Goal: Task Accomplishment & Management: Manage account settings

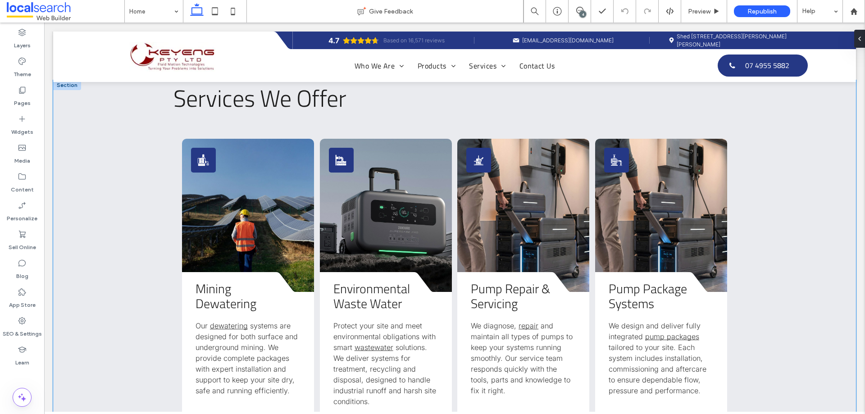
scroll to position [1261, 0]
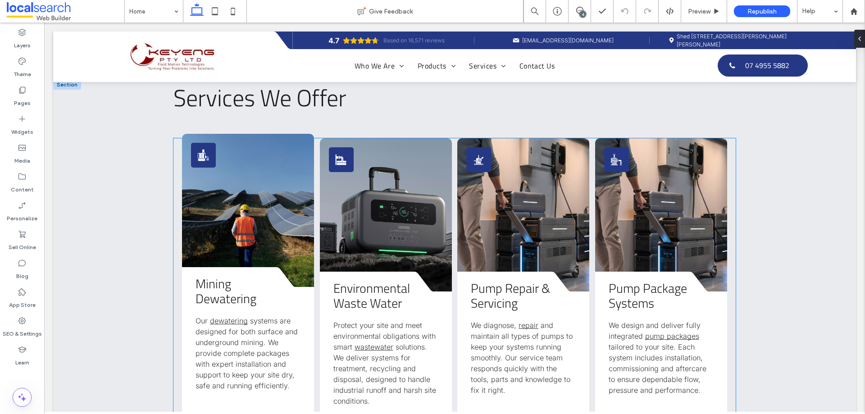
click at [234, 189] on link at bounding box center [248, 210] width 132 height 153
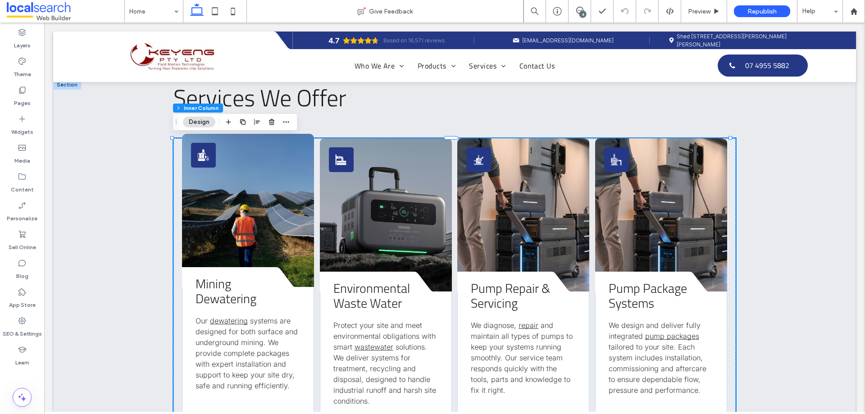
click at [234, 189] on link at bounding box center [248, 210] width 132 height 153
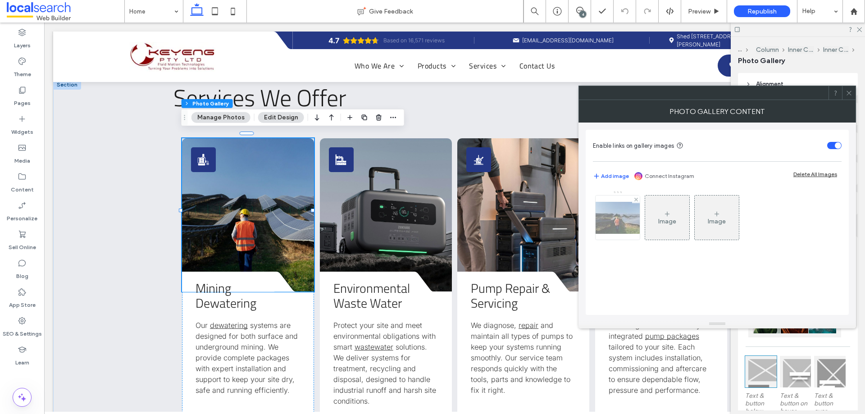
click at [603, 208] on img at bounding box center [618, 218] width 72 height 32
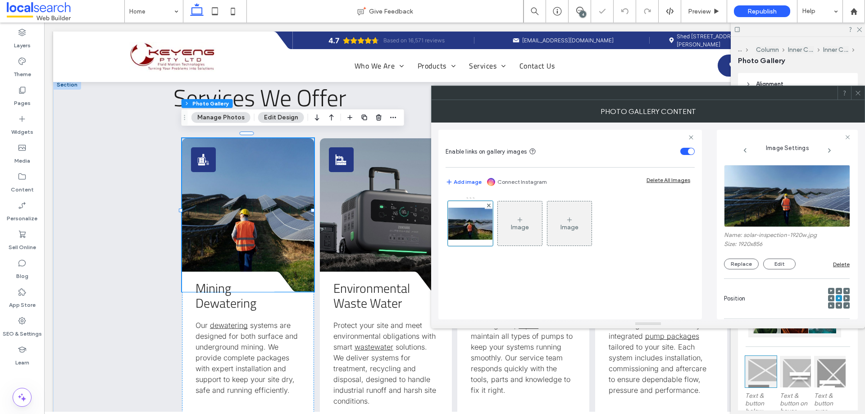
click at [769, 214] on img at bounding box center [787, 196] width 127 height 62
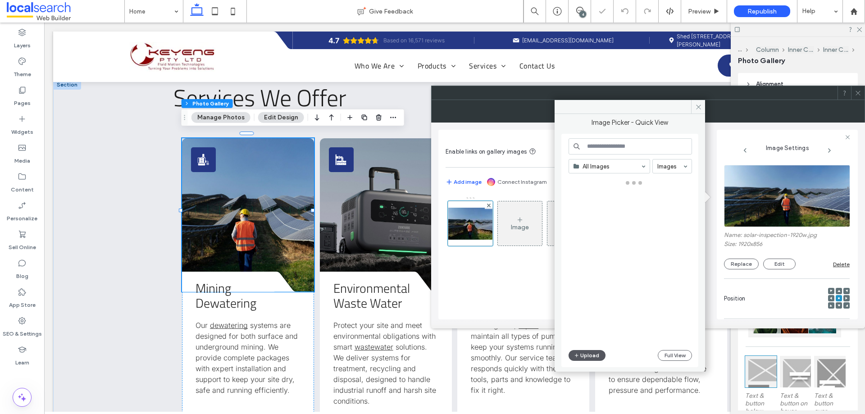
click at [595, 357] on button "Upload" at bounding box center [586, 355] width 37 height 11
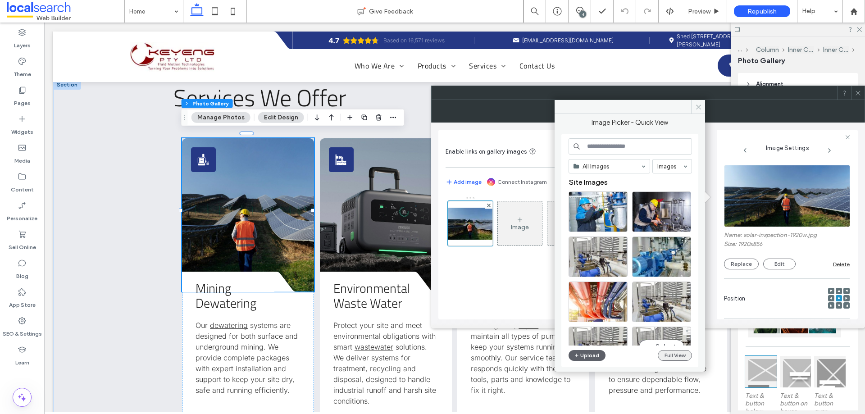
click at [682, 353] on button "Full View" at bounding box center [675, 355] width 34 height 11
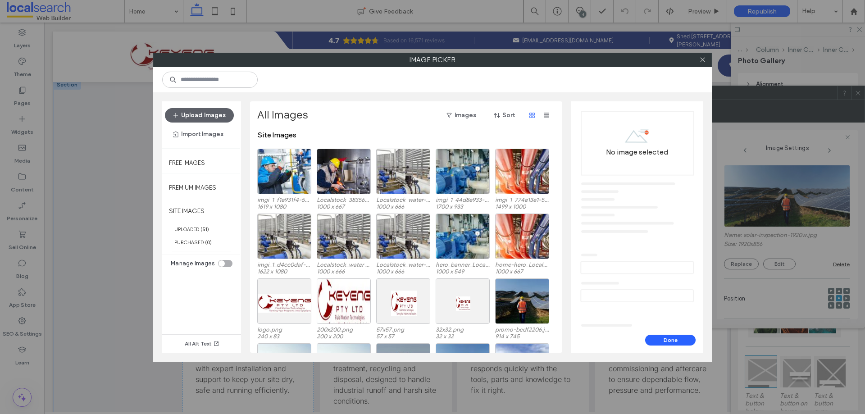
click at [224, 263] on div "toggle" at bounding box center [221, 263] width 6 height 6
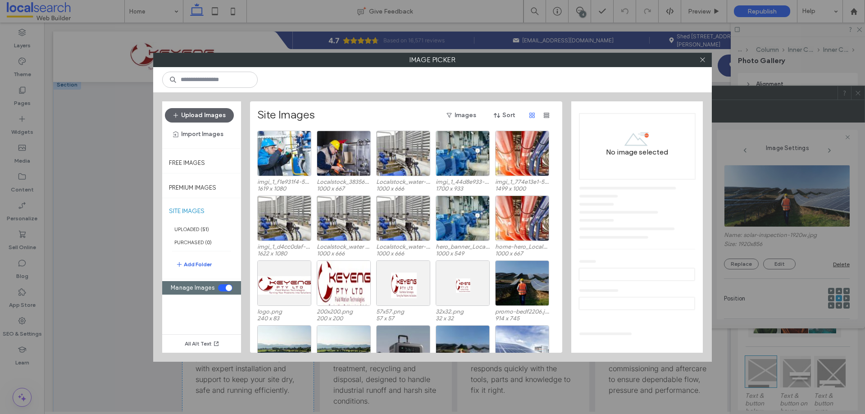
click at [200, 261] on button "Add Folder" at bounding box center [194, 264] width 36 height 11
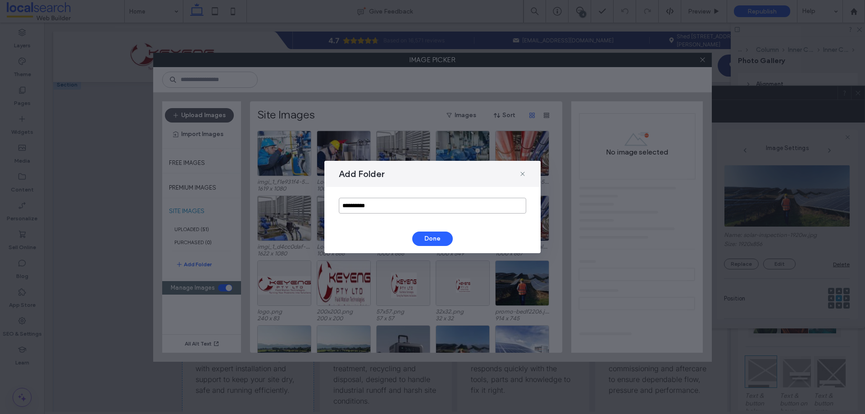
click at [377, 210] on input "**********" at bounding box center [432, 206] width 187 height 16
click at [364, 206] on input "**********" at bounding box center [432, 206] width 187 height 16
type input "**********"
click at [425, 237] on button "Done" at bounding box center [432, 239] width 41 height 14
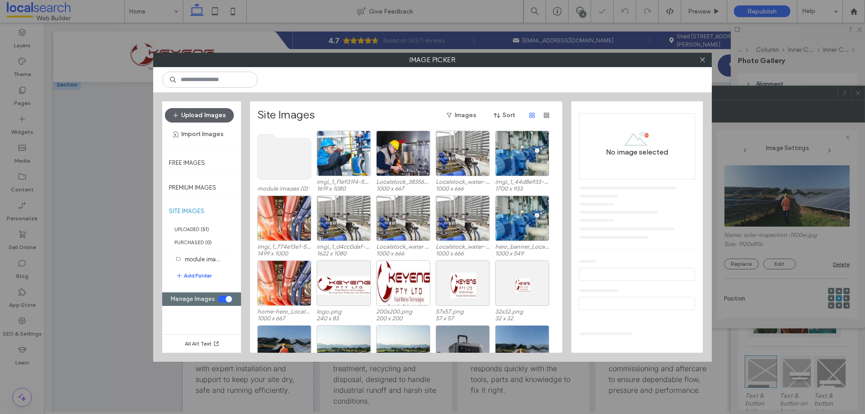
click at [283, 160] on use at bounding box center [285, 156] width 54 height 45
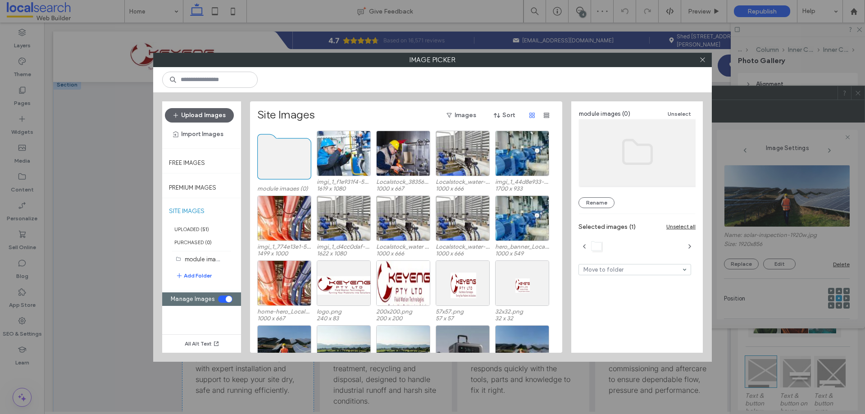
click at [289, 171] on use at bounding box center [285, 156] width 54 height 45
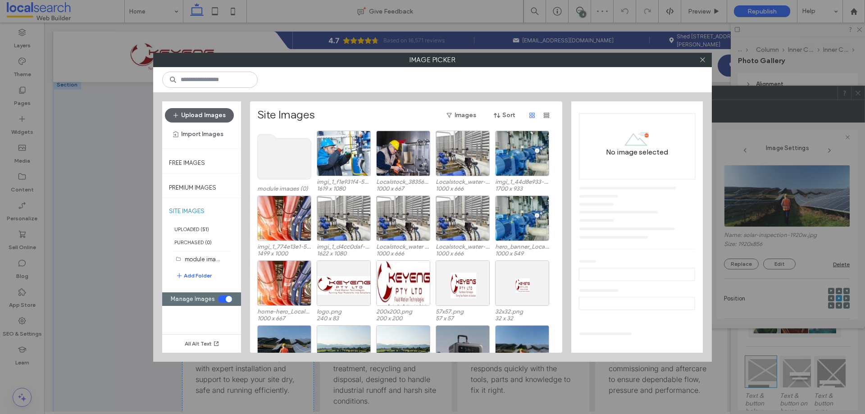
click at [289, 171] on use at bounding box center [285, 156] width 54 height 45
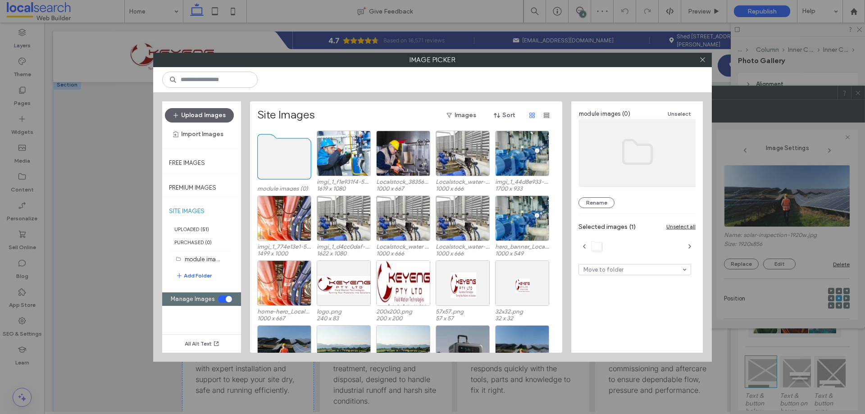
click at [289, 171] on use at bounding box center [285, 156] width 54 height 45
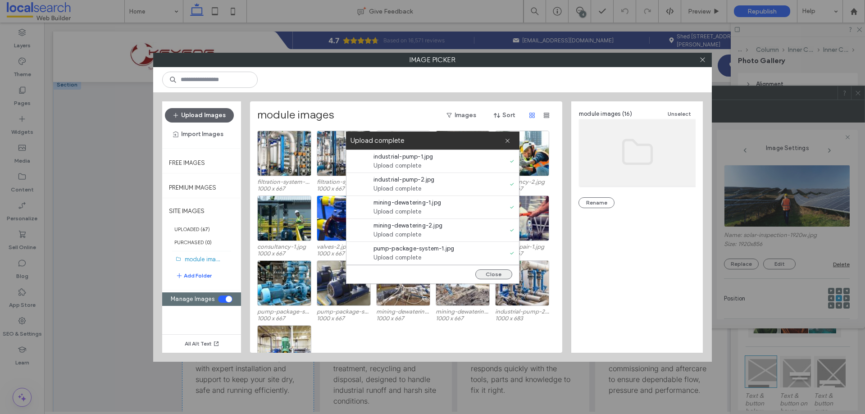
click at [493, 272] on button "Close" at bounding box center [493, 274] width 37 height 10
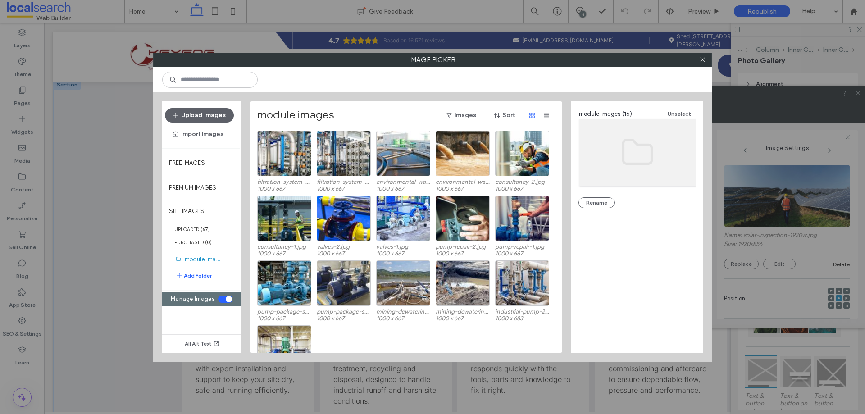
click at [226, 298] on div "toggle" at bounding box center [229, 299] width 6 height 6
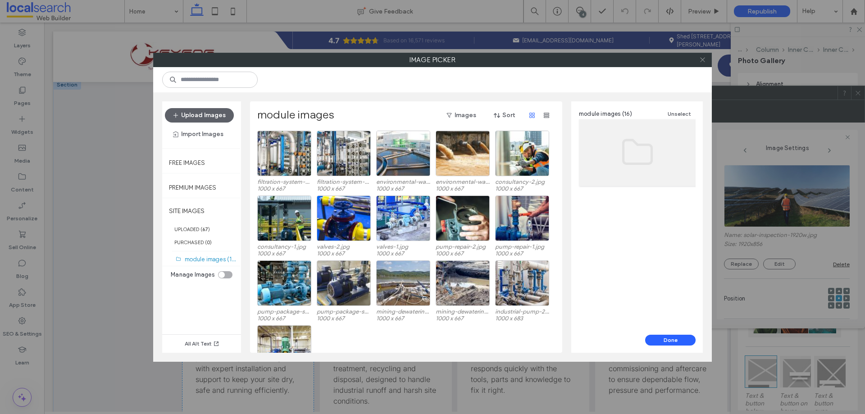
click at [700, 60] on icon at bounding box center [702, 59] width 7 height 7
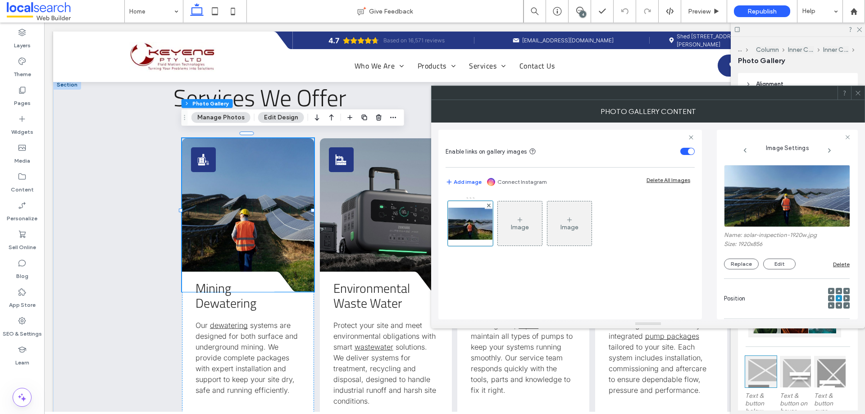
click at [826, 218] on img at bounding box center [787, 196] width 127 height 62
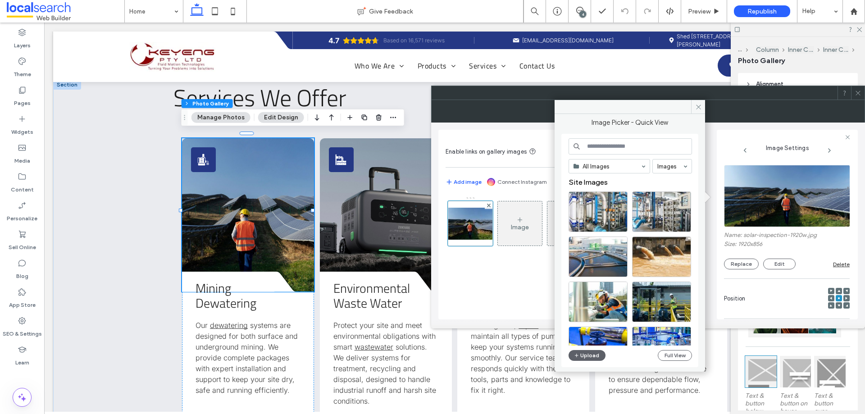
click at [604, 148] on input at bounding box center [629, 146] width 123 height 16
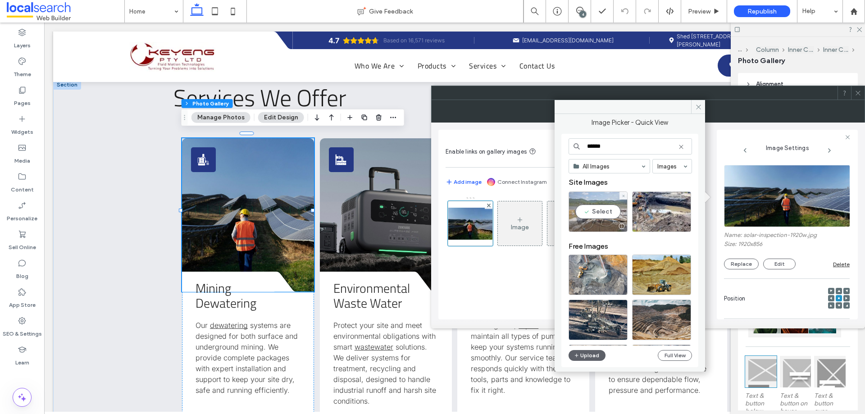
type input "******"
click at [587, 205] on div "Select" at bounding box center [597, 211] width 59 height 41
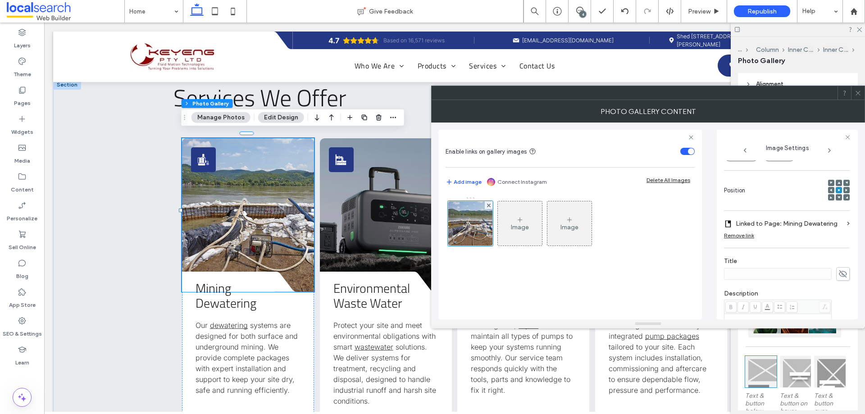
scroll to position [90, 0]
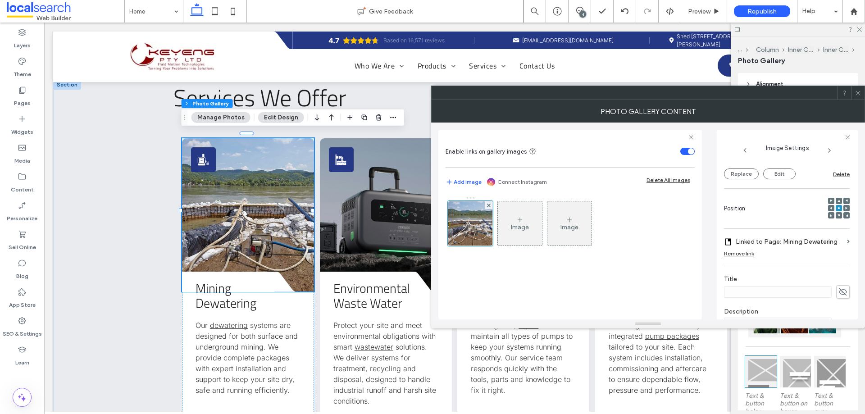
click at [857, 95] on icon at bounding box center [858, 93] width 7 height 7
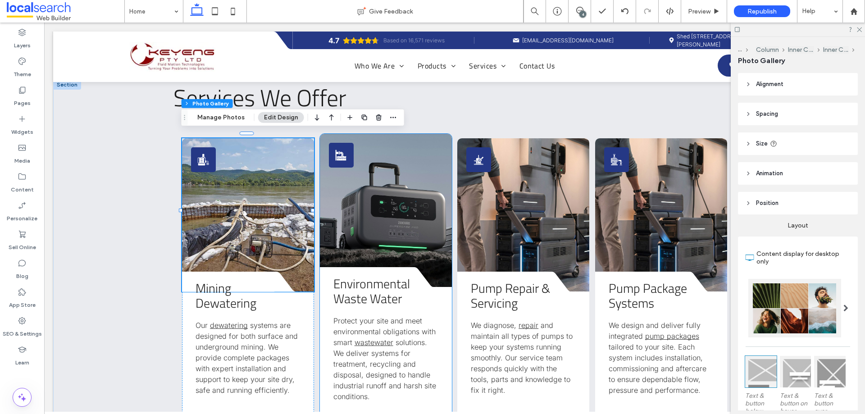
click at [406, 200] on link at bounding box center [386, 210] width 132 height 153
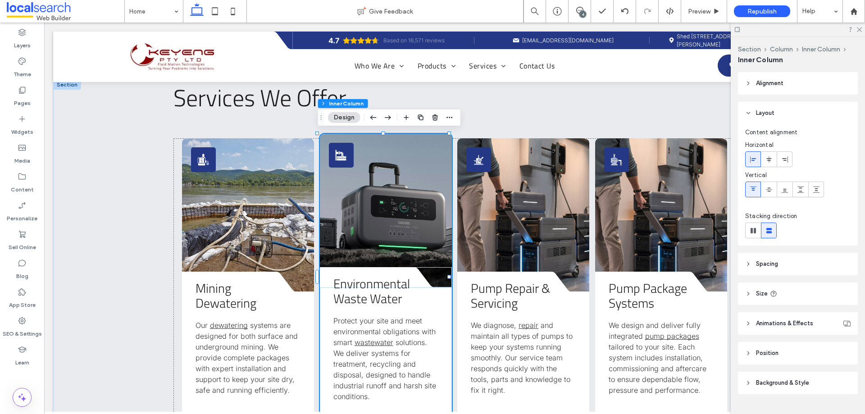
click at [406, 200] on link at bounding box center [386, 210] width 132 height 153
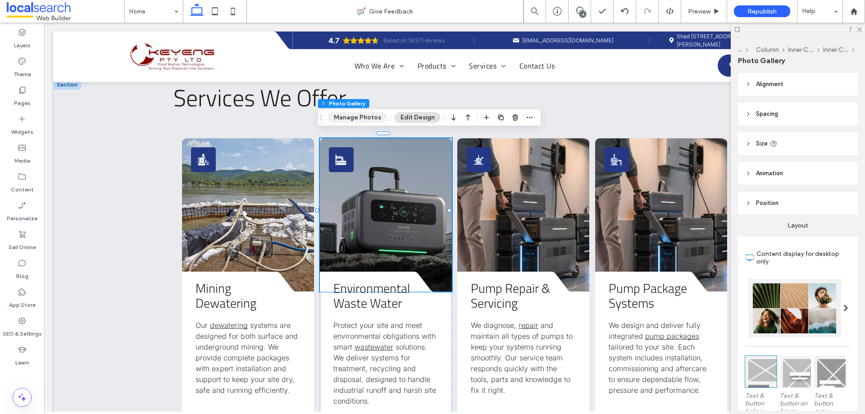
click at [359, 118] on button "Manage Photos" at bounding box center [357, 117] width 59 height 11
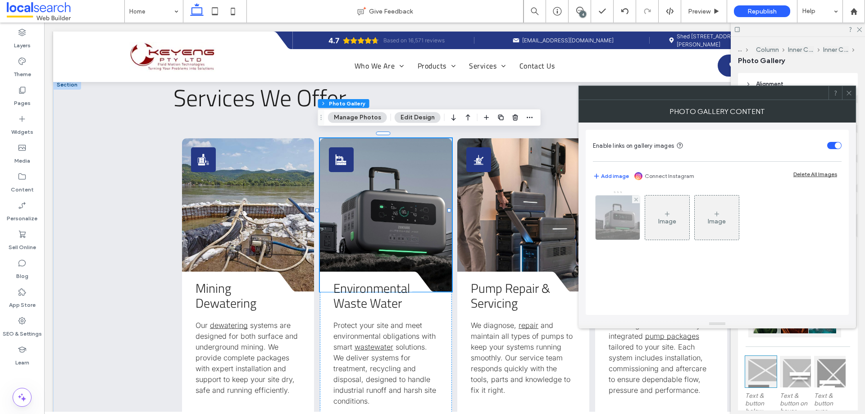
click at [606, 220] on img at bounding box center [617, 218] width 70 height 44
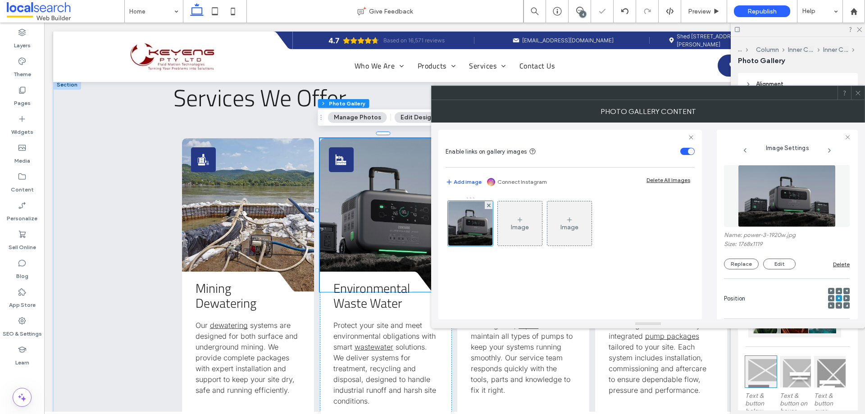
click at [738, 206] on img at bounding box center [787, 196] width 98 height 62
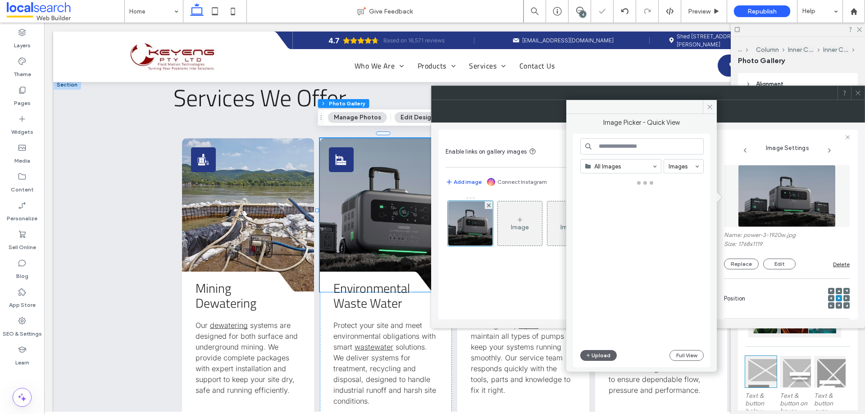
click at [600, 144] on input at bounding box center [641, 146] width 123 height 16
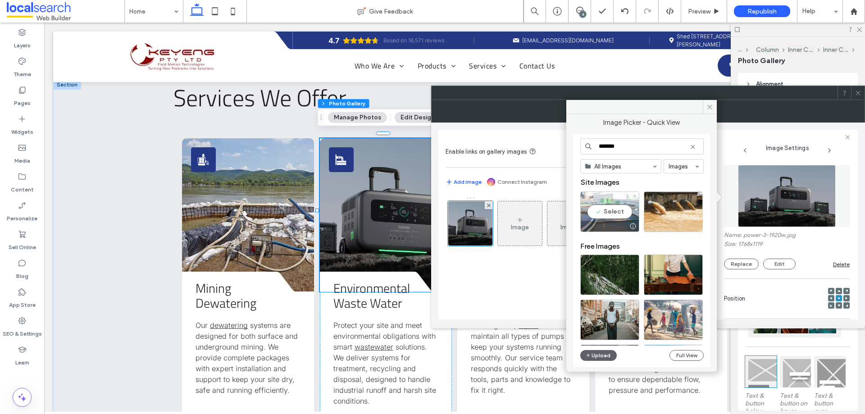
type input "*******"
click at [610, 207] on div "Select" at bounding box center [609, 211] width 59 height 41
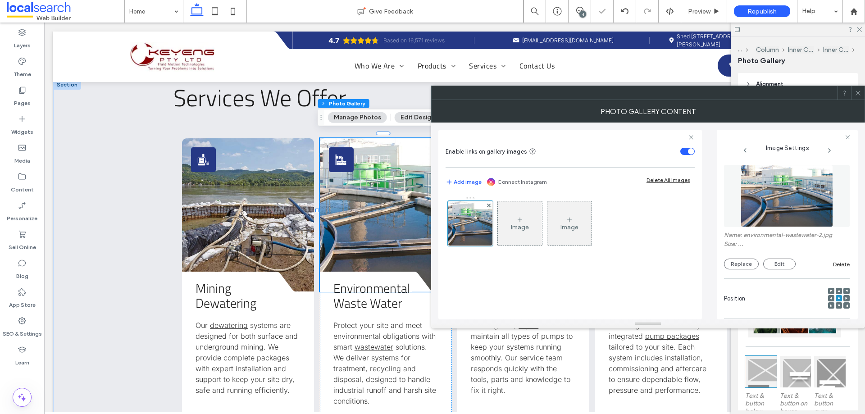
click at [857, 91] on icon at bounding box center [858, 93] width 7 height 7
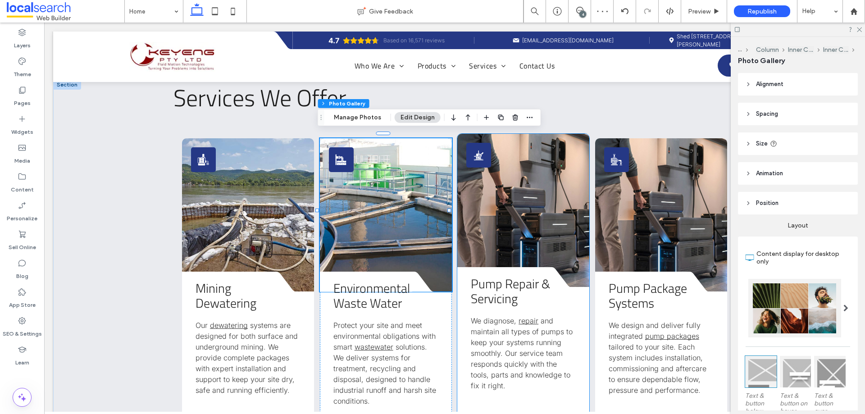
click at [500, 200] on link at bounding box center [523, 210] width 132 height 153
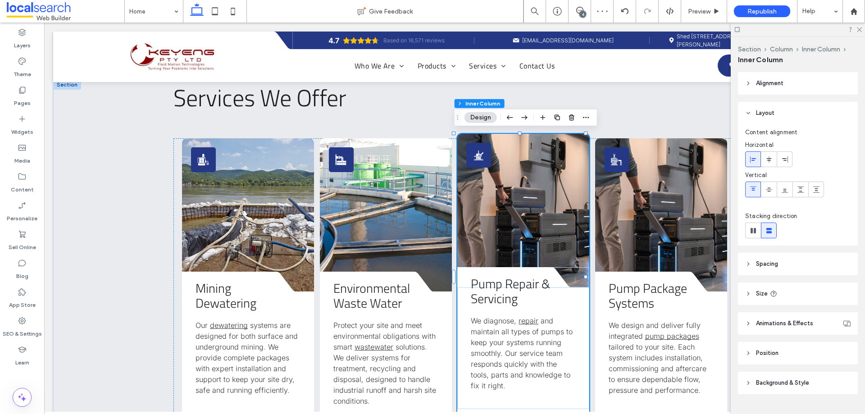
click at [500, 200] on link at bounding box center [523, 210] width 132 height 153
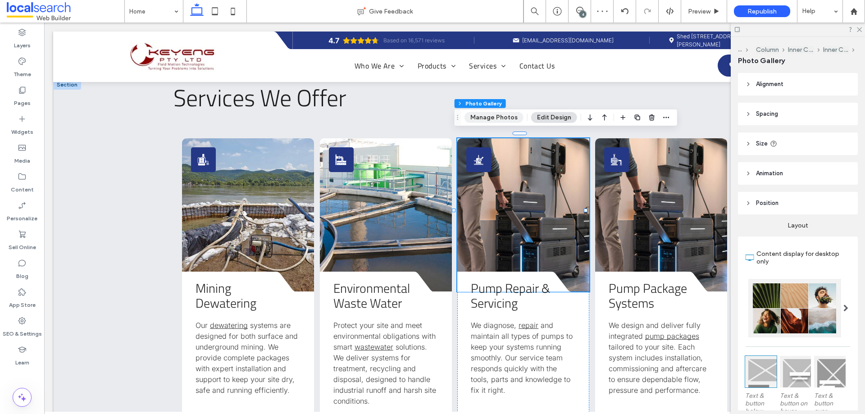
click at [489, 118] on button "Manage Photos" at bounding box center [493, 117] width 59 height 11
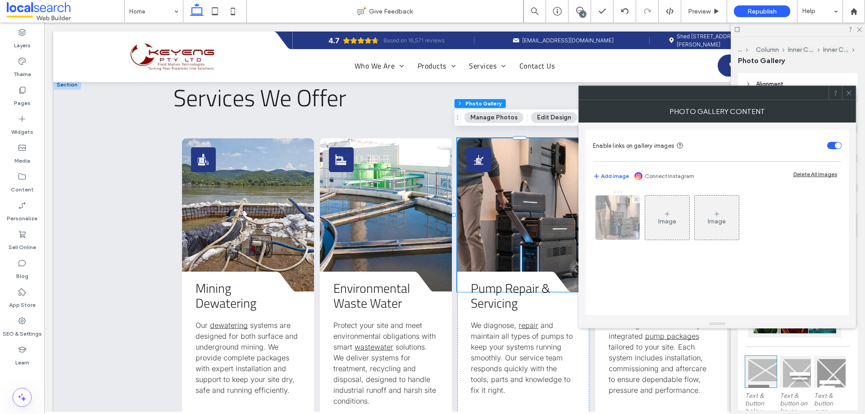
click at [608, 216] on img at bounding box center [618, 218] width 66 height 44
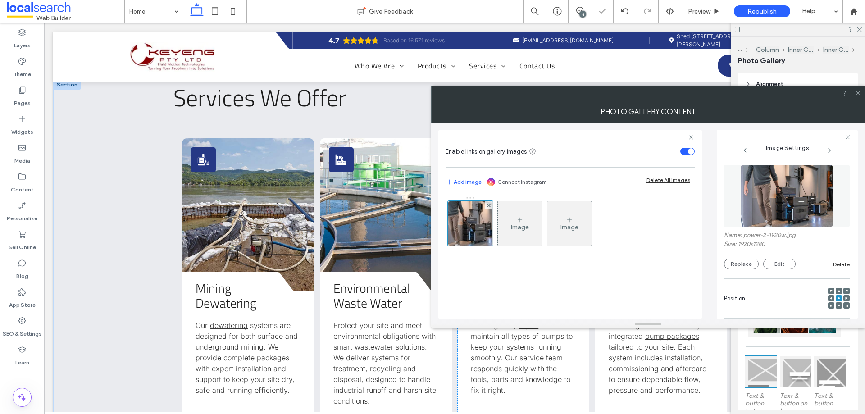
click at [752, 213] on img at bounding box center [787, 196] width 93 height 62
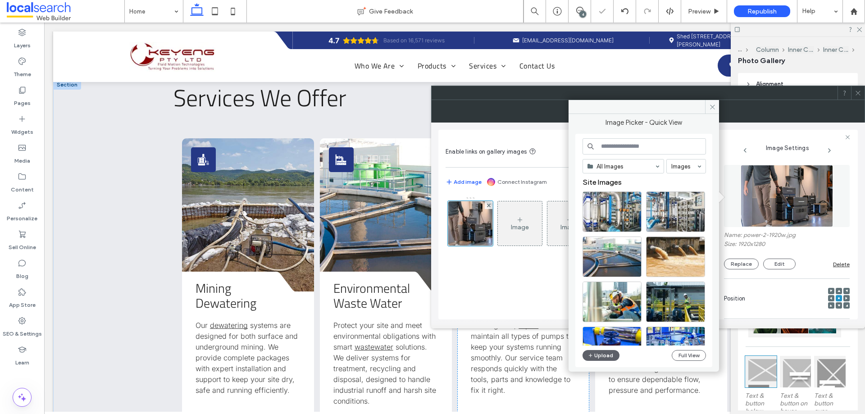
click at [609, 143] on input at bounding box center [643, 146] width 123 height 16
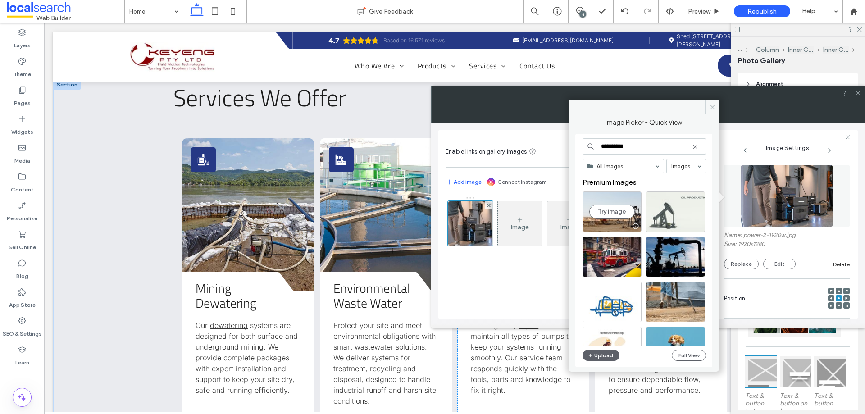
type input "**********"
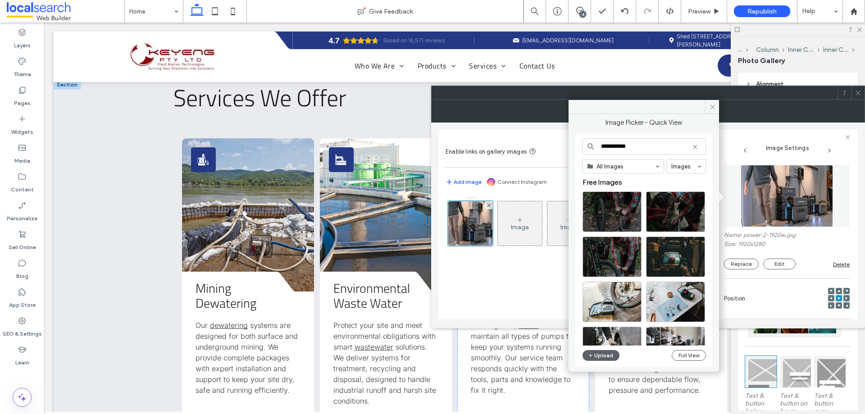
click at [659, 148] on input "**********" at bounding box center [643, 146] width 123 height 16
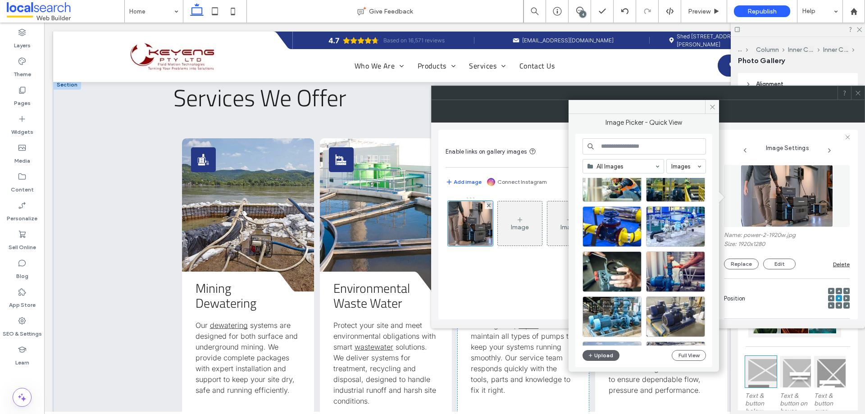
scroll to position [135, 0]
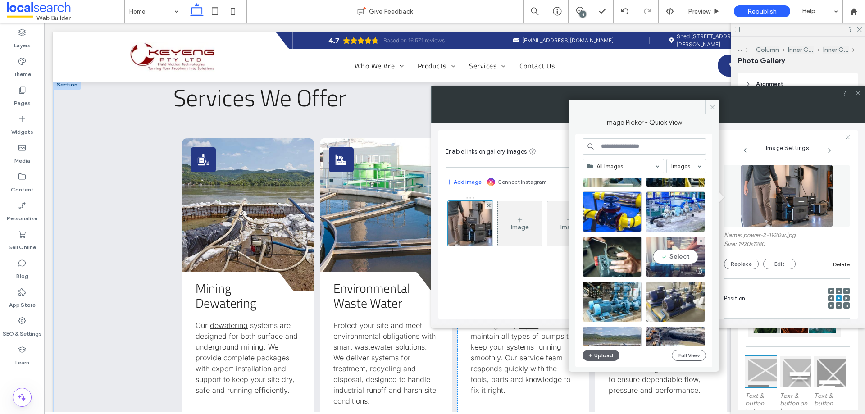
click at [676, 250] on div "Select" at bounding box center [675, 256] width 59 height 41
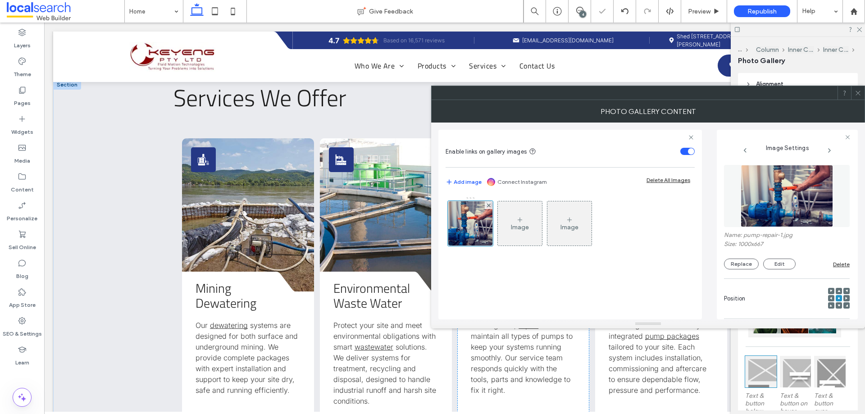
click at [861, 96] on div at bounding box center [858, 93] width 14 height 14
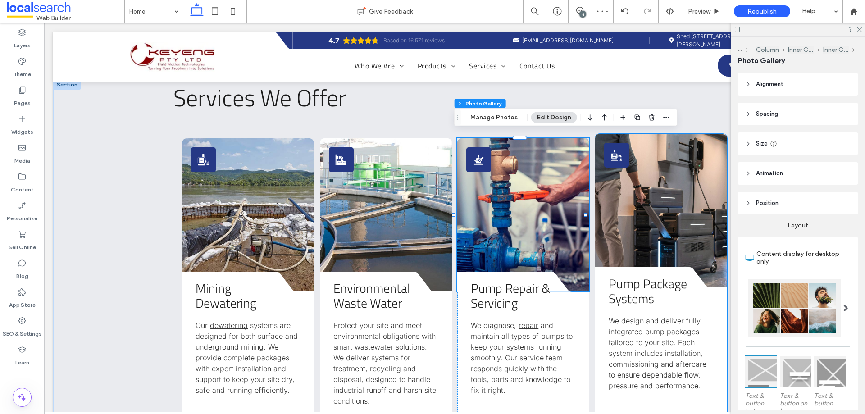
click at [643, 193] on link at bounding box center [661, 210] width 132 height 153
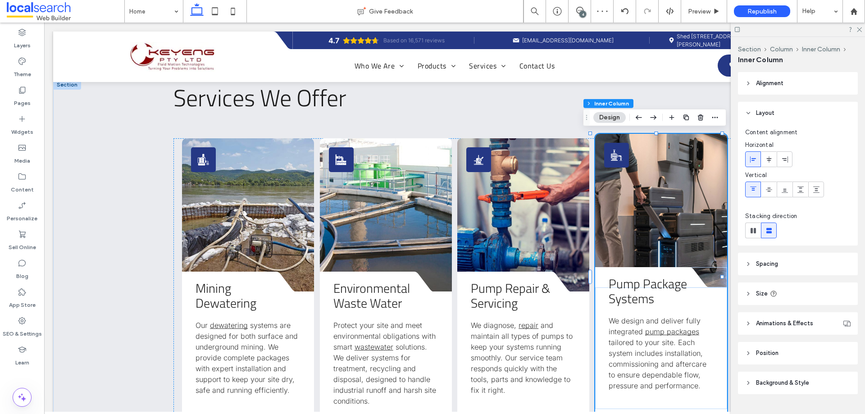
click at [643, 193] on link at bounding box center [661, 210] width 132 height 153
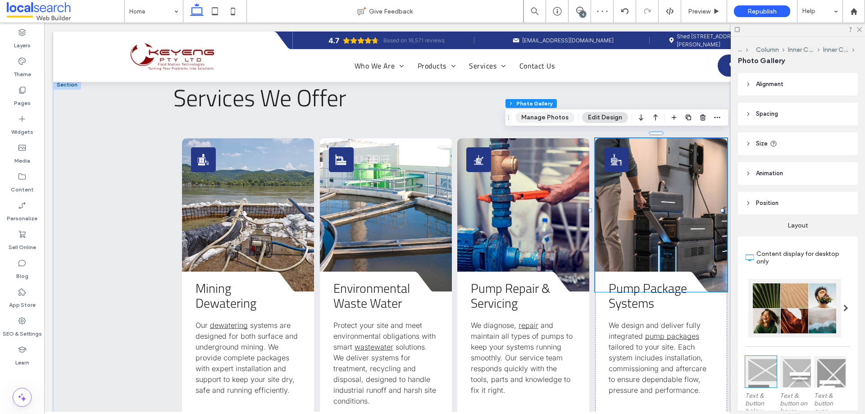
click at [546, 115] on button "Manage Photos" at bounding box center [544, 117] width 59 height 11
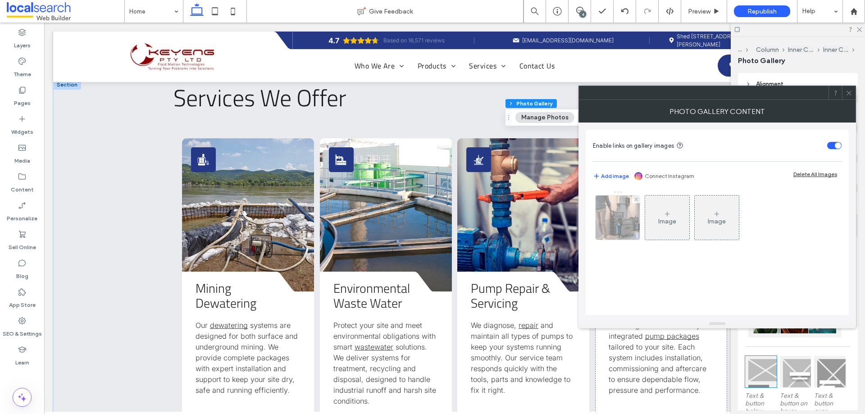
drag, startPoint x: 630, startPoint y: 222, endPoint x: 644, endPoint y: 223, distance: 14.4
click at [629, 222] on img at bounding box center [618, 218] width 66 height 44
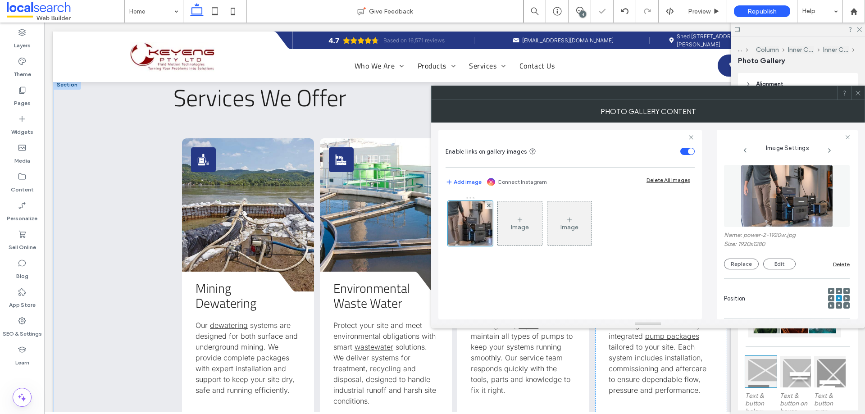
click at [770, 201] on img at bounding box center [787, 196] width 93 height 62
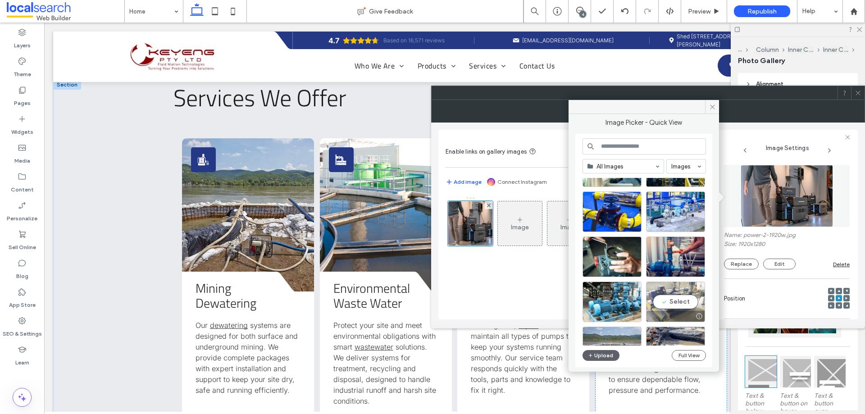
click at [696, 302] on div "Select" at bounding box center [675, 302] width 59 height 41
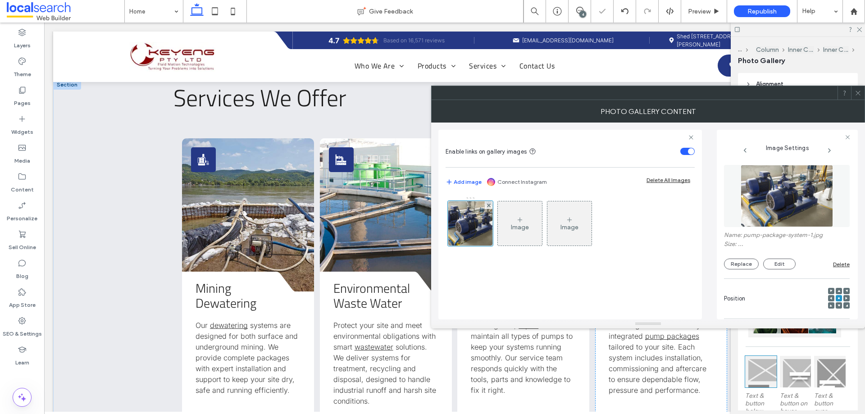
click at [856, 92] on icon at bounding box center [858, 93] width 7 height 7
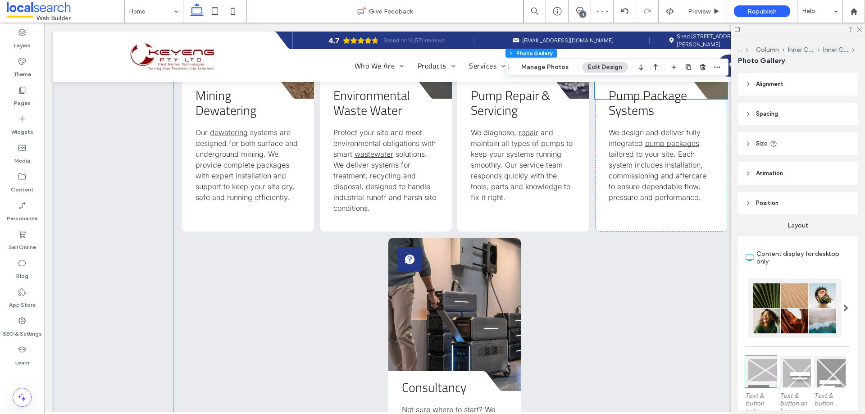
scroll to position [1487, 0]
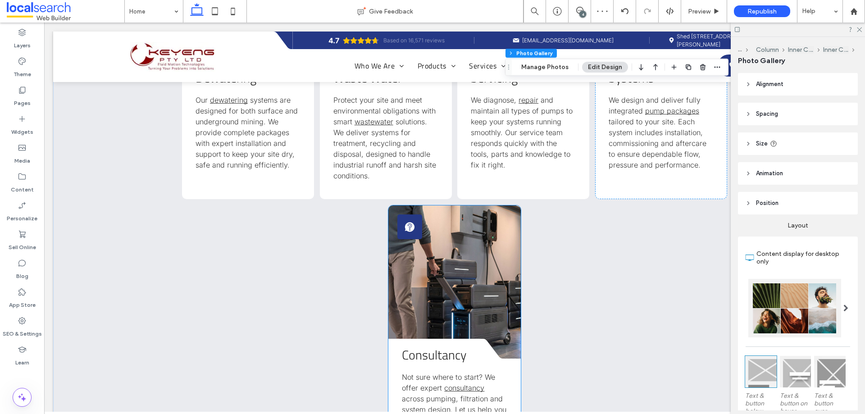
click at [476, 286] on link at bounding box center [454, 281] width 132 height 153
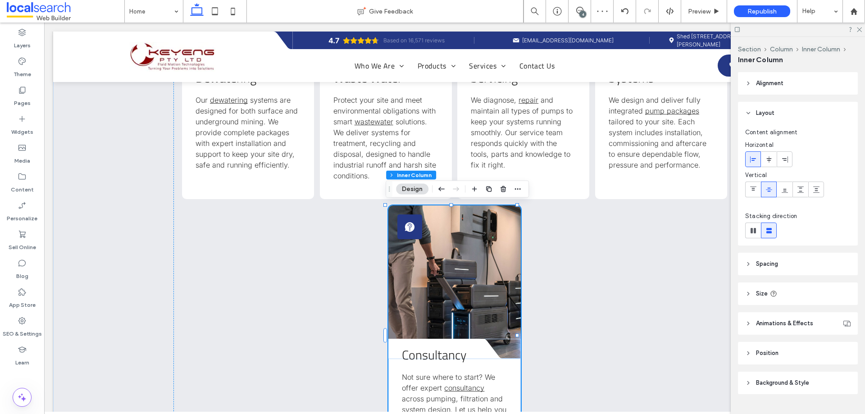
click at [476, 286] on link at bounding box center [454, 281] width 132 height 153
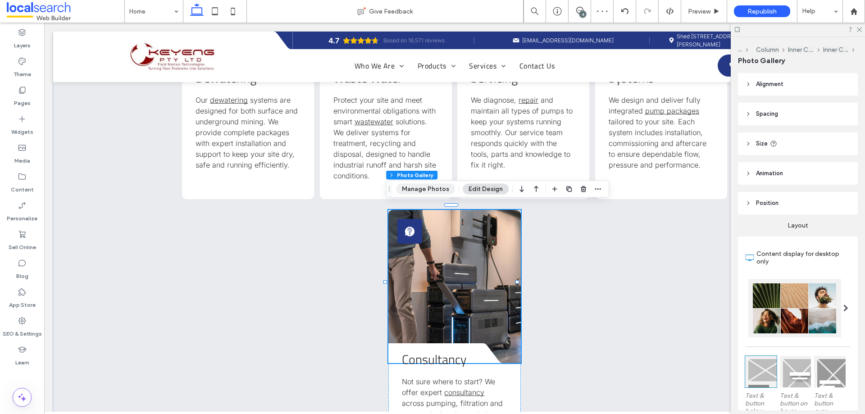
drag, startPoint x: 423, startPoint y: 187, endPoint x: 431, endPoint y: 193, distance: 9.3
click at [423, 187] on button "Manage Photos" at bounding box center [425, 189] width 59 height 11
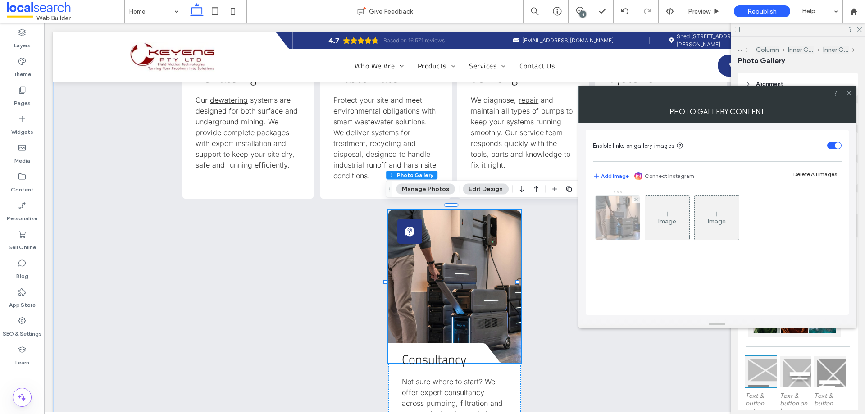
click at [611, 211] on img at bounding box center [618, 218] width 66 height 44
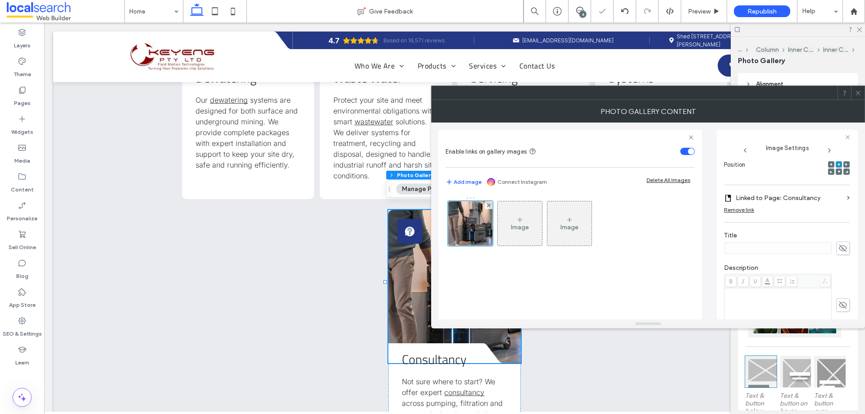
scroll to position [45, 0]
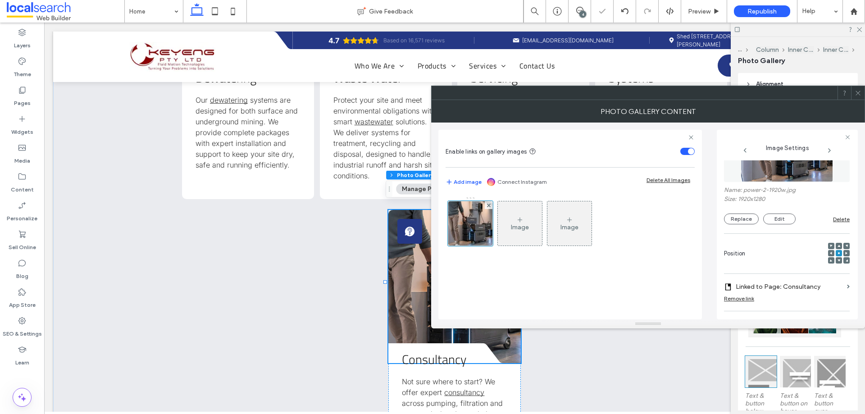
click at [805, 193] on label "Name: power-2-1920w.jpg" at bounding box center [787, 190] width 126 height 9
click at [805, 173] on img at bounding box center [787, 151] width 93 height 62
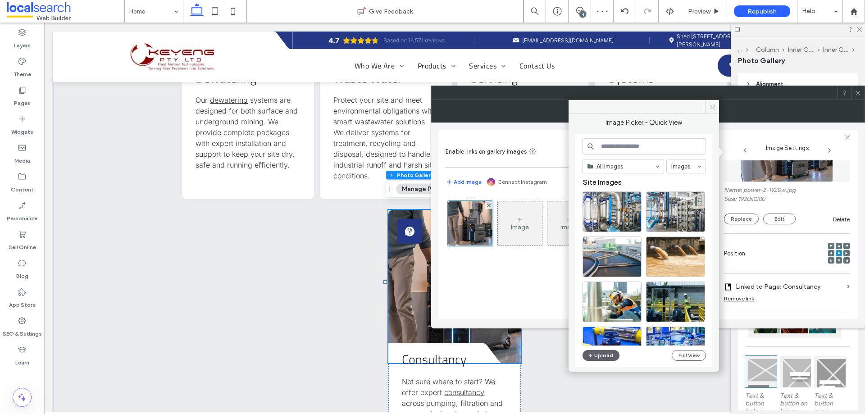
click at [629, 145] on input at bounding box center [643, 146] width 123 height 16
type input "******"
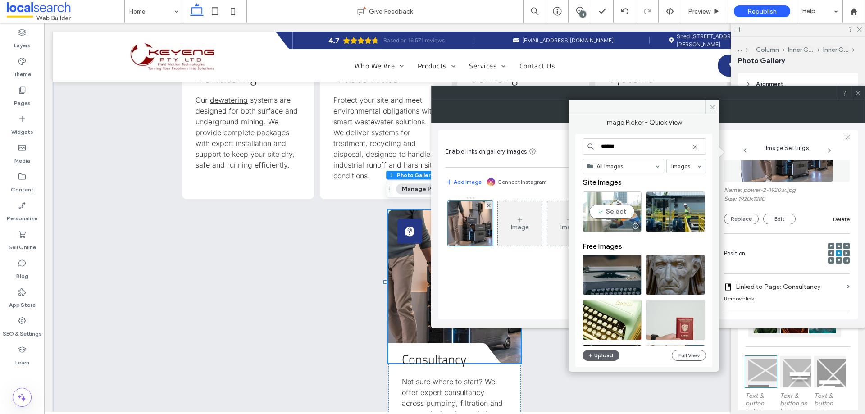
click at [606, 213] on div "Select" at bounding box center [611, 211] width 59 height 41
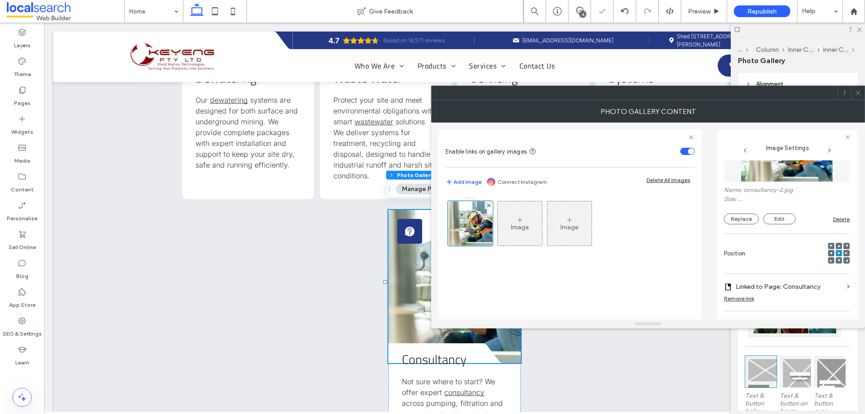
click at [856, 91] on icon at bounding box center [858, 93] width 7 height 7
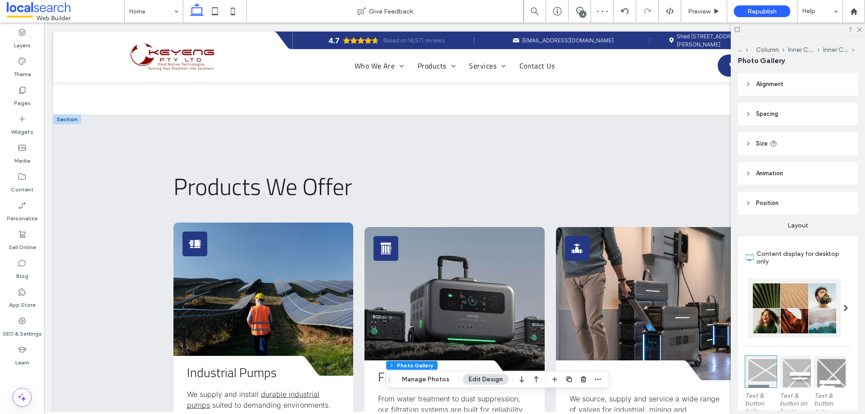
scroll to position [856, 0]
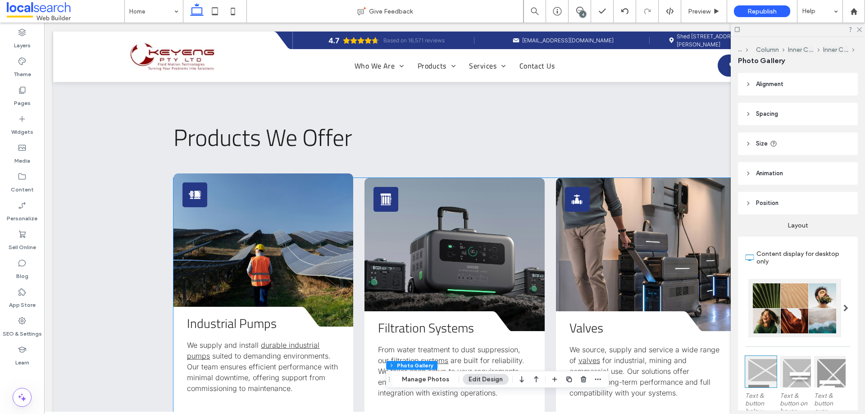
click at [257, 239] on link at bounding box center [263, 249] width 180 height 153
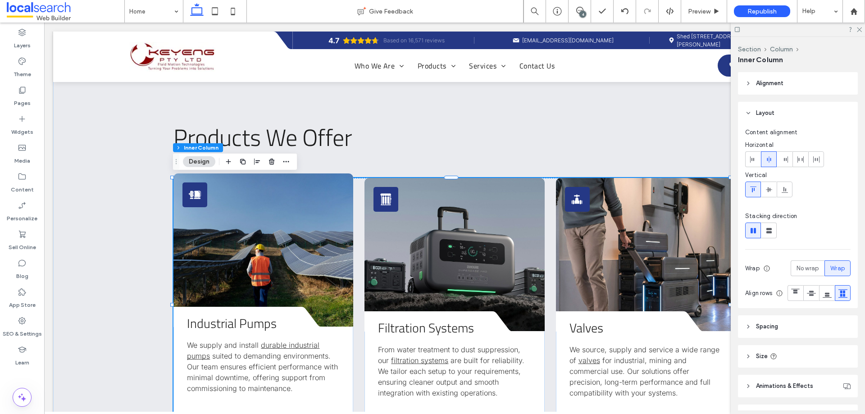
click at [257, 239] on link at bounding box center [263, 249] width 180 height 153
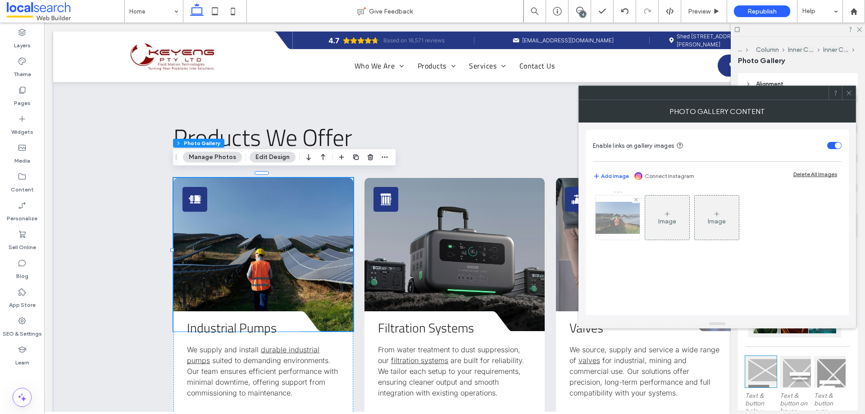
click at [622, 218] on img at bounding box center [618, 218] width 72 height 32
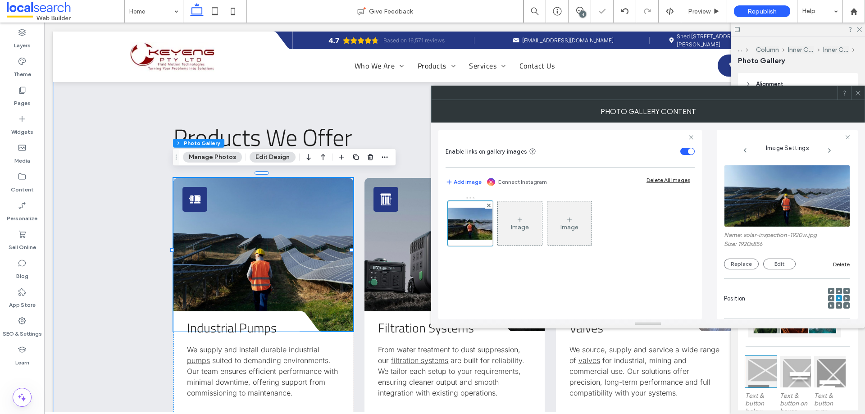
click at [776, 210] on img at bounding box center [787, 196] width 127 height 62
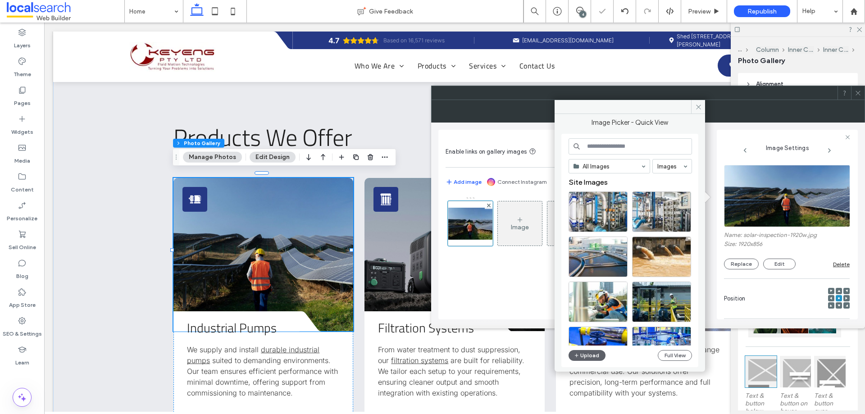
click at [595, 147] on input at bounding box center [629, 146] width 123 height 16
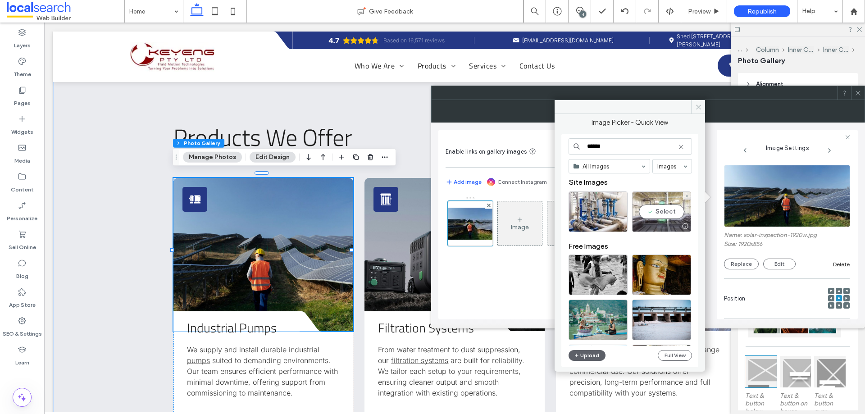
type input "******"
click at [668, 206] on div "Select" at bounding box center [661, 211] width 59 height 41
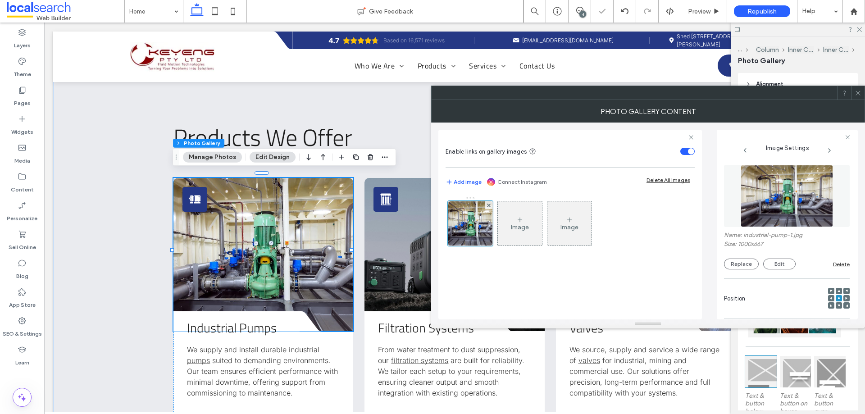
click at [857, 98] on span at bounding box center [858, 93] width 7 height 14
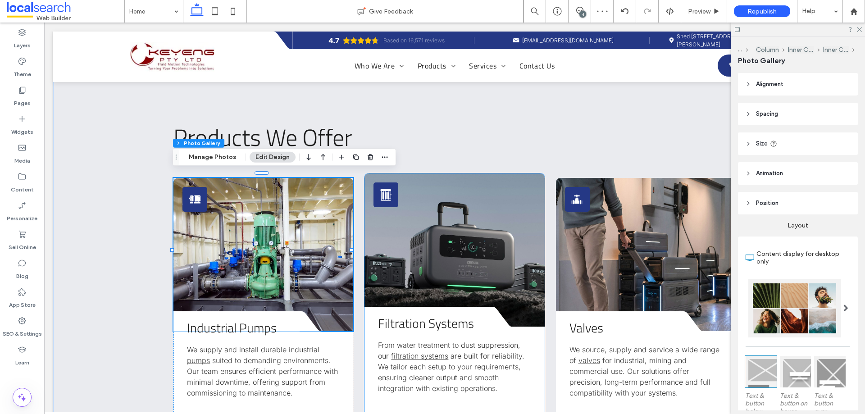
click at [468, 226] on link at bounding box center [454, 249] width 180 height 153
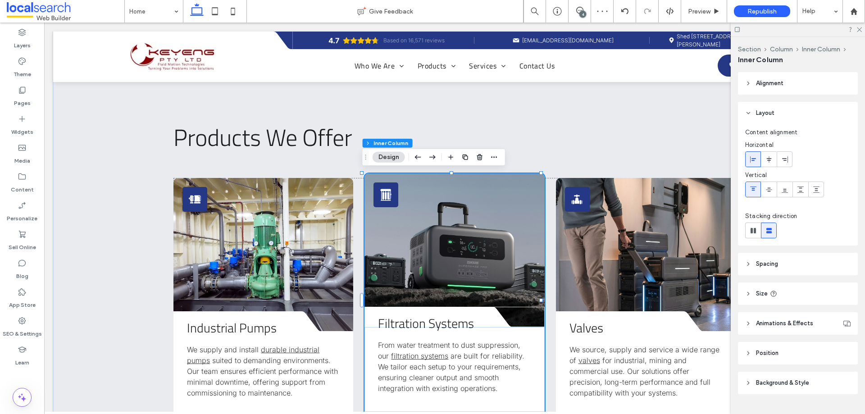
click at [468, 226] on link at bounding box center [454, 249] width 180 height 153
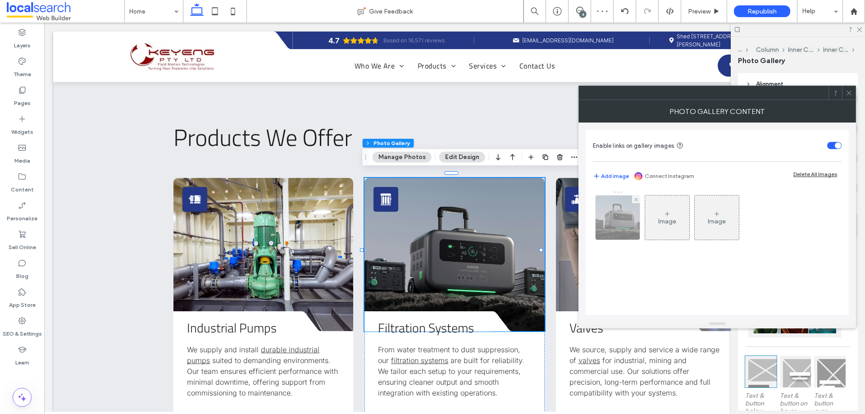
click at [610, 216] on img at bounding box center [617, 218] width 70 height 44
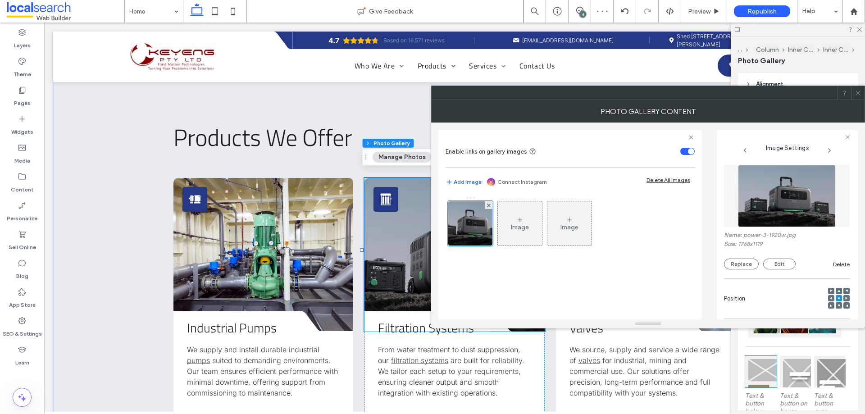
click at [805, 196] on img at bounding box center [787, 196] width 98 height 62
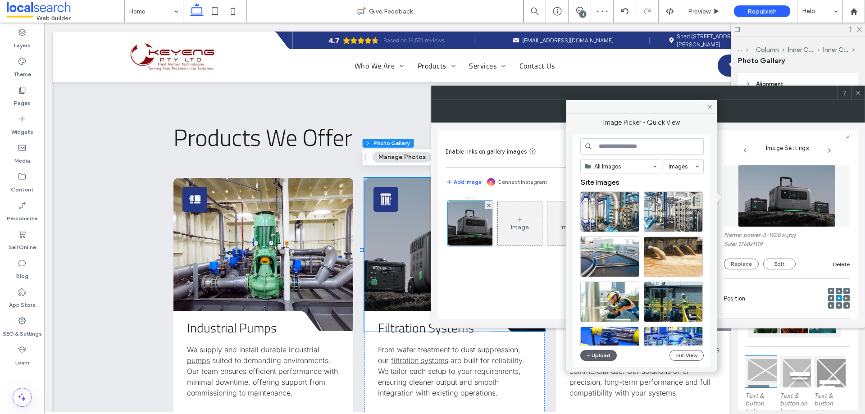
click at [637, 148] on input at bounding box center [641, 146] width 123 height 16
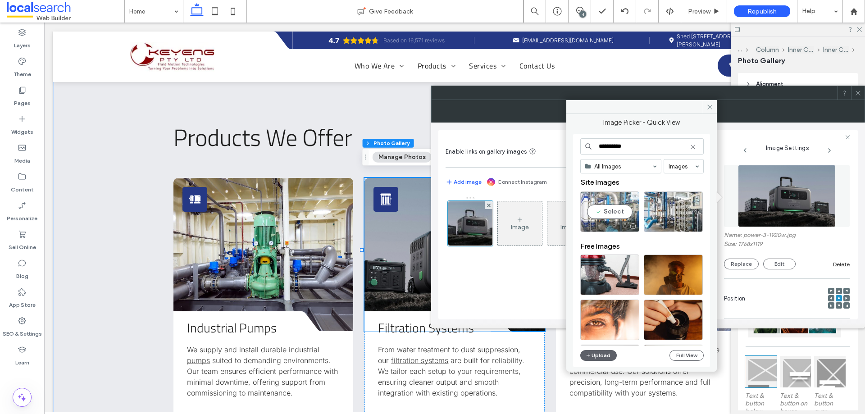
type input "**********"
click at [613, 196] on div "Select" at bounding box center [609, 211] width 59 height 41
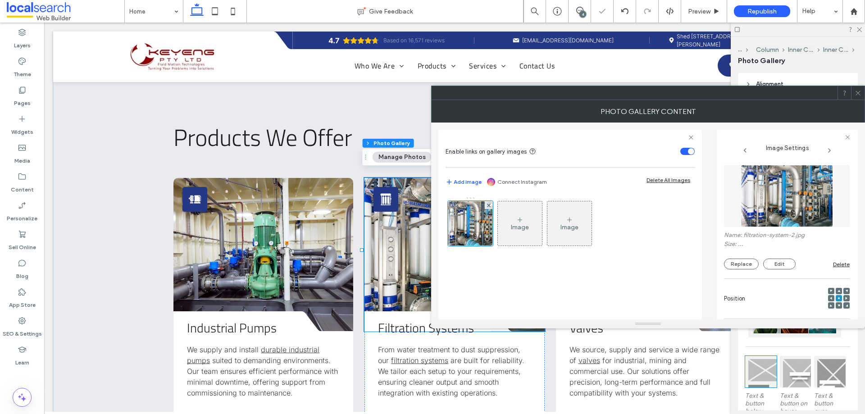
click at [864, 96] on div at bounding box center [858, 93] width 14 height 14
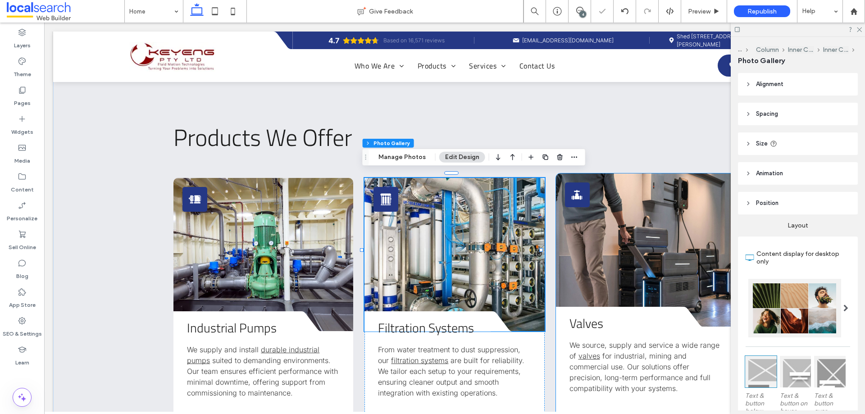
click at [664, 247] on link at bounding box center [646, 249] width 180 height 153
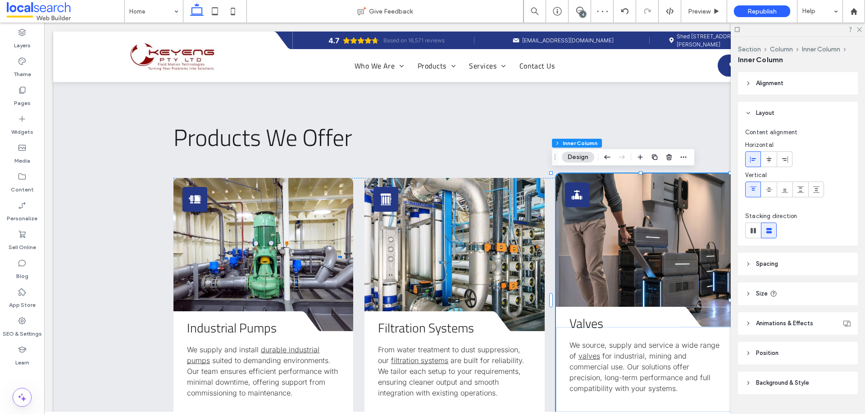
click at [664, 247] on link at bounding box center [646, 249] width 180 height 153
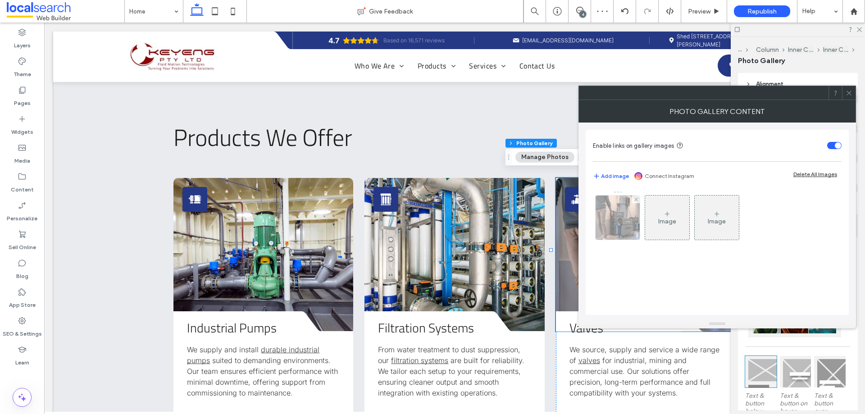
click at [627, 222] on img at bounding box center [618, 218] width 66 height 44
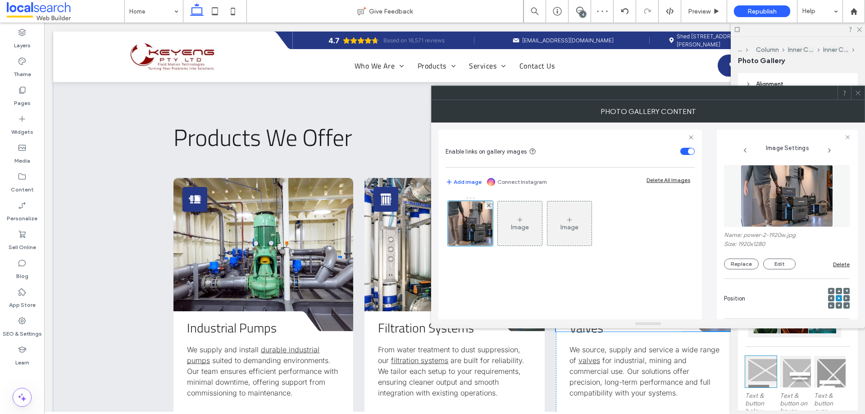
click at [801, 188] on img at bounding box center [787, 196] width 93 height 62
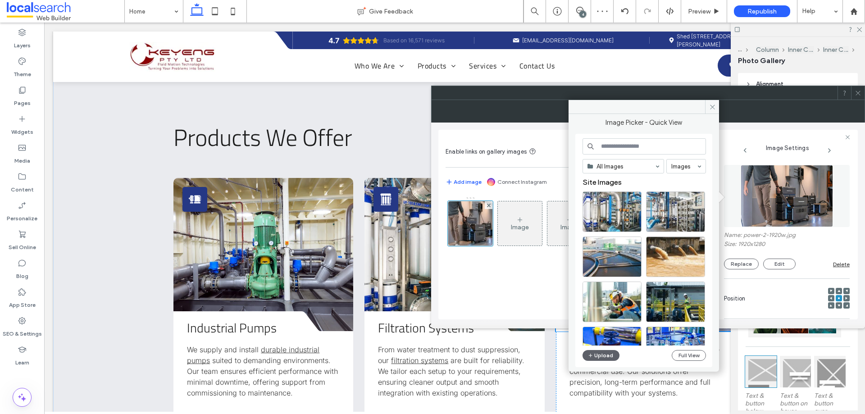
click at [629, 153] on input at bounding box center [643, 146] width 123 height 16
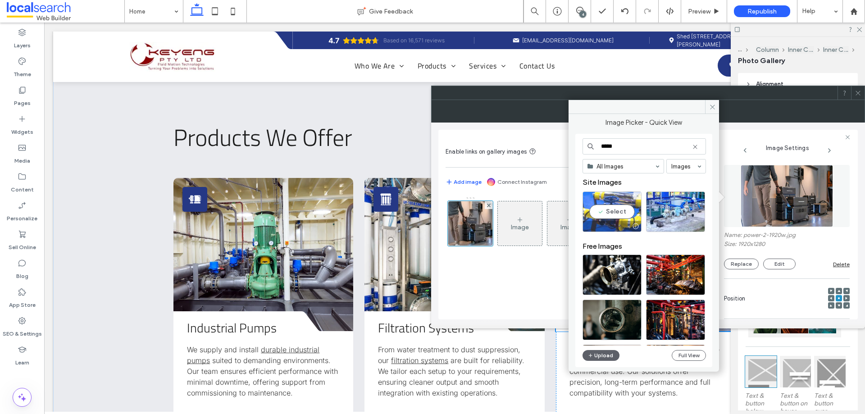
type input "*****"
click at [623, 201] on div "Select" at bounding box center [611, 211] width 59 height 41
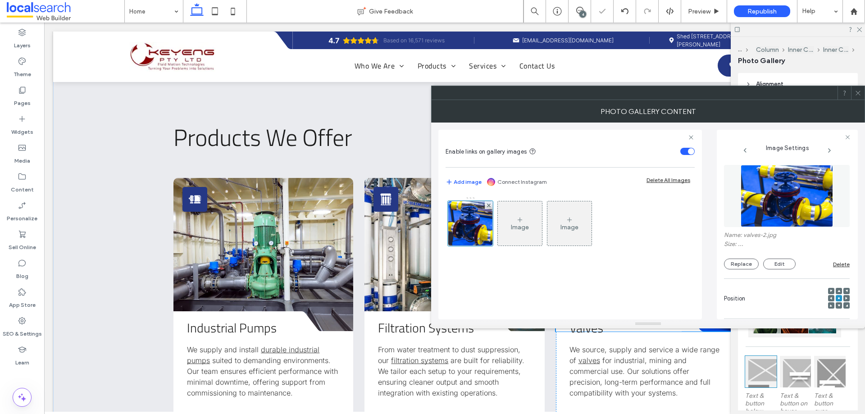
click at [859, 96] on icon at bounding box center [858, 93] width 7 height 7
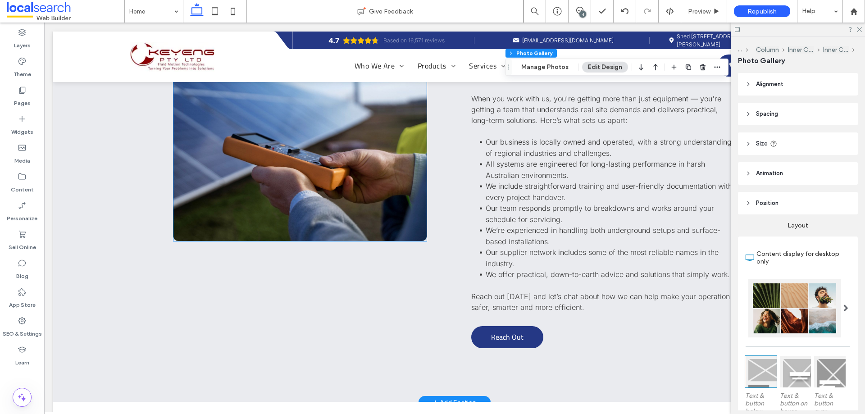
scroll to position [2748, 0]
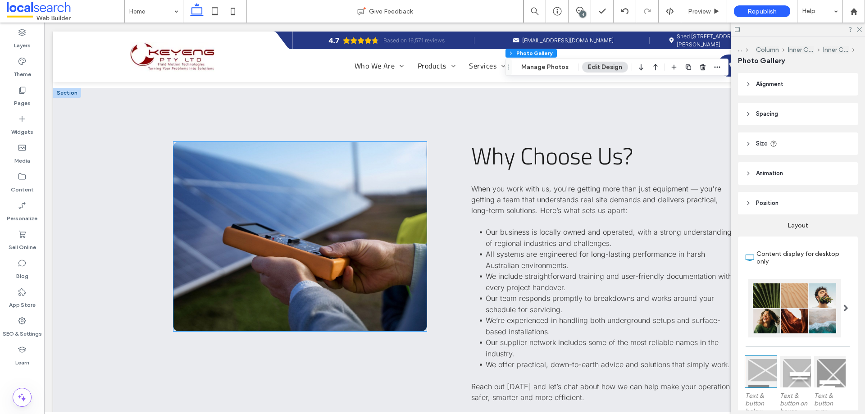
click at [307, 230] on link at bounding box center [299, 236] width 253 height 189
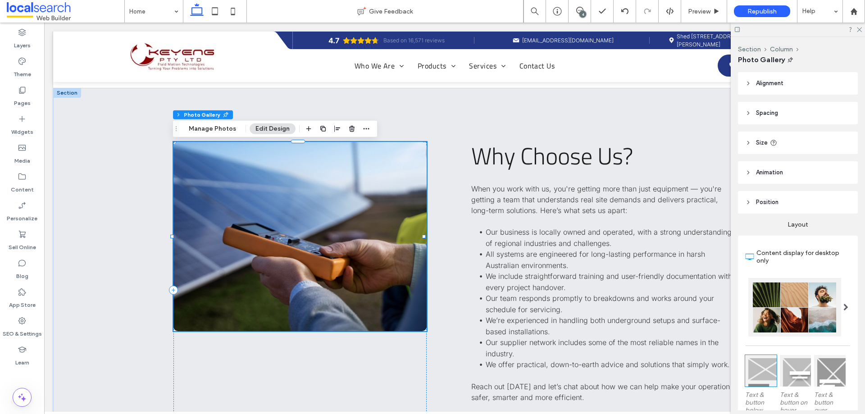
click at [307, 230] on link at bounding box center [299, 236] width 253 height 189
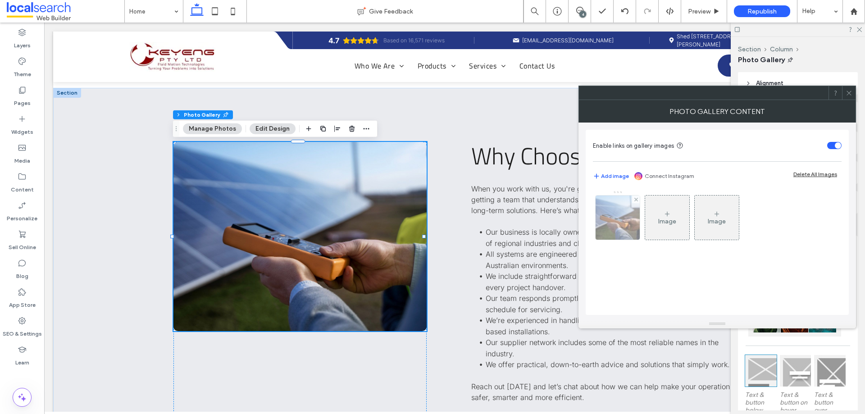
click at [606, 216] on img at bounding box center [617, 218] width 59 height 44
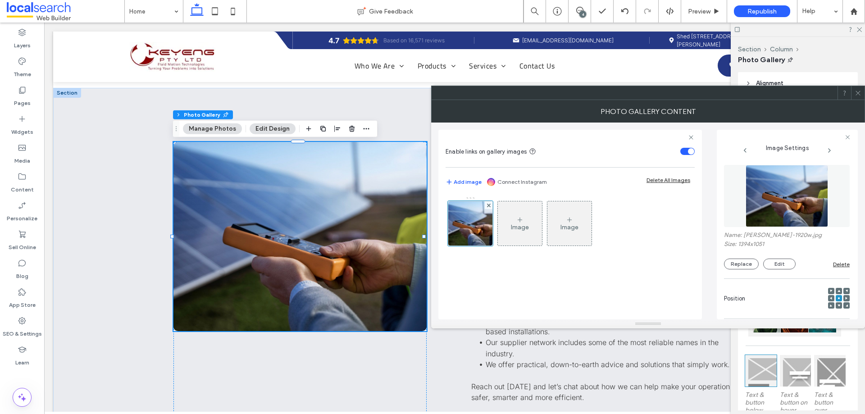
click at [785, 205] on img at bounding box center [787, 196] width 82 height 62
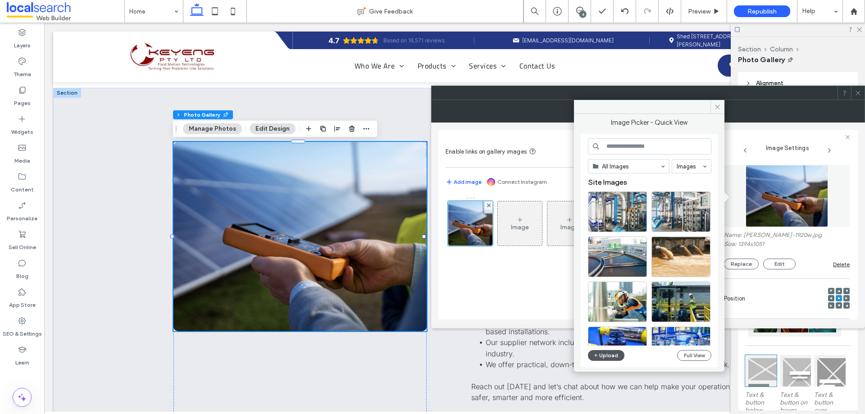
click at [607, 355] on button "Upload" at bounding box center [606, 355] width 37 height 11
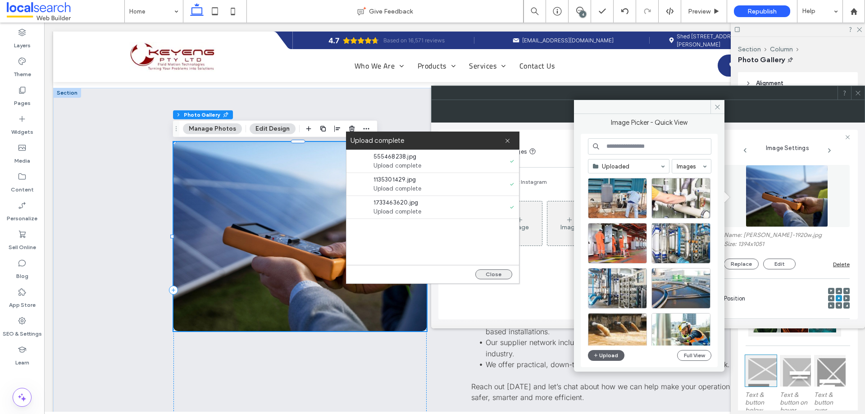
click at [496, 276] on button "Close" at bounding box center [493, 274] width 37 height 10
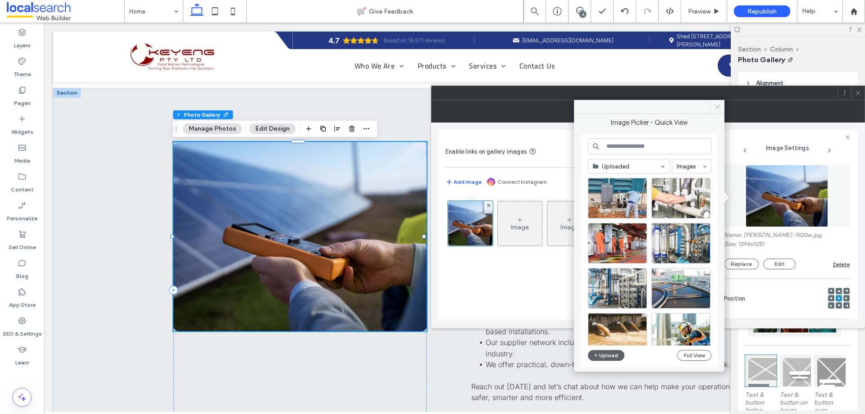
click at [718, 106] on icon at bounding box center [717, 107] width 7 height 7
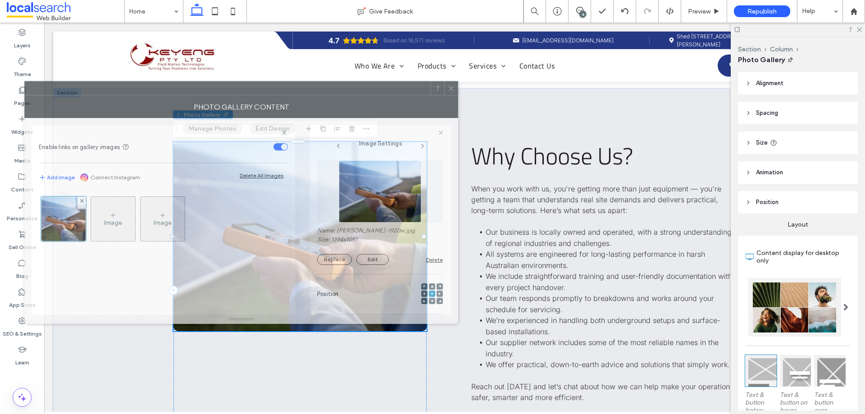
drag, startPoint x: 729, startPoint y: 96, endPoint x: 323, endPoint y: 92, distance: 406.8
click at [323, 92] on div at bounding box center [228, 89] width 406 height 14
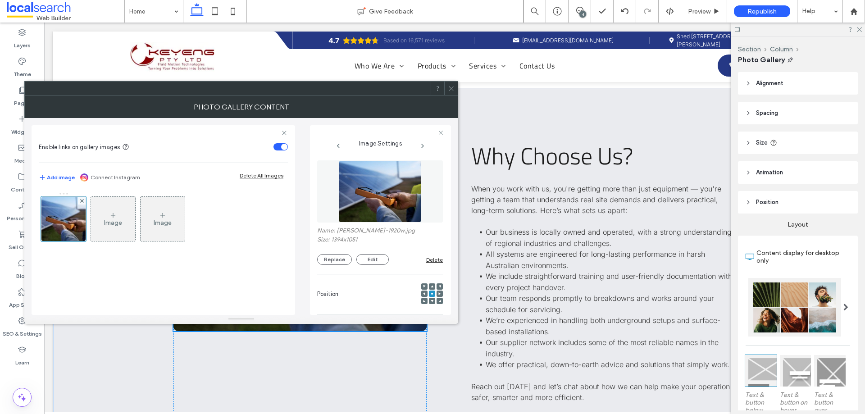
click at [386, 195] on img at bounding box center [380, 191] width 82 height 62
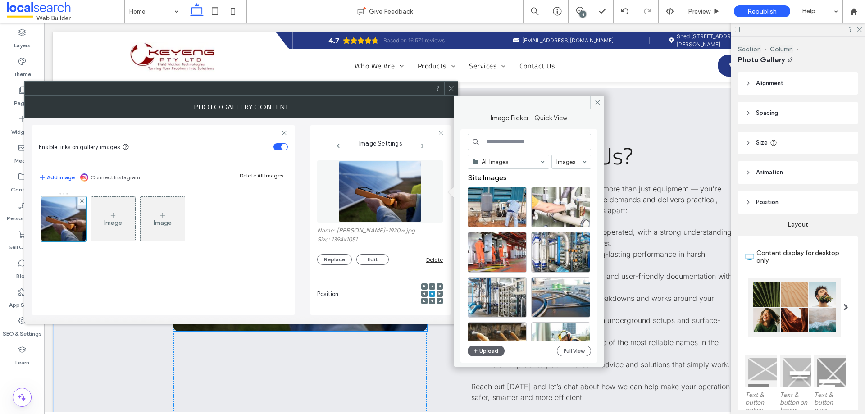
click at [310, 227] on div "Image Settings Name: gadget-1920w.jpg Size: 1394x1051 Replace Edit Delete Posit…" at bounding box center [380, 220] width 141 height 190
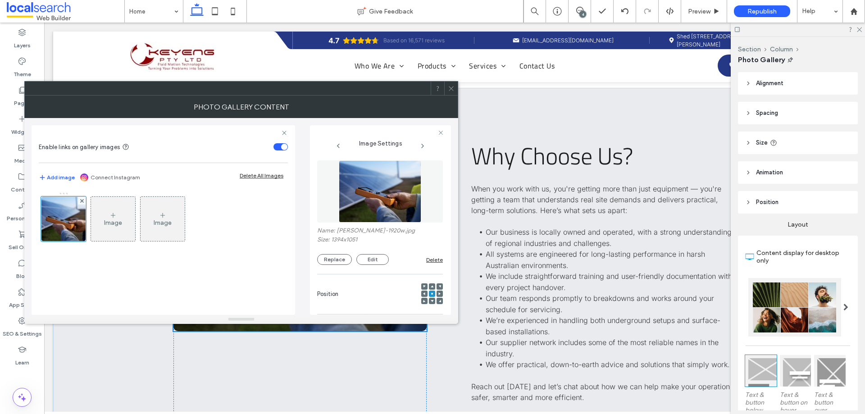
click at [385, 209] on img at bounding box center [380, 191] width 82 height 62
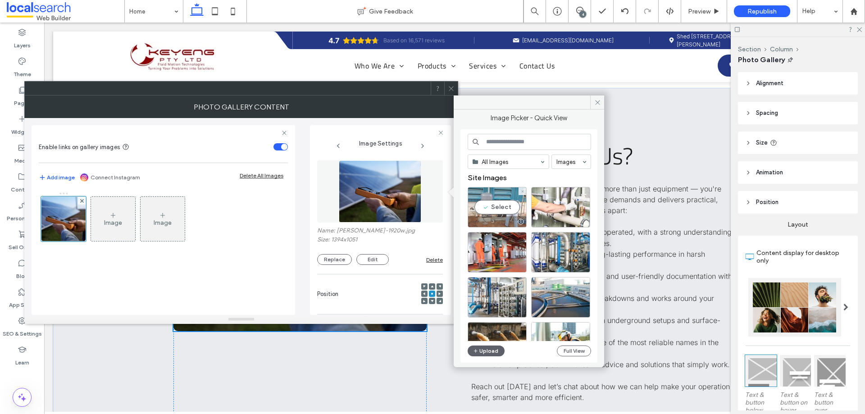
click at [478, 210] on div "Select" at bounding box center [497, 207] width 59 height 41
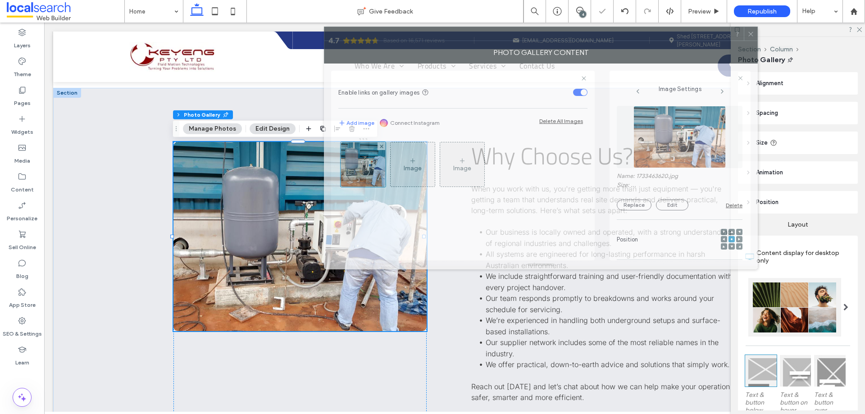
drag, startPoint x: 394, startPoint y: 93, endPoint x: 695, endPoint y: 42, distance: 305.2
click at [695, 41] on div at bounding box center [527, 34] width 406 height 14
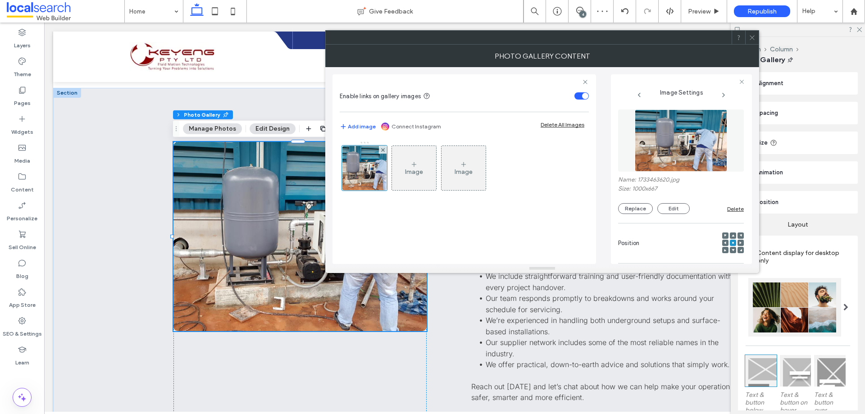
click at [751, 38] on icon at bounding box center [752, 37] width 7 height 7
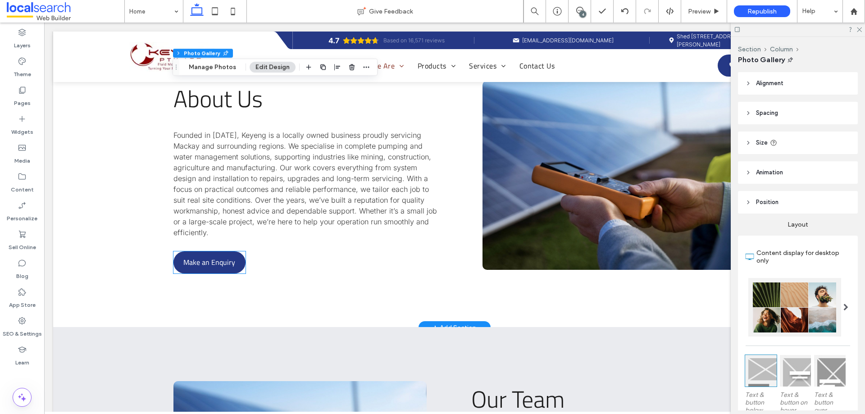
scroll to position [3198, 0]
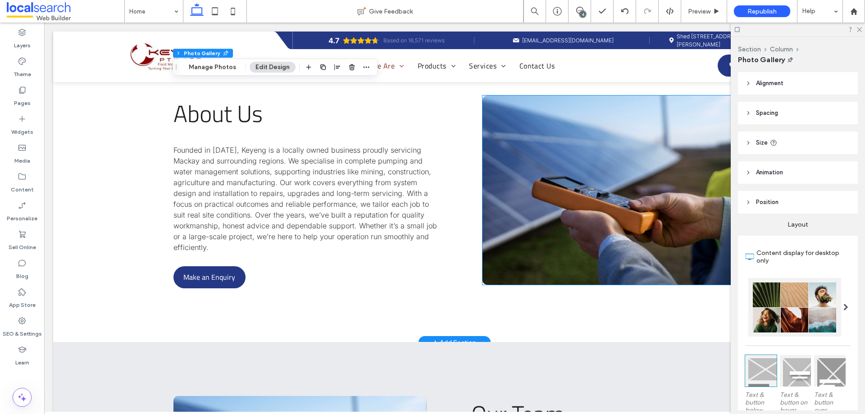
click at [564, 220] on link at bounding box center [608, 189] width 253 height 189
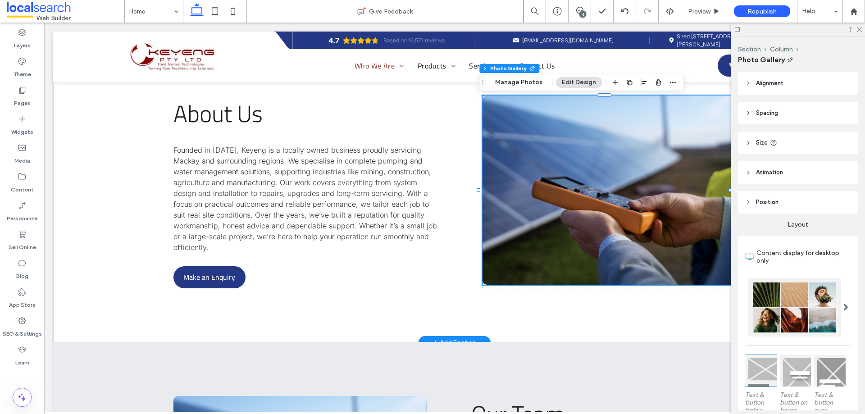
click at [564, 220] on link at bounding box center [608, 189] width 253 height 189
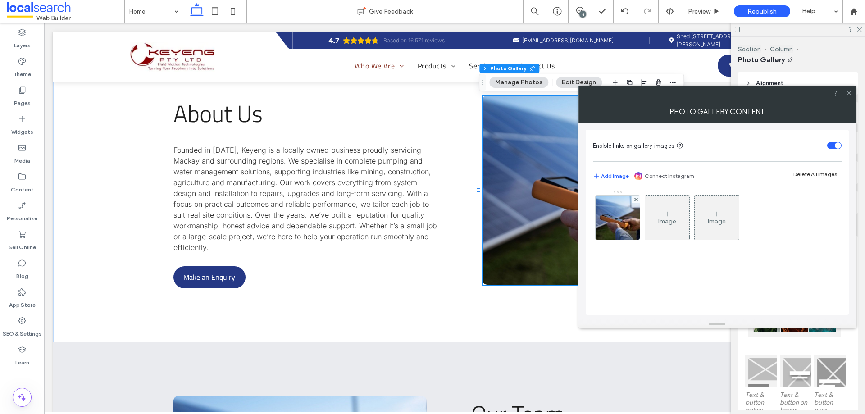
click at [590, 214] on div "Enable links on gallery images Add image Connect Instagram Delete All Images Im…" at bounding box center [717, 222] width 263 height 185
click at [600, 215] on img at bounding box center [617, 218] width 59 height 44
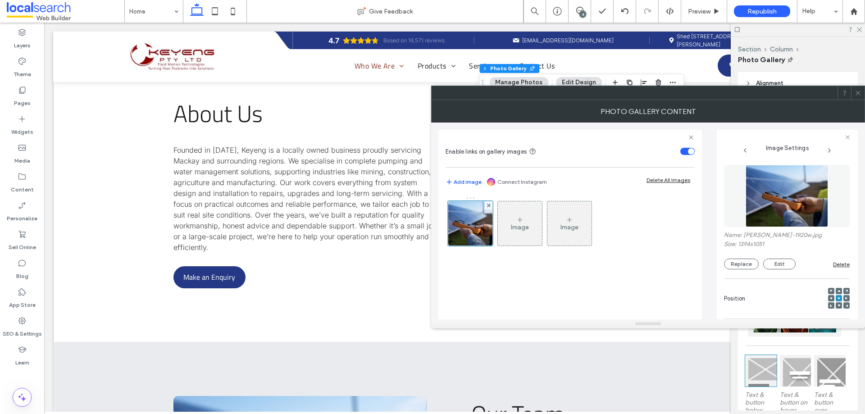
click at [773, 204] on img at bounding box center [787, 196] width 82 height 62
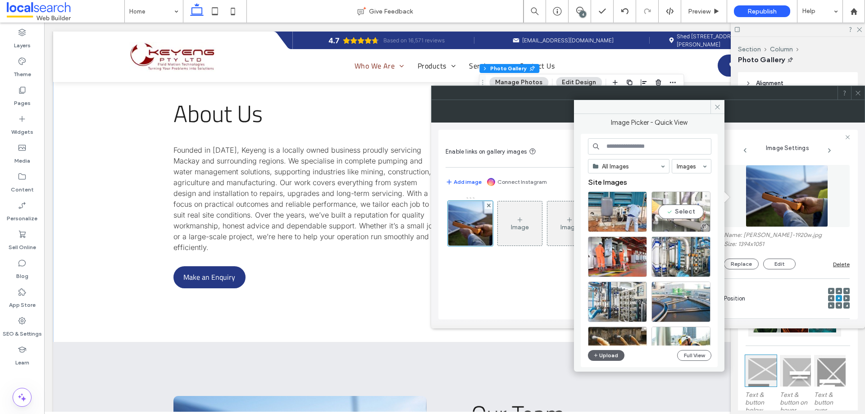
click at [661, 214] on div "Select" at bounding box center [680, 211] width 59 height 41
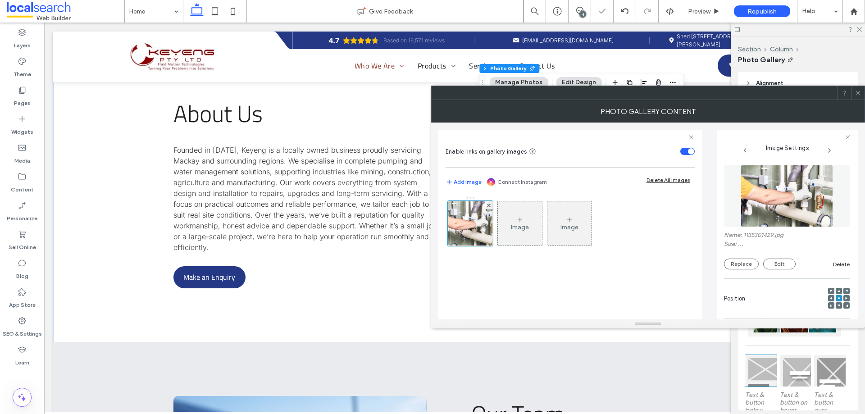
click at [860, 93] on icon at bounding box center [858, 93] width 7 height 7
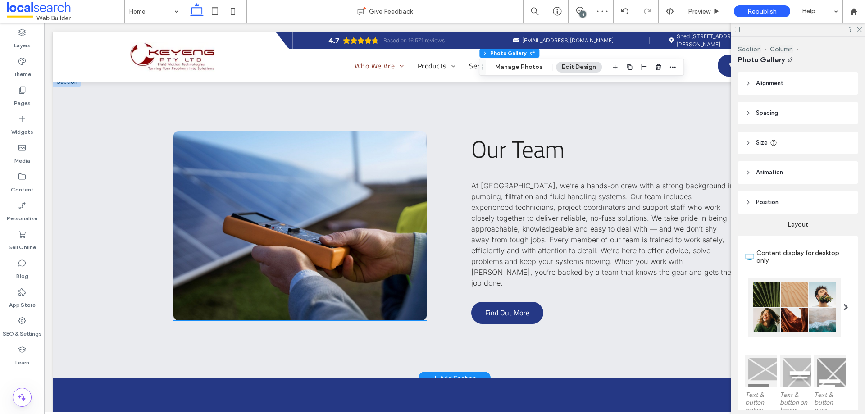
scroll to position [3424, 0]
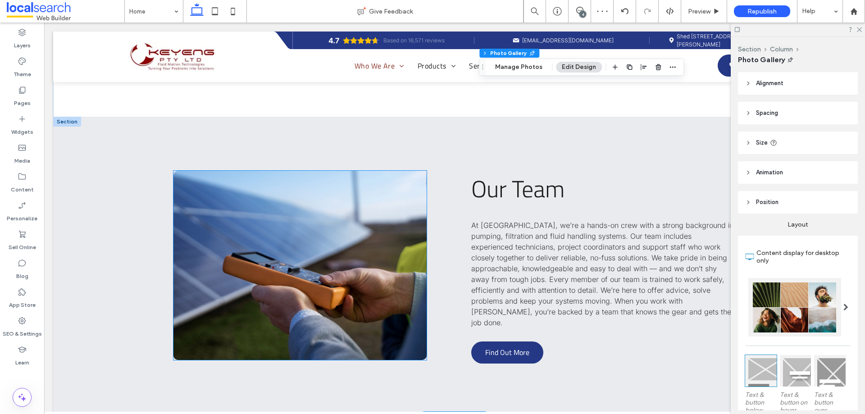
click at [276, 230] on link at bounding box center [299, 265] width 253 height 189
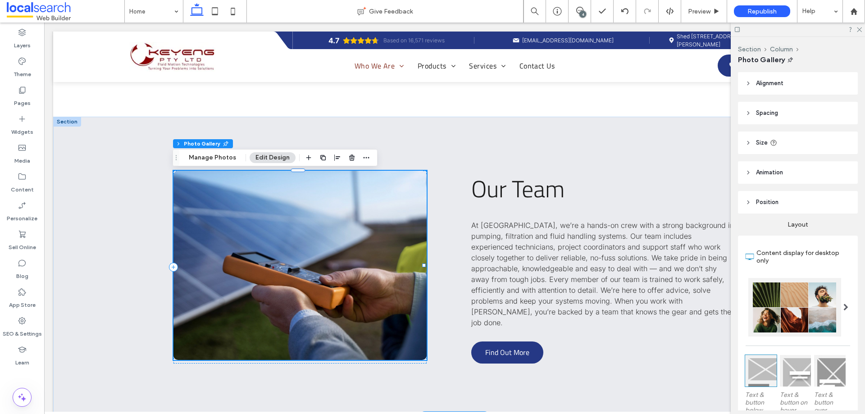
click at [276, 230] on link at bounding box center [299, 265] width 253 height 189
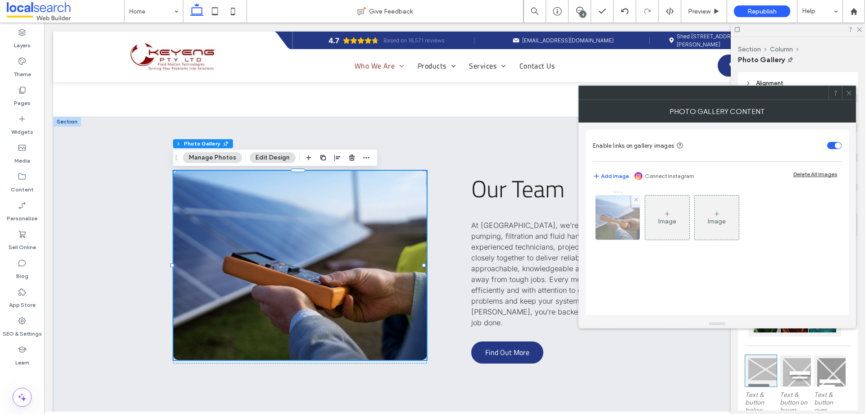
click at [619, 218] on img at bounding box center [617, 218] width 59 height 44
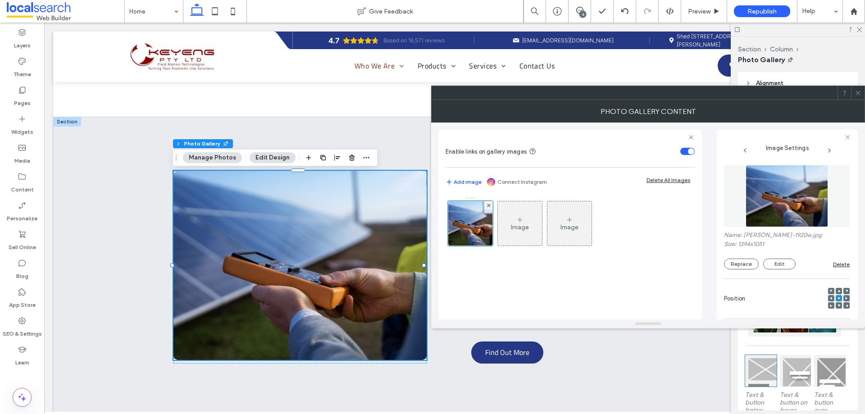
click at [800, 210] on img at bounding box center [787, 196] width 82 height 62
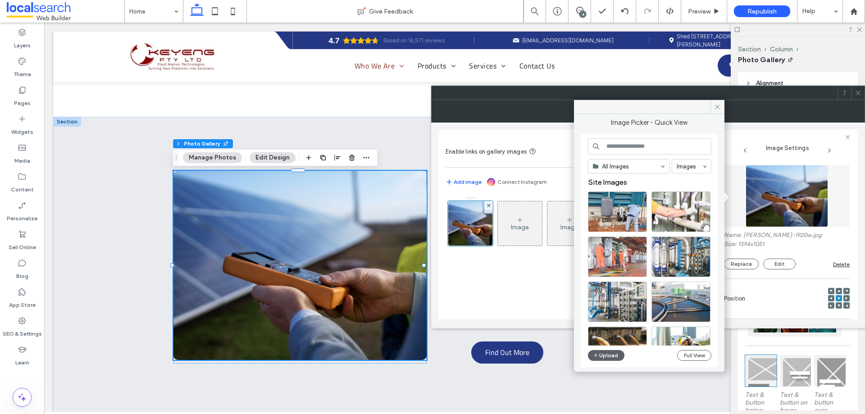
click at [615, 246] on div at bounding box center [617, 256] width 59 height 41
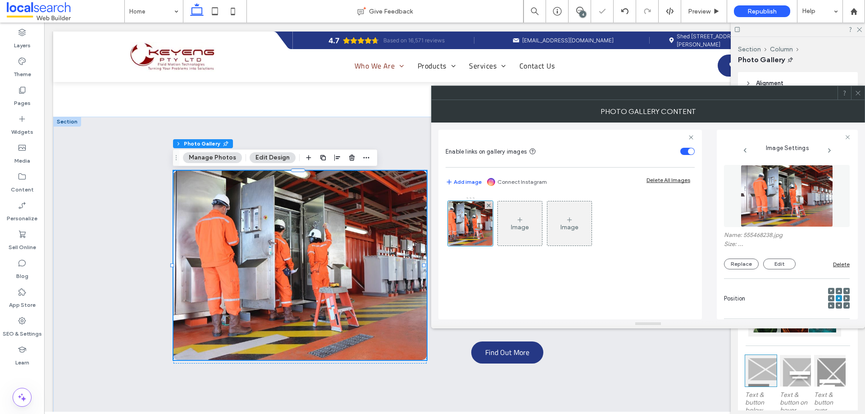
click at [856, 95] on icon at bounding box center [858, 93] width 7 height 7
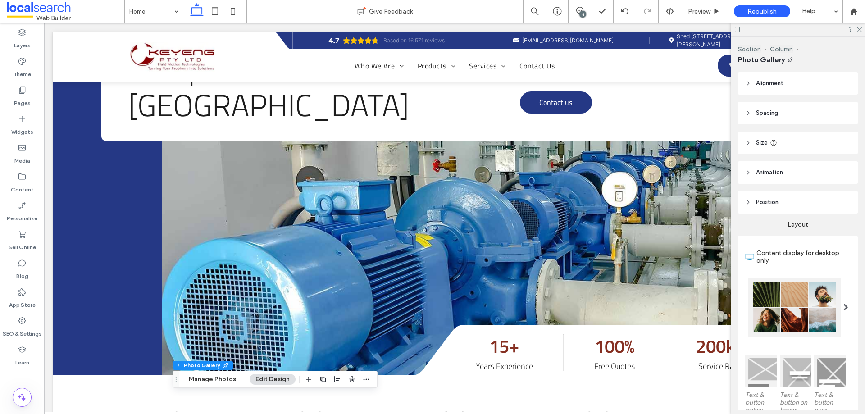
scroll to position [0, 0]
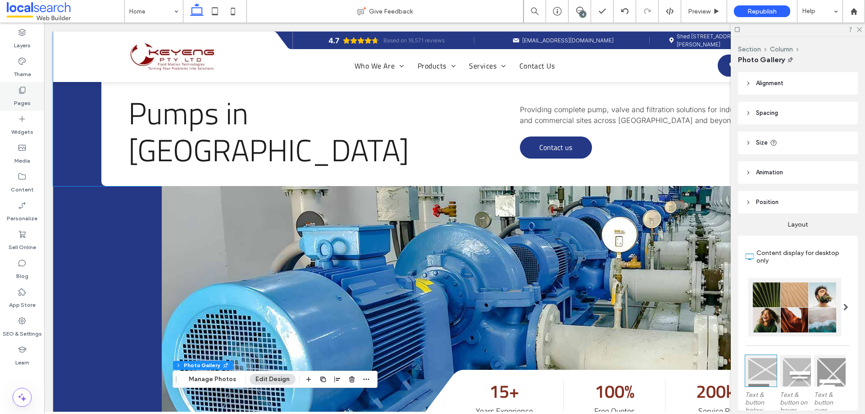
click at [36, 96] on div "Pages" at bounding box center [22, 96] width 44 height 29
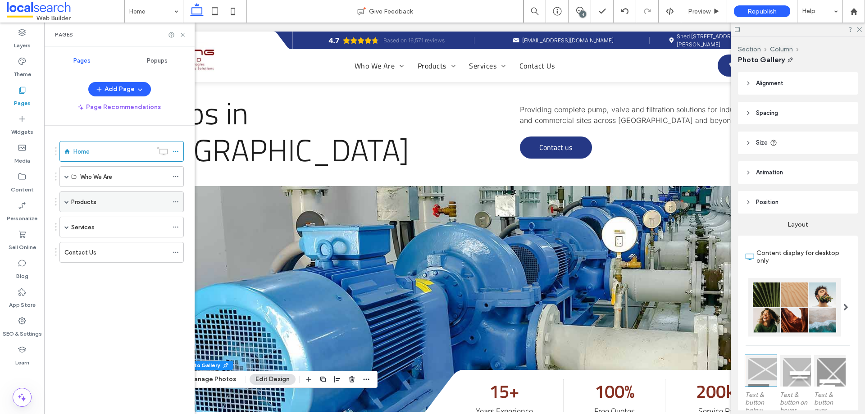
click at [85, 201] on label "Products" at bounding box center [83, 202] width 25 height 16
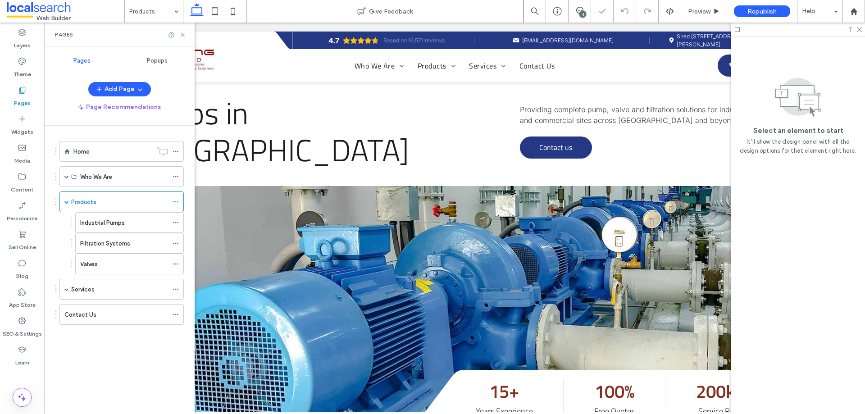
click at [183, 35] on use at bounding box center [183, 35] width 4 height 4
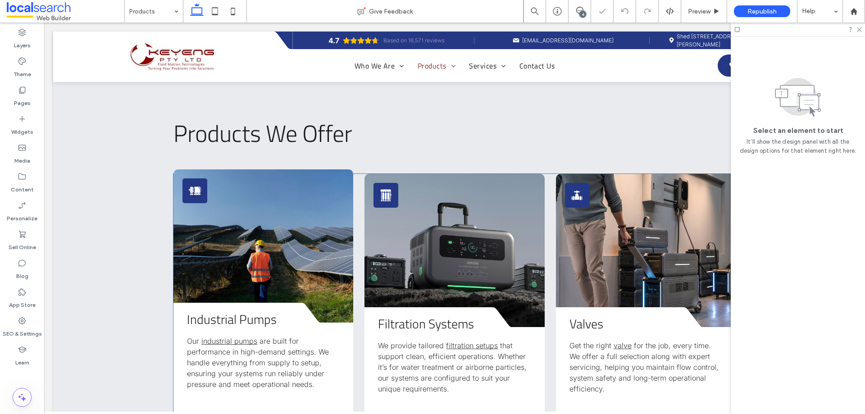
scroll to position [270, 0]
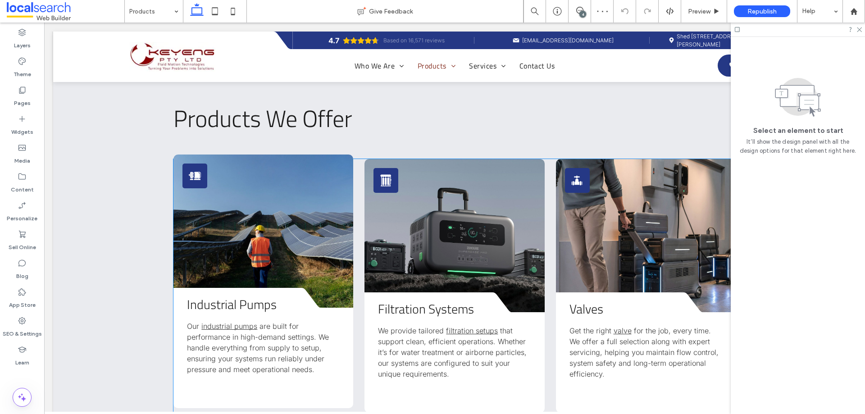
click at [276, 225] on link at bounding box center [263, 231] width 180 height 153
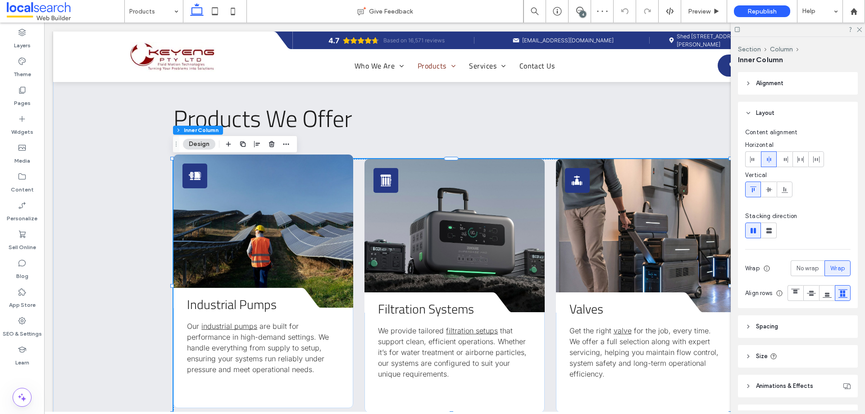
click at [276, 225] on link at bounding box center [263, 231] width 180 height 153
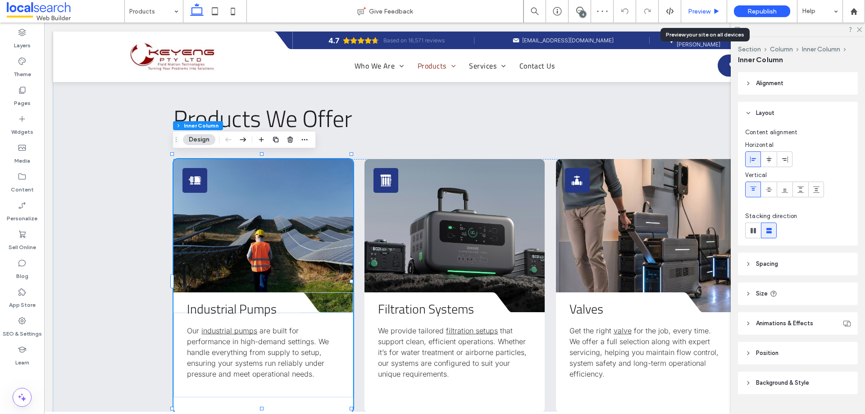
click at [701, 8] on span "Preview" at bounding box center [699, 12] width 23 height 8
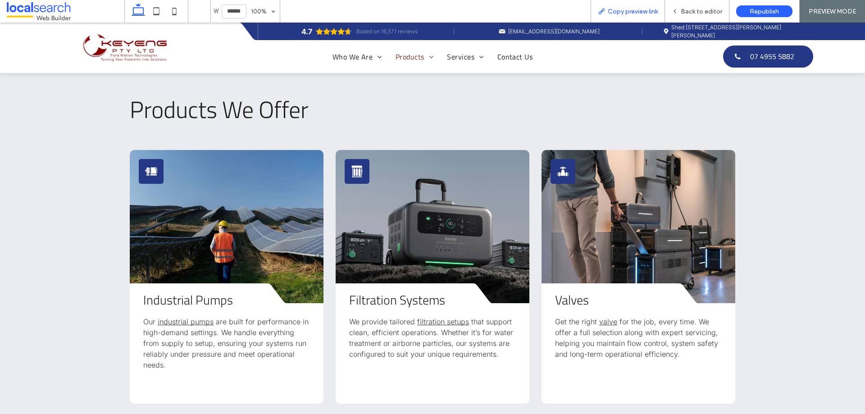
click at [646, 19] on div "Copy preview link" at bounding box center [628, 11] width 74 height 23
click at [639, 13] on span "Copy preview link" at bounding box center [633, 12] width 50 height 8
click at [624, 9] on span "Copy preview link" at bounding box center [633, 12] width 50 height 8
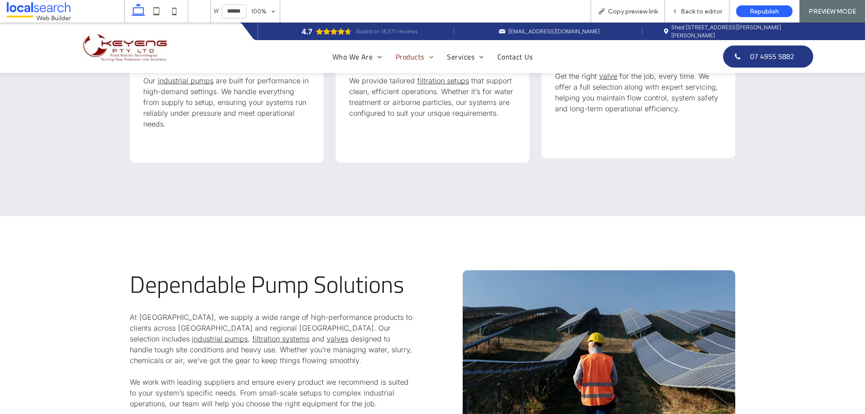
scroll to position [468, 0]
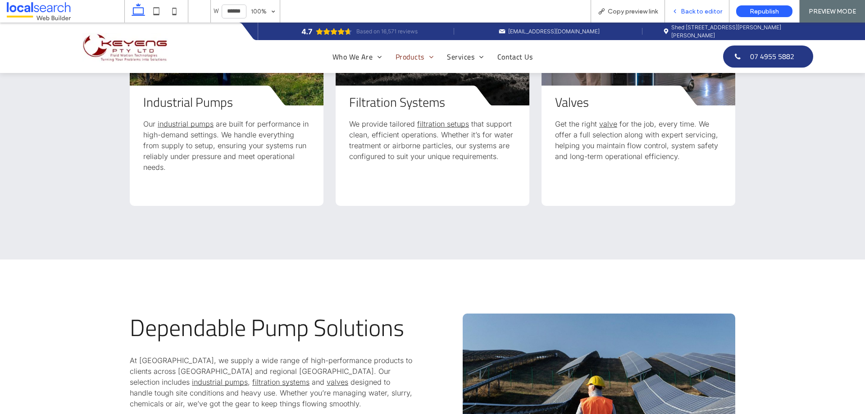
drag, startPoint x: 690, startPoint y: 10, endPoint x: 652, endPoint y: 10, distance: 37.8
click at [690, 10] on span "Back to editor" at bounding box center [701, 12] width 41 height 8
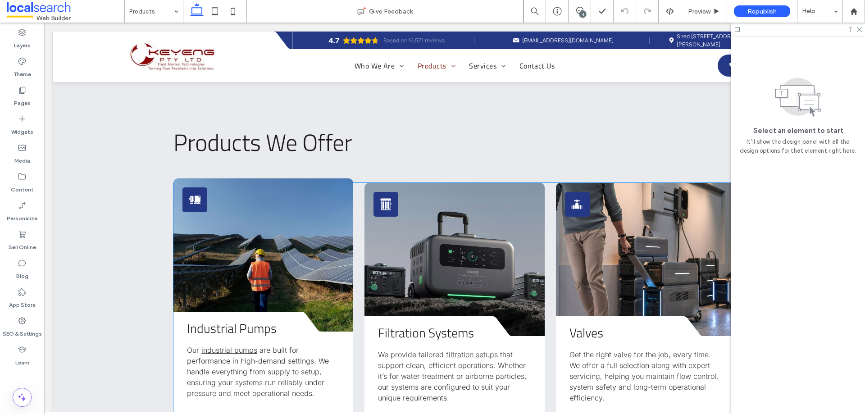
scroll to position [243, 0]
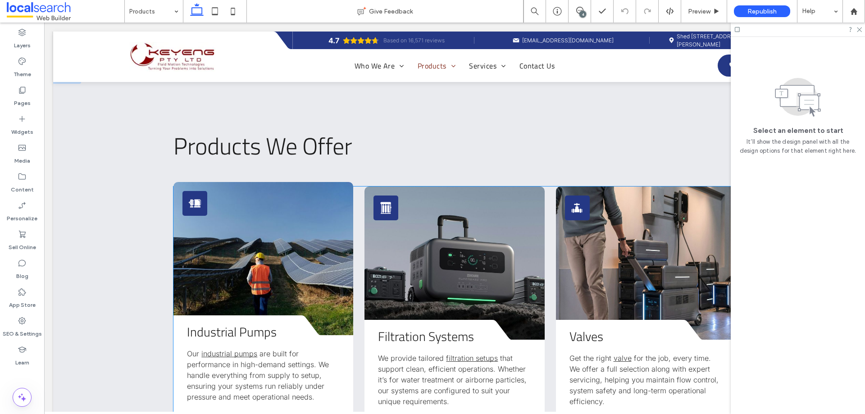
click at [271, 208] on link at bounding box center [263, 258] width 180 height 153
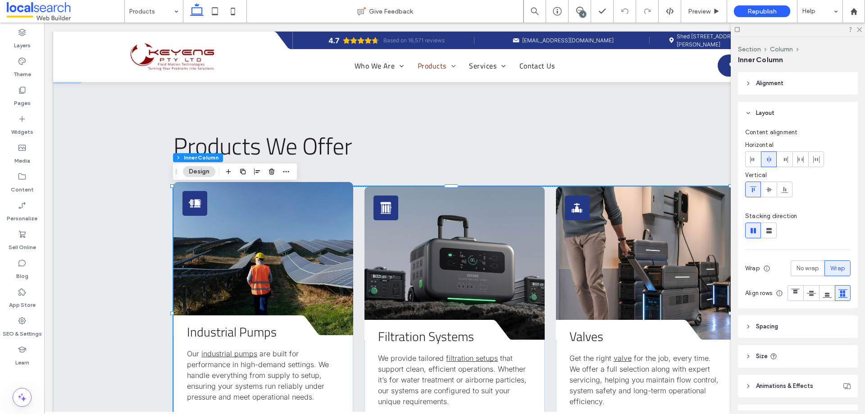
click at [271, 208] on link at bounding box center [263, 258] width 180 height 153
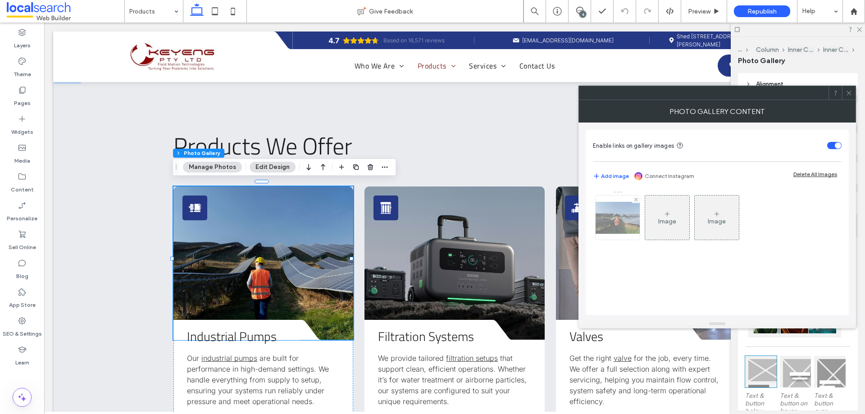
click at [611, 214] on img at bounding box center [618, 218] width 72 height 32
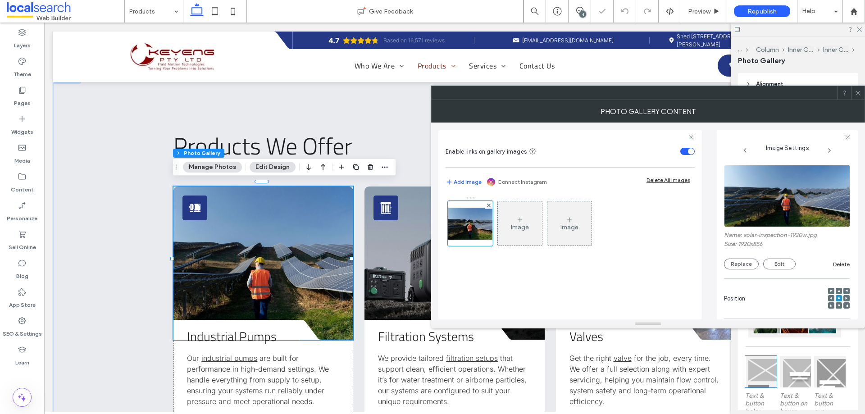
click at [790, 221] on img at bounding box center [787, 196] width 127 height 62
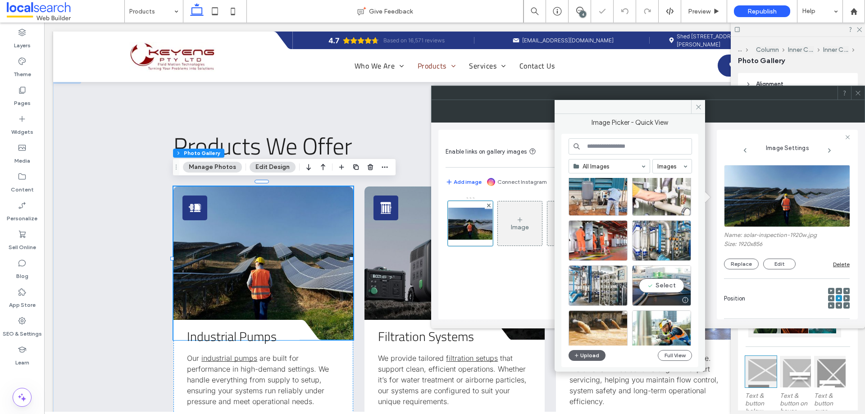
scroll to position [45, 0]
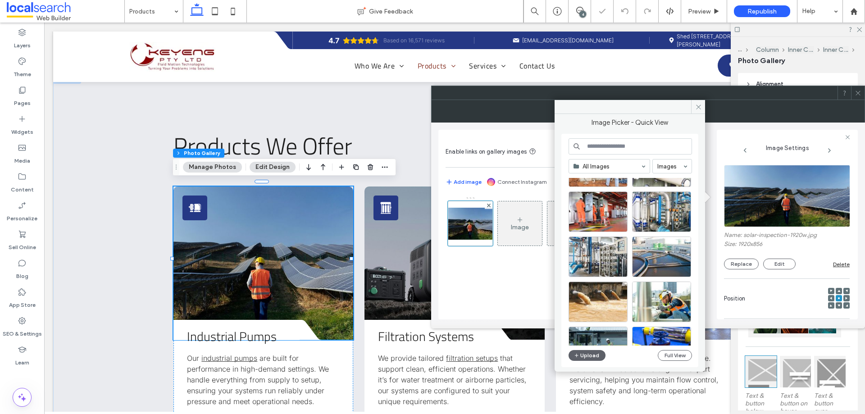
click at [631, 154] on input at bounding box center [629, 146] width 123 height 16
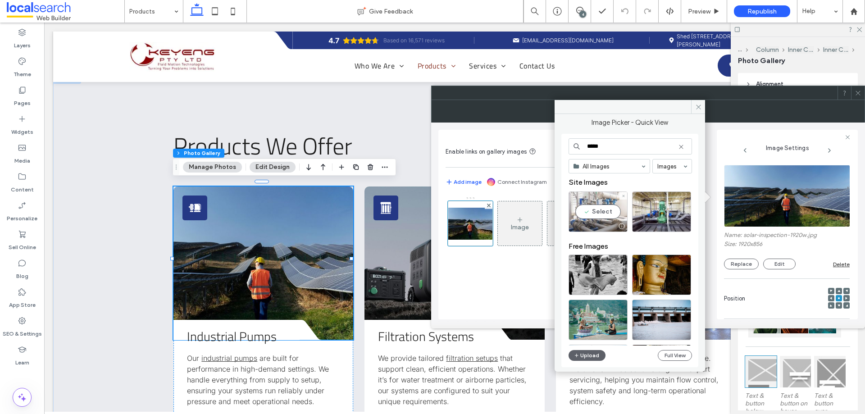
type input "*****"
click at [601, 204] on div "Select" at bounding box center [597, 211] width 59 height 41
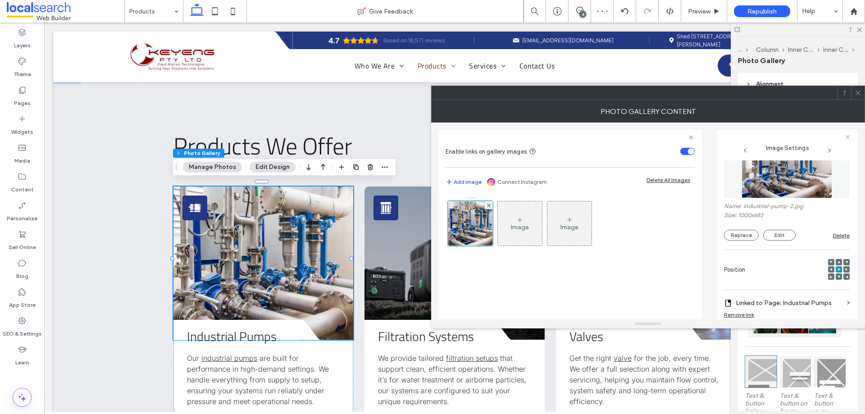
scroll to position [135, 0]
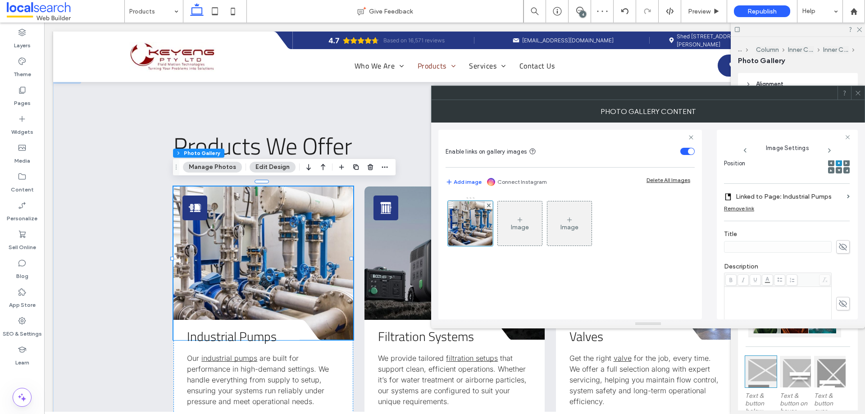
click at [857, 94] on icon at bounding box center [858, 93] width 7 height 7
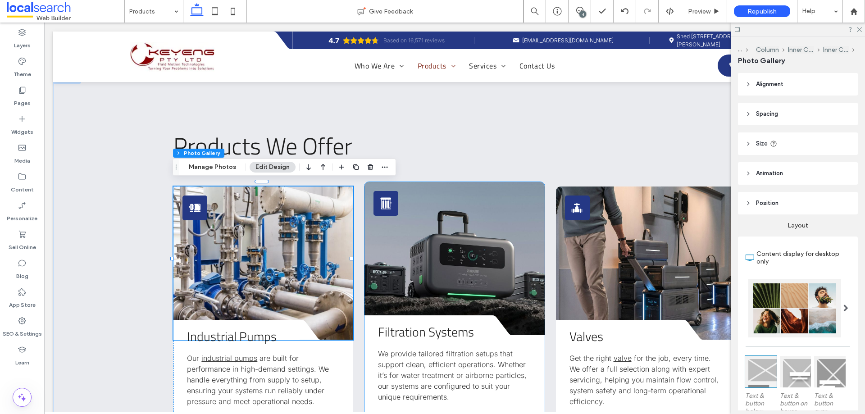
click at [422, 257] on link at bounding box center [454, 258] width 180 height 153
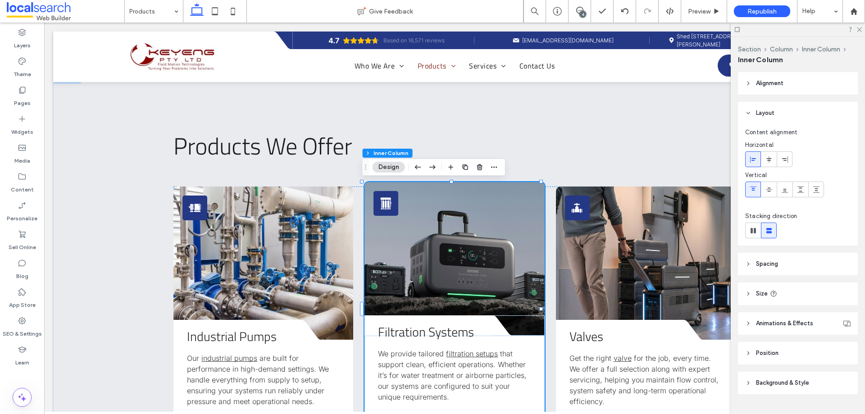
click at [422, 257] on link at bounding box center [454, 258] width 180 height 153
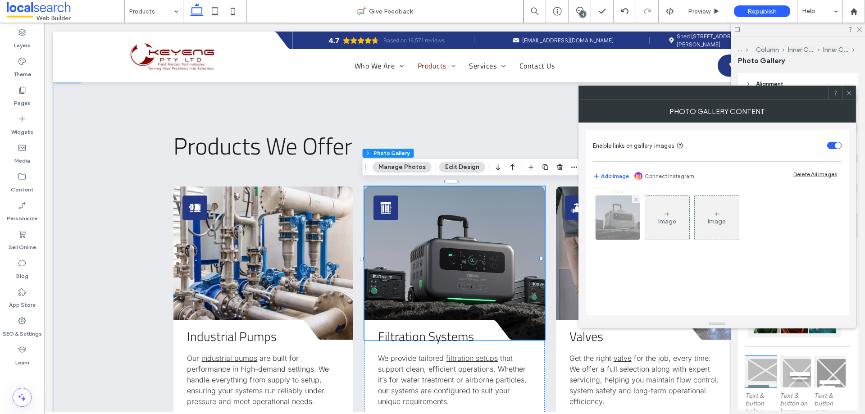
click at [623, 223] on img at bounding box center [617, 218] width 70 height 44
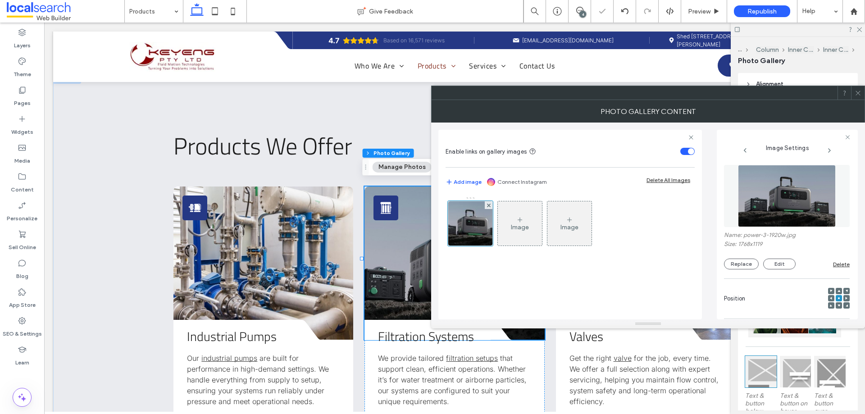
click at [788, 195] on img at bounding box center [787, 196] width 98 height 62
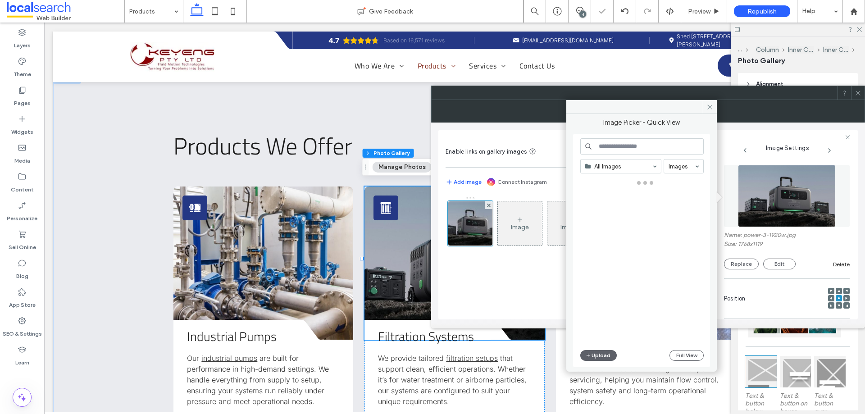
click at [628, 150] on input at bounding box center [641, 146] width 123 height 16
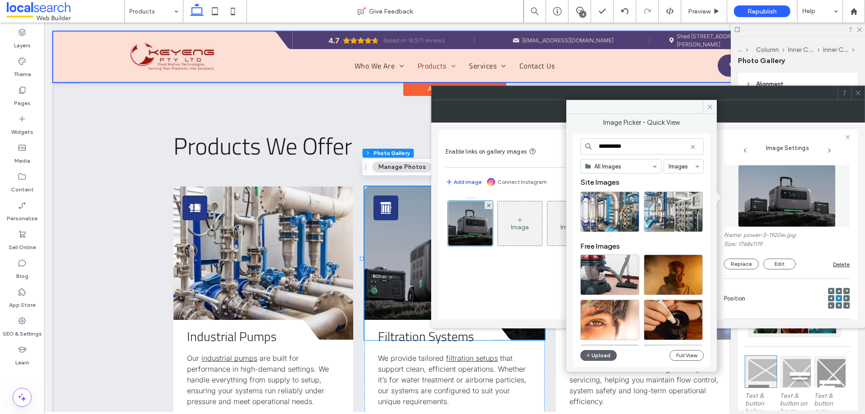
type input "**********"
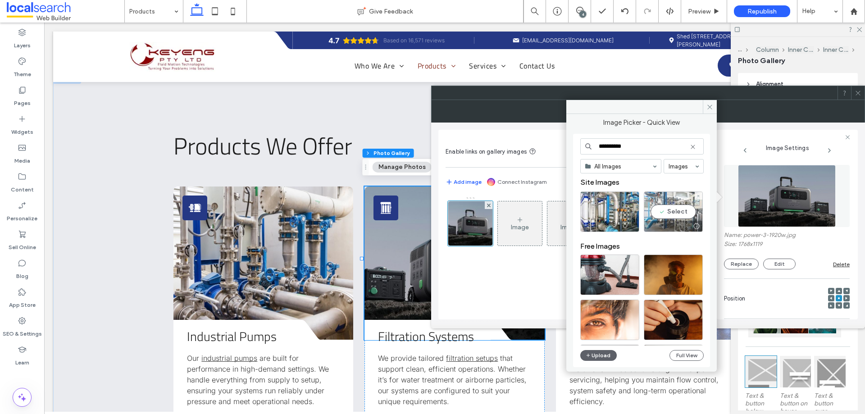
click at [672, 210] on div "Select" at bounding box center [673, 211] width 59 height 41
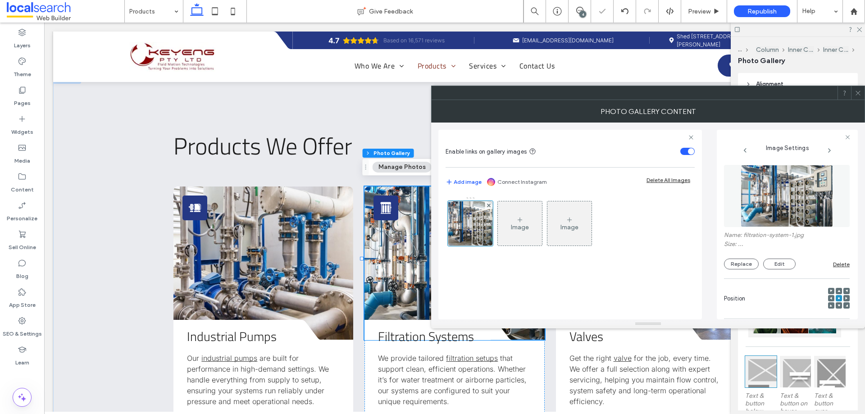
click at [859, 90] on icon at bounding box center [858, 93] width 7 height 7
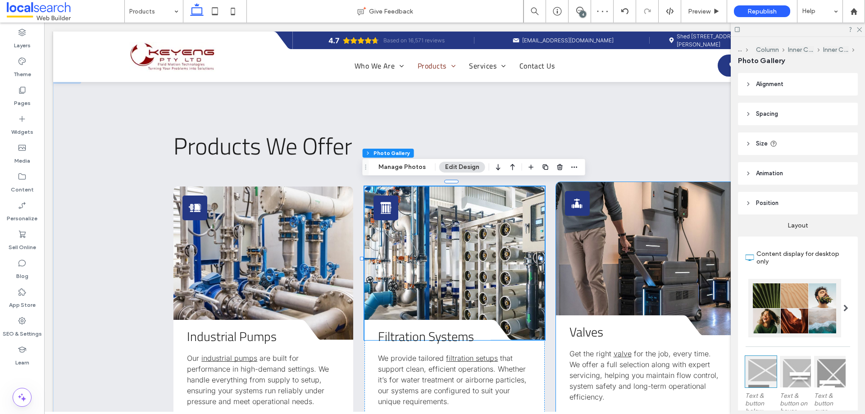
click at [643, 227] on link at bounding box center [646, 258] width 180 height 153
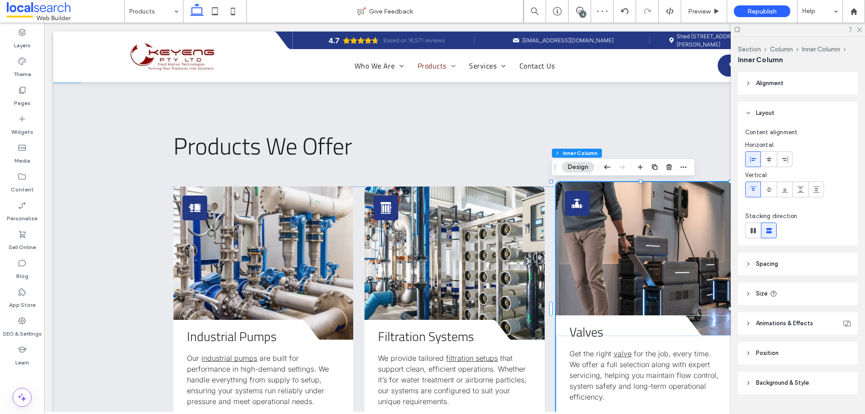
click at [643, 227] on link at bounding box center [646, 258] width 180 height 153
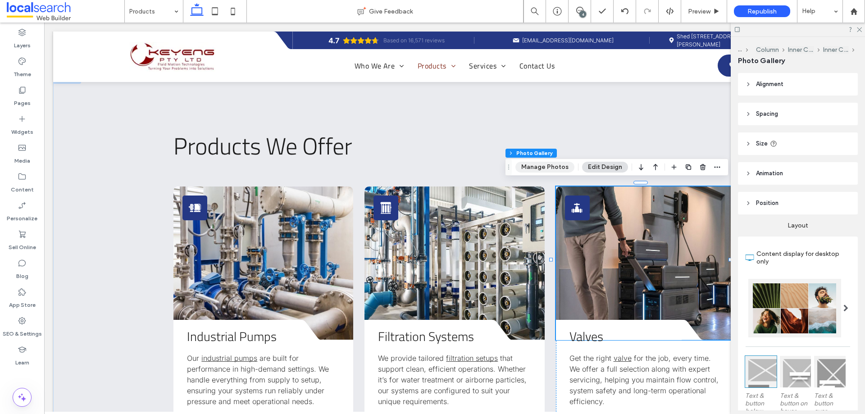
click at [548, 167] on button "Manage Photos" at bounding box center [544, 167] width 59 height 11
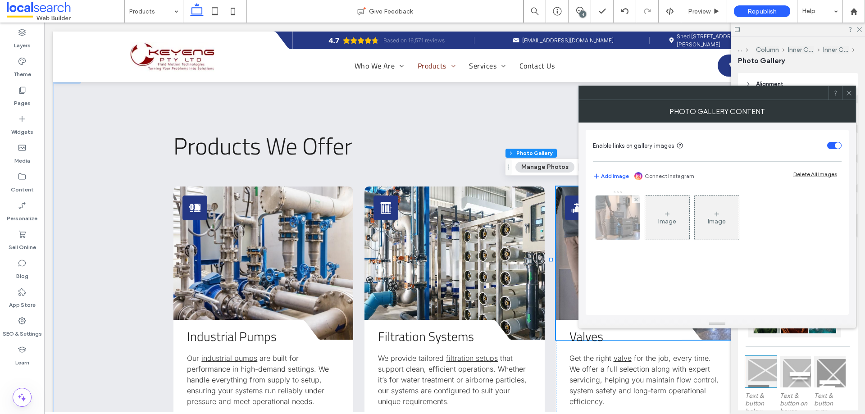
click at [627, 217] on img at bounding box center [618, 218] width 66 height 44
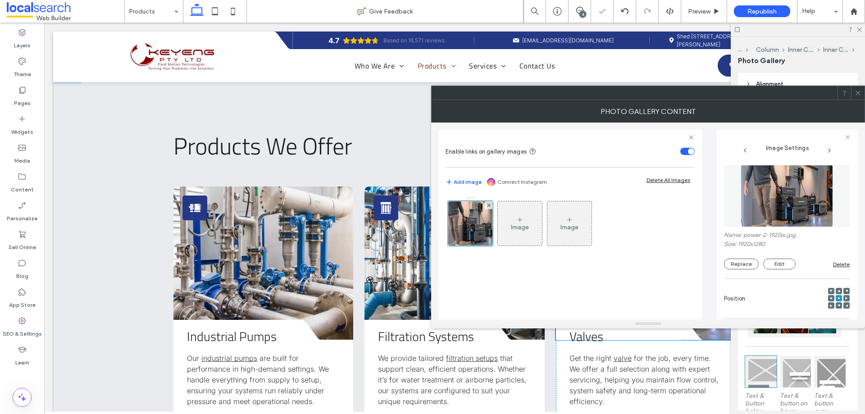
click at [775, 214] on img at bounding box center [787, 196] width 93 height 62
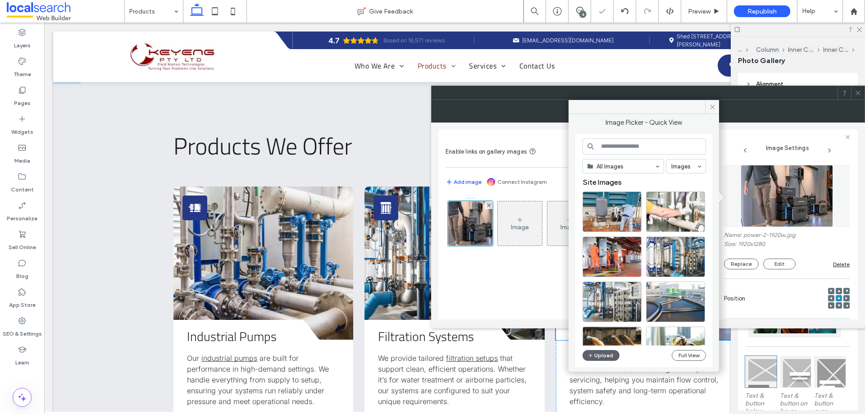
click at [619, 145] on input at bounding box center [643, 146] width 123 height 16
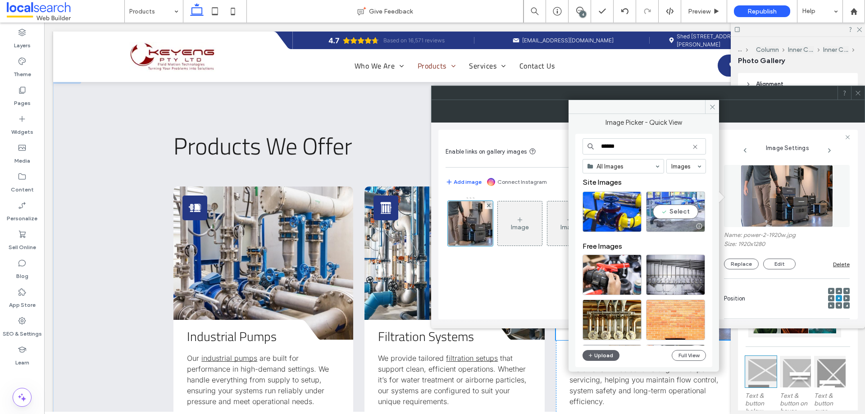
type input "******"
click at [682, 217] on div "Select" at bounding box center [675, 211] width 59 height 41
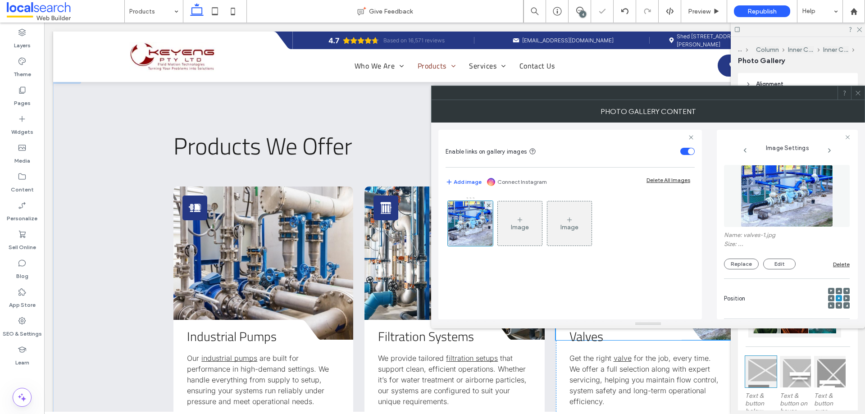
click at [860, 92] on icon at bounding box center [858, 93] width 7 height 7
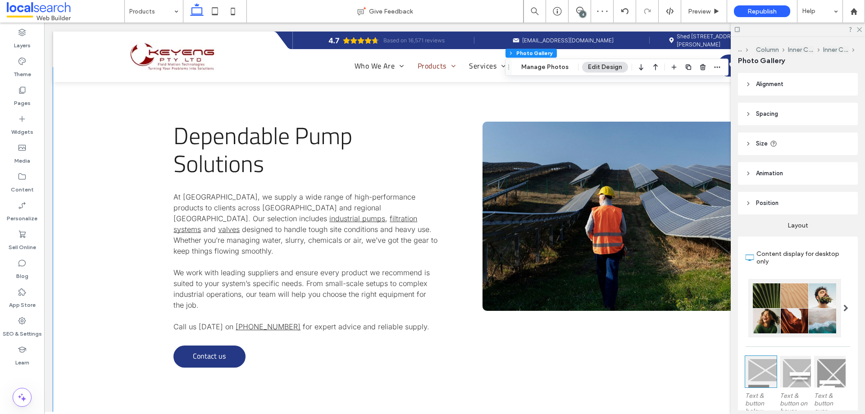
scroll to position [648, 0]
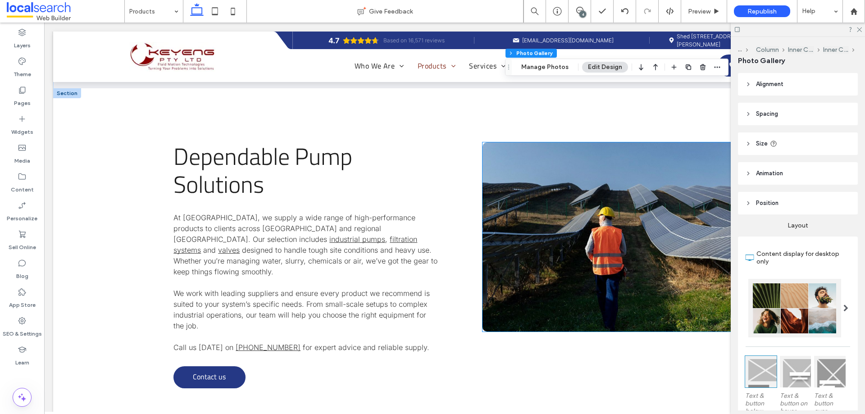
click at [537, 175] on link at bounding box center [608, 236] width 253 height 189
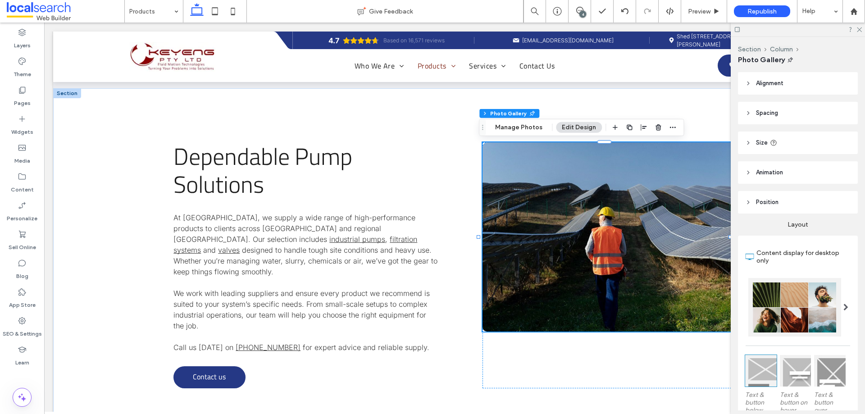
click at [537, 175] on link at bounding box center [608, 236] width 253 height 189
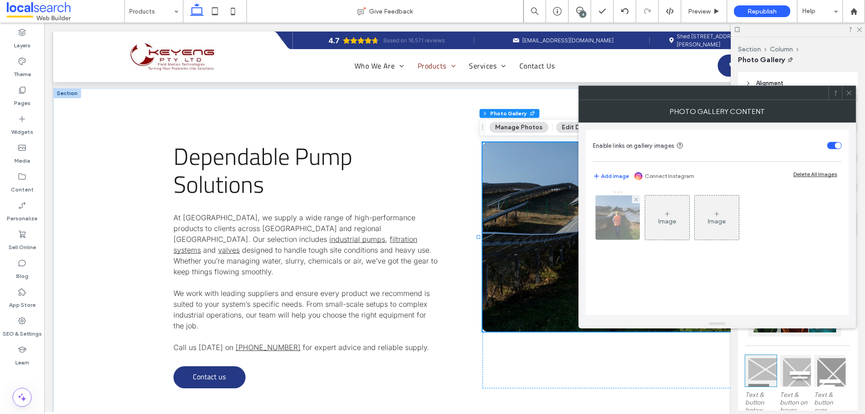
click at [634, 210] on div at bounding box center [618, 218] width 44 height 44
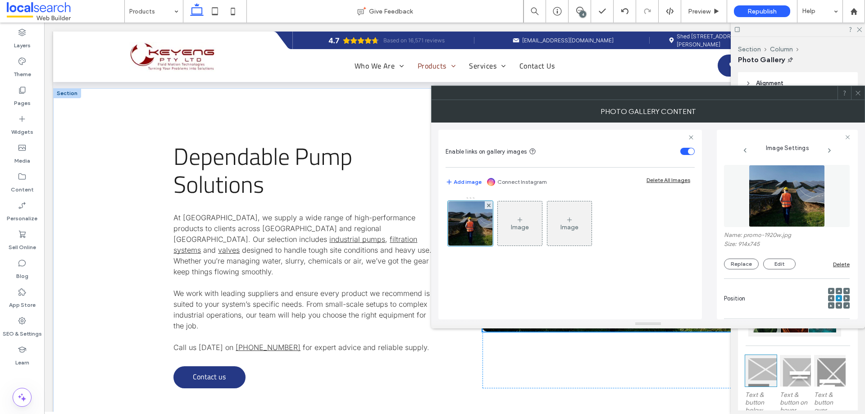
click at [741, 202] on figure at bounding box center [787, 196] width 126 height 62
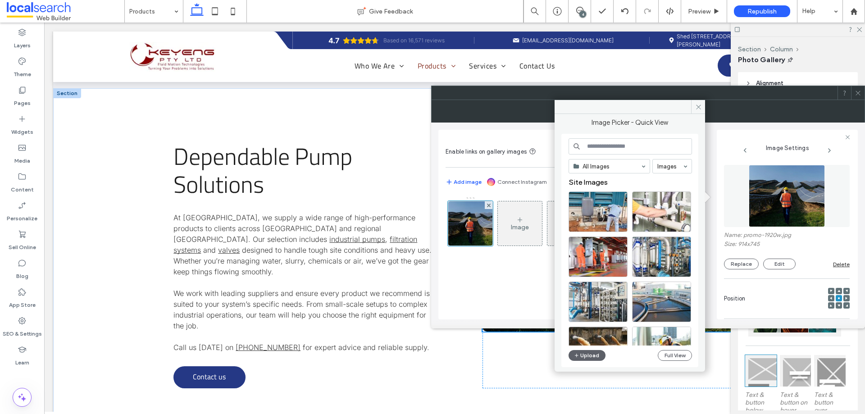
click at [596, 349] on div "All Images Images Site Images Upload Full View" at bounding box center [629, 250] width 123 height 225
click at [594, 357] on button "Upload" at bounding box center [586, 355] width 37 height 11
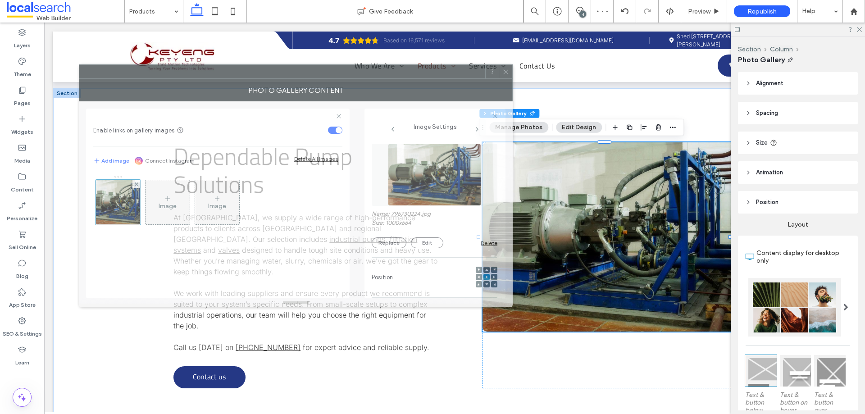
drag, startPoint x: 706, startPoint y: 101, endPoint x: 361, endPoint y: 80, distance: 345.7
click at [361, 80] on div "Photo Gallery Content" at bounding box center [296, 90] width 434 height 23
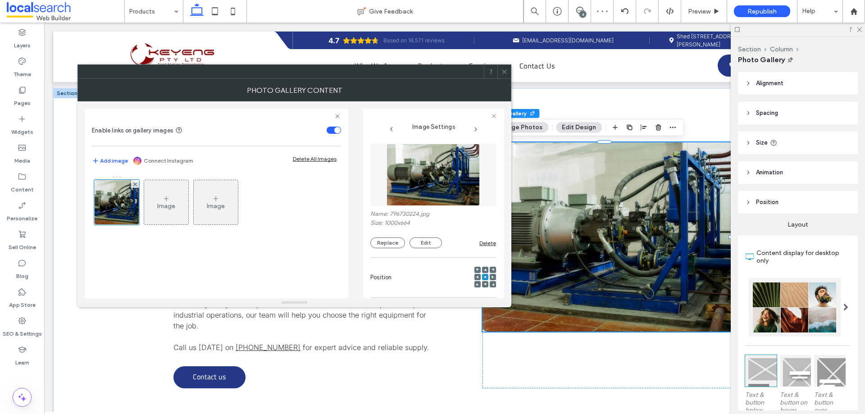
click at [504, 73] on use at bounding box center [504, 71] width 5 height 5
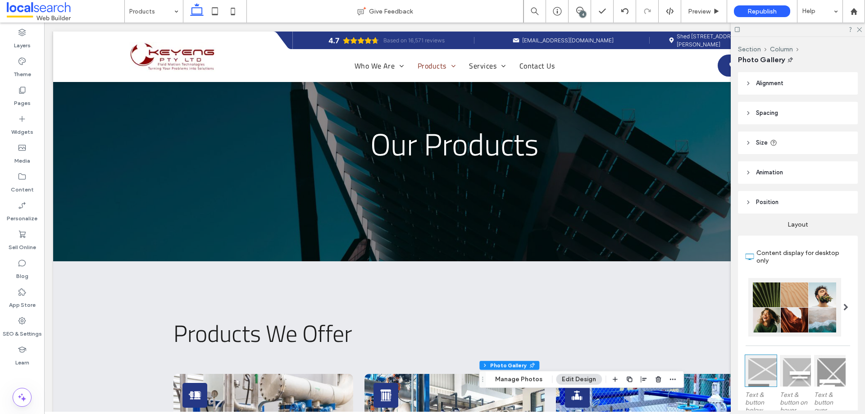
scroll to position [0, 0]
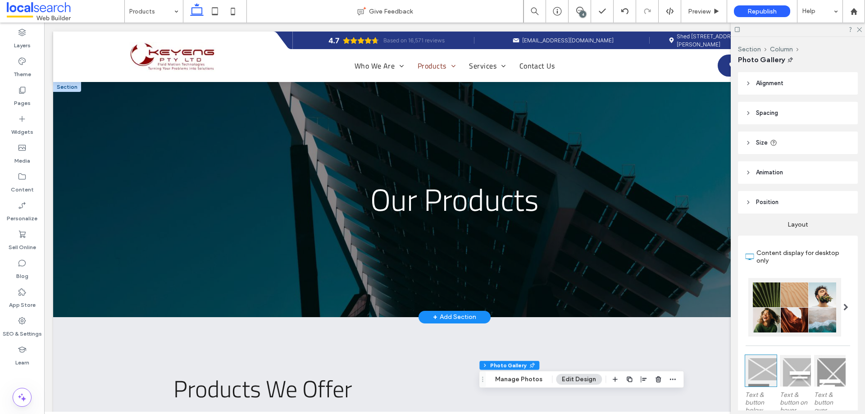
click at [67, 87] on div at bounding box center [67, 87] width 28 height 10
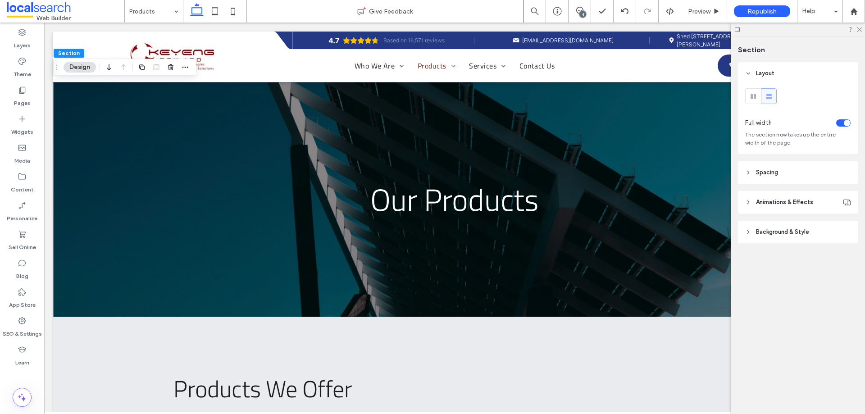
click at [779, 236] on span "Background & Style" at bounding box center [782, 231] width 53 height 9
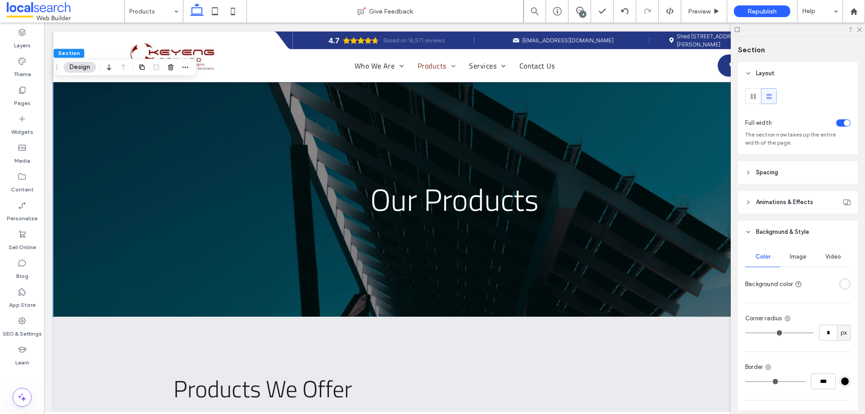
click at [802, 252] on div "Image" at bounding box center [797, 257] width 35 height 20
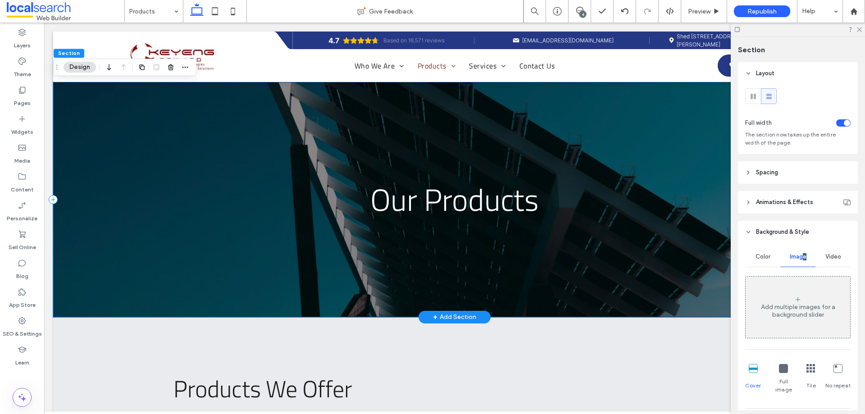
click at [84, 141] on div "Our Products" at bounding box center [454, 199] width 803 height 235
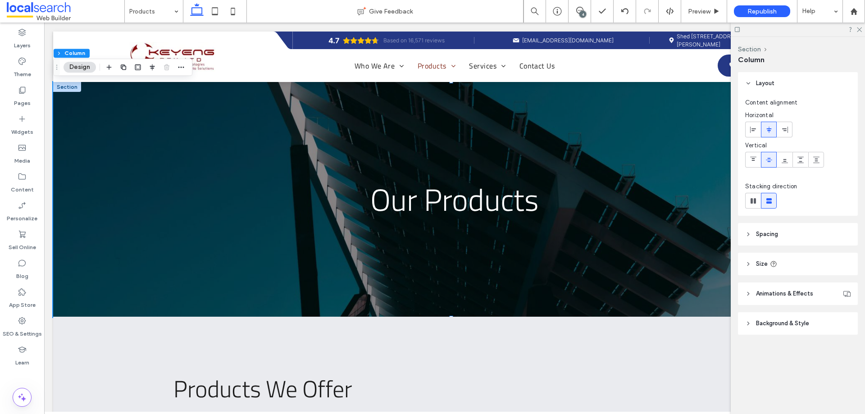
click at [777, 318] on header "Background & Style" at bounding box center [798, 323] width 120 height 23
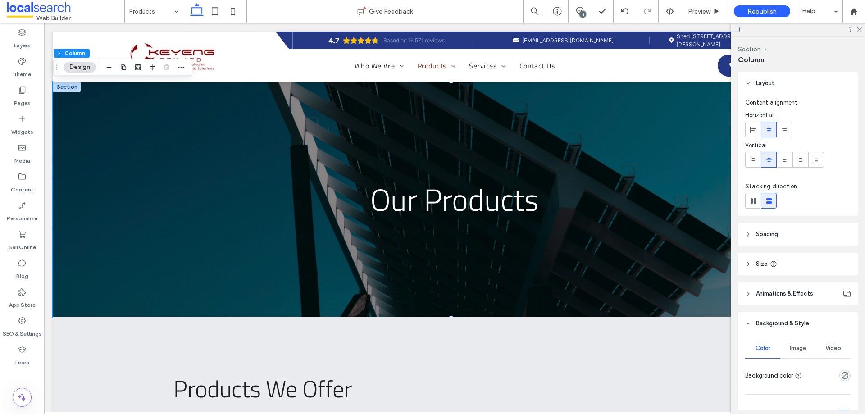
click at [802, 343] on div "Image" at bounding box center [797, 348] width 35 height 20
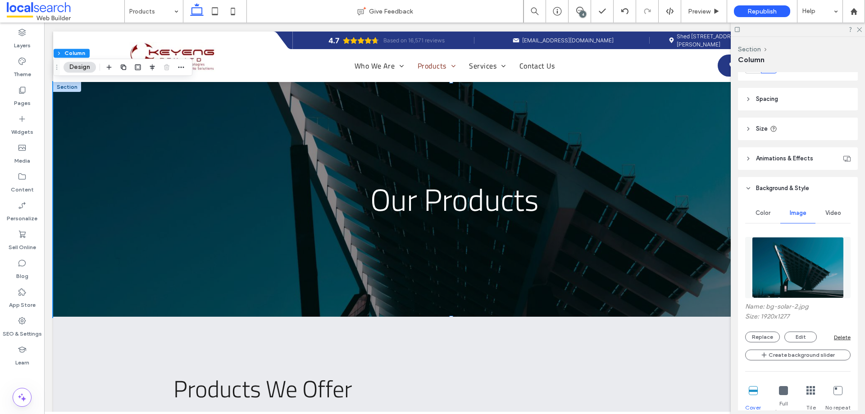
click at [792, 266] on img at bounding box center [797, 267] width 91 height 61
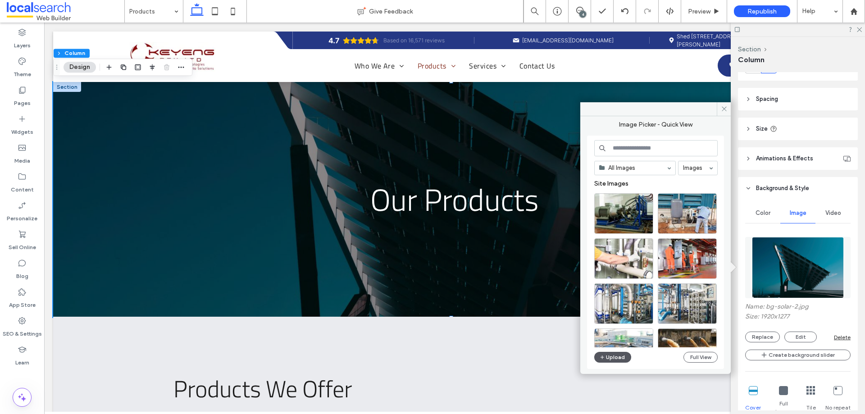
click at [616, 358] on button "Upload" at bounding box center [612, 357] width 37 height 11
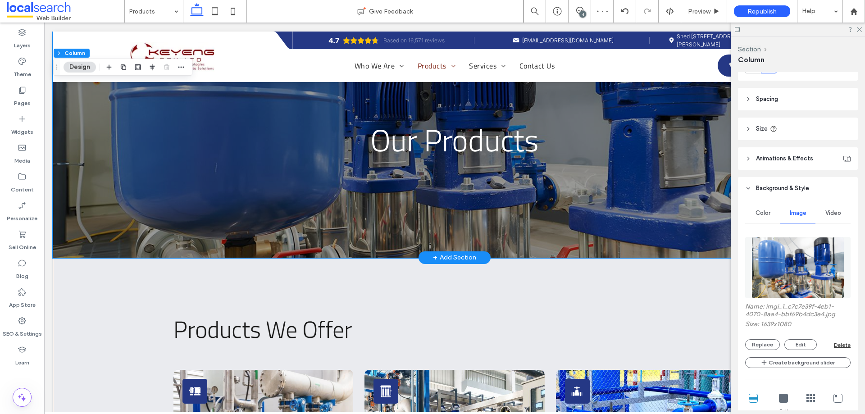
scroll to position [0, 0]
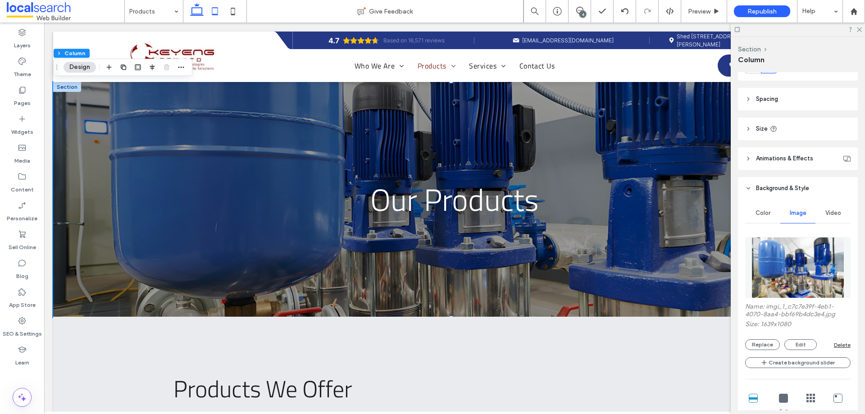
click at [212, 13] on use at bounding box center [215, 11] width 6 height 8
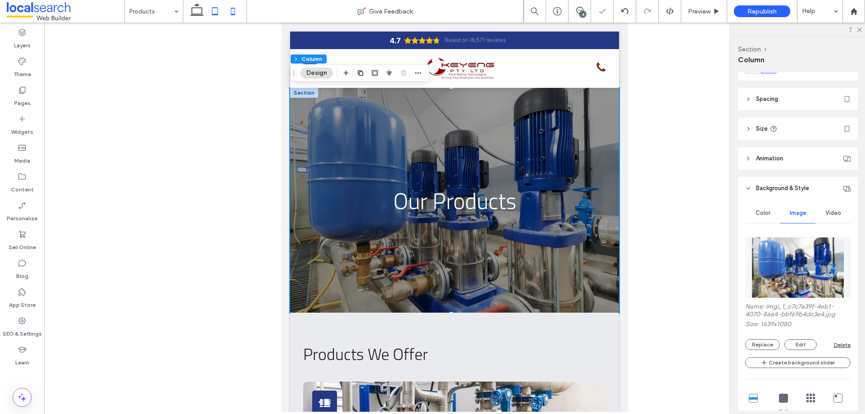
click at [233, 11] on icon at bounding box center [233, 11] width 18 height 18
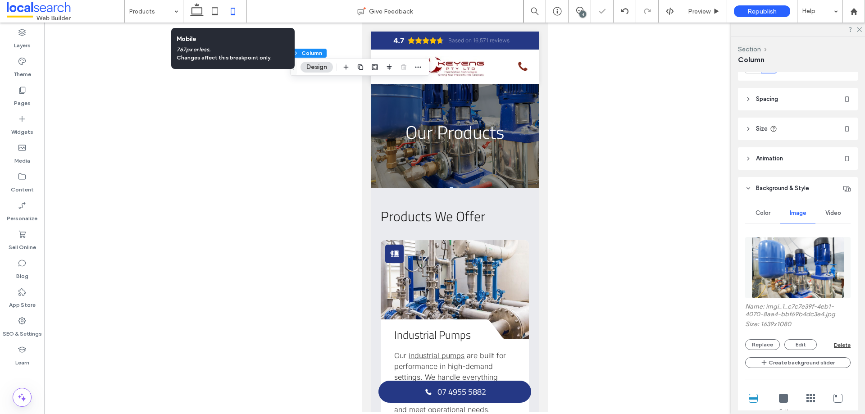
type input "***"
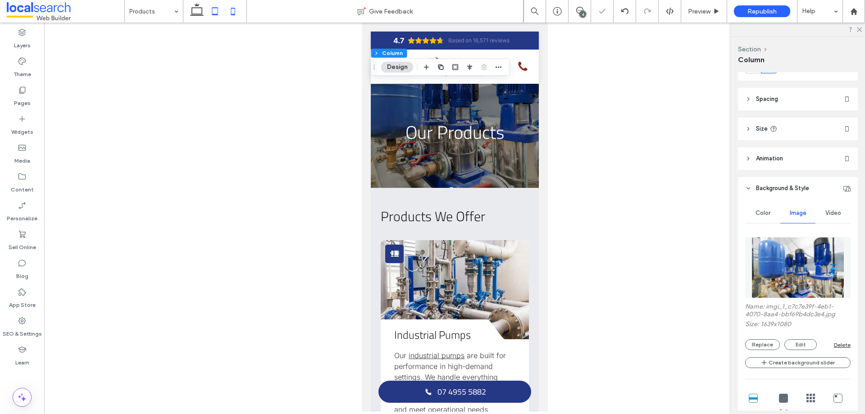
click at [221, 10] on icon at bounding box center [215, 11] width 18 height 18
type input "***"
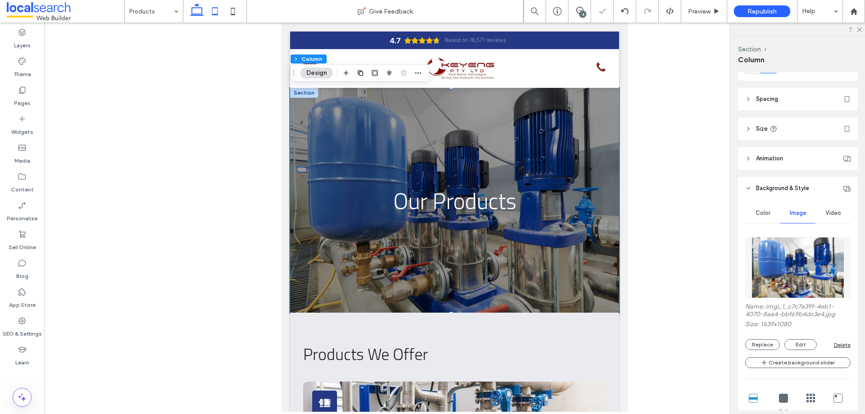
click at [200, 12] on icon at bounding box center [197, 11] width 18 height 18
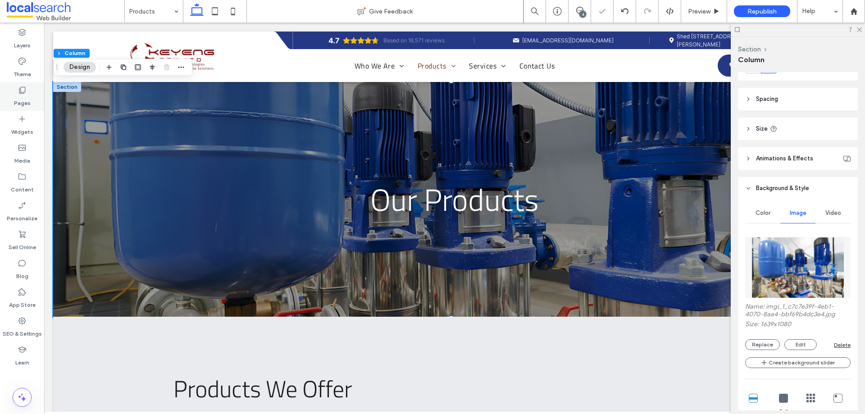
click at [25, 95] on label "Pages" at bounding box center [22, 101] width 17 height 13
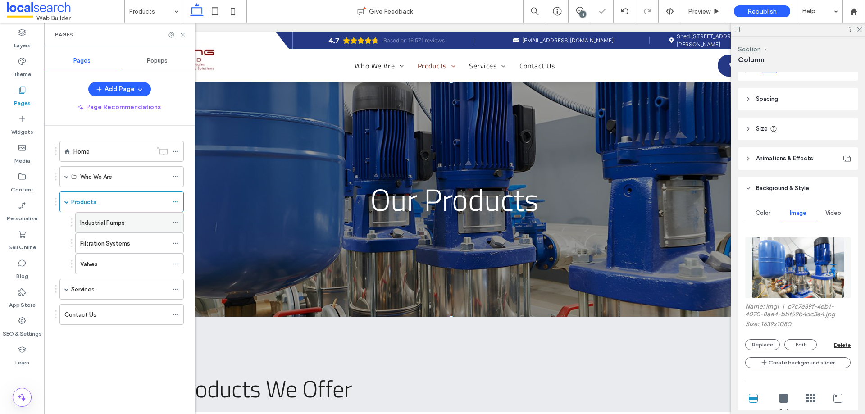
click at [126, 227] on div "Industrial Pumps" at bounding box center [124, 222] width 88 height 9
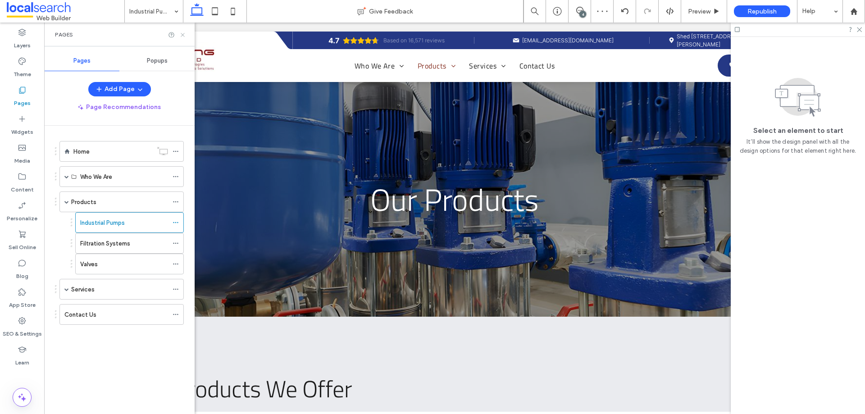
click at [184, 36] on icon at bounding box center [182, 35] width 7 height 7
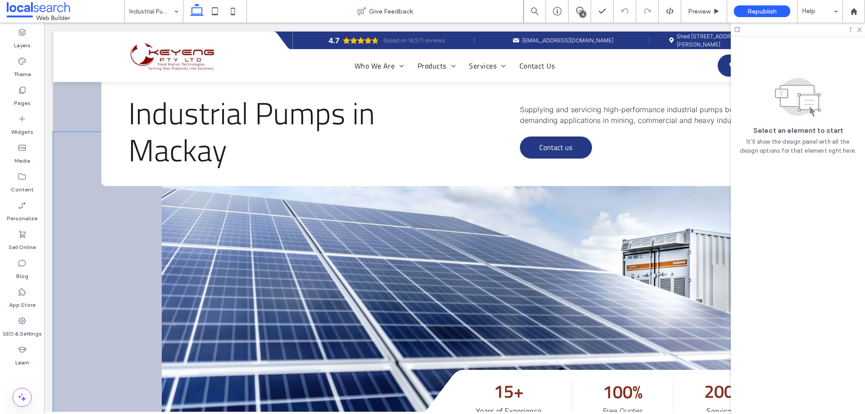
click at [176, 215] on link at bounding box center [509, 276] width 694 height 288
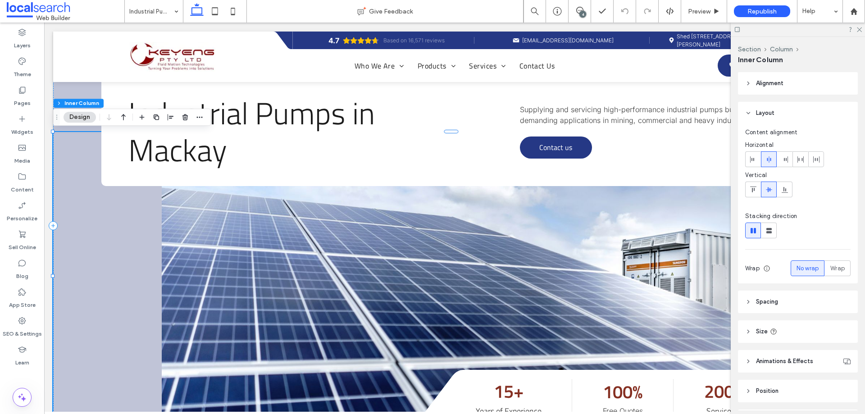
click at [176, 215] on link at bounding box center [509, 276] width 694 height 288
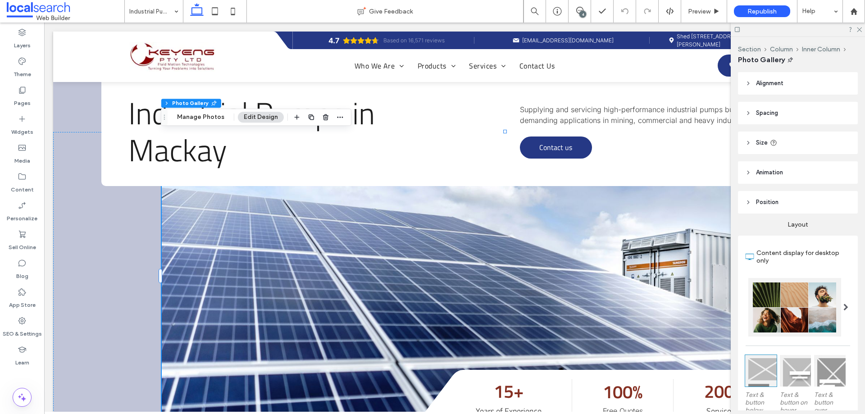
click at [224, 221] on link at bounding box center [509, 276] width 694 height 288
click at [212, 114] on button "Manage Photos" at bounding box center [200, 117] width 59 height 11
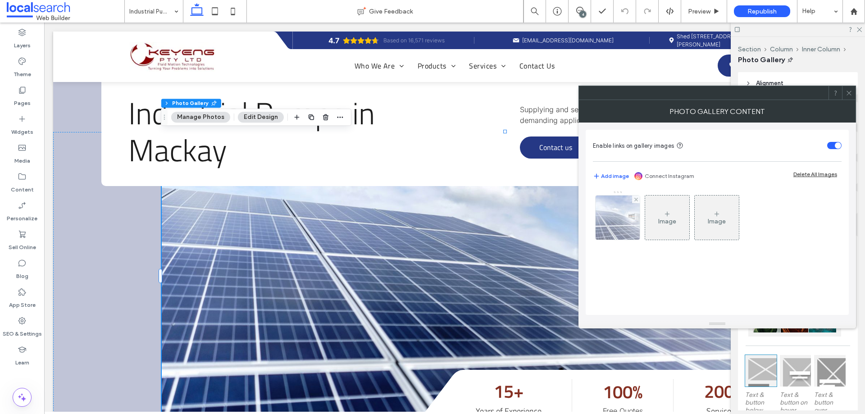
click at [621, 227] on img at bounding box center [618, 218] width 66 height 44
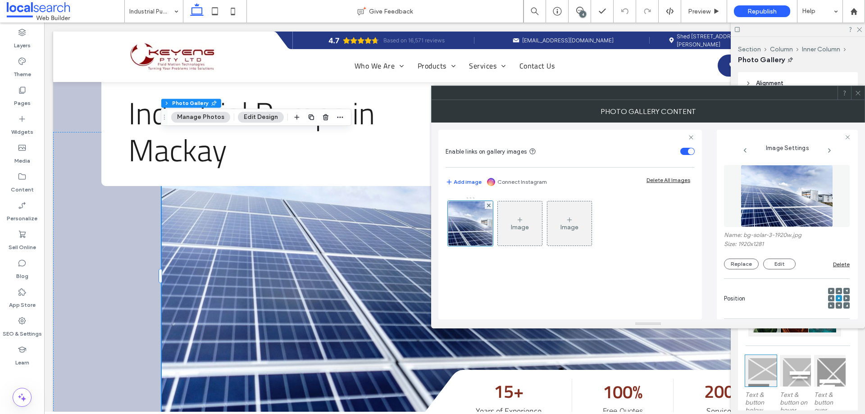
click at [784, 231] on div at bounding box center [787, 195] width 126 height 71
click at [776, 213] on img at bounding box center [787, 196] width 93 height 62
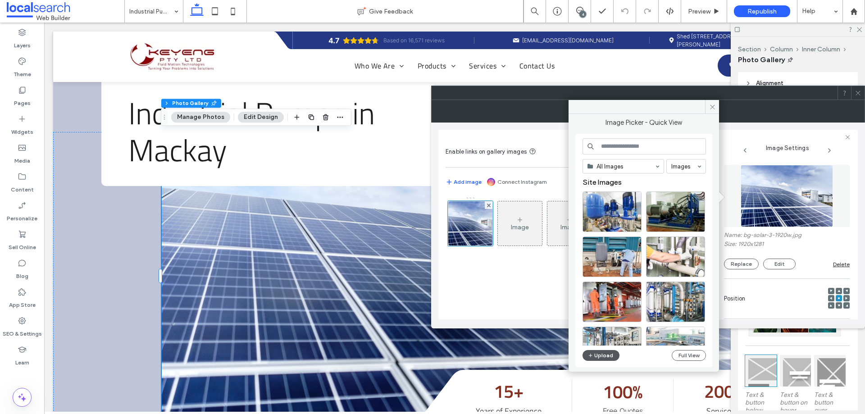
click at [589, 352] on icon "button" at bounding box center [590, 355] width 5 height 7
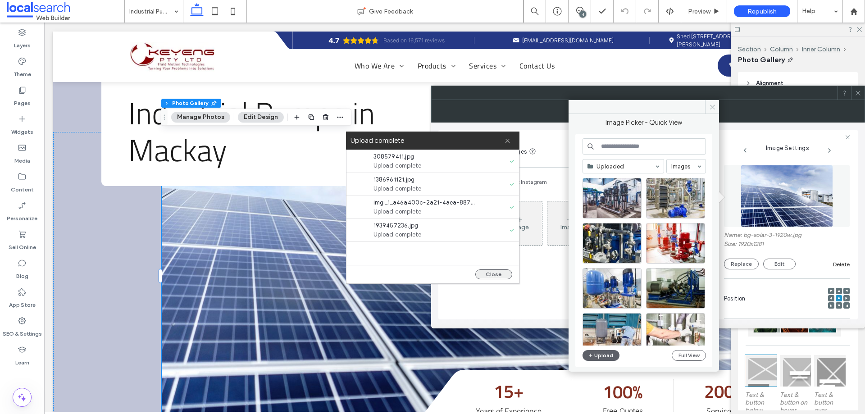
click at [477, 273] on button "Close" at bounding box center [493, 274] width 37 height 10
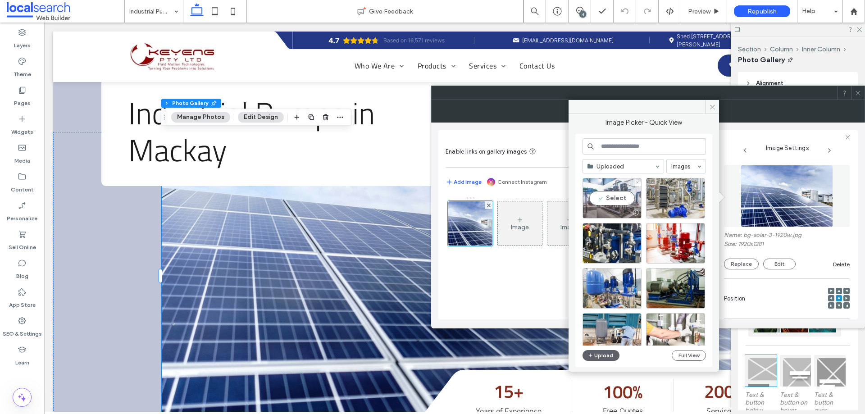
click at [590, 193] on div "Select" at bounding box center [611, 198] width 59 height 41
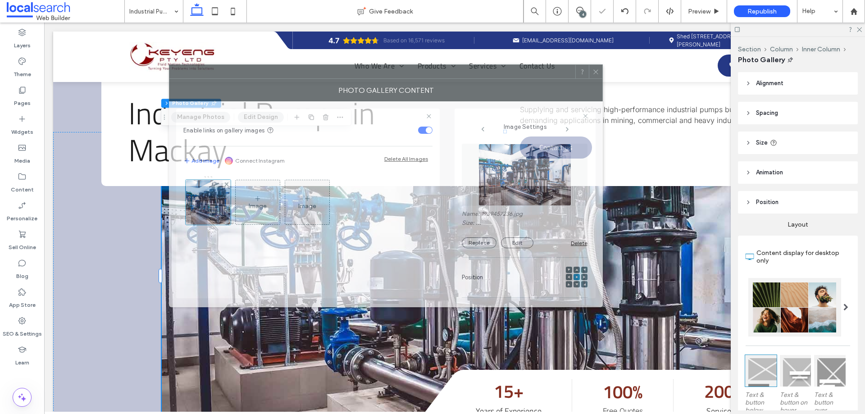
drag, startPoint x: 602, startPoint y: 99, endPoint x: 310, endPoint y: 79, distance: 292.6
click at [310, 79] on div "Photo Gallery Content" at bounding box center [386, 90] width 434 height 23
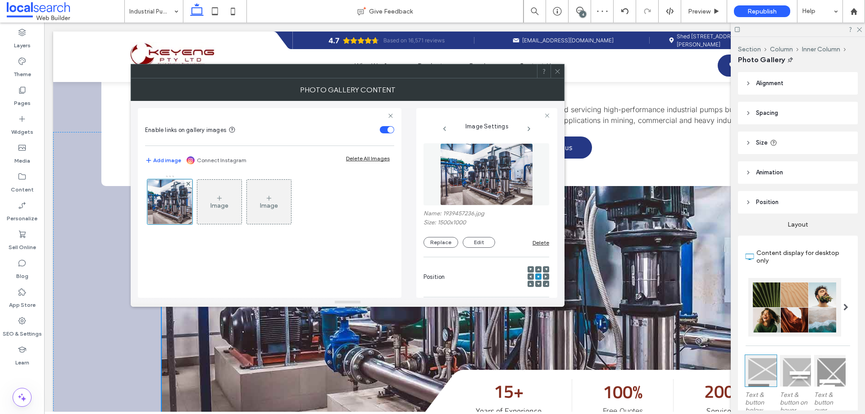
click at [555, 69] on use at bounding box center [557, 71] width 5 height 5
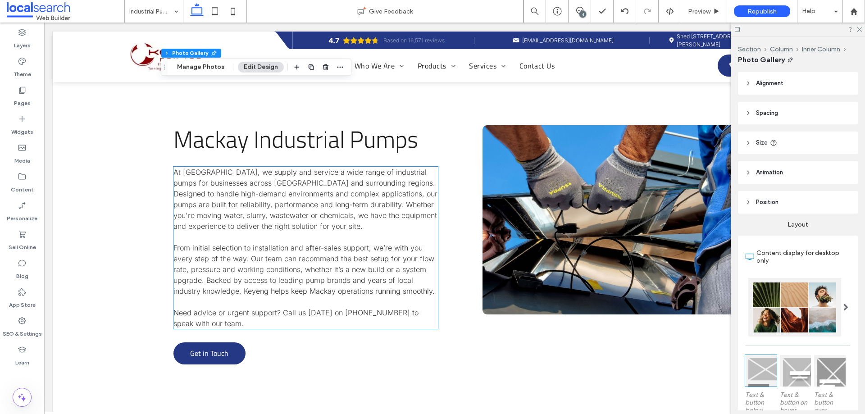
scroll to position [450, 0]
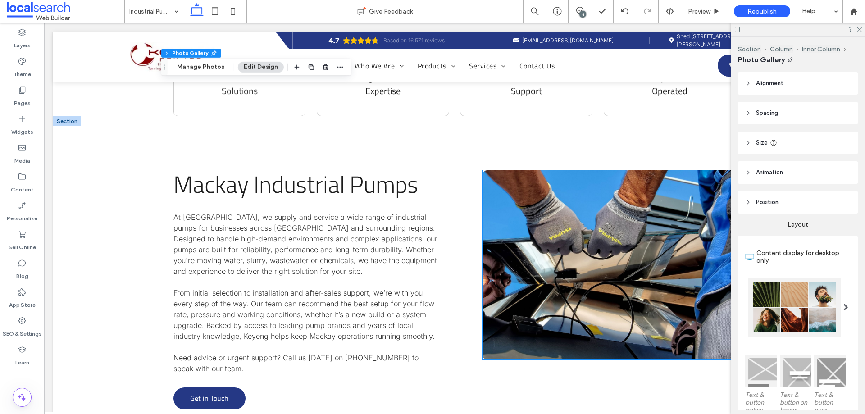
click at [620, 288] on link at bounding box center [608, 264] width 253 height 189
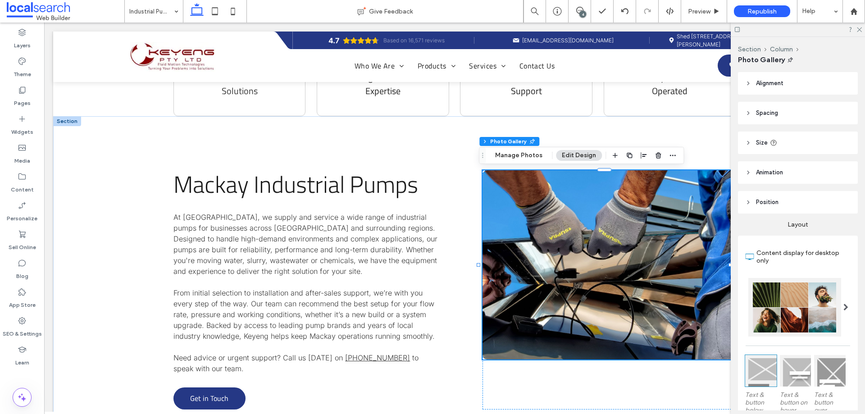
click at [620, 288] on link at bounding box center [608, 264] width 253 height 189
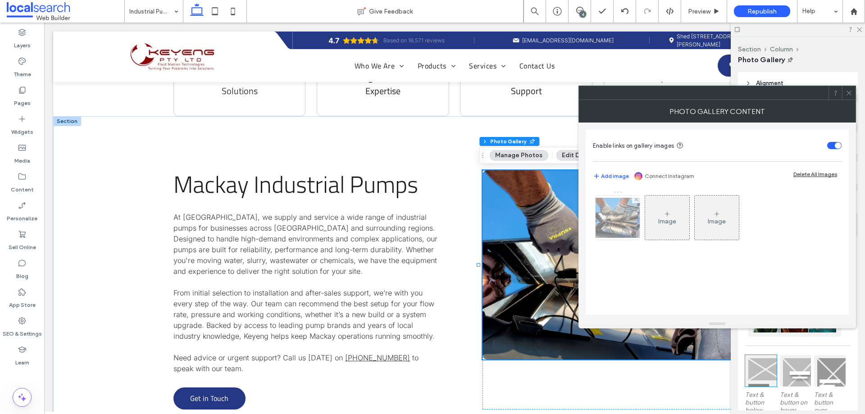
click at [625, 222] on img at bounding box center [618, 218] width 72 height 40
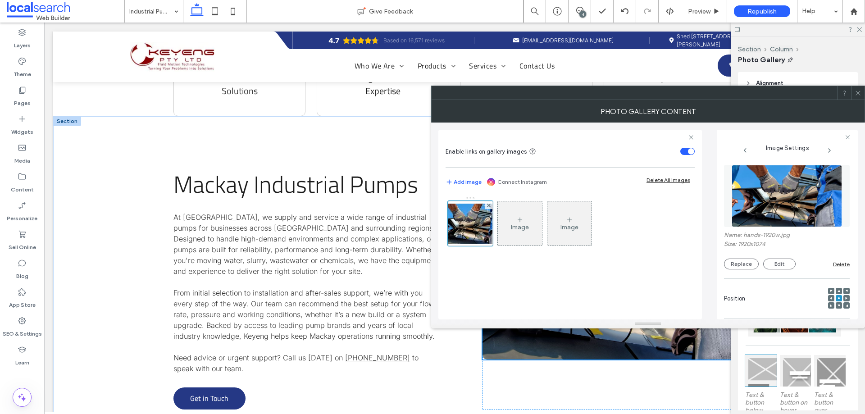
click at [762, 213] on img at bounding box center [787, 196] width 110 height 62
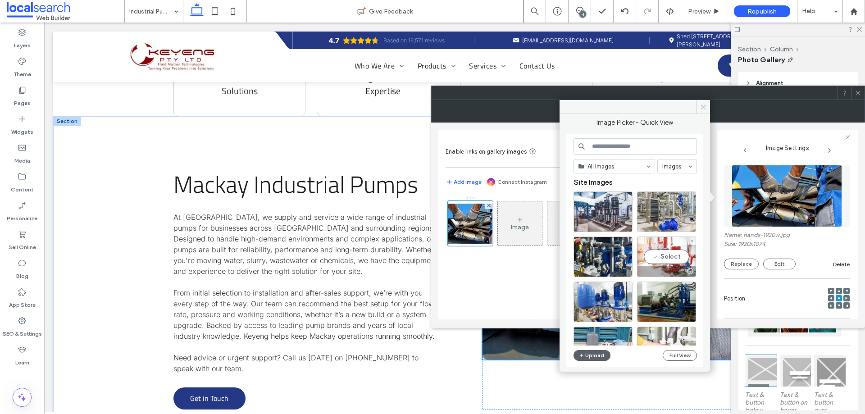
click at [647, 263] on div "Select" at bounding box center [666, 256] width 59 height 41
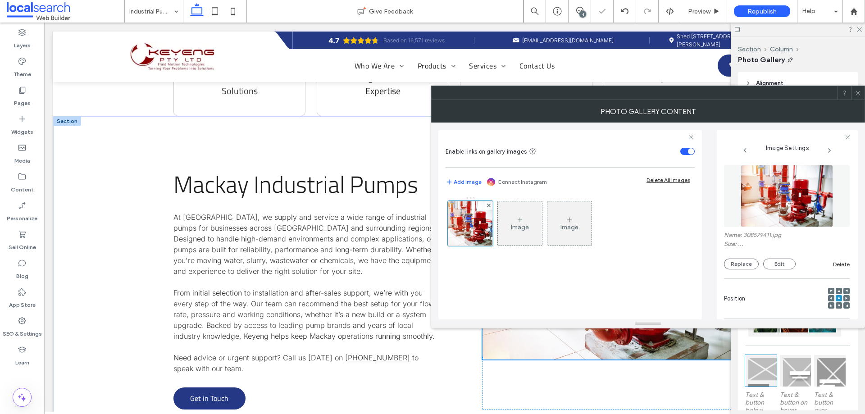
click at [749, 83] on icon at bounding box center [748, 83] width 6 height 6
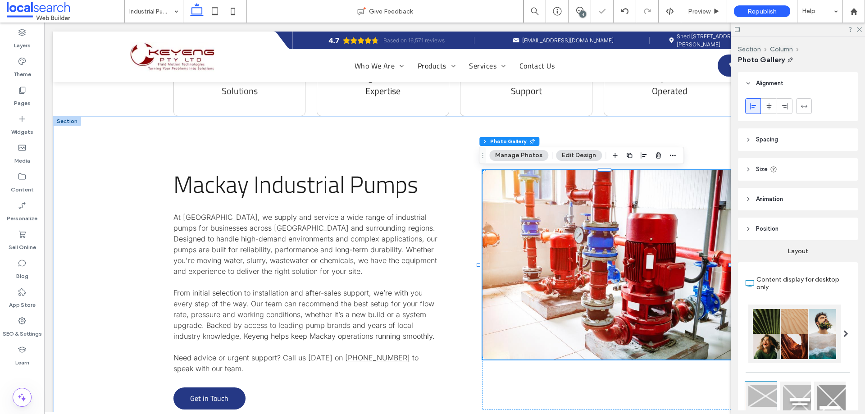
click at [749, 84] on icon at bounding box center [748, 83] width 6 height 6
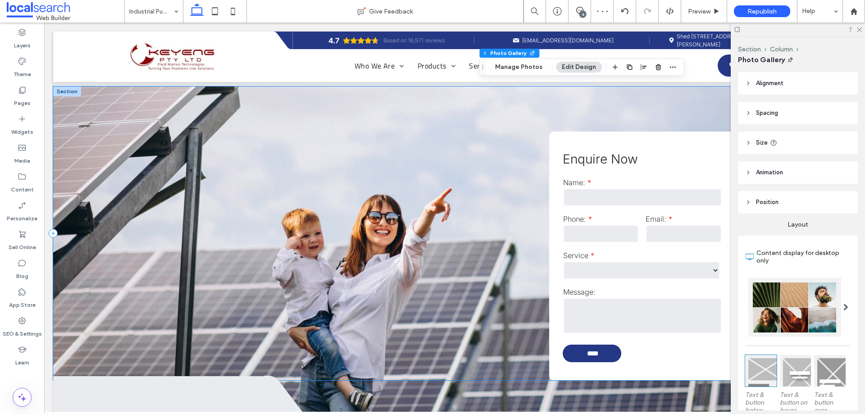
scroll to position [1036, 0]
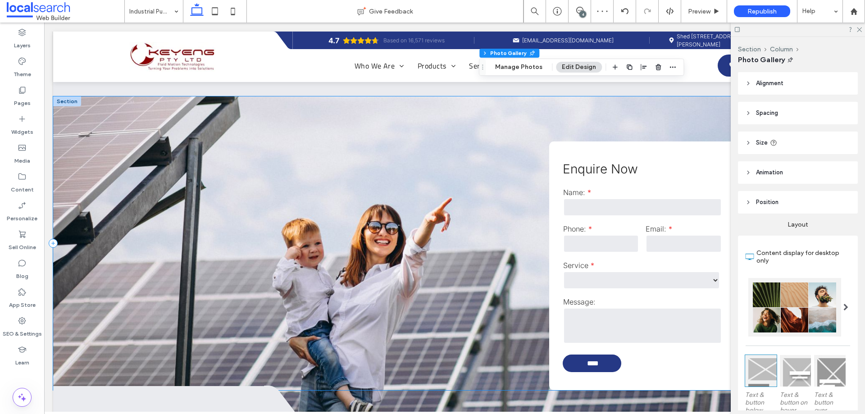
click at [85, 143] on div "**********" at bounding box center [454, 243] width 803 height 294
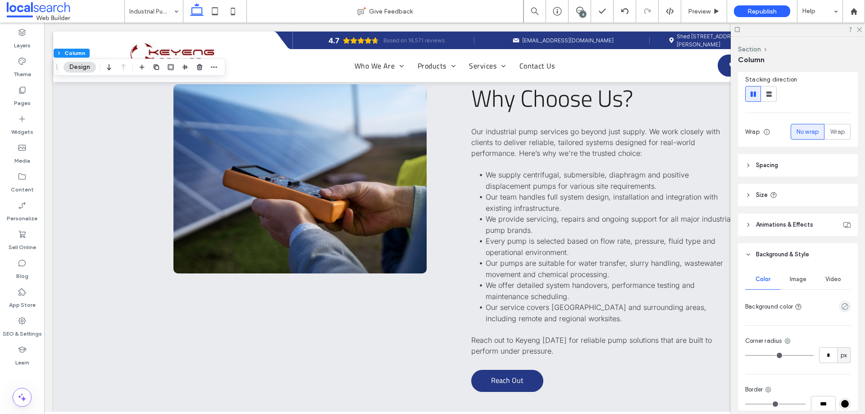
scroll to position [135, 0]
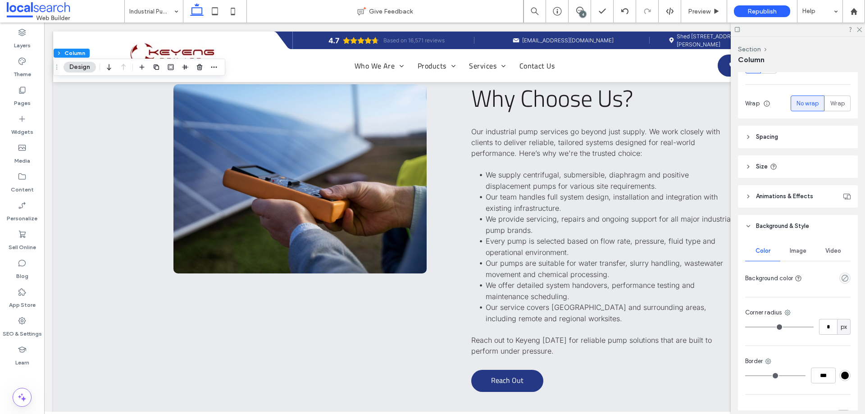
click at [792, 255] on div "Image" at bounding box center [797, 251] width 35 height 20
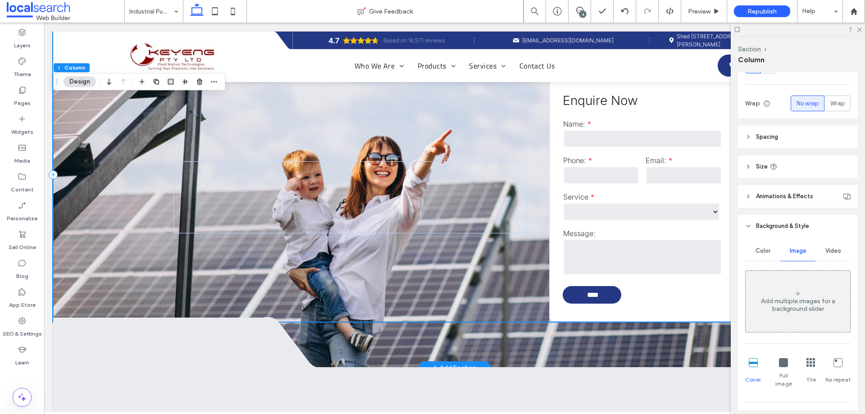
scroll to position [1036, 0]
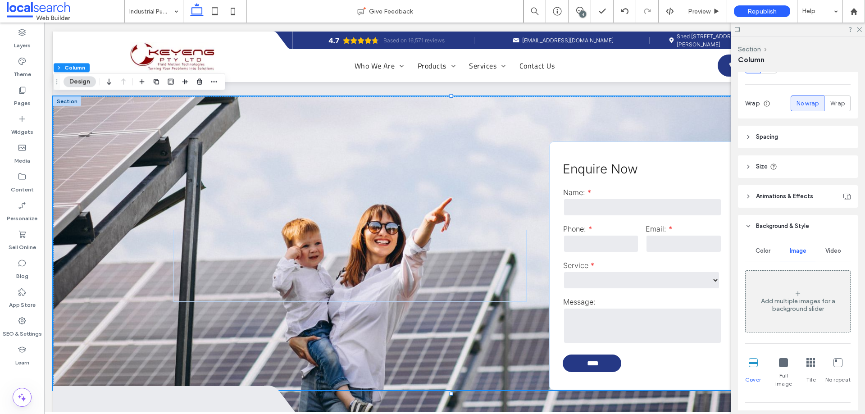
click at [74, 104] on div at bounding box center [67, 101] width 28 height 10
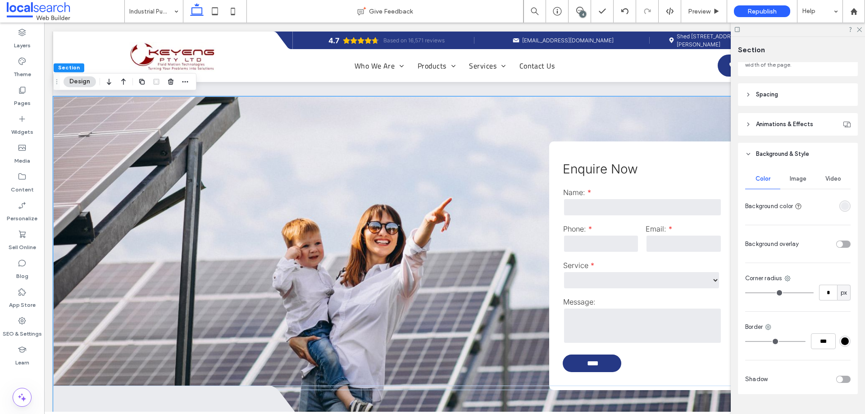
scroll to position [98, 0]
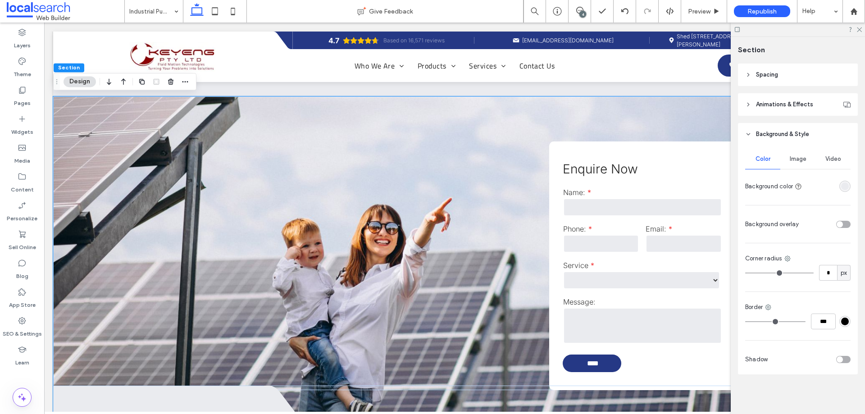
click at [788, 173] on div "Color Image Video Background color" at bounding box center [797, 171] width 105 height 45
click at [790, 163] on div "Image" at bounding box center [797, 159] width 35 height 20
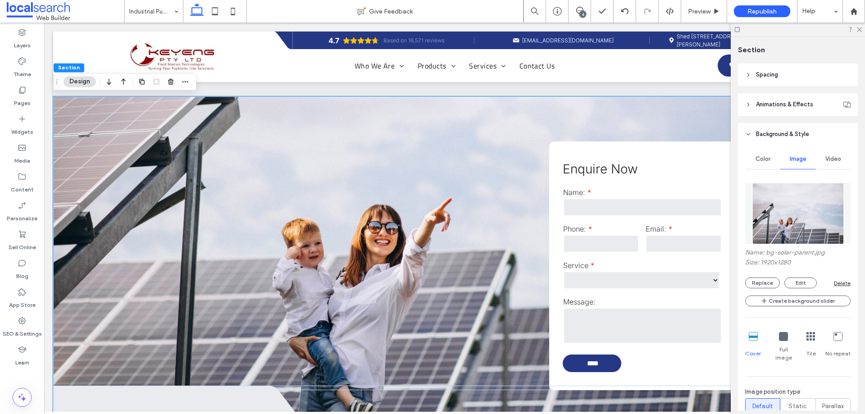
click at [779, 248] on div at bounding box center [797, 213] width 105 height 70
click at [779, 232] on img at bounding box center [797, 213] width 91 height 61
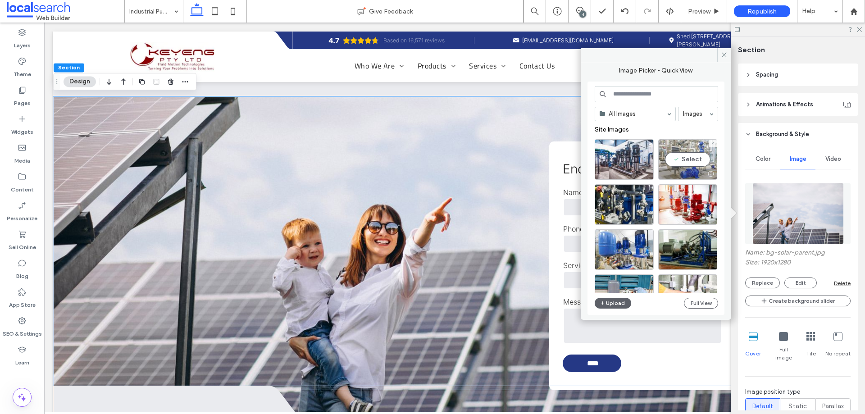
click at [703, 161] on div "Select" at bounding box center [687, 159] width 59 height 41
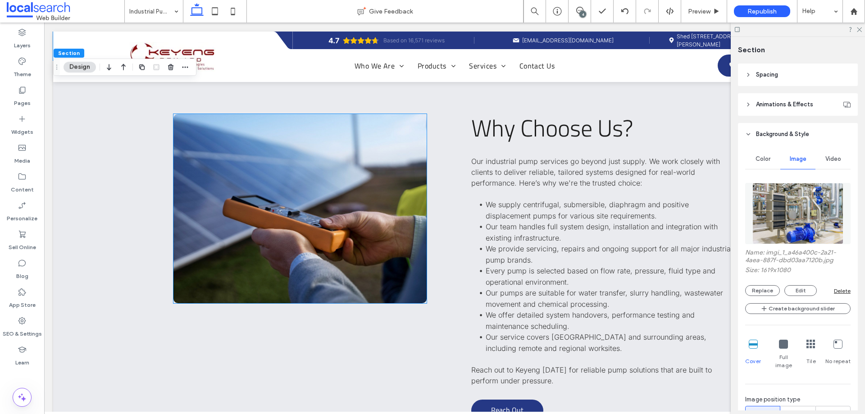
scroll to position [1396, 0]
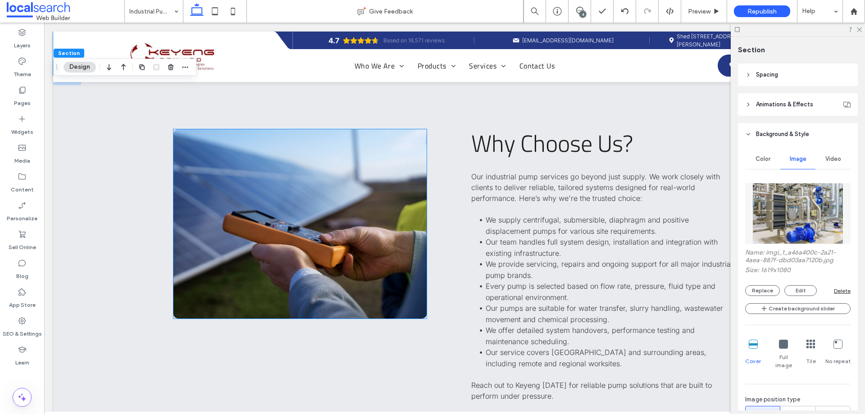
click at [227, 250] on link at bounding box center [299, 223] width 253 height 189
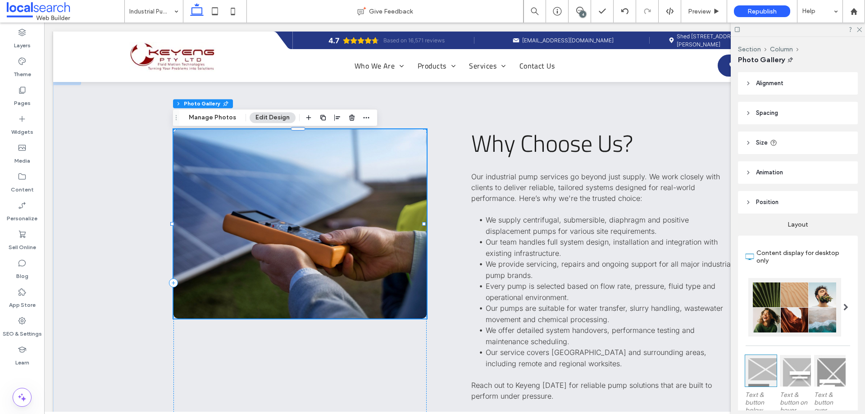
click at [233, 194] on link at bounding box center [299, 223] width 253 height 189
drag, startPoint x: 216, startPoint y: 117, endPoint x: 139, endPoint y: 109, distance: 77.4
click at [216, 117] on button "Manage Photos" at bounding box center [212, 117] width 59 height 11
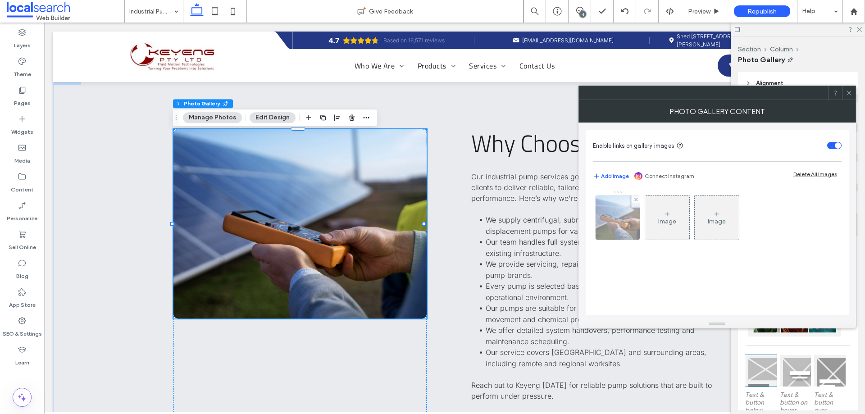
click at [615, 216] on img at bounding box center [617, 218] width 59 height 44
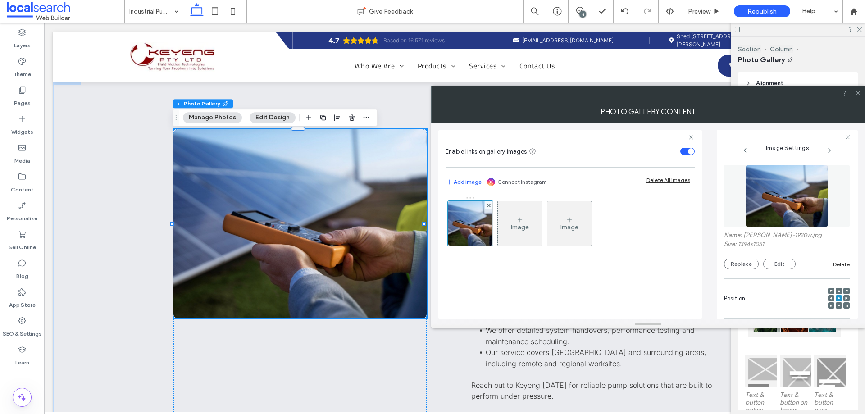
click at [793, 208] on img at bounding box center [787, 196] width 82 height 62
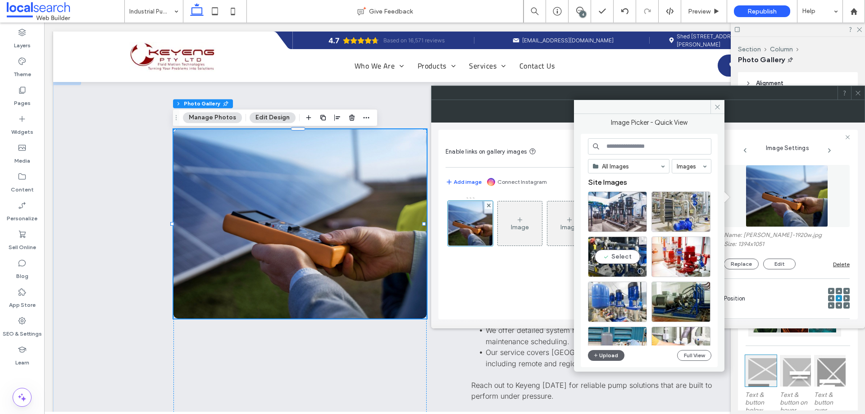
click at [637, 253] on div "Select" at bounding box center [617, 256] width 59 height 41
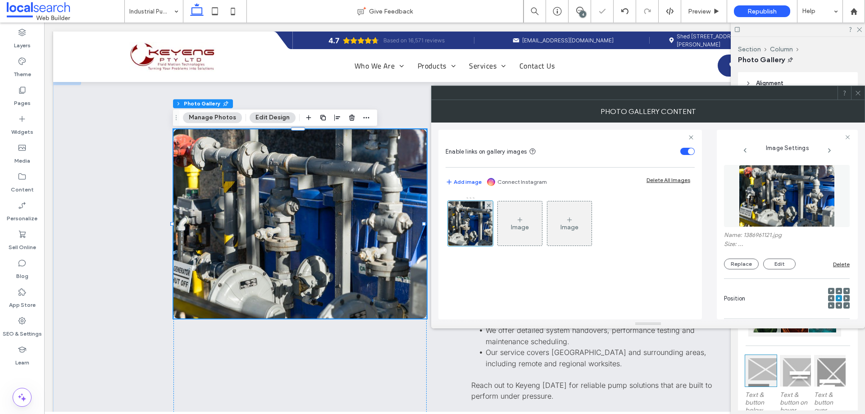
click at [864, 91] on div at bounding box center [858, 93] width 14 height 14
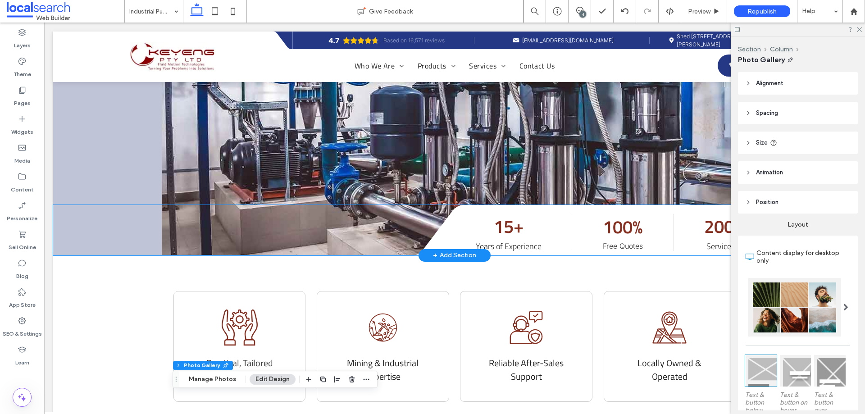
scroll to position [0, 0]
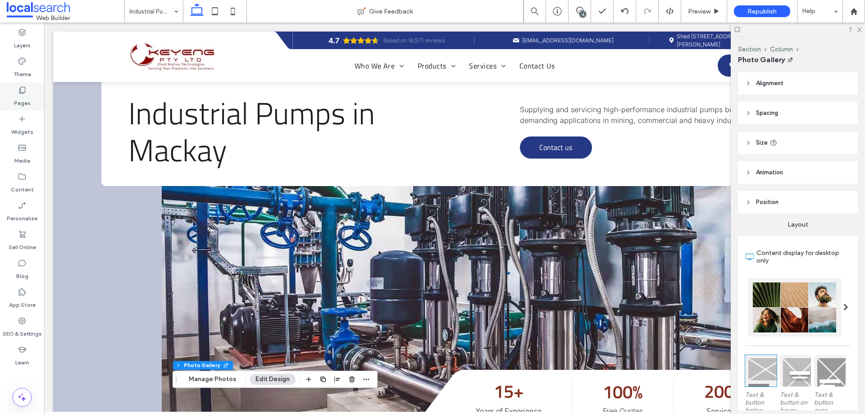
click at [37, 93] on div "Pages" at bounding box center [22, 96] width 44 height 29
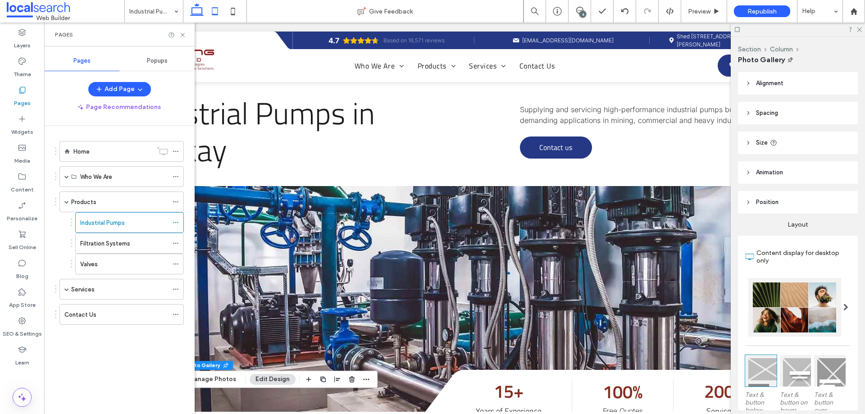
click at [219, 19] on icon at bounding box center [215, 11] width 18 height 18
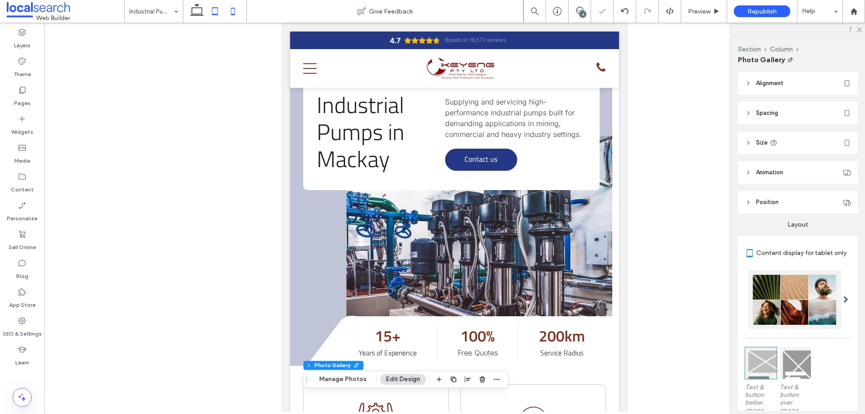
click at [230, 14] on icon at bounding box center [233, 11] width 18 height 18
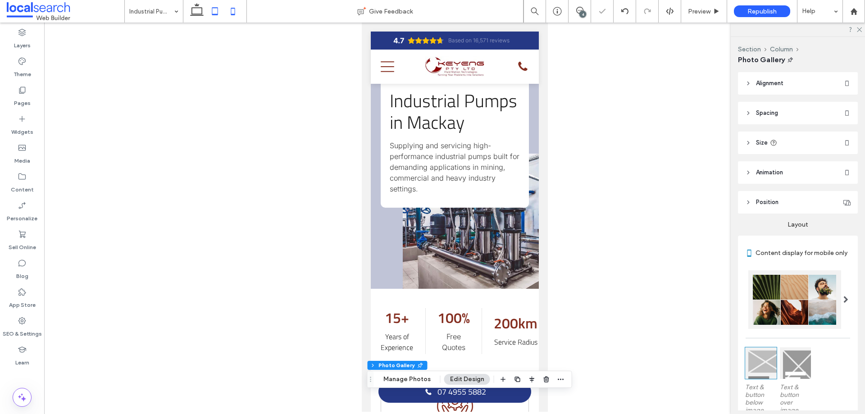
click at [220, 9] on icon at bounding box center [215, 11] width 18 height 18
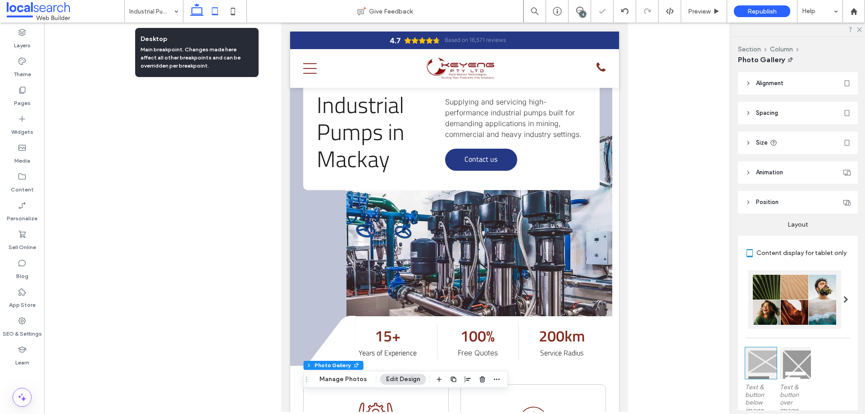
click at [190, 12] on icon at bounding box center [197, 11] width 18 height 18
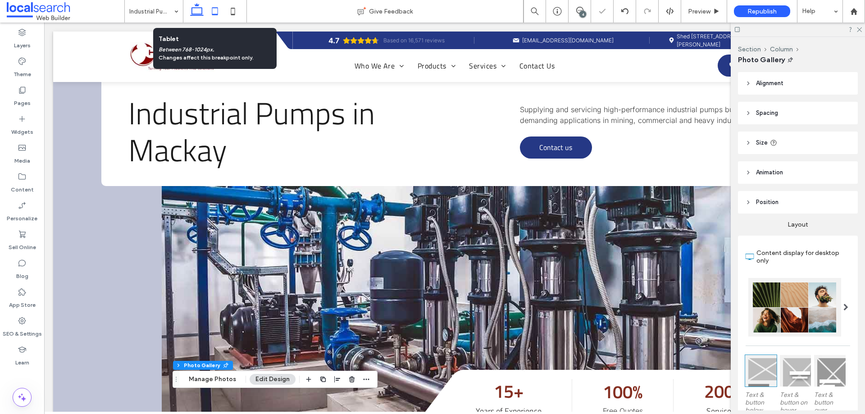
click at [213, 12] on icon at bounding box center [215, 11] width 18 height 18
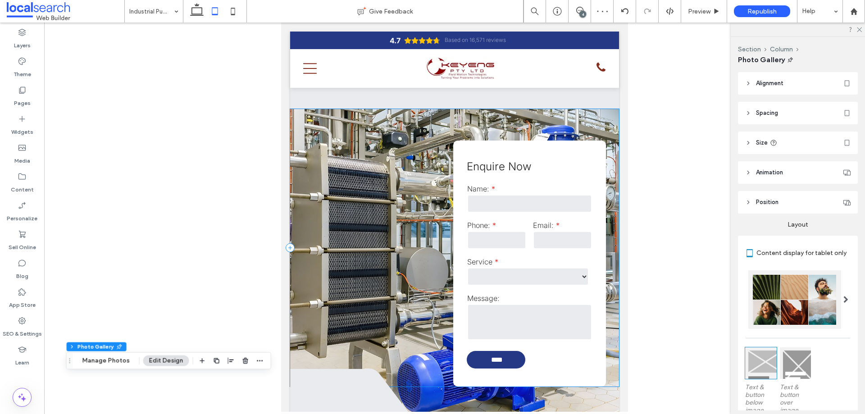
scroll to position [1441, 0]
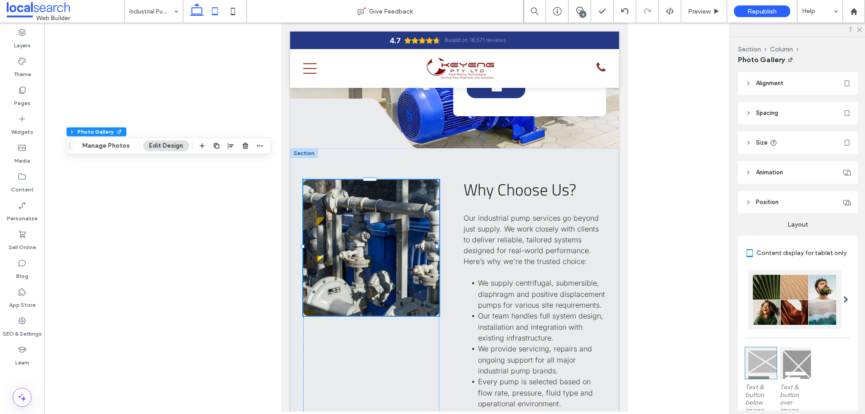
click at [204, 9] on icon at bounding box center [197, 11] width 18 height 18
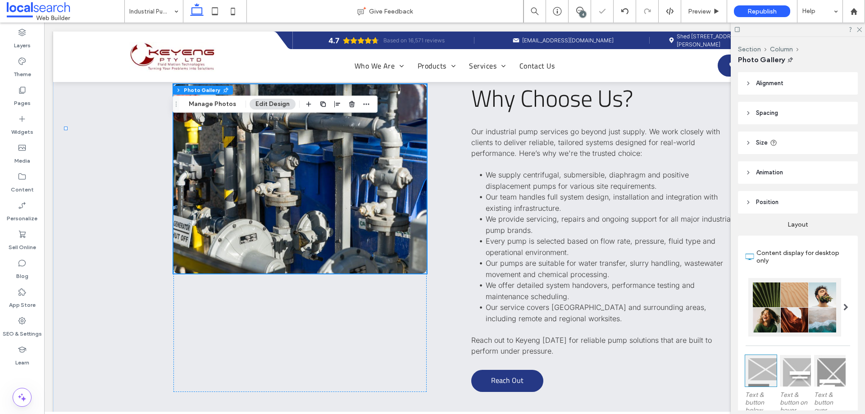
scroll to position [1410, 0]
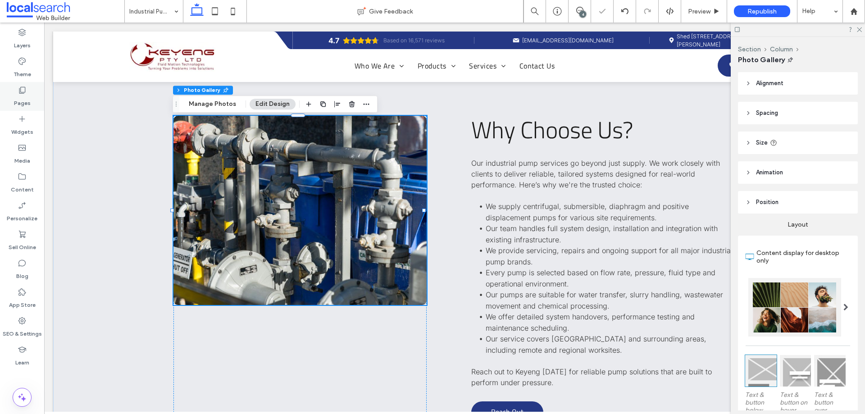
click at [35, 85] on div "Pages" at bounding box center [22, 96] width 44 height 29
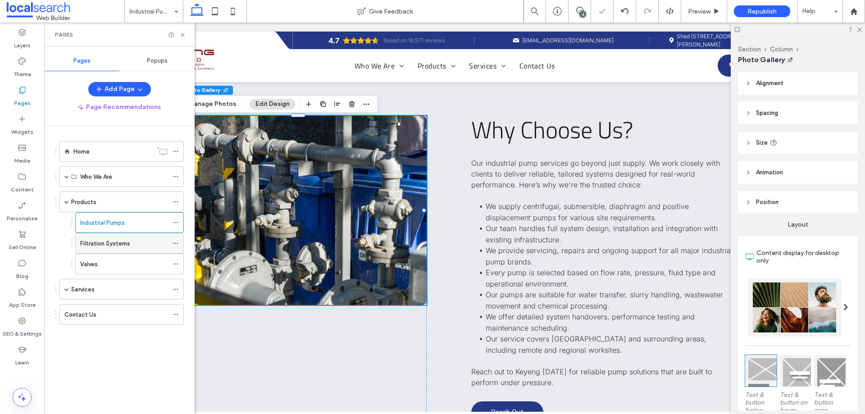
click at [114, 244] on label "Filtration Systems" at bounding box center [105, 244] width 50 height 16
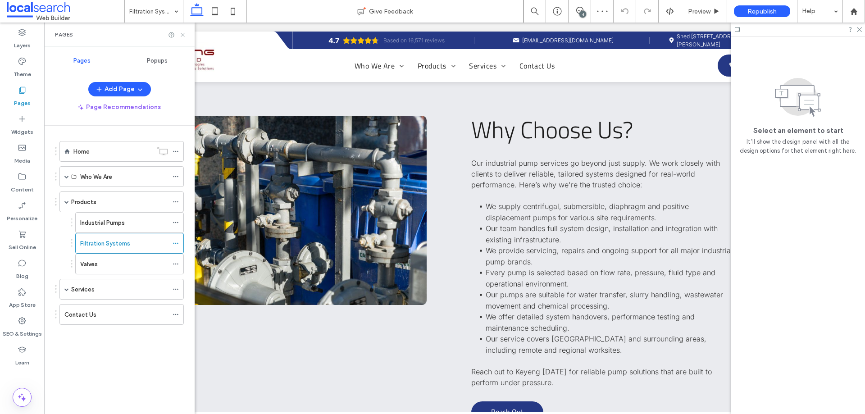
click at [185, 34] on icon at bounding box center [182, 35] width 7 height 7
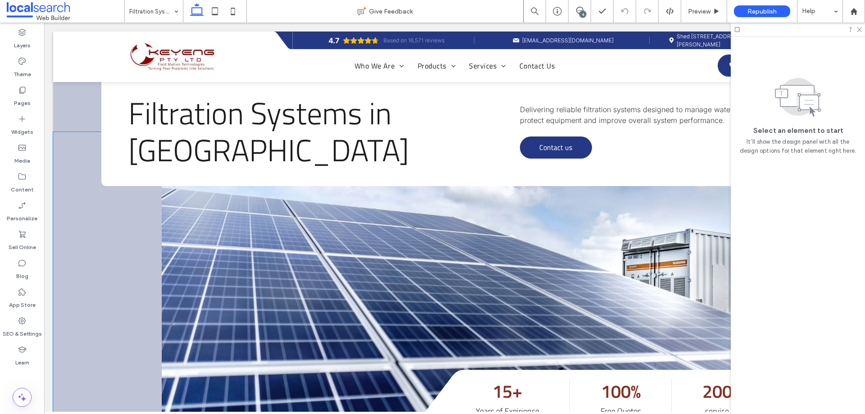
click at [251, 238] on link at bounding box center [509, 276] width 694 height 288
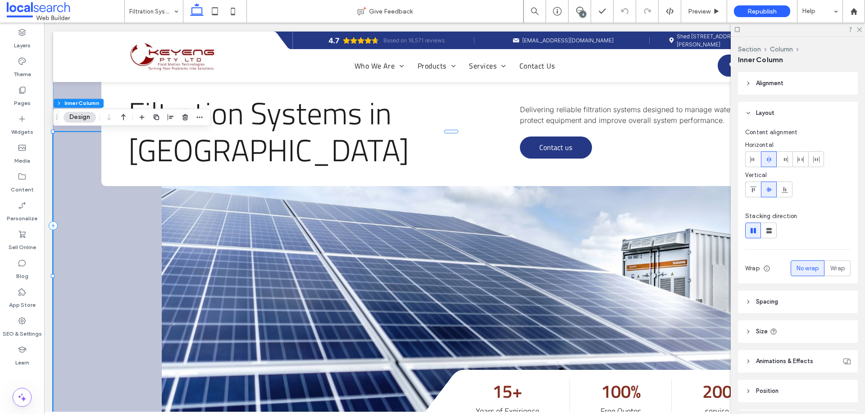
click at [251, 238] on link at bounding box center [509, 276] width 694 height 288
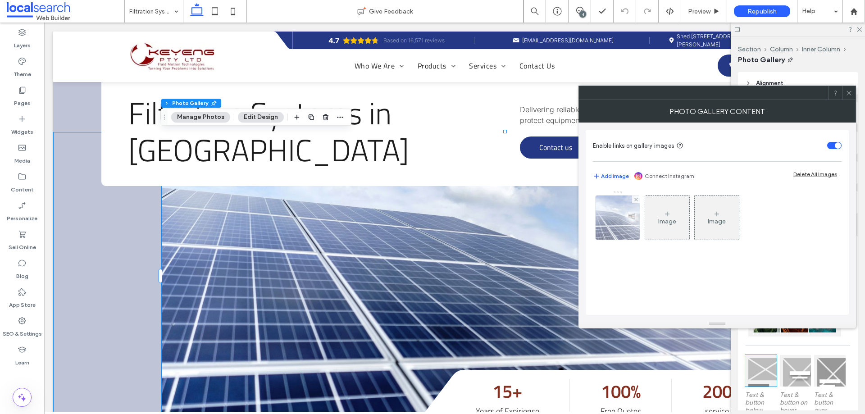
click at [618, 212] on img at bounding box center [618, 218] width 66 height 44
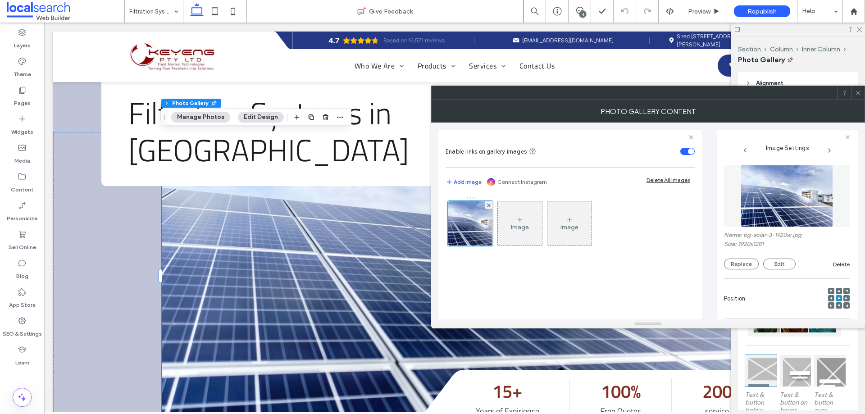
click at [788, 211] on img at bounding box center [787, 196] width 93 height 62
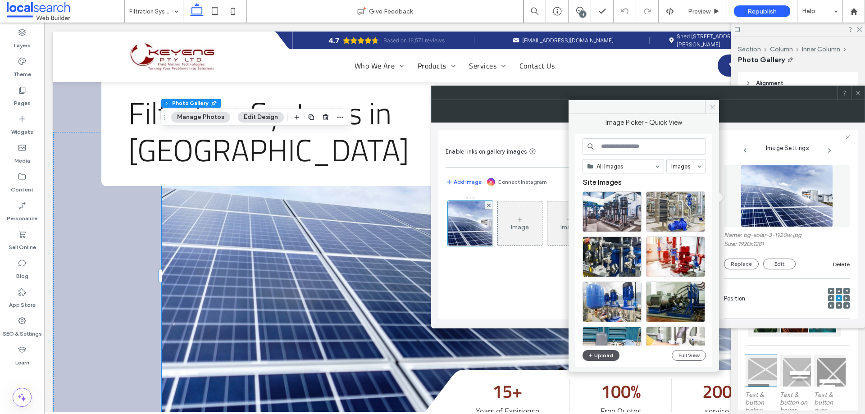
click at [591, 353] on icon "button" at bounding box center [590, 355] width 5 height 7
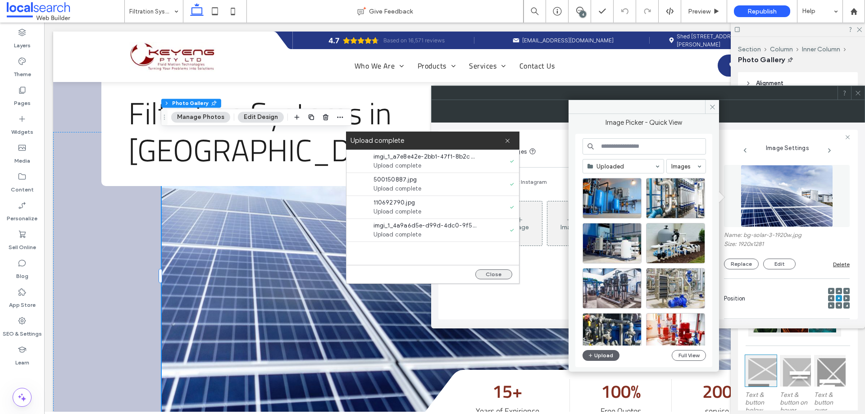
click at [500, 272] on button "Close" at bounding box center [493, 274] width 37 height 10
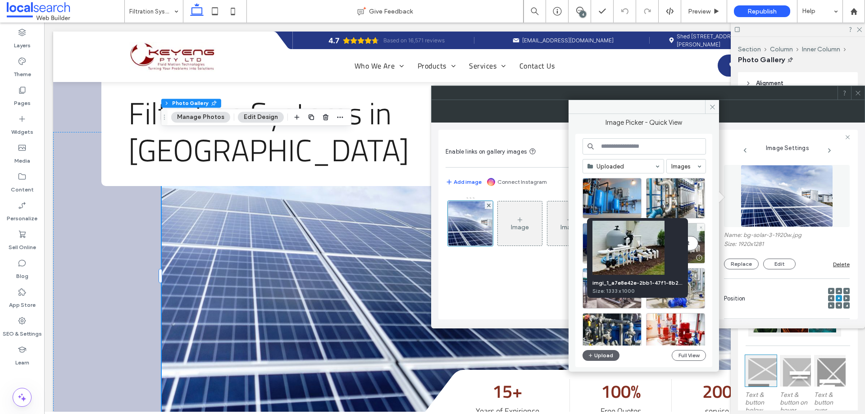
click at [693, 242] on div "Select" at bounding box center [675, 243] width 59 height 41
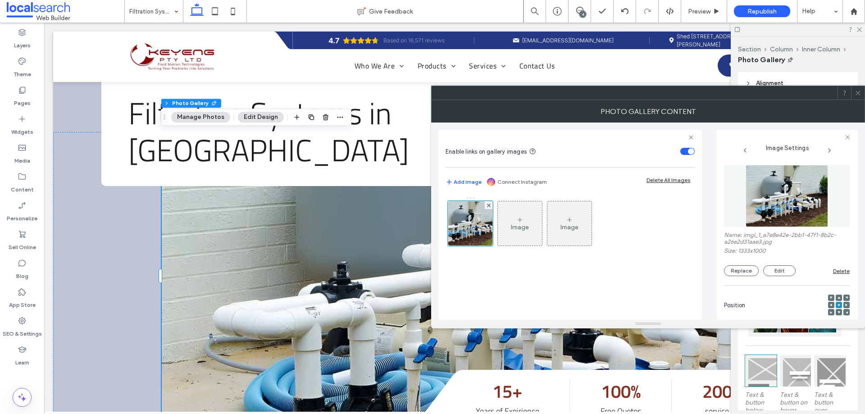
click at [862, 91] on div at bounding box center [858, 93] width 14 height 14
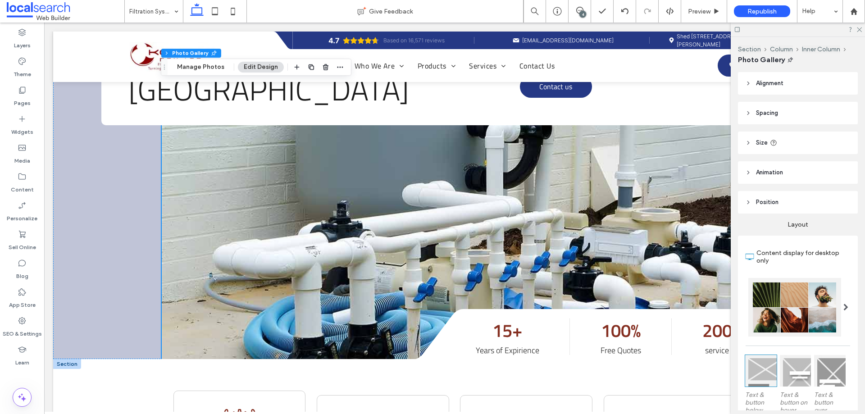
scroll to position [45, 0]
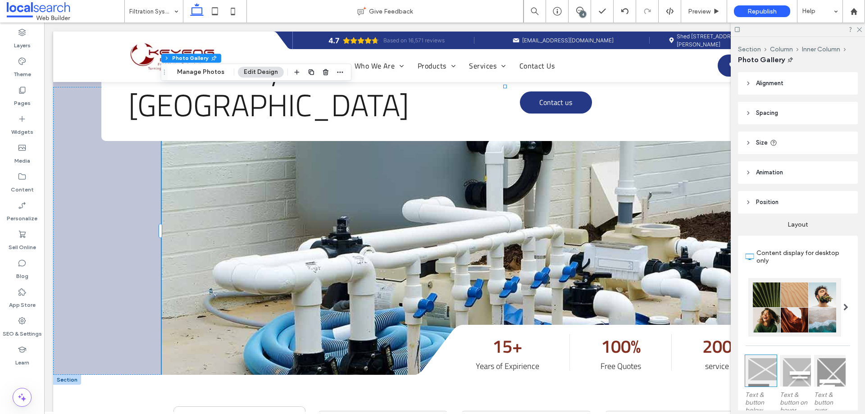
click at [257, 245] on link at bounding box center [509, 231] width 694 height 288
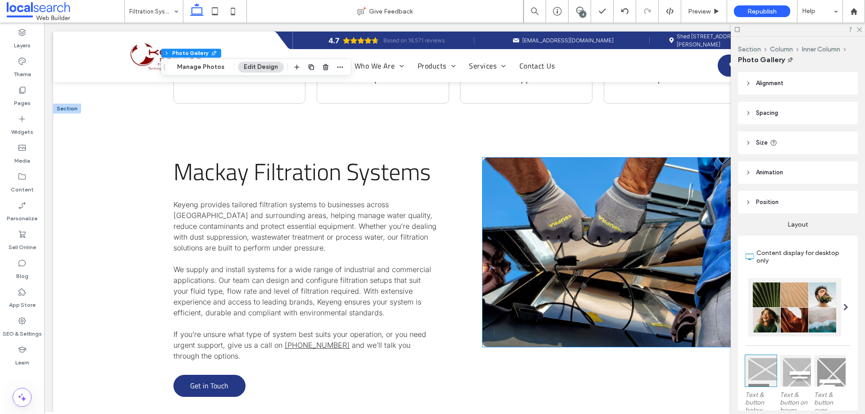
scroll to position [450, 0]
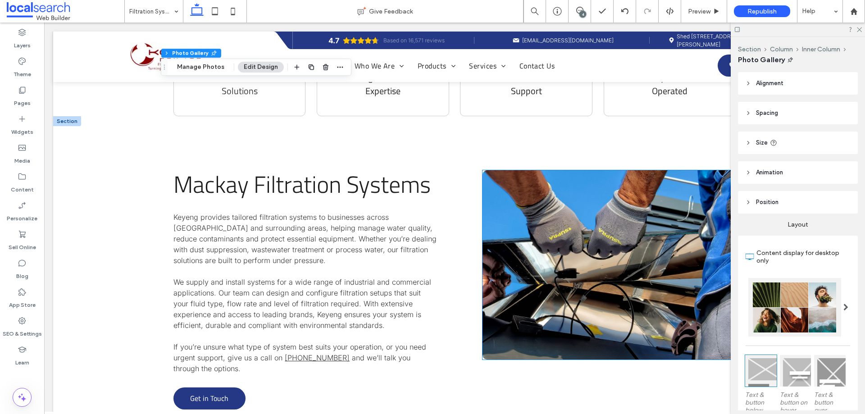
click at [589, 248] on link at bounding box center [608, 264] width 253 height 189
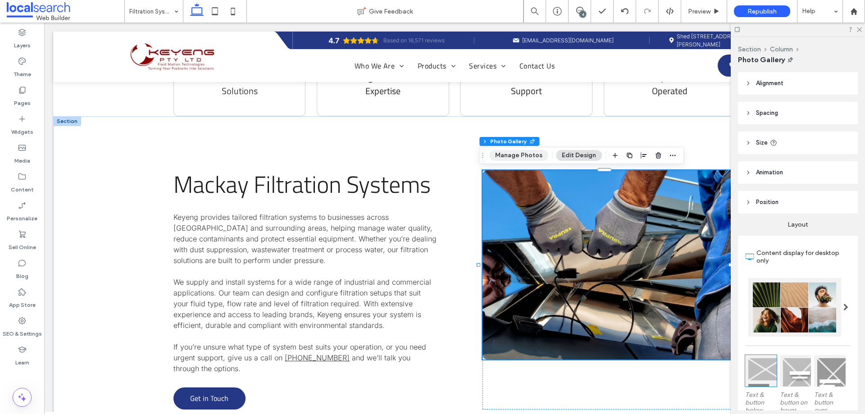
click at [524, 155] on button "Manage Photos" at bounding box center [518, 155] width 59 height 11
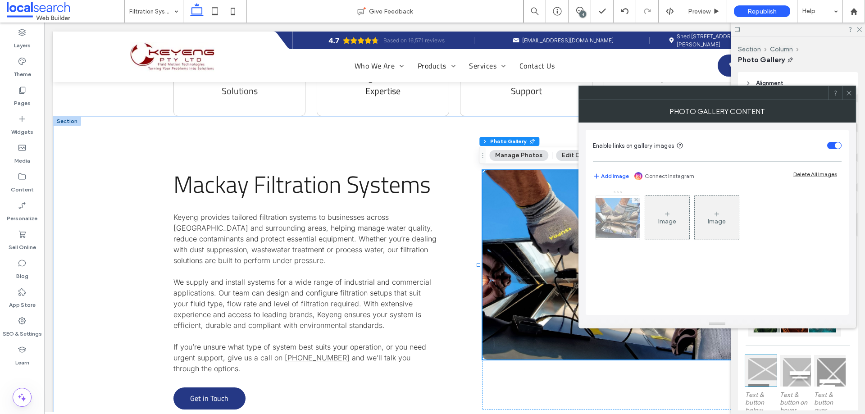
click at [620, 230] on img at bounding box center [618, 218] width 72 height 40
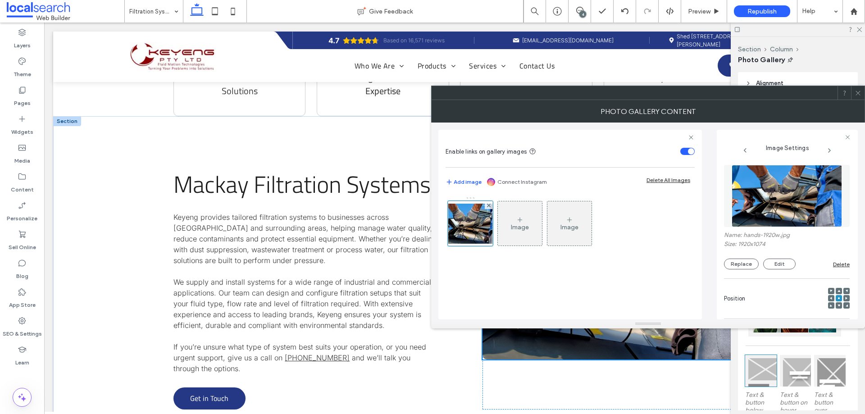
click at [759, 209] on img at bounding box center [787, 196] width 110 height 62
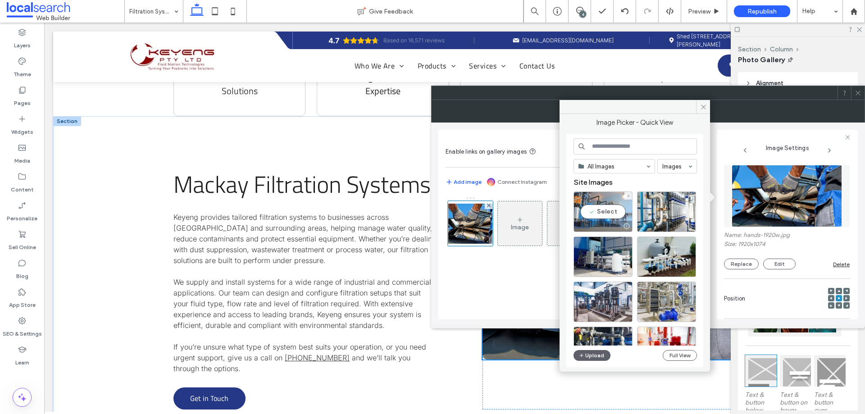
click at [592, 208] on div "Select" at bounding box center [602, 211] width 59 height 41
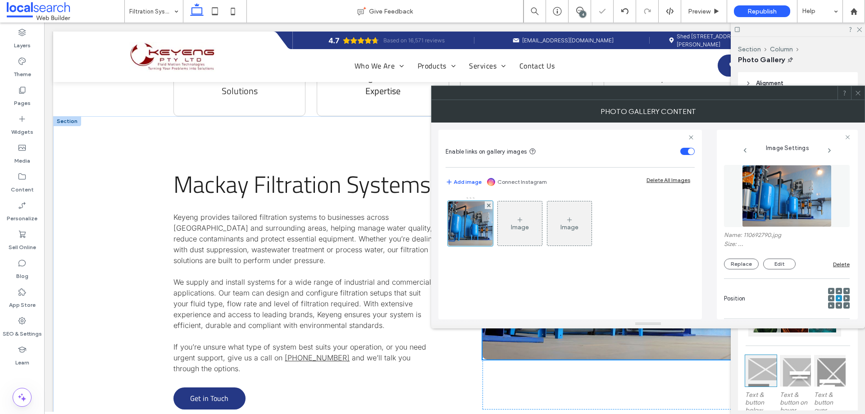
click at [858, 92] on icon at bounding box center [858, 93] width 7 height 7
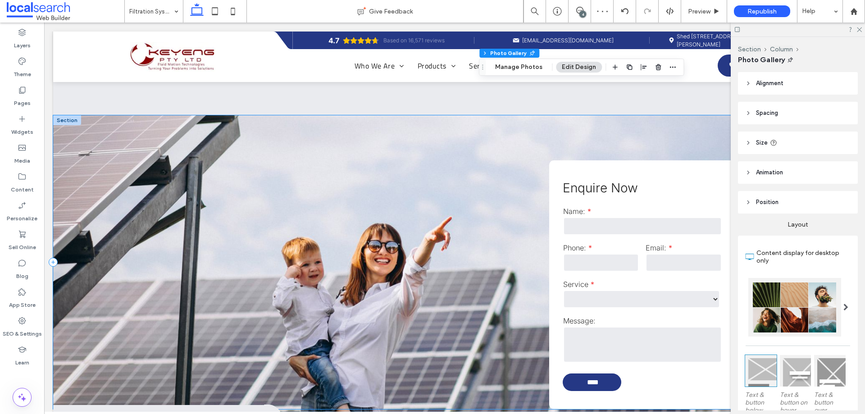
scroll to position [991, 0]
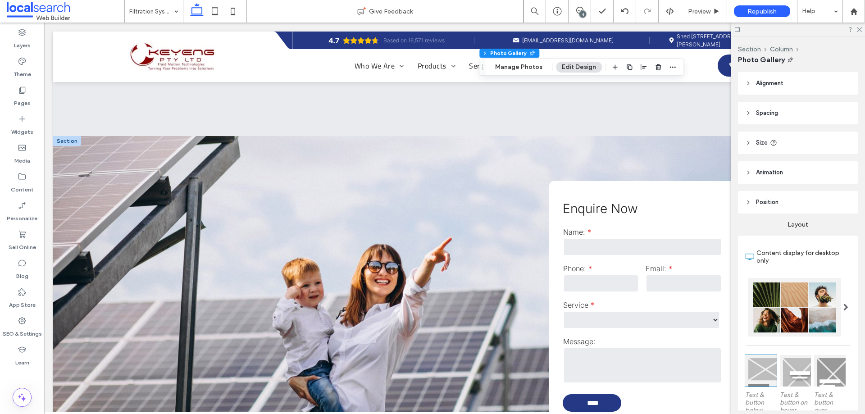
click at [64, 144] on div at bounding box center [67, 141] width 28 height 10
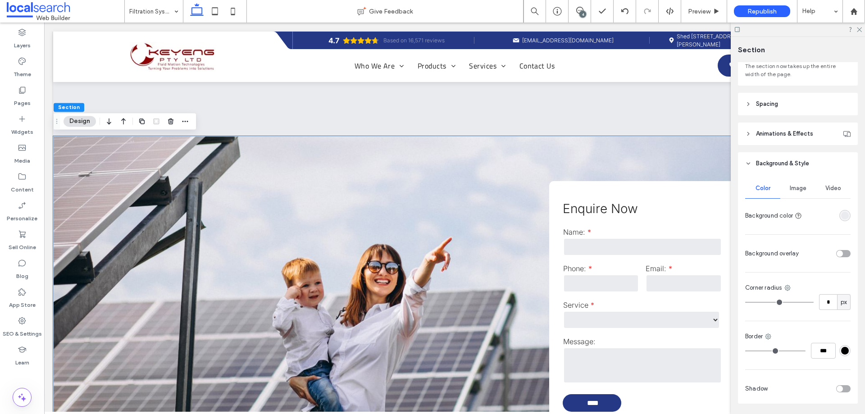
scroll to position [53, 0]
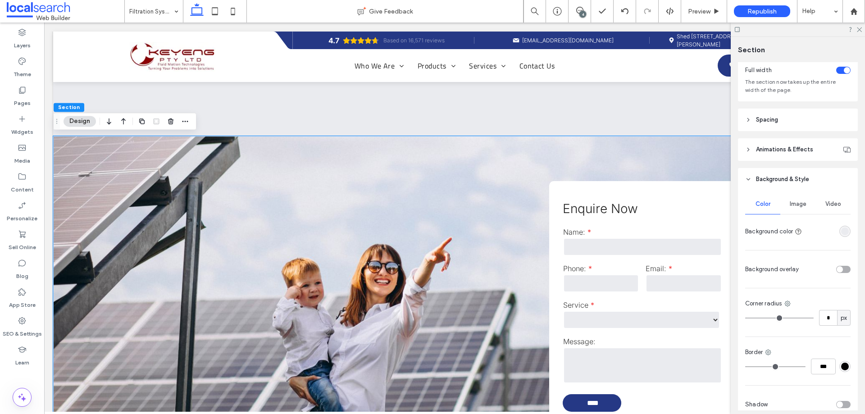
click at [790, 201] on span "Image" at bounding box center [798, 203] width 17 height 7
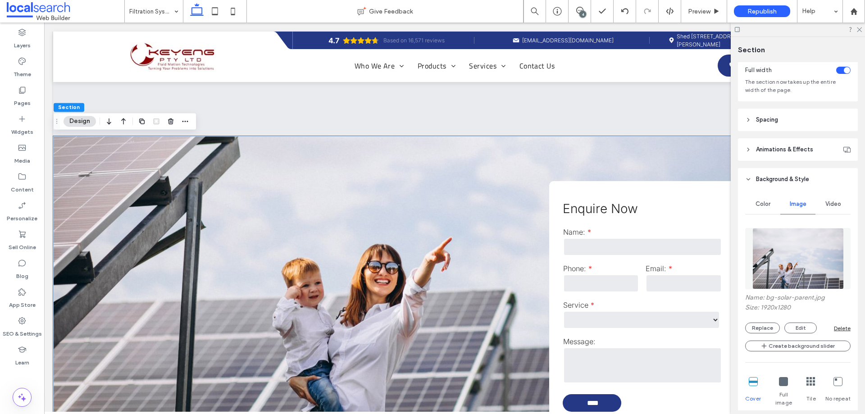
click at [781, 255] on img at bounding box center [797, 258] width 91 height 61
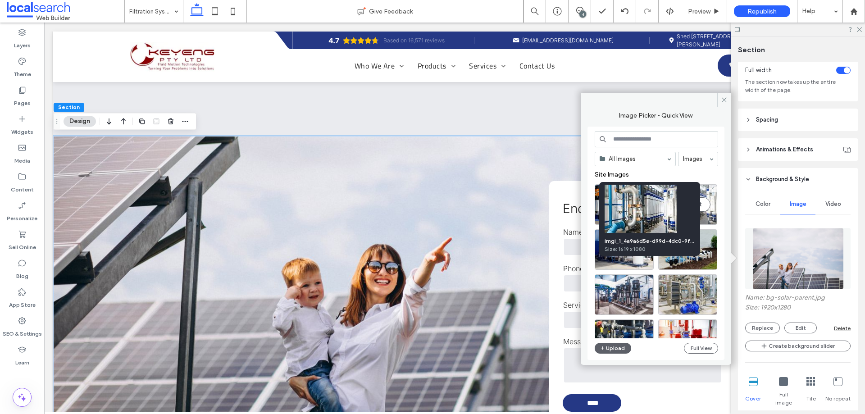
drag, startPoint x: 663, startPoint y: 188, endPoint x: 707, endPoint y: 210, distance: 49.6
click at [707, 210] on div "Select" at bounding box center [687, 204] width 59 height 41
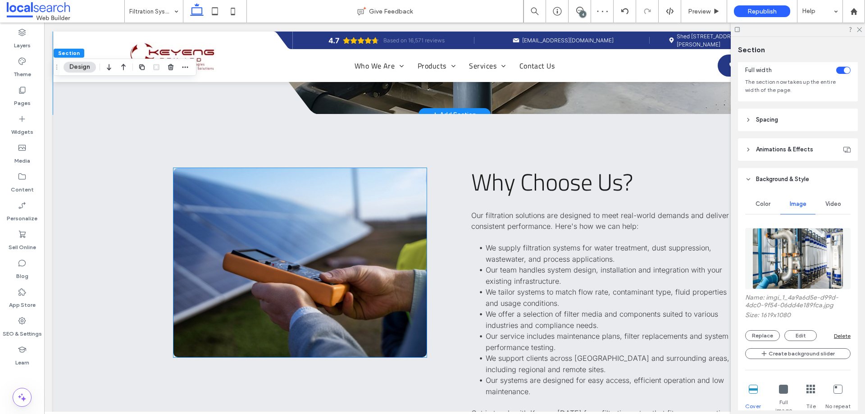
scroll to position [1351, 0]
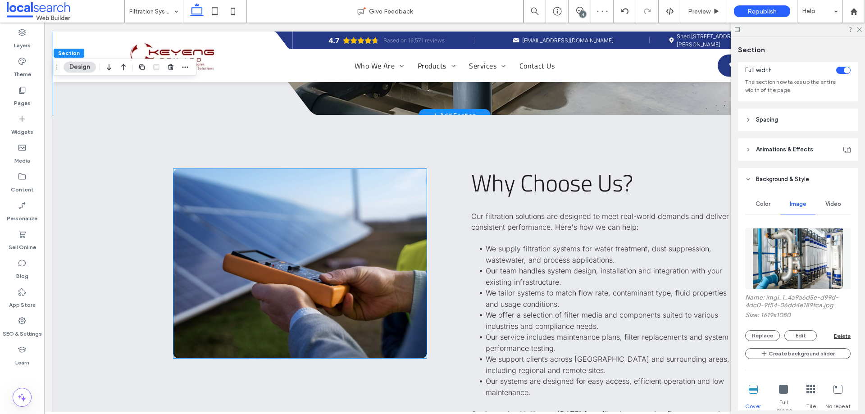
click at [323, 226] on link at bounding box center [299, 263] width 253 height 189
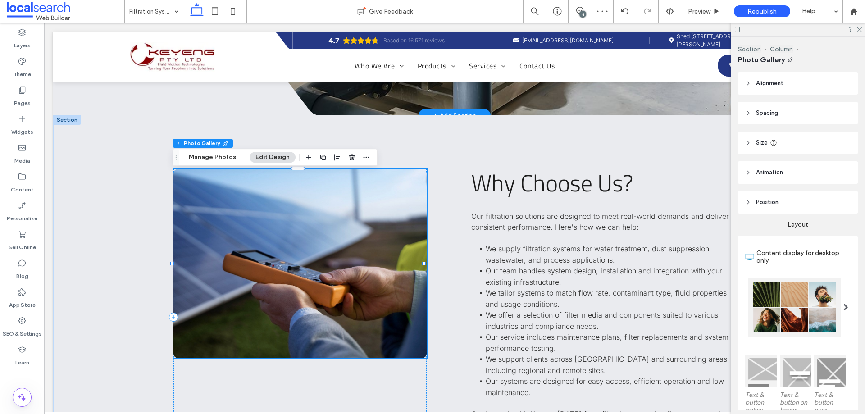
click at [323, 226] on link at bounding box center [299, 263] width 253 height 189
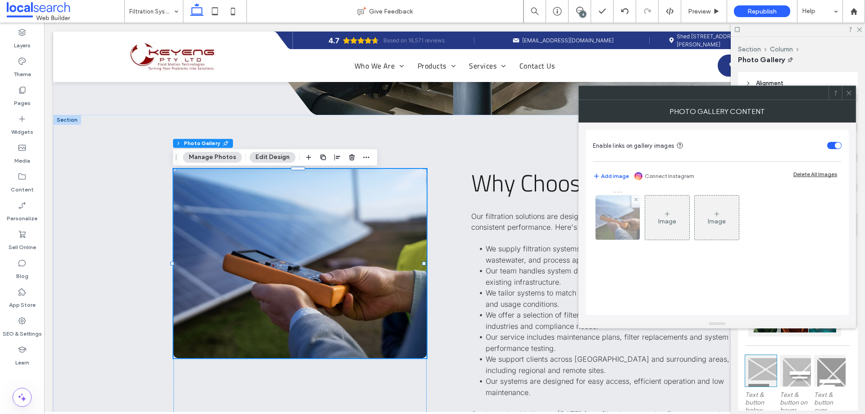
click at [622, 221] on img at bounding box center [617, 218] width 59 height 44
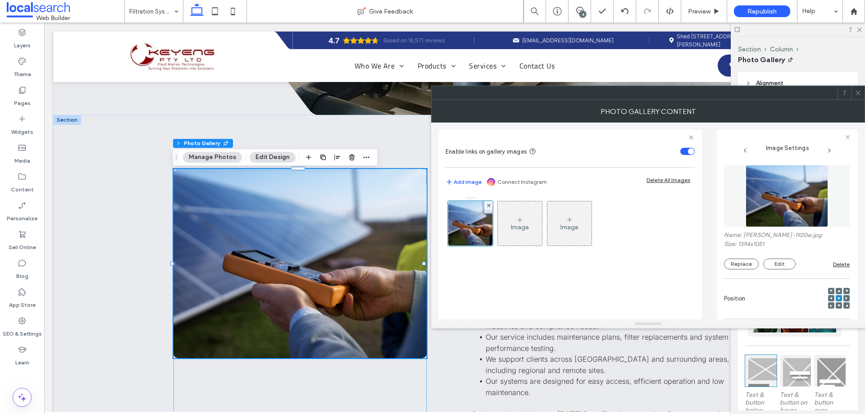
click at [810, 201] on img at bounding box center [787, 196] width 82 height 62
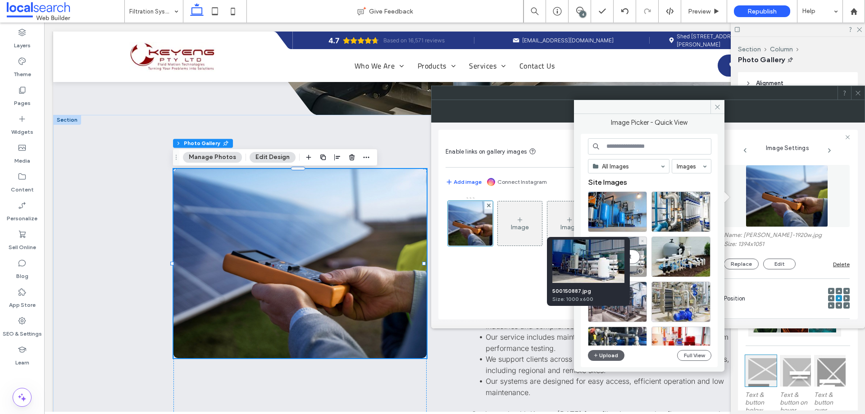
click at [634, 251] on div "Select" at bounding box center [617, 256] width 59 height 41
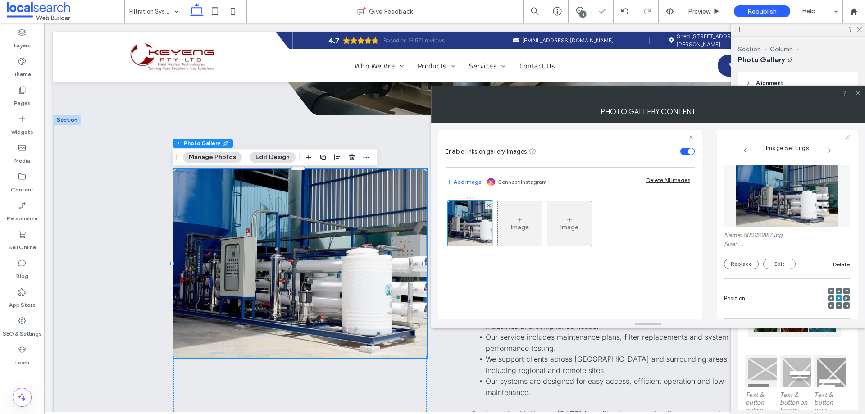
click at [858, 94] on icon at bounding box center [858, 93] width 7 height 7
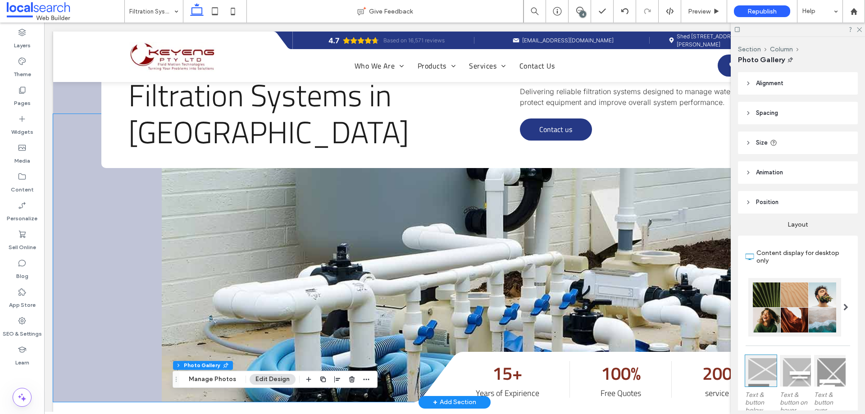
scroll to position [0, 0]
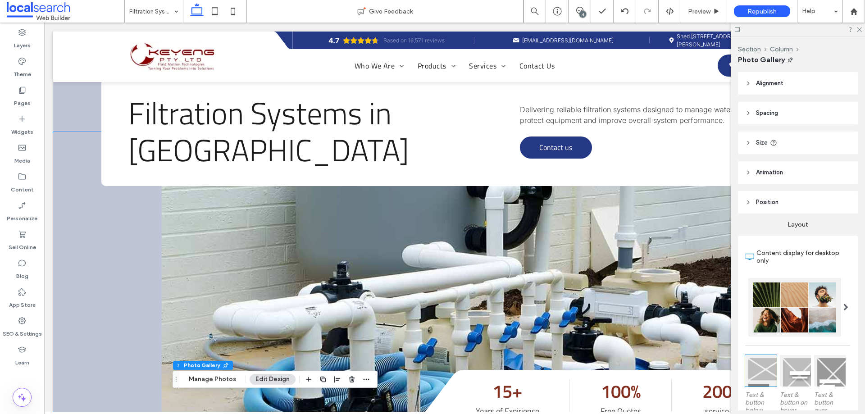
click at [203, 202] on link at bounding box center [509, 276] width 694 height 288
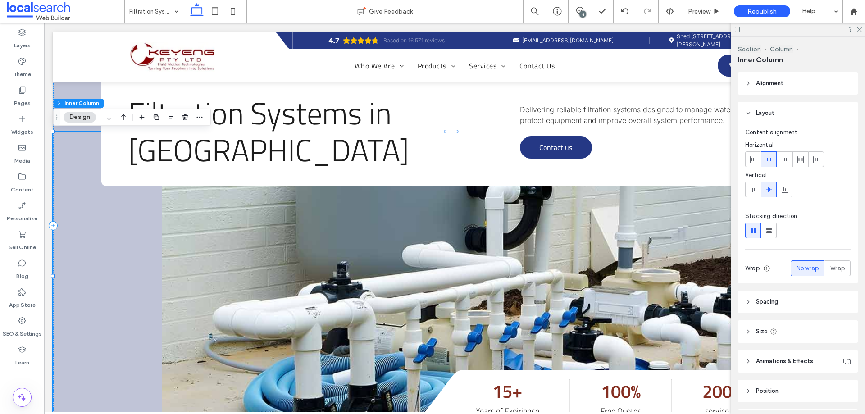
click at [203, 202] on link at bounding box center [509, 276] width 694 height 288
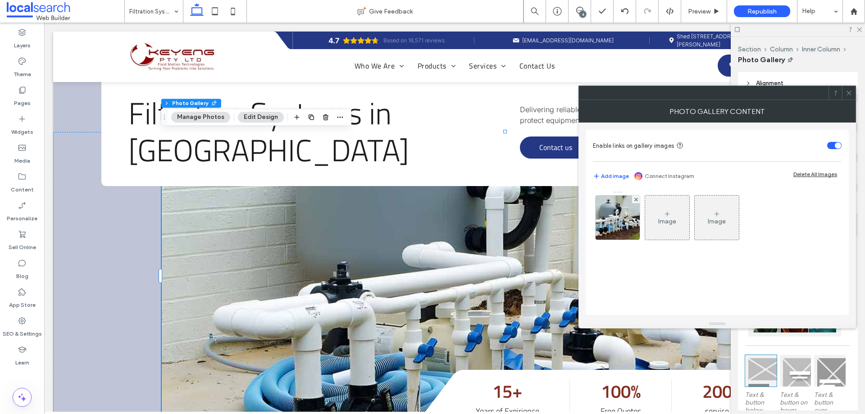
click at [846, 92] on icon at bounding box center [849, 93] width 7 height 7
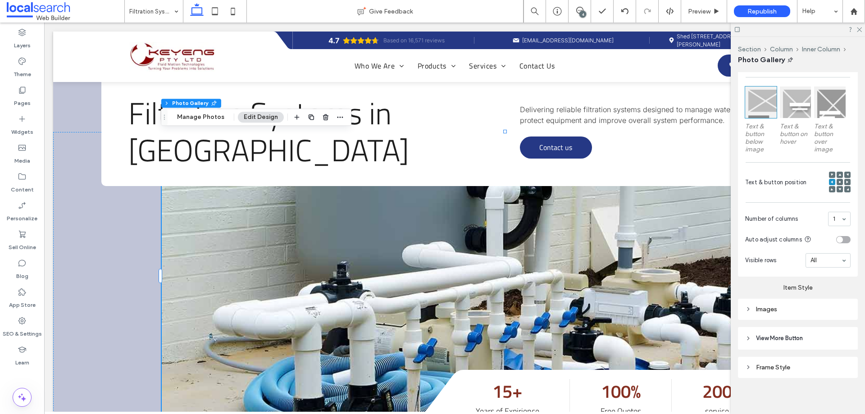
scroll to position [271, 0]
click at [770, 307] on div "Images" at bounding box center [797, 307] width 105 height 8
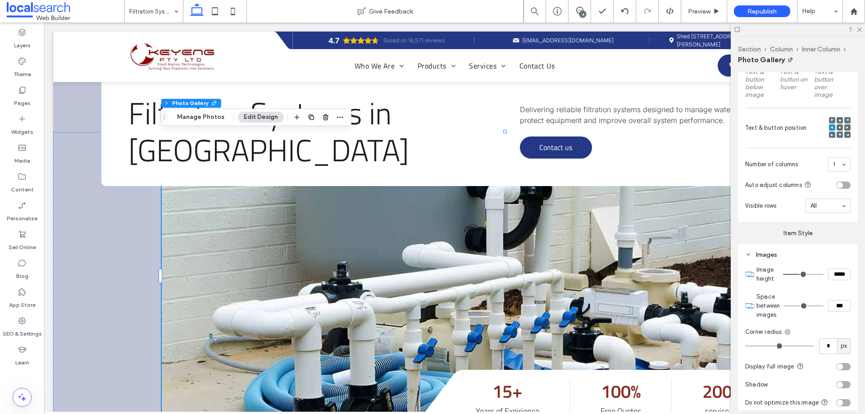
scroll to position [361, 0]
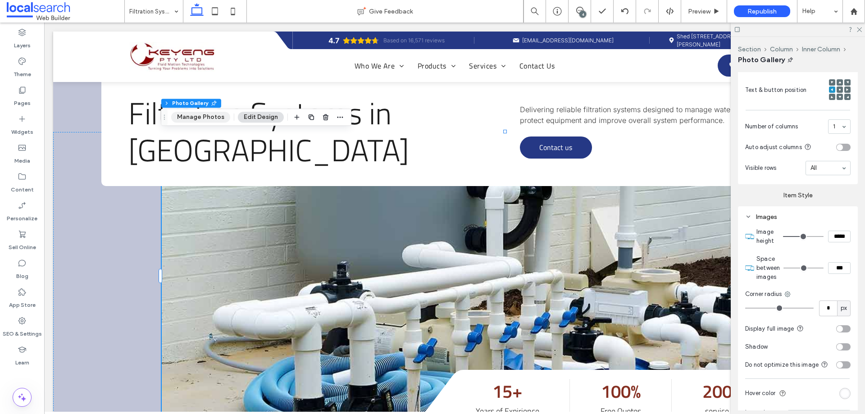
click at [195, 118] on button "Manage Photos" at bounding box center [200, 117] width 59 height 11
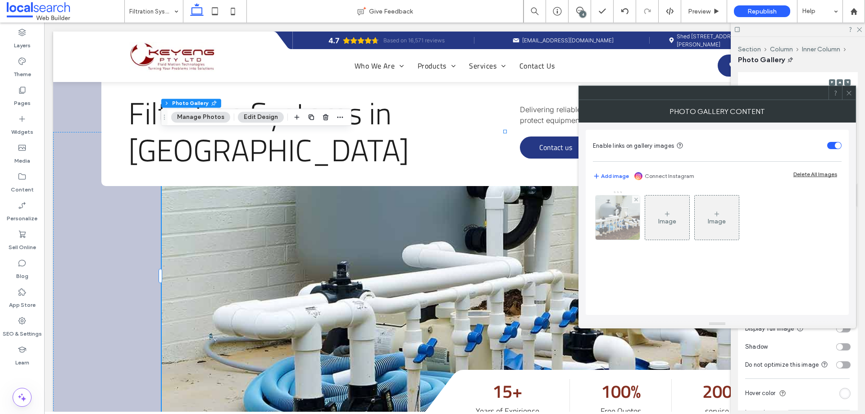
click at [631, 227] on img at bounding box center [617, 218] width 59 height 44
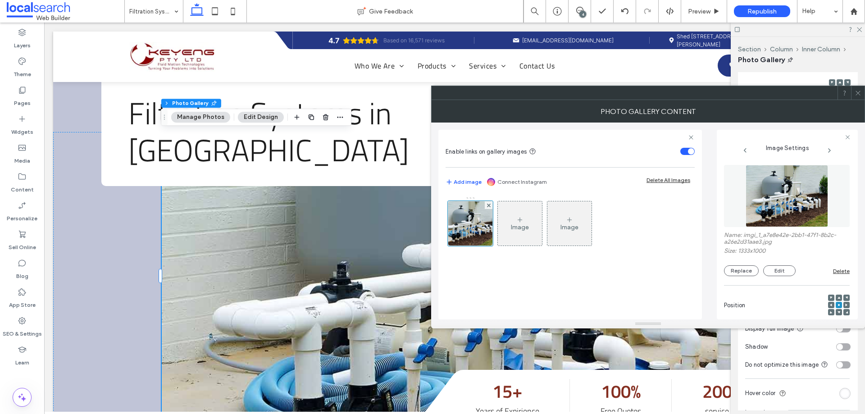
click at [803, 216] on img at bounding box center [787, 196] width 82 height 62
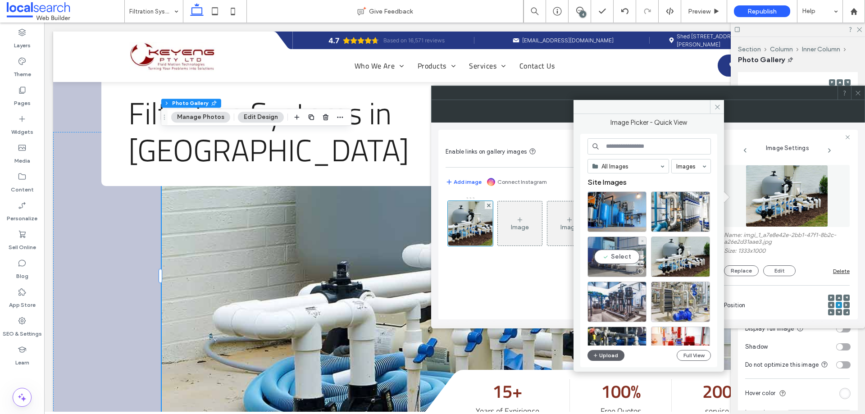
click at [618, 258] on div "Select" at bounding box center [616, 256] width 59 height 41
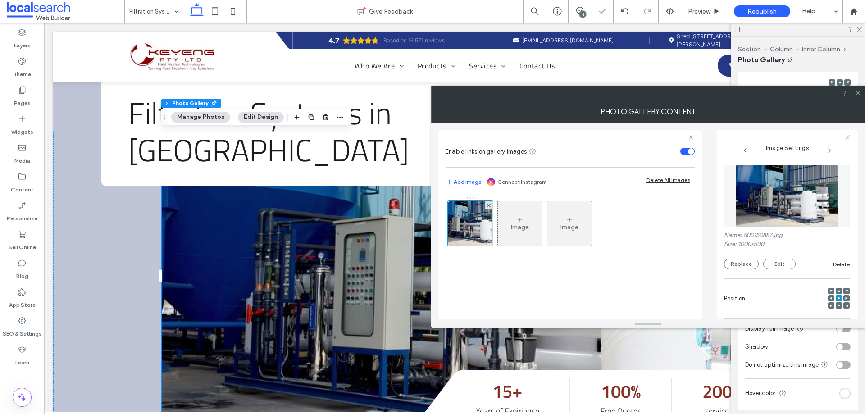
click at [784, 225] on img at bounding box center [786, 196] width 103 height 62
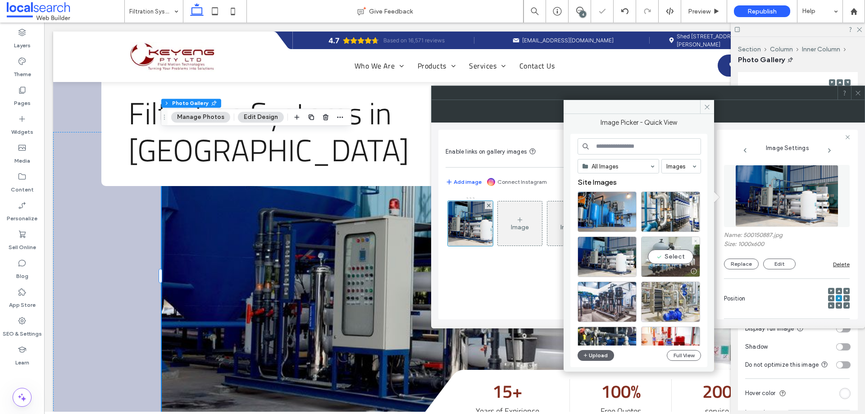
click at [667, 258] on div "Select" at bounding box center [670, 256] width 59 height 41
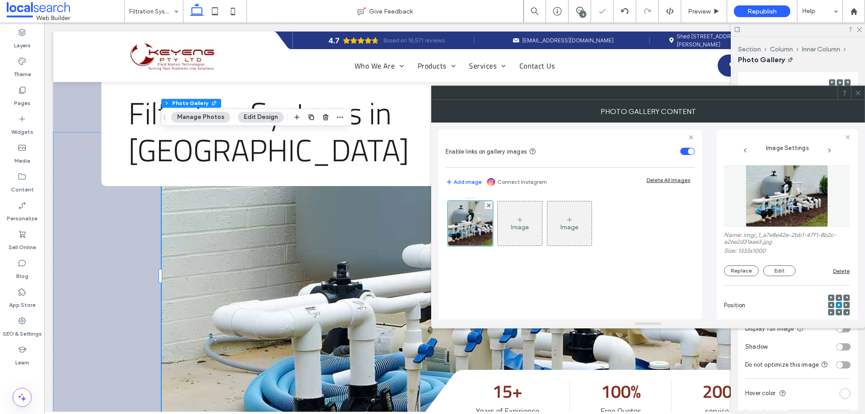
click at [770, 196] on img at bounding box center [787, 196] width 82 height 62
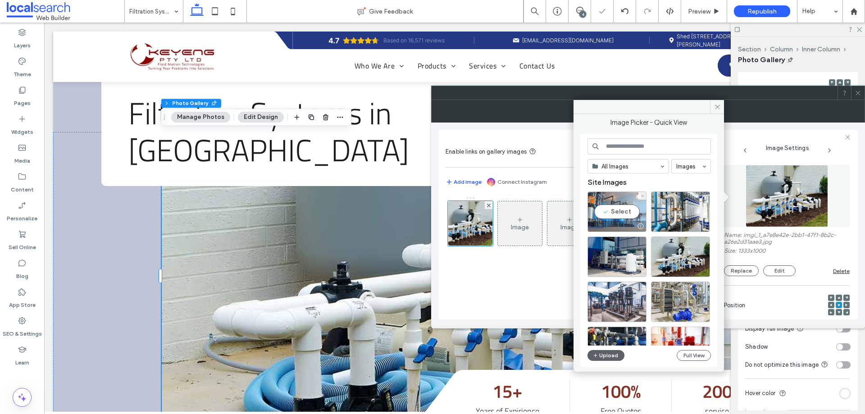
click at [632, 210] on div "Select" at bounding box center [616, 211] width 59 height 41
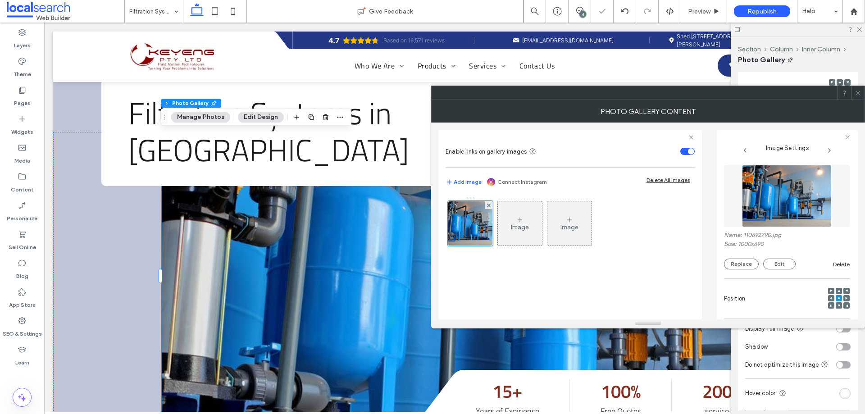
click at [796, 199] on img at bounding box center [787, 196] width 90 height 62
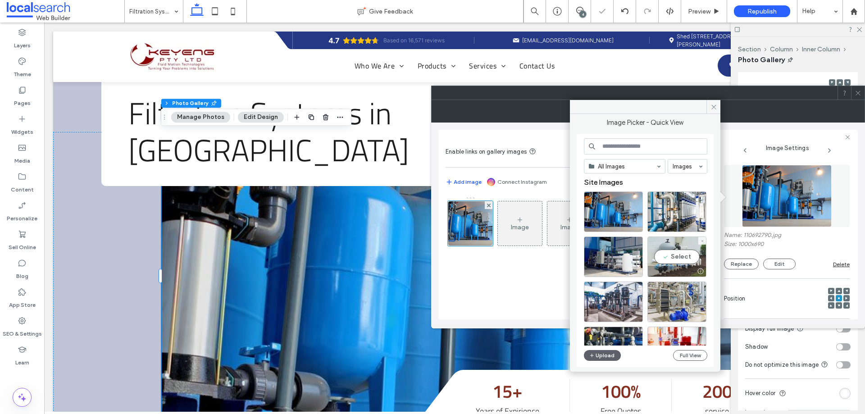
click at [654, 246] on div "Select" at bounding box center [676, 256] width 59 height 41
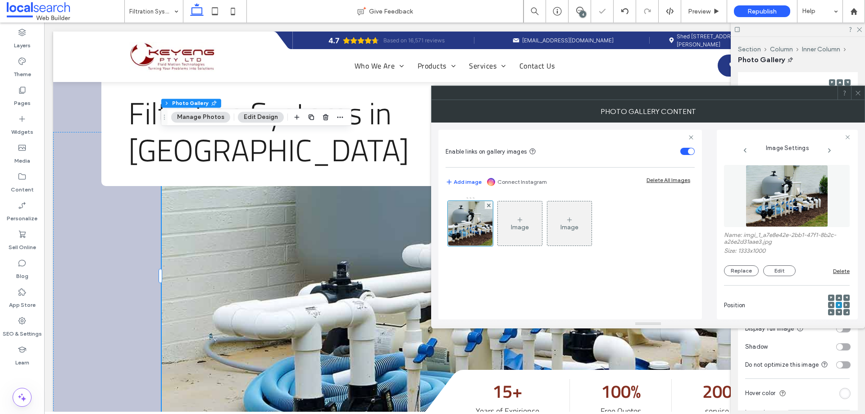
click at [859, 89] on span at bounding box center [858, 93] width 7 height 14
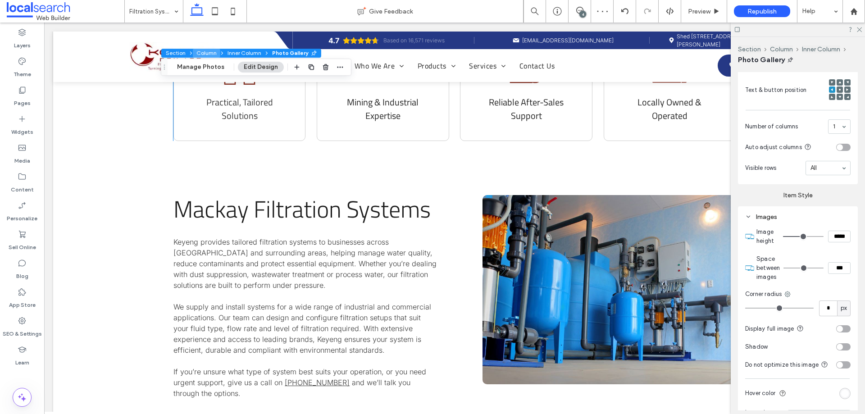
scroll to position [360, 0]
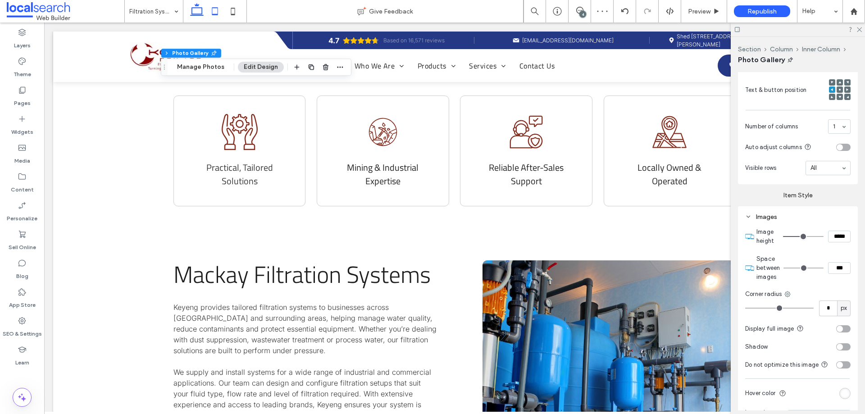
click at [214, 10] on icon at bounding box center [215, 11] width 18 height 18
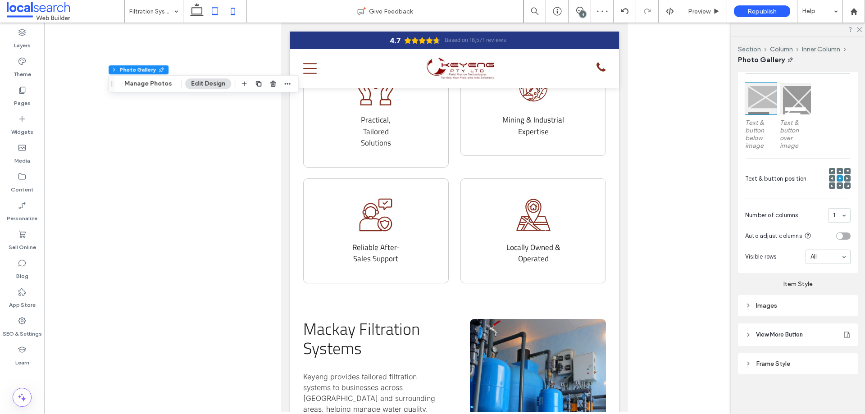
scroll to position [37, 0]
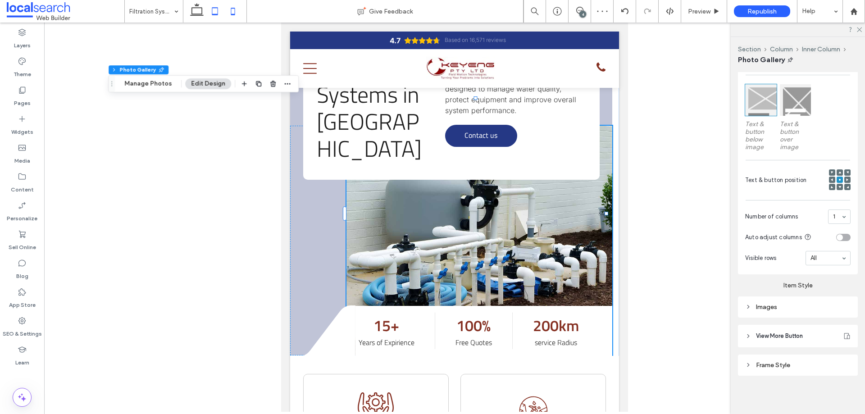
click at [237, 16] on icon at bounding box center [233, 11] width 18 height 18
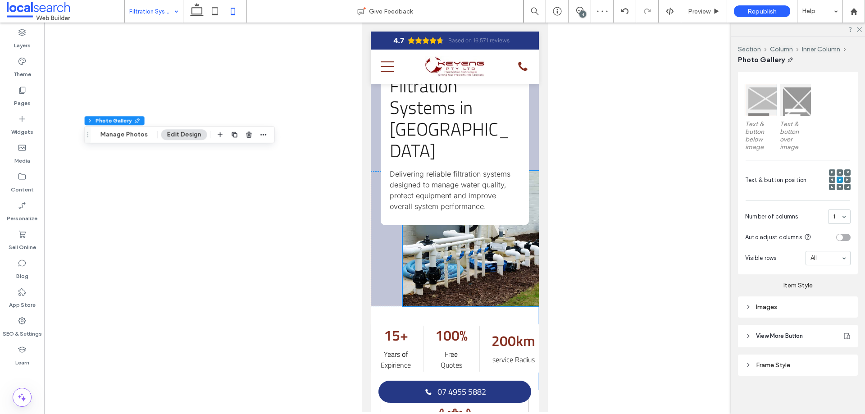
scroll to position [271, 0]
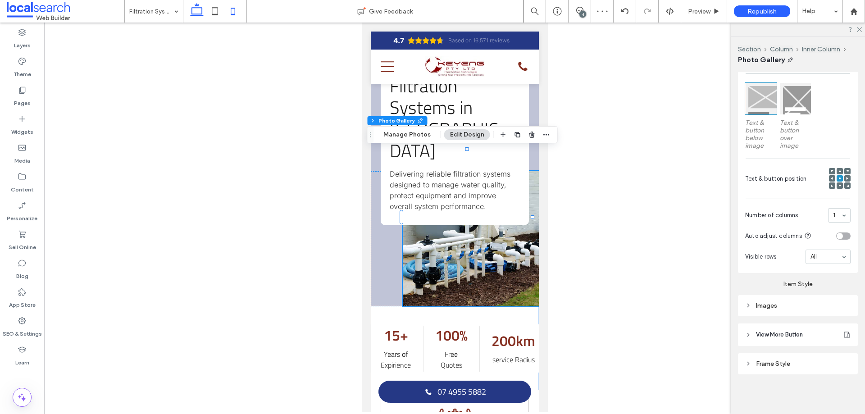
click at [193, 5] on icon at bounding box center [197, 11] width 18 height 18
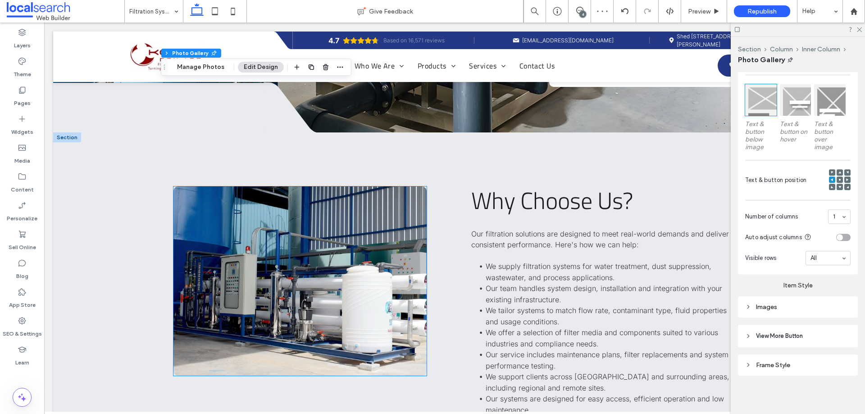
scroll to position [1549, 0]
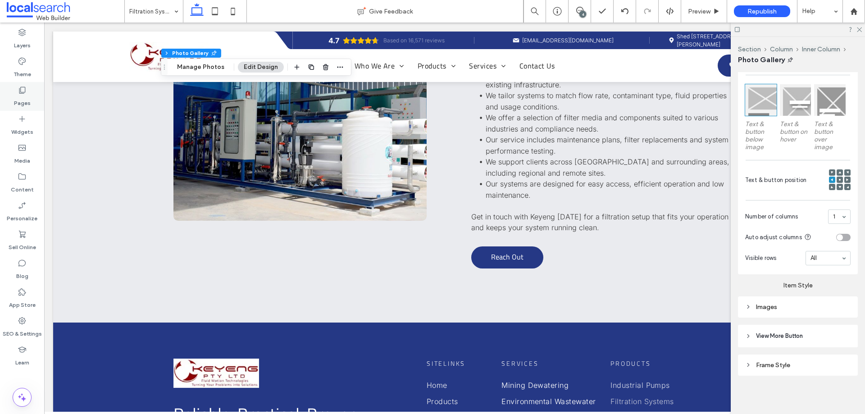
click at [32, 85] on div "Pages" at bounding box center [22, 96] width 44 height 29
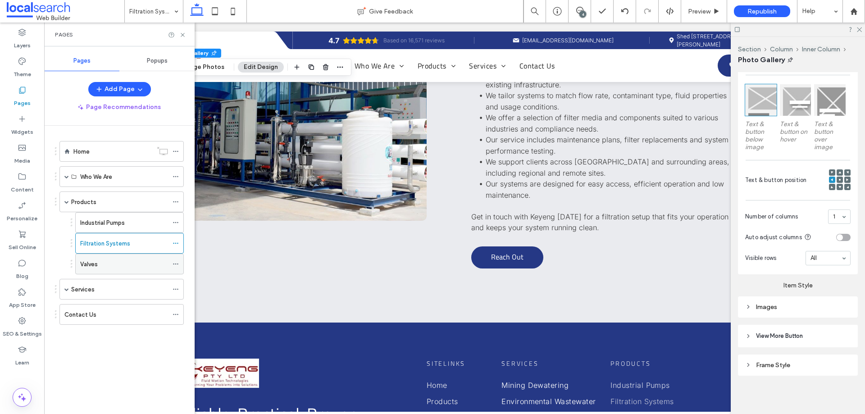
click at [121, 271] on div "Valves" at bounding box center [124, 264] width 88 height 20
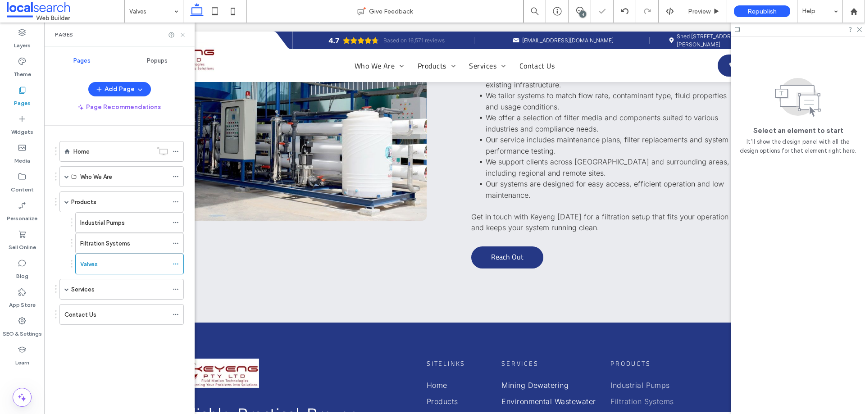
click at [184, 35] on icon at bounding box center [182, 35] width 7 height 7
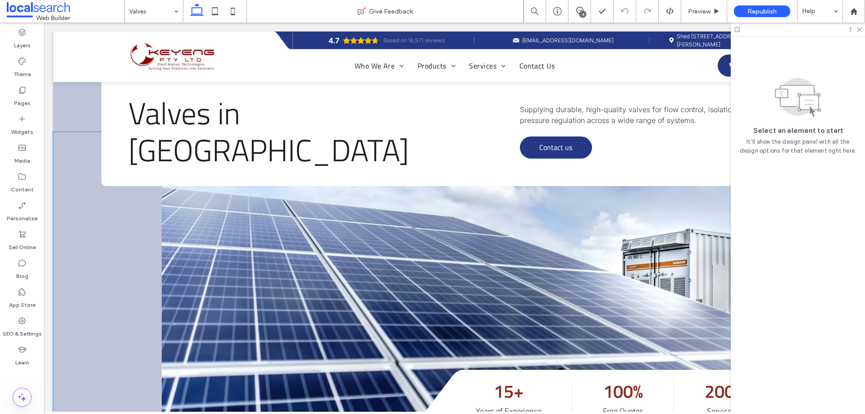
click at [209, 281] on link at bounding box center [509, 276] width 694 height 288
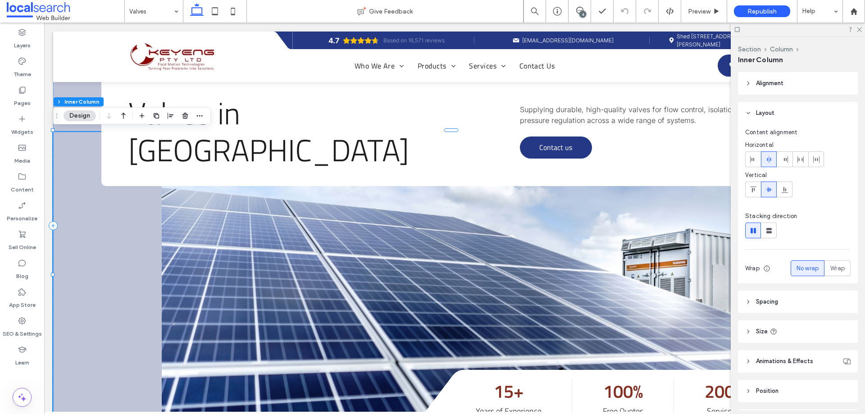
click at [209, 281] on link at bounding box center [509, 276] width 694 height 288
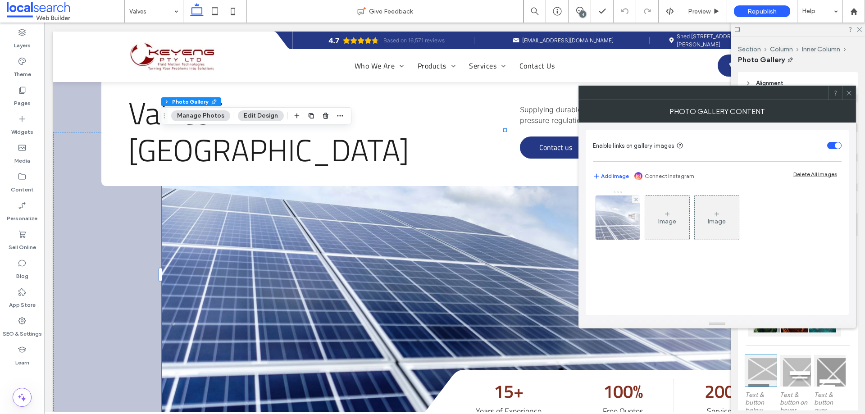
click at [626, 220] on img at bounding box center [618, 218] width 66 height 44
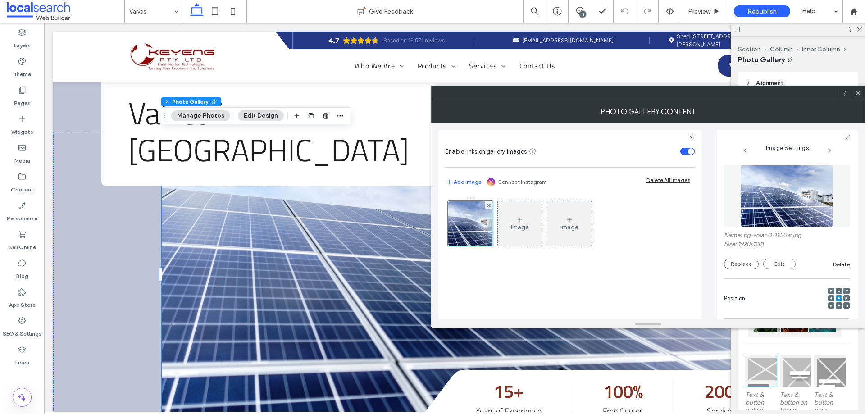
click at [794, 205] on img at bounding box center [787, 196] width 93 height 62
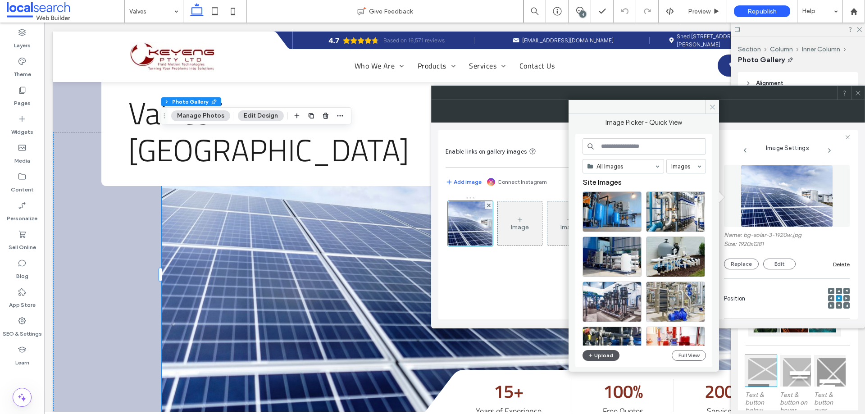
click at [597, 358] on button "Upload" at bounding box center [600, 355] width 37 height 11
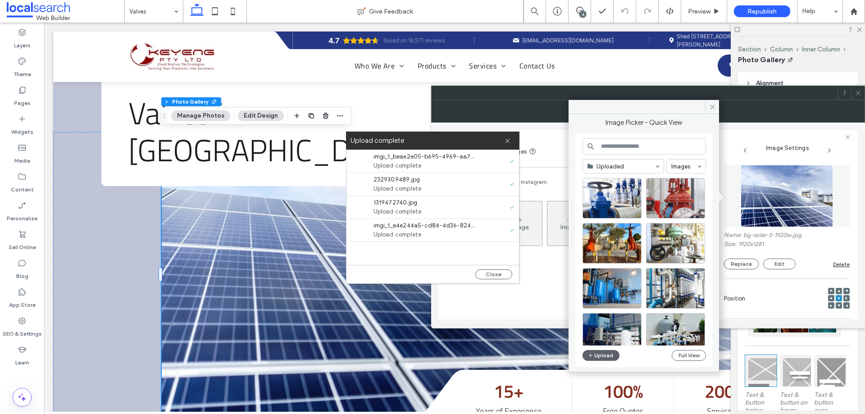
click at [495, 267] on div "Close" at bounding box center [432, 274] width 173 height 18
click at [489, 273] on button "Close" at bounding box center [493, 274] width 37 height 10
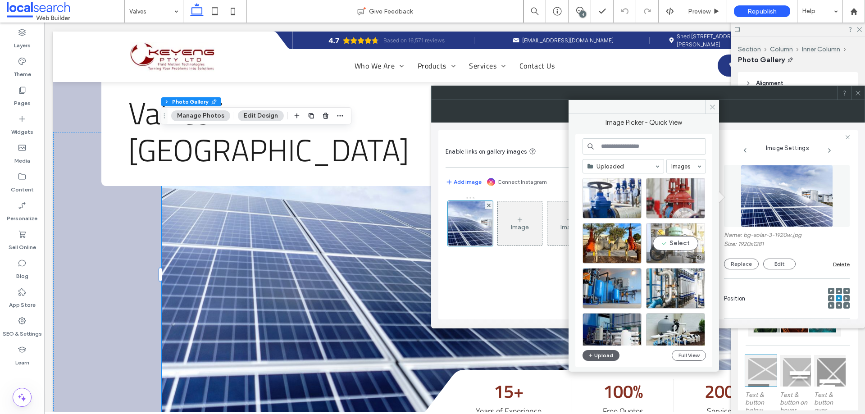
click at [661, 240] on div "Select" at bounding box center [675, 243] width 59 height 41
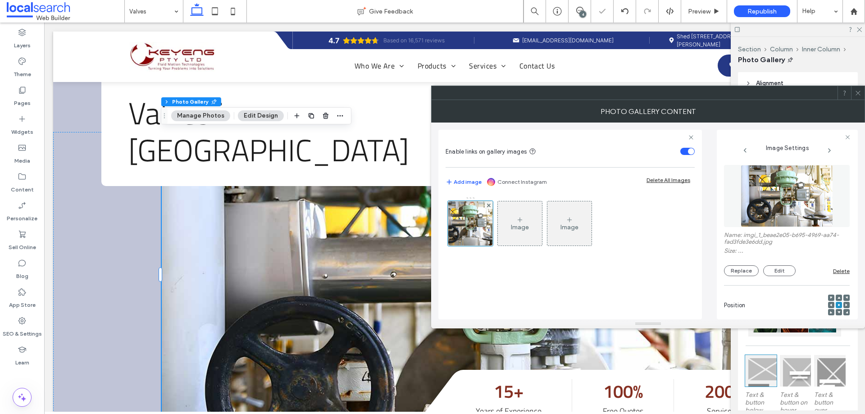
click at [856, 95] on icon at bounding box center [858, 93] width 7 height 7
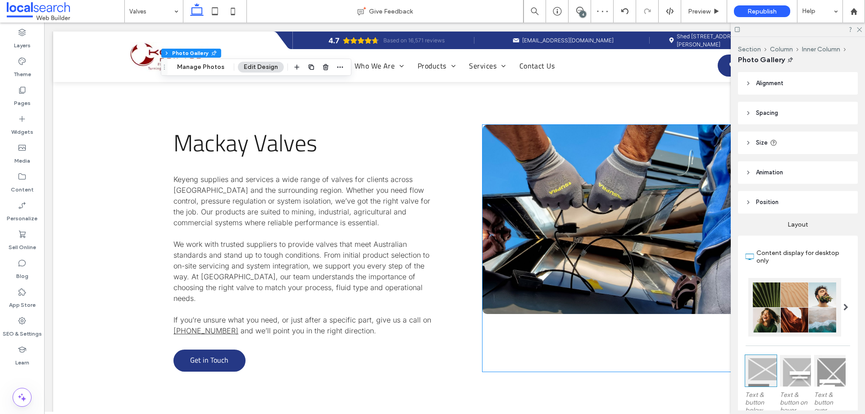
scroll to position [496, 0]
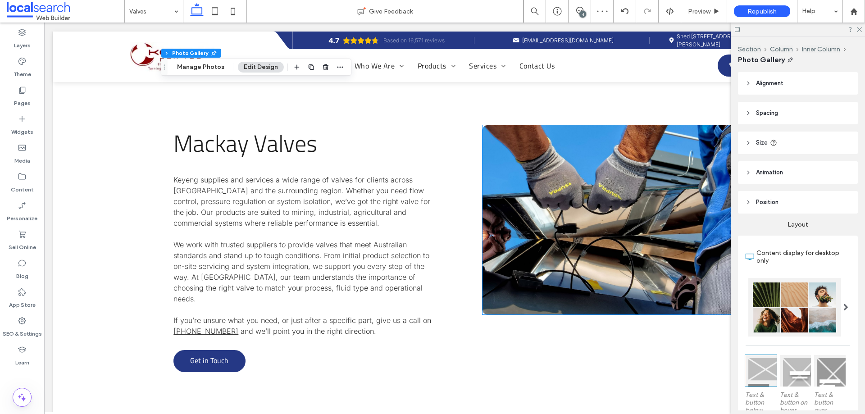
click at [547, 229] on link at bounding box center [608, 219] width 253 height 189
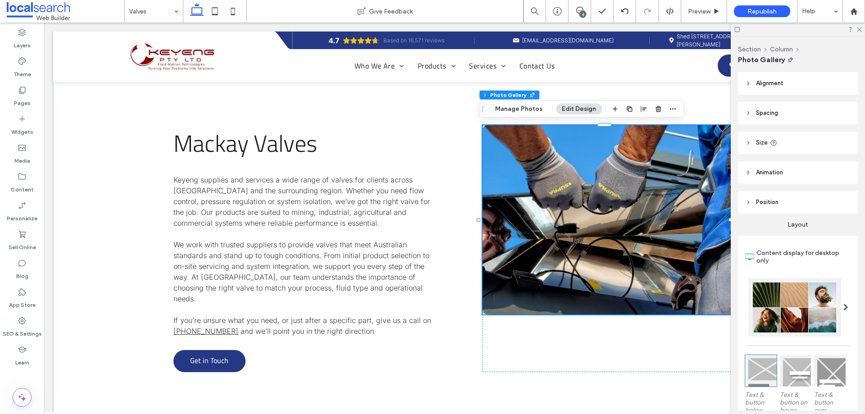
click at [547, 229] on link at bounding box center [608, 219] width 253 height 189
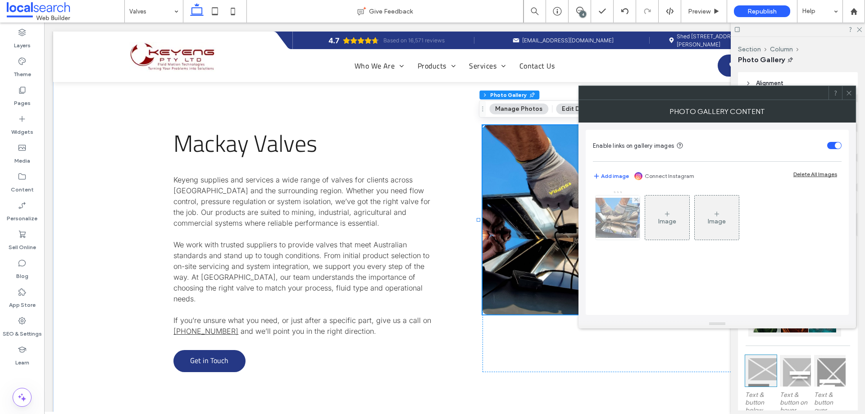
click at [619, 209] on img at bounding box center [618, 218] width 72 height 40
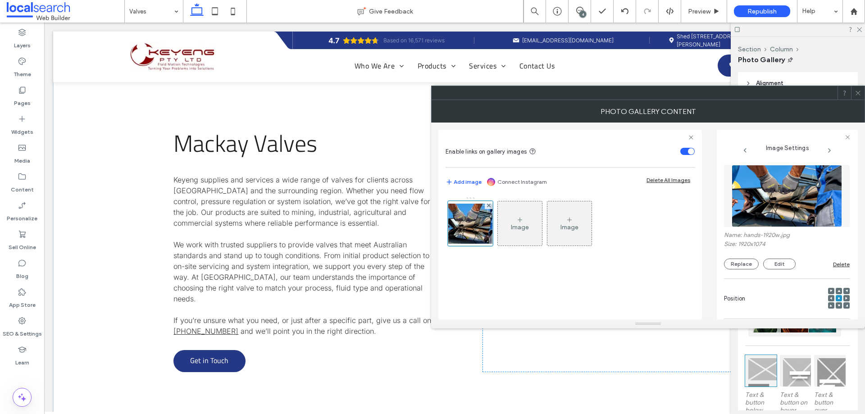
click at [764, 204] on img at bounding box center [787, 196] width 110 height 62
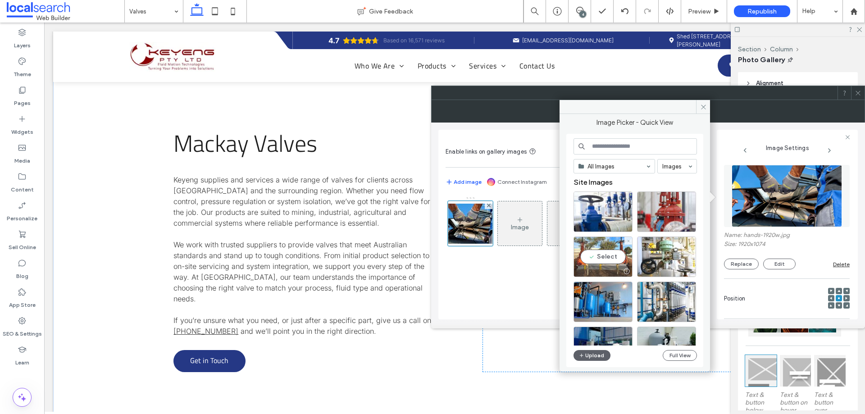
click at [622, 260] on div "Select" at bounding box center [602, 256] width 59 height 41
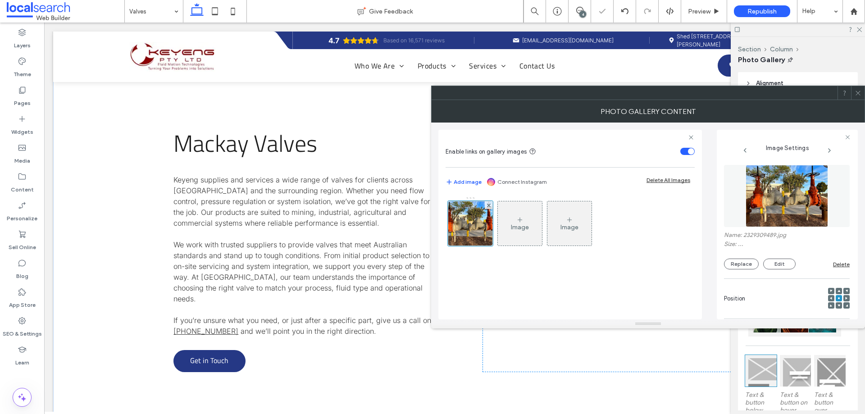
click at [861, 95] on icon at bounding box center [858, 93] width 7 height 7
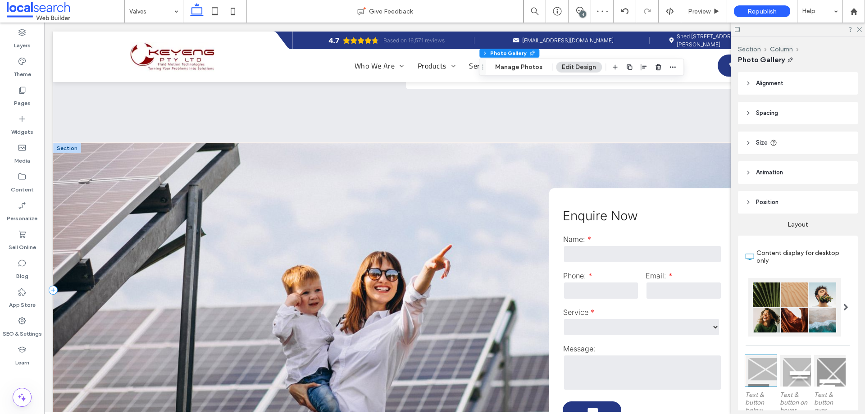
scroll to position [991, 0]
click at [78, 241] on div "**********" at bounding box center [454, 291] width 803 height 294
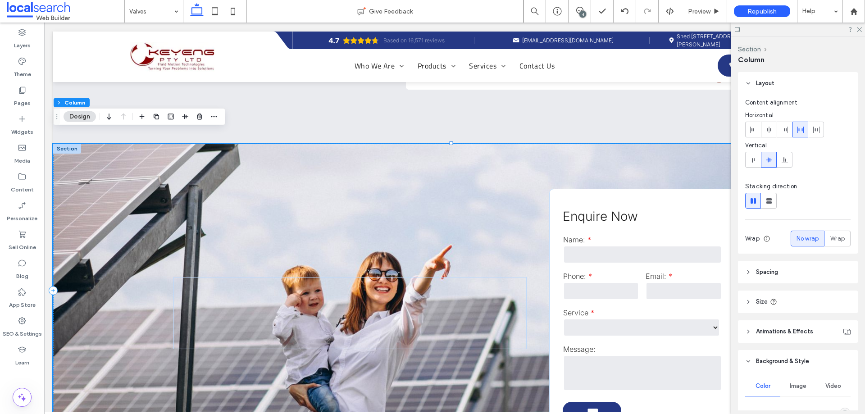
click at [112, 205] on div "**********" at bounding box center [454, 291] width 803 height 294
click at [71, 144] on div at bounding box center [67, 149] width 28 height 10
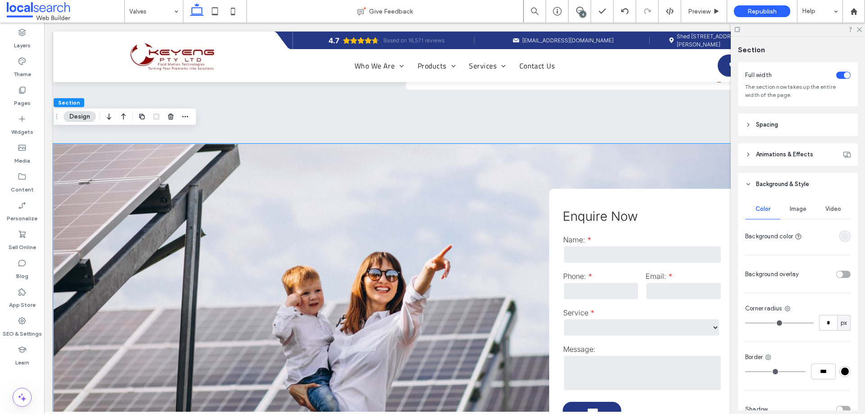
scroll to position [98, 0]
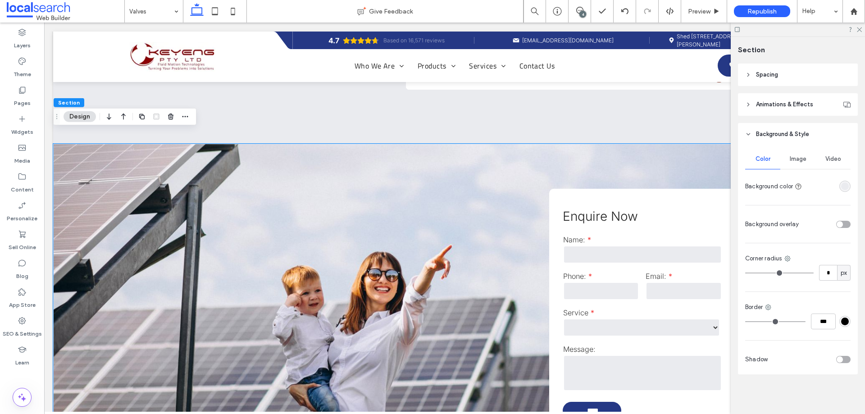
click at [815, 160] on div "Video" at bounding box center [832, 159] width 35 height 20
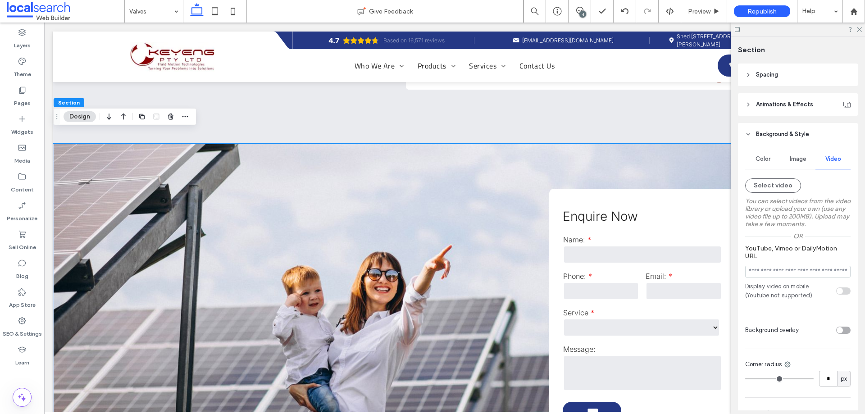
click at [797, 212] on label "You can select videos from the video library or upload your own (use any video …" at bounding box center [797, 213] width 105 height 40
click at [795, 160] on span "Image" at bounding box center [798, 158] width 17 height 7
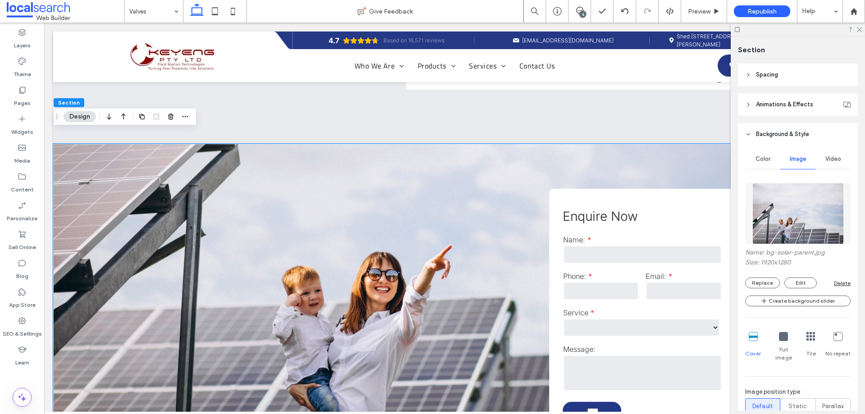
click at [798, 209] on img at bounding box center [797, 213] width 91 height 61
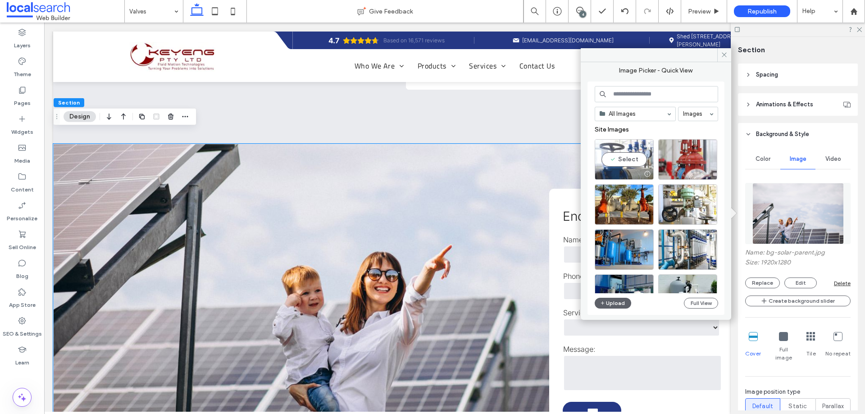
click at [631, 163] on div "Select" at bounding box center [624, 159] width 59 height 41
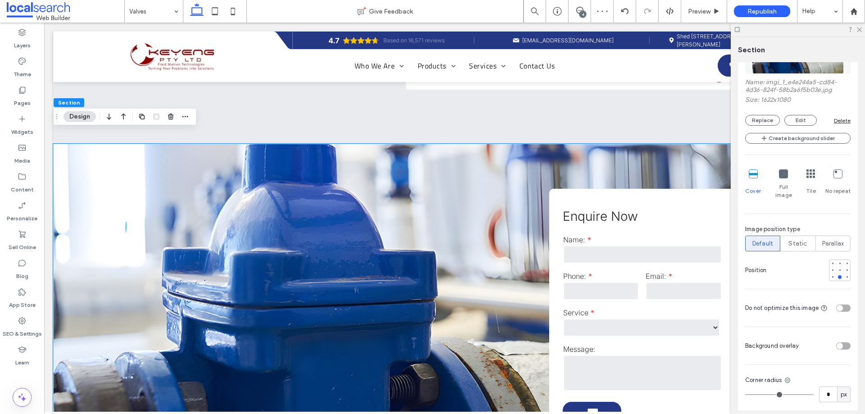
scroll to position [323, 0]
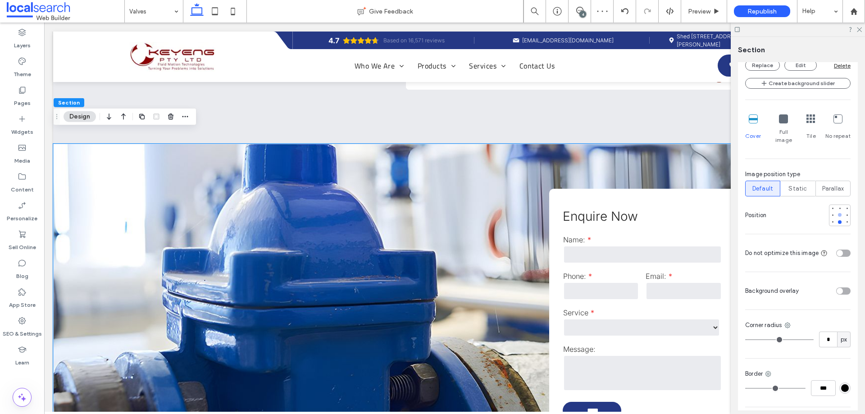
click at [837, 212] on div at bounding box center [840, 215] width 6 height 6
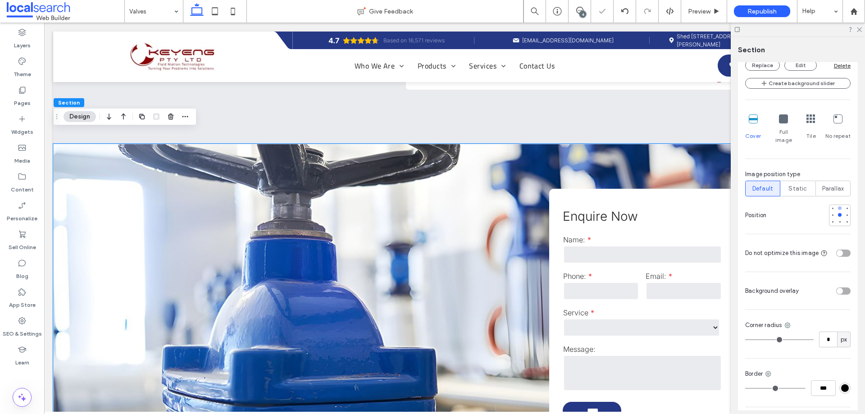
click at [838, 206] on div at bounding box center [840, 208] width 4 height 4
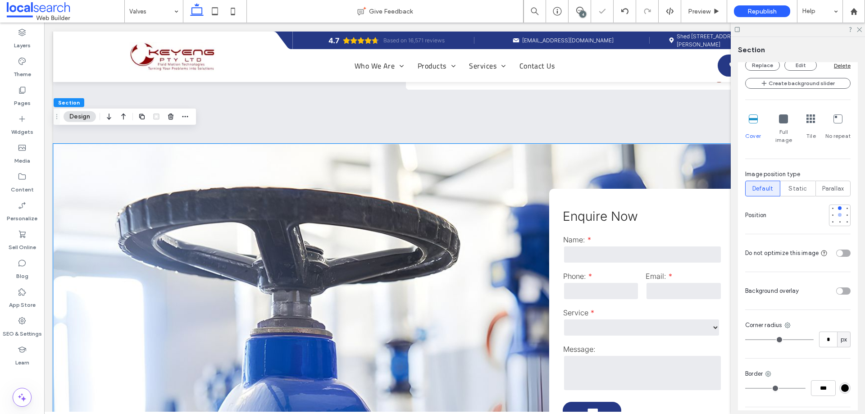
click at [837, 212] on div at bounding box center [840, 215] width 6 height 6
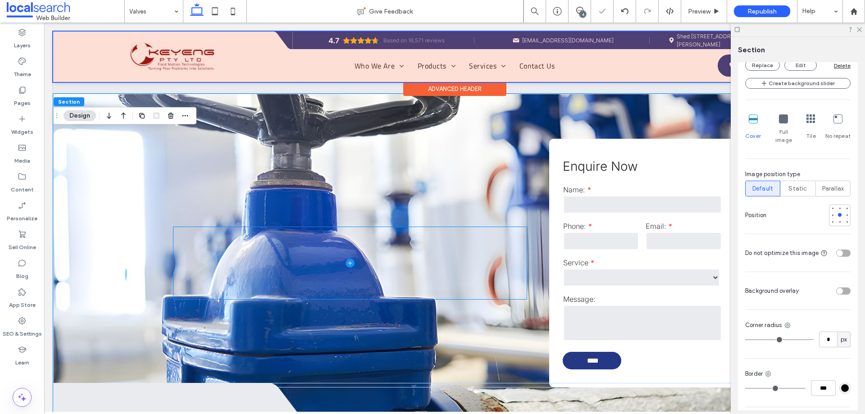
scroll to position [991, 0]
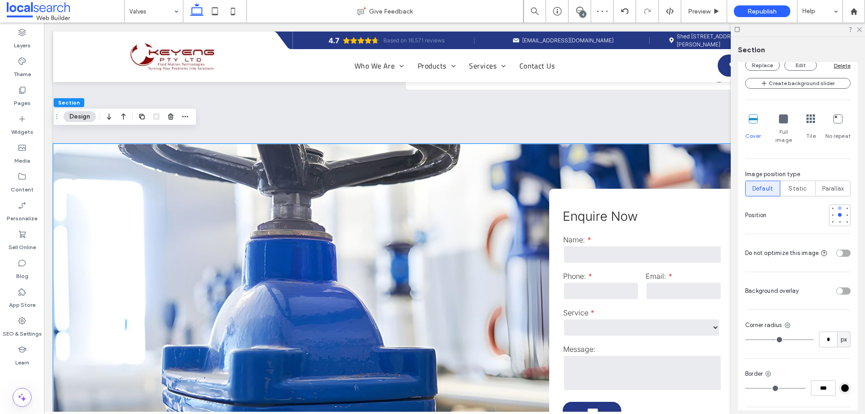
click at [837, 205] on div at bounding box center [840, 208] width 6 height 6
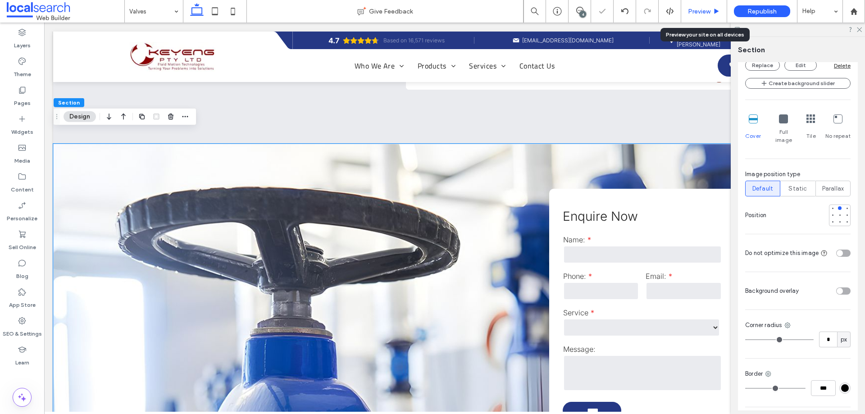
click at [699, 13] on span "Preview" at bounding box center [699, 12] width 23 height 8
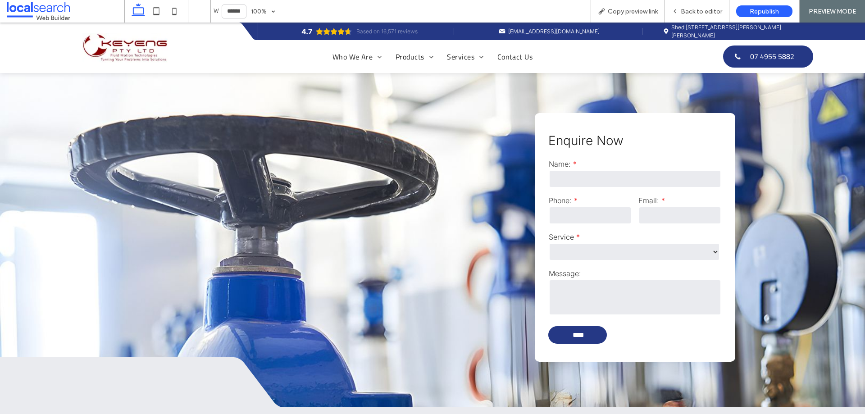
scroll to position [1036, 0]
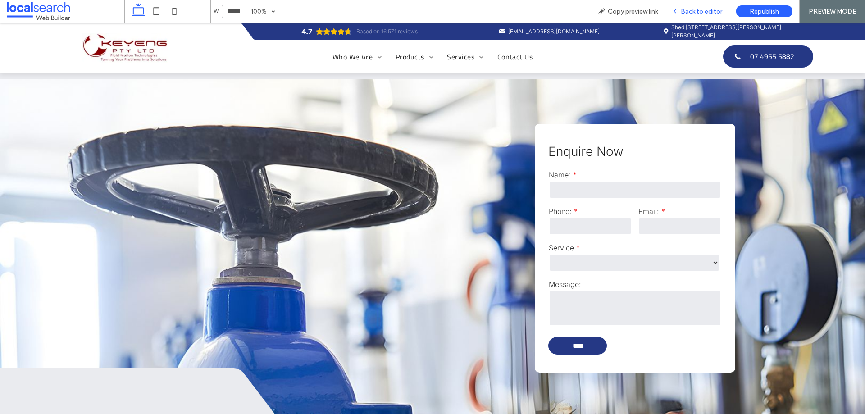
click at [706, 5] on div "Back to editor" at bounding box center [697, 11] width 64 height 23
click at [706, 10] on span "Back to editor" at bounding box center [701, 12] width 41 height 8
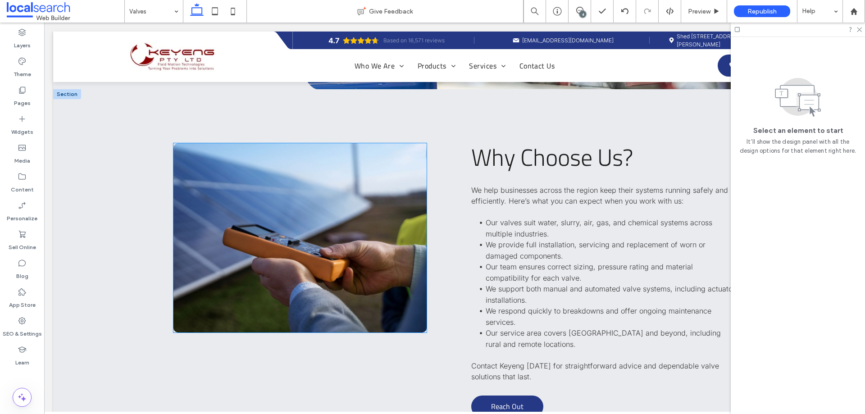
scroll to position [1351, 0]
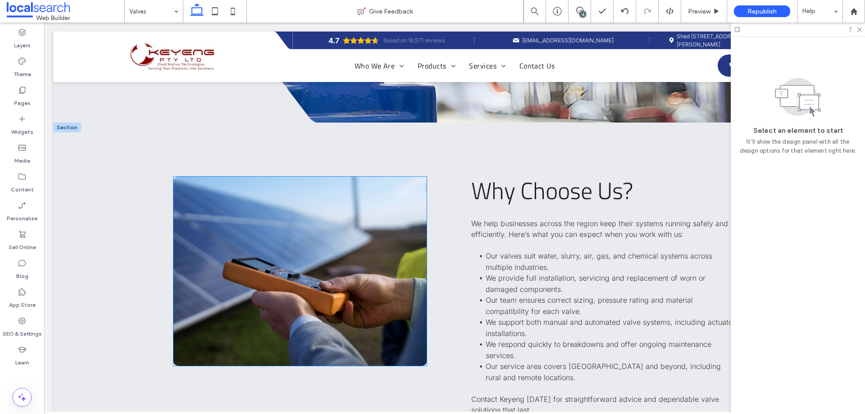
click at [222, 281] on link at bounding box center [299, 271] width 253 height 189
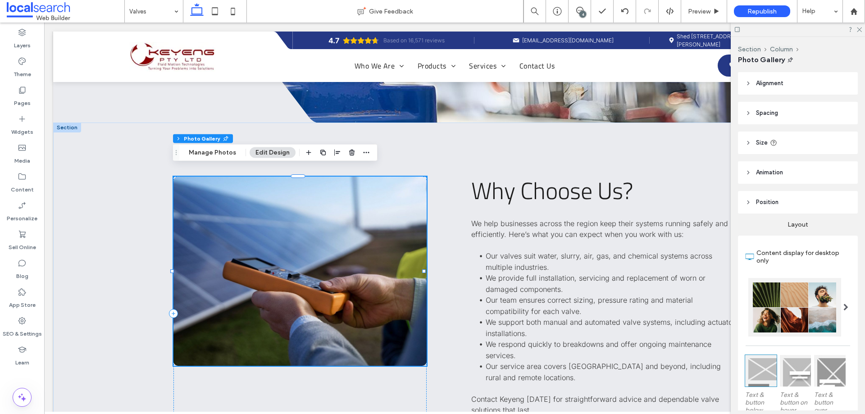
click at [222, 281] on link at bounding box center [299, 271] width 253 height 189
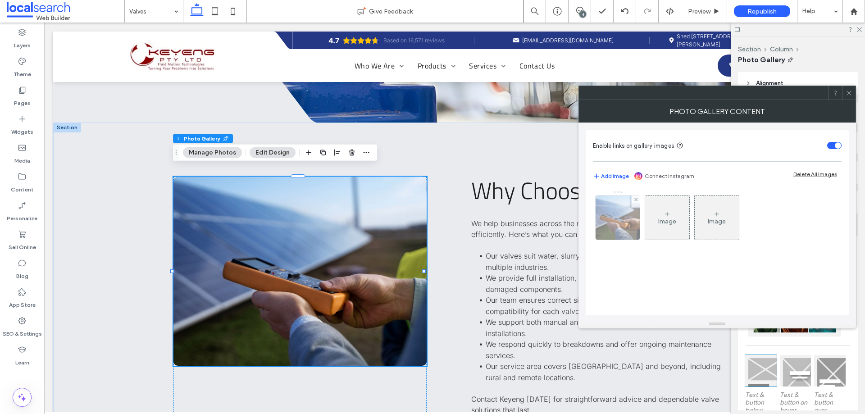
click at [623, 223] on img at bounding box center [617, 218] width 59 height 44
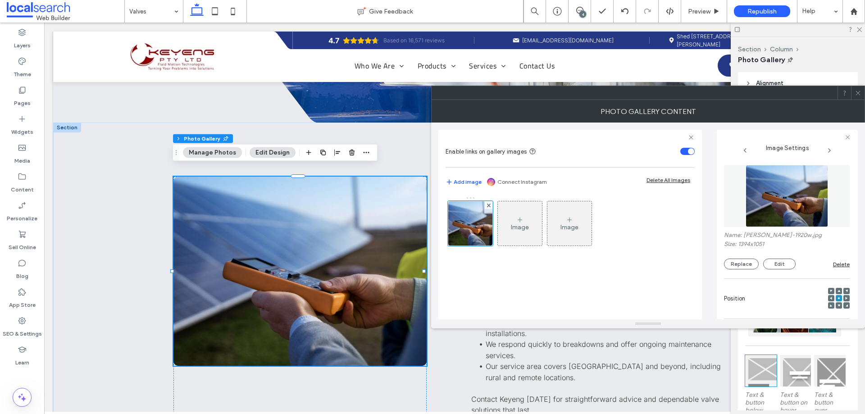
click at [775, 213] on img at bounding box center [787, 196] width 82 height 62
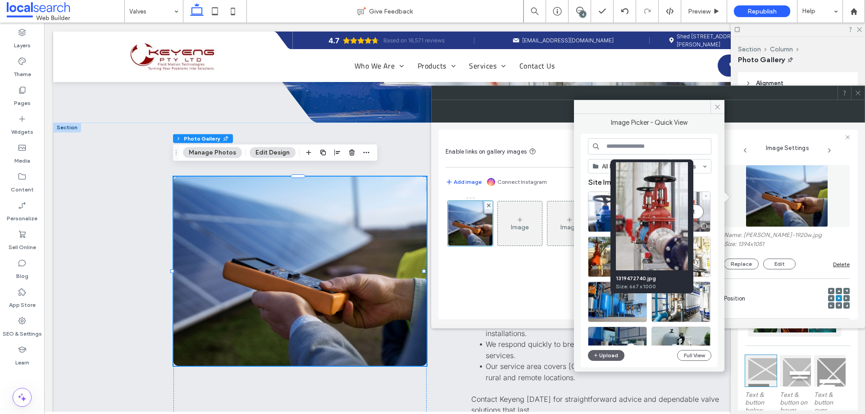
click at [701, 209] on div "Select" at bounding box center [680, 211] width 59 height 41
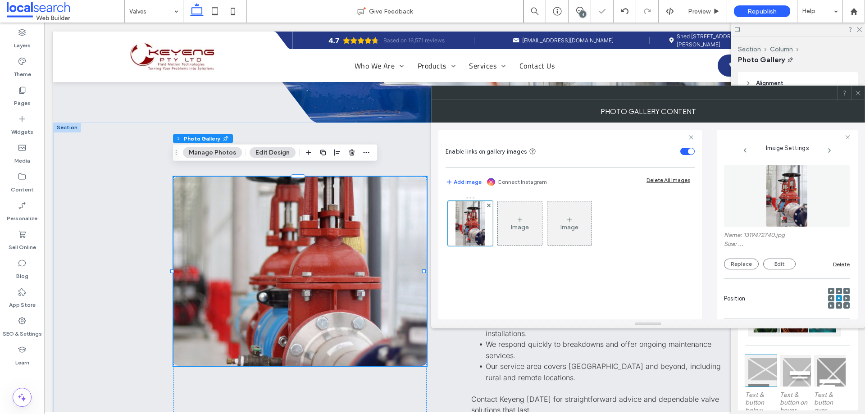
click at [864, 93] on div at bounding box center [648, 93] width 434 height 14
click at [832, 286] on div at bounding box center [839, 298] width 22 height 31
click at [836, 290] on div at bounding box center [839, 291] width 6 height 6
click at [837, 303] on span at bounding box center [838, 305] width 3 height 6
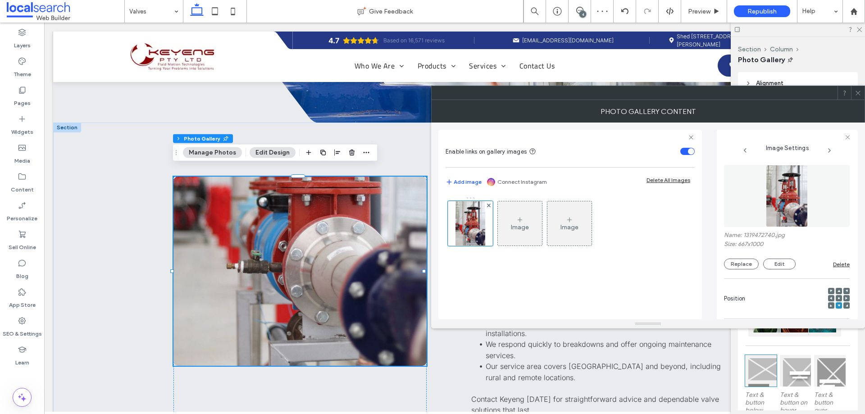
click at [837, 296] on span at bounding box center [838, 298] width 3 height 6
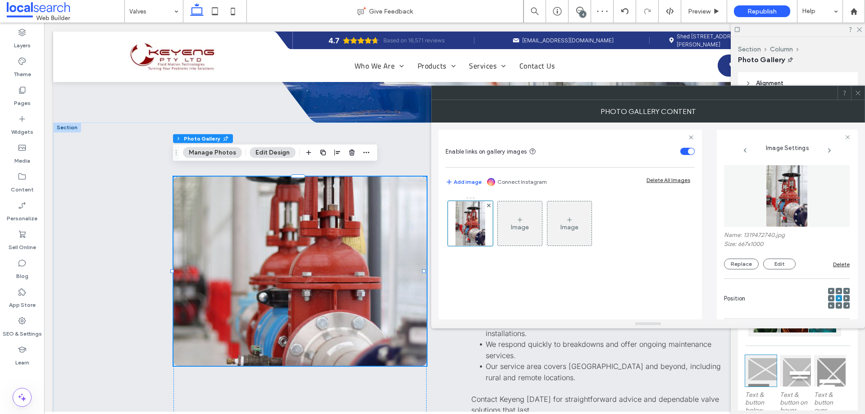
click at [861, 98] on span at bounding box center [858, 93] width 7 height 14
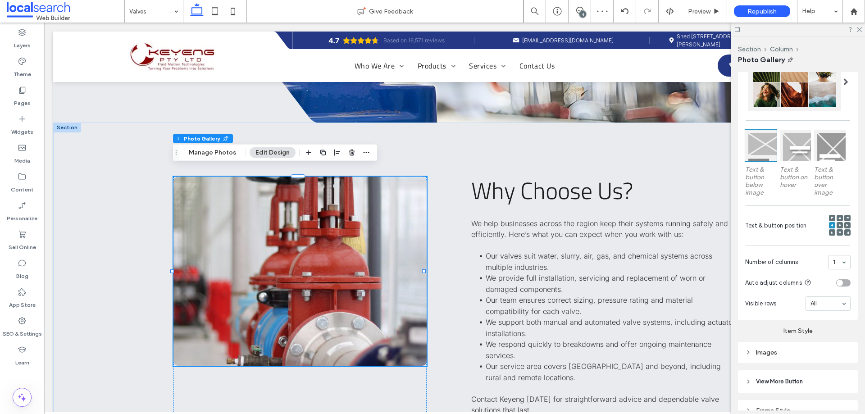
scroll to position [271, 0]
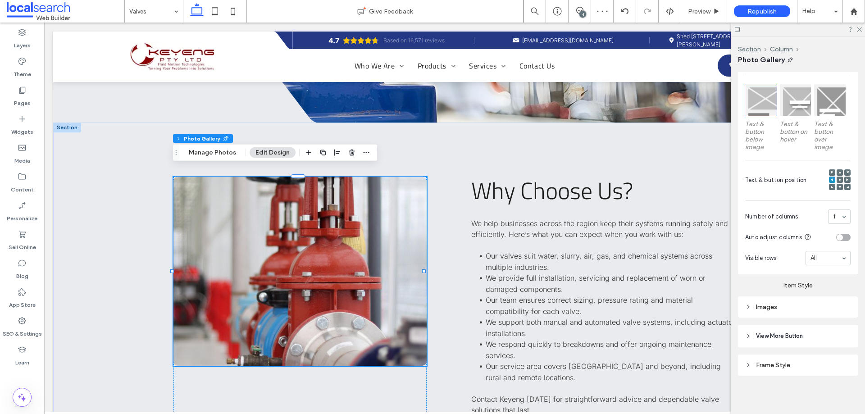
click at [772, 311] on div "Images" at bounding box center [797, 307] width 105 height 12
click at [834, 324] on input "*****" at bounding box center [839, 327] width 23 height 12
type input "*****"
type input "***"
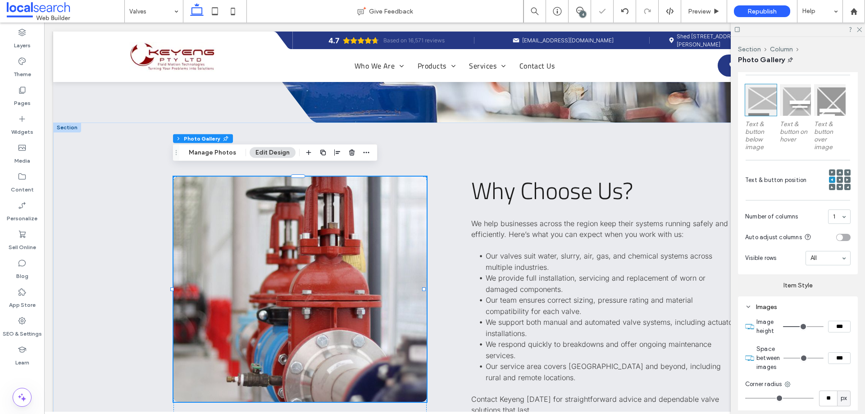
type input "*****"
type input "***"
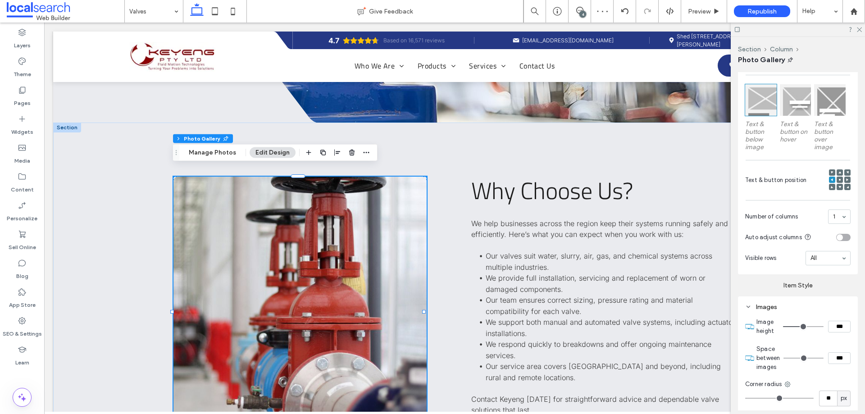
type input "*****"
type input "***"
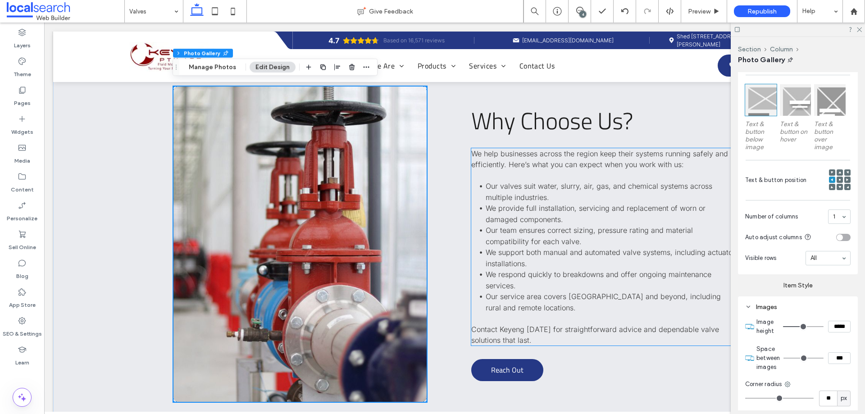
scroll to position [1396, 0]
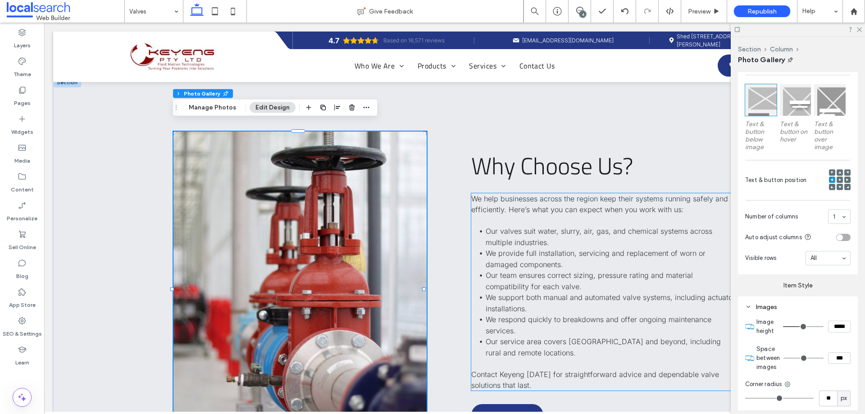
click at [349, 226] on link at bounding box center [299, 289] width 253 height 315
click at [218, 110] on button "Manage Photos" at bounding box center [212, 107] width 59 height 11
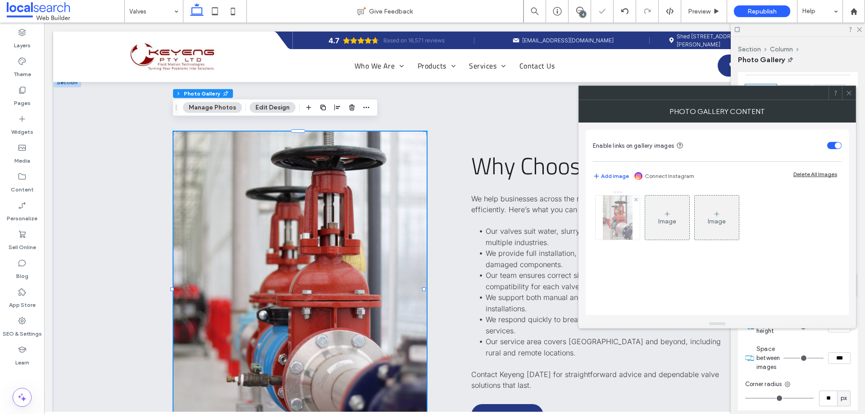
click at [624, 202] on img at bounding box center [617, 218] width 29 height 44
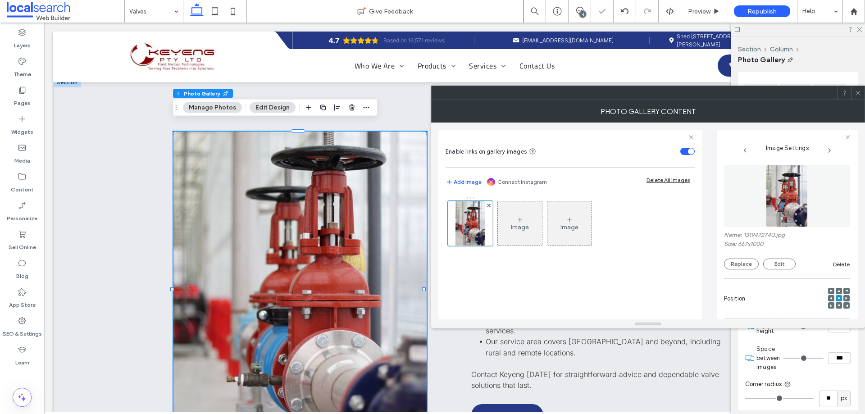
click at [837, 288] on span at bounding box center [838, 291] width 3 height 6
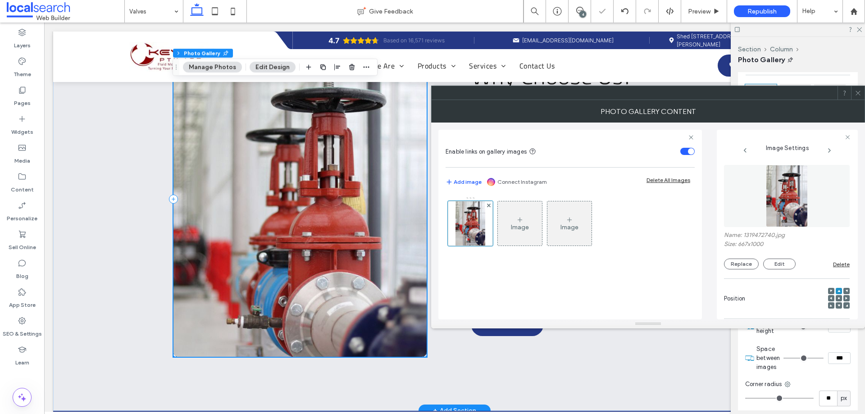
scroll to position [1441, 0]
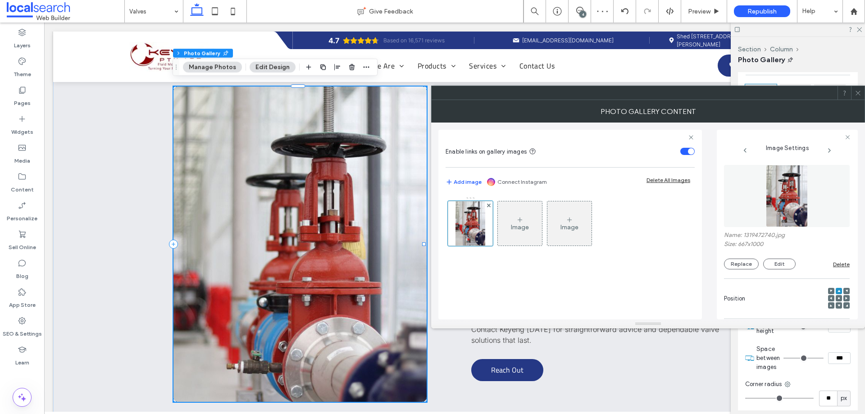
click at [856, 97] on span at bounding box center [858, 93] width 7 height 14
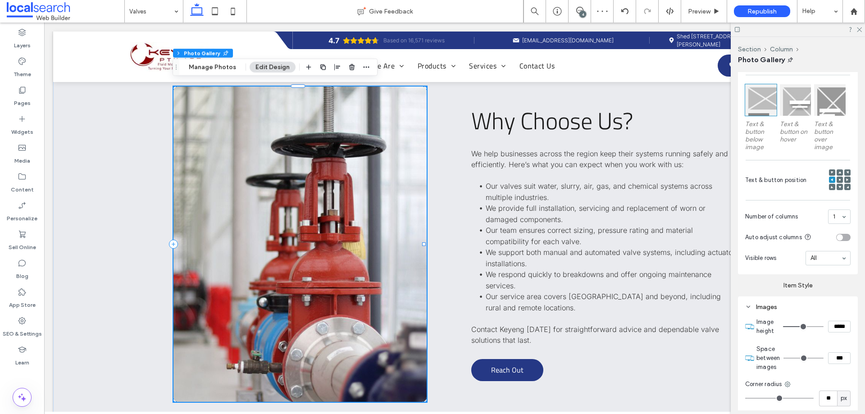
click at [837, 328] on input "*****" at bounding box center [839, 327] width 23 height 12
type input "*****"
type input "***"
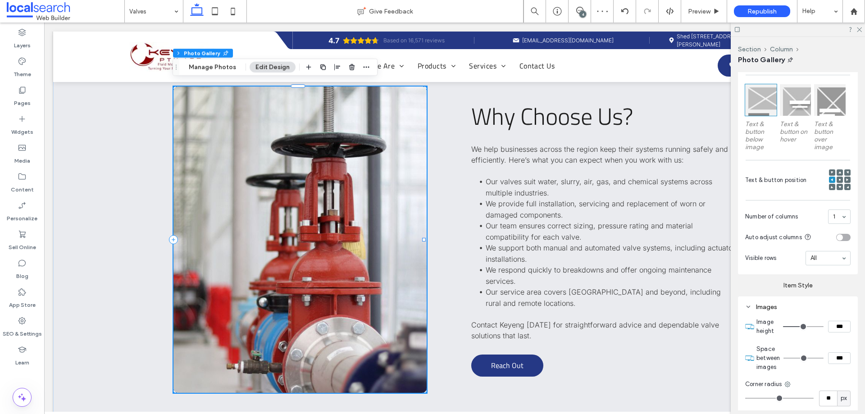
type input "*****"
type input "***"
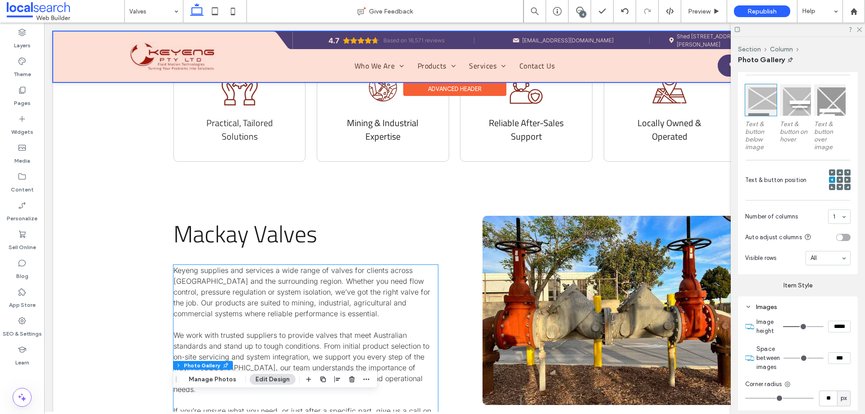
scroll to position [315, 0]
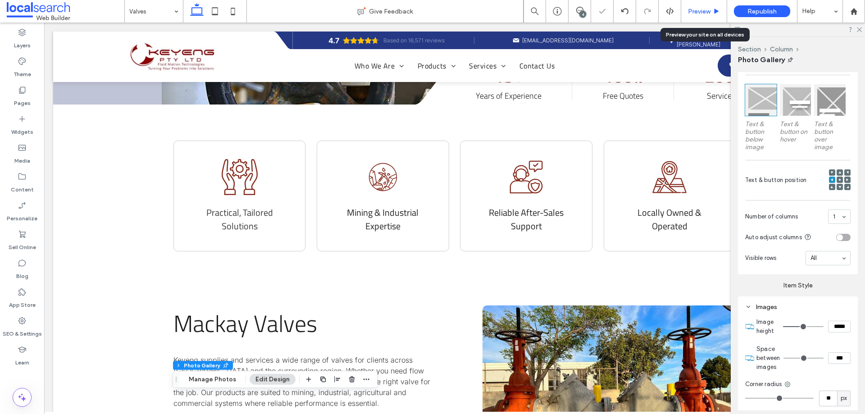
click at [705, 8] on span "Preview" at bounding box center [699, 12] width 23 height 8
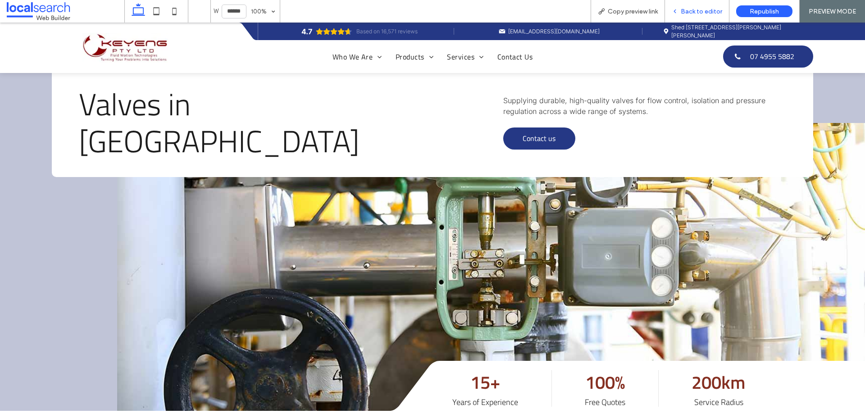
click at [703, 8] on span "Back to editor" at bounding box center [701, 12] width 41 height 8
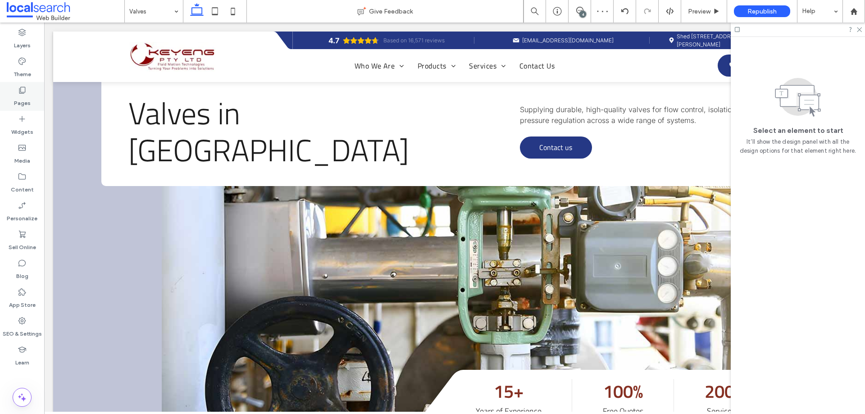
click at [24, 91] on icon at bounding box center [22, 90] width 9 height 9
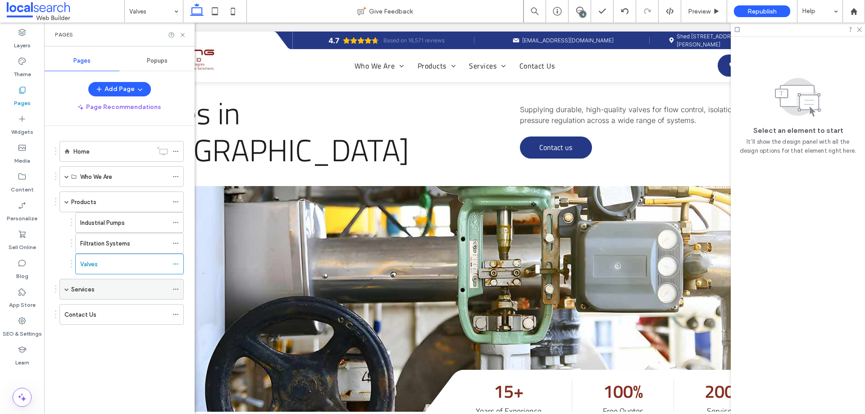
click at [84, 290] on label "Services" at bounding box center [82, 290] width 23 height 16
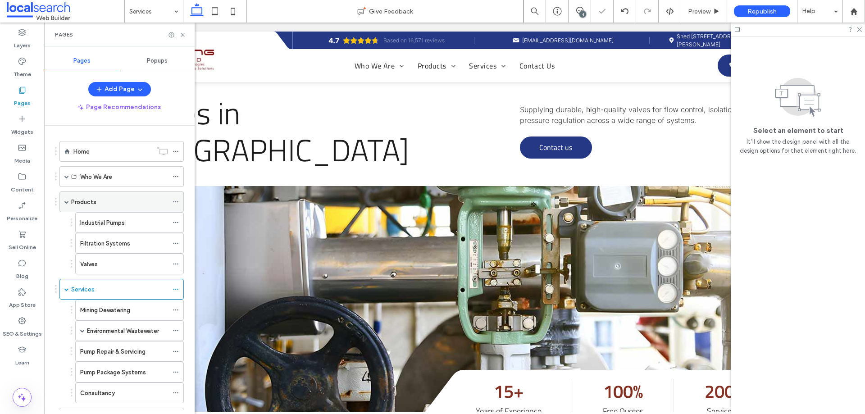
click at [66, 201] on span at bounding box center [66, 202] width 5 height 5
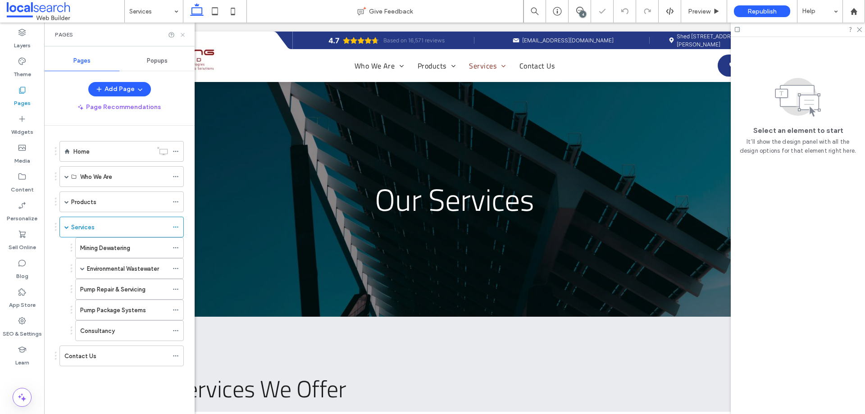
click at [185, 33] on icon at bounding box center [182, 35] width 7 height 7
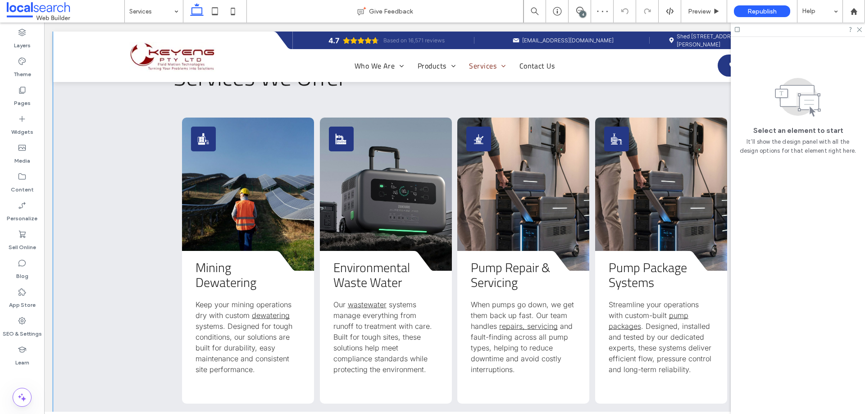
scroll to position [315, 0]
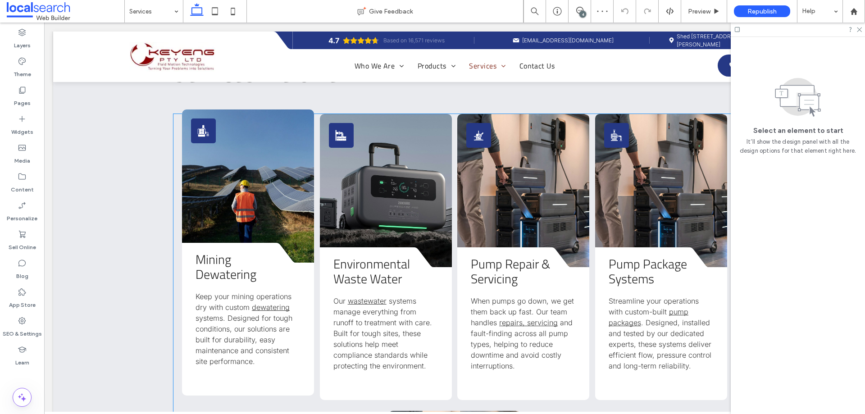
click at [246, 190] on link at bounding box center [248, 185] width 132 height 153
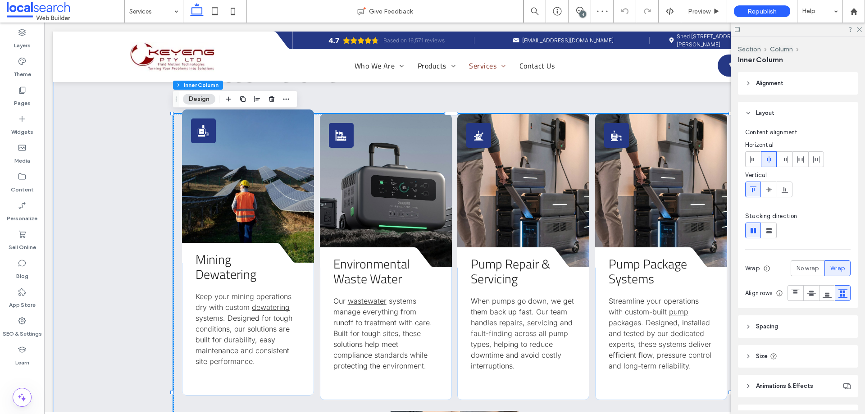
click at [246, 190] on link at bounding box center [248, 185] width 132 height 153
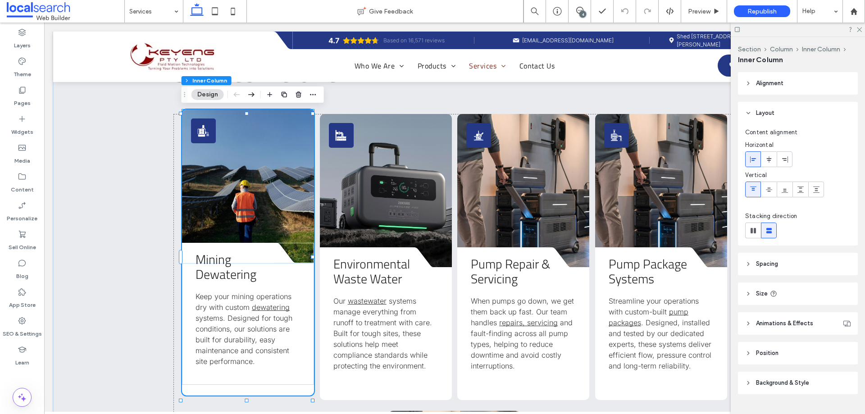
click at [247, 196] on link at bounding box center [248, 185] width 132 height 153
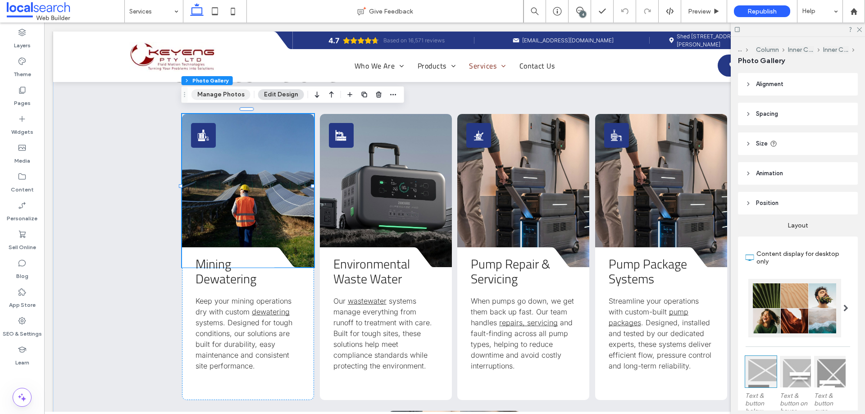
click at [236, 92] on button "Manage Photos" at bounding box center [220, 94] width 59 height 11
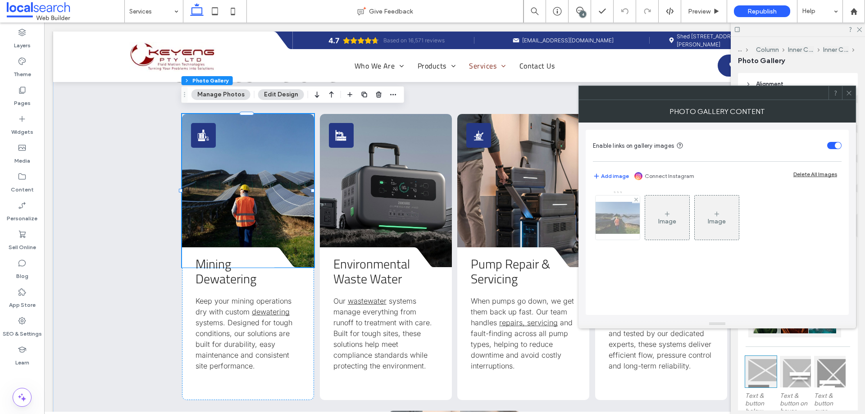
click at [618, 231] on img at bounding box center [618, 218] width 72 height 32
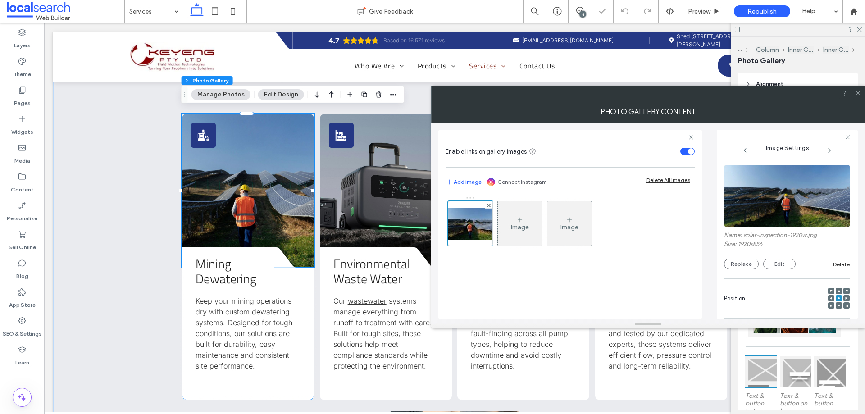
click at [785, 196] on img at bounding box center [787, 196] width 127 height 62
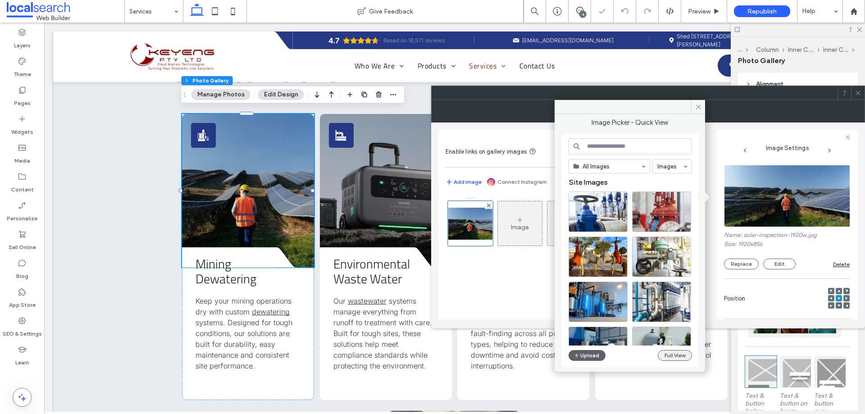
click at [659, 355] on button "Full View" at bounding box center [675, 355] width 34 height 11
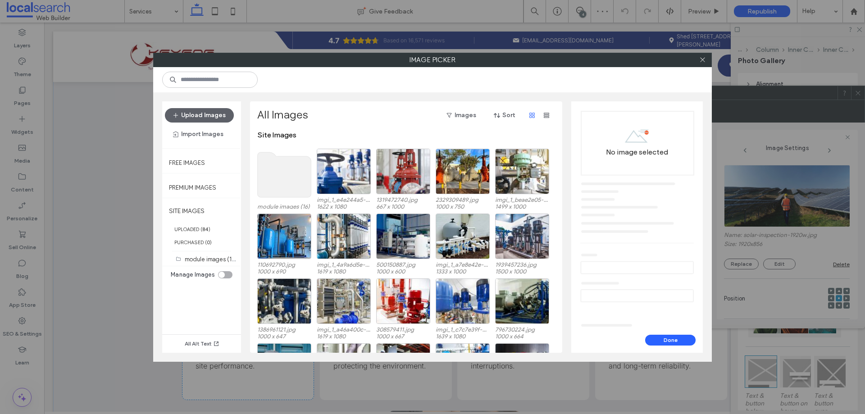
click at [290, 189] on use at bounding box center [285, 174] width 54 height 45
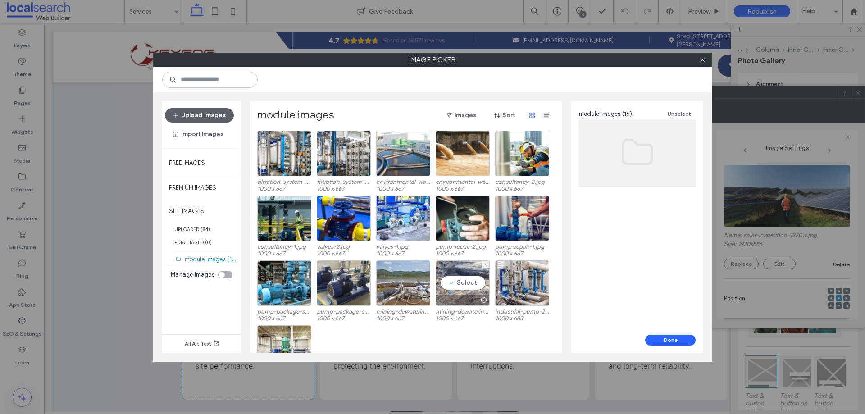
click at [452, 291] on div "Select" at bounding box center [463, 282] width 54 height 45
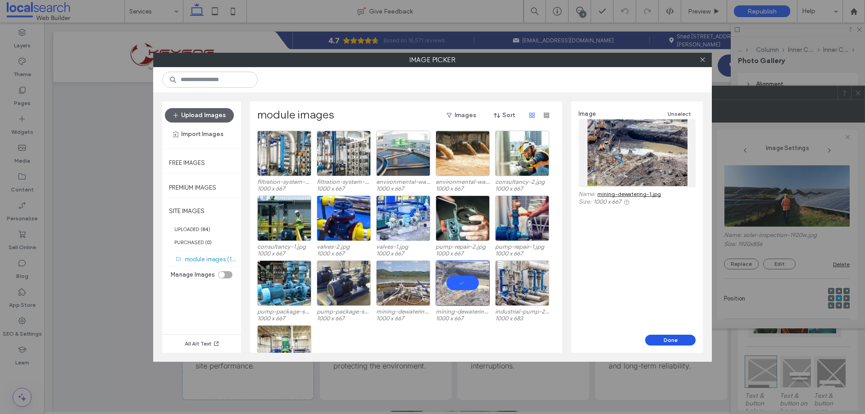
click at [668, 342] on button "Done" at bounding box center [670, 340] width 50 height 11
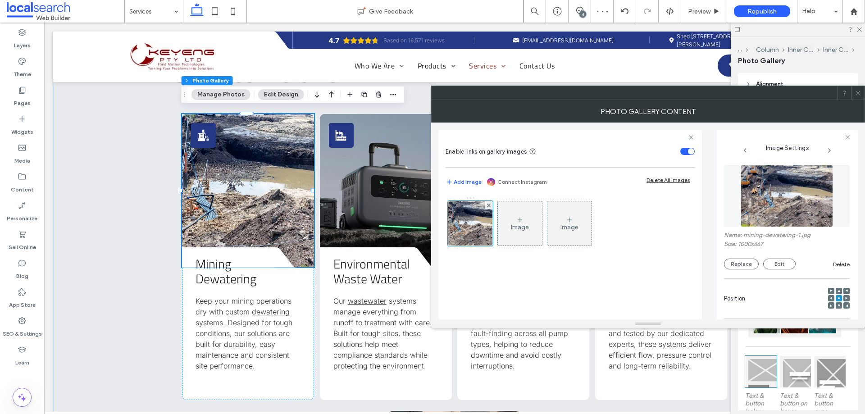
click at [859, 90] on icon at bounding box center [858, 93] width 7 height 7
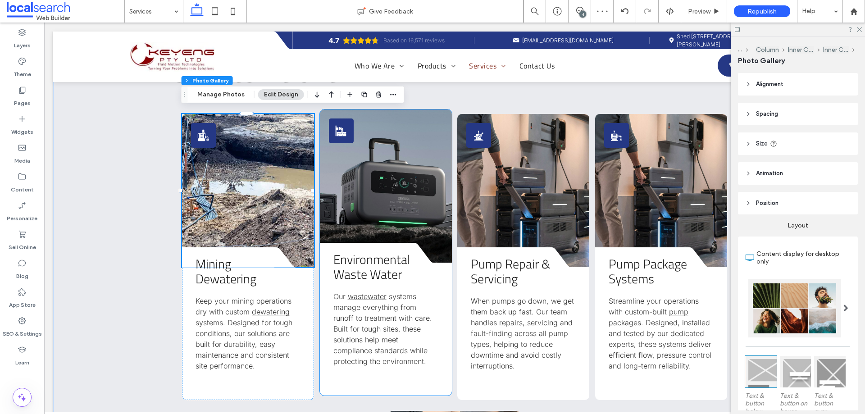
click at [386, 187] on link at bounding box center [386, 185] width 132 height 153
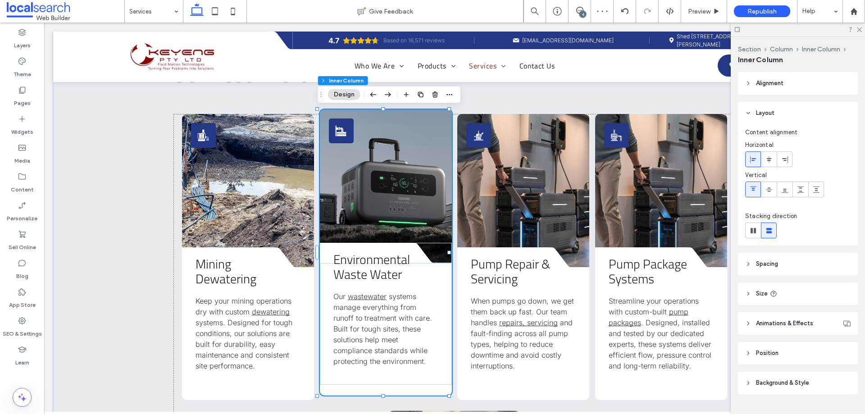
click at [386, 187] on link at bounding box center [386, 185] width 132 height 153
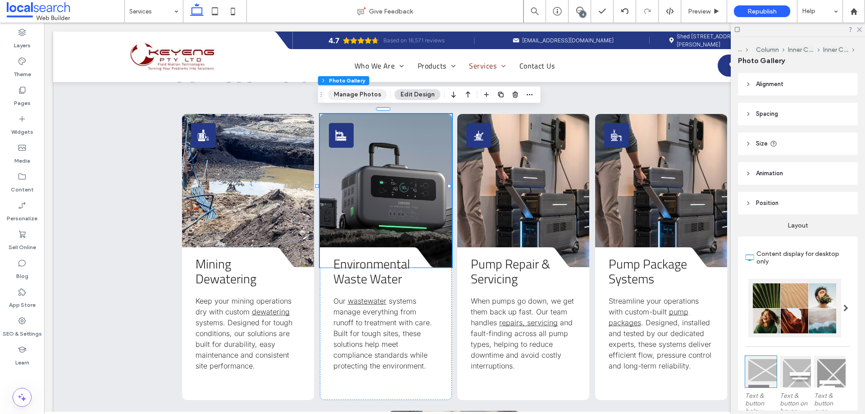
click at [367, 96] on button "Manage Photos" at bounding box center [357, 94] width 59 height 11
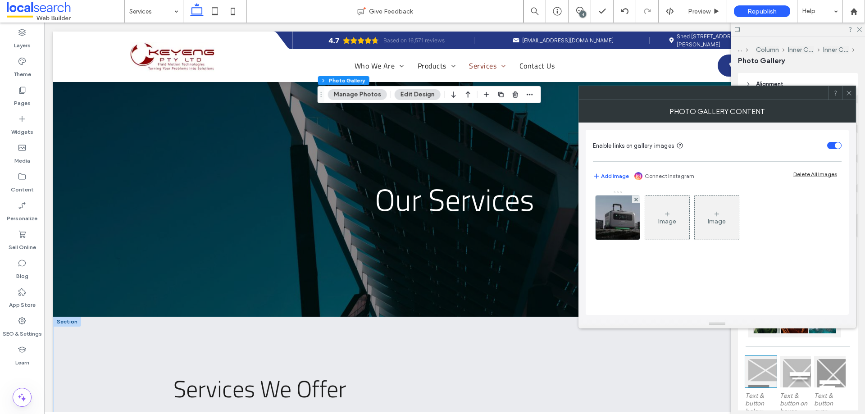
click at [626, 242] on div "Image Image" at bounding box center [717, 220] width 248 height 59
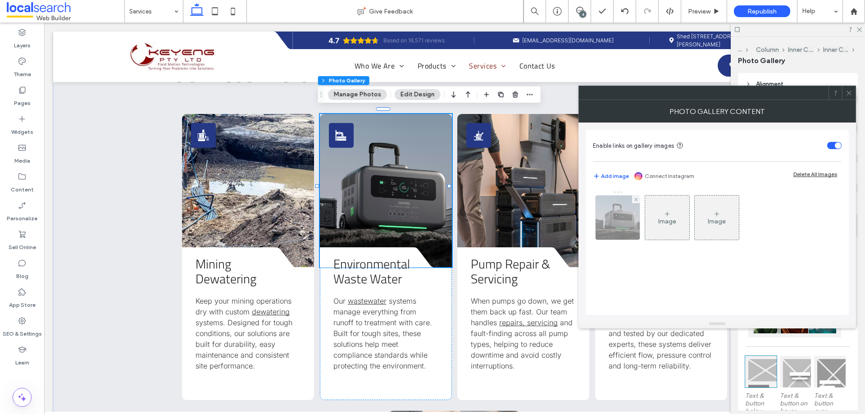
click at [622, 223] on img at bounding box center [617, 218] width 70 height 44
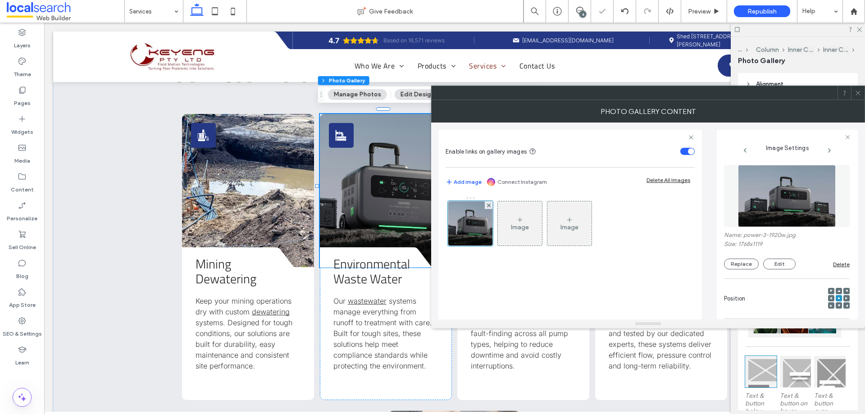
click at [805, 191] on img at bounding box center [787, 196] width 98 height 62
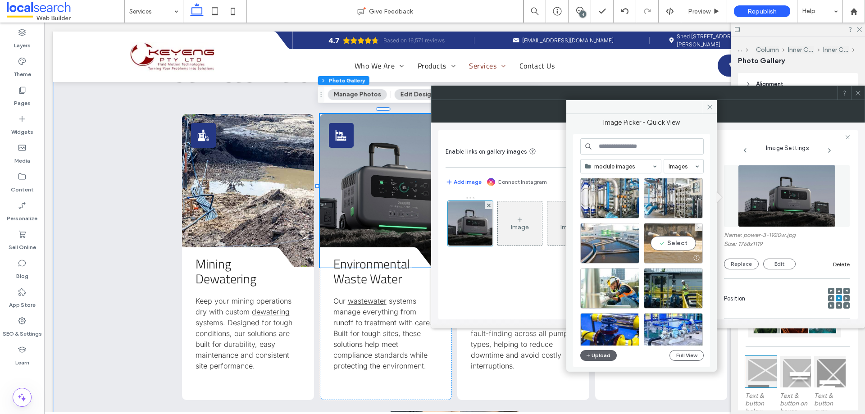
click at [690, 245] on div "Select" at bounding box center [673, 243] width 59 height 41
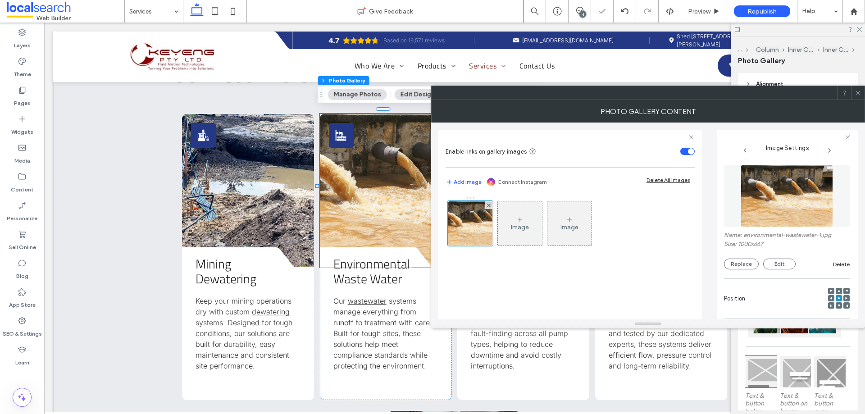
click at [857, 91] on icon at bounding box center [858, 93] width 7 height 7
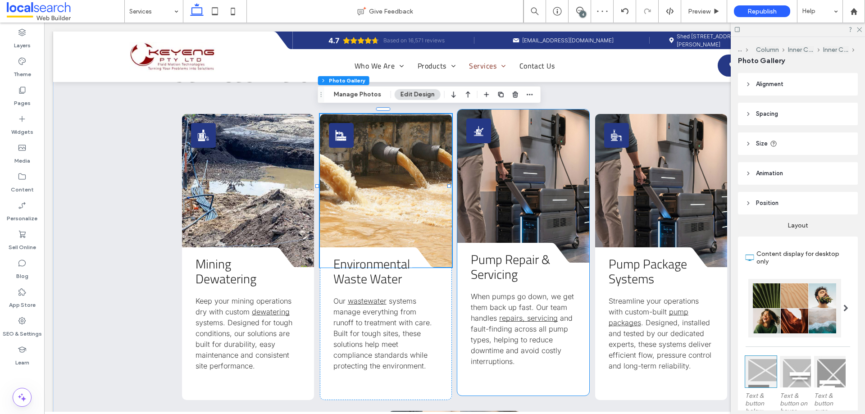
click at [520, 193] on link at bounding box center [523, 185] width 132 height 153
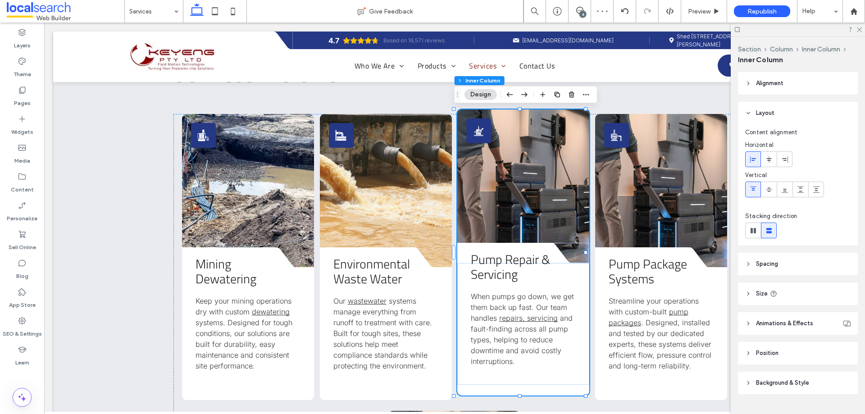
click at [520, 193] on link at bounding box center [523, 185] width 132 height 153
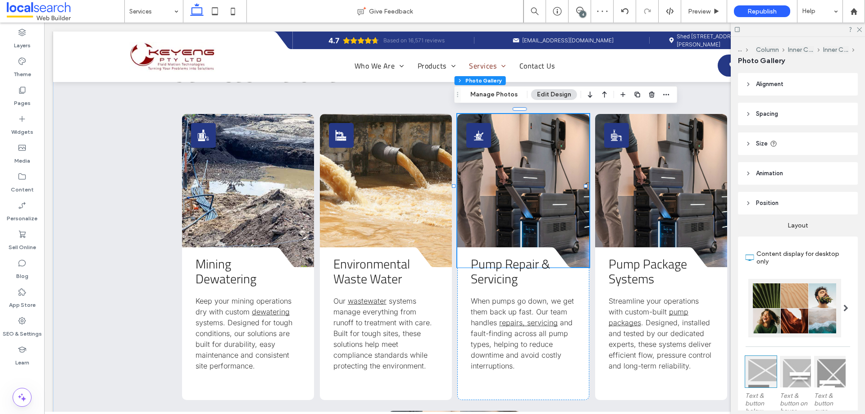
click at [500, 86] on div "Section Column Inner Column Inner Column Photo Gallery Manage Photos Edit Design" at bounding box center [565, 94] width 223 height 17
click at [500, 92] on button "Manage Photos" at bounding box center [493, 94] width 59 height 11
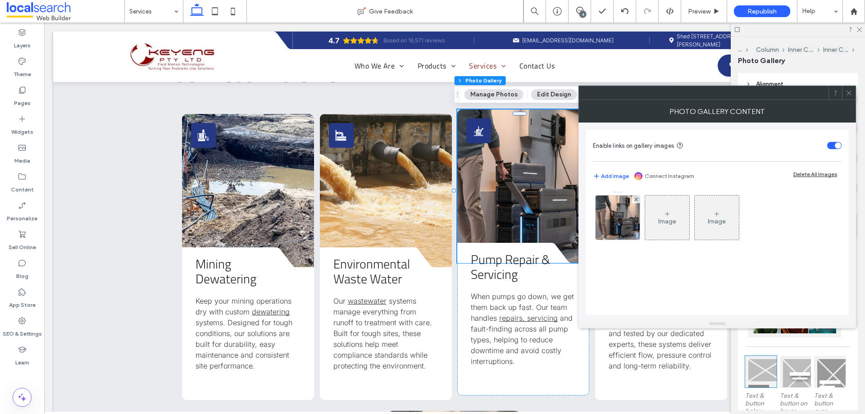
click at [575, 229] on link at bounding box center [523, 185] width 132 height 153
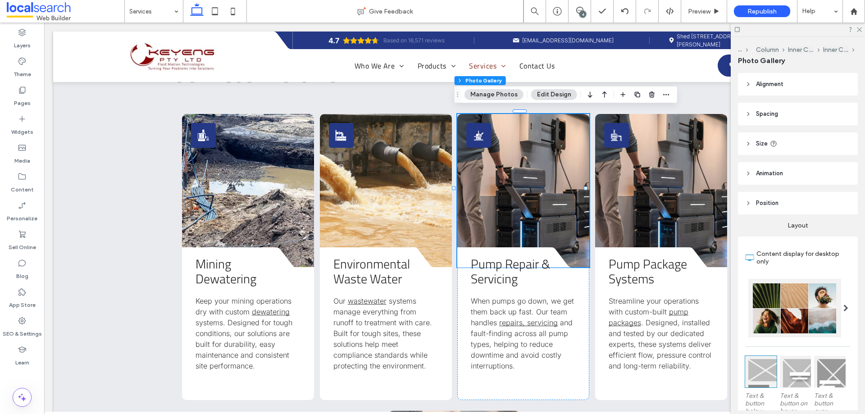
click at [645, 220] on figure "Image" at bounding box center [667, 217] width 45 height 45
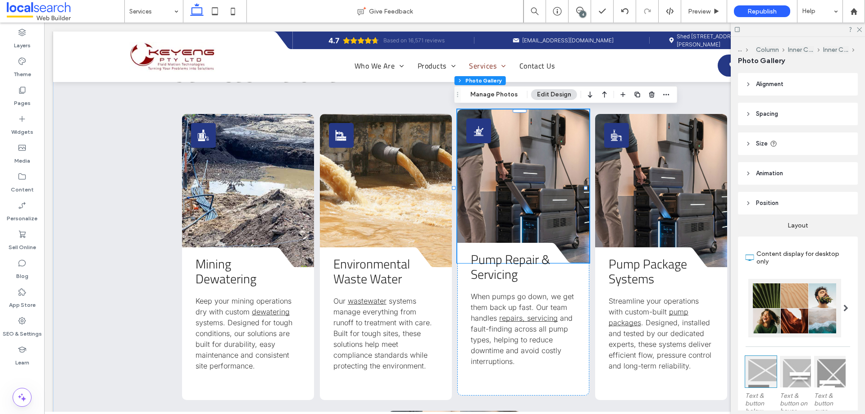
click at [538, 199] on link at bounding box center [523, 185] width 132 height 153
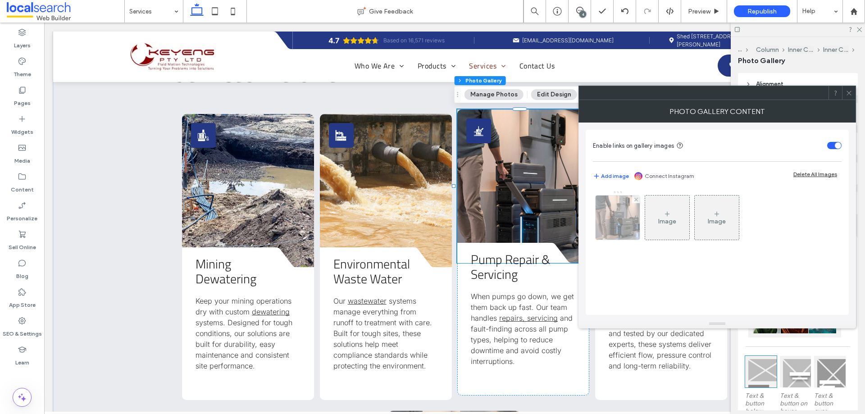
click at [603, 212] on img at bounding box center [618, 218] width 66 height 44
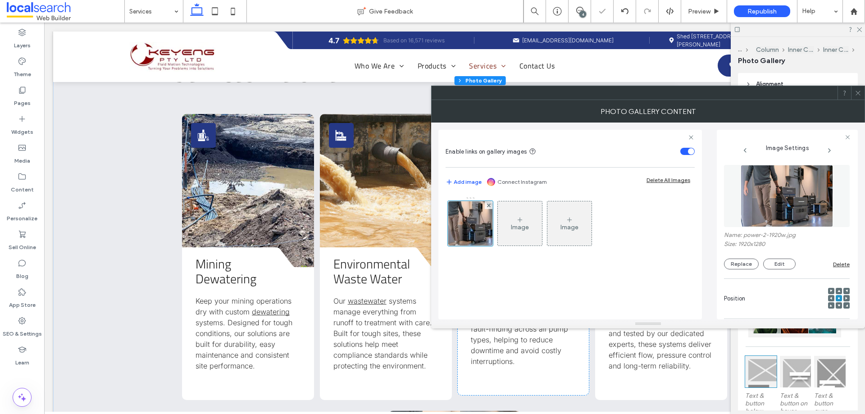
click at [760, 202] on img at bounding box center [787, 196] width 93 height 62
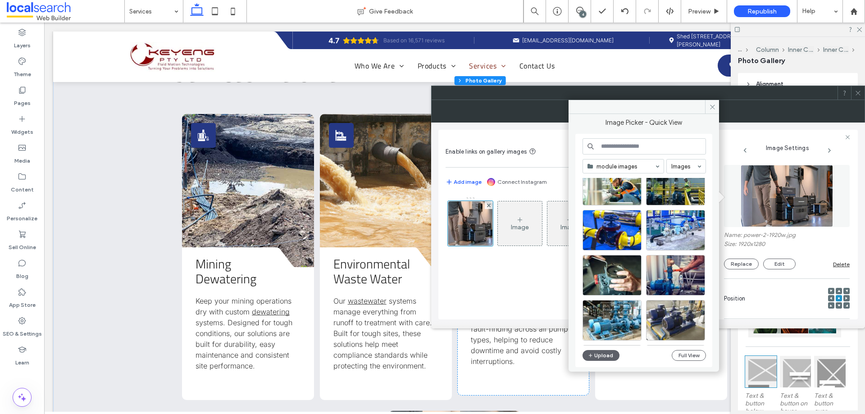
scroll to position [135, 0]
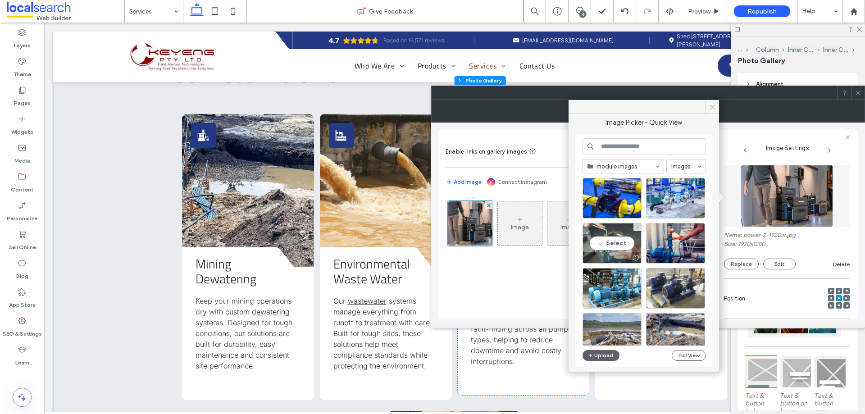
click at [616, 232] on div "Select" at bounding box center [611, 243] width 59 height 41
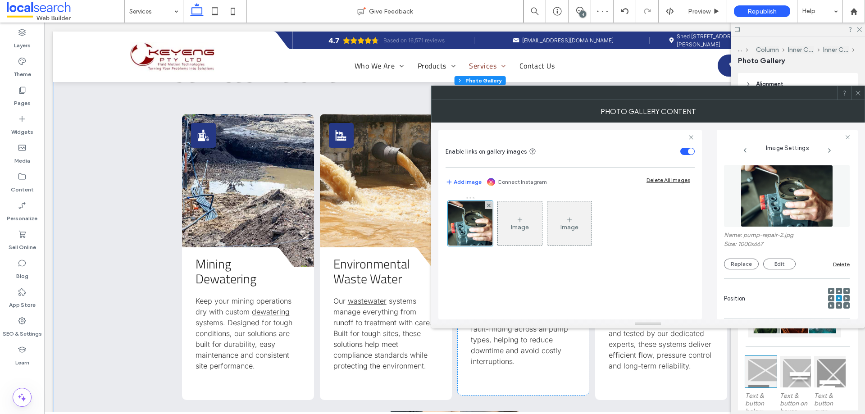
click at [856, 96] on span at bounding box center [858, 93] width 7 height 14
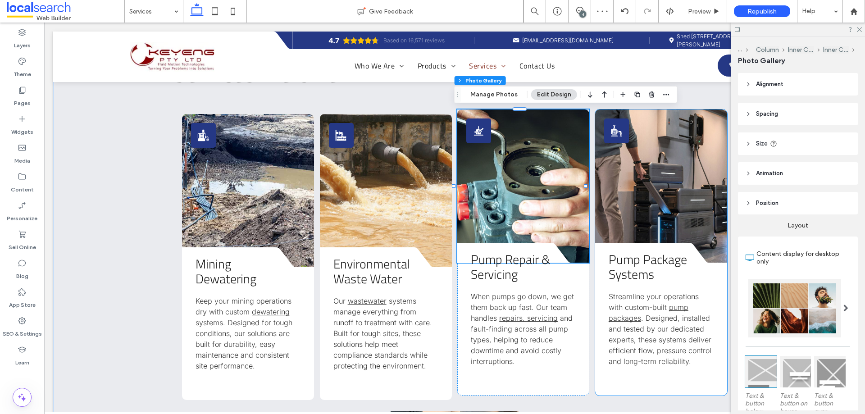
click at [676, 173] on link at bounding box center [661, 185] width 132 height 153
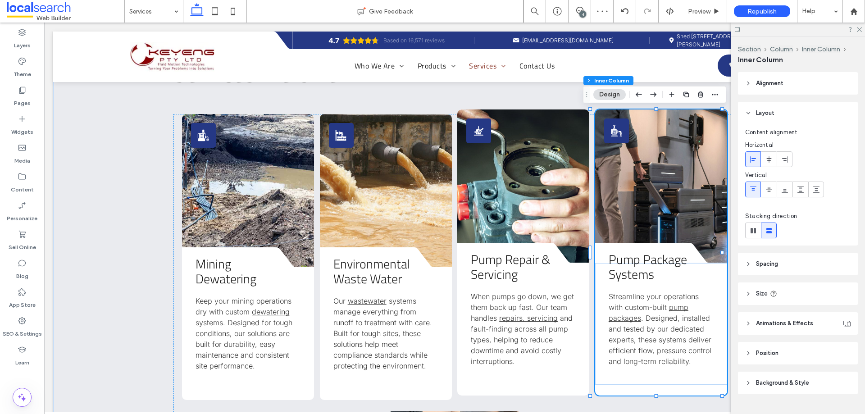
click at [676, 173] on link at bounding box center [661, 185] width 132 height 153
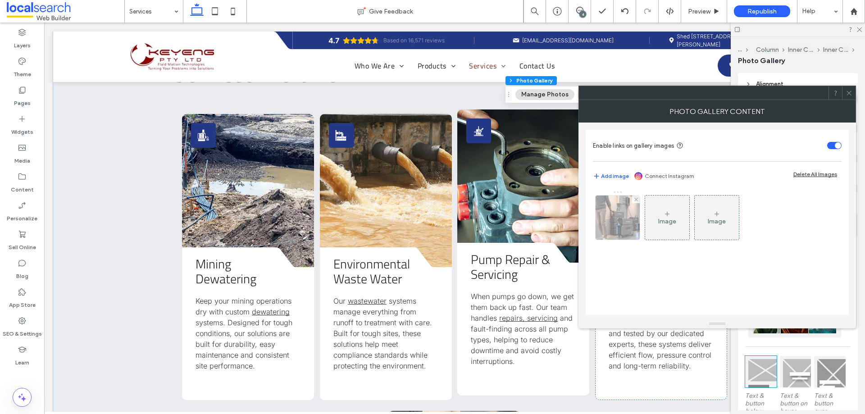
click at [603, 207] on img at bounding box center [618, 218] width 66 height 44
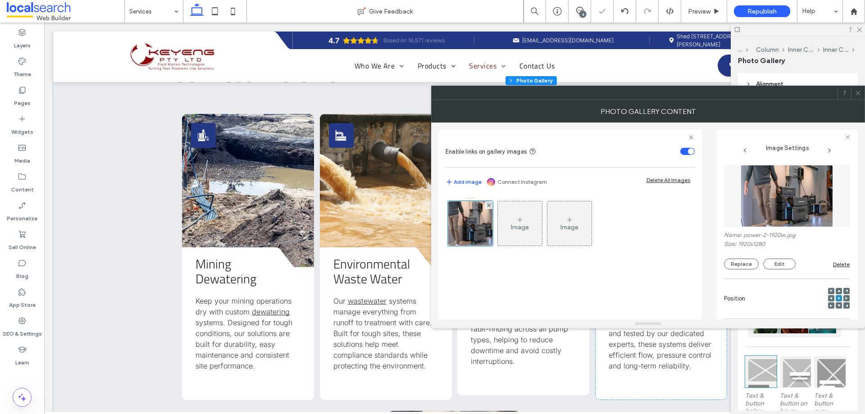
click at [783, 208] on img at bounding box center [787, 196] width 93 height 62
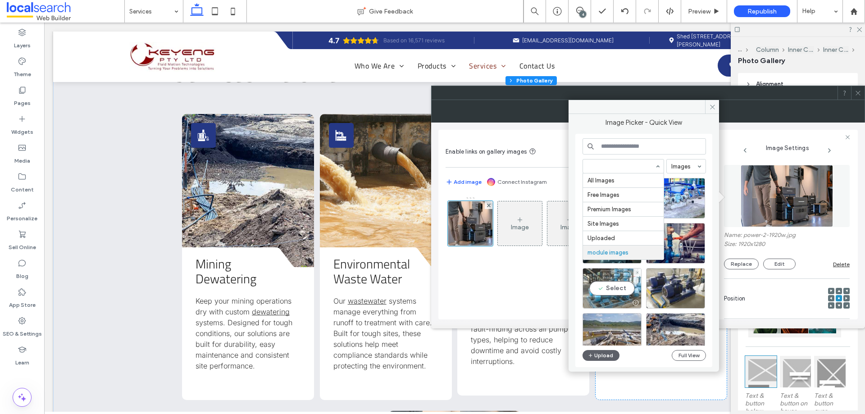
click at [630, 294] on div "Select" at bounding box center [611, 288] width 59 height 41
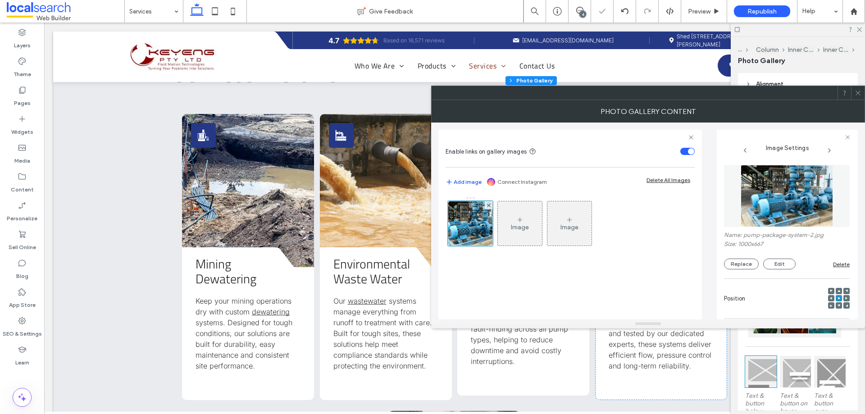
click at [858, 97] on span at bounding box center [858, 93] width 7 height 14
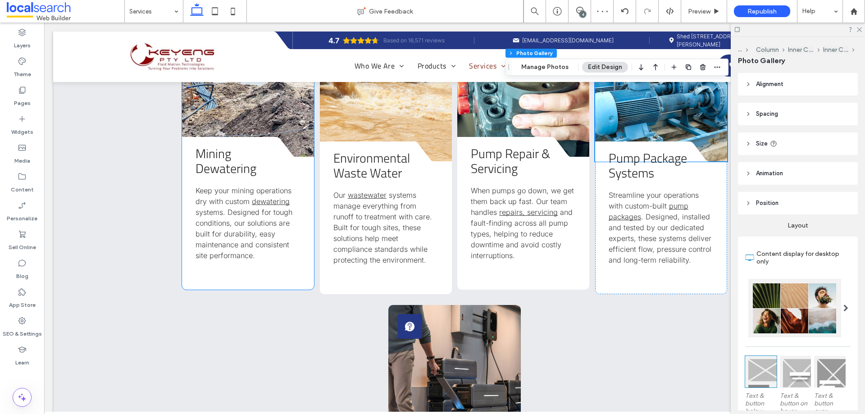
scroll to position [541, 0]
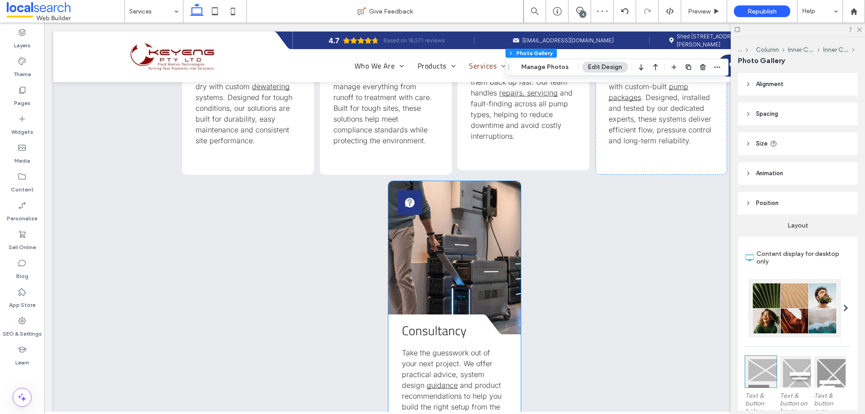
click at [443, 272] on link at bounding box center [454, 257] width 132 height 153
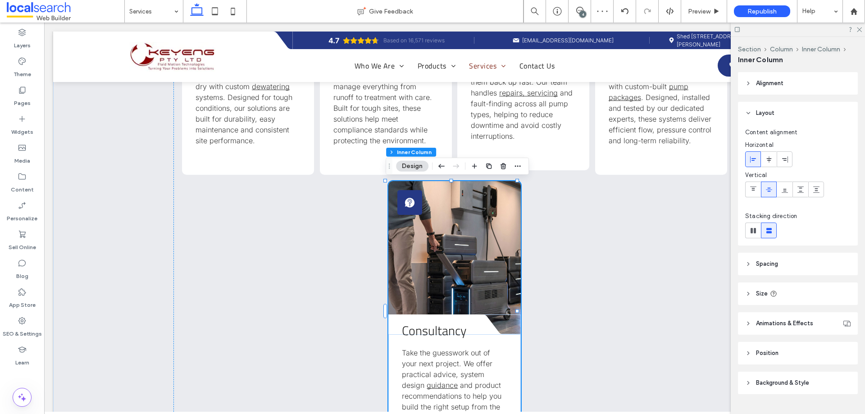
click at [443, 272] on link at bounding box center [454, 257] width 132 height 153
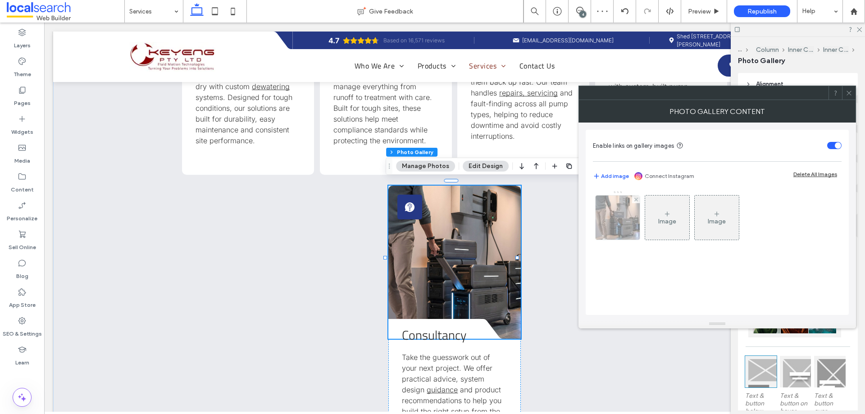
click at [604, 234] on img at bounding box center [618, 218] width 66 height 44
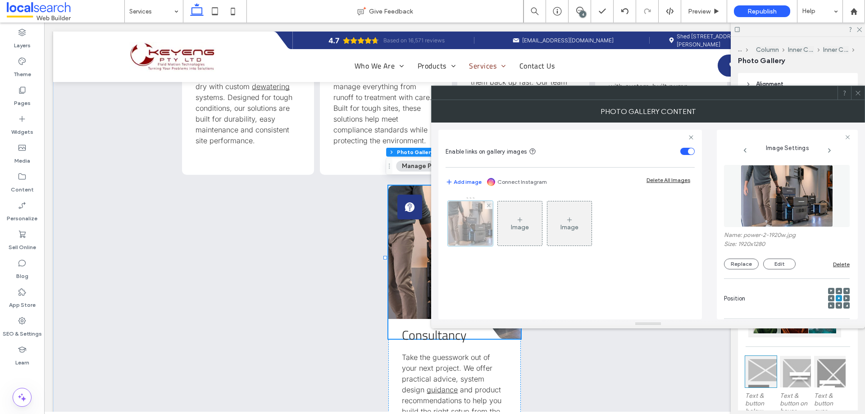
click at [469, 228] on div at bounding box center [470, 223] width 45 height 45
click at [773, 203] on img at bounding box center [787, 196] width 93 height 62
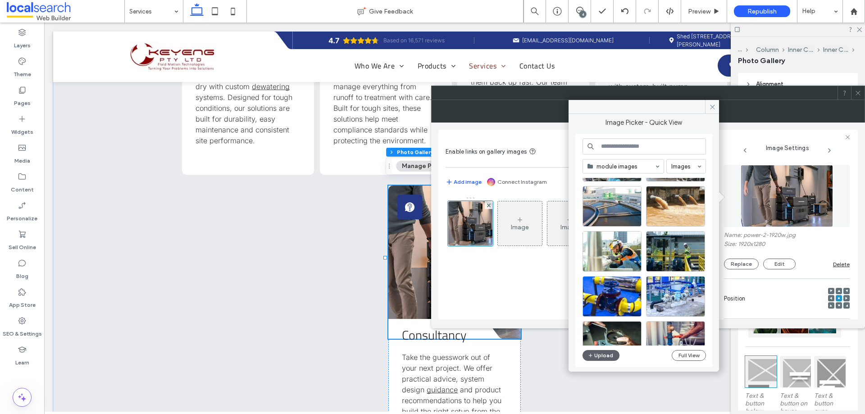
scroll to position [13, 0]
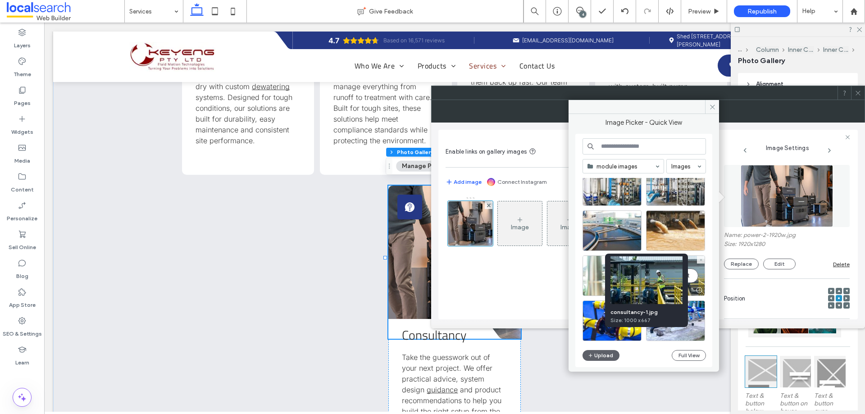
click at [696, 278] on div "Select" at bounding box center [675, 275] width 59 height 41
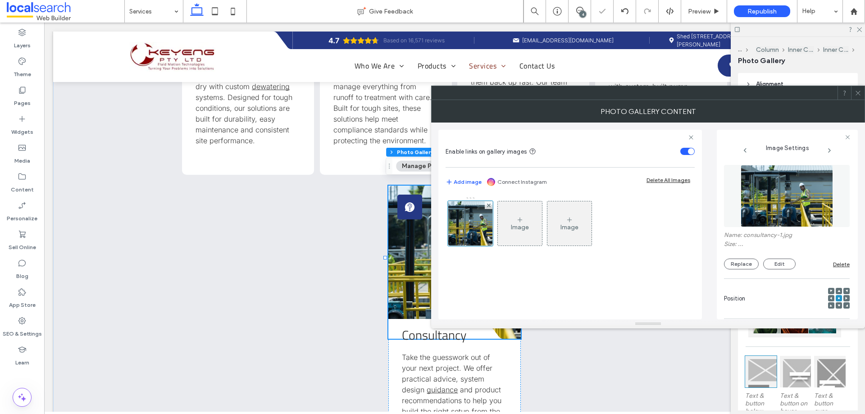
click at [855, 93] on icon at bounding box center [858, 93] width 7 height 7
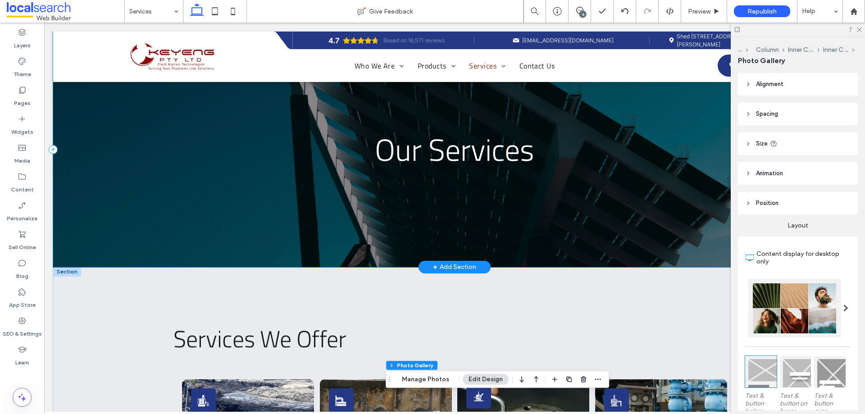
scroll to position [0, 0]
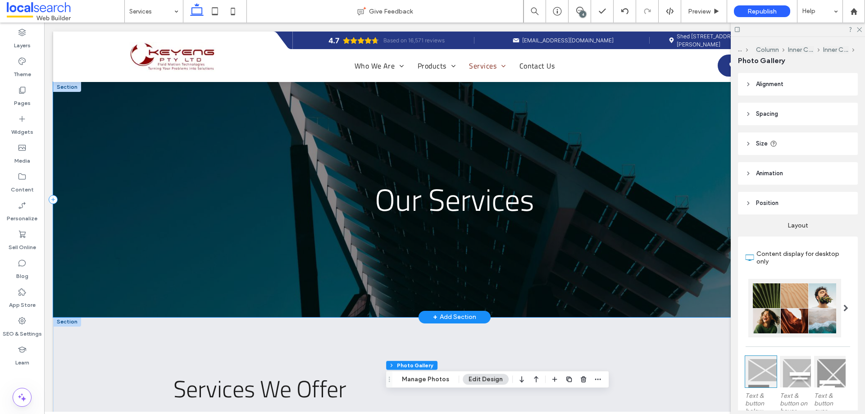
click at [100, 223] on div "Our Services" at bounding box center [454, 199] width 803 height 235
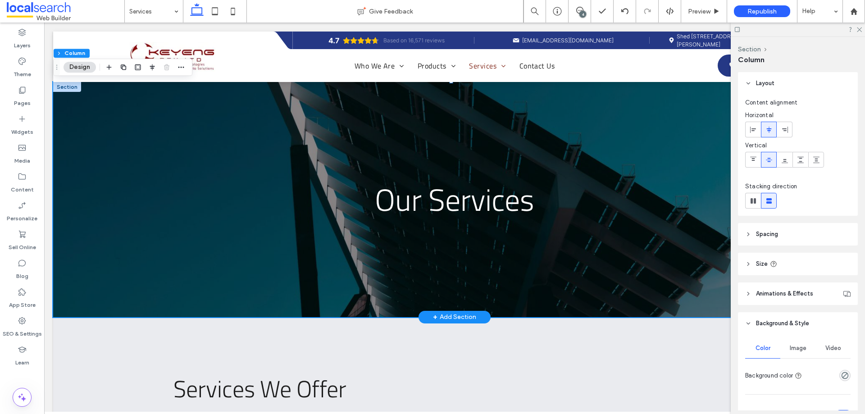
click at [72, 88] on div at bounding box center [67, 87] width 28 height 10
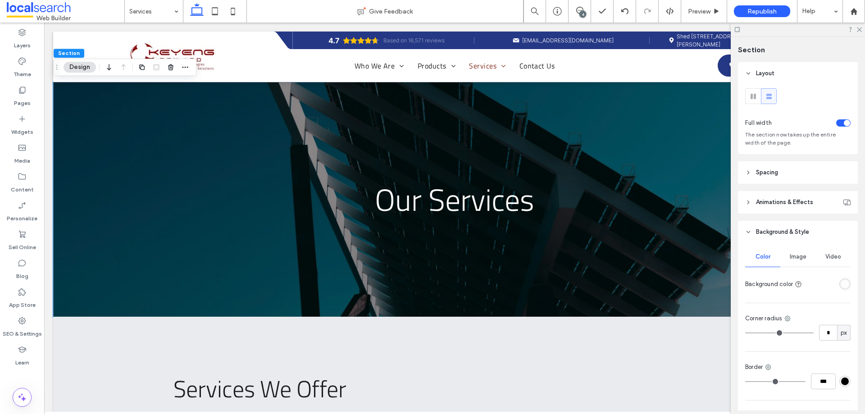
click at [781, 263] on div "Image" at bounding box center [797, 257] width 35 height 20
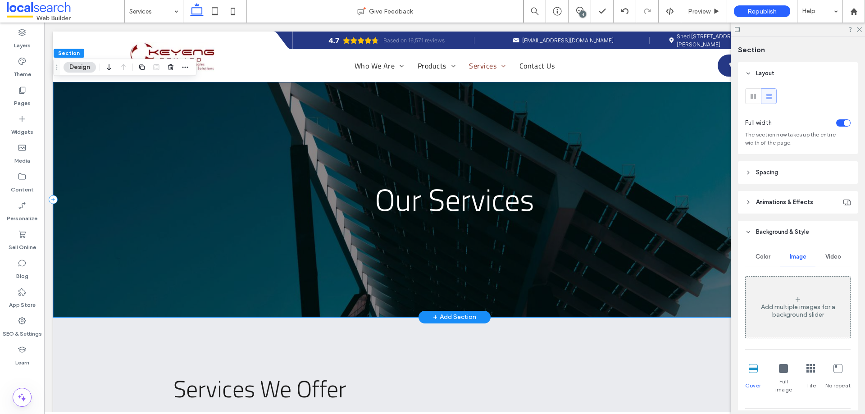
click at [102, 109] on div "Our Services" at bounding box center [454, 199] width 803 height 235
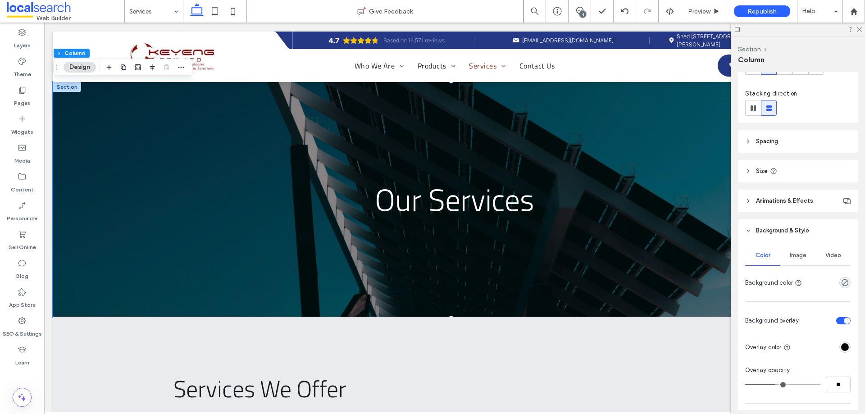
scroll to position [180, 0]
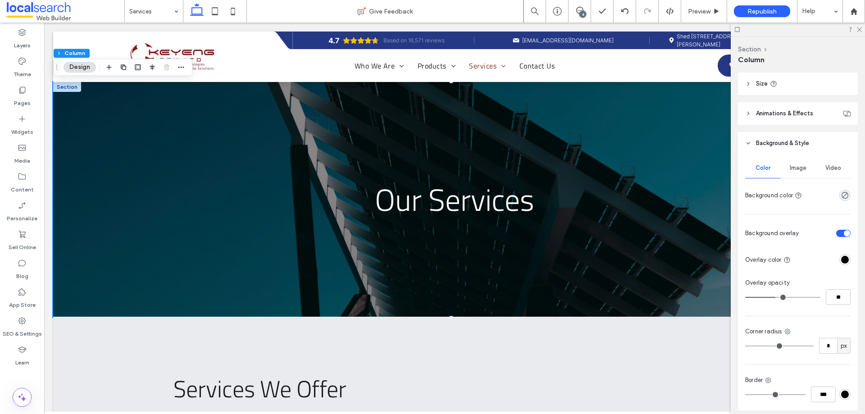
click at [799, 164] on div "Image" at bounding box center [797, 168] width 35 height 20
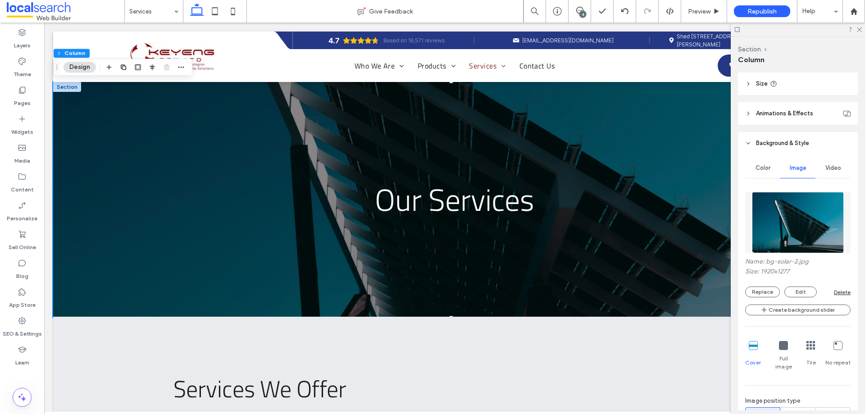
click at [777, 255] on div at bounding box center [797, 222] width 105 height 70
click at [776, 244] on img at bounding box center [797, 222] width 91 height 61
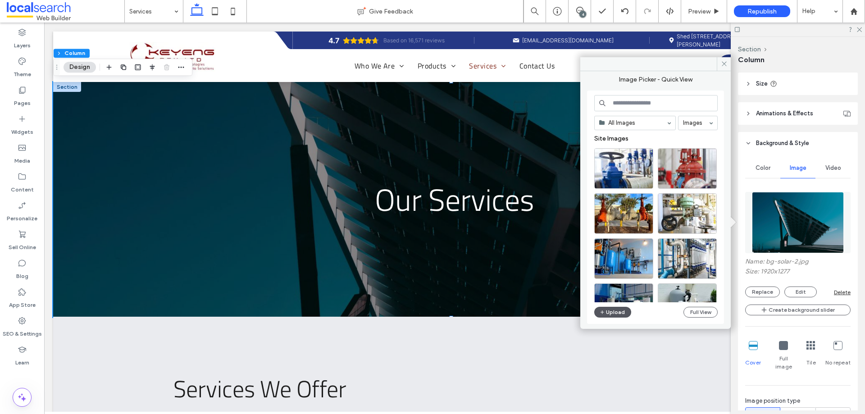
click at [624, 312] on button "Upload" at bounding box center [612, 312] width 37 height 11
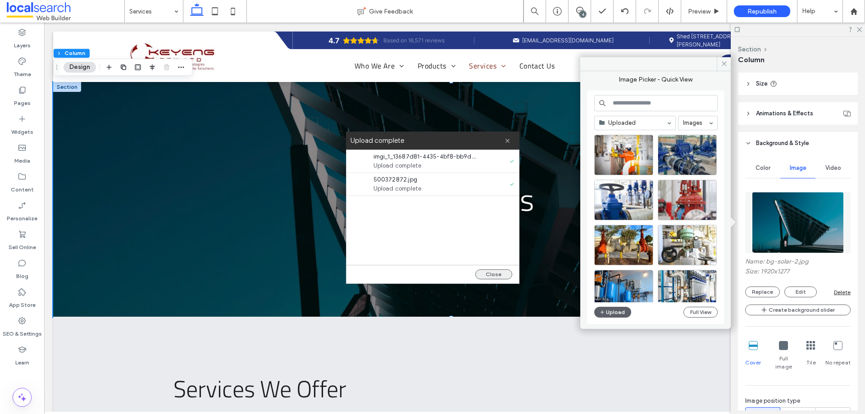
click at [492, 270] on button "Close" at bounding box center [493, 274] width 37 height 10
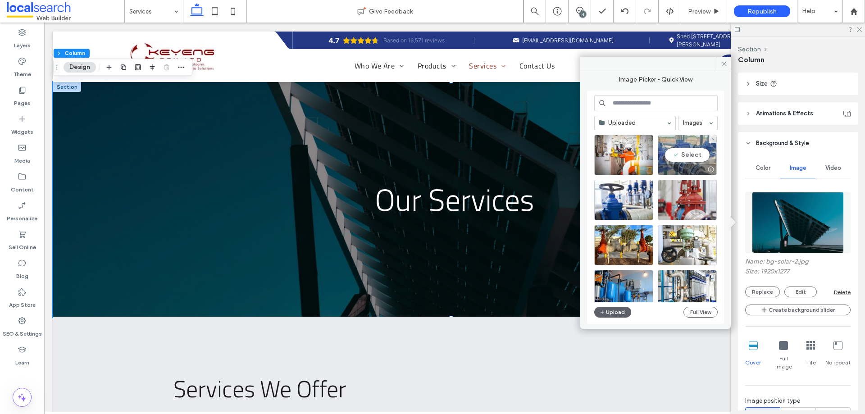
click at [695, 152] on div "Select" at bounding box center [687, 155] width 59 height 41
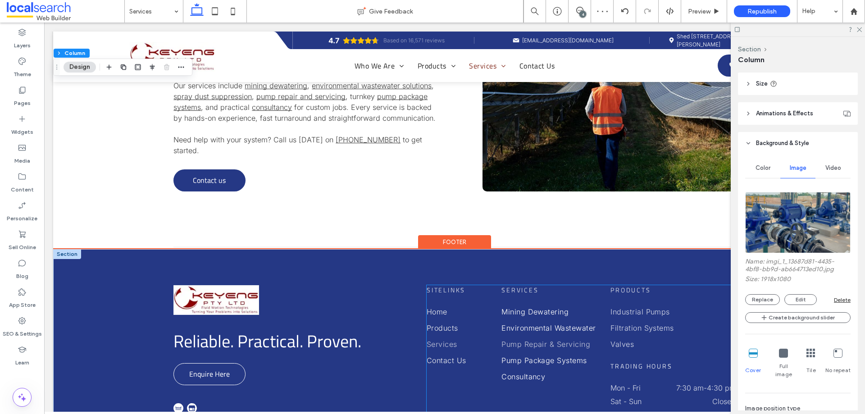
scroll to position [991, 0]
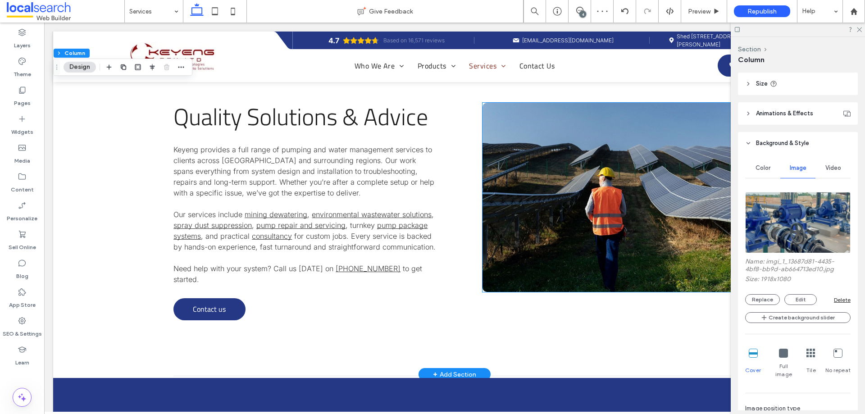
click at [539, 239] on link at bounding box center [608, 197] width 253 height 189
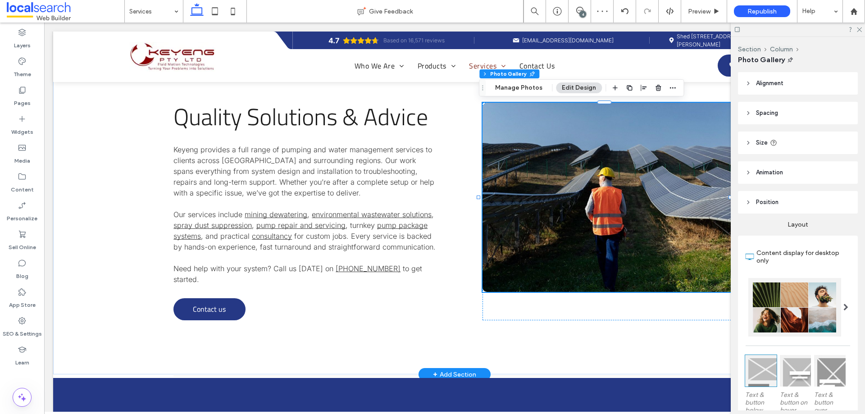
click at [539, 239] on link at bounding box center [608, 197] width 253 height 189
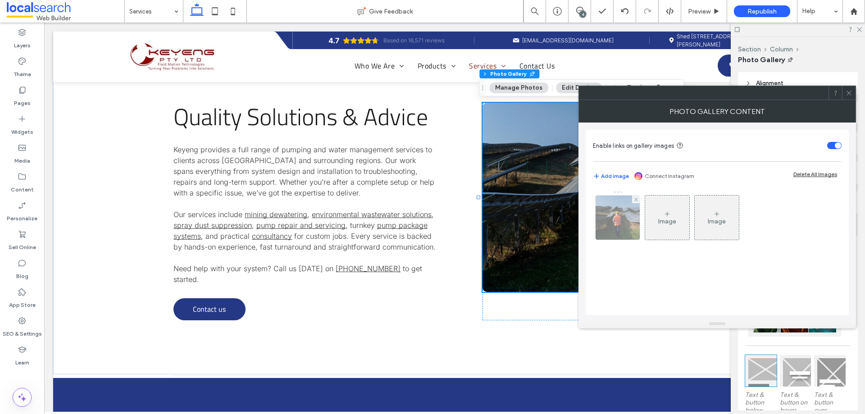
click at [616, 215] on img at bounding box center [618, 218] width 54 height 44
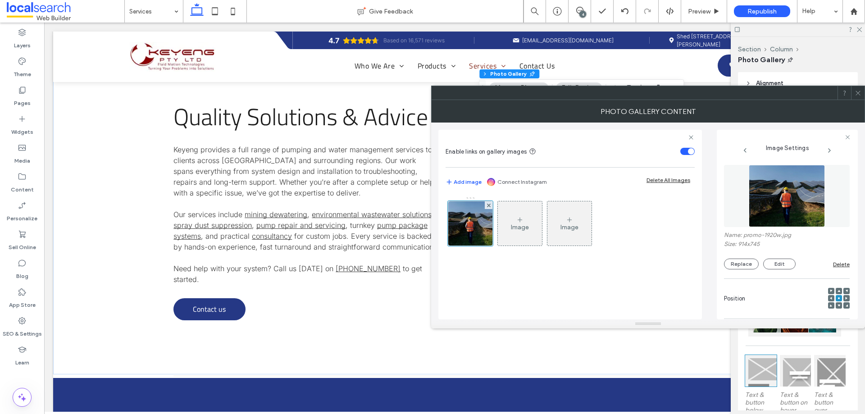
click at [778, 182] on img at bounding box center [787, 196] width 76 height 62
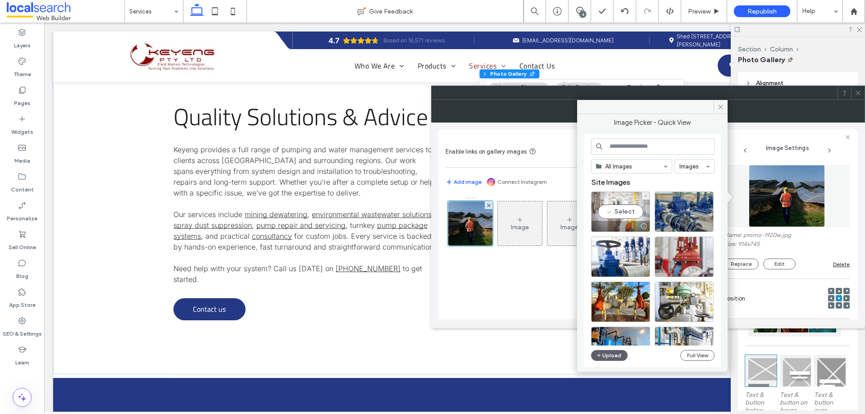
click at [624, 214] on div "Select" at bounding box center [620, 211] width 59 height 41
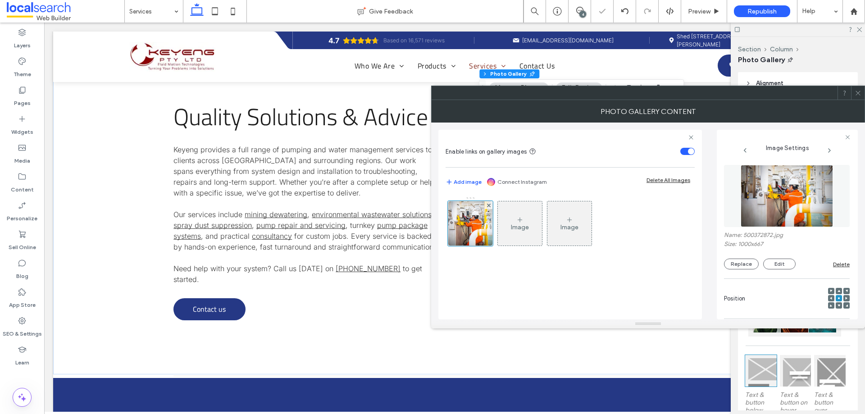
click at [859, 96] on span at bounding box center [858, 93] width 7 height 14
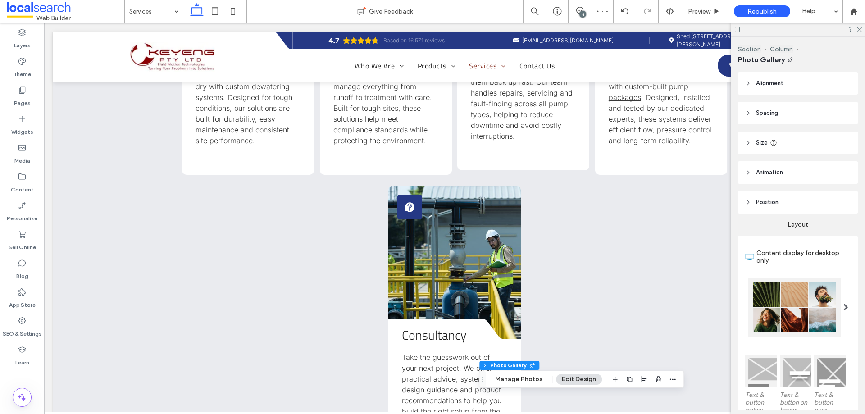
scroll to position [856, 0]
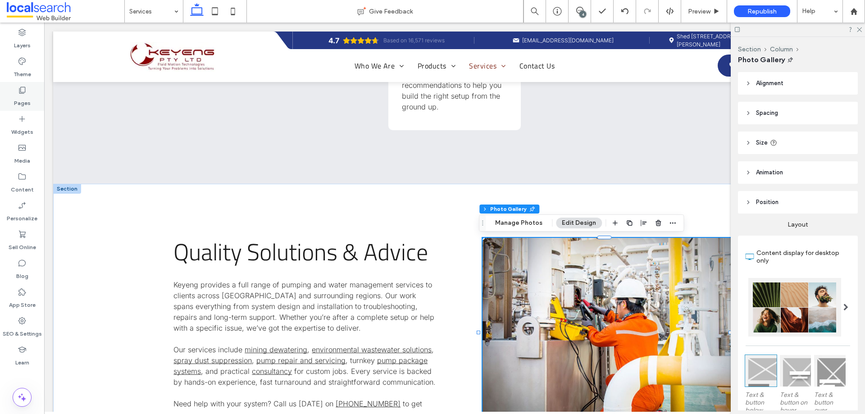
click at [34, 93] on div "Pages" at bounding box center [22, 96] width 44 height 29
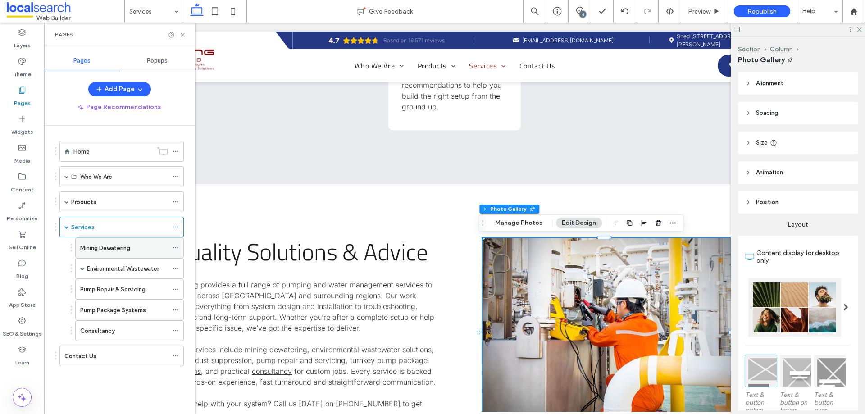
click at [96, 249] on label "Mining Dewatering" at bounding box center [105, 248] width 50 height 16
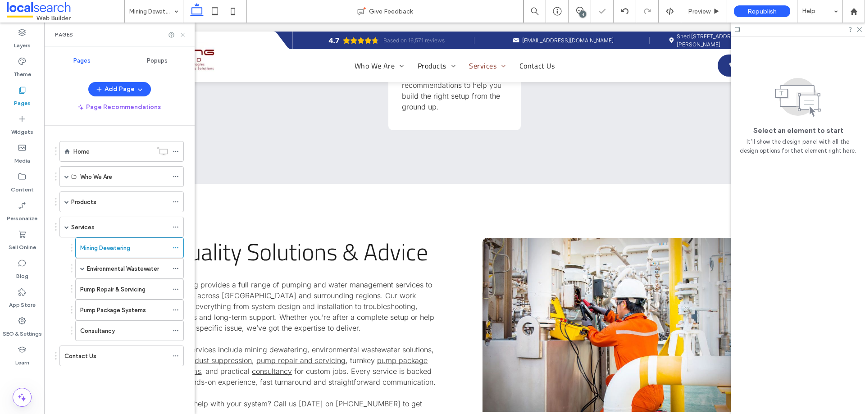
click at [182, 33] on icon at bounding box center [182, 35] width 7 height 7
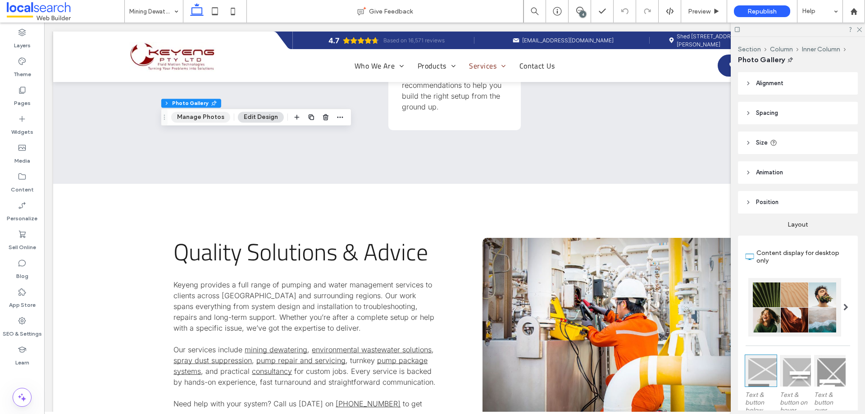
click at [213, 115] on button "Manage Photos" at bounding box center [200, 117] width 59 height 11
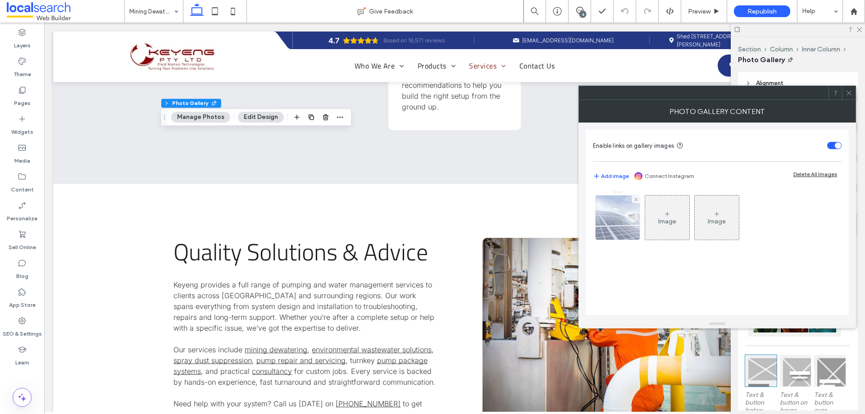
click at [610, 216] on img at bounding box center [618, 218] width 66 height 44
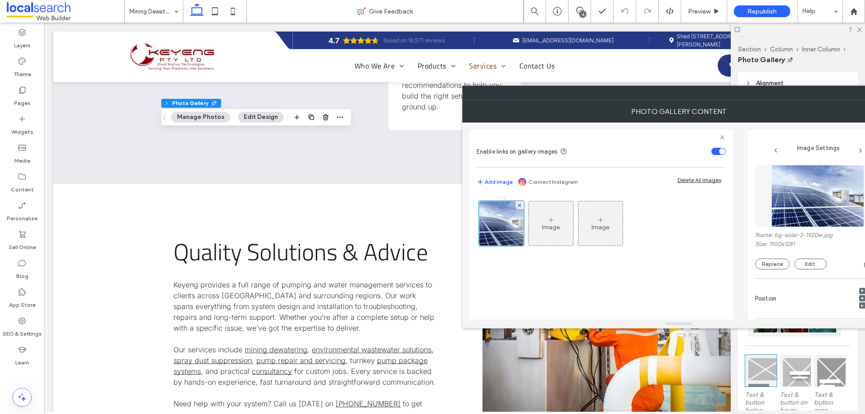
click at [749, 209] on div "Image Settings Name: bg-solar-3-1920w.jpg Size: 1920x1281 Replace Edit Delete P…" at bounding box center [818, 225] width 141 height 190
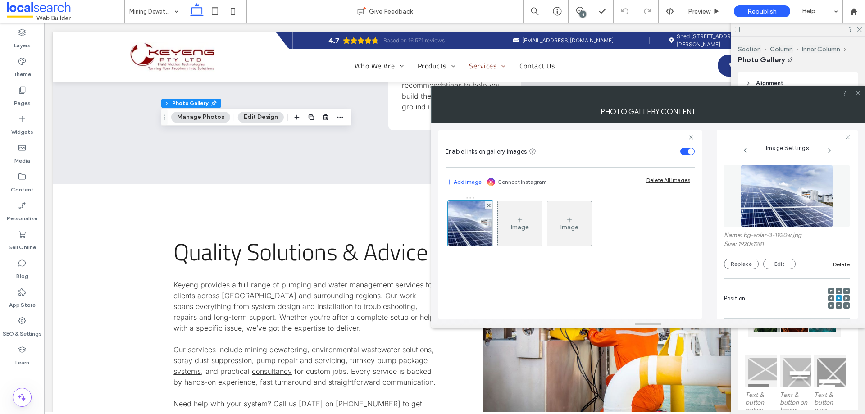
click at [778, 208] on img at bounding box center [787, 196] width 93 height 62
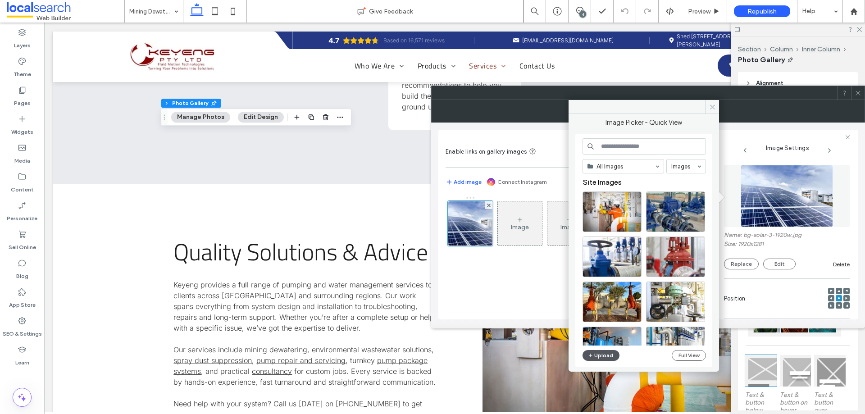
click at [603, 354] on button "Upload" at bounding box center [600, 355] width 37 height 11
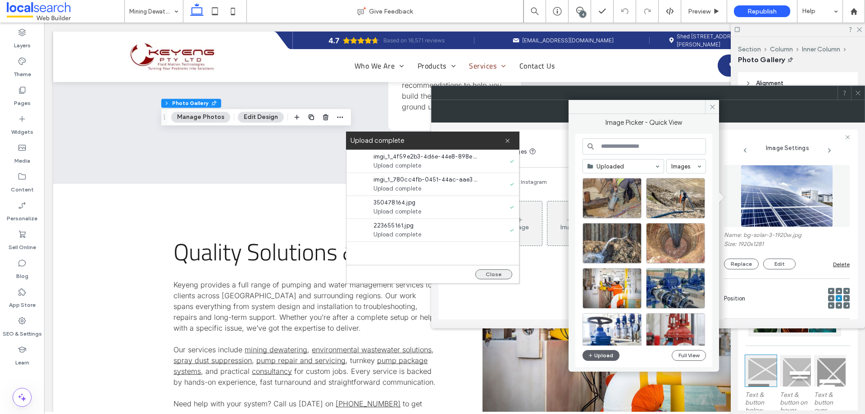
click at [499, 271] on button "Close" at bounding box center [493, 274] width 37 height 10
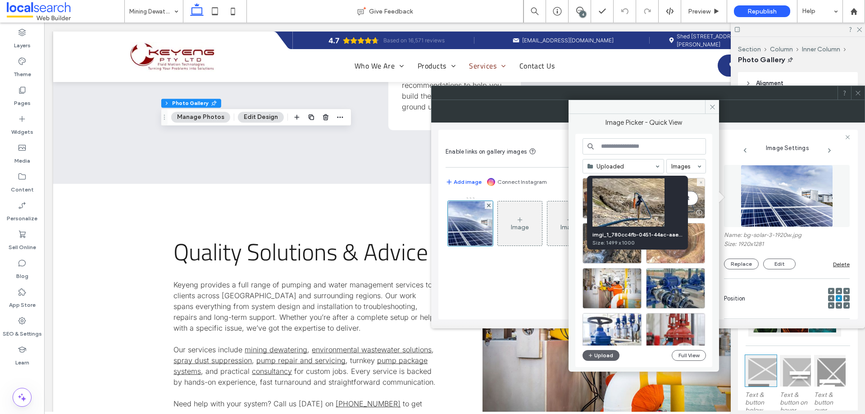
click at [693, 203] on div "Select" at bounding box center [675, 198] width 59 height 41
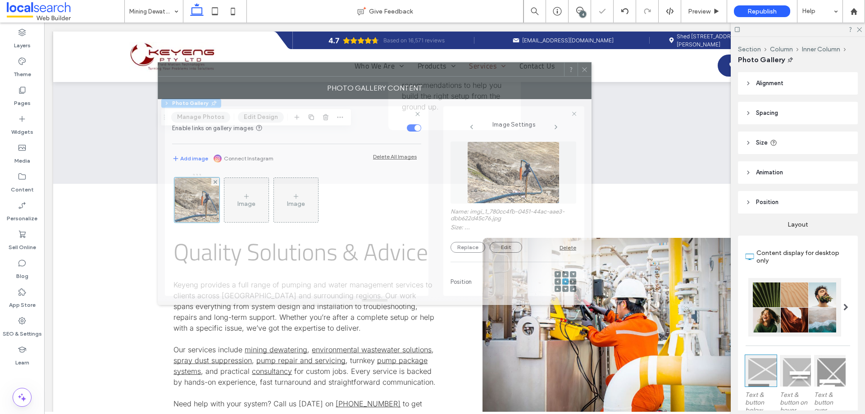
drag, startPoint x: 712, startPoint y: 105, endPoint x: 416, endPoint y: 81, distance: 296.9
click at [416, 81] on div "Photo Gallery Content" at bounding box center [375, 88] width 434 height 23
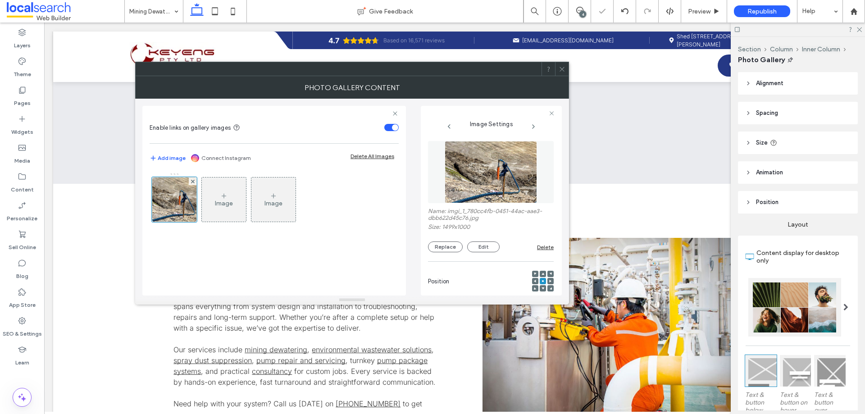
click at [563, 71] on icon at bounding box center [562, 69] width 7 height 7
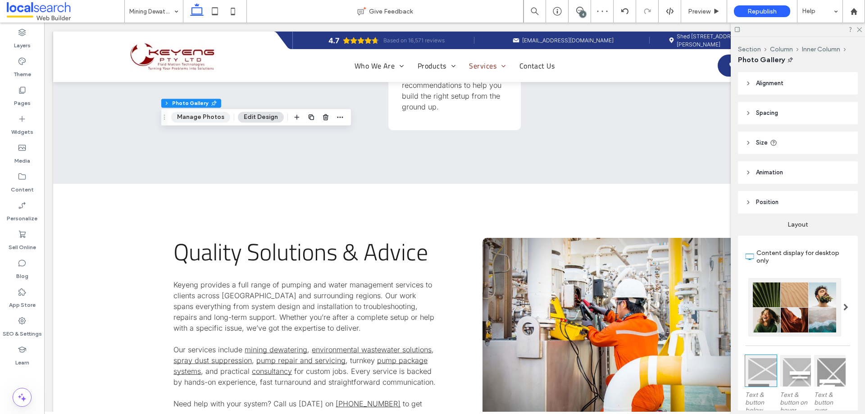
click at [199, 118] on button "Manage Photos" at bounding box center [200, 117] width 59 height 11
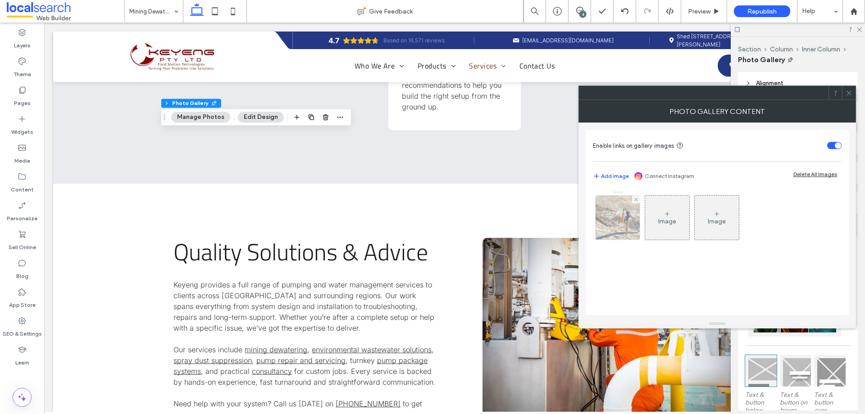
click at [605, 218] on img at bounding box center [618, 218] width 66 height 44
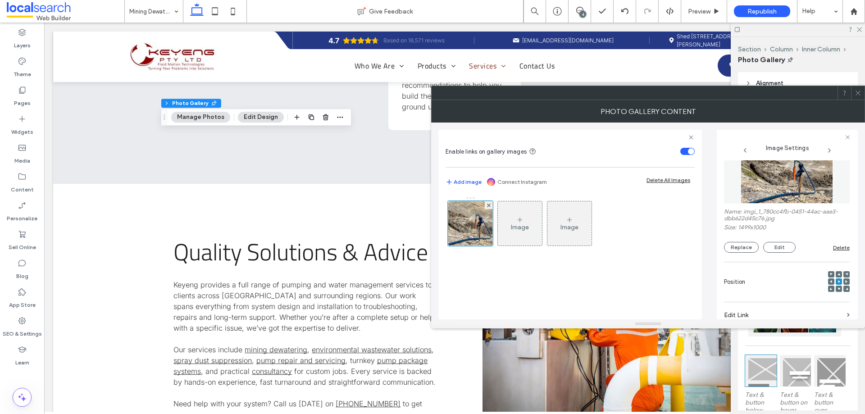
scroll to position [45, 0]
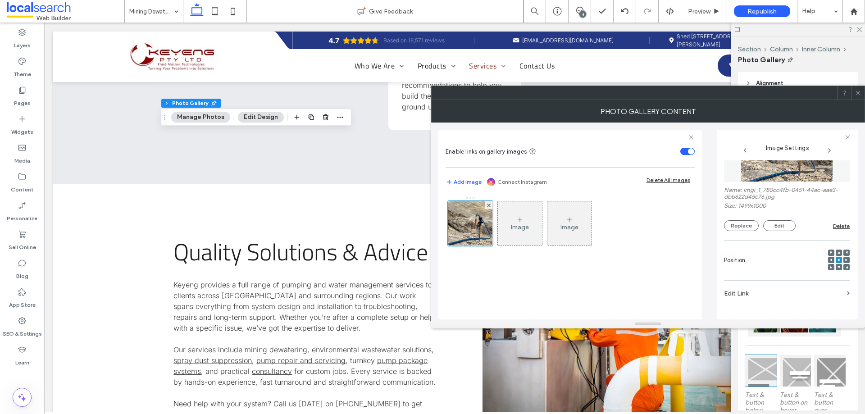
click at [837, 251] on icon at bounding box center [838, 252] width 3 height 3
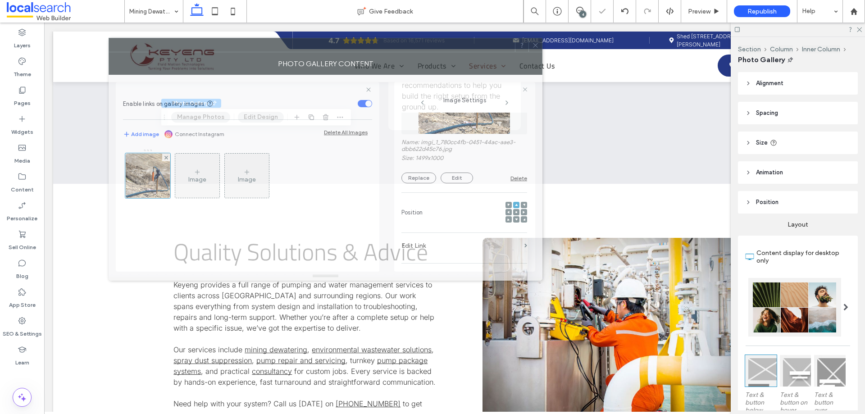
drag, startPoint x: 616, startPoint y: 83, endPoint x: 410, endPoint y: 56, distance: 207.2
click at [410, 56] on div "Photo Gallery Content" at bounding box center [326, 63] width 434 height 23
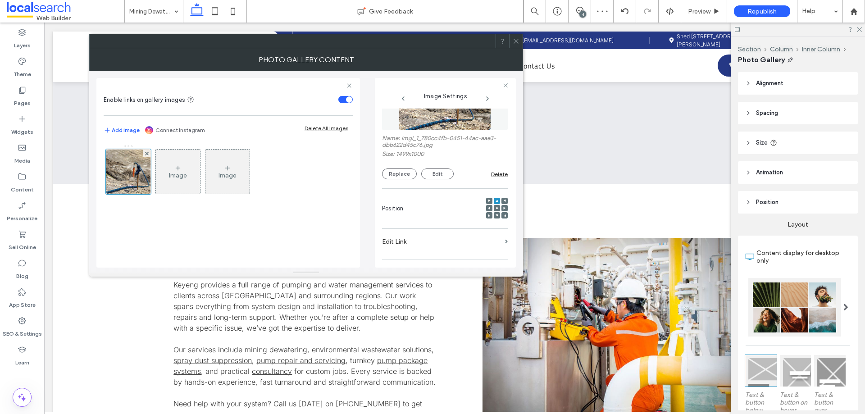
click at [494, 208] on div at bounding box center [497, 208] width 6 height 6
click at [496, 209] on use at bounding box center [497, 208] width 2 height 2
click at [513, 48] on div at bounding box center [306, 41] width 434 height 14
click at [708, 12] on span "Preview" at bounding box center [699, 12] width 23 height 8
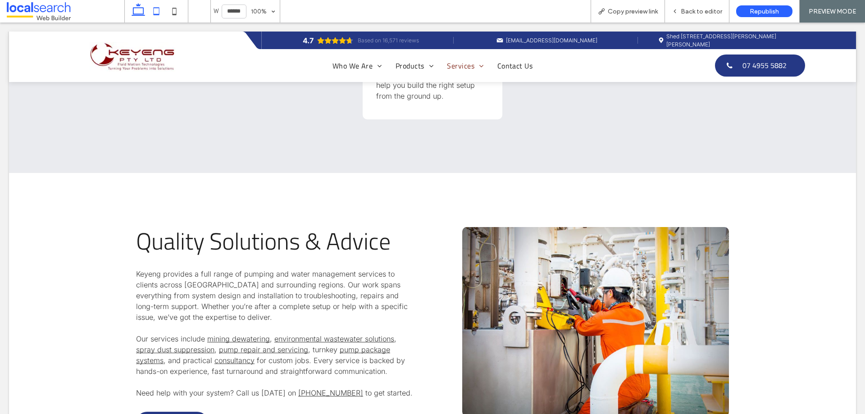
click at [158, 11] on icon at bounding box center [156, 11] width 18 height 18
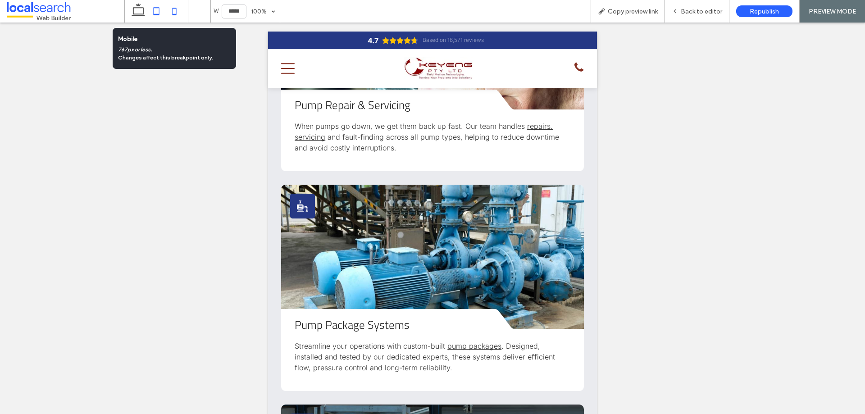
click at [173, 9] on use at bounding box center [175, 11] width 4 height 7
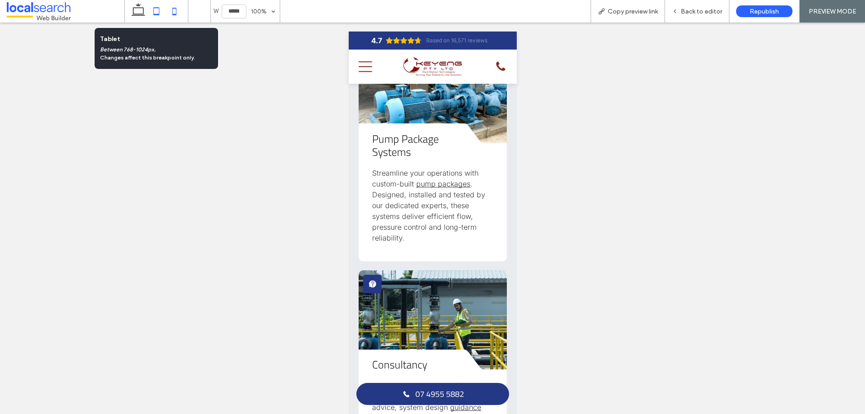
click at [154, 12] on use at bounding box center [157, 11] width 6 height 8
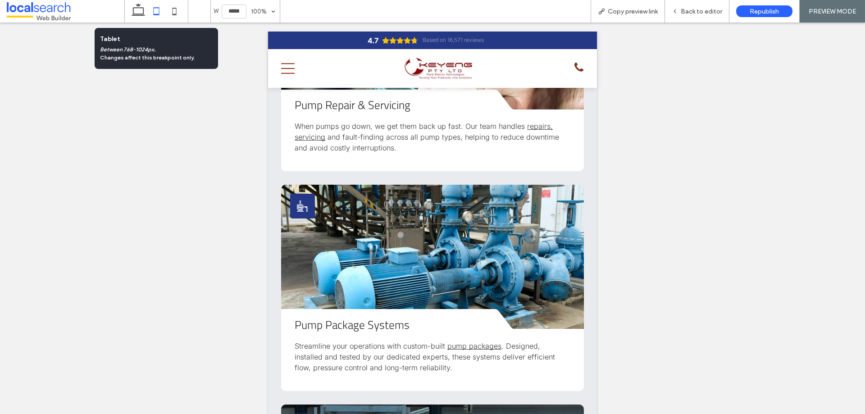
click at [165, 9] on icon at bounding box center [156, 11] width 18 height 18
click at [174, 12] on icon at bounding box center [174, 11] width 18 height 18
type input "*****"
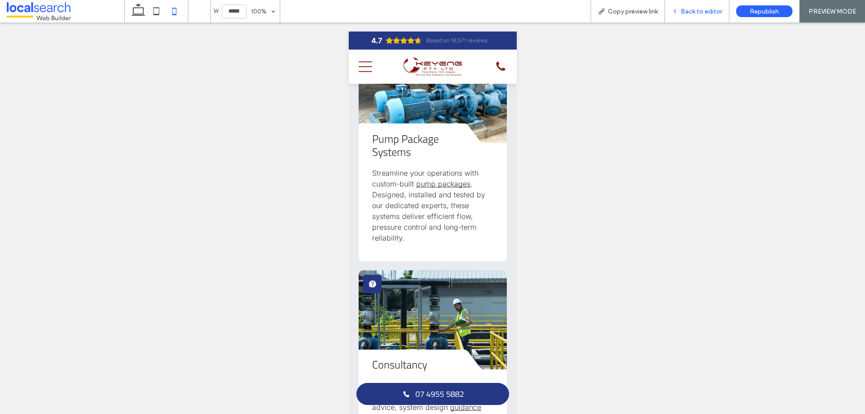
click at [705, 13] on span "Back to editor" at bounding box center [701, 12] width 41 height 8
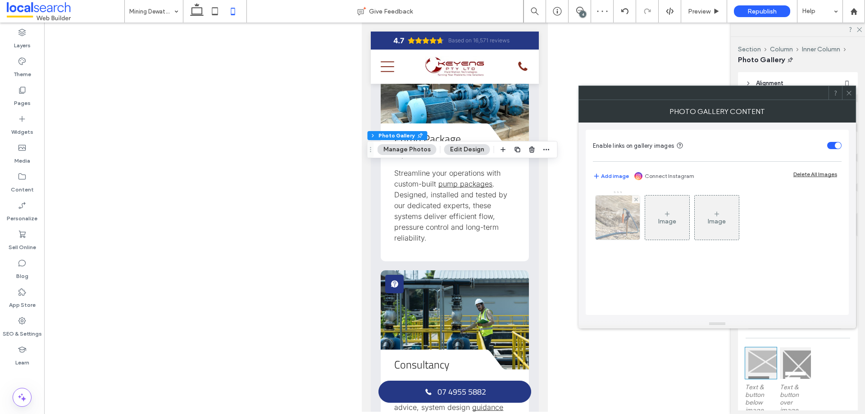
click at [629, 223] on img at bounding box center [618, 218] width 66 height 44
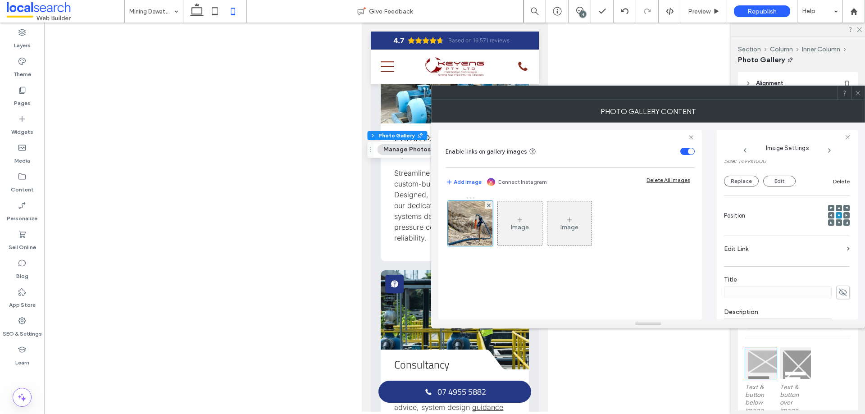
scroll to position [90, 0]
click at [836, 208] on div at bounding box center [839, 208] width 6 height 6
click at [837, 208] on use at bounding box center [838, 208] width 3 height 2
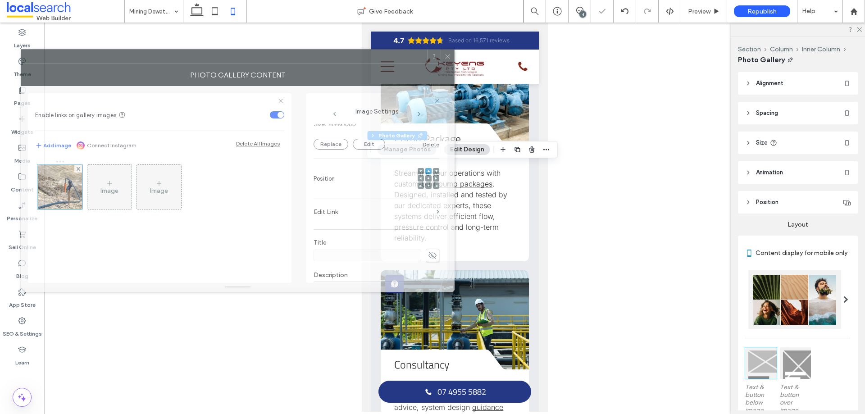
drag, startPoint x: 716, startPoint y: 103, endPoint x: 365, endPoint y: 65, distance: 352.5
click at [365, 65] on div "Photo Gallery Content" at bounding box center [238, 75] width 434 height 23
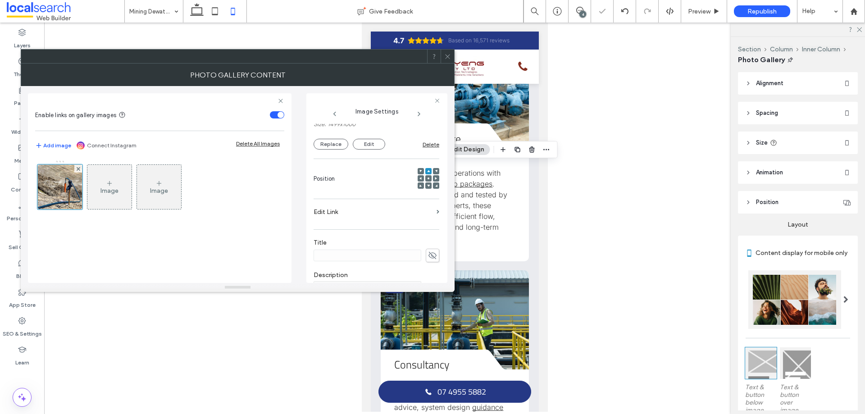
click at [427, 169] on span at bounding box center [428, 171] width 3 height 6
click at [425, 177] on div at bounding box center [428, 178] width 6 height 6
click at [427, 178] on use at bounding box center [428, 178] width 2 height 2
click at [427, 186] on use at bounding box center [428, 186] width 3 height 2
click at [427, 177] on icon at bounding box center [428, 178] width 3 height 3
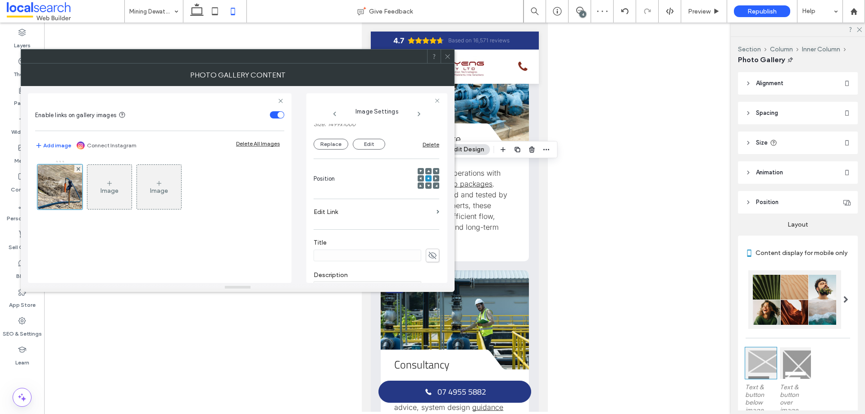
click at [451, 60] on div at bounding box center [448, 57] width 14 height 14
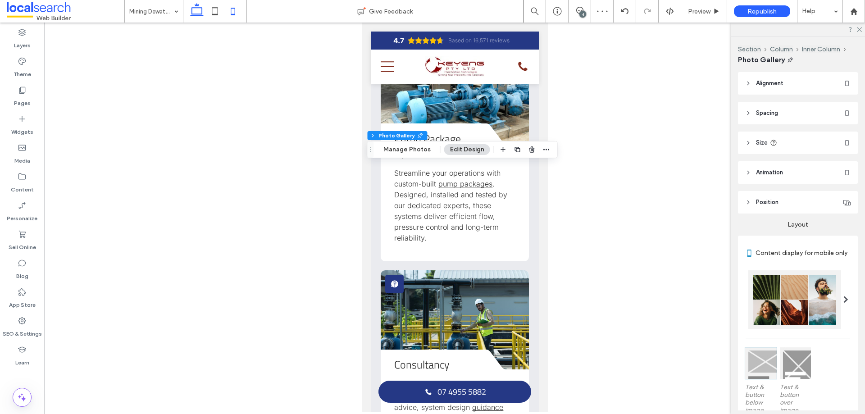
click at [213, 15] on use at bounding box center [215, 11] width 6 height 8
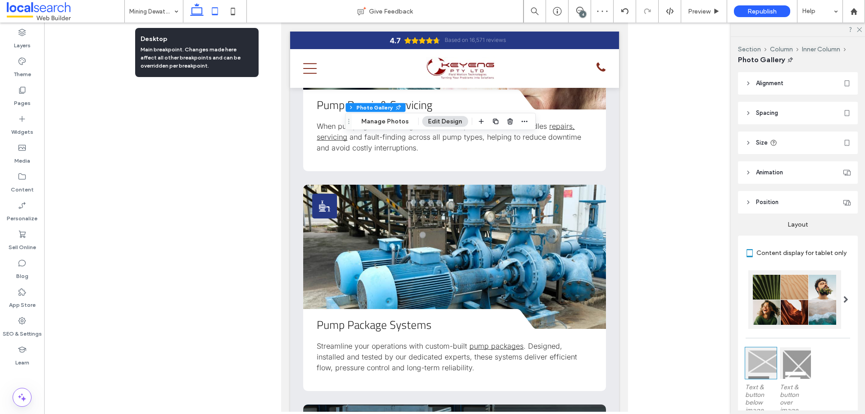
click at [194, 14] on use at bounding box center [197, 9] width 14 height 13
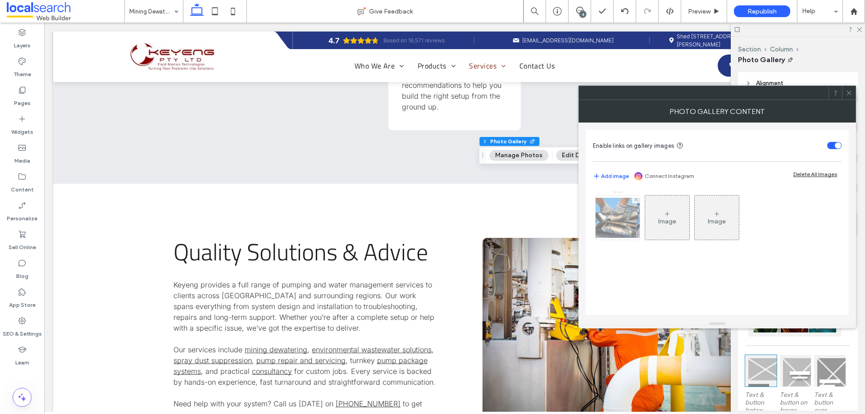
click at [603, 211] on img at bounding box center [618, 218] width 72 height 40
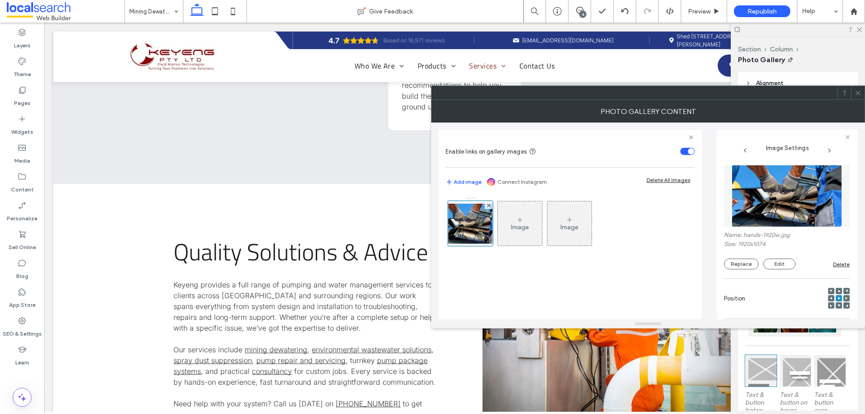
click at [810, 209] on img at bounding box center [787, 196] width 110 height 62
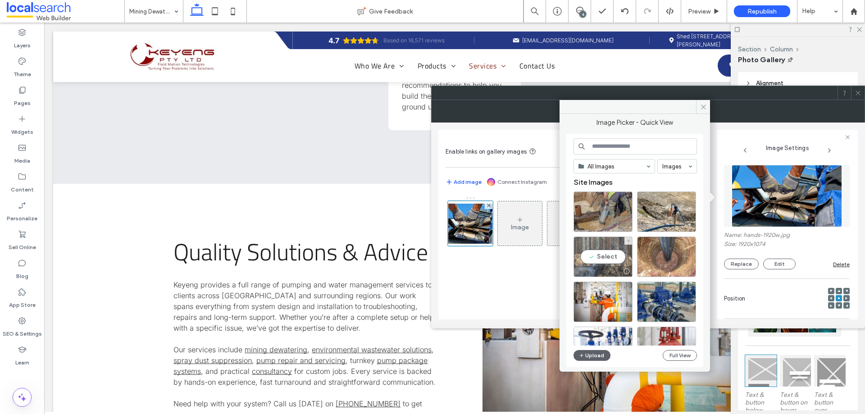
click at [618, 253] on div "Select" at bounding box center [602, 256] width 59 height 41
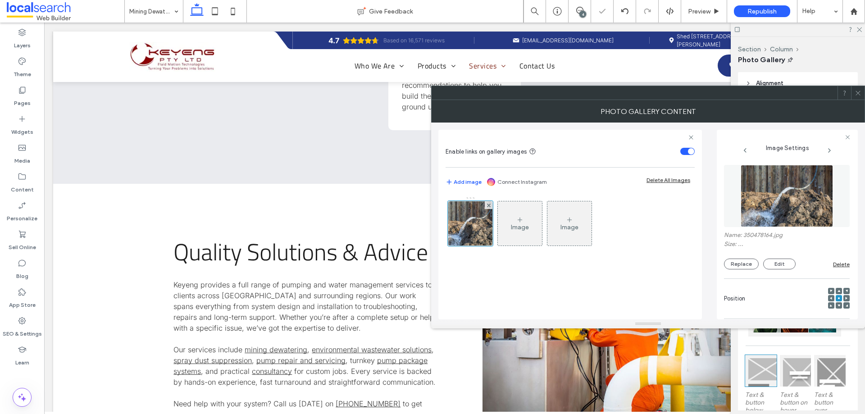
click at [856, 100] on div "Photo Gallery Content" at bounding box center [648, 111] width 434 height 23
click at [855, 97] on span at bounding box center [858, 93] width 7 height 14
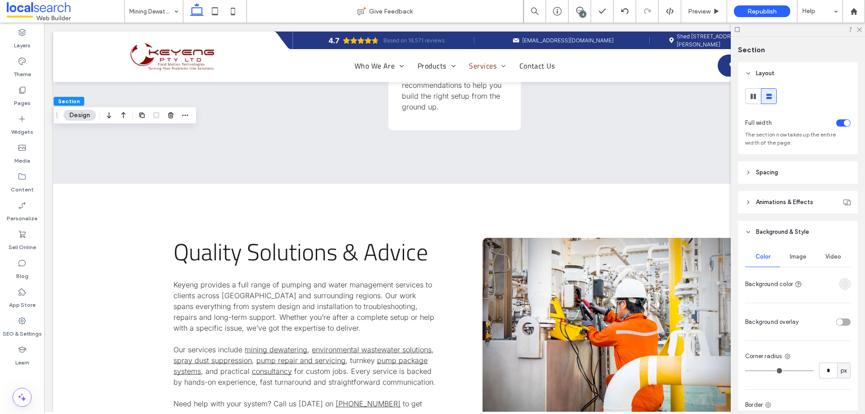
click at [799, 249] on div "Image" at bounding box center [797, 257] width 35 height 20
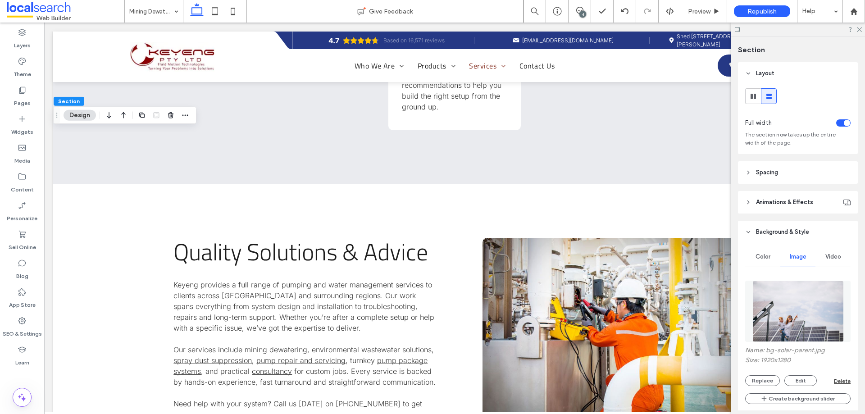
click at [794, 291] on img at bounding box center [797, 311] width 91 height 61
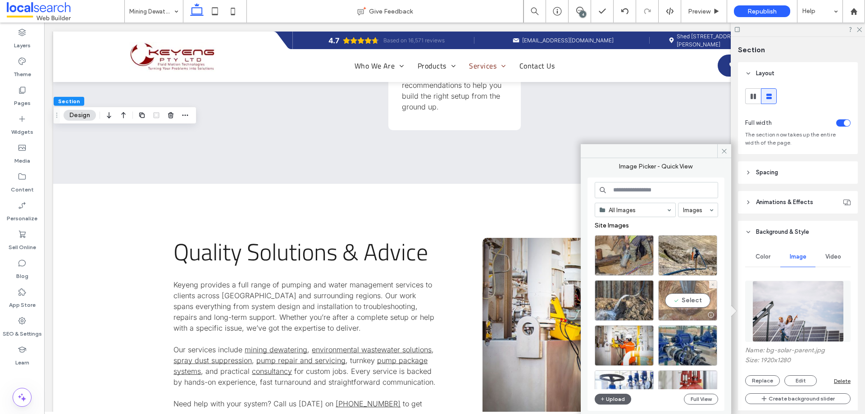
click at [711, 297] on div "Select" at bounding box center [687, 300] width 59 height 41
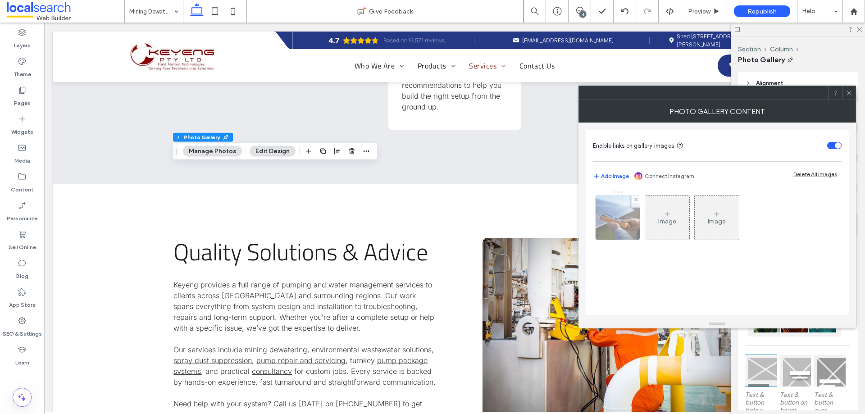
click at [611, 233] on img at bounding box center [617, 218] width 59 height 44
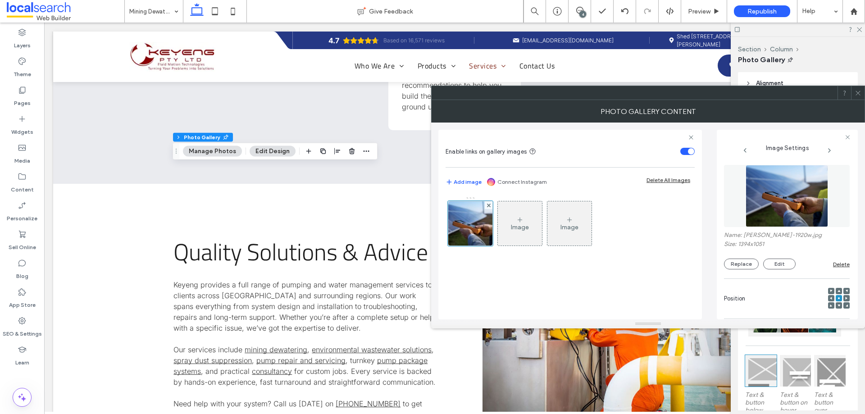
click at [813, 198] on img at bounding box center [787, 196] width 82 height 62
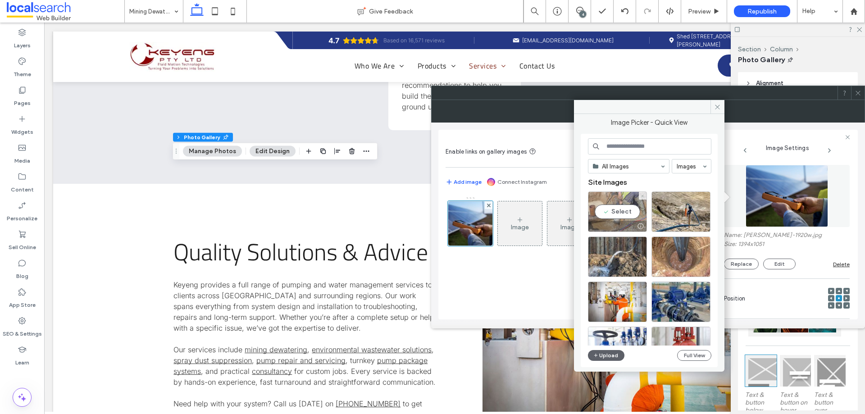
click at [628, 213] on div "Select" at bounding box center [617, 211] width 59 height 41
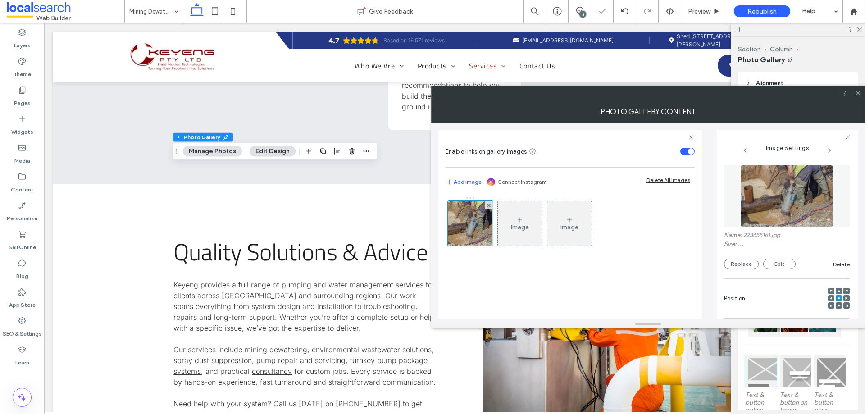
click at [860, 91] on icon at bounding box center [858, 93] width 7 height 7
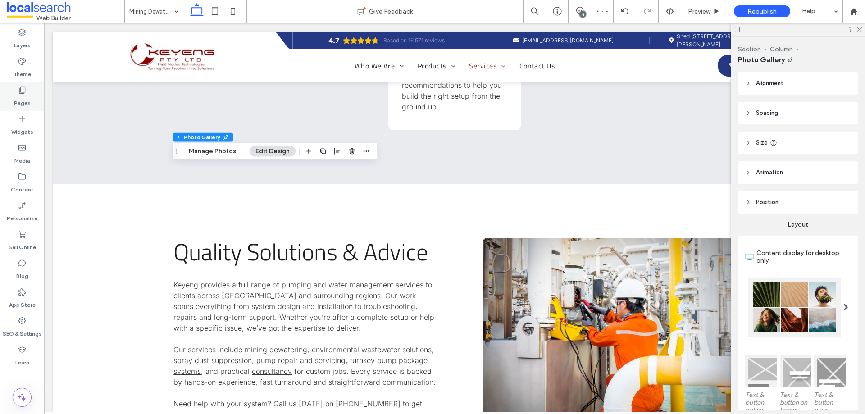
click at [7, 98] on div "Pages" at bounding box center [22, 96] width 44 height 29
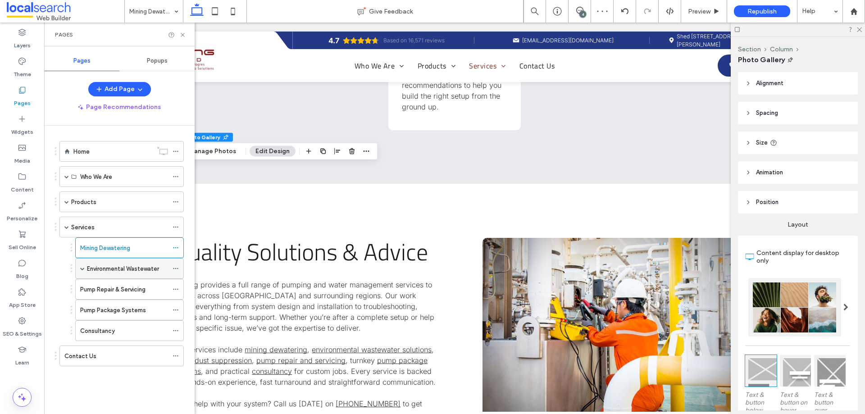
click at [115, 275] on div "Environmental Wastewater" at bounding box center [127, 269] width 81 height 20
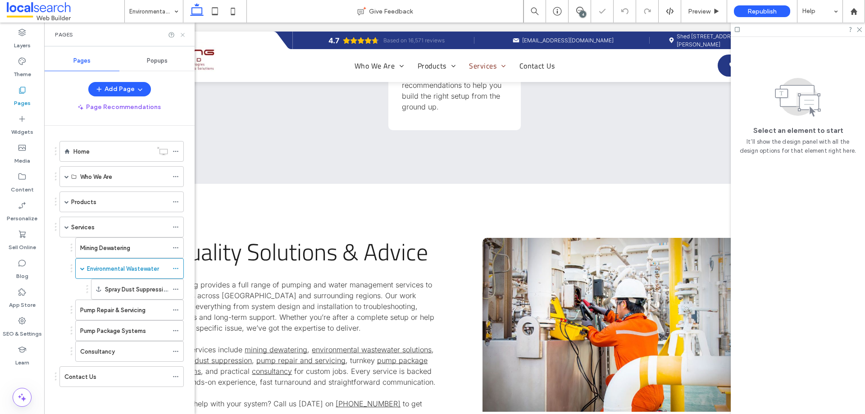
click at [182, 33] on icon at bounding box center [182, 35] width 7 height 7
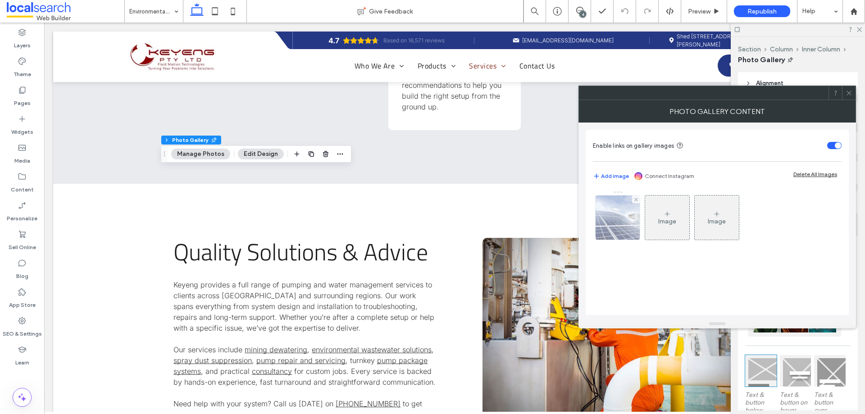
click at [618, 226] on img at bounding box center [618, 218] width 66 height 44
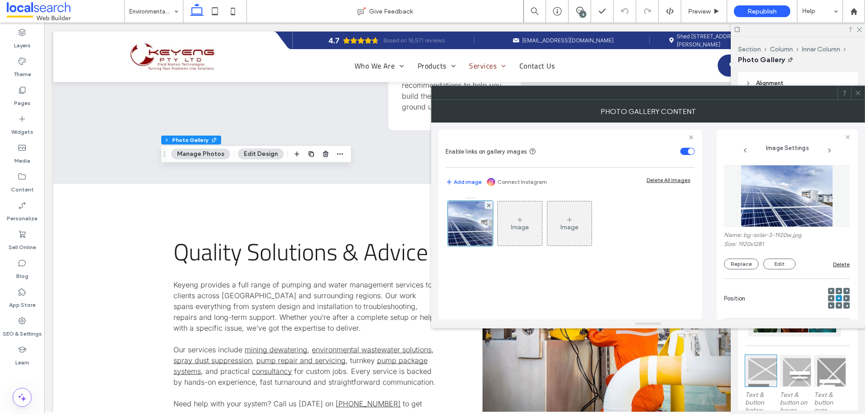
click at [774, 193] on img at bounding box center [787, 196] width 93 height 62
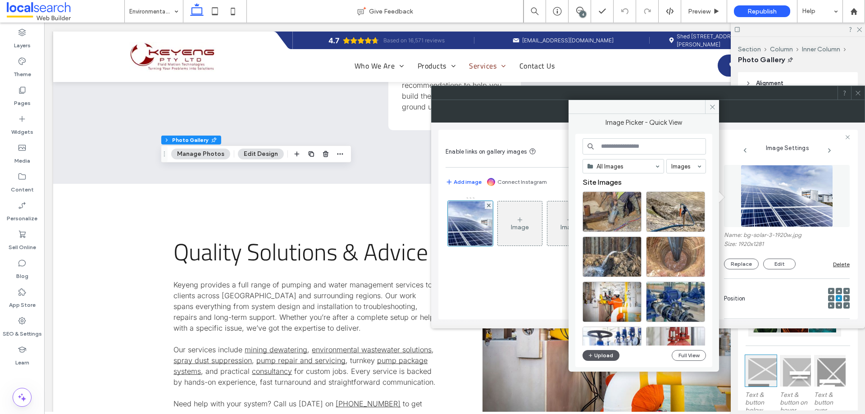
click at [609, 355] on button "Upload" at bounding box center [600, 355] width 37 height 11
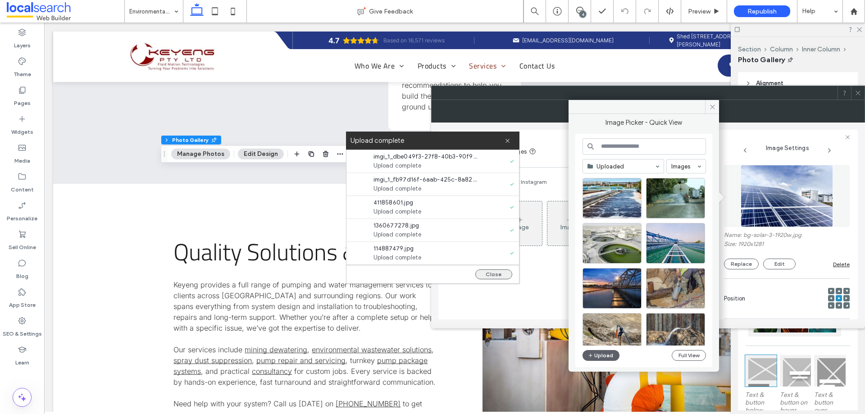
click at [481, 269] on button "Close" at bounding box center [493, 274] width 37 height 10
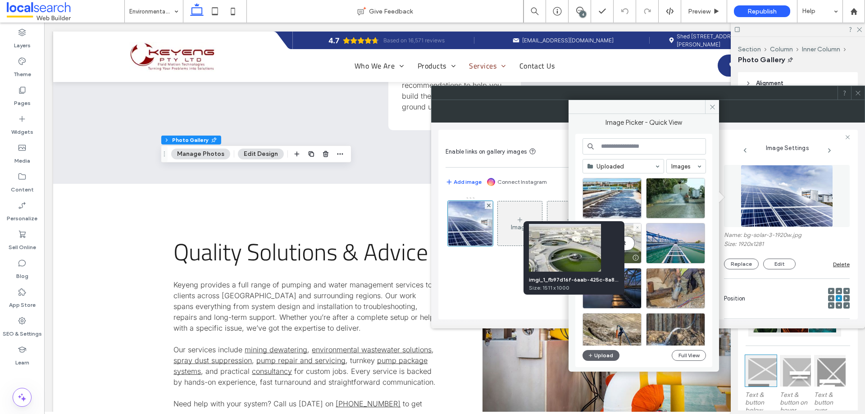
click at [627, 246] on div "Select" at bounding box center [611, 243] width 59 height 41
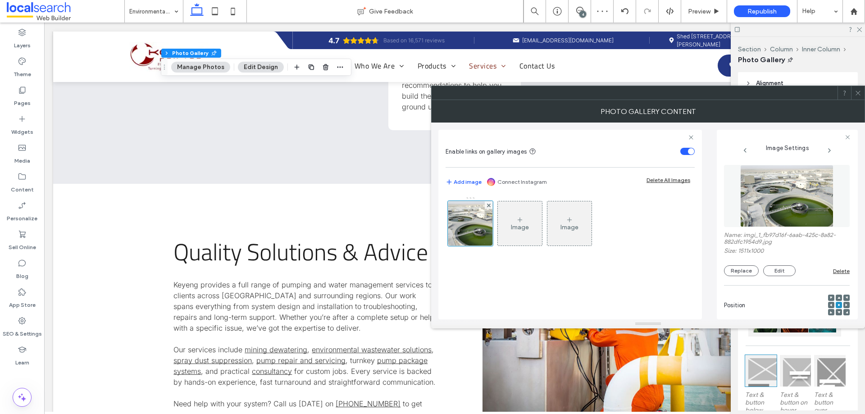
click at [862, 93] on div at bounding box center [858, 93] width 14 height 14
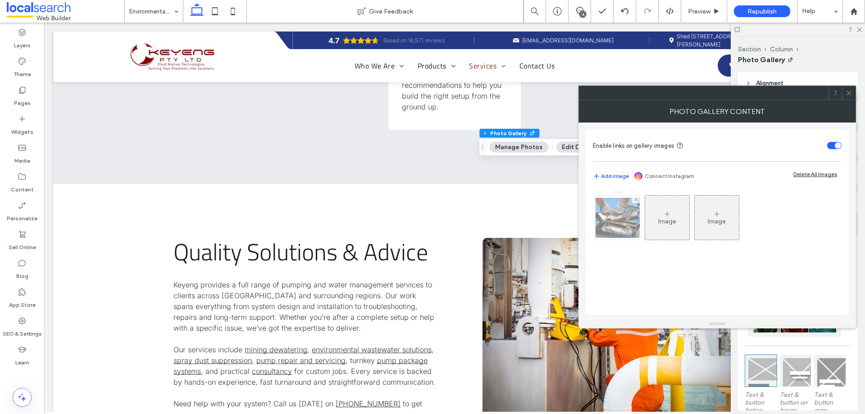
click at [621, 230] on img at bounding box center [618, 218] width 72 height 40
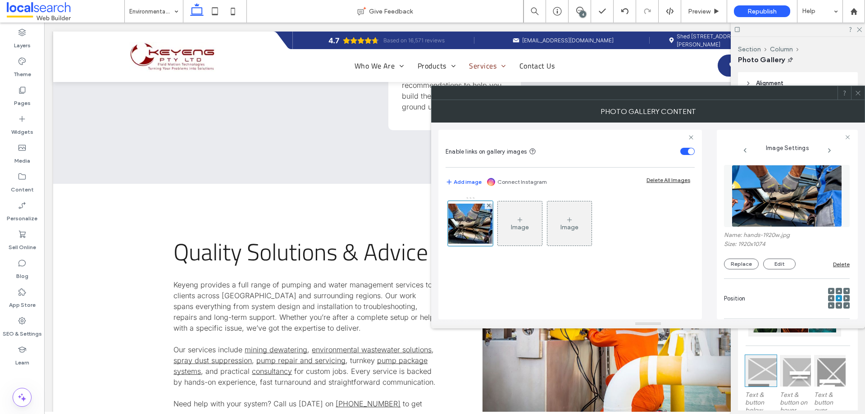
click at [777, 205] on img at bounding box center [787, 196] width 110 height 62
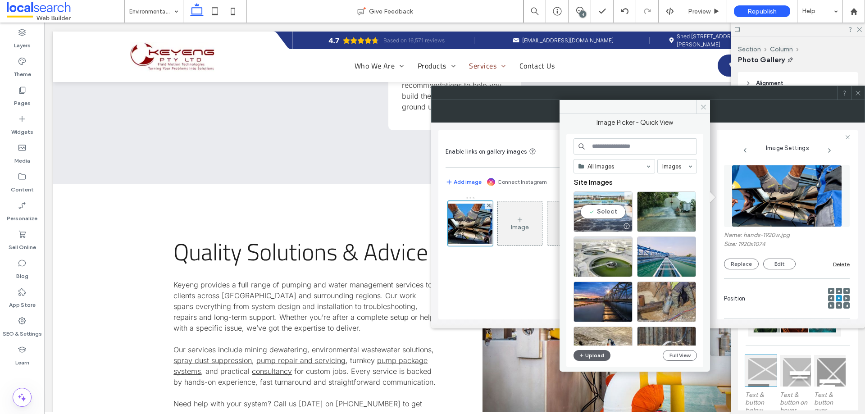
click at [607, 225] on div at bounding box center [603, 226] width 58 height 11
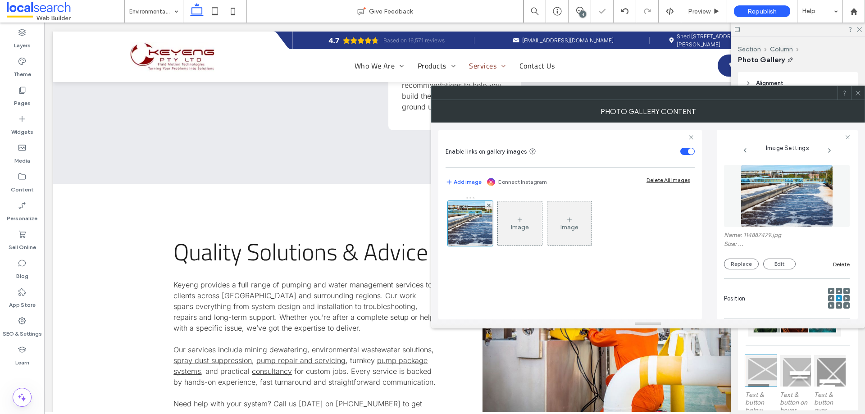
click at [859, 96] on span at bounding box center [858, 93] width 7 height 14
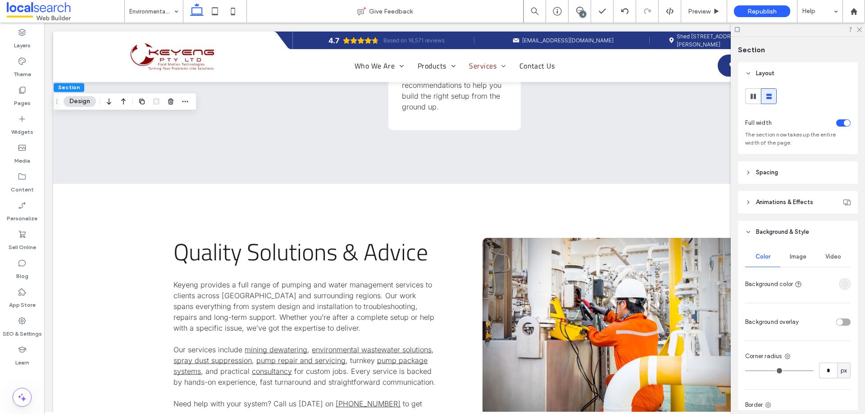
click at [798, 256] on span "Image" at bounding box center [798, 256] width 17 height 7
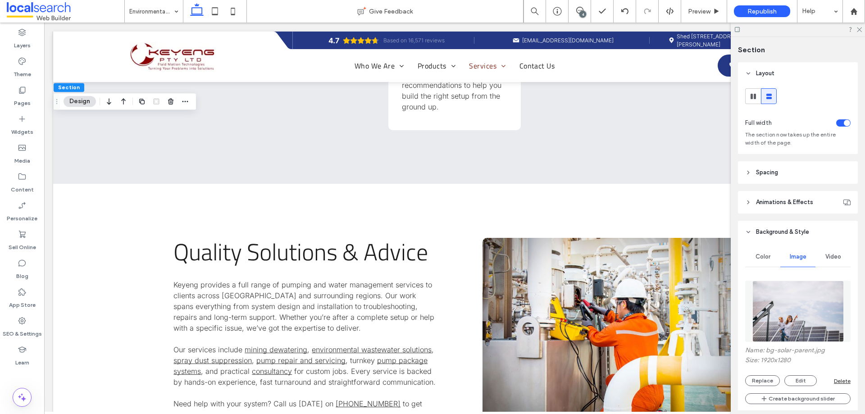
click at [804, 302] on img at bounding box center [797, 311] width 91 height 61
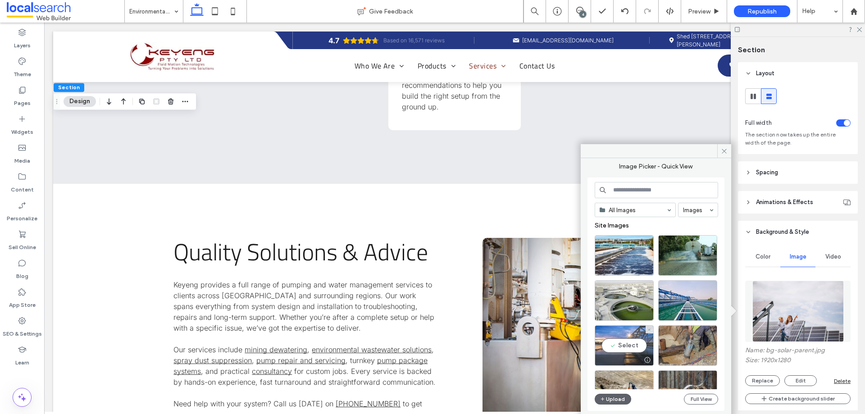
click at [629, 350] on div "Select" at bounding box center [624, 345] width 59 height 41
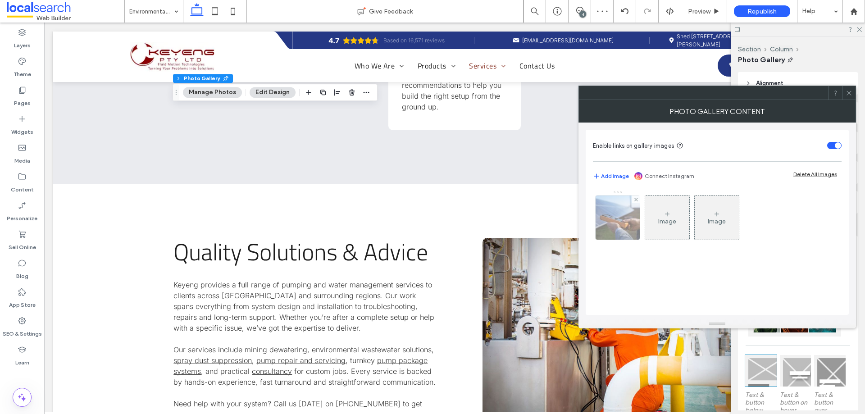
click at [609, 230] on img at bounding box center [617, 218] width 59 height 44
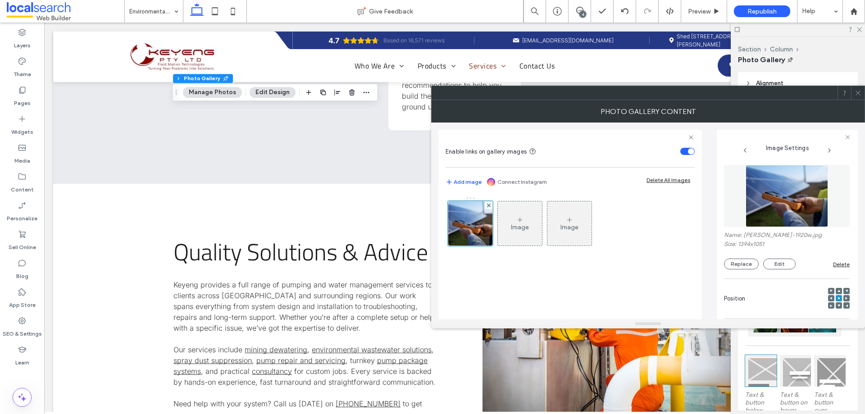
click at [788, 220] on img at bounding box center [787, 196] width 82 height 62
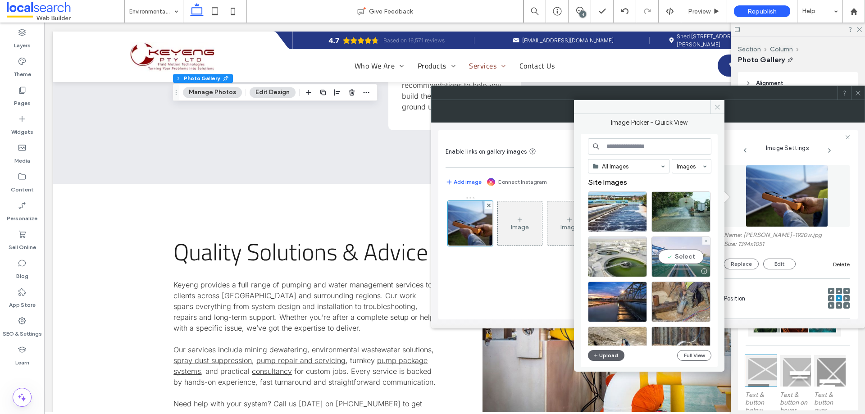
click at [677, 255] on div "Select" at bounding box center [680, 256] width 59 height 41
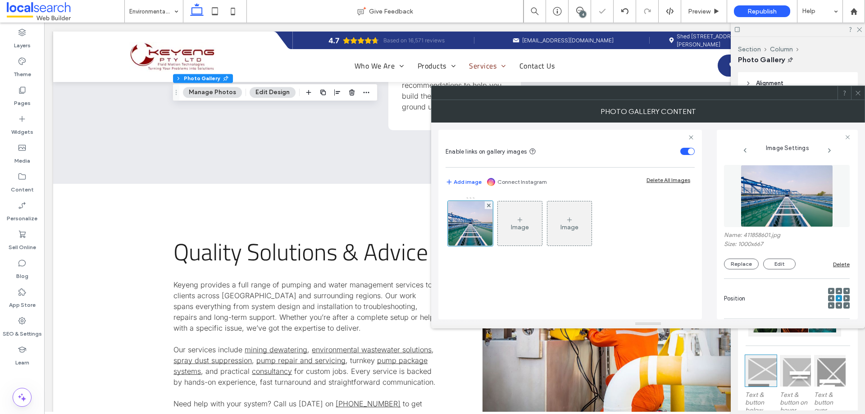
click at [854, 91] on div at bounding box center [858, 93] width 14 height 14
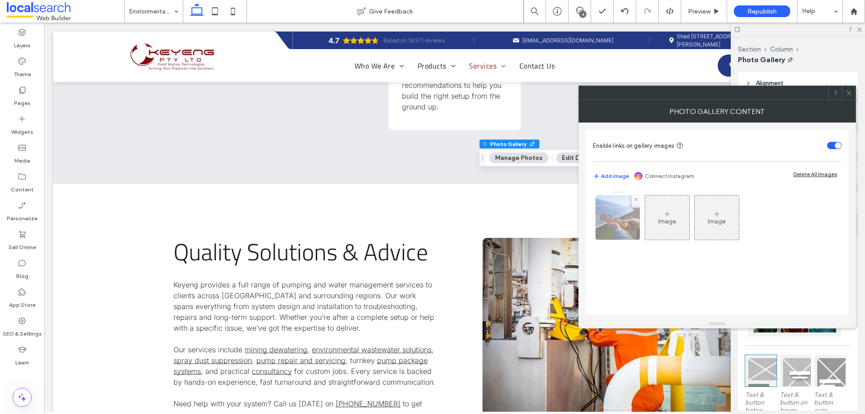
click at [600, 221] on img at bounding box center [617, 218] width 59 height 44
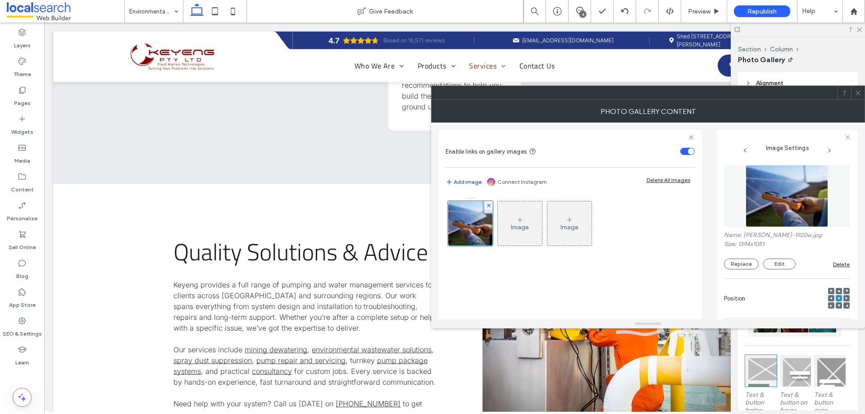
click at [770, 208] on img at bounding box center [787, 196] width 82 height 62
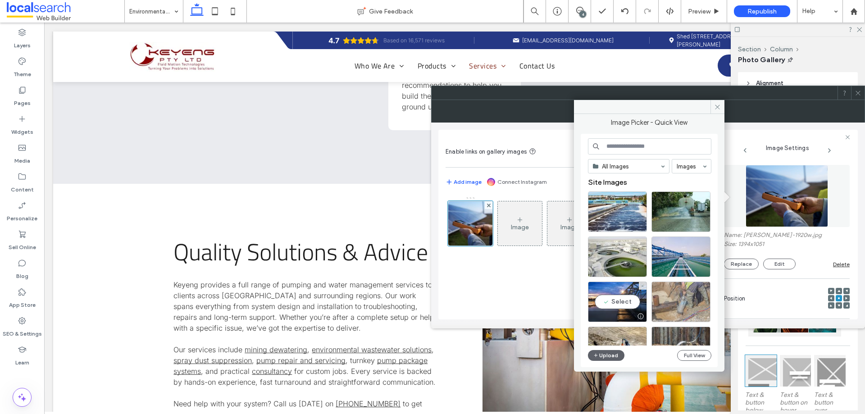
click at [668, 303] on div at bounding box center [680, 302] width 59 height 41
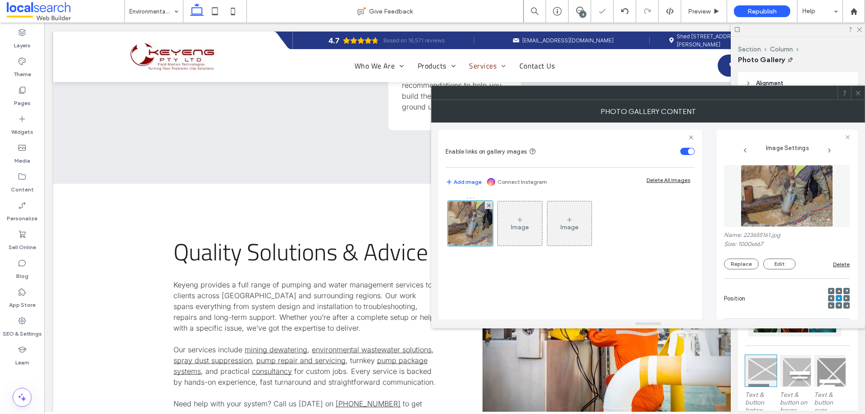
click at [787, 191] on img at bounding box center [787, 196] width 93 height 62
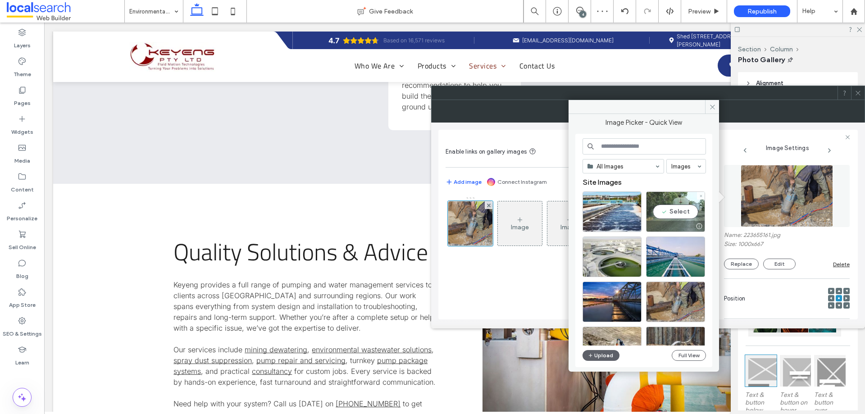
click at [675, 212] on div "Select" at bounding box center [675, 211] width 59 height 41
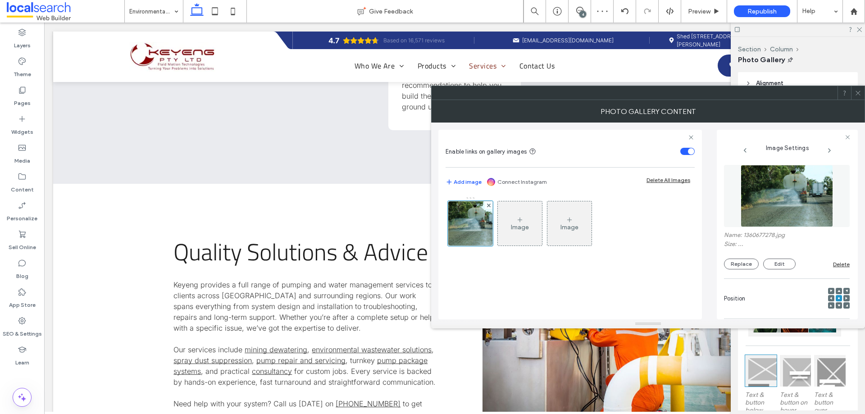
click at [857, 92] on icon at bounding box center [858, 93] width 7 height 7
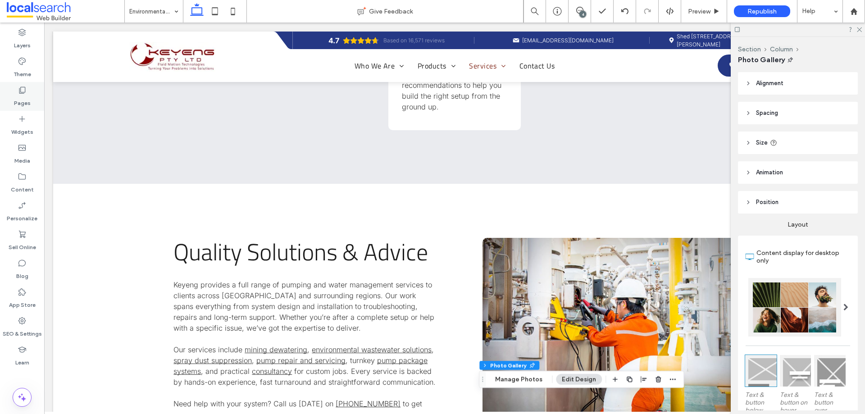
click at [21, 98] on label "Pages" at bounding box center [22, 101] width 17 height 13
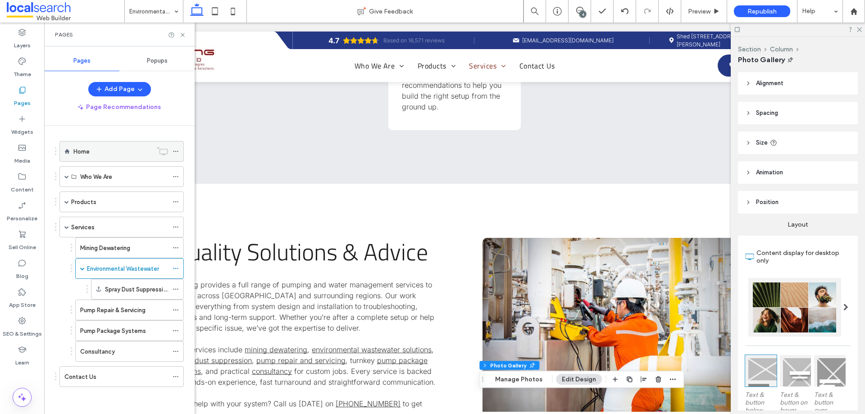
click at [87, 157] on div "Home" at bounding box center [112, 151] width 79 height 20
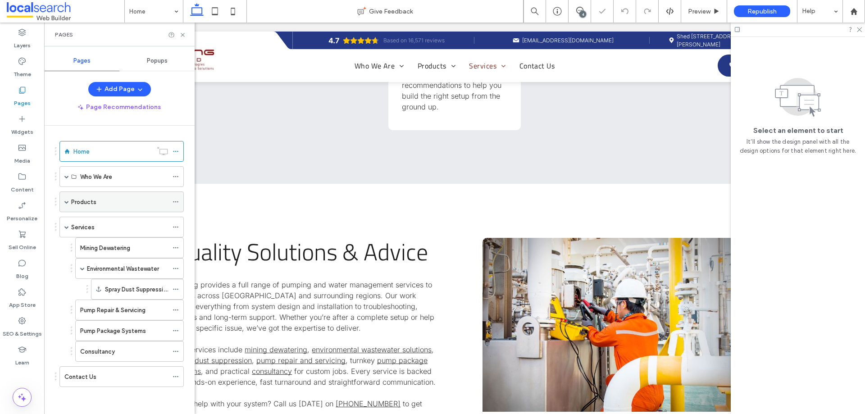
click at [67, 200] on span at bounding box center [66, 202] width 5 height 5
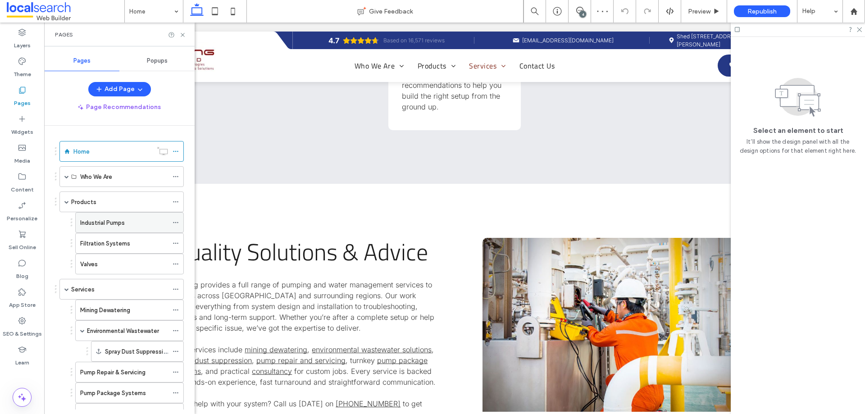
click at [94, 216] on div "Industrial Pumps" at bounding box center [124, 223] width 88 height 20
click at [184, 33] on use at bounding box center [183, 35] width 4 height 4
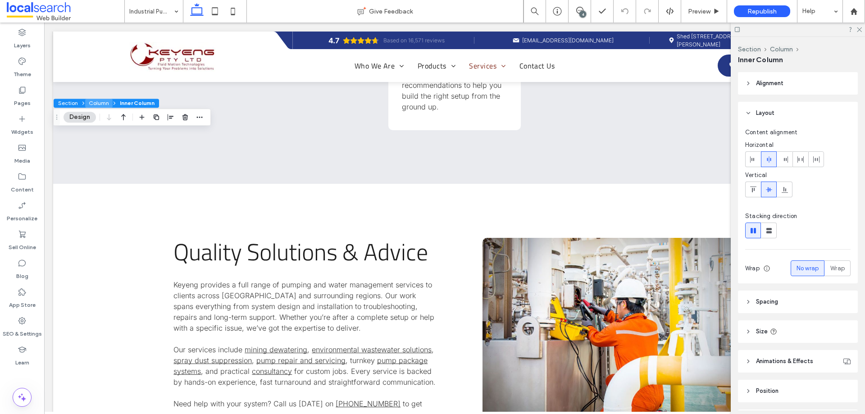
click at [88, 103] on button "Column" at bounding box center [98, 103] width 27 height 9
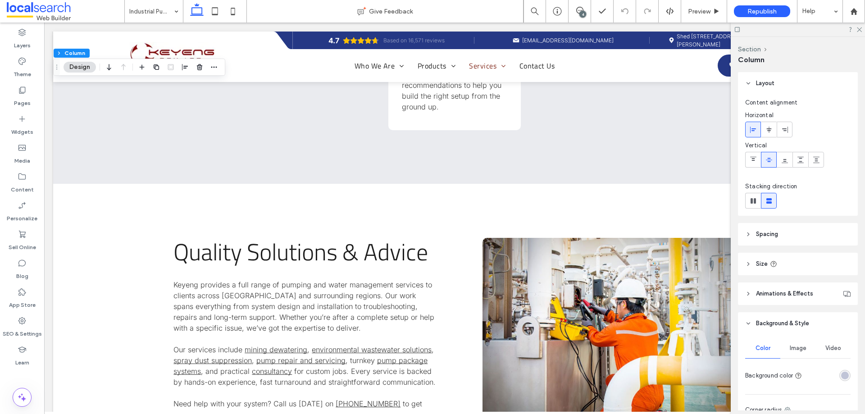
click at [841, 371] on div "rgba(192, 196, 215, 1)" at bounding box center [844, 375] width 11 height 11
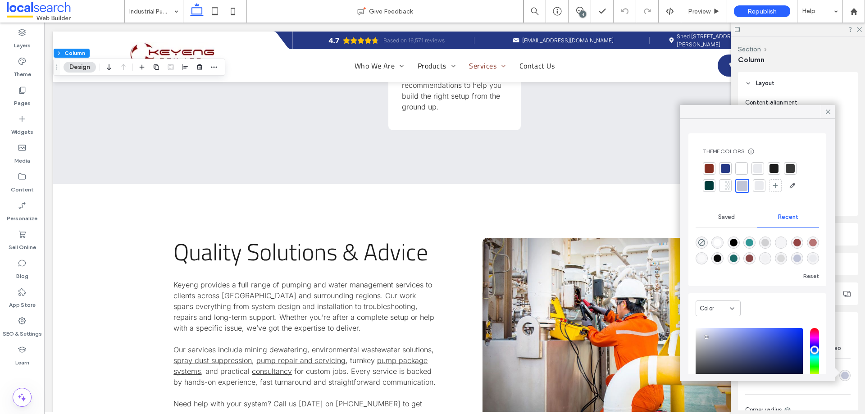
click at [723, 167] on div at bounding box center [725, 168] width 9 height 9
click at [29, 85] on div "Pages" at bounding box center [22, 96] width 44 height 29
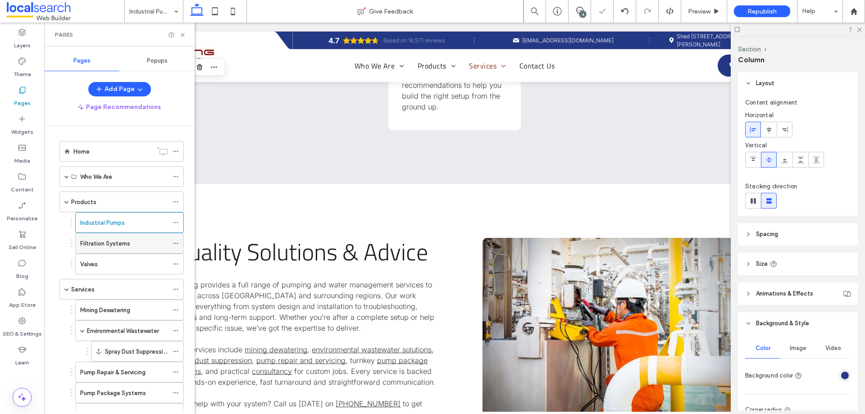
click at [90, 242] on label "Filtration Systems" at bounding box center [105, 244] width 50 height 16
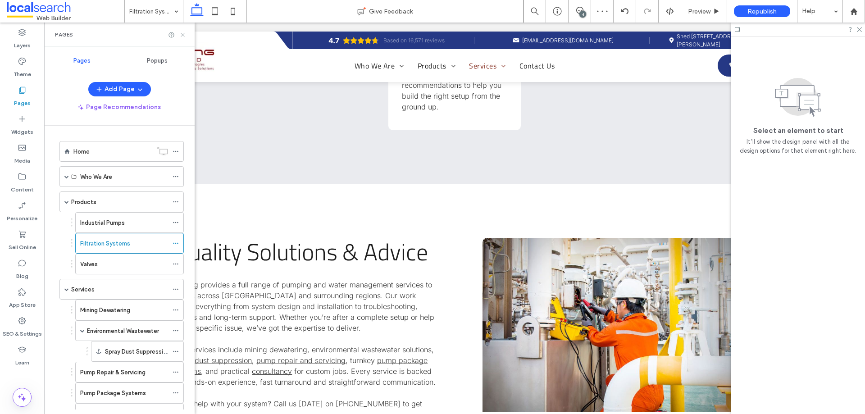
click at [182, 33] on icon at bounding box center [182, 35] width 7 height 7
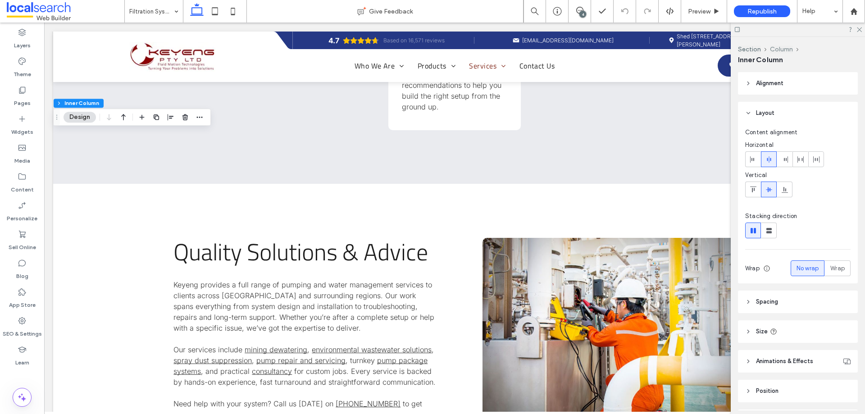
click at [771, 50] on button "Column" at bounding box center [781, 49] width 23 height 8
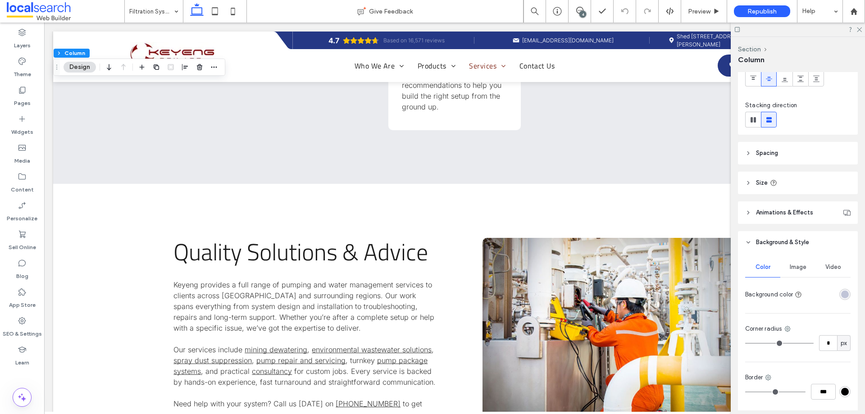
scroll to position [151, 0]
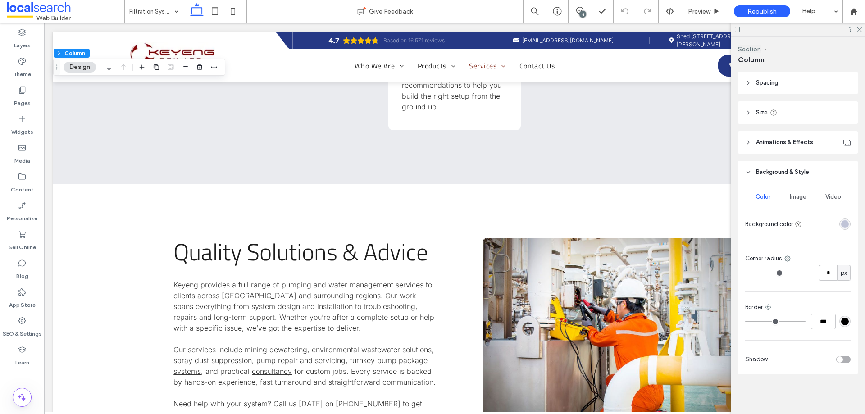
click at [841, 223] on div "rgba(192, 196, 215, 1)" at bounding box center [845, 224] width 8 height 8
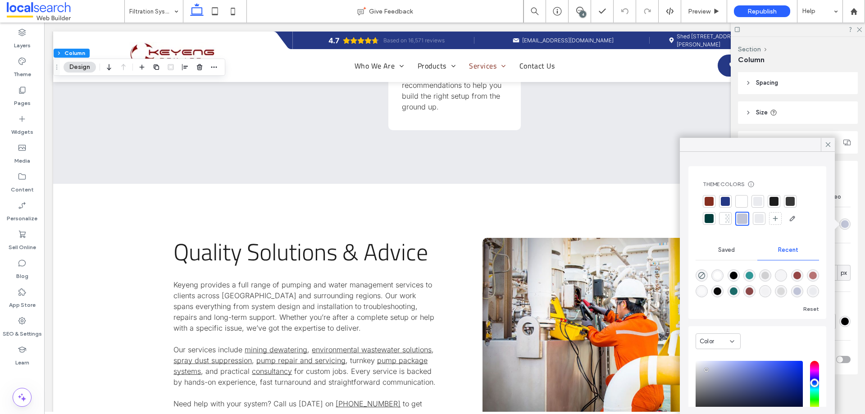
click at [729, 204] on div at bounding box center [725, 201] width 9 height 9
click at [32, 109] on div "Pages" at bounding box center [22, 96] width 44 height 29
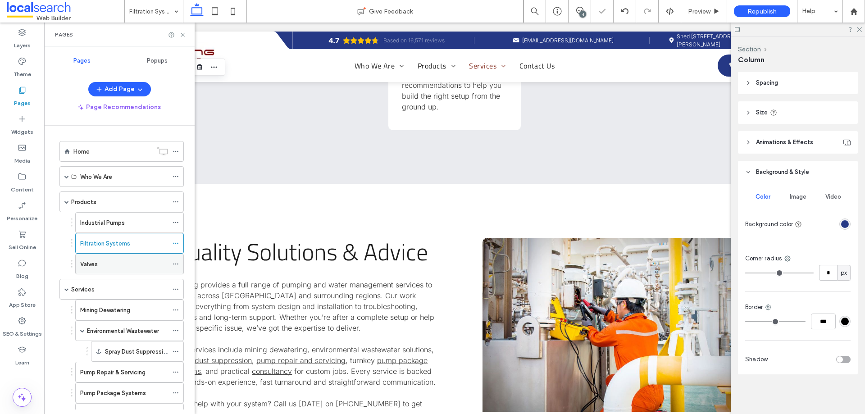
click at [102, 267] on div "Valves" at bounding box center [124, 263] width 88 height 9
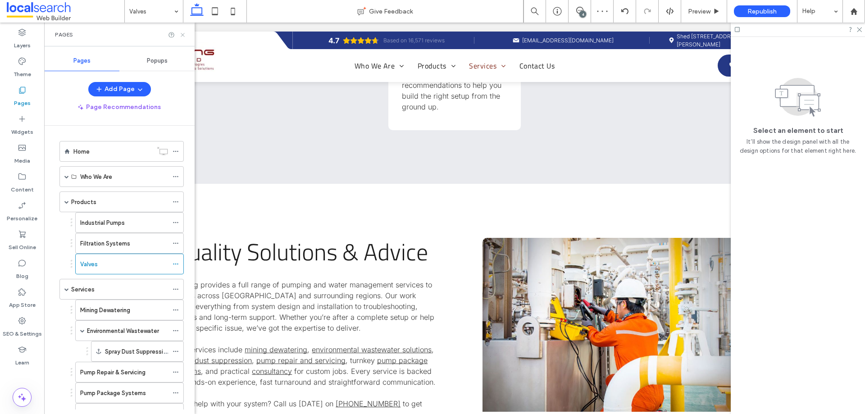
click at [182, 36] on icon at bounding box center [182, 35] width 7 height 7
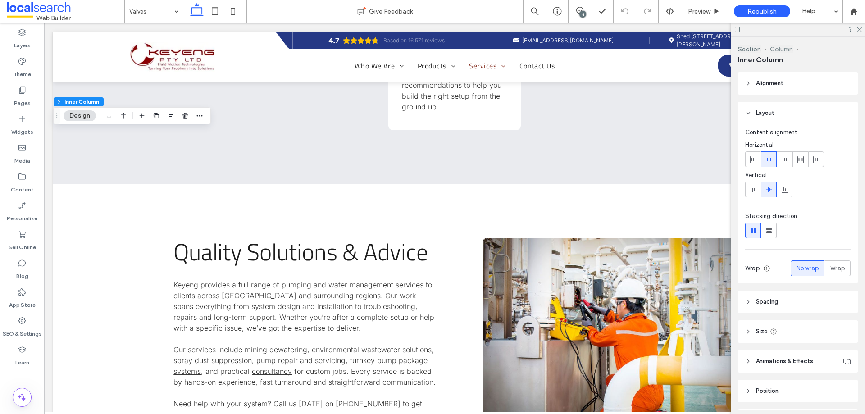
click at [784, 48] on button "Column" at bounding box center [781, 49] width 23 height 8
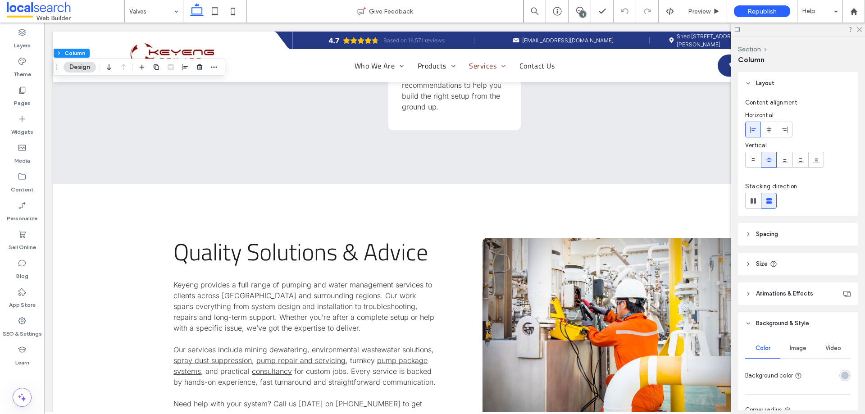
click at [842, 378] on div "rgba(192, 196, 215, 1)" at bounding box center [845, 376] width 8 height 8
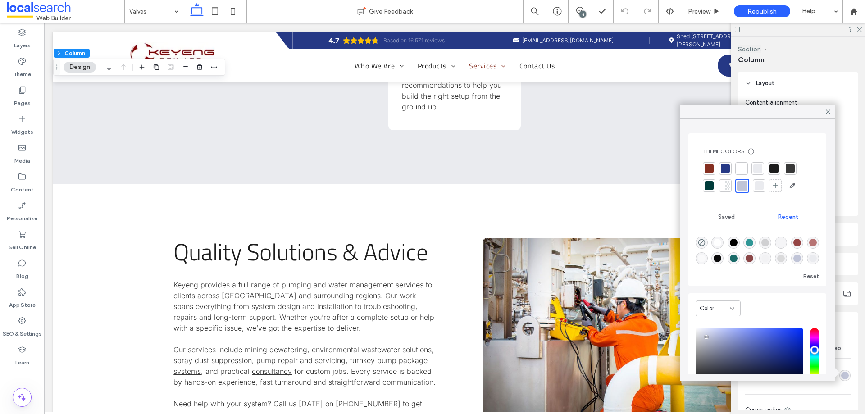
click at [725, 169] on div at bounding box center [725, 168] width 9 height 9
click at [27, 99] on label "Pages" at bounding box center [22, 101] width 17 height 13
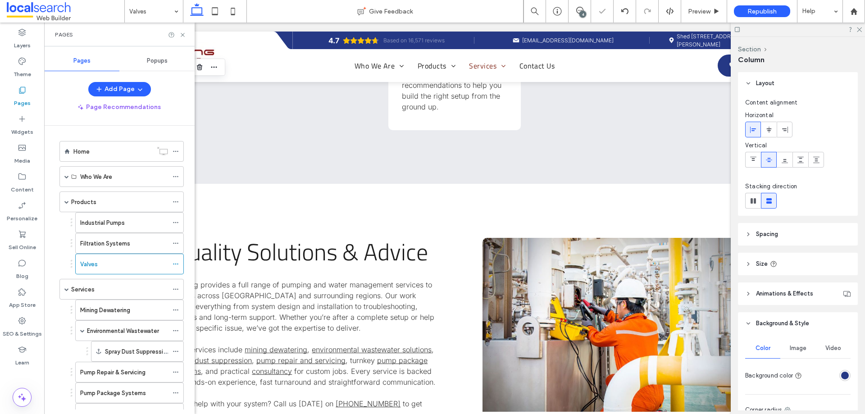
click at [95, 306] on label "Mining Dewatering" at bounding box center [105, 310] width 50 height 16
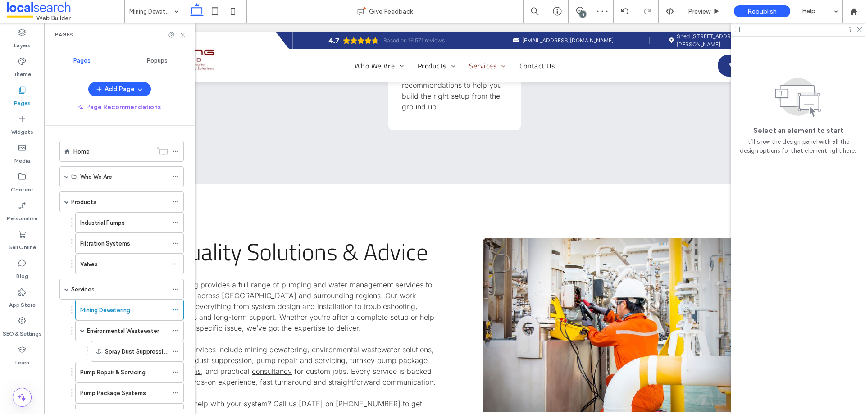
click at [182, 38] on div "Pages" at bounding box center [119, 35] width 150 height 24
click at [181, 36] on icon at bounding box center [182, 35] width 7 height 7
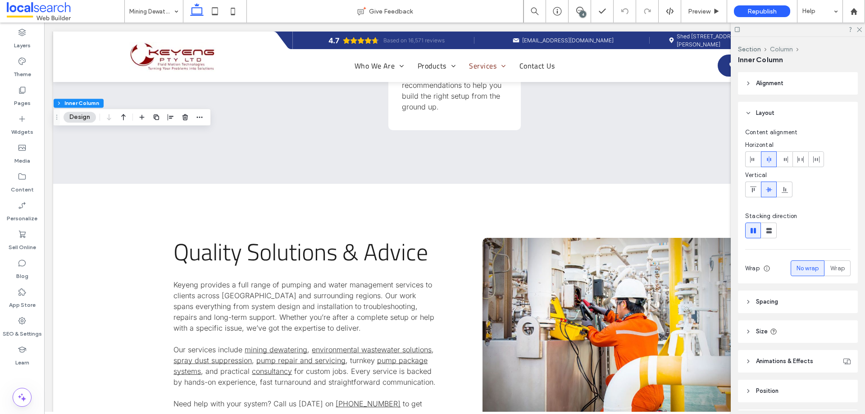
click at [785, 50] on button "Column" at bounding box center [781, 49] width 23 height 8
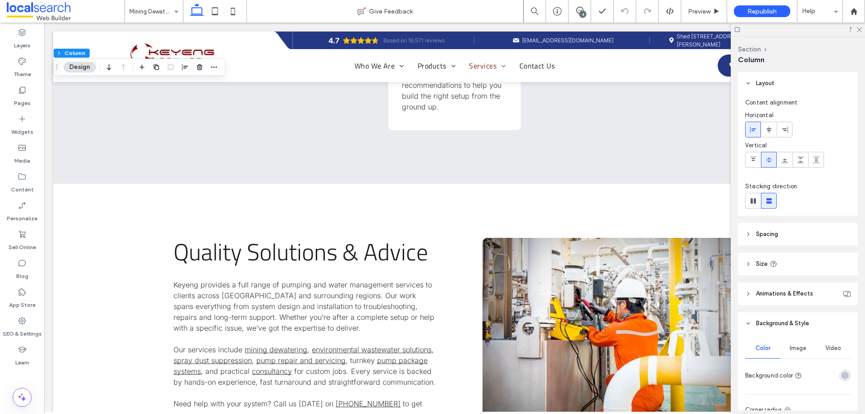
click at [840, 379] on div "rgba(192, 196, 215, 1)" at bounding box center [844, 375] width 11 height 11
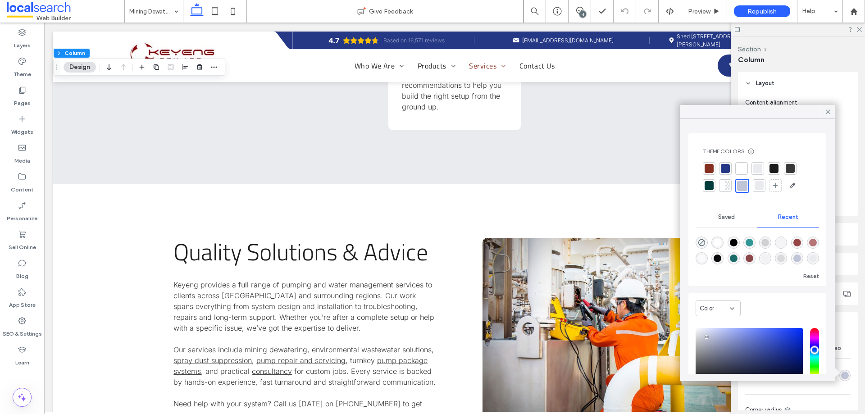
click at [727, 167] on div at bounding box center [725, 168] width 9 height 9
click at [37, 102] on div "Pages" at bounding box center [22, 96] width 44 height 29
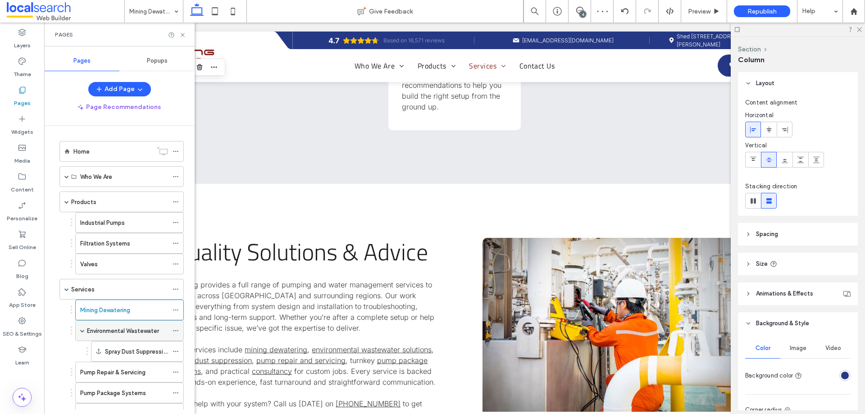
click at [112, 324] on div "Environmental Wastewater" at bounding box center [127, 331] width 81 height 20
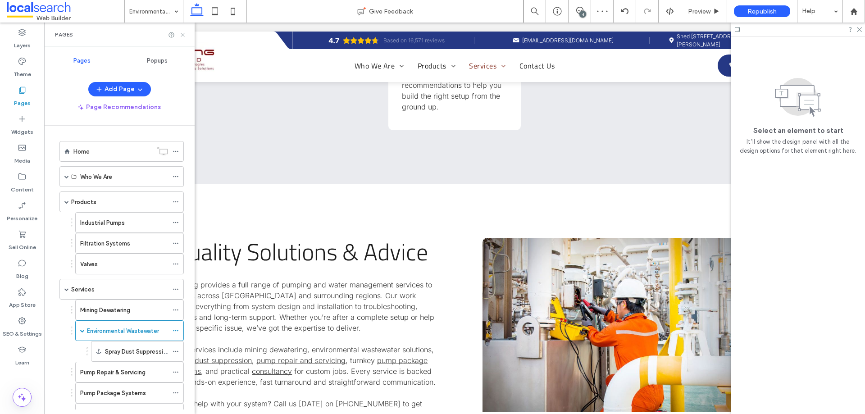
click at [184, 36] on use at bounding box center [183, 35] width 4 height 4
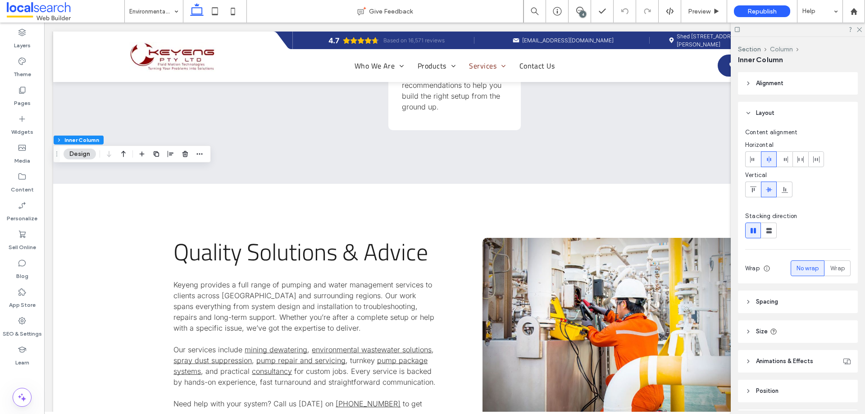
click at [788, 50] on button "Column" at bounding box center [781, 49] width 23 height 8
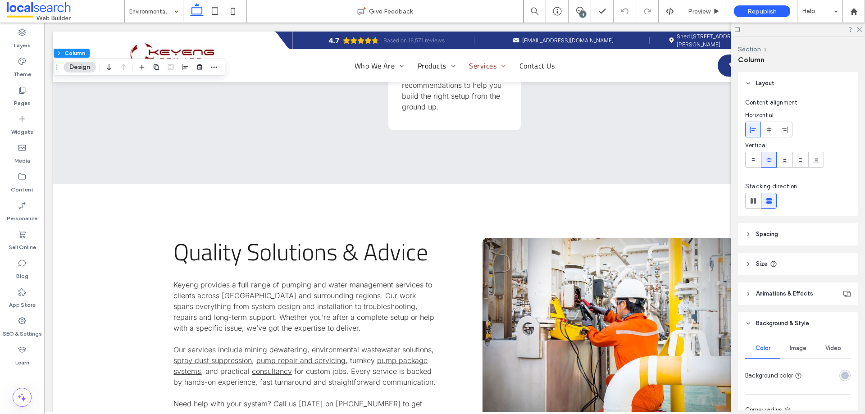
click at [842, 373] on div "rgba(192, 196, 215, 1)" at bounding box center [845, 376] width 8 height 8
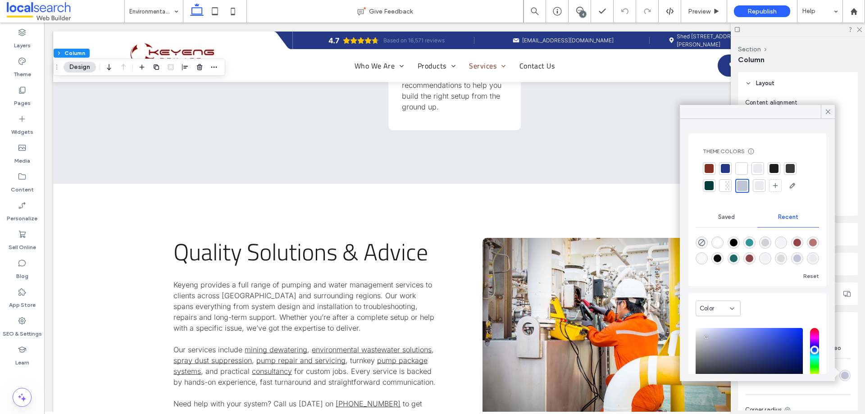
click at [728, 169] on div at bounding box center [725, 168] width 9 height 9
click at [31, 94] on div "Pages" at bounding box center [22, 96] width 44 height 29
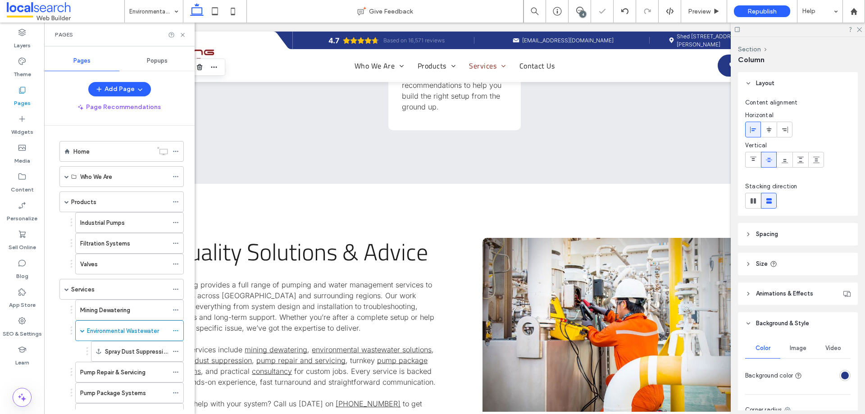
click at [113, 371] on label "Pump Repair & Servicing" at bounding box center [112, 372] width 65 height 16
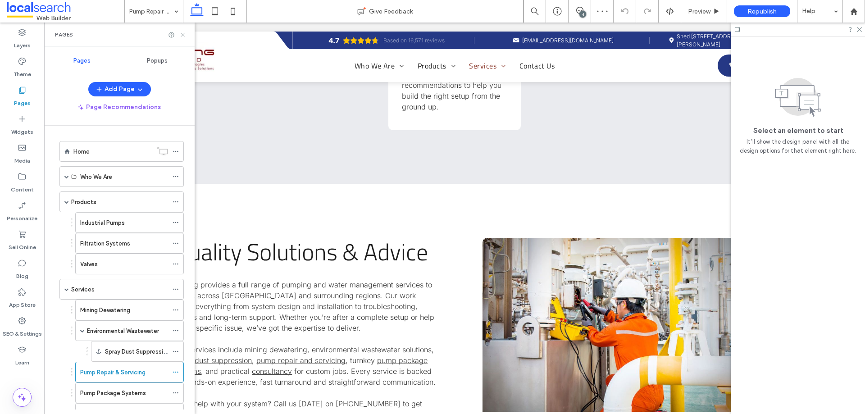
click at [185, 34] on icon at bounding box center [182, 35] width 7 height 7
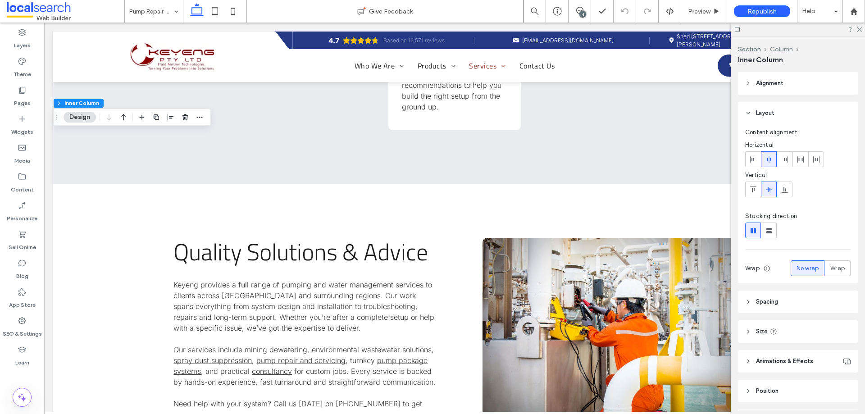
click at [782, 53] on button "Column" at bounding box center [781, 49] width 23 height 8
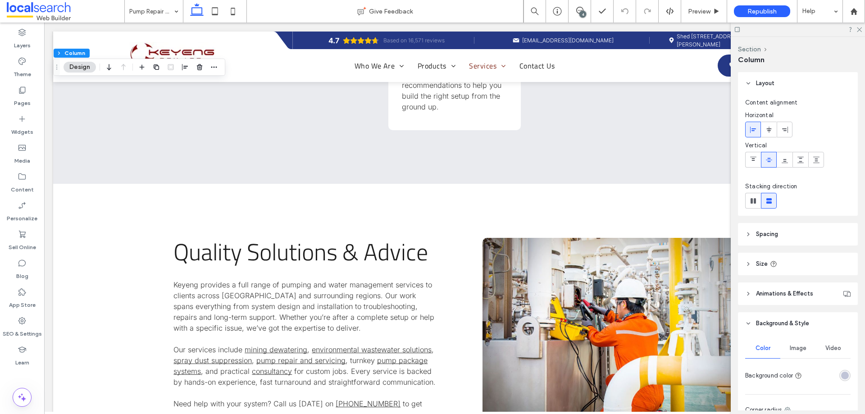
click at [842, 377] on div "rgba(192, 196, 215, 1)" at bounding box center [845, 376] width 8 height 8
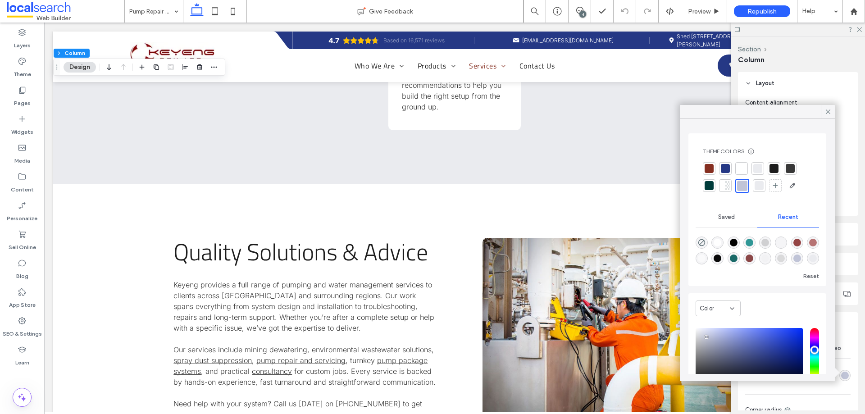
click at [727, 169] on div at bounding box center [725, 168] width 9 height 9
click at [828, 111] on use at bounding box center [828, 111] width 5 height 5
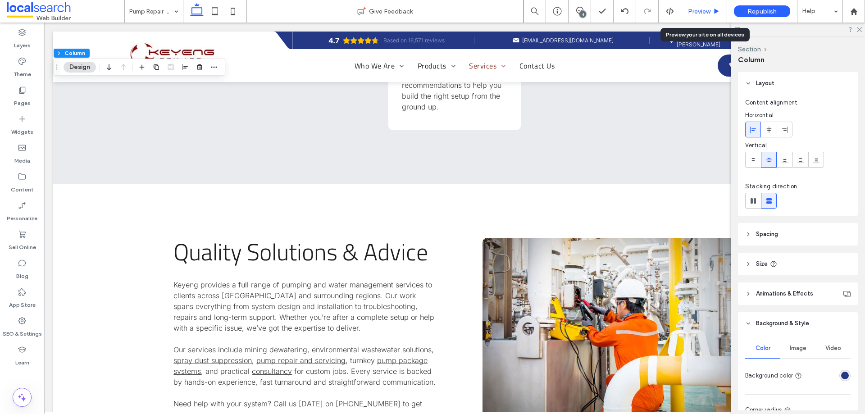
click at [693, 12] on span "Preview" at bounding box center [699, 12] width 23 height 8
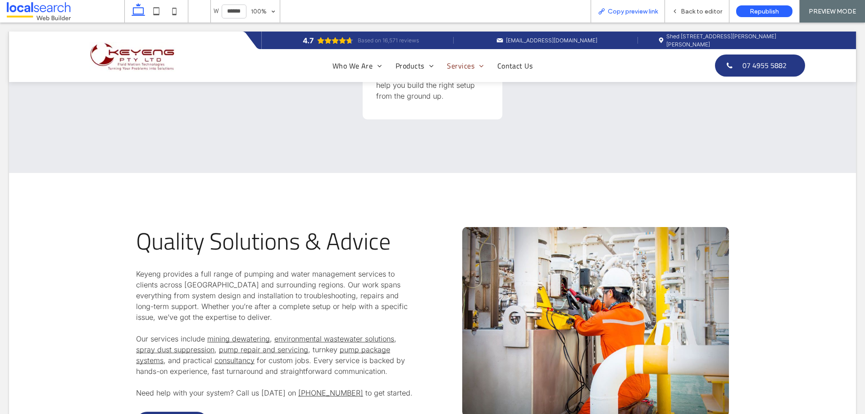
click at [656, 14] on span "Copy preview link" at bounding box center [633, 12] width 50 height 8
click at [695, 12] on span "Back to editor" at bounding box center [701, 12] width 41 height 8
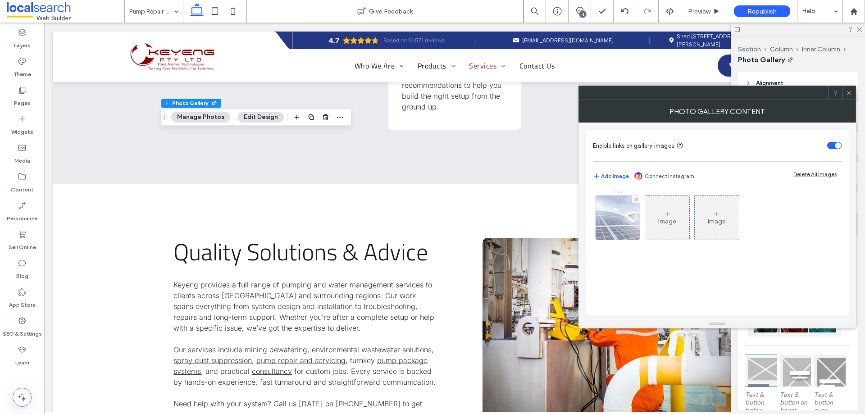
click at [617, 226] on img at bounding box center [618, 218] width 66 height 44
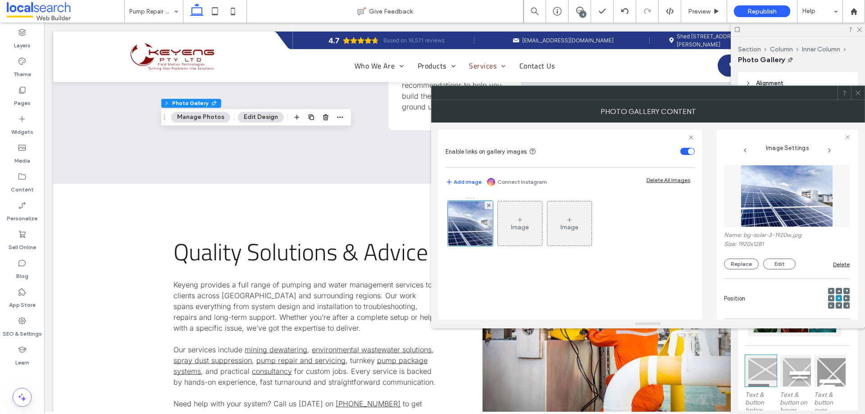
click at [814, 217] on img at bounding box center [787, 196] width 93 height 62
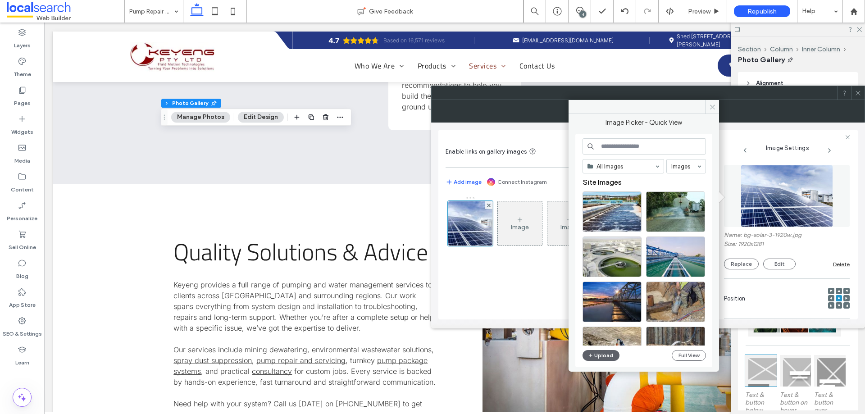
click at [596, 350] on div "All Images Images Site Images Upload Full View" at bounding box center [643, 250] width 123 height 225
click at [597, 351] on button "Upload" at bounding box center [600, 355] width 37 height 11
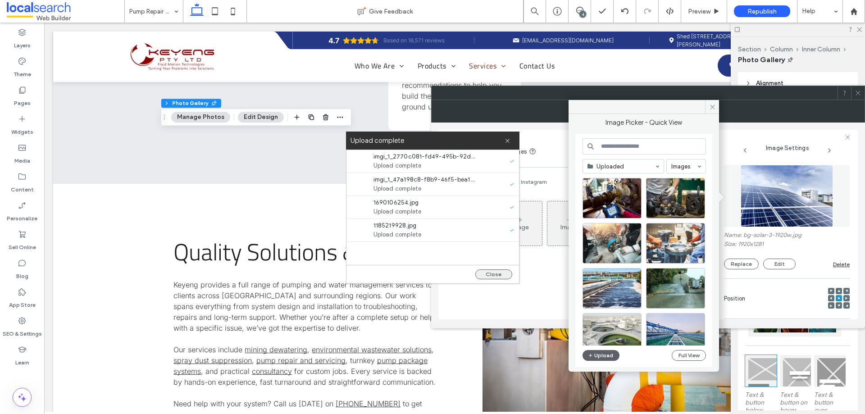
click at [502, 276] on button "Close" at bounding box center [493, 274] width 37 height 10
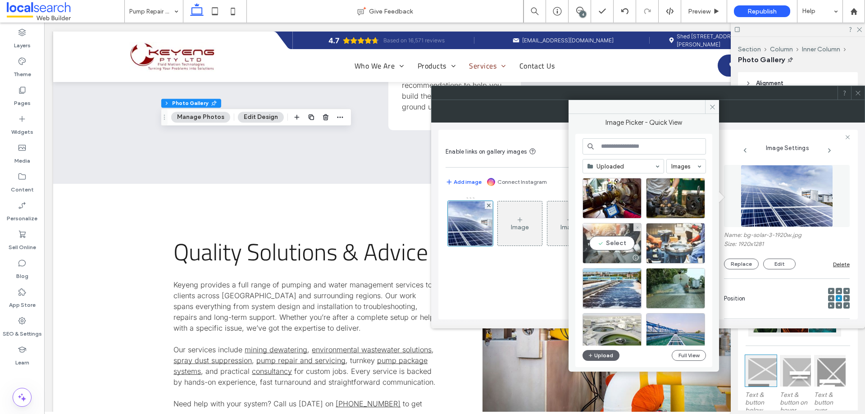
click at [627, 245] on div "Select" at bounding box center [611, 243] width 59 height 41
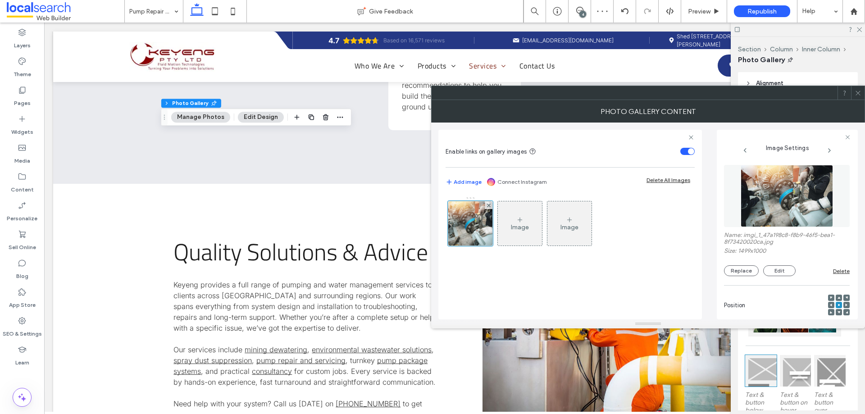
click at [858, 93] on use at bounding box center [857, 93] width 5 height 5
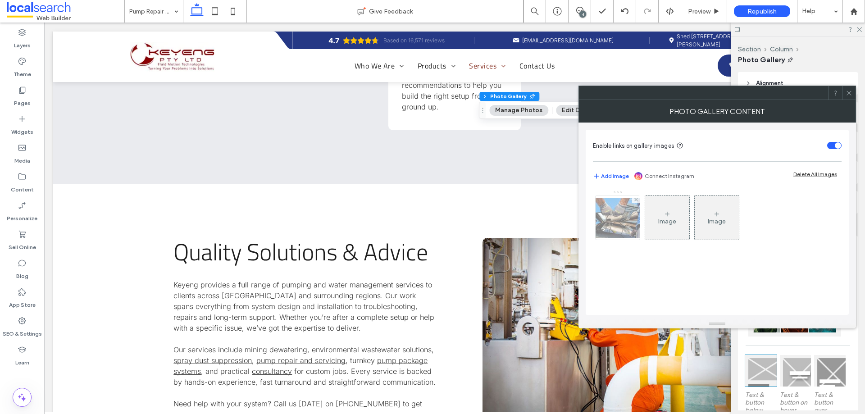
click at [603, 231] on img at bounding box center [618, 218] width 72 height 40
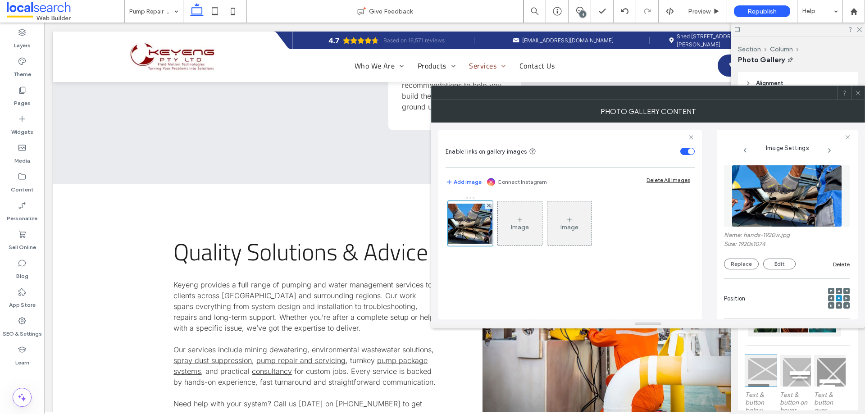
click at [772, 204] on img at bounding box center [787, 196] width 110 height 62
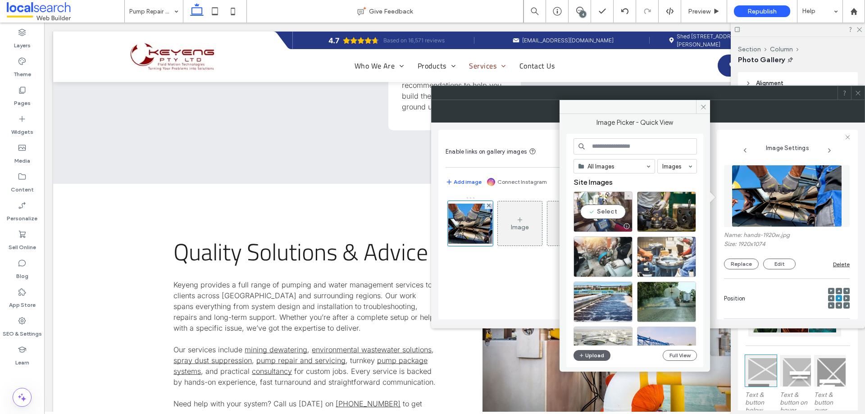
click at [612, 203] on div "Select" at bounding box center [602, 211] width 59 height 41
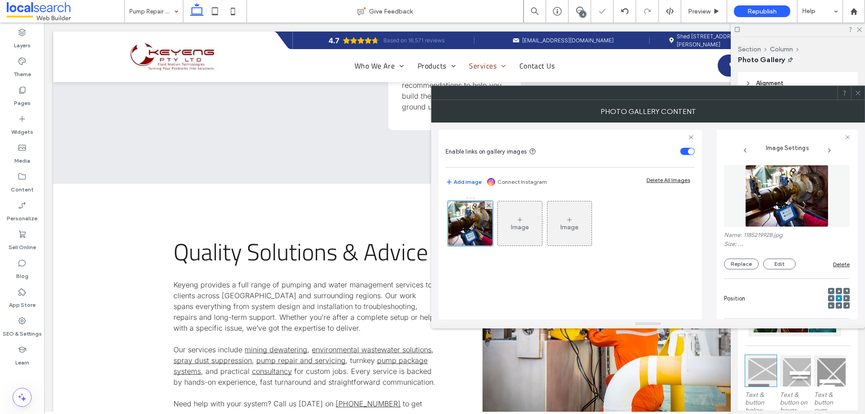
click at [860, 100] on div at bounding box center [648, 93] width 434 height 14
click at [857, 95] on icon at bounding box center [858, 93] width 7 height 7
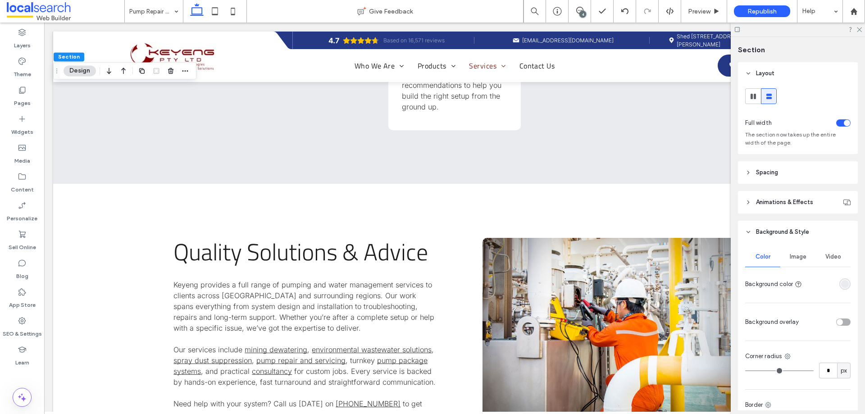
click at [805, 252] on div "Image" at bounding box center [797, 257] width 35 height 20
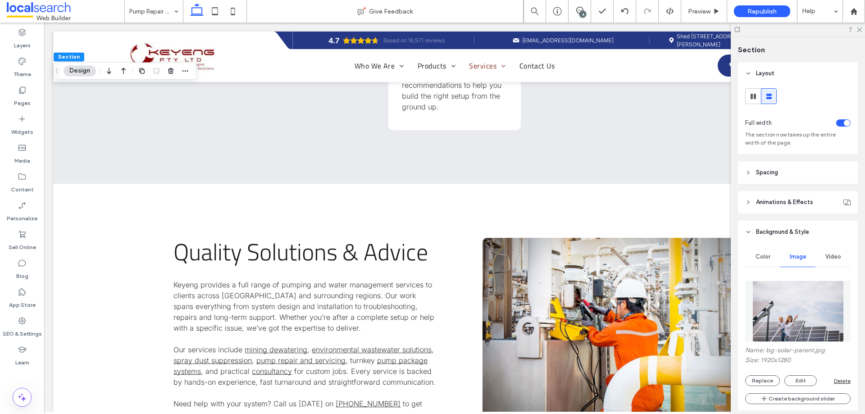
click at [790, 300] on img at bounding box center [797, 311] width 91 height 61
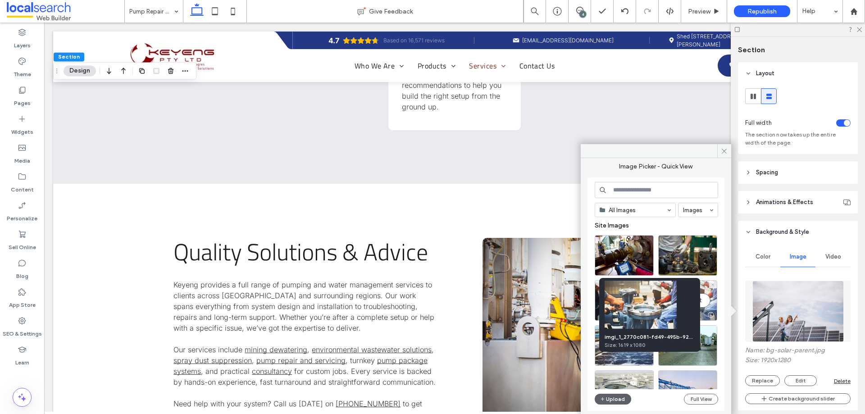
click at [709, 299] on div "Select" at bounding box center [687, 300] width 59 height 41
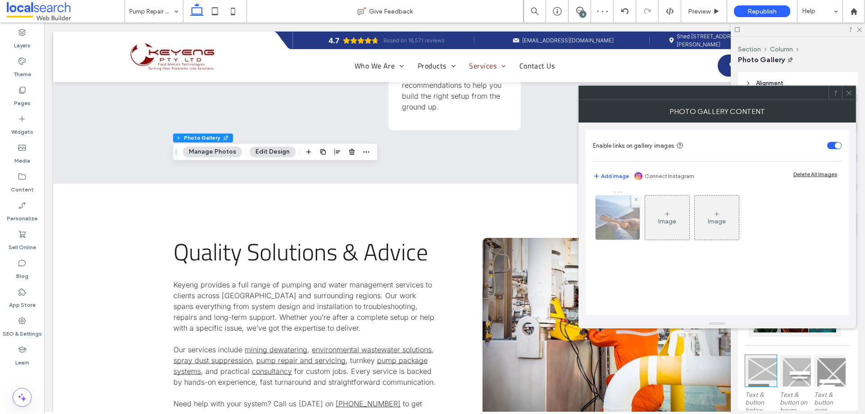
click at [619, 233] on img at bounding box center [617, 218] width 59 height 44
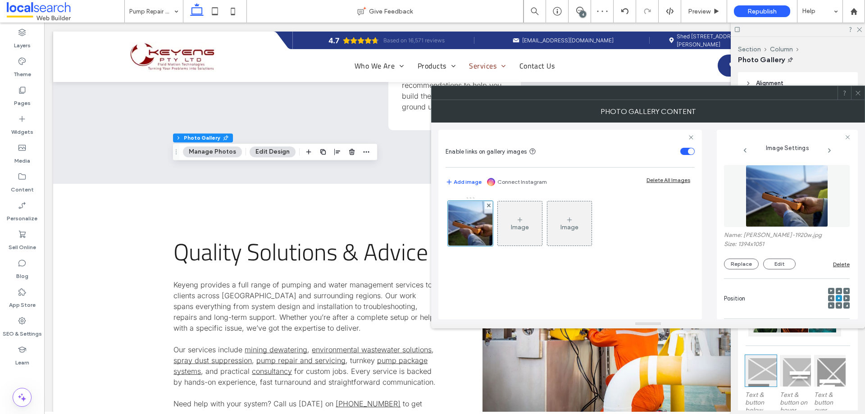
click at [809, 200] on img at bounding box center [787, 196] width 82 height 62
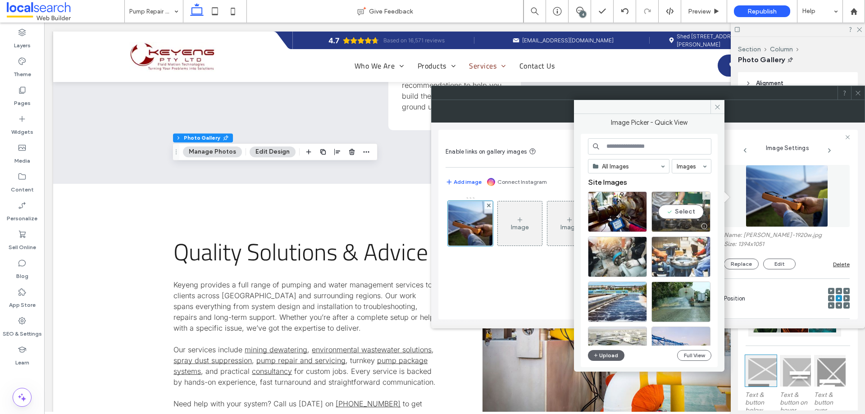
click at [692, 216] on div "Select" at bounding box center [680, 211] width 59 height 41
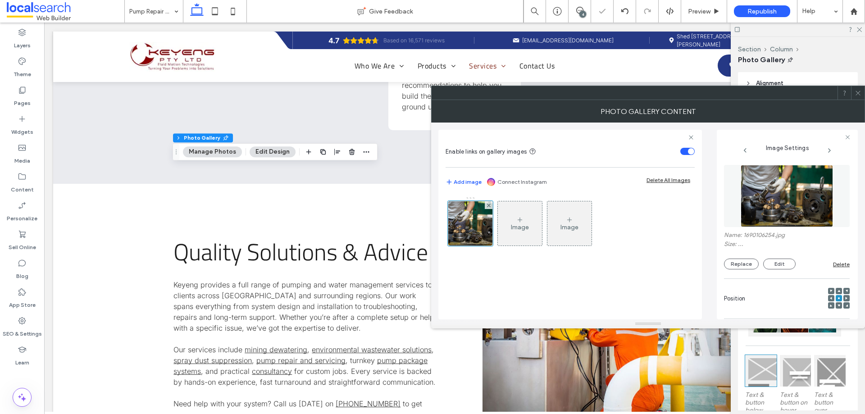
click at [860, 95] on icon at bounding box center [858, 93] width 7 height 7
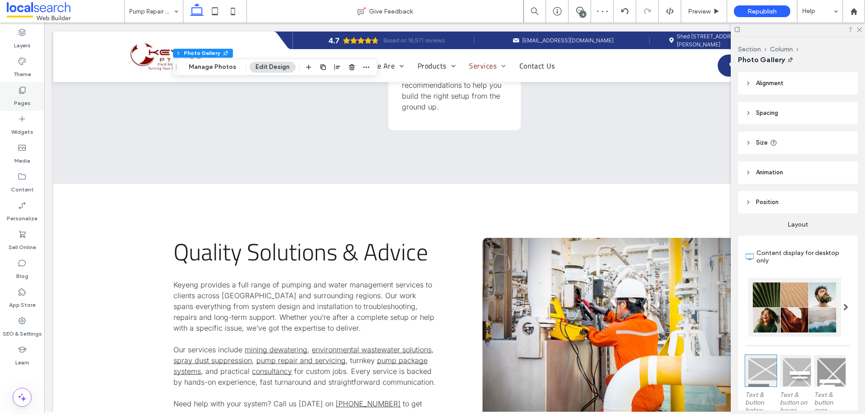
click at [25, 102] on label "Pages" at bounding box center [22, 101] width 17 height 13
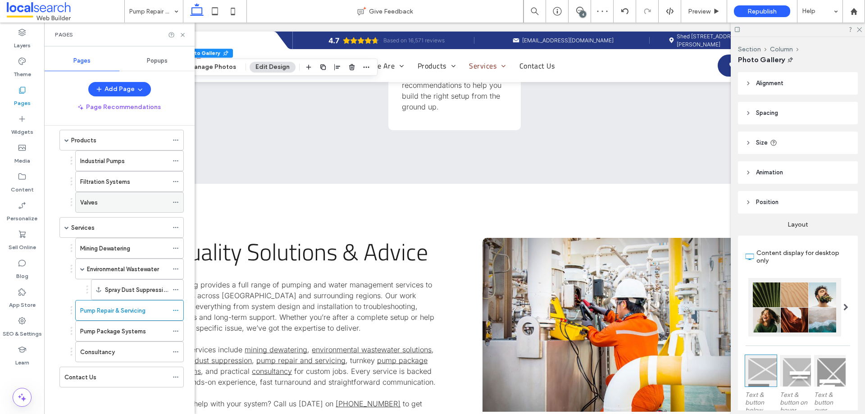
scroll to position [62, 0]
click at [101, 332] on label "Pump Package Systems" at bounding box center [113, 331] width 66 height 16
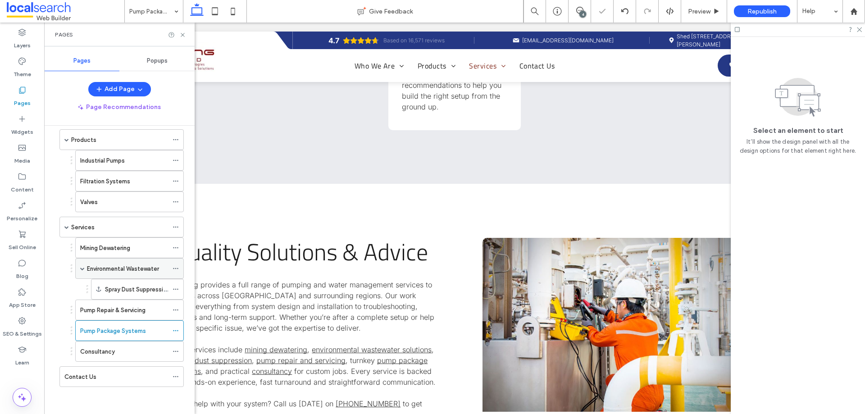
click at [82, 268] on span at bounding box center [82, 268] width 5 height 5
click at [181, 35] on icon at bounding box center [182, 35] width 7 height 7
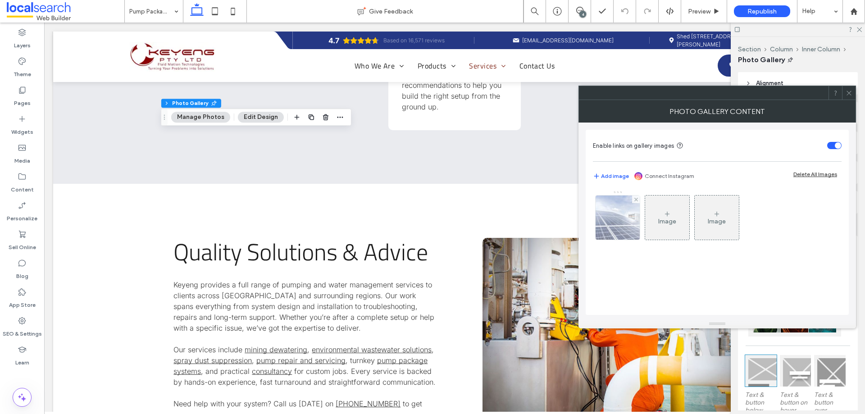
click at [614, 227] on img at bounding box center [618, 218] width 66 height 44
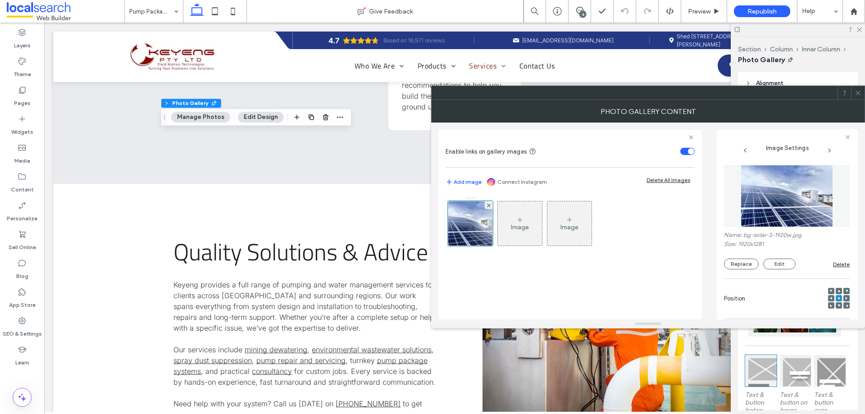
click at [781, 210] on img at bounding box center [787, 196] width 93 height 62
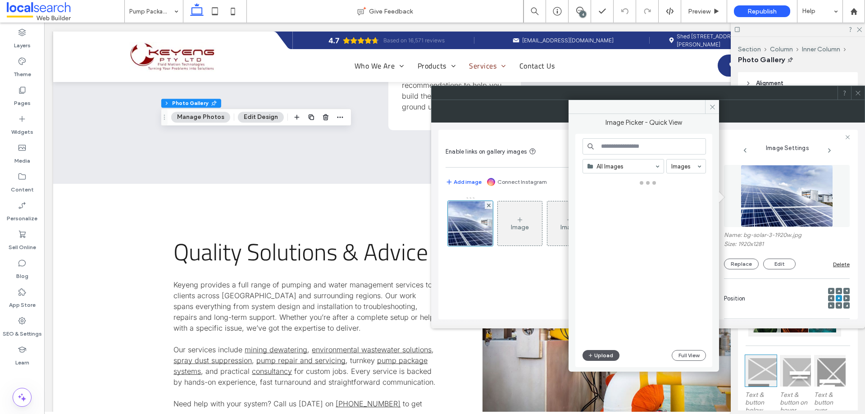
click at [603, 356] on button "Upload" at bounding box center [600, 355] width 37 height 11
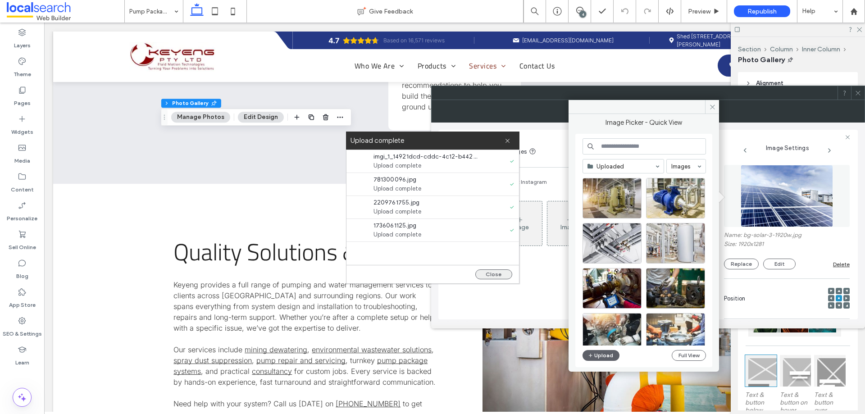
click at [498, 273] on button "Close" at bounding box center [493, 274] width 37 height 10
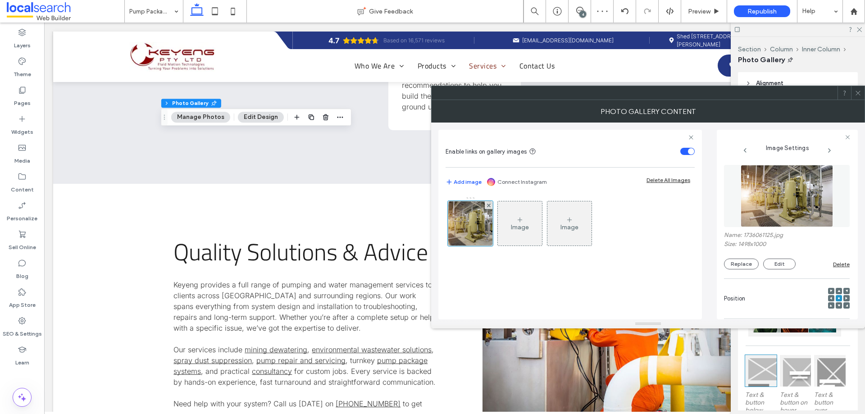
click at [752, 186] on img at bounding box center [787, 196] width 93 height 62
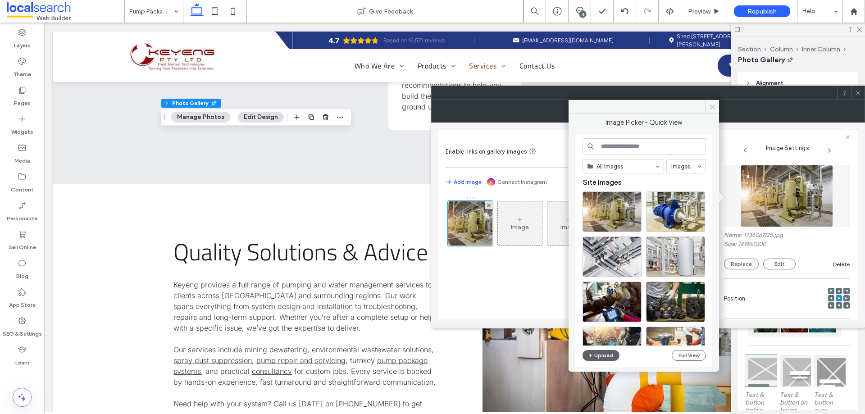
click at [859, 90] on icon at bounding box center [858, 93] width 7 height 7
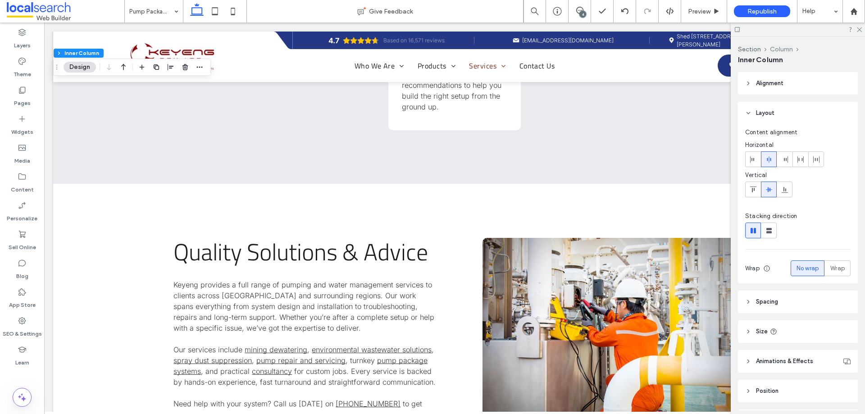
click at [788, 51] on button "Column" at bounding box center [781, 49] width 23 height 8
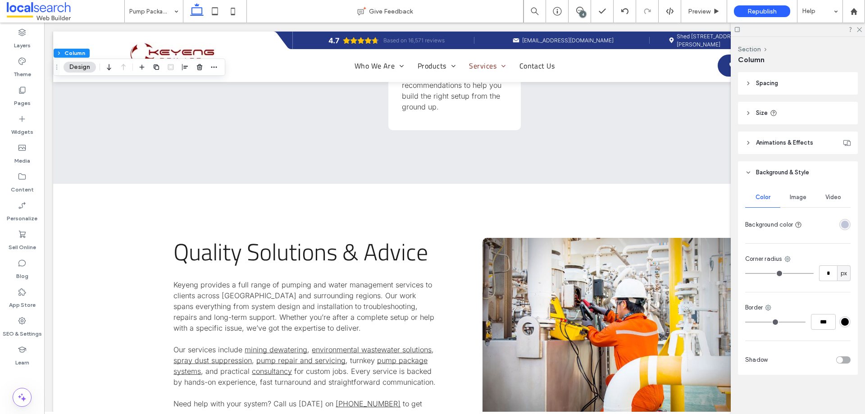
scroll to position [151, 0]
click at [845, 226] on div "rgba(192, 196, 215, 1)" at bounding box center [844, 223] width 11 height 11
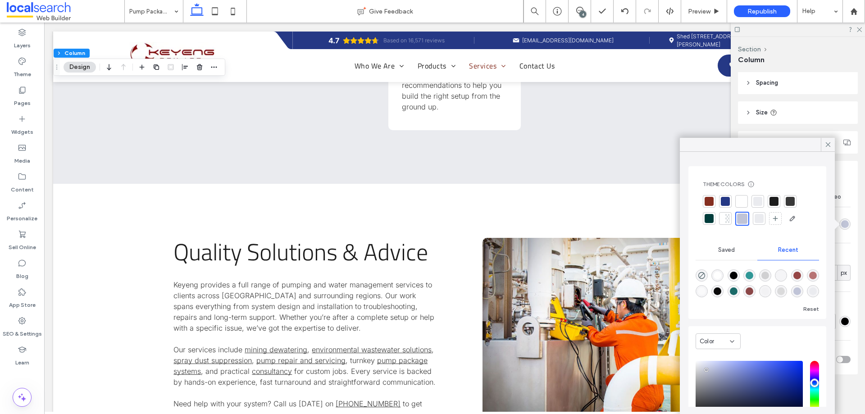
click at [728, 199] on div at bounding box center [725, 201] width 9 height 9
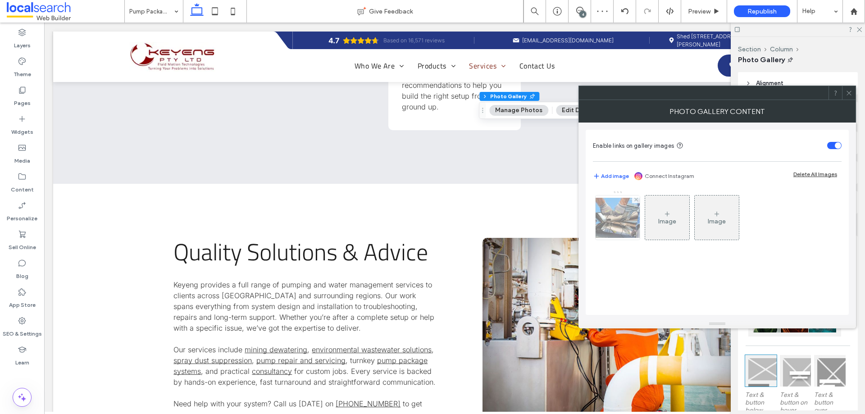
click at [615, 212] on img at bounding box center [618, 218] width 72 height 40
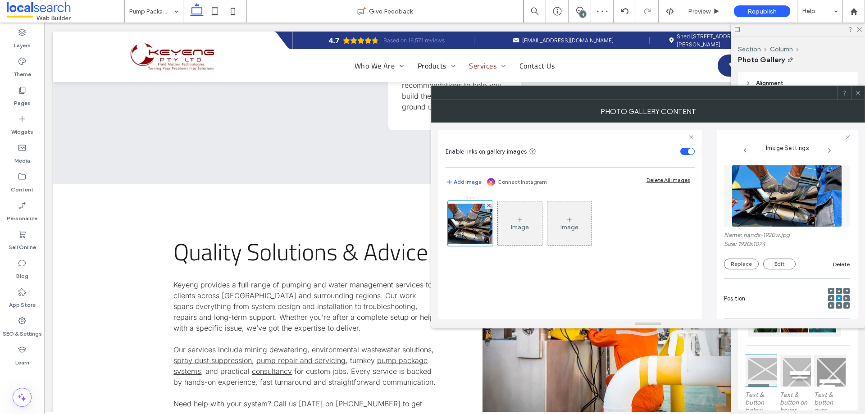
click at [751, 197] on img at bounding box center [787, 196] width 110 height 62
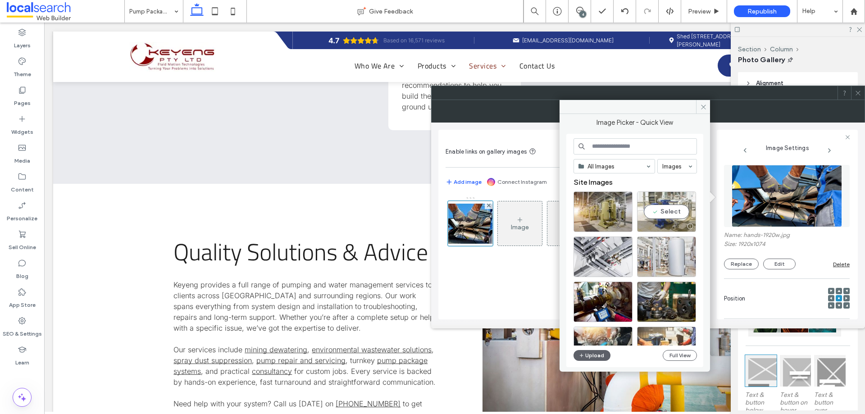
click at [687, 212] on div "Select" at bounding box center [666, 211] width 59 height 41
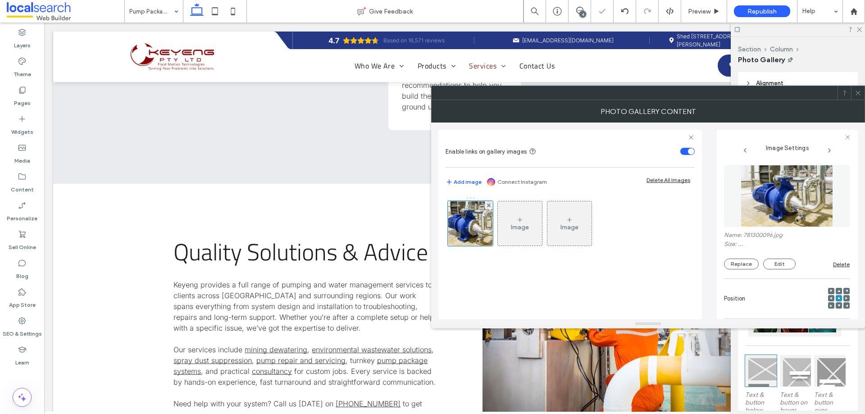
click at [855, 94] on icon at bounding box center [858, 93] width 7 height 7
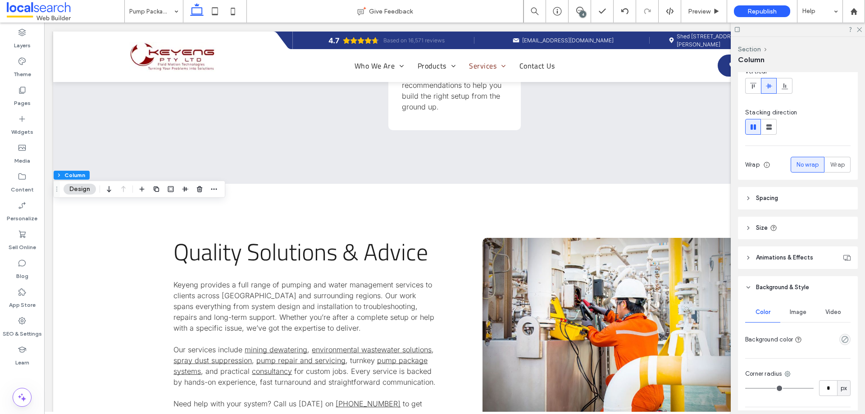
scroll to position [189, 0]
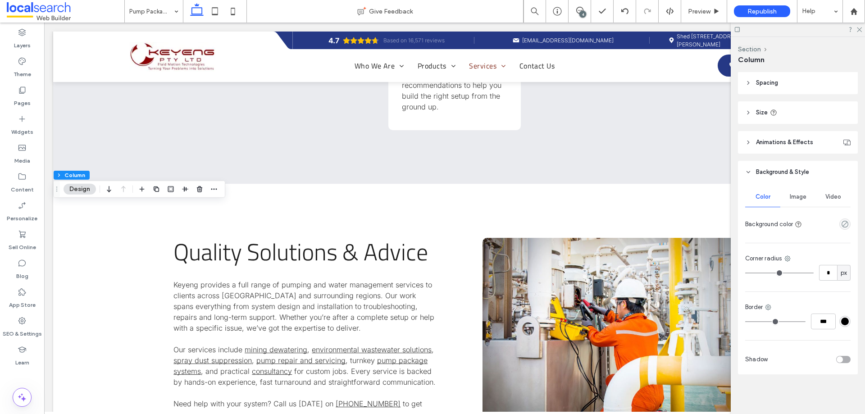
click at [800, 198] on span "Image" at bounding box center [798, 196] width 17 height 7
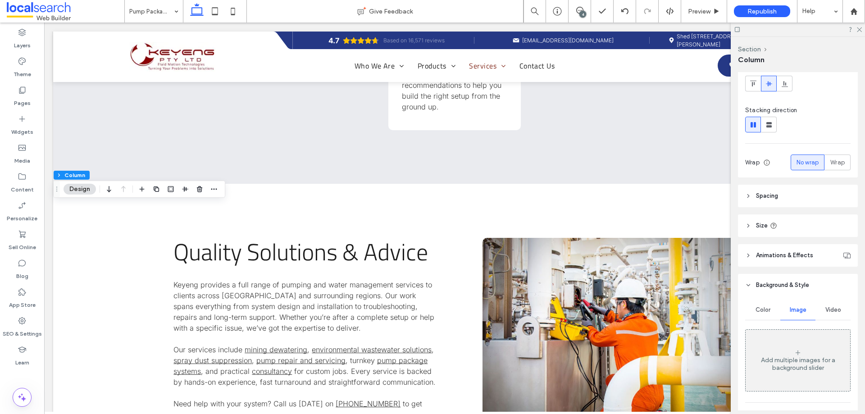
scroll to position [9, 0]
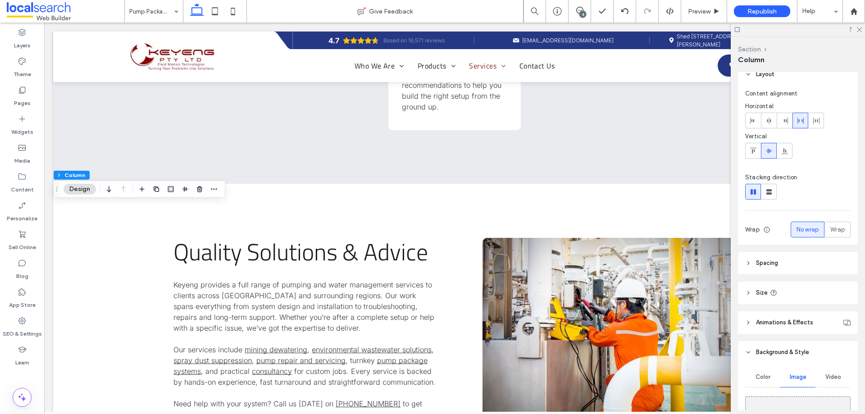
click at [754, 52] on button "Section" at bounding box center [749, 49] width 23 height 8
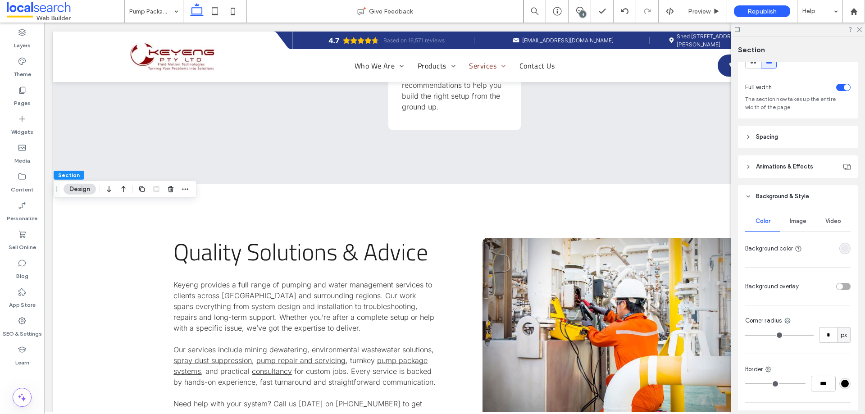
scroll to position [98, 0]
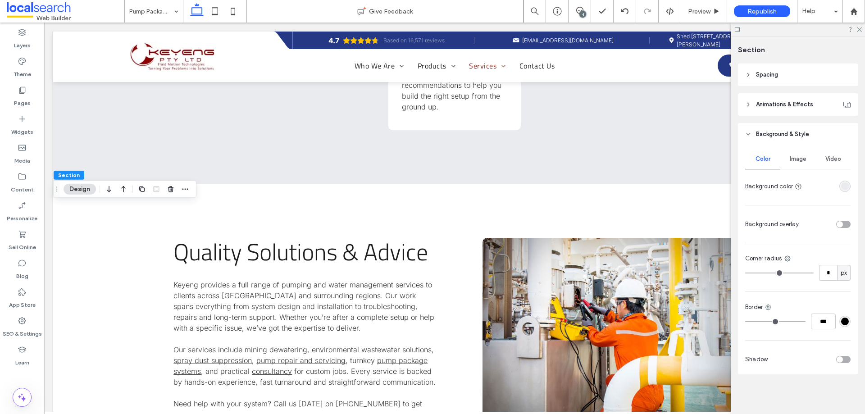
click at [801, 164] on div "Image" at bounding box center [797, 159] width 35 height 20
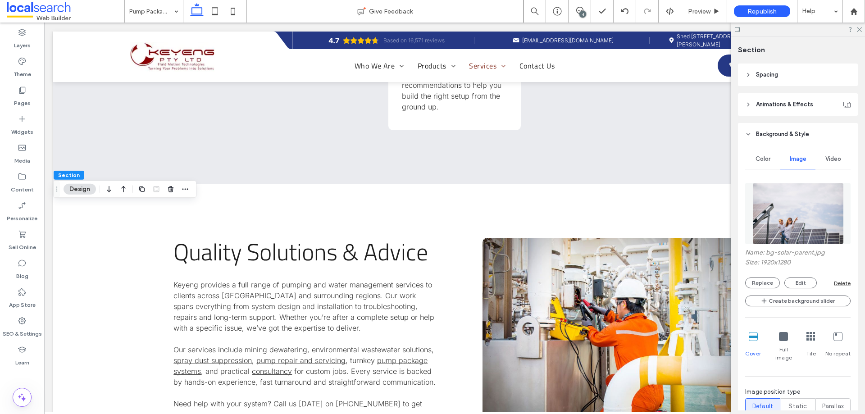
click at [797, 205] on img at bounding box center [797, 213] width 91 height 61
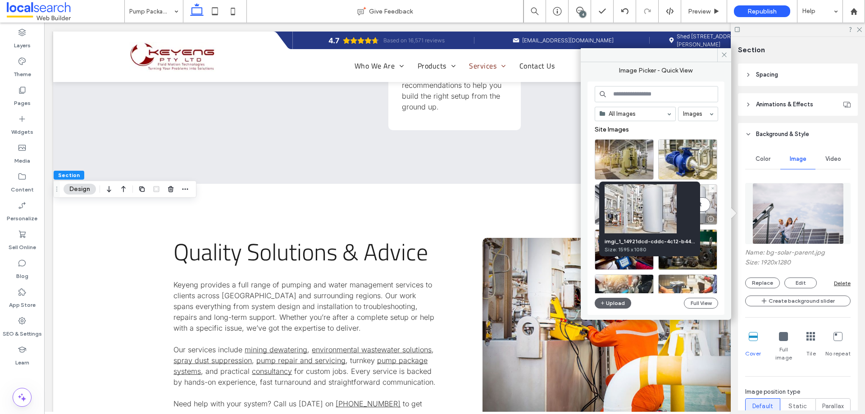
click at [710, 216] on div at bounding box center [710, 218] width 11 height 7
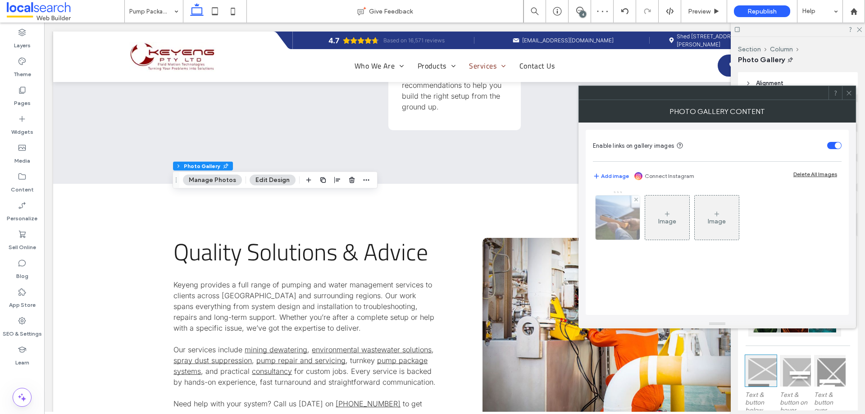
click at [620, 226] on img at bounding box center [617, 218] width 59 height 44
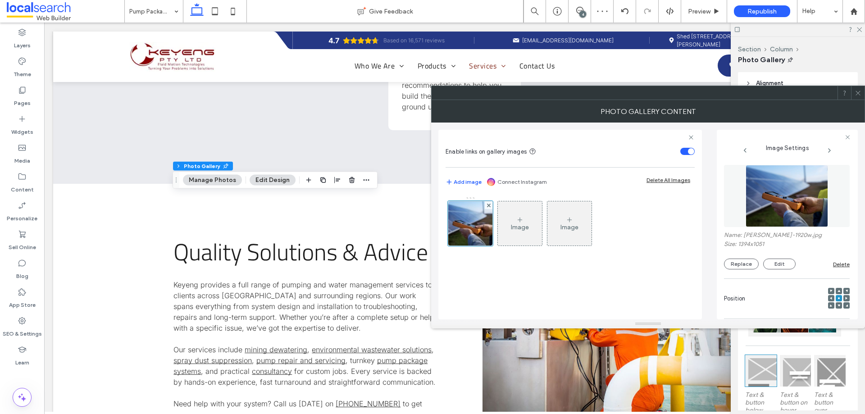
click at [755, 207] on img at bounding box center [787, 196] width 82 height 62
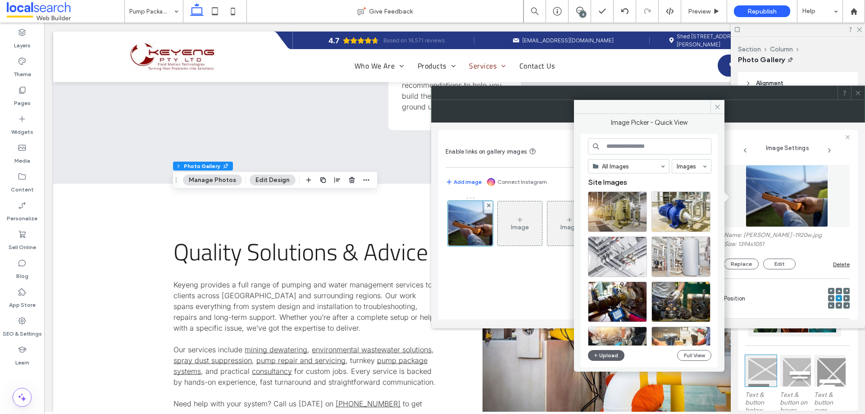
click at [621, 247] on div at bounding box center [617, 256] width 59 height 41
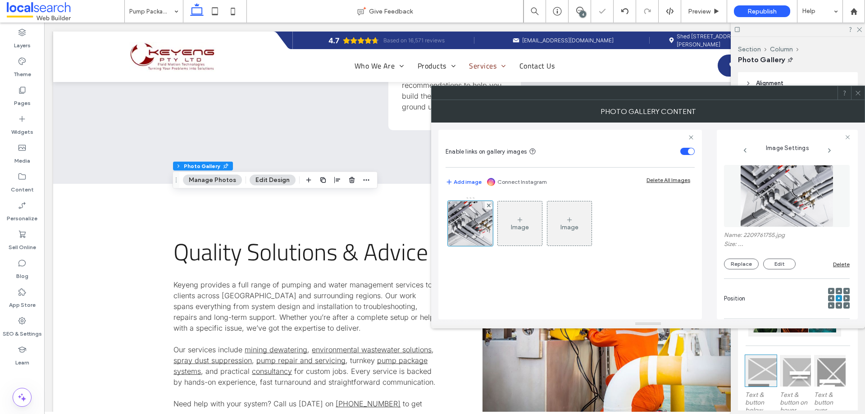
click at [859, 92] on icon at bounding box center [858, 93] width 7 height 7
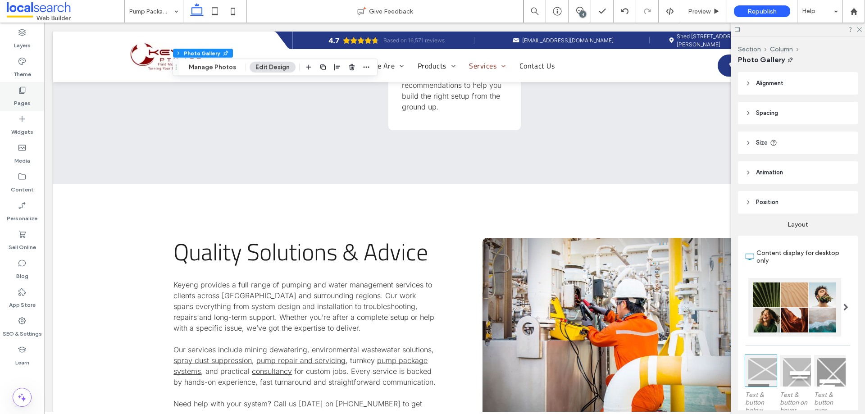
click at [16, 70] on label "Theme" at bounding box center [23, 72] width 18 height 13
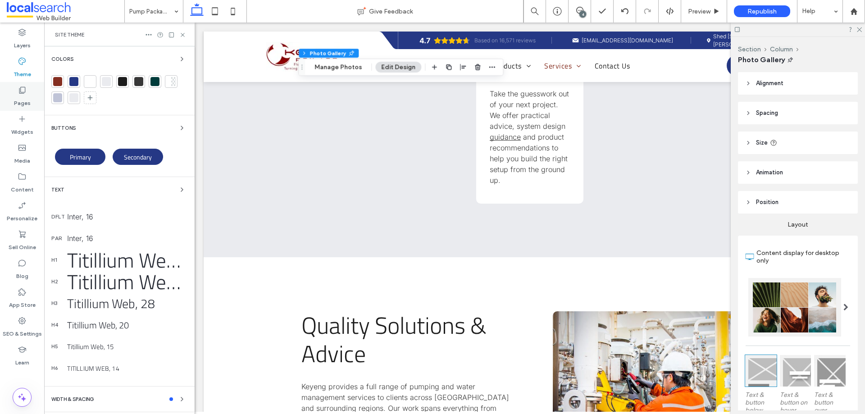
click at [15, 95] on label "Pages" at bounding box center [22, 101] width 17 height 13
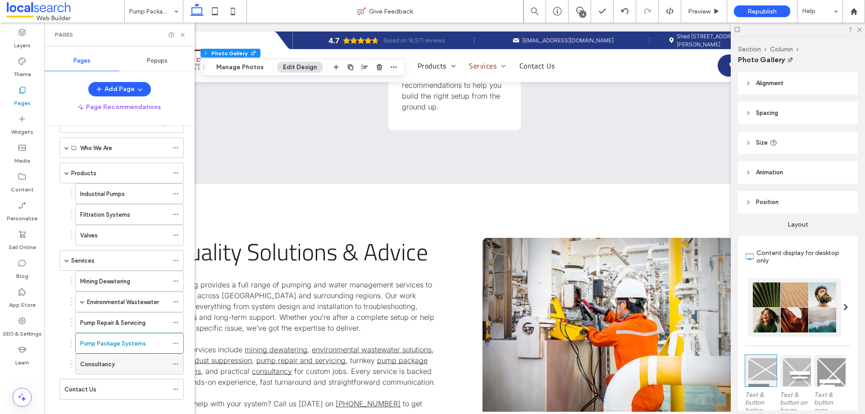
scroll to position [41, 0]
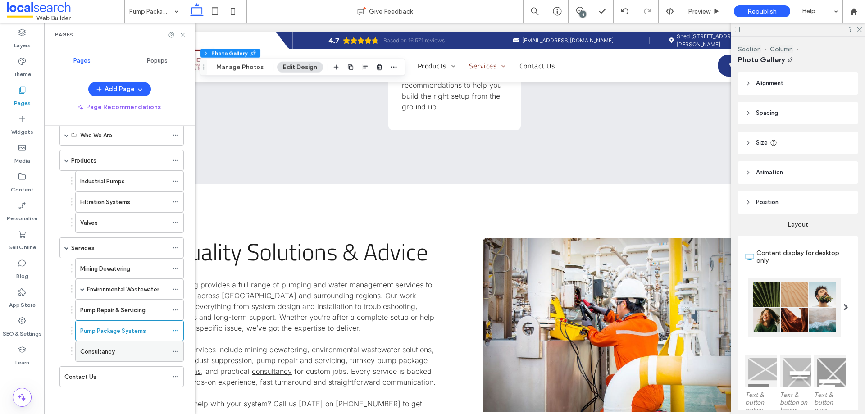
click at [109, 344] on div "Consultancy" at bounding box center [124, 351] width 88 height 20
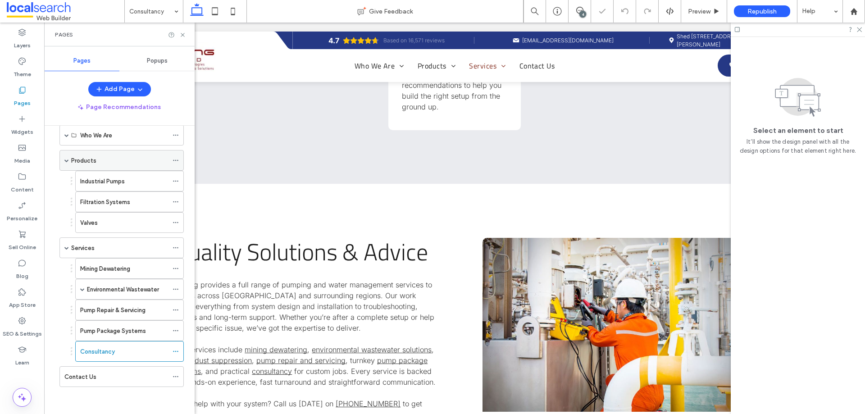
click at [67, 161] on span at bounding box center [66, 160] width 5 height 5
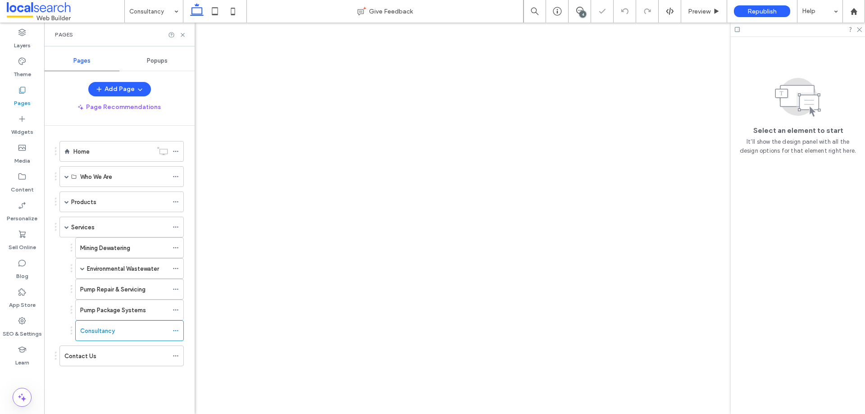
click at [126, 292] on label "Pump Repair & Servicing" at bounding box center [112, 290] width 65 height 16
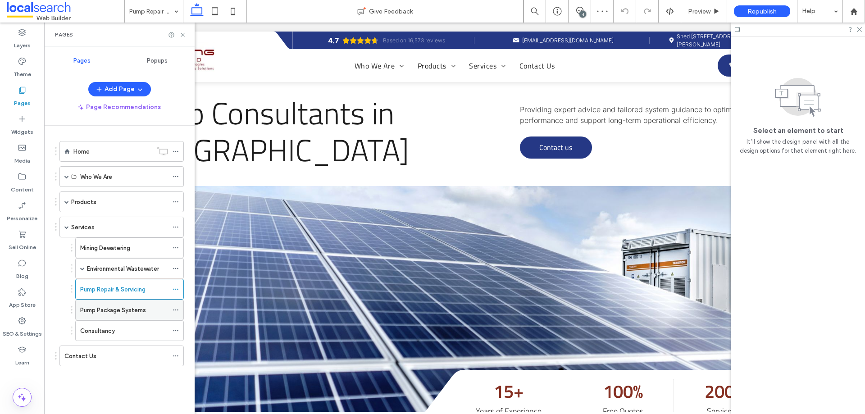
click at [140, 314] on label "Pump Package Systems" at bounding box center [113, 310] width 66 height 16
click at [136, 329] on div "Consultancy" at bounding box center [124, 330] width 88 height 9
click at [183, 37] on icon at bounding box center [182, 35] width 7 height 7
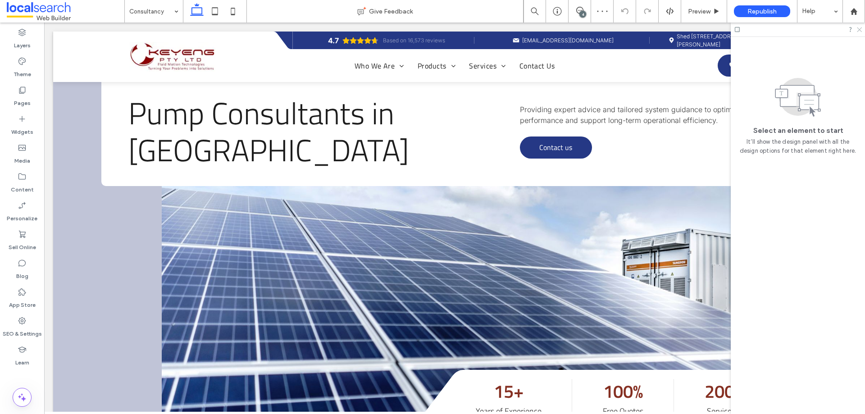
click at [858, 30] on icon at bounding box center [859, 29] width 6 height 6
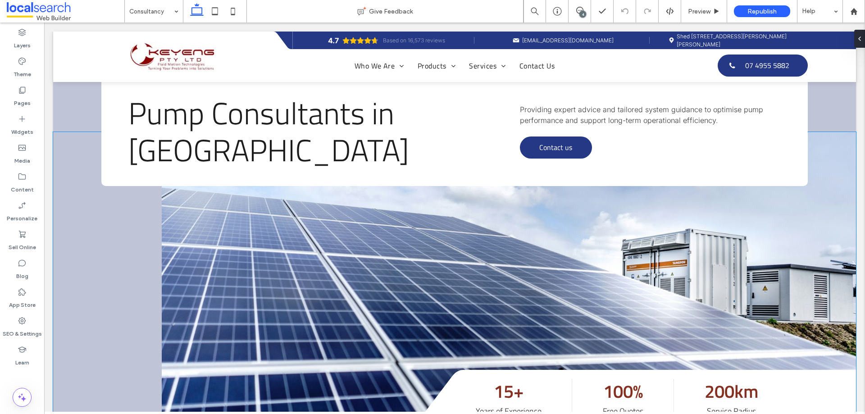
click at [76, 212] on div at bounding box center [454, 276] width 803 height 288
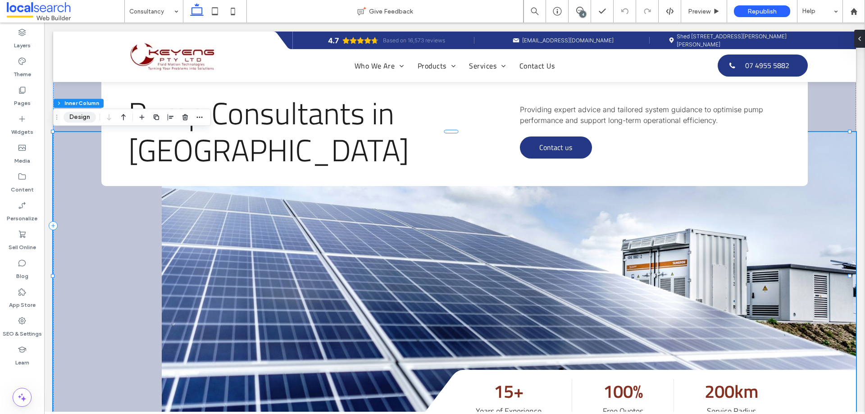
click at [93, 119] on button "Design" at bounding box center [80, 117] width 32 height 11
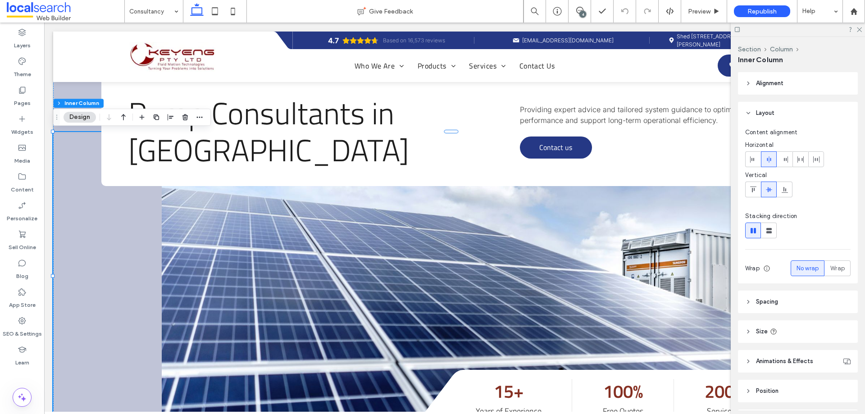
click at [753, 45] on div "Section Column Inner Column" at bounding box center [798, 54] width 120 height 35
click at [751, 50] on button "Section" at bounding box center [749, 49] width 23 height 8
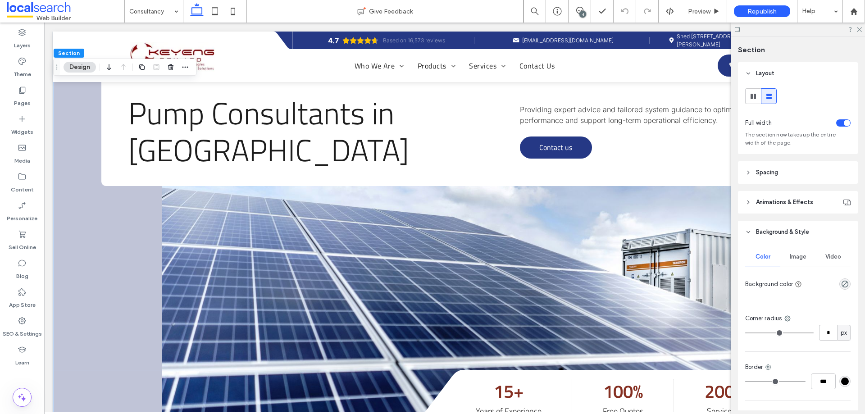
click at [804, 255] on span "Image" at bounding box center [798, 256] width 17 height 7
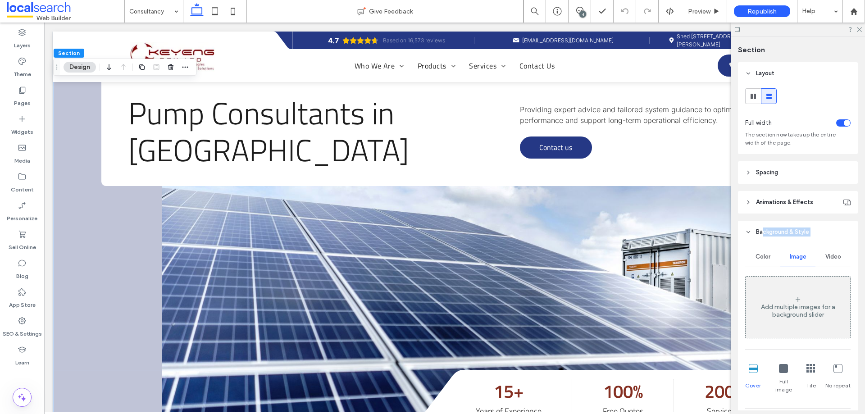
click at [762, 243] on div "Background & Style Color Image Video Add multiple images for a background slide…" at bounding box center [798, 418] width 120 height 394
click at [763, 252] on div "Color" at bounding box center [762, 257] width 35 height 20
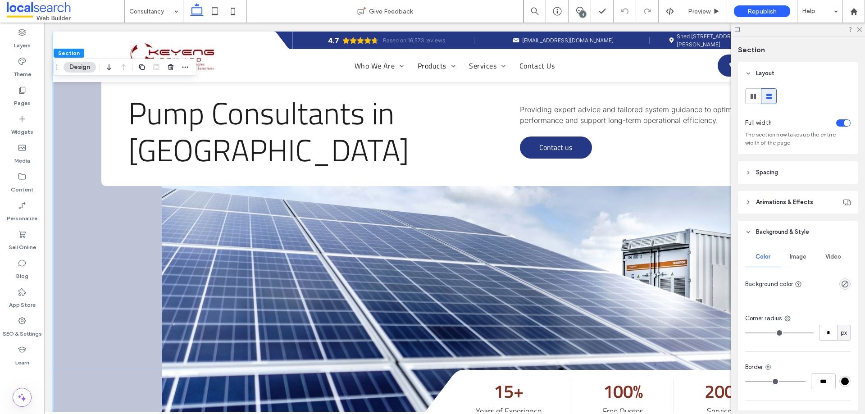
click at [756, 51] on span "Section" at bounding box center [751, 49] width 27 height 9
click at [79, 98] on div "Pump Consultants in Mackay Providing expert advice and tailored system guidance…" at bounding box center [454, 109] width 803 height 155
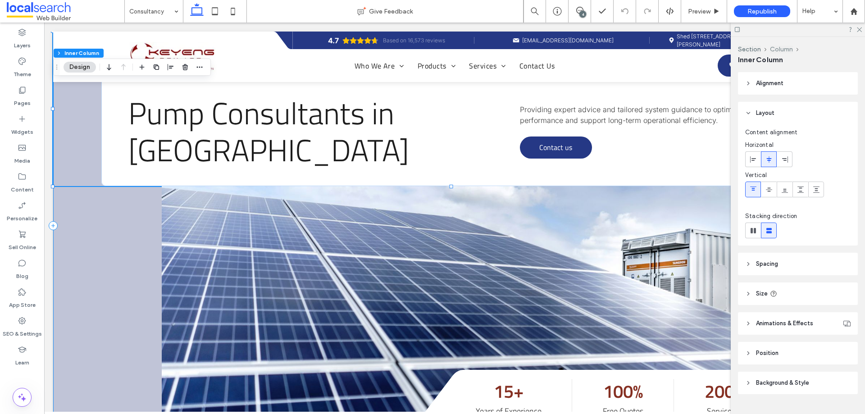
click at [787, 48] on button "Column" at bounding box center [781, 49] width 23 height 8
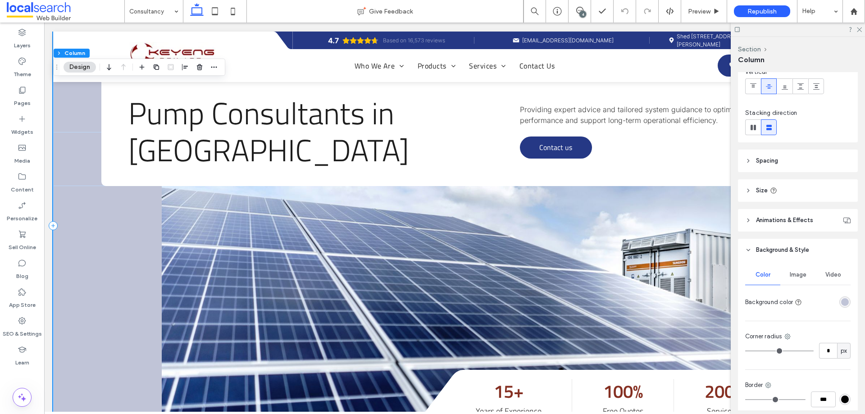
scroll to position [151, 0]
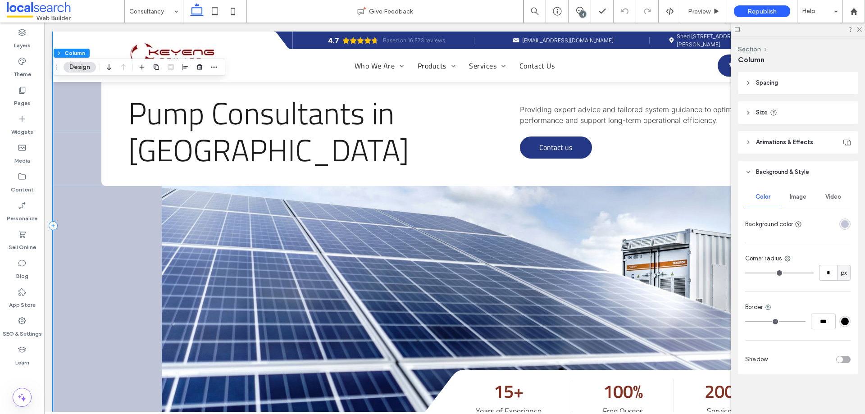
click at [842, 232] on div at bounding box center [827, 224] width 45 height 16
click at [842, 227] on div "rgba(192, 196, 215, 1)" at bounding box center [845, 224] width 8 height 8
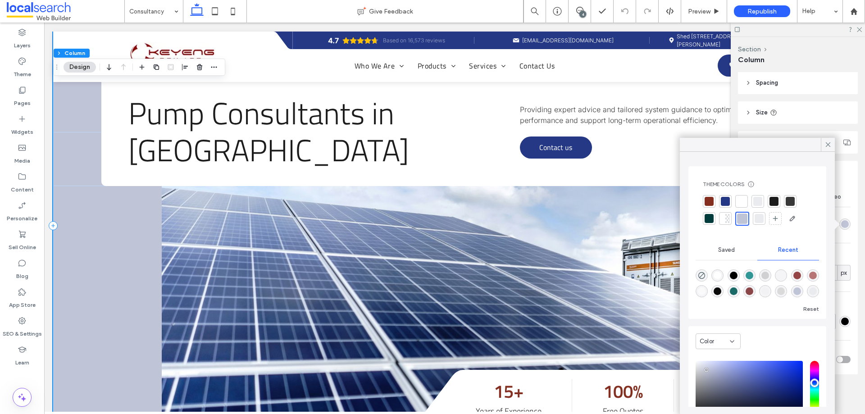
click at [726, 203] on div at bounding box center [725, 201] width 9 height 9
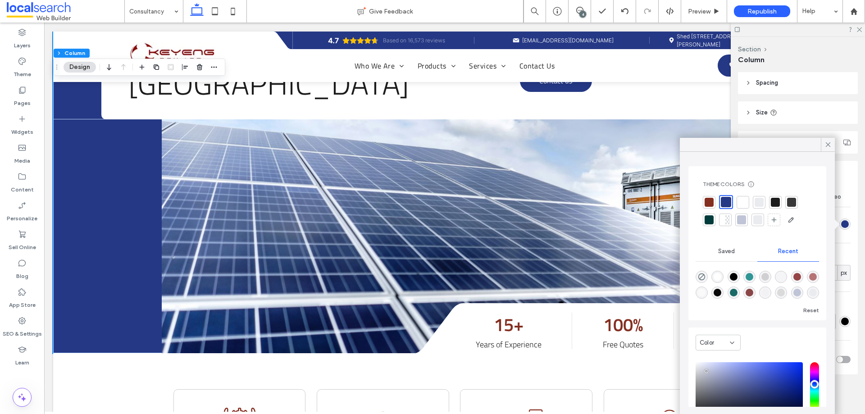
scroll to position [0, 0]
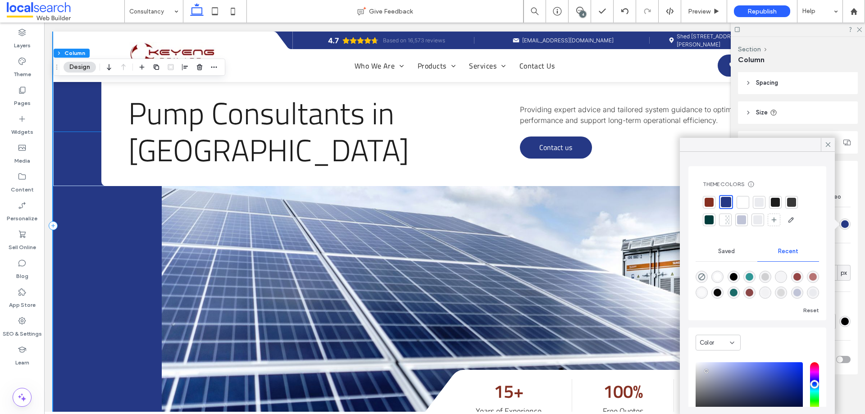
click at [182, 287] on link at bounding box center [509, 276] width 694 height 288
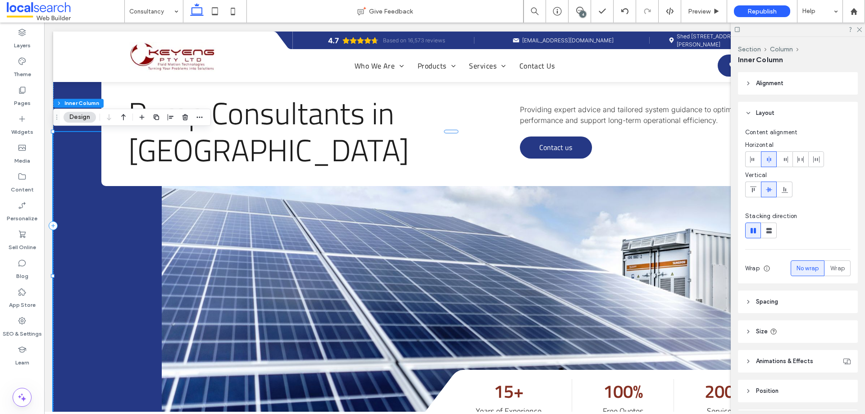
click at [182, 287] on link at bounding box center [509, 276] width 694 height 288
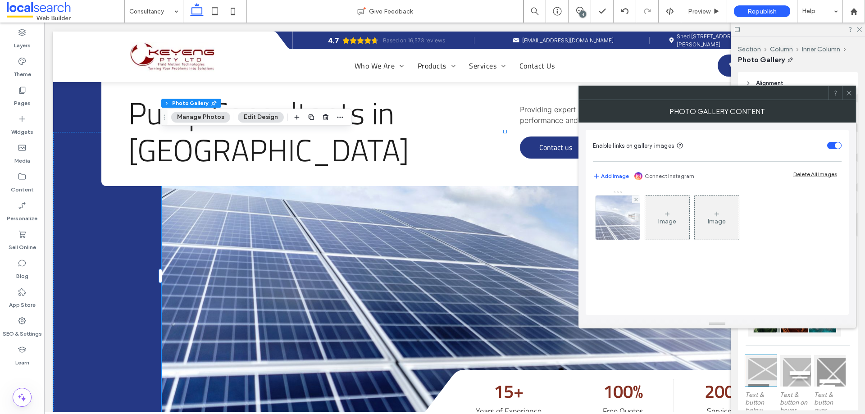
click at [608, 223] on img at bounding box center [618, 218] width 66 height 44
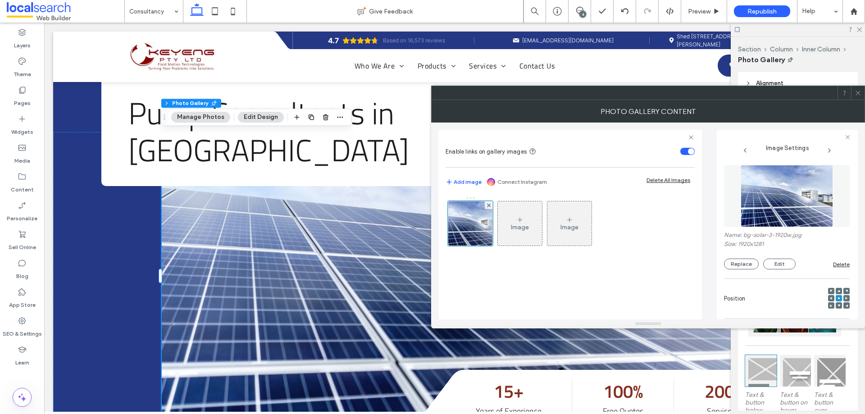
click at [789, 214] on img at bounding box center [787, 196] width 93 height 62
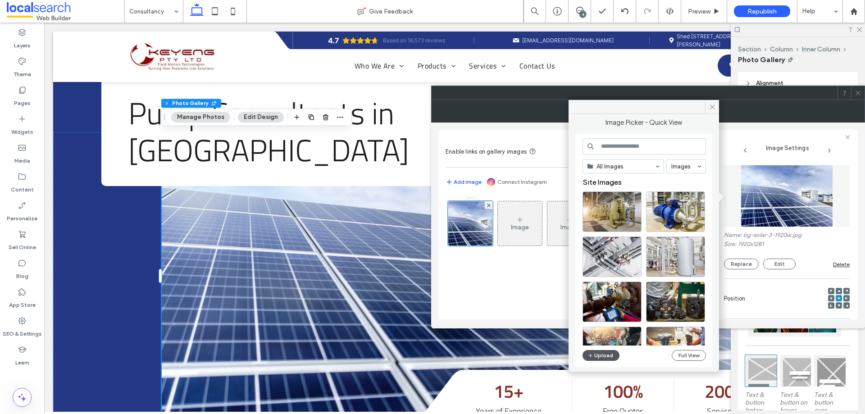
click at [614, 358] on button "Upload" at bounding box center [600, 355] width 37 height 11
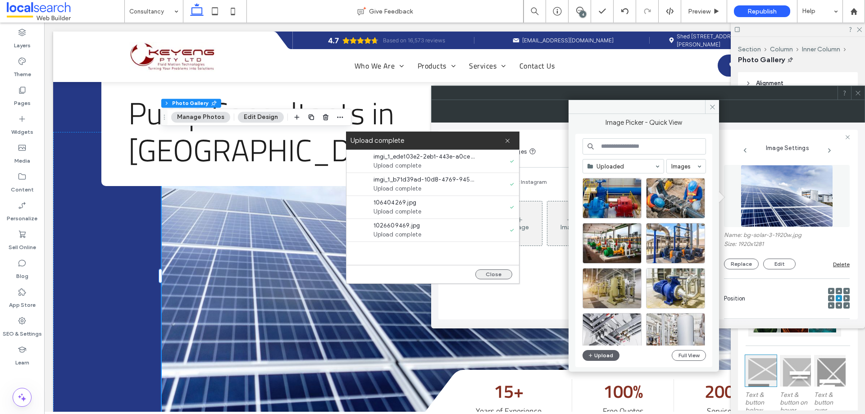
drag, startPoint x: 493, startPoint y: 275, endPoint x: 650, endPoint y: 233, distance: 162.7
click at [493, 275] on button "Close" at bounding box center [493, 274] width 37 height 10
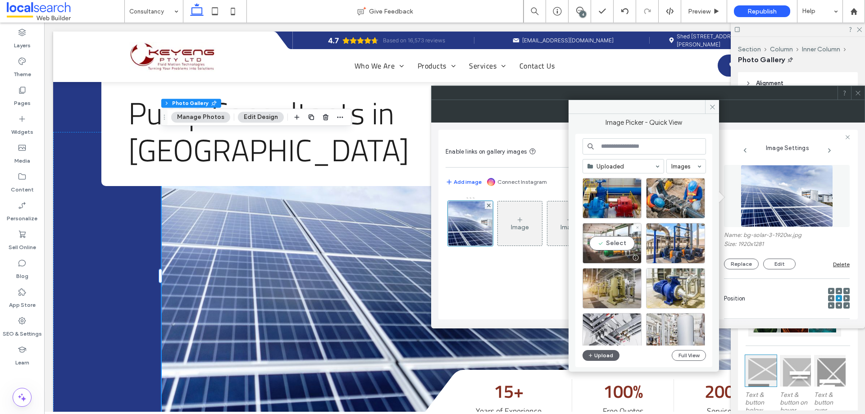
click at [621, 237] on div "Select" at bounding box center [611, 243] width 59 height 41
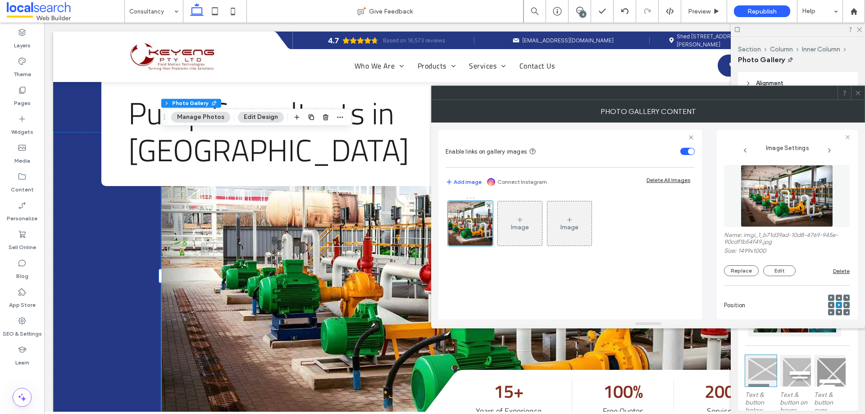
click at [855, 95] on icon at bounding box center [858, 93] width 7 height 7
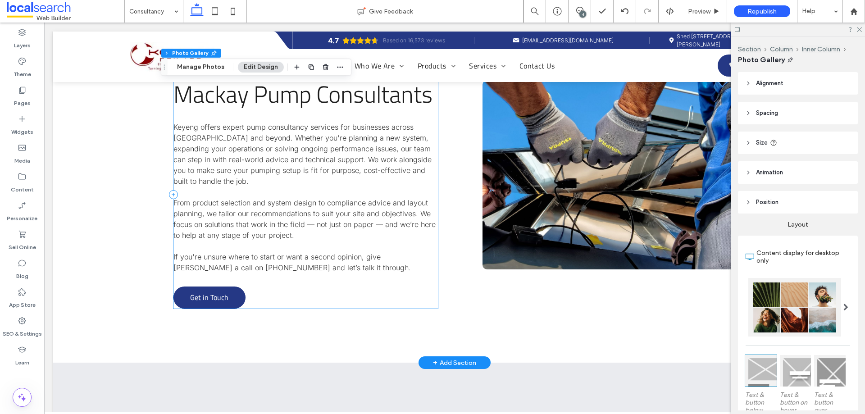
scroll to position [450, 0]
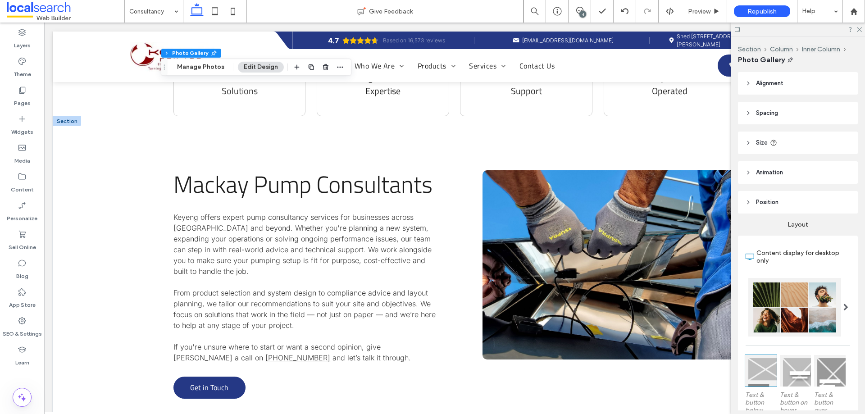
click at [475, 289] on div "Mackay Pump Consultants Keyeng offers expert pump consultancy services for busi…" at bounding box center [454, 284] width 803 height 336
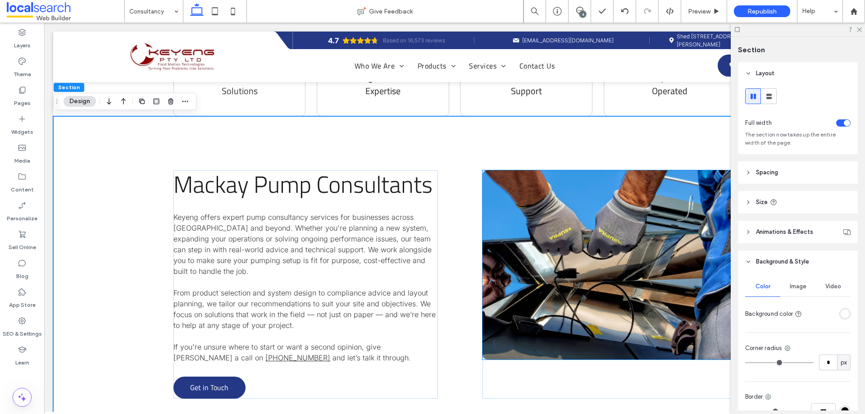
click at [516, 287] on link at bounding box center [608, 264] width 253 height 189
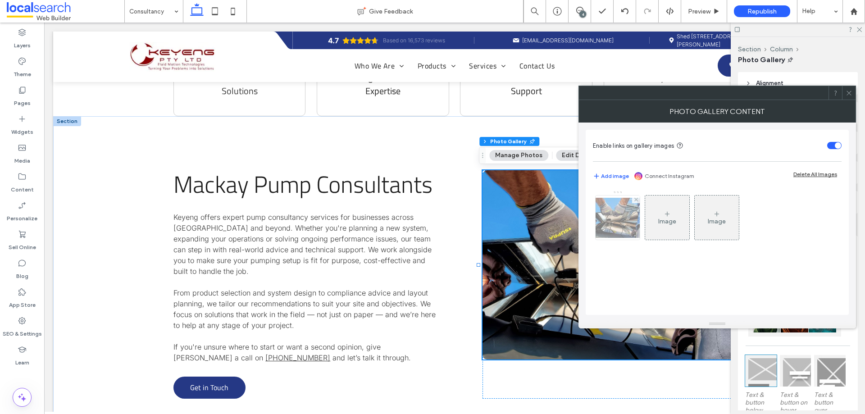
click at [598, 223] on img at bounding box center [618, 218] width 72 height 40
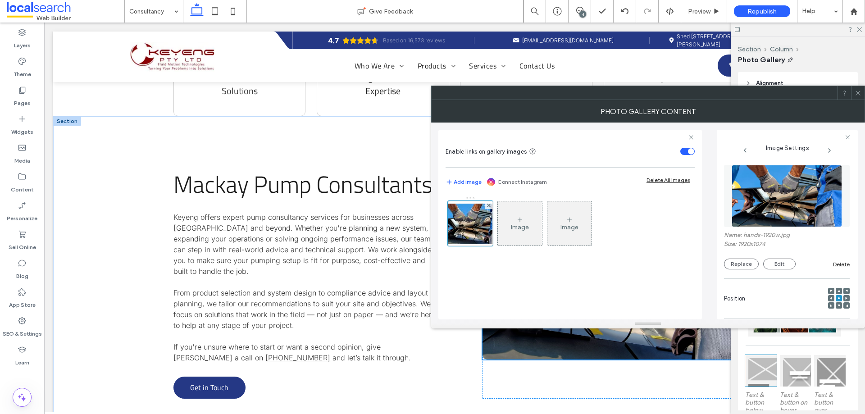
click at [773, 196] on img at bounding box center [787, 196] width 110 height 62
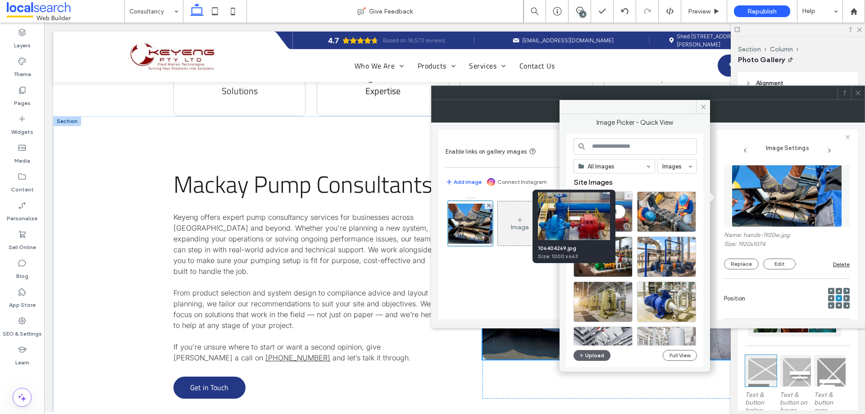
click at [623, 223] on div at bounding box center [626, 226] width 11 height 7
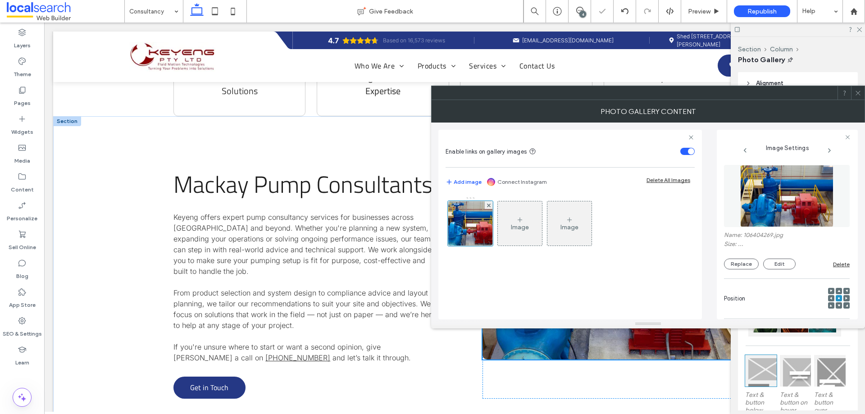
click at [854, 89] on div at bounding box center [858, 93] width 14 height 14
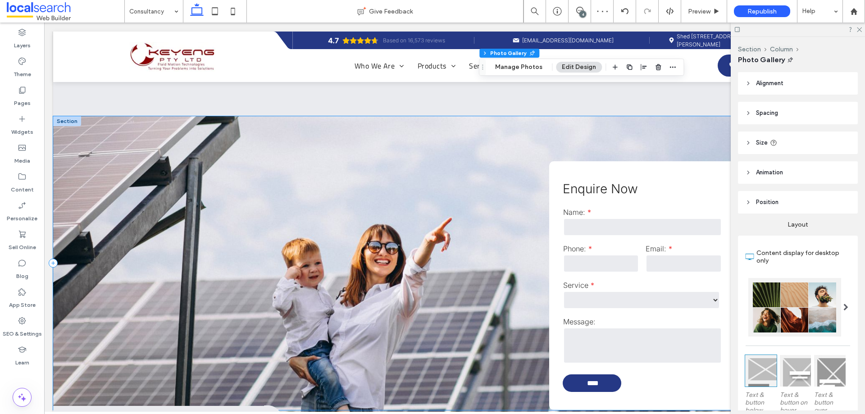
scroll to position [946, 0]
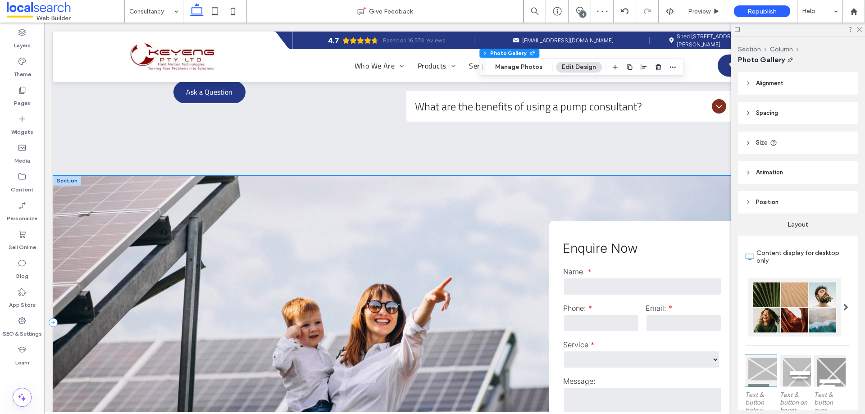
click at [70, 186] on div "**********" at bounding box center [454, 323] width 803 height 294
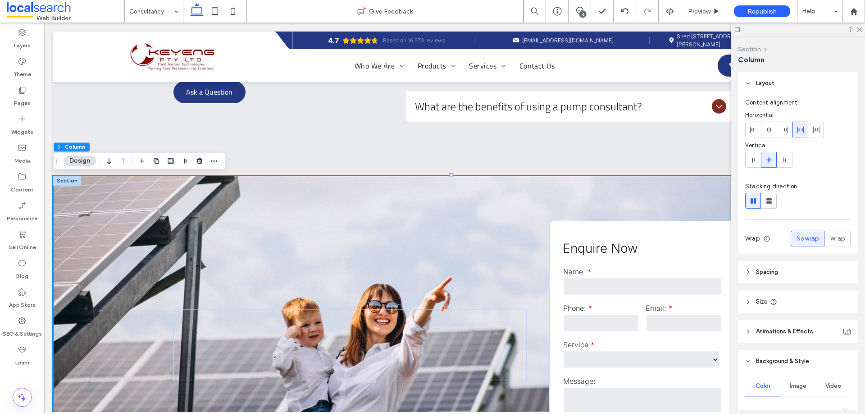
click at [749, 51] on button "Section" at bounding box center [749, 49] width 23 height 8
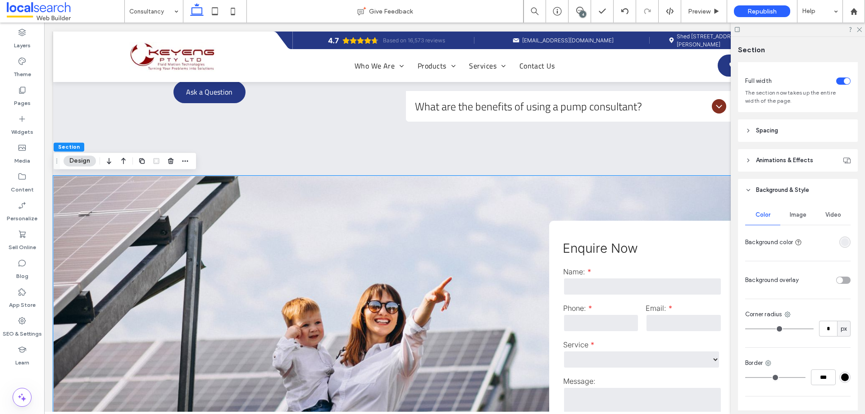
scroll to position [98, 0]
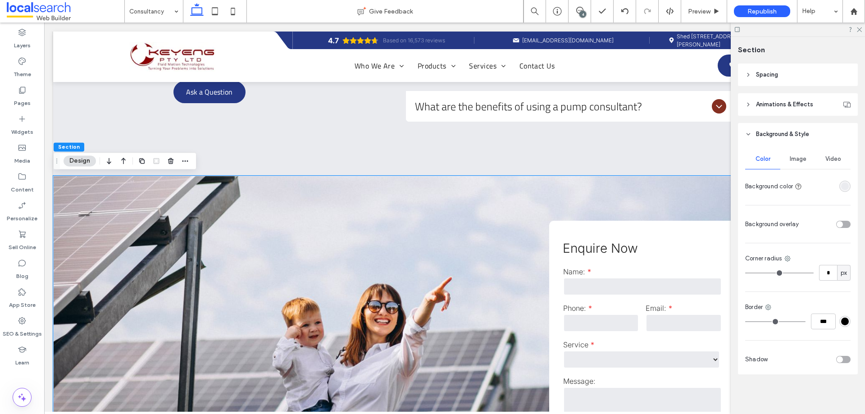
click at [797, 157] on span "Image" at bounding box center [798, 158] width 17 height 7
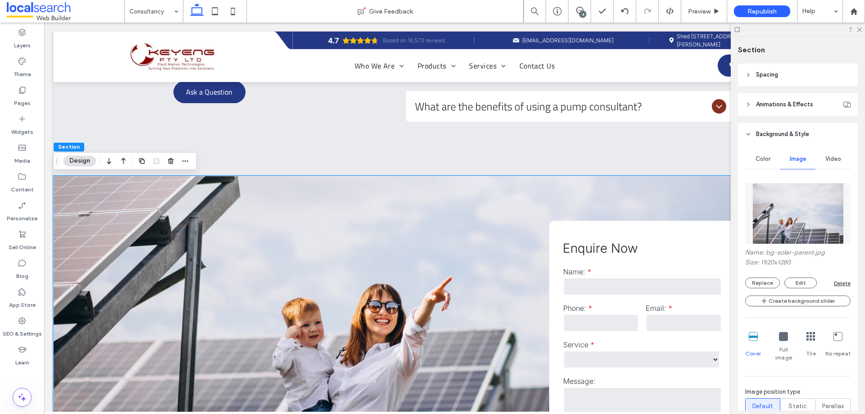
click at [790, 225] on img at bounding box center [797, 213] width 91 height 61
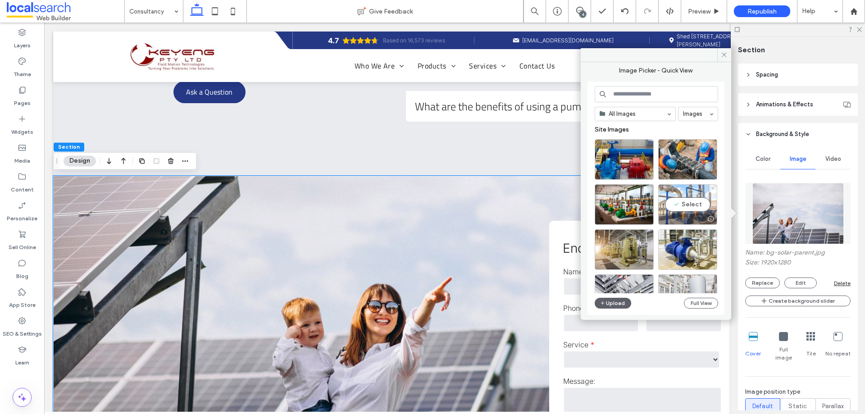
click at [707, 209] on div "Select" at bounding box center [687, 204] width 59 height 41
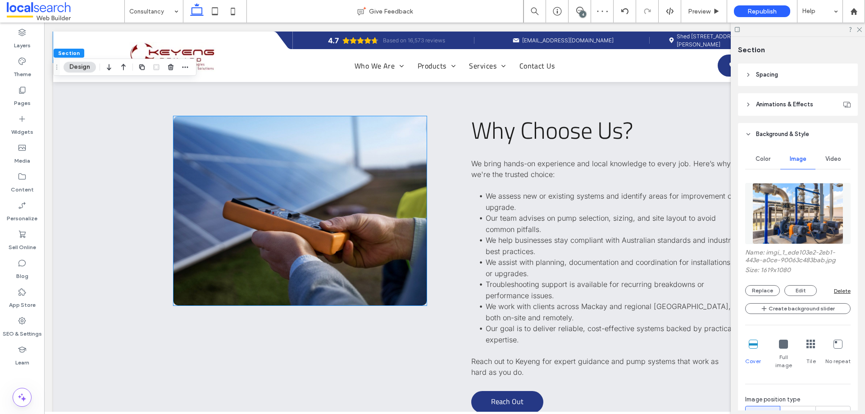
scroll to position [1351, 0]
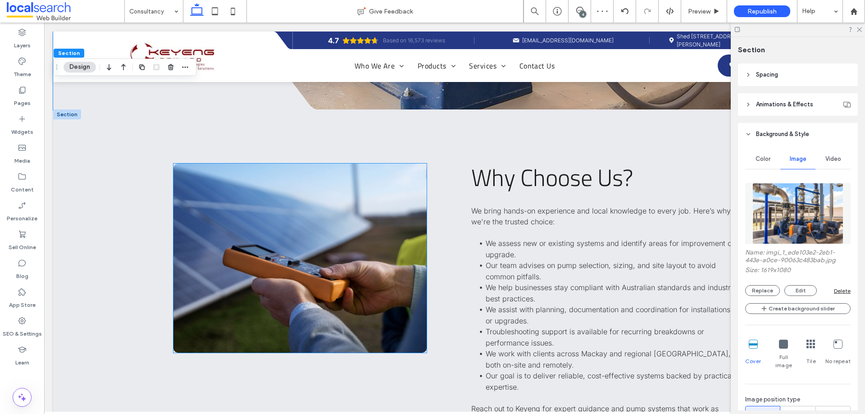
click at [271, 264] on link at bounding box center [299, 258] width 253 height 189
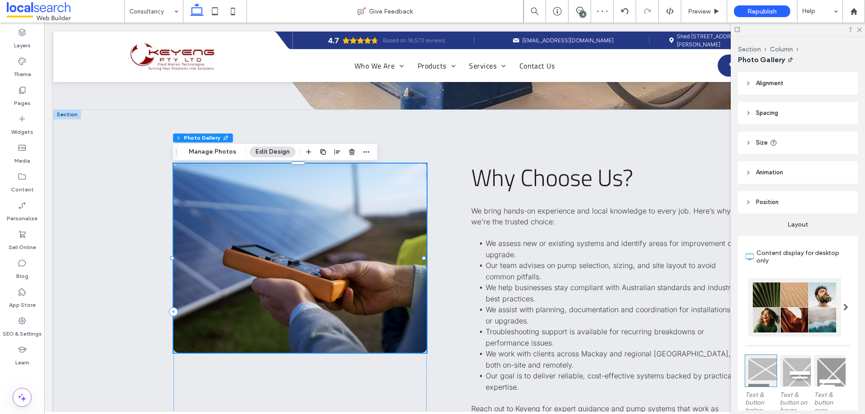
click at [271, 264] on link at bounding box center [299, 258] width 253 height 189
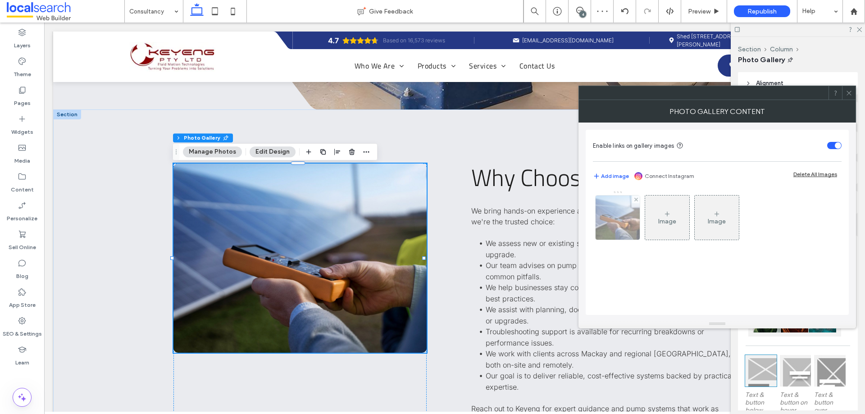
click at [626, 228] on img at bounding box center [617, 218] width 59 height 44
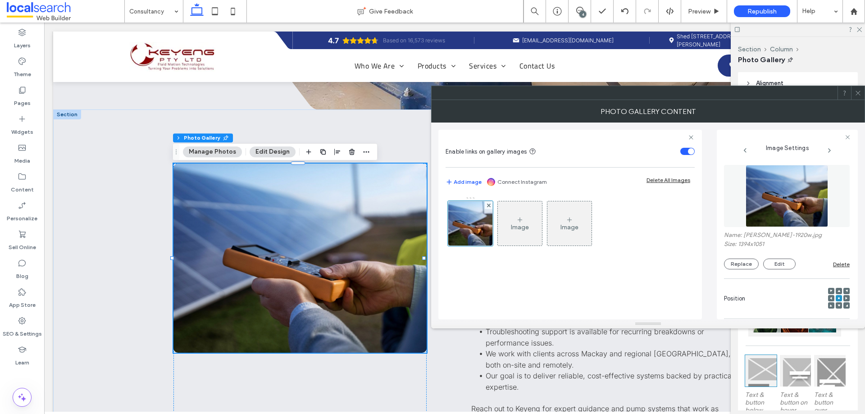
click at [790, 217] on img at bounding box center [787, 196] width 82 height 62
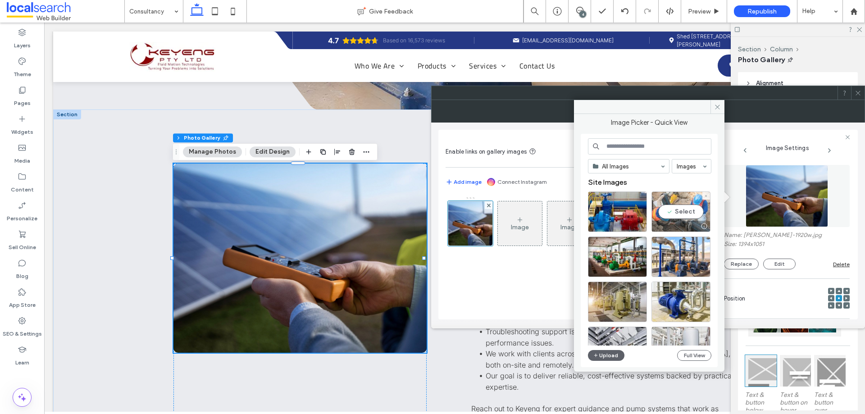
click at [687, 211] on div "Select" at bounding box center [680, 211] width 59 height 41
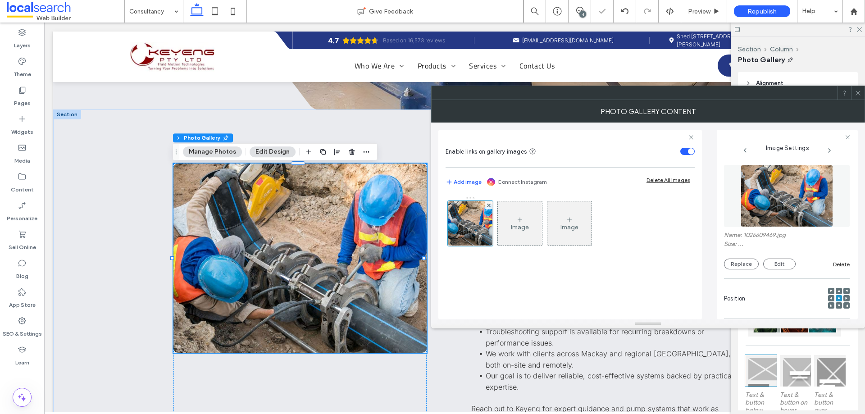
click at [859, 91] on icon at bounding box center [858, 93] width 7 height 7
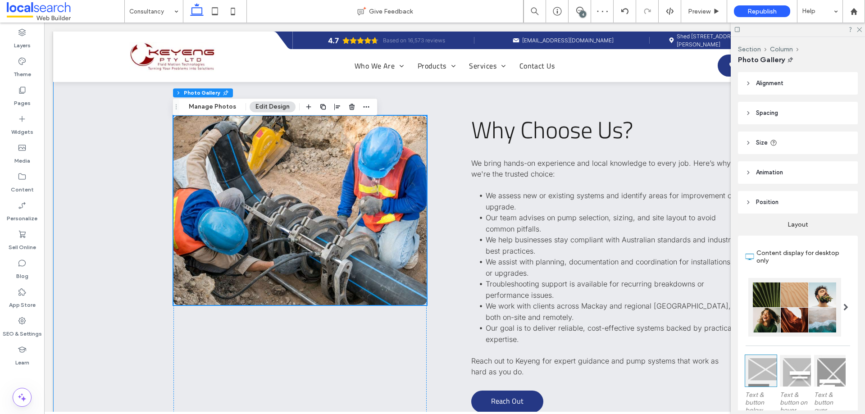
scroll to position [1396, 0]
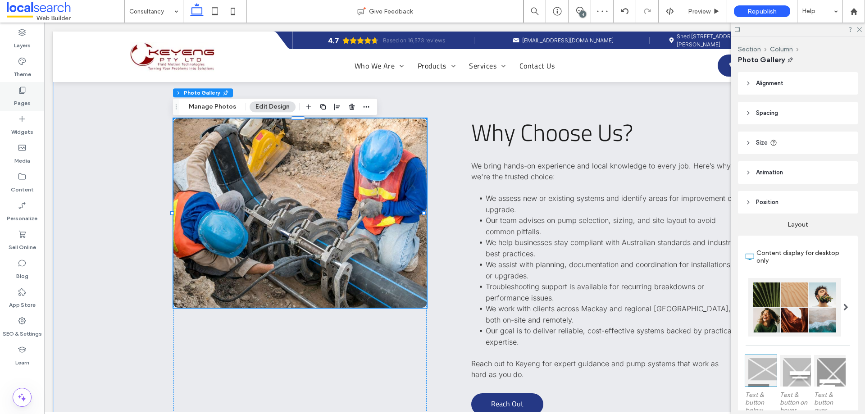
click at [34, 105] on div "Pages" at bounding box center [22, 96] width 44 height 29
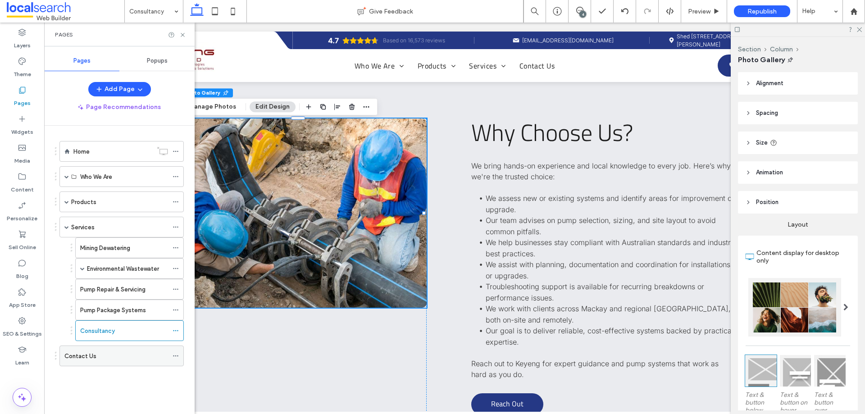
click at [103, 355] on div "Contact Us" at bounding box center [116, 355] width 104 height 9
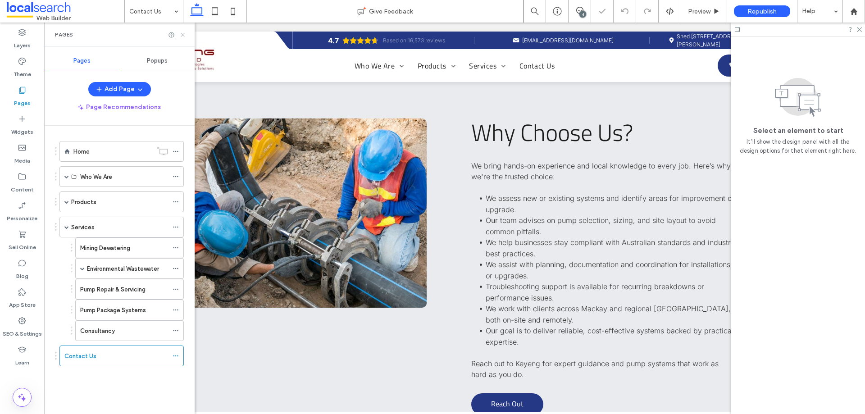
click at [183, 38] on icon at bounding box center [182, 35] width 7 height 7
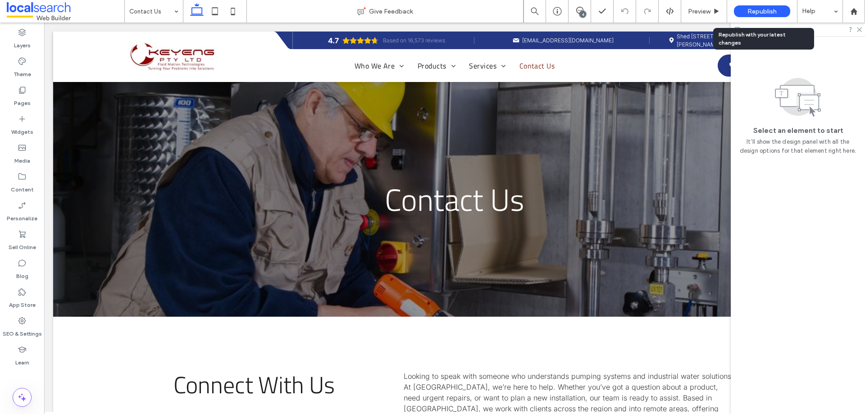
click at [747, 9] on span "Republish" at bounding box center [761, 12] width 29 height 8
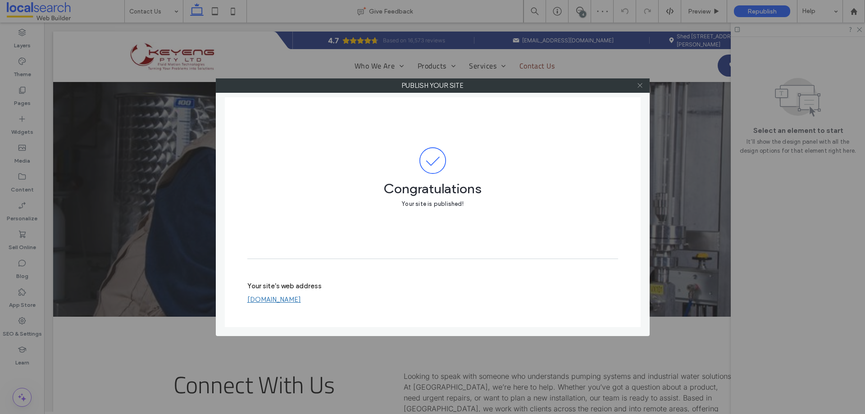
click at [640, 85] on use at bounding box center [639, 85] width 5 height 5
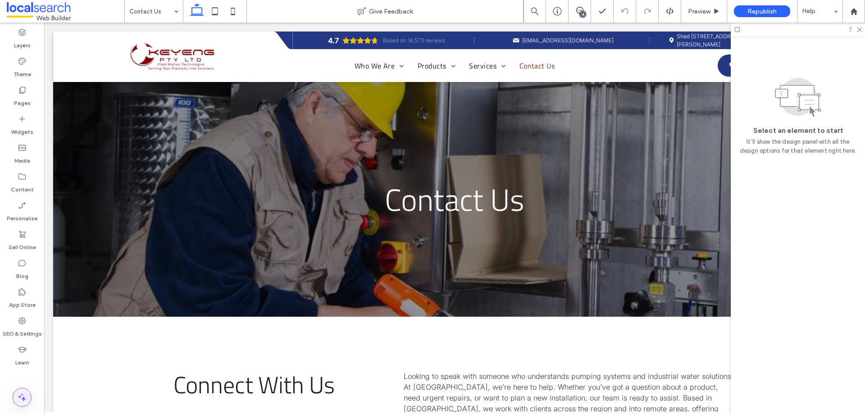
click at [22, 396] on icon at bounding box center [22, 397] width 11 height 11
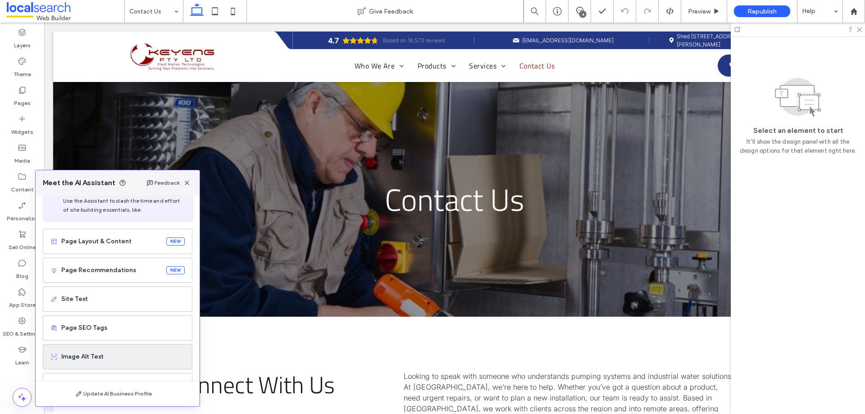
scroll to position [57, 0]
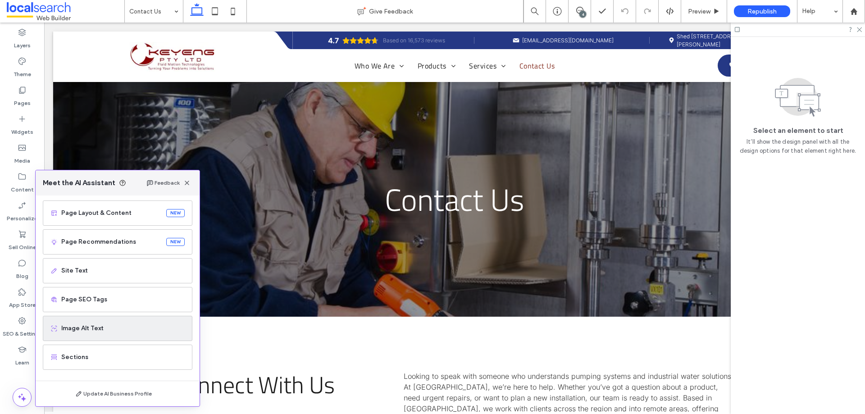
click at [111, 338] on div "Image Alt Text" at bounding box center [118, 328] width 150 height 25
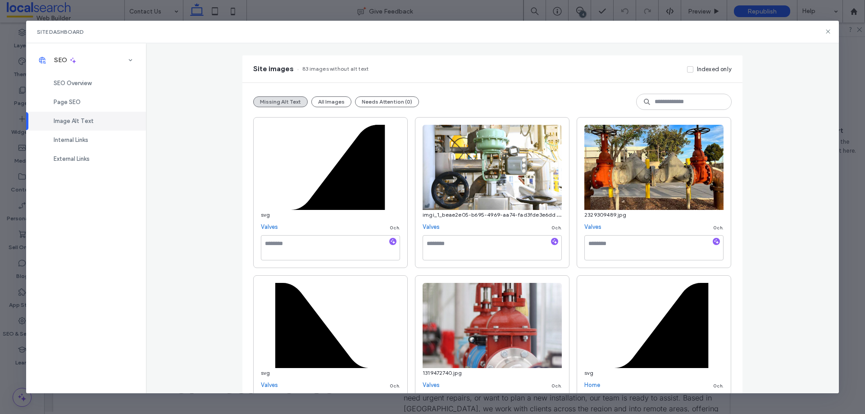
scroll to position [90, 0]
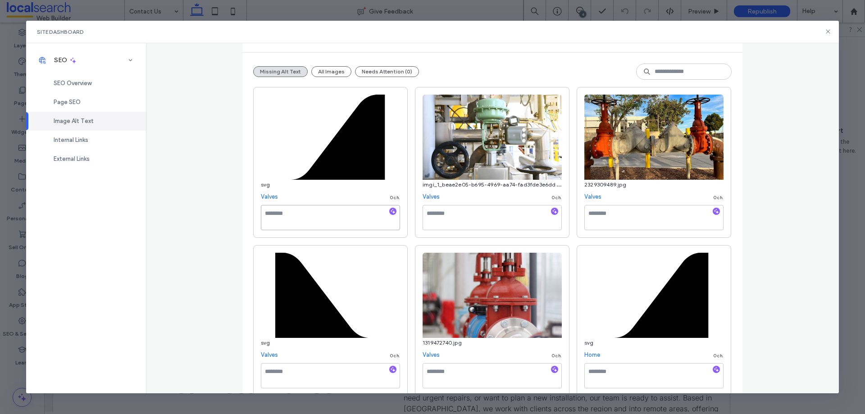
click at [339, 216] on textarea at bounding box center [330, 217] width 139 height 25
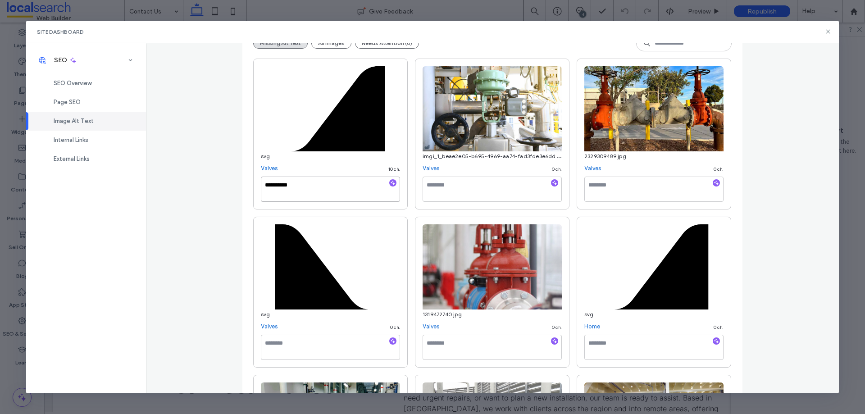
scroll to position [180, 0]
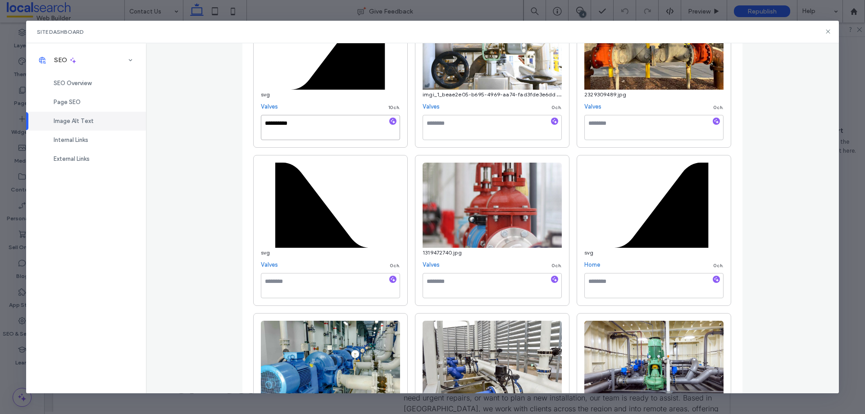
type textarea "**********"
click at [293, 281] on textarea at bounding box center [330, 285] width 139 height 25
paste textarea "**********"
type textarea "**********"
click at [631, 274] on textarea at bounding box center [653, 285] width 139 height 25
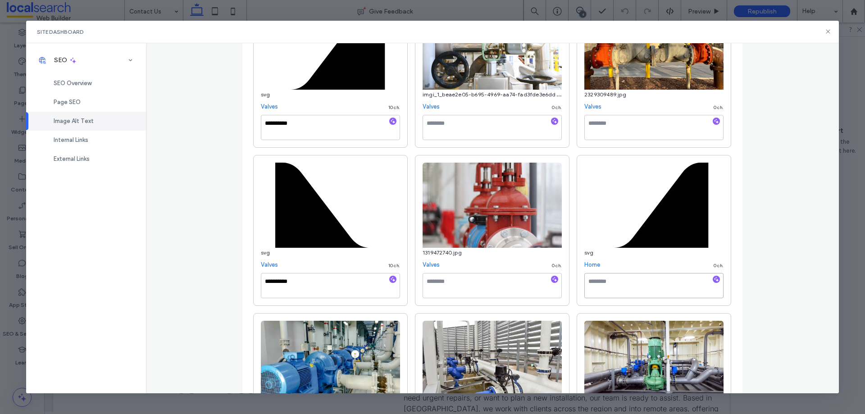
paste textarea "**********"
type textarea "**********"
click at [169, 256] on div "**********" at bounding box center [492, 218] width 693 height 350
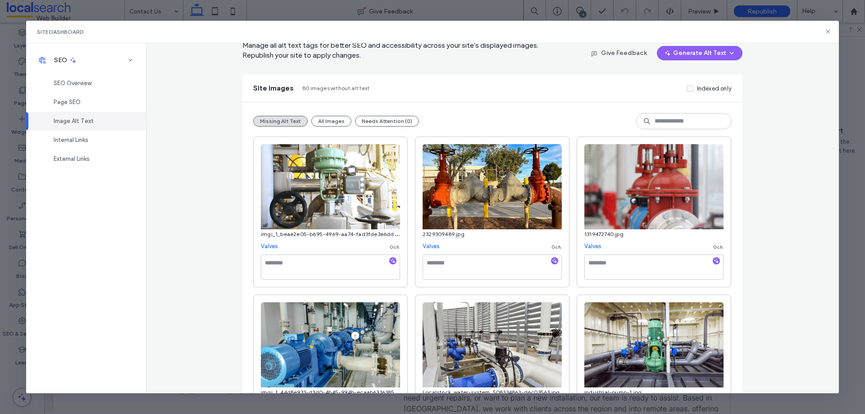
scroll to position [0, 0]
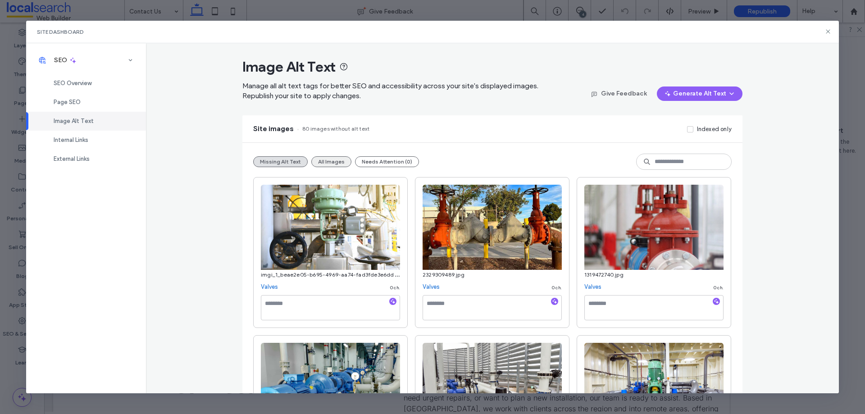
drag, startPoint x: 332, startPoint y: 169, endPoint x: 331, endPoint y: 163, distance: 6.3
click at [331, 168] on div "Missing Alt Text All Images Needs Attention (0)" at bounding box center [492, 162] width 478 height 16
click at [332, 160] on button "All Images" at bounding box center [331, 161] width 40 height 11
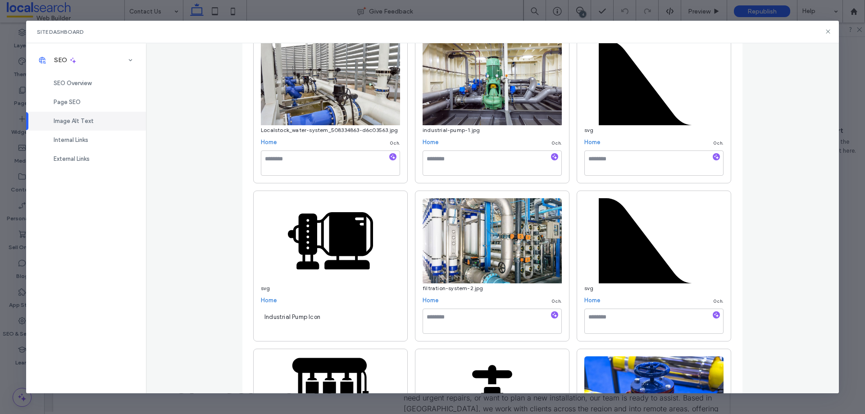
scroll to position [946, 0]
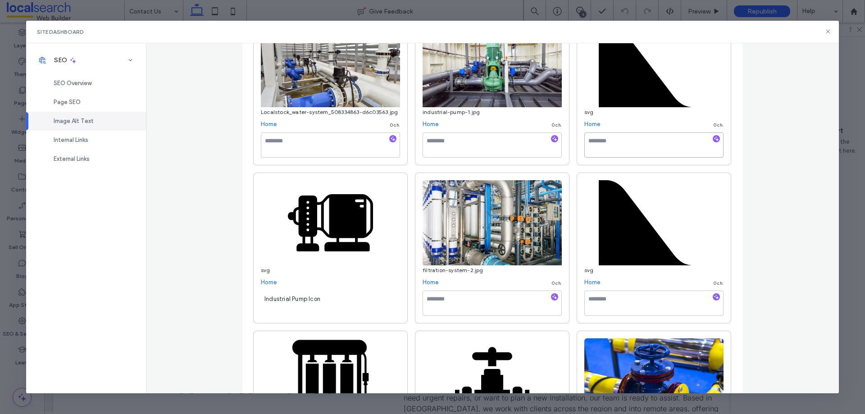
drag, startPoint x: 638, startPoint y: 145, endPoint x: 636, endPoint y: 151, distance: 6.7
click at [638, 145] on textarea at bounding box center [653, 144] width 139 height 25
paste textarea "**********"
type textarea "**********"
click at [624, 301] on textarea at bounding box center [653, 303] width 139 height 25
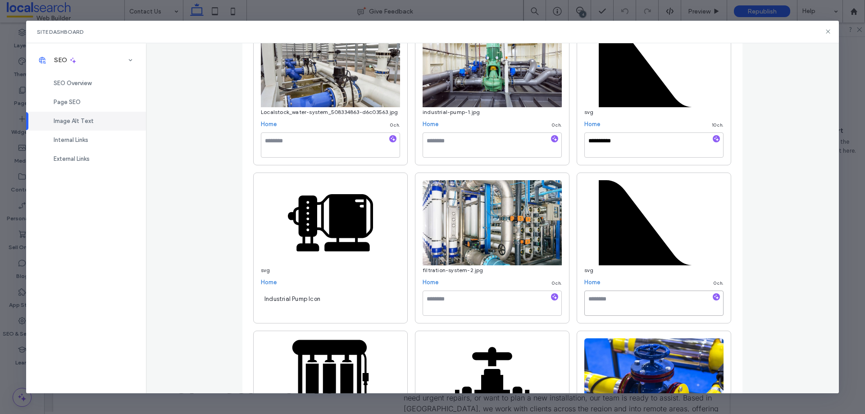
paste textarea "**********"
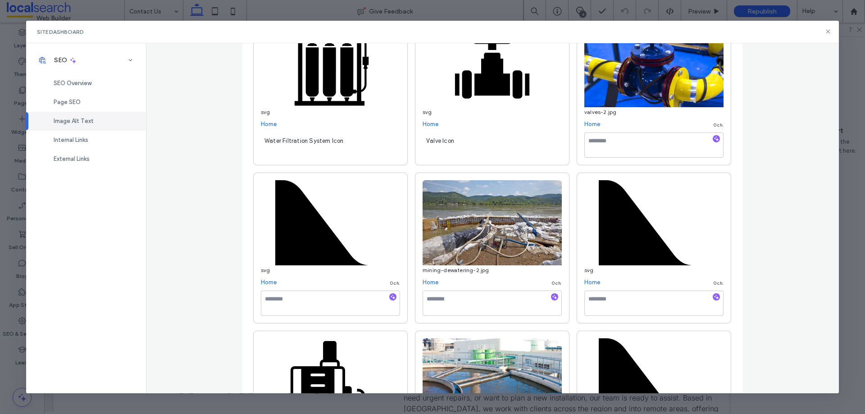
scroll to position [1306, 0]
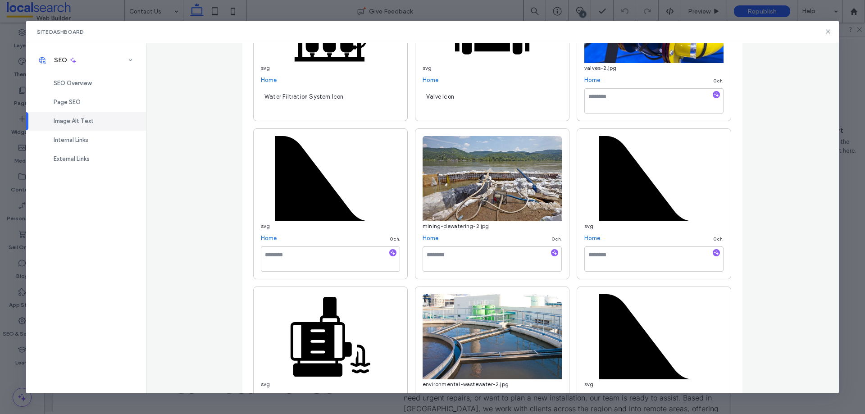
type textarea "**********"
click at [283, 240] on div "Home 0 ch." at bounding box center [330, 238] width 139 height 9
click at [282, 250] on textarea at bounding box center [330, 258] width 139 height 25
paste textarea "**********"
type textarea "**********"
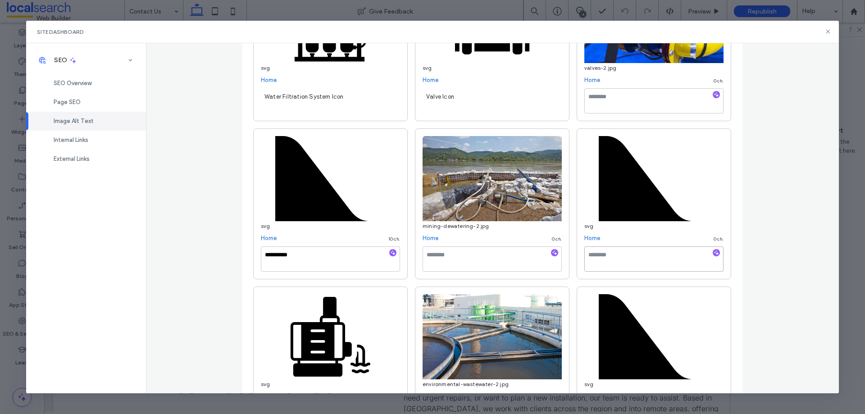
click at [605, 258] on textarea at bounding box center [653, 258] width 139 height 25
paste textarea "**********"
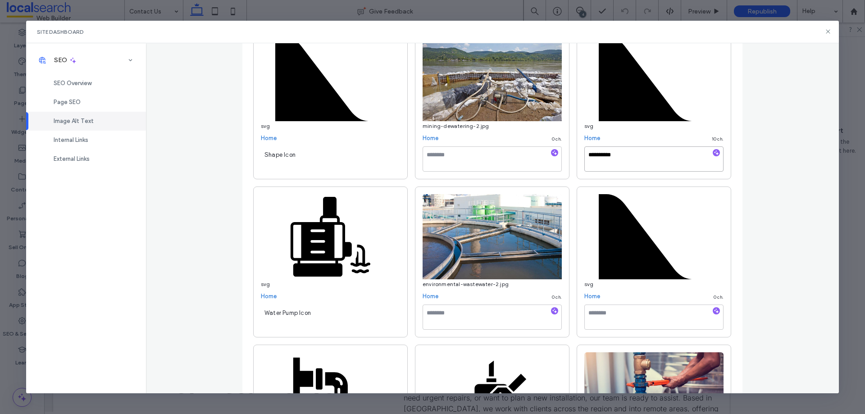
scroll to position [1441, 0]
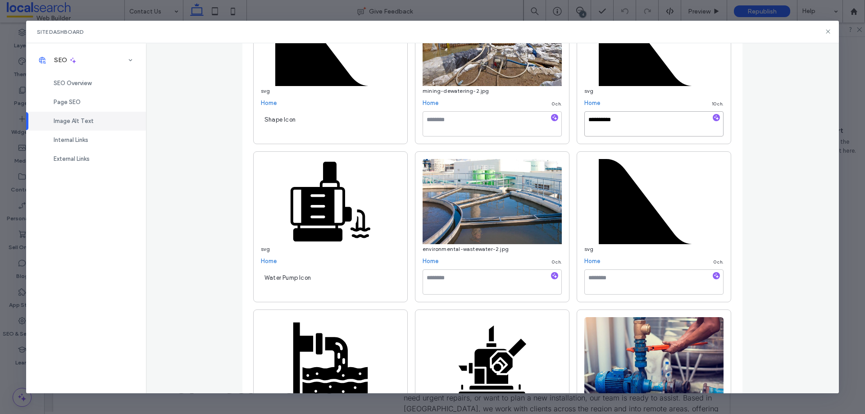
type textarea "**********"
click at [658, 290] on textarea at bounding box center [653, 281] width 139 height 25
paste textarea "**********"
type textarea "**********"
click at [766, 295] on div "**********" at bounding box center [492, 218] width 693 height 350
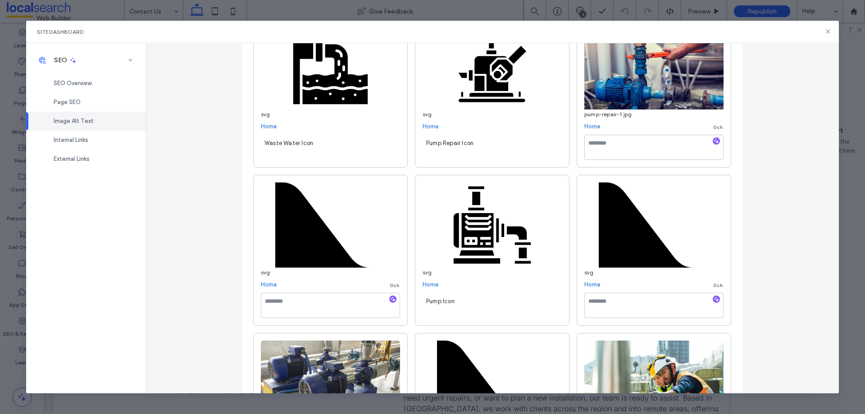
scroll to position [1802, 0]
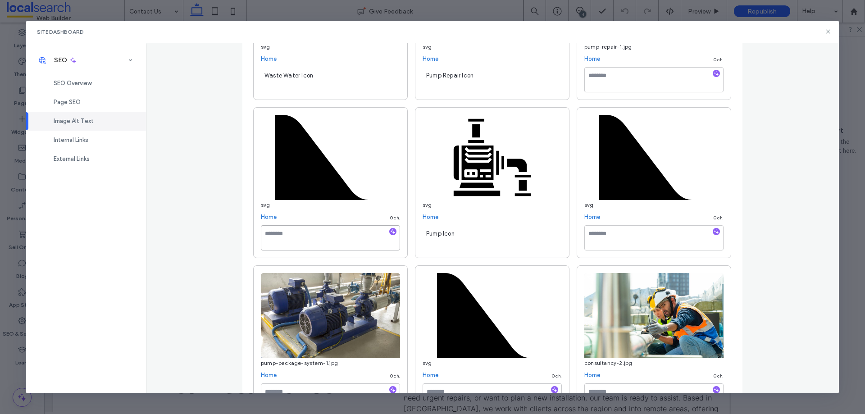
click at [346, 245] on textarea at bounding box center [330, 237] width 139 height 25
paste textarea "**********"
type textarea "**********"
click at [600, 243] on textarea at bounding box center [653, 237] width 139 height 25
paste textarea "**********"
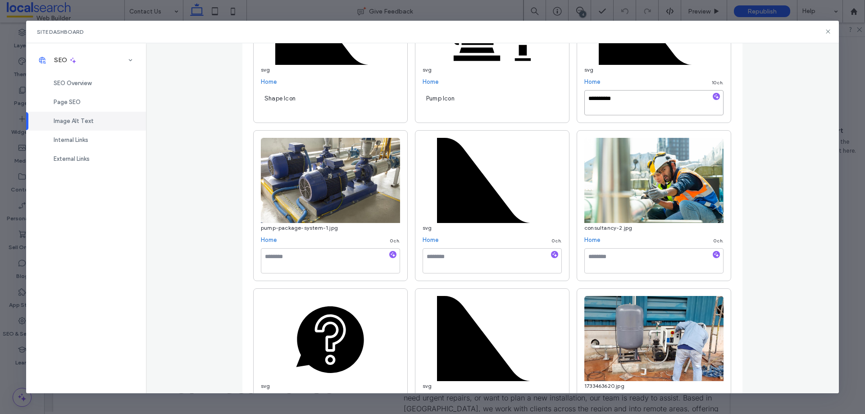
type textarea "**********"
click at [460, 254] on textarea at bounding box center [492, 260] width 139 height 25
paste textarea "**********"
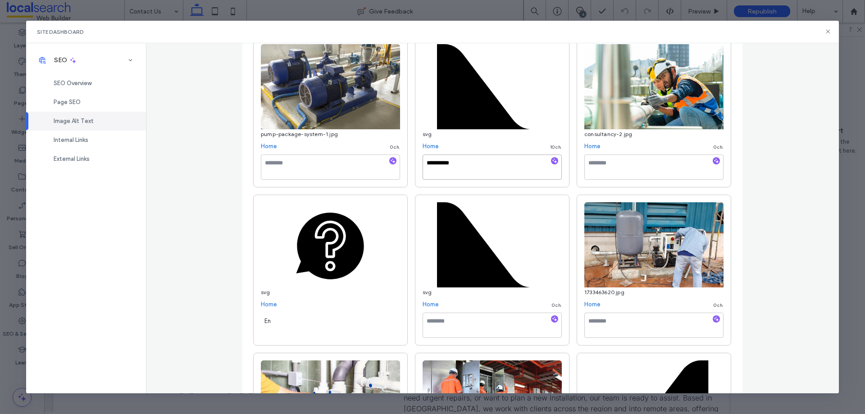
type textarea "**********"
click at [457, 322] on textarea at bounding box center [492, 325] width 139 height 25
paste textarea "**********"
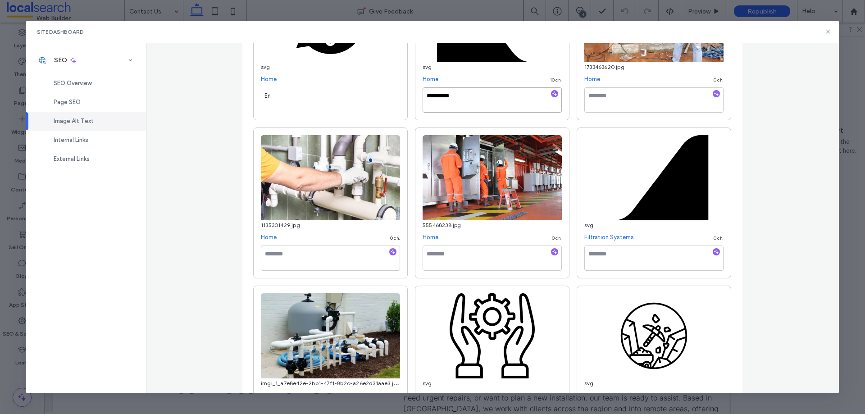
type textarea "**********"
click at [615, 259] on textarea at bounding box center [653, 258] width 139 height 25
paste textarea "**********"
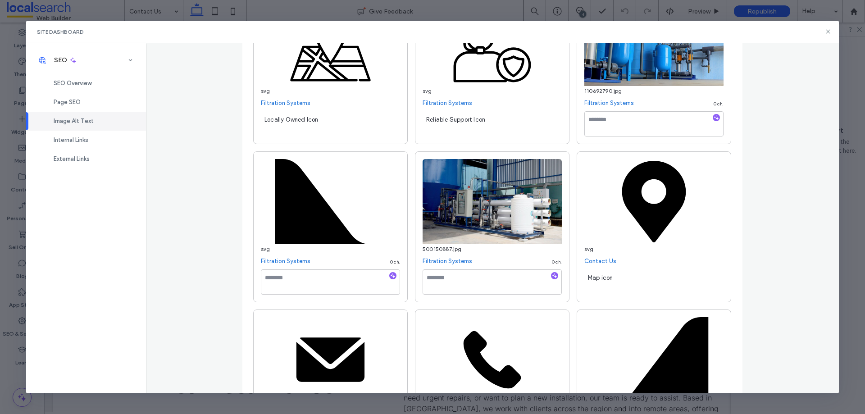
type textarea "**********"
click at [306, 276] on textarea at bounding box center [330, 281] width 139 height 25
paste textarea "**********"
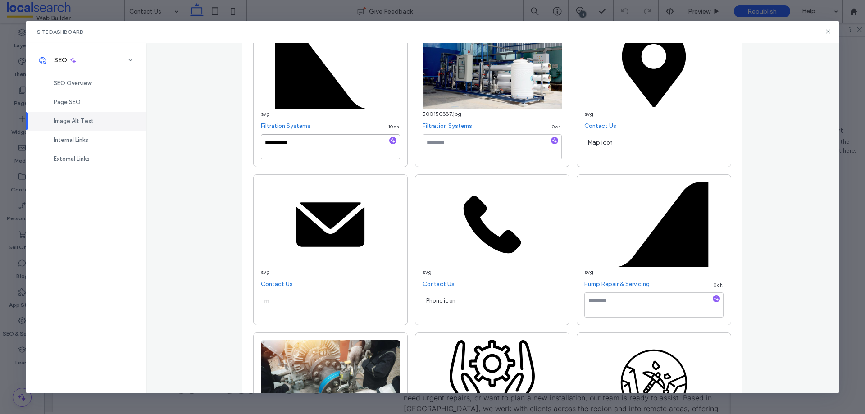
type textarea "**********"
click at [644, 308] on textarea at bounding box center [653, 304] width 139 height 25
paste textarea "**********"
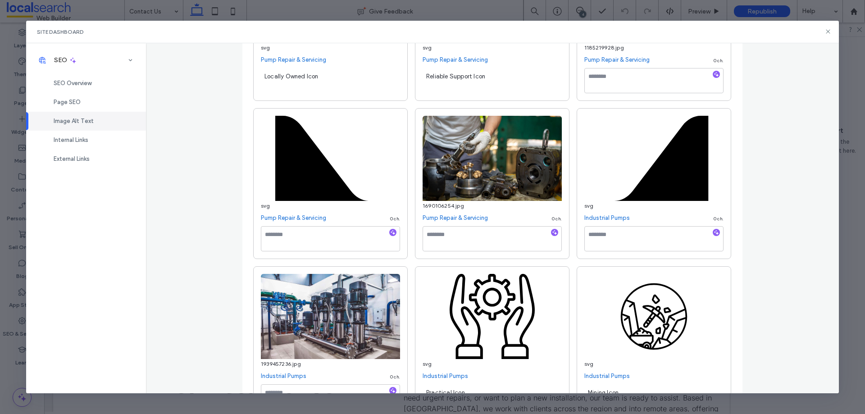
type textarea "**********"
click at [274, 242] on textarea at bounding box center [330, 238] width 139 height 25
paste textarea "**********"
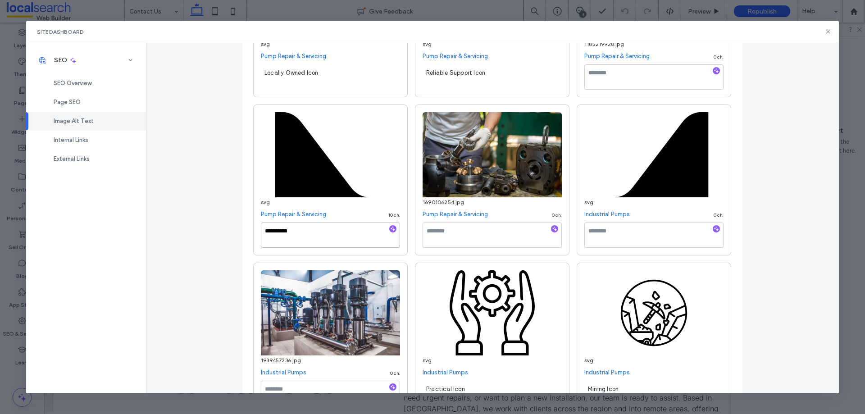
scroll to position [3375, 0]
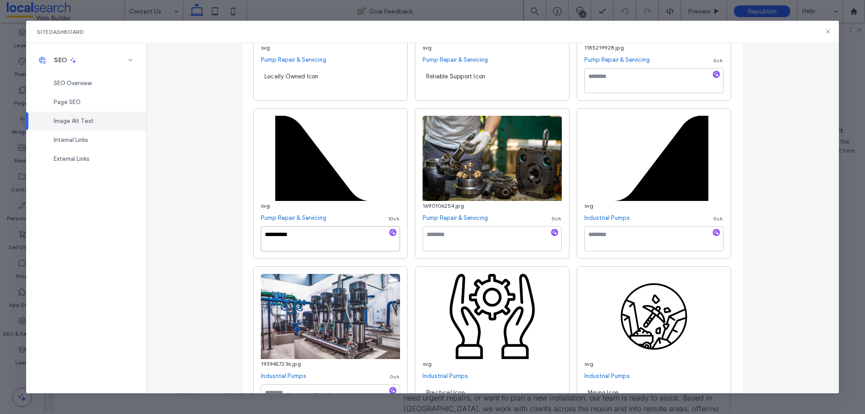
type textarea "**********"
click at [602, 241] on textarea at bounding box center [653, 238] width 139 height 25
paste textarea "**********"
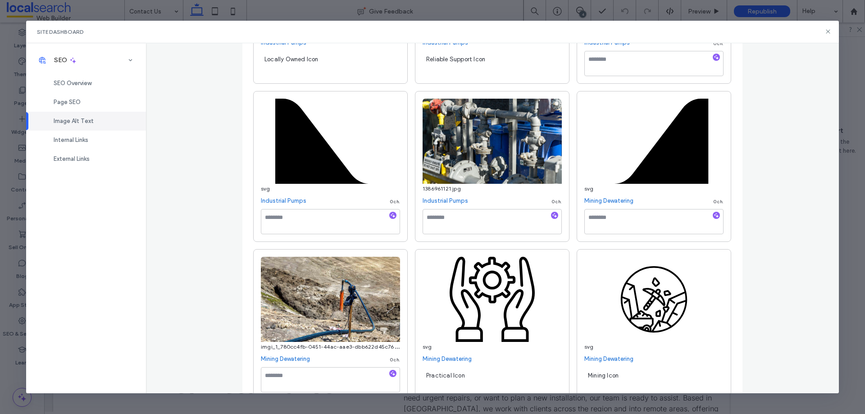
scroll to position [3870, 0]
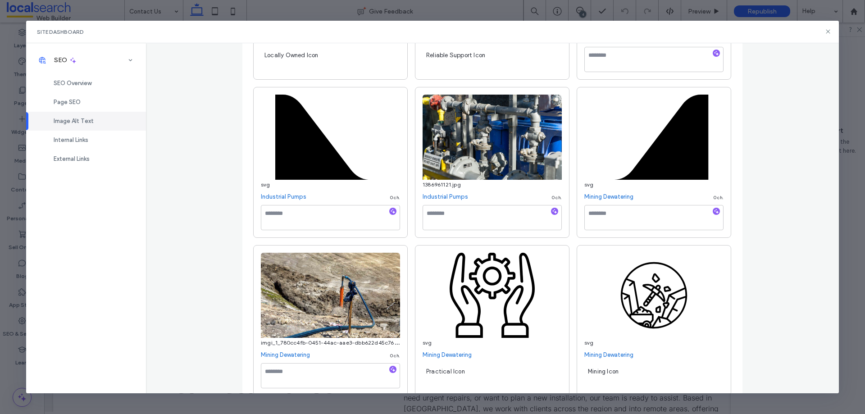
type textarea "**********"
click at [310, 215] on textarea at bounding box center [330, 217] width 139 height 25
paste textarea "**********"
type textarea "**********"
click at [610, 213] on textarea at bounding box center [653, 217] width 139 height 25
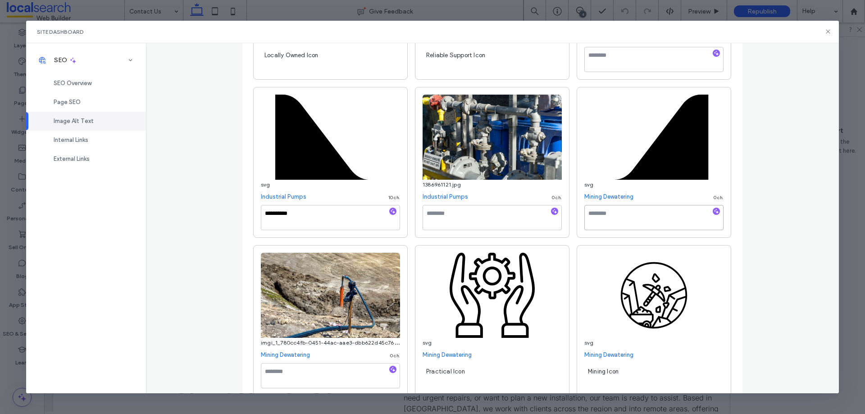
paste textarea "**********"
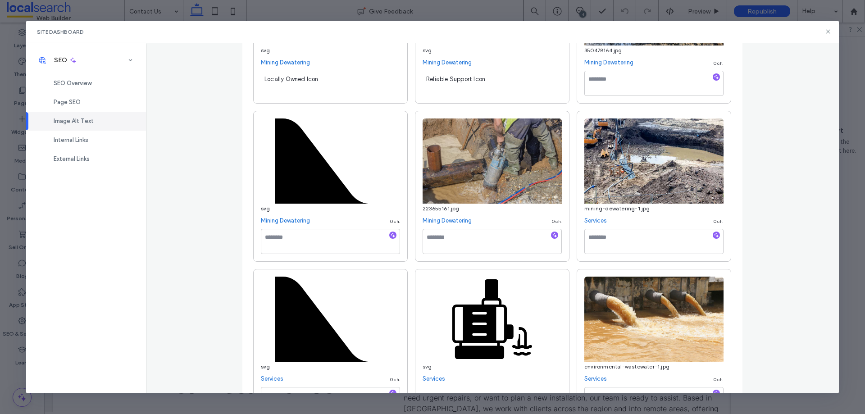
type textarea "**********"
click at [286, 243] on textarea at bounding box center [330, 241] width 139 height 25
paste textarea "**********"
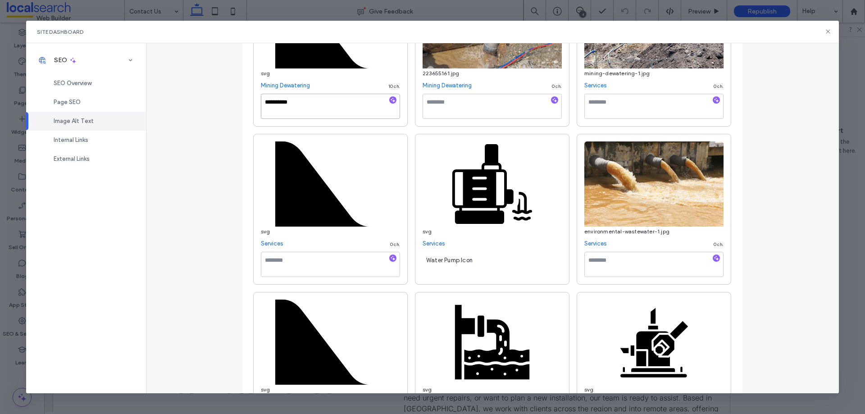
type textarea "**********"
click at [299, 268] on textarea at bounding box center [330, 264] width 139 height 25
paste textarea "**********"
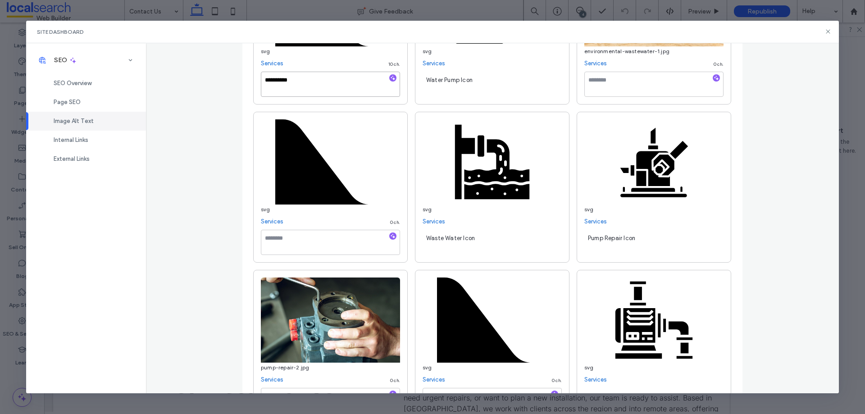
type textarea "**********"
click at [309, 252] on textarea at bounding box center [330, 242] width 139 height 25
paste textarea "**********"
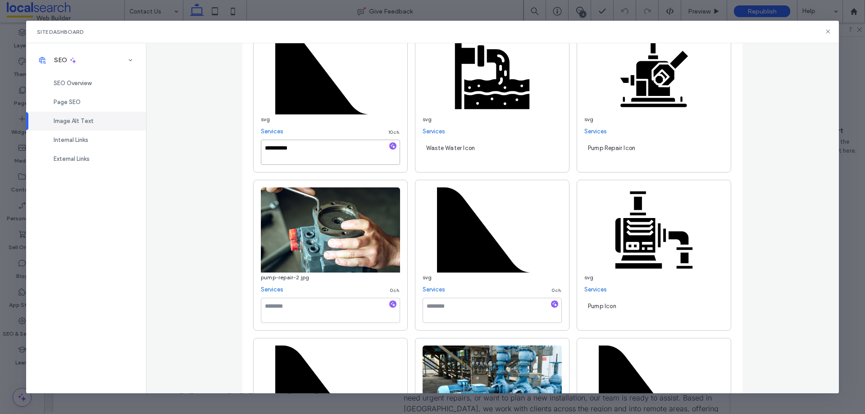
type textarea "**********"
click at [463, 311] on textarea at bounding box center [492, 310] width 139 height 25
paste textarea "**********"
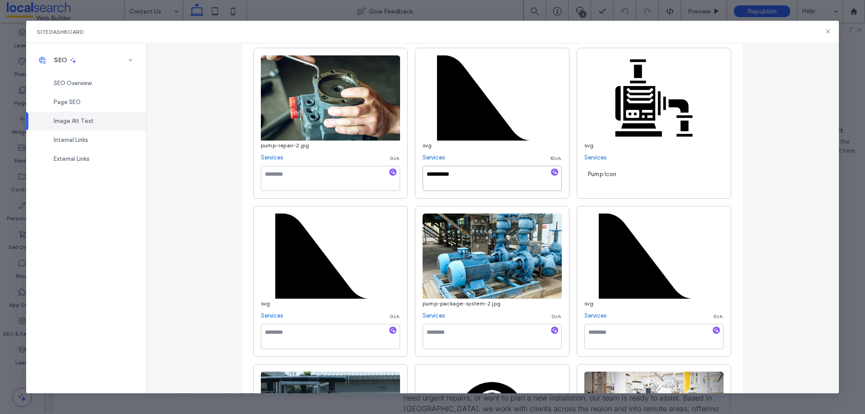
scroll to position [4951, 0]
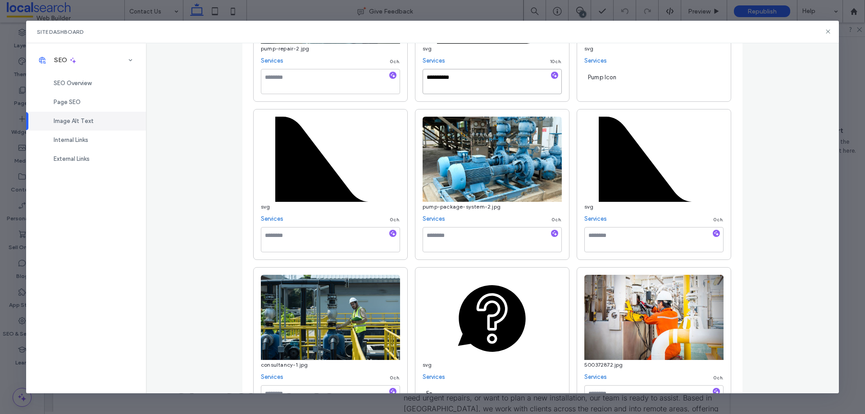
type textarea "**********"
click at [300, 240] on textarea at bounding box center [330, 239] width 139 height 25
paste textarea "**********"
type textarea "**********"
click at [607, 242] on textarea at bounding box center [653, 239] width 139 height 25
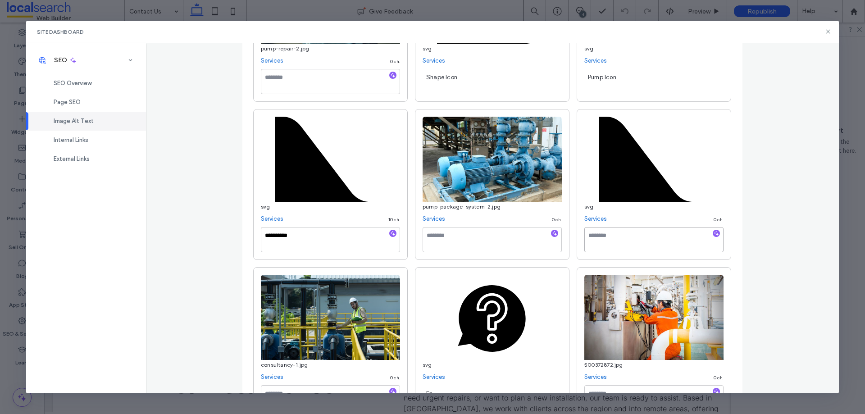
paste textarea "**********"
type textarea "**********"
click at [770, 264] on div "**********" at bounding box center [492, 218] width 693 height 350
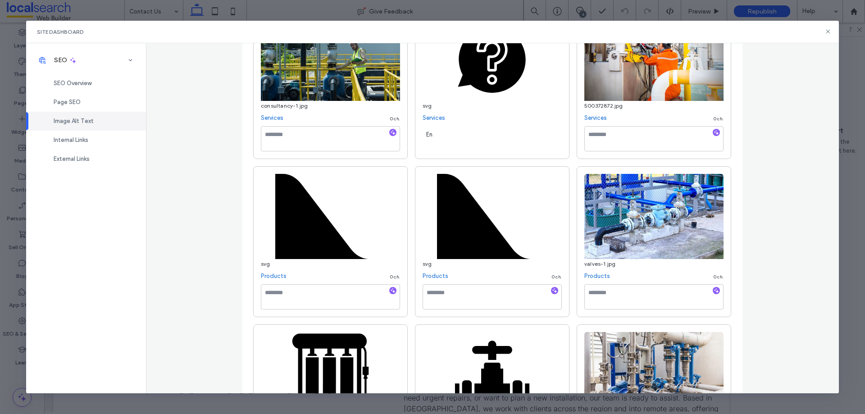
scroll to position [5222, 0]
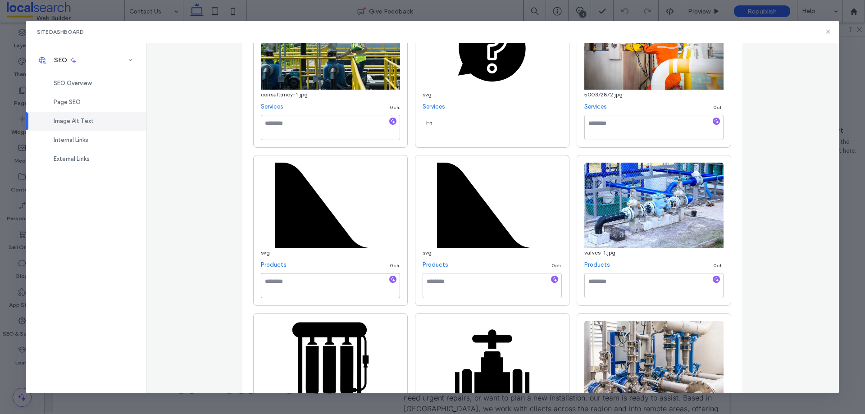
click at [333, 291] on textarea at bounding box center [330, 285] width 139 height 25
paste textarea "**********"
type textarea "**********"
click at [443, 284] on textarea at bounding box center [492, 285] width 139 height 25
paste textarea "**********"
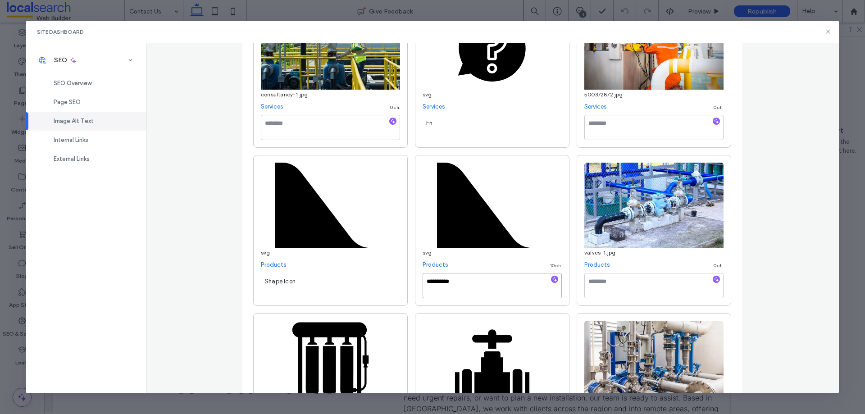
type textarea "**********"
click at [741, 294] on div "**********" at bounding box center [492, 218] width 693 height 350
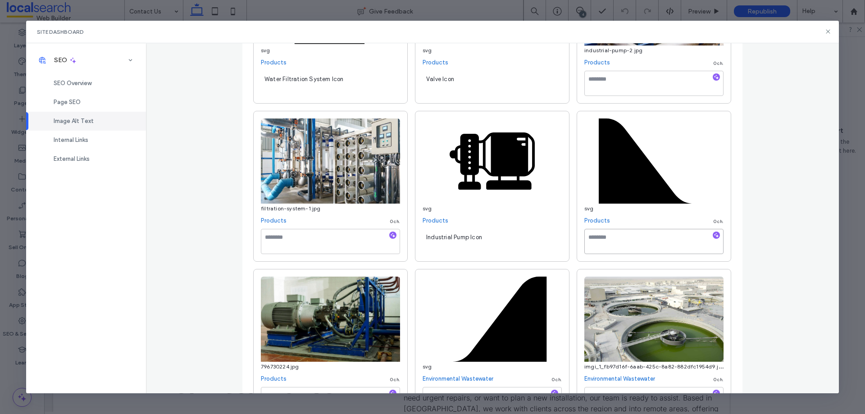
click at [615, 241] on textarea at bounding box center [653, 241] width 139 height 25
paste textarea "**********"
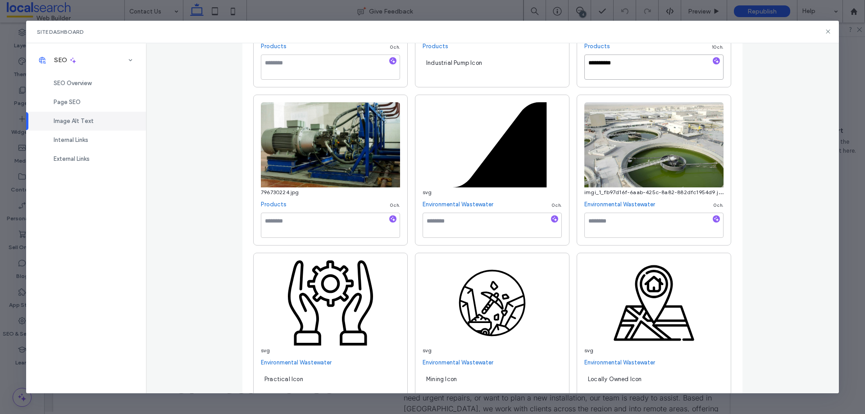
scroll to position [5762, 0]
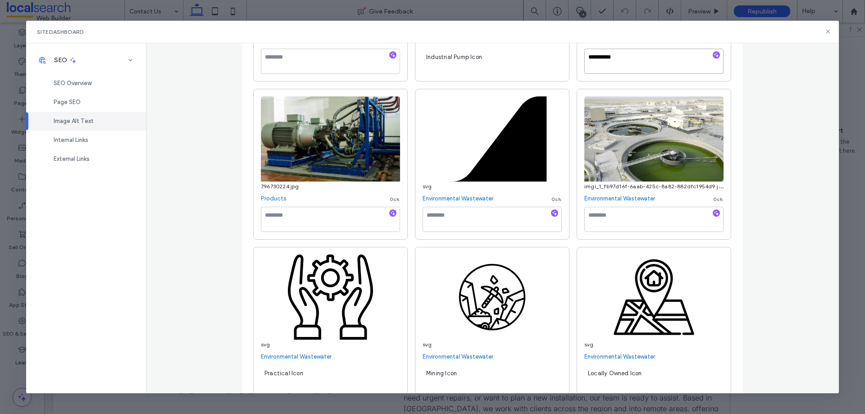
type textarea "**********"
click at [442, 229] on textarea at bounding box center [492, 219] width 139 height 25
paste textarea "**********"
type textarea "**********"
click at [758, 280] on div "**********" at bounding box center [492, 218] width 693 height 350
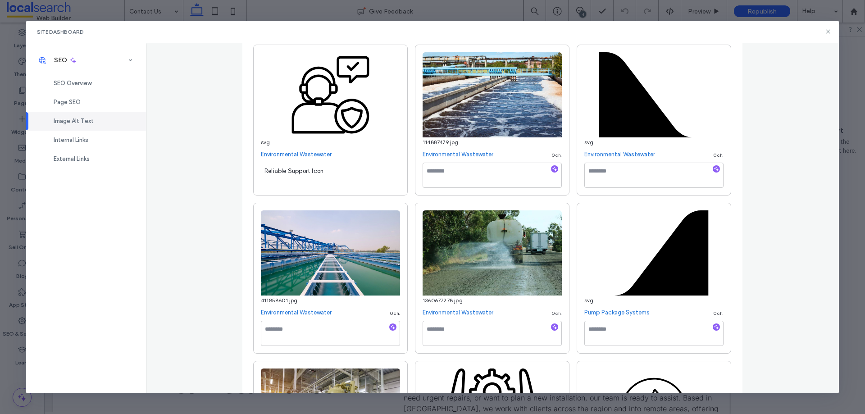
scroll to position [6123, 0]
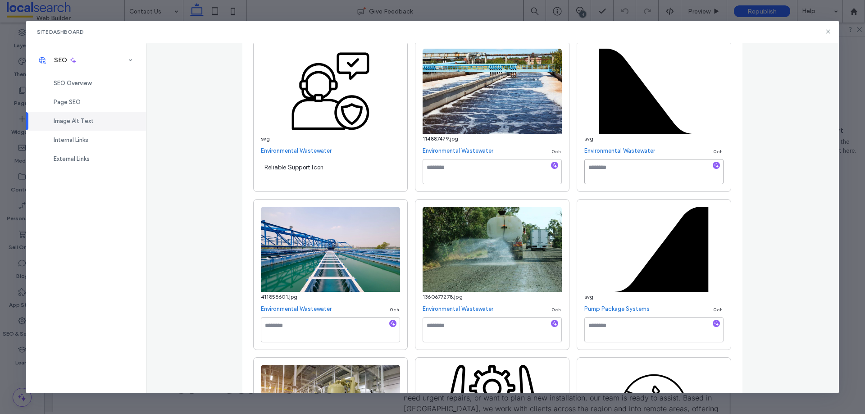
drag, startPoint x: 593, startPoint y: 172, endPoint x: 623, endPoint y: 259, distance: 91.9
click at [594, 172] on textarea at bounding box center [653, 171] width 139 height 25
paste textarea "**********"
type textarea "**********"
click at [610, 326] on textarea at bounding box center [653, 329] width 139 height 25
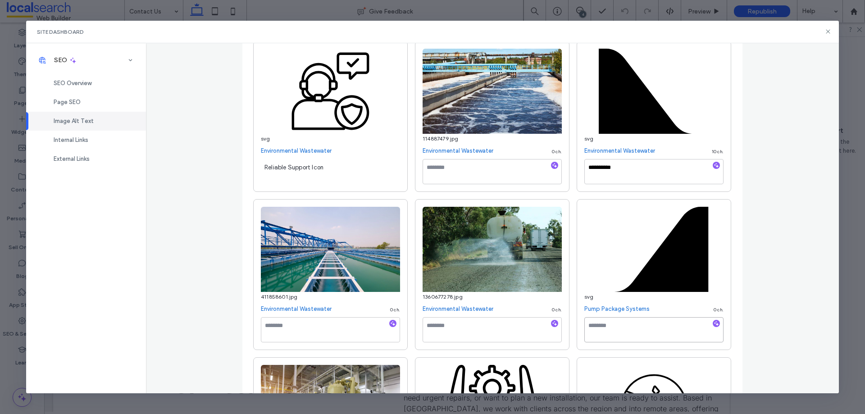
paste textarea "**********"
type textarea "**********"
click at [774, 325] on div "**********" at bounding box center [492, 218] width 693 height 350
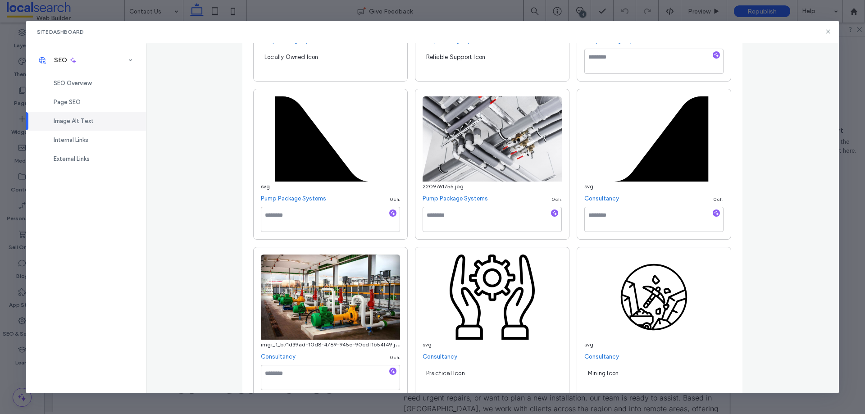
scroll to position [6708, 0]
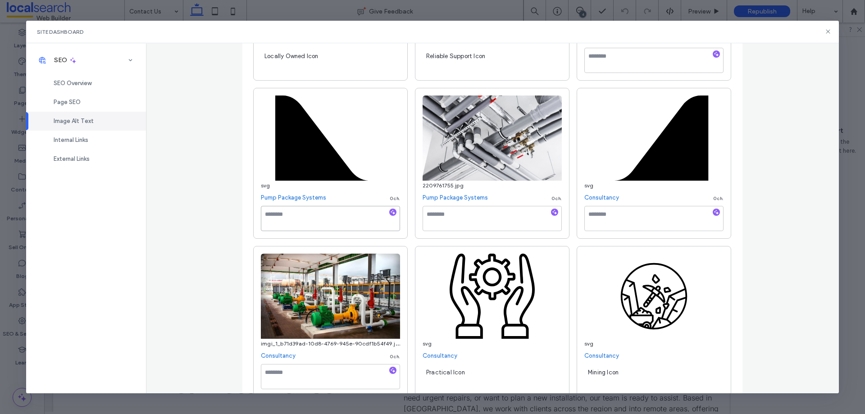
click at [333, 211] on textarea at bounding box center [330, 218] width 139 height 25
paste
type textarea "**********"
click at [598, 226] on textarea at bounding box center [653, 218] width 139 height 25
type textarea "**********"
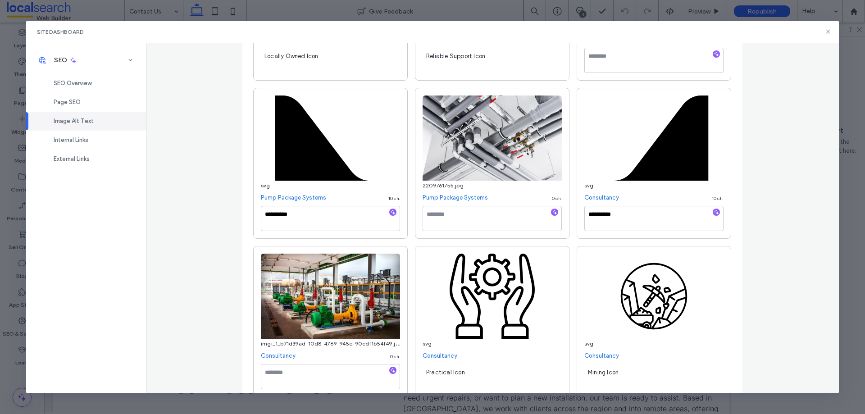
click at [771, 262] on div "**********" at bounding box center [492, 218] width 693 height 350
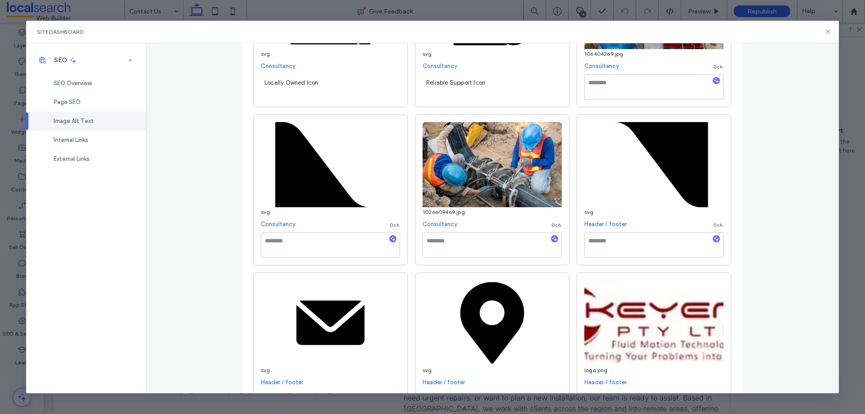
scroll to position [7159, 0]
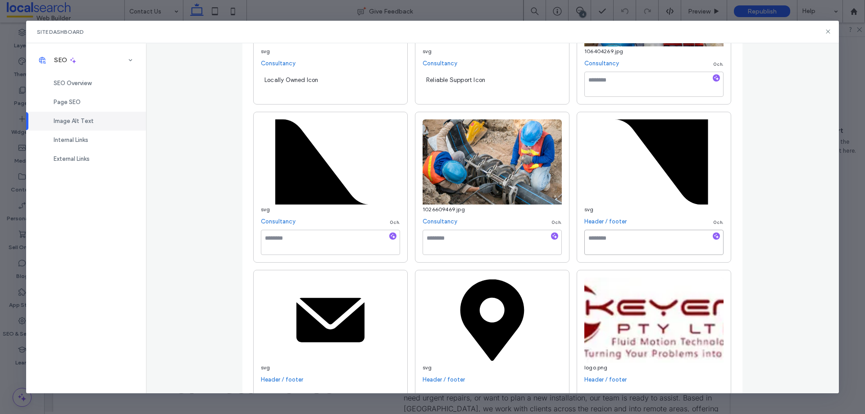
click at [622, 240] on textarea at bounding box center [653, 242] width 139 height 25
type textarea "**********"
click at [327, 243] on textarea at bounding box center [330, 242] width 139 height 25
type textarea "**********"
click at [775, 299] on div "**********" at bounding box center [492, 218] width 693 height 350
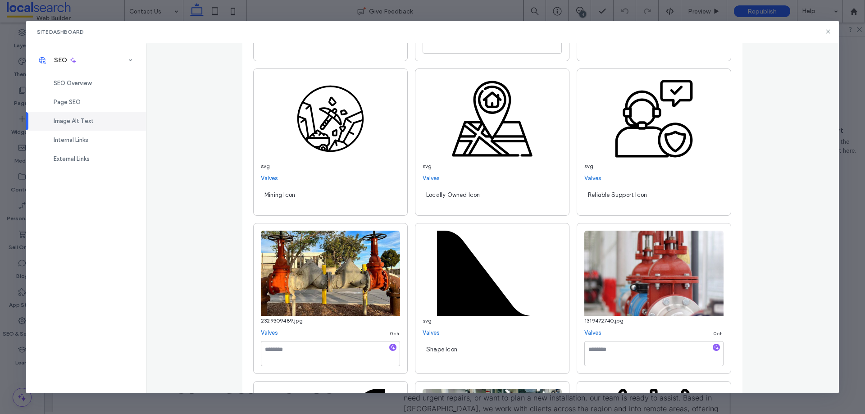
scroll to position [0, 0]
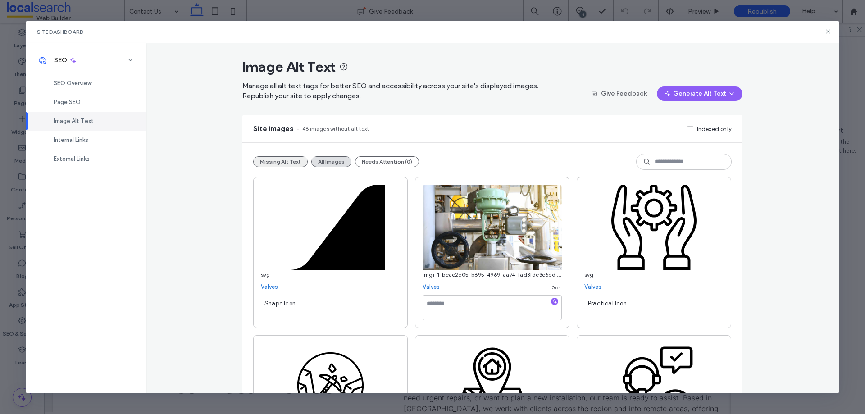
click at [277, 161] on button "Missing Alt Text" at bounding box center [280, 161] width 55 height 11
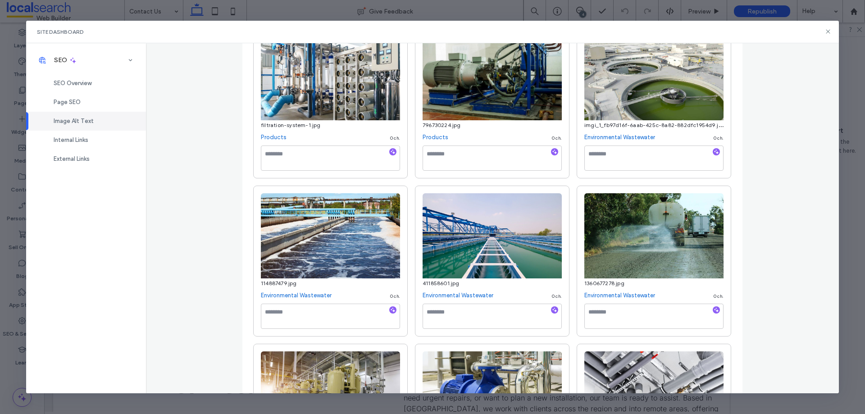
scroll to position [1912, 0]
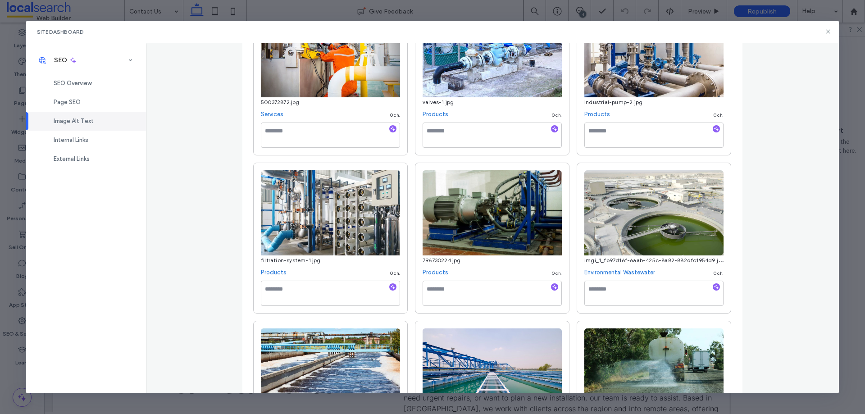
drag, startPoint x: 717, startPoint y: 41, endPoint x: 668, endPoint y: 44, distance: 48.7
click at [715, 43] on div "Site Dashboard SEO SEO Overview Page SEO Image Alt Text Internal Links External…" at bounding box center [432, 207] width 813 height 373
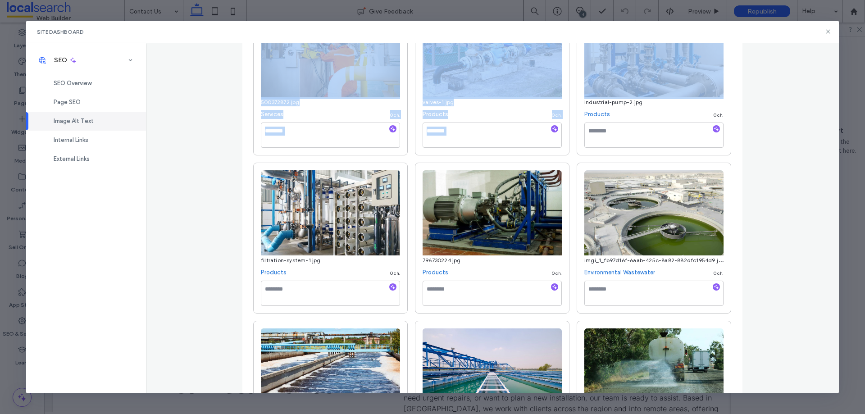
scroll to position [1902, 0]
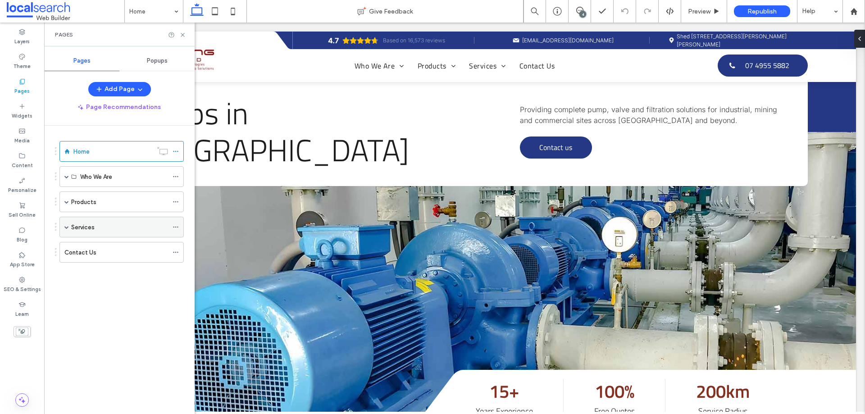
click at [76, 223] on label "Services" at bounding box center [82, 227] width 23 height 16
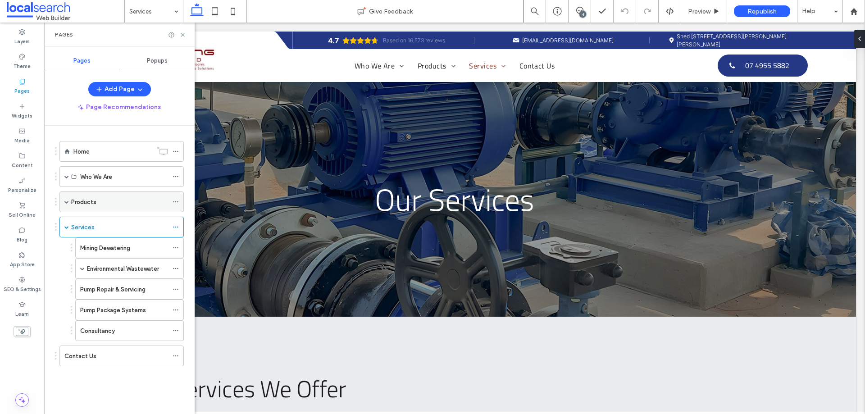
click at [103, 206] on div "Products" at bounding box center [119, 201] width 97 height 9
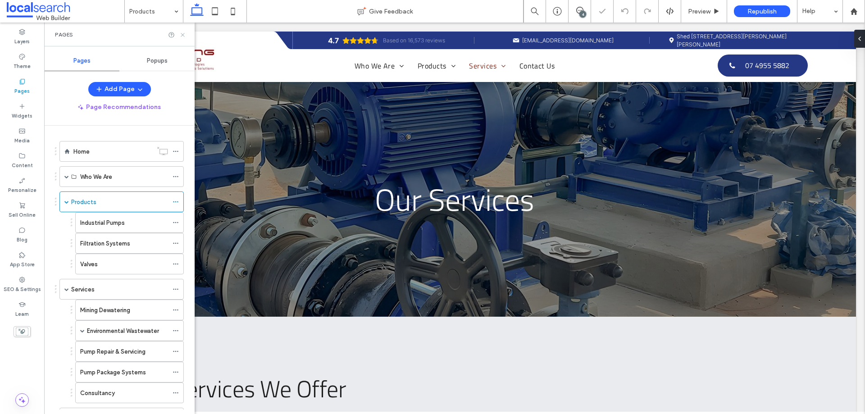
click at [182, 36] on icon at bounding box center [182, 35] width 7 height 7
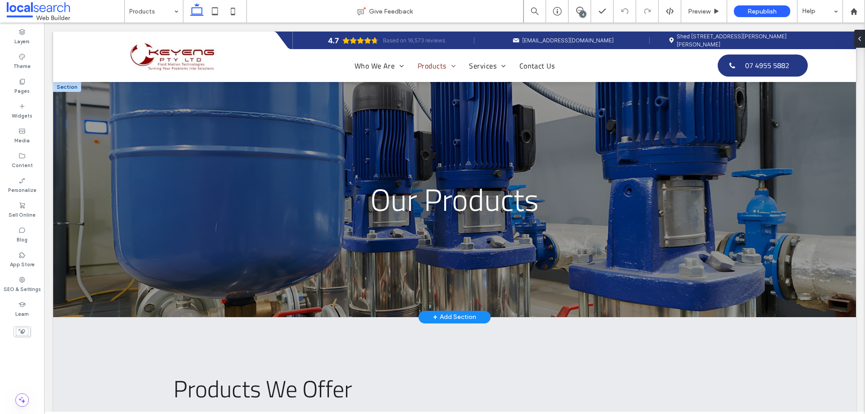
click at [75, 87] on div at bounding box center [67, 87] width 28 height 10
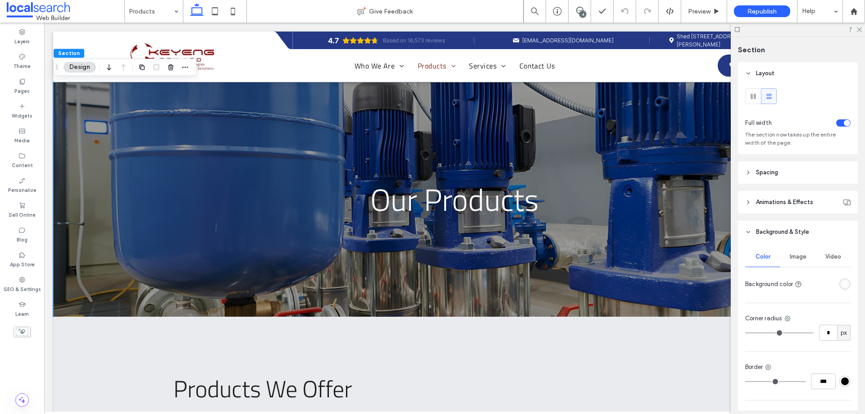
click at [795, 258] on span "Image" at bounding box center [798, 256] width 17 height 7
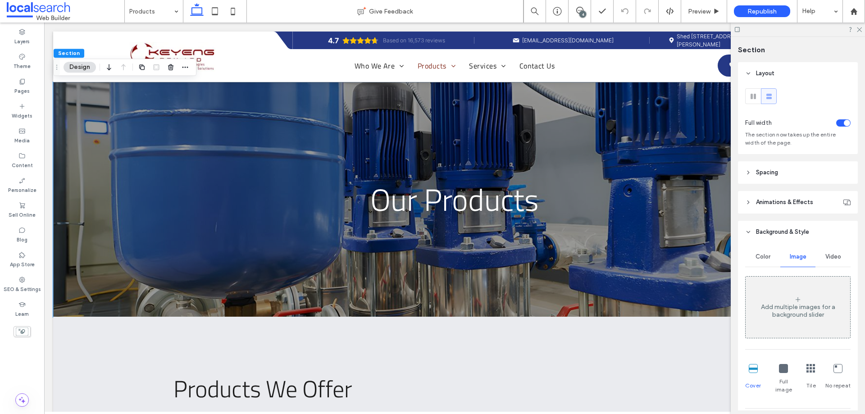
click at [806, 307] on div "Add multiple images for a background slider" at bounding box center [798, 310] width 105 height 15
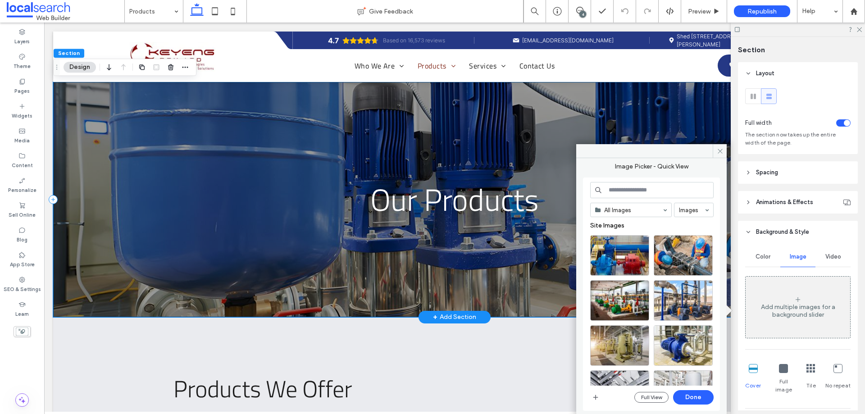
click at [117, 90] on div "Our Products" at bounding box center [454, 199] width 803 height 235
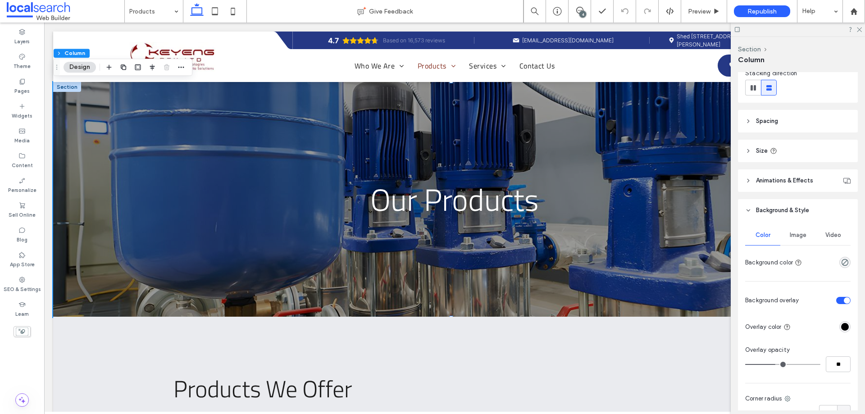
scroll to position [180, 0]
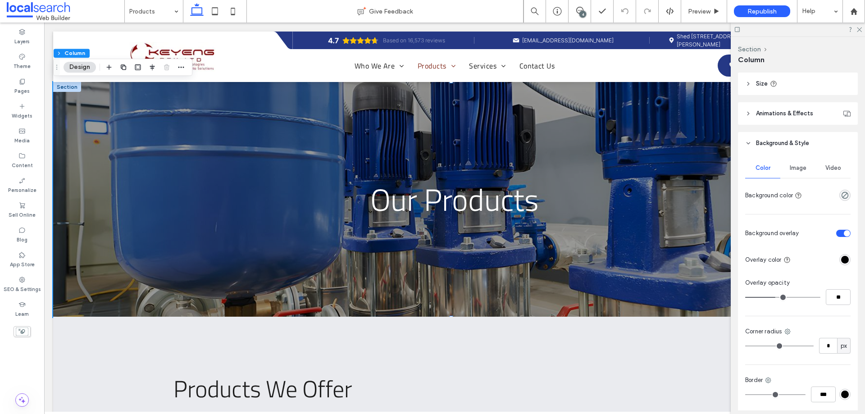
click at [796, 163] on div "Image" at bounding box center [797, 168] width 35 height 20
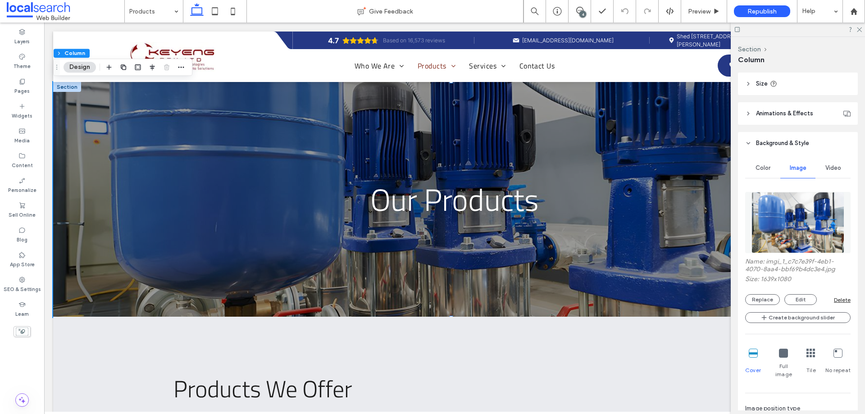
click at [791, 223] on img at bounding box center [797, 222] width 92 height 61
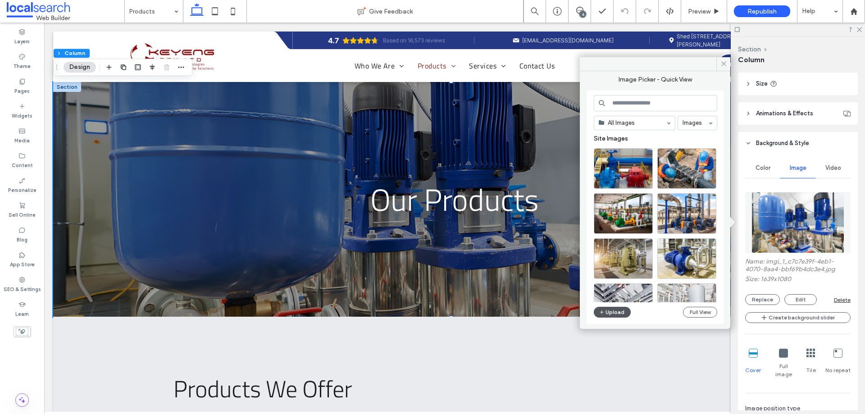
click at [615, 313] on button "Upload" at bounding box center [612, 312] width 37 height 11
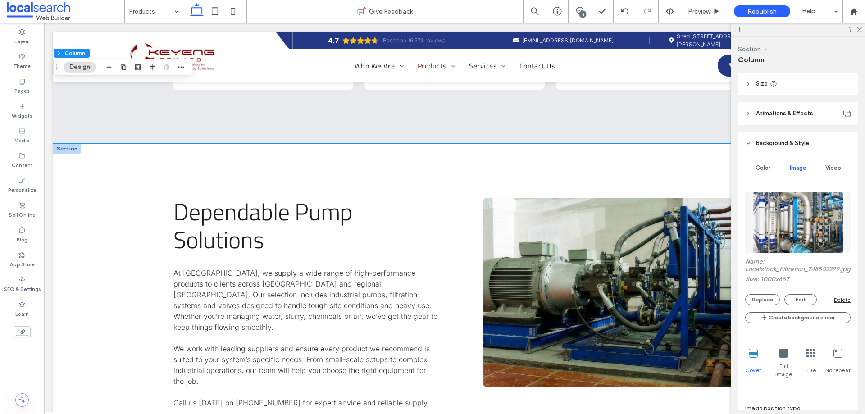
scroll to position [541, 0]
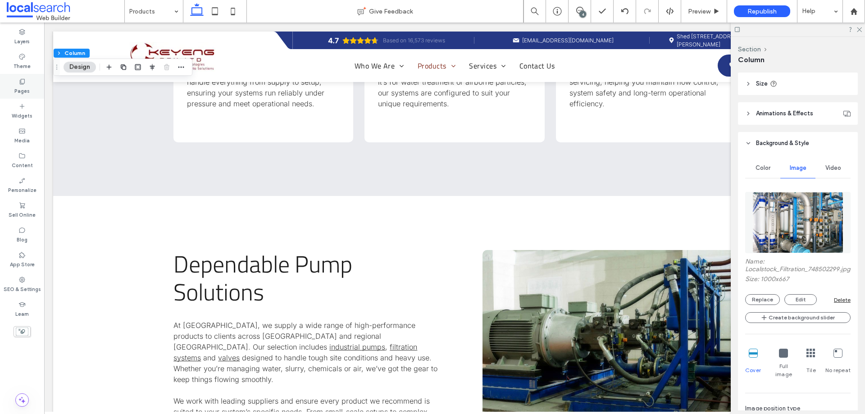
click at [26, 90] on label "Pages" at bounding box center [21, 90] width 15 height 10
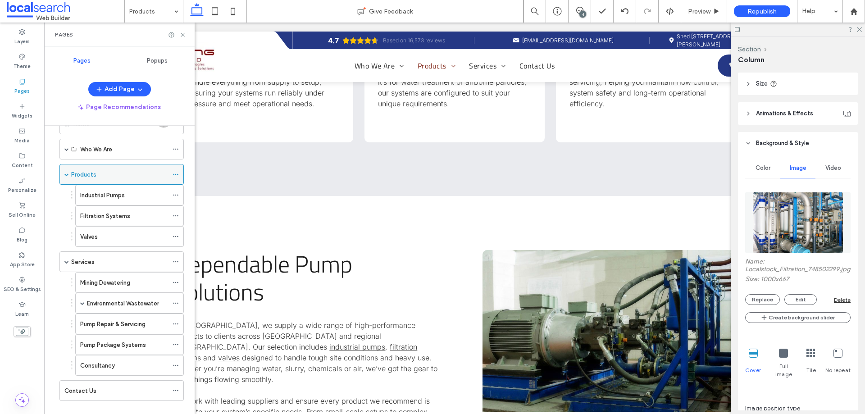
scroll to position [41, 0]
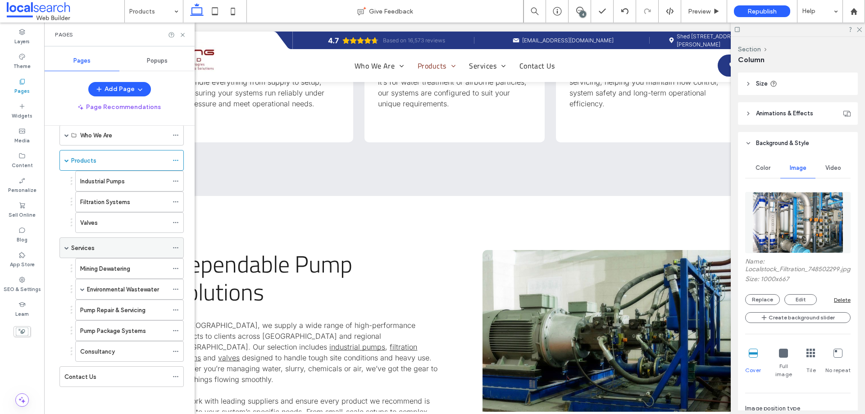
click at [102, 246] on div "Services" at bounding box center [119, 247] width 97 height 9
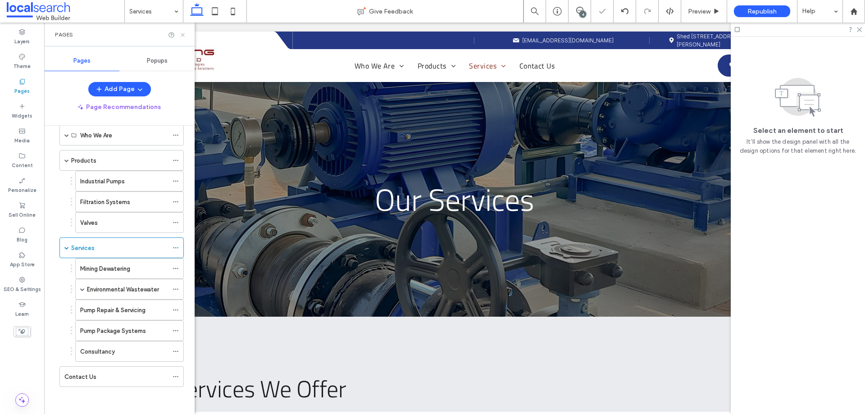
drag, startPoint x: 184, startPoint y: 36, endPoint x: 141, endPoint y: 35, distance: 42.8
click at [184, 36] on use at bounding box center [183, 35] width 4 height 4
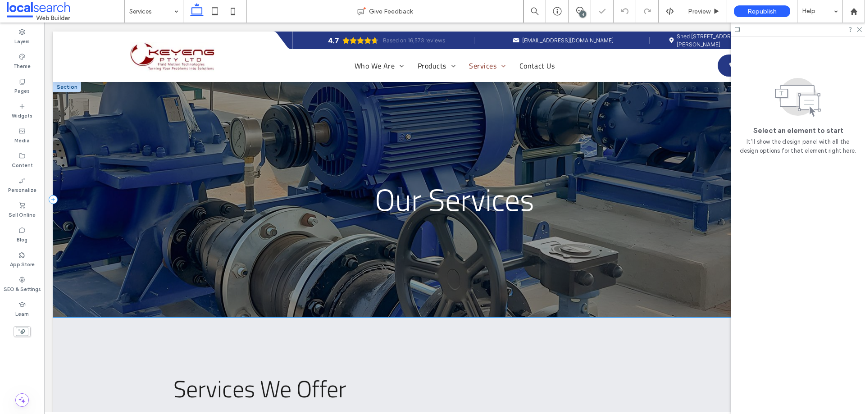
click at [150, 176] on div "Our Services" at bounding box center [454, 199] width 803 height 235
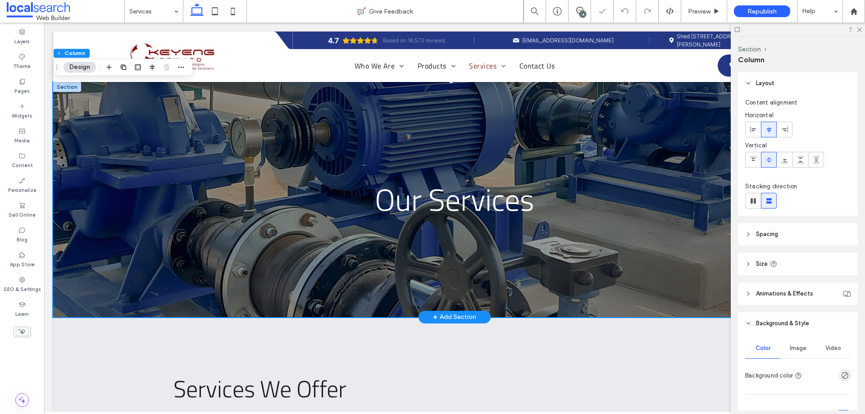
click at [68, 90] on div at bounding box center [67, 87] width 28 height 10
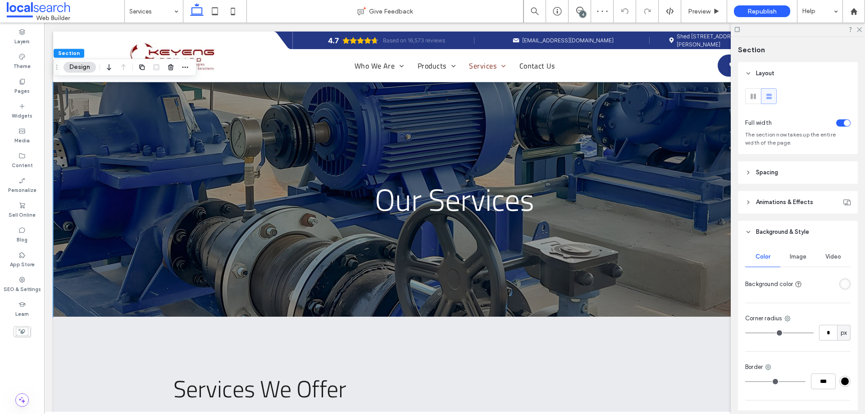
click at [780, 259] on div "Image" at bounding box center [797, 257] width 35 height 20
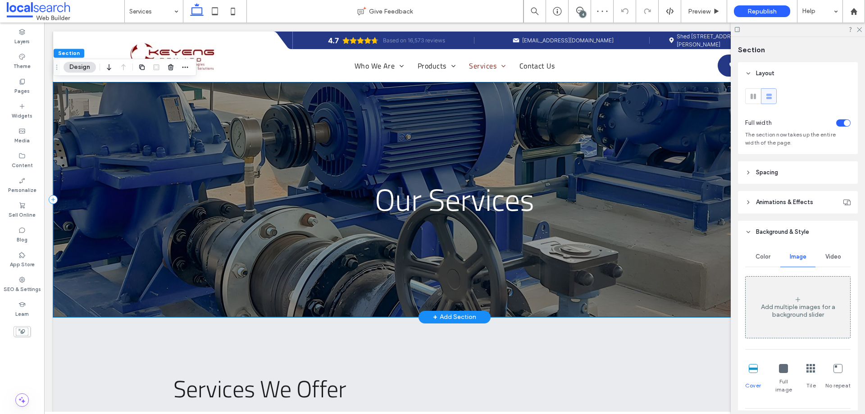
click at [161, 134] on div "Our Services" at bounding box center [454, 199] width 803 height 235
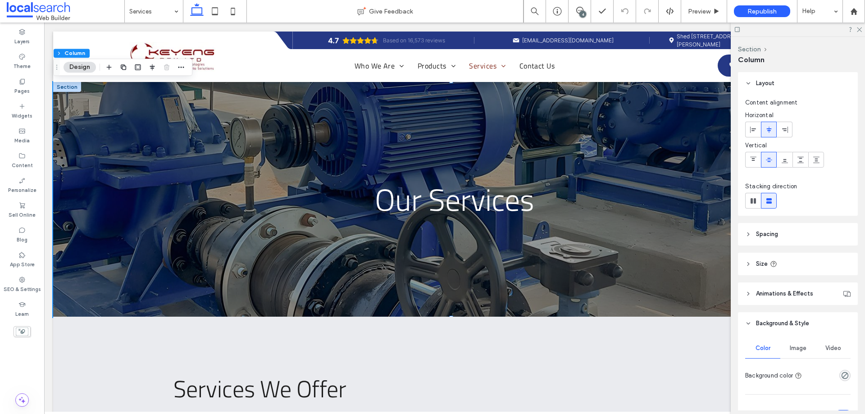
click at [802, 344] on div "Image" at bounding box center [797, 348] width 35 height 20
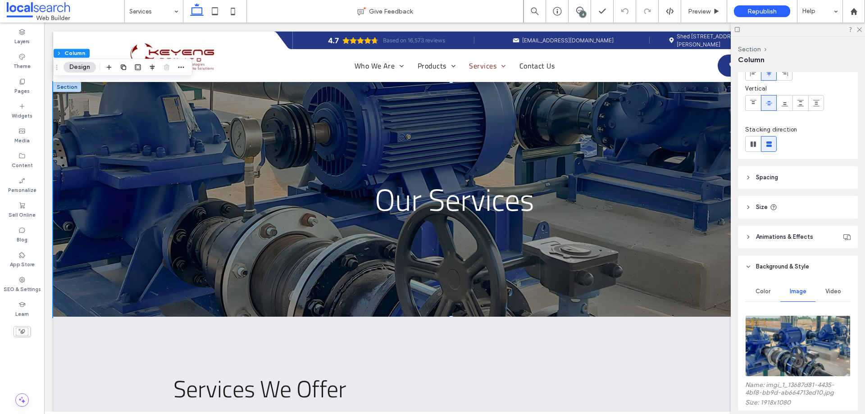
scroll to position [90, 0]
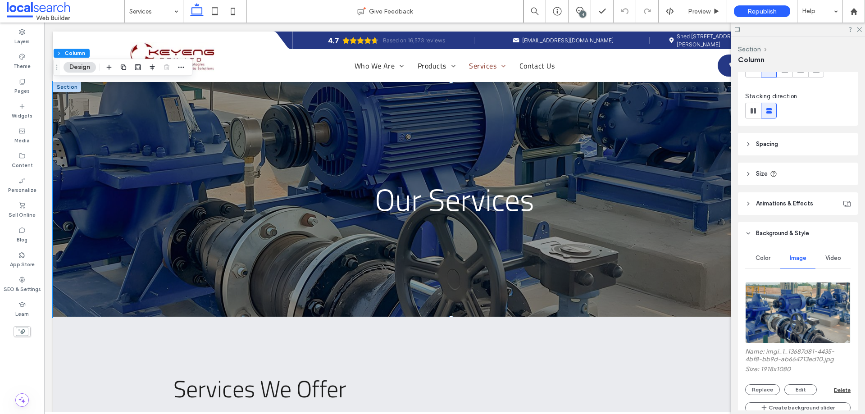
click at [800, 313] on img at bounding box center [797, 312] width 105 height 61
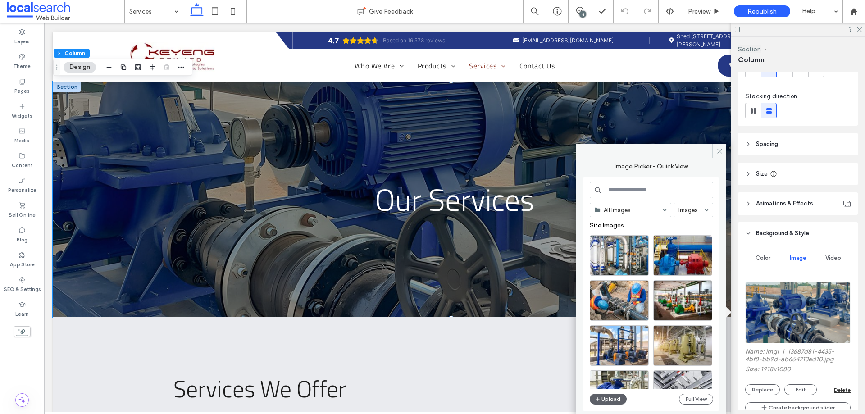
click at [627, 395] on div "Upload Full View" at bounding box center [651, 399] width 123 height 11
click at [621, 397] on button "Upload" at bounding box center [608, 399] width 37 height 11
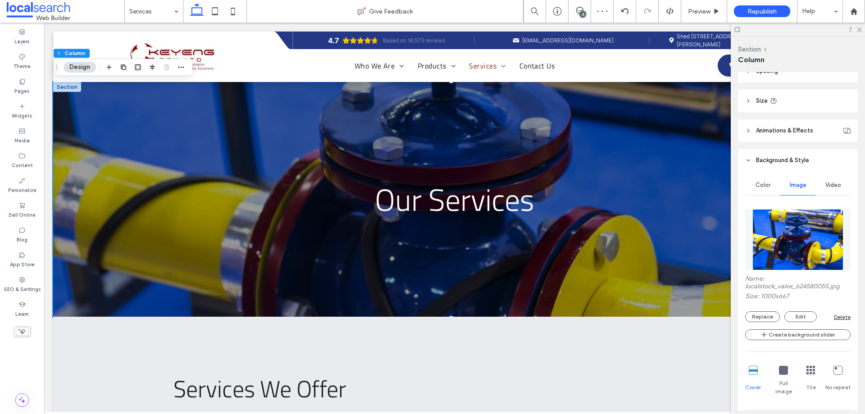
scroll to position [270, 0]
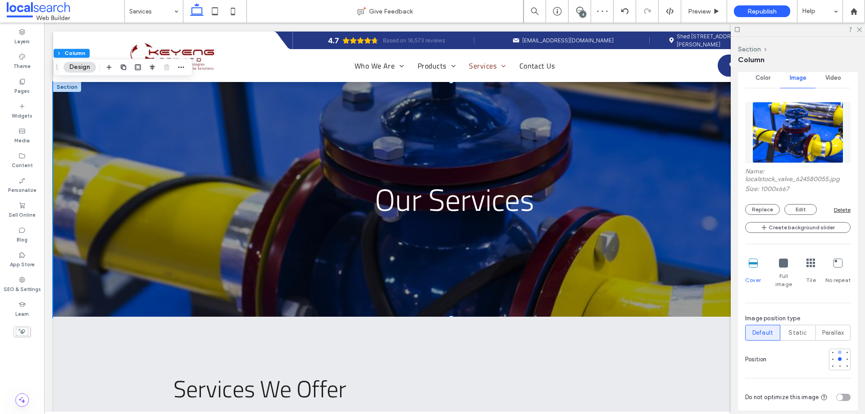
click at [837, 349] on div at bounding box center [840, 352] width 6 height 6
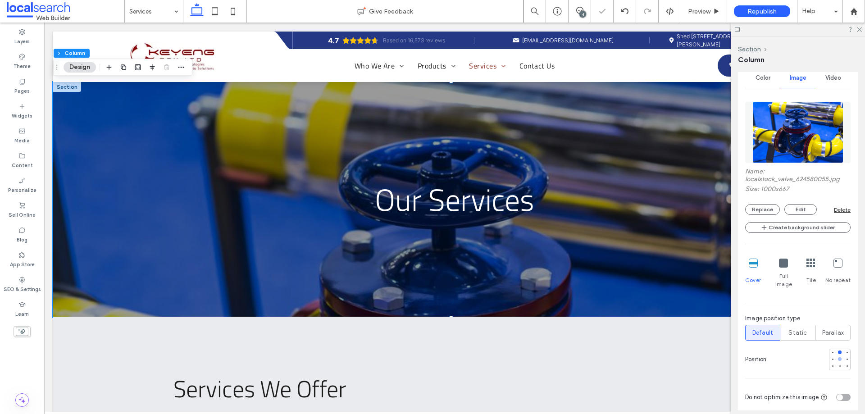
click at [838, 357] on div at bounding box center [840, 359] width 4 height 4
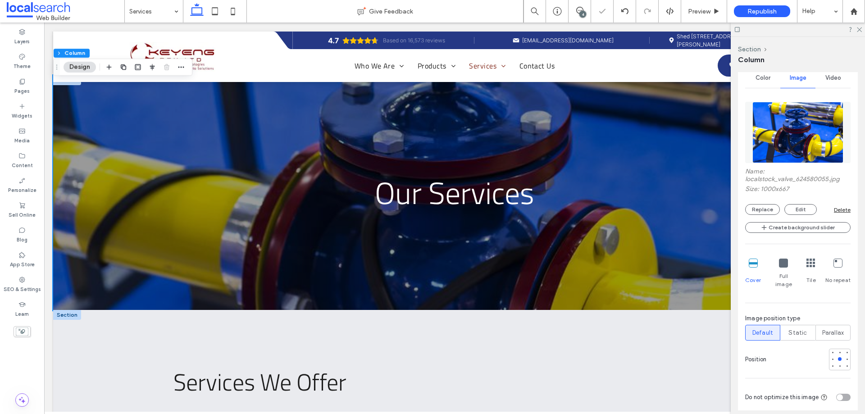
scroll to position [0, 0]
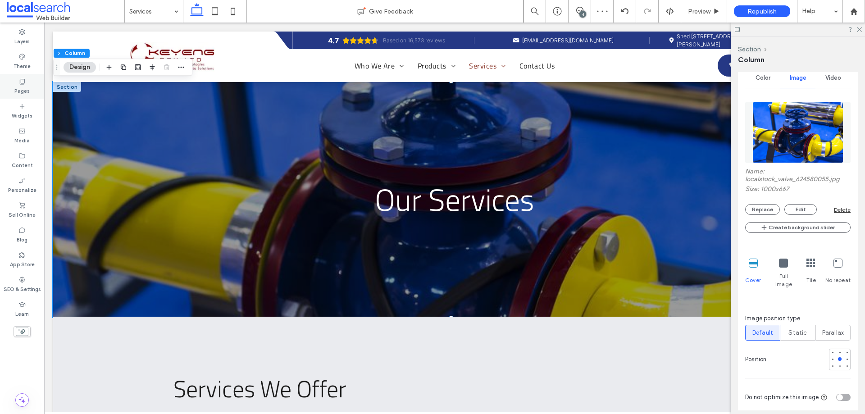
click at [31, 91] on div "Pages" at bounding box center [22, 86] width 44 height 25
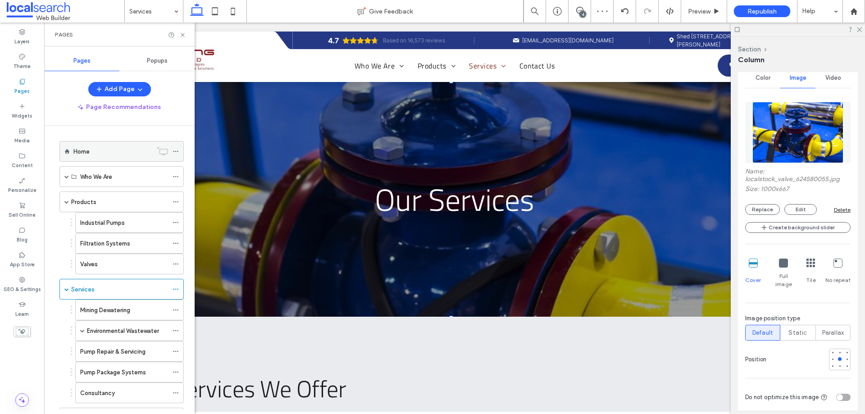
click at [95, 148] on div "Home" at bounding box center [112, 151] width 79 height 9
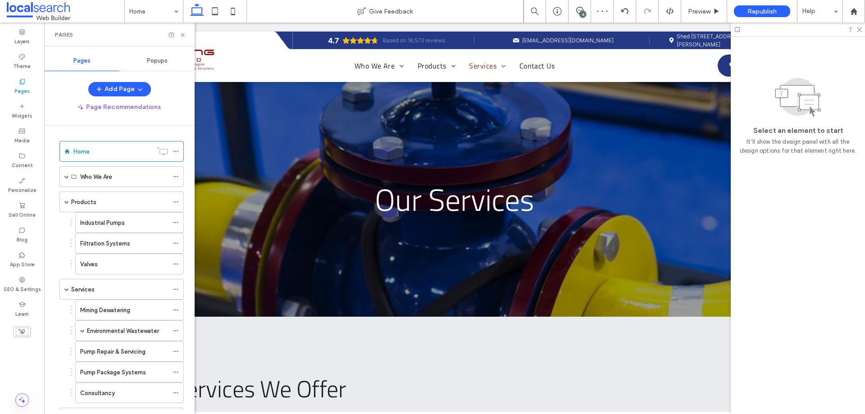
click at [183, 36] on icon at bounding box center [182, 35] width 7 height 7
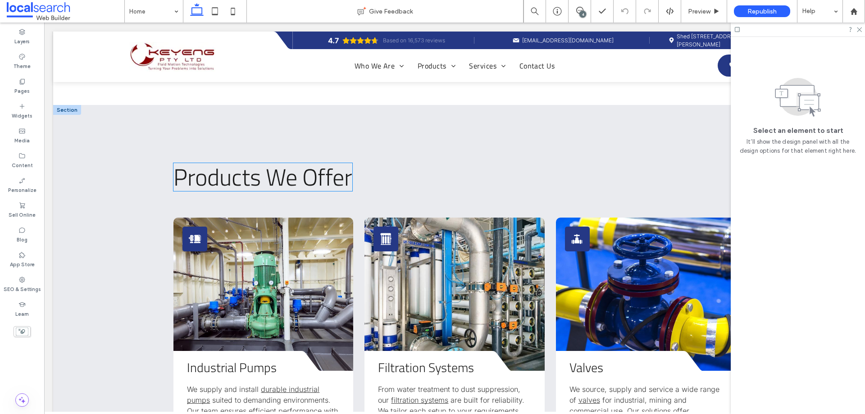
scroll to position [901, 0]
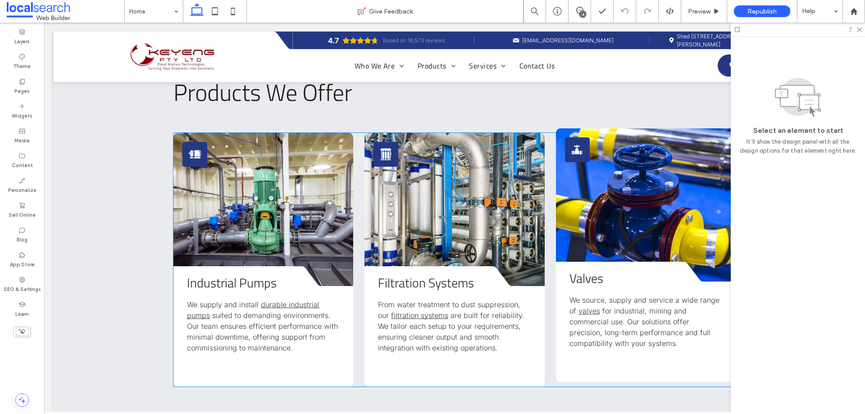
click at [605, 180] on link at bounding box center [646, 204] width 180 height 153
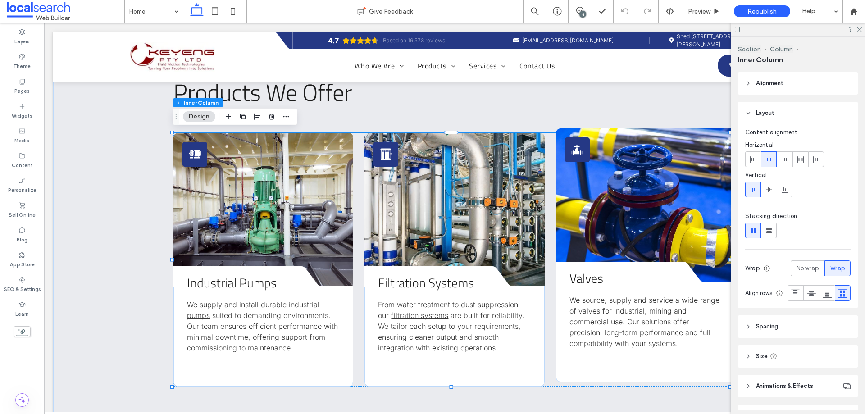
click at [605, 180] on link at bounding box center [646, 204] width 180 height 153
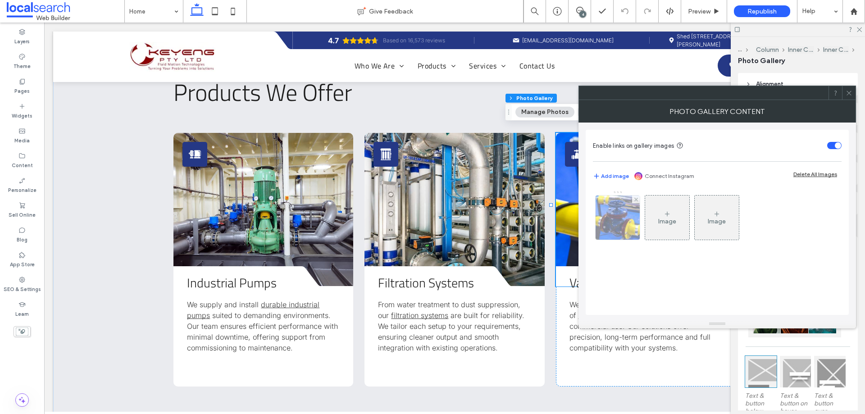
click at [609, 210] on img at bounding box center [617, 218] width 67 height 44
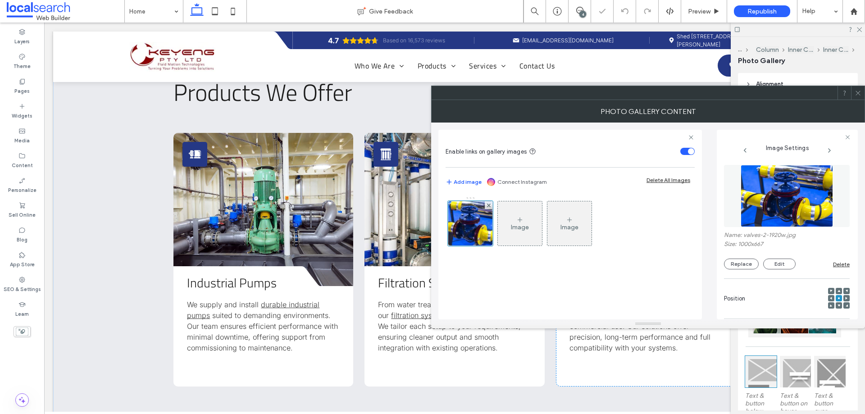
click at [735, 204] on figure at bounding box center [787, 196] width 126 height 62
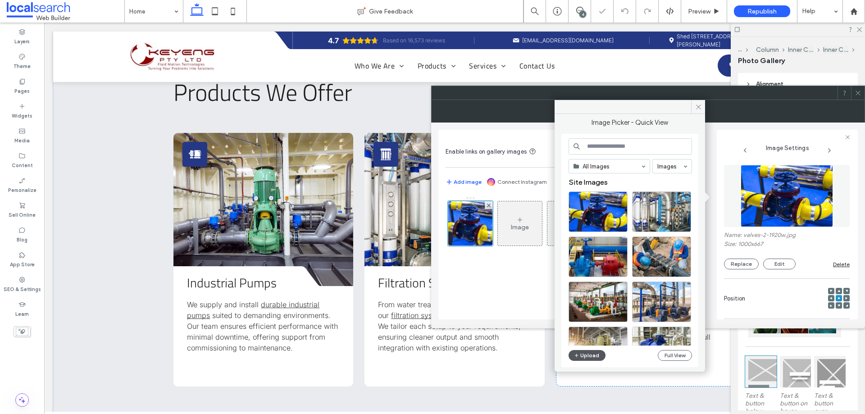
click at [588, 350] on button "Upload" at bounding box center [586, 355] width 37 height 11
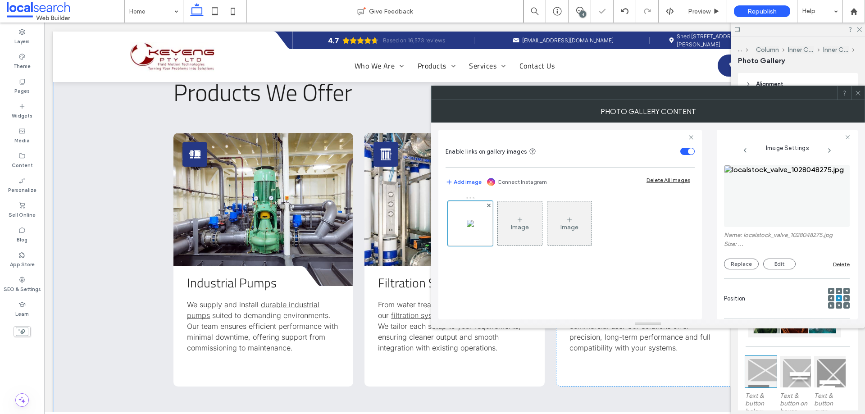
click at [754, 246] on label "Size: ..." at bounding box center [787, 245] width 126 height 9
click at [781, 203] on img at bounding box center [787, 196] width 126 height 62
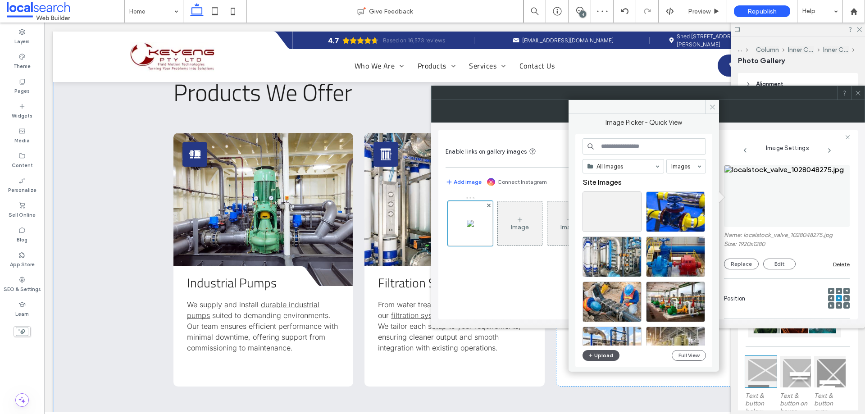
click at [604, 359] on button "Upload" at bounding box center [600, 355] width 37 height 11
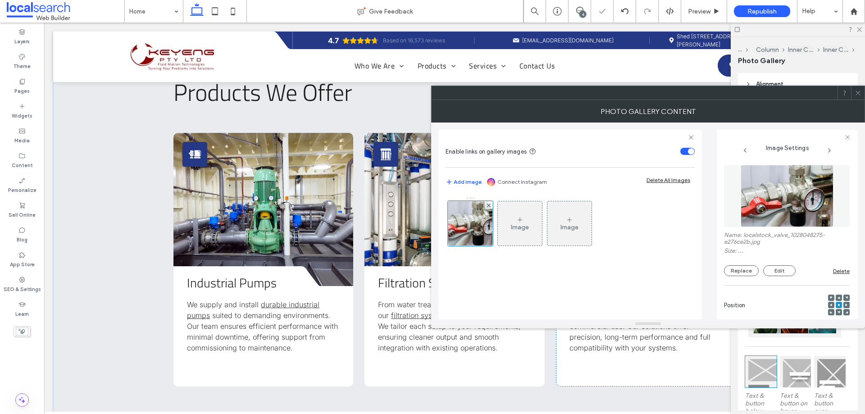
click at [793, 196] on img at bounding box center [787, 196] width 93 height 62
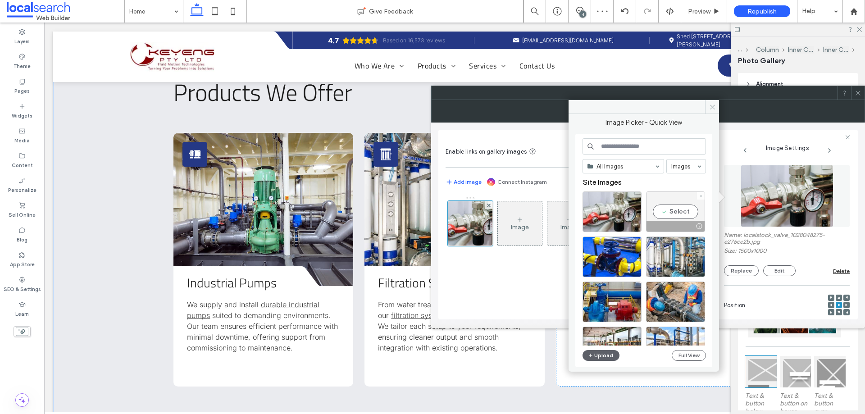
click at [699, 196] on icon at bounding box center [701, 196] width 4 height 4
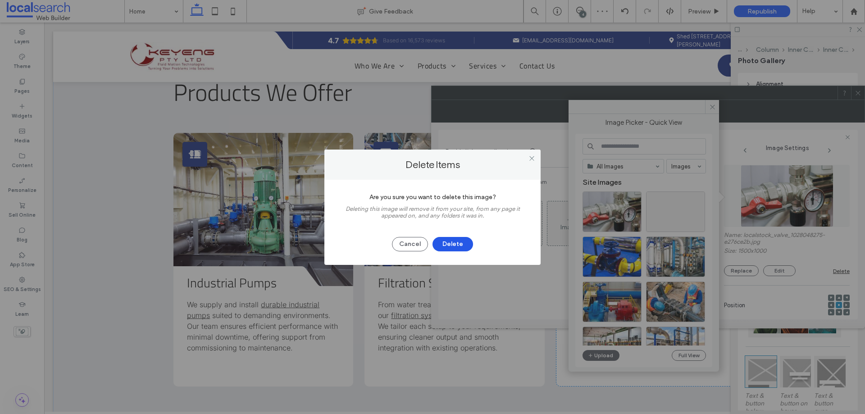
click at [455, 238] on button "Delete" at bounding box center [452, 244] width 41 height 14
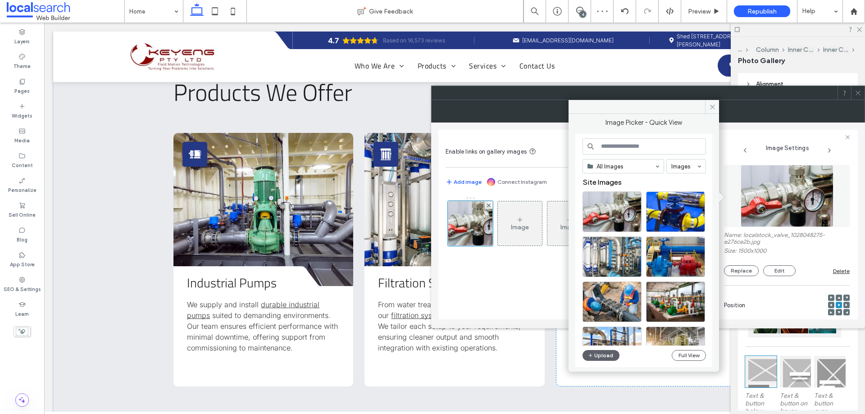
click at [858, 91] on icon at bounding box center [858, 93] width 7 height 7
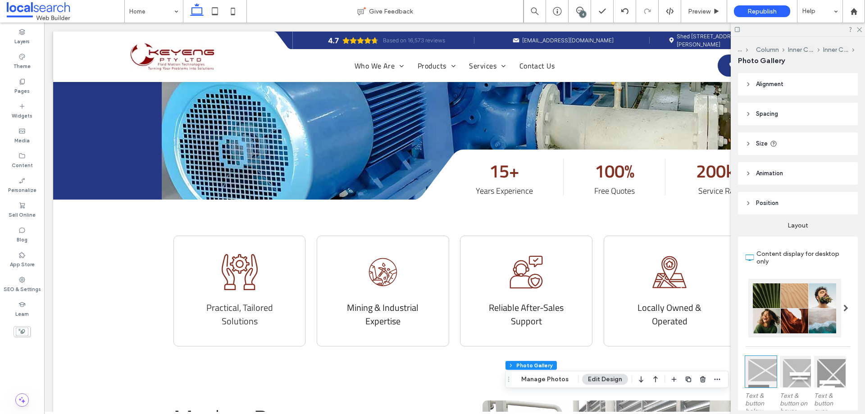
scroll to position [0, 0]
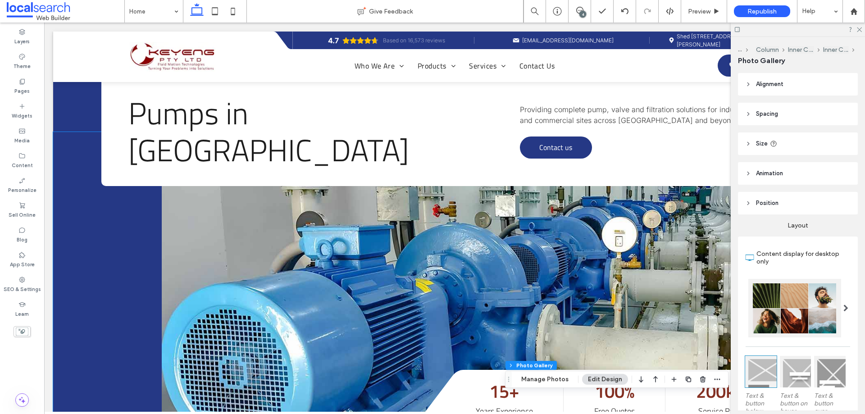
click at [216, 255] on link at bounding box center [509, 276] width 694 height 288
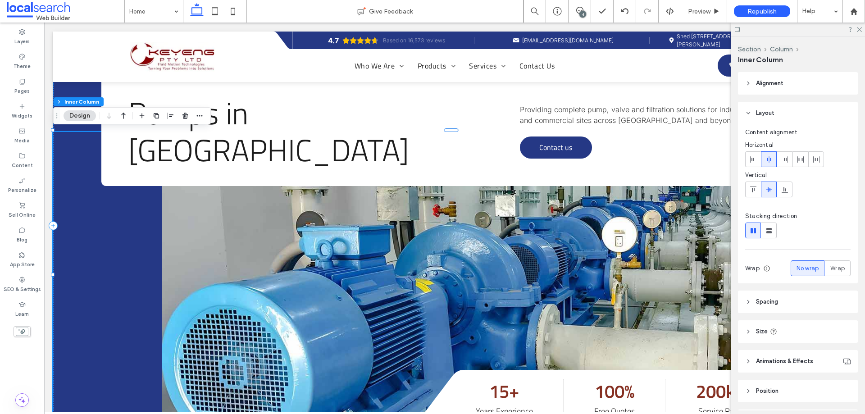
click at [216, 255] on link at bounding box center [509, 276] width 694 height 288
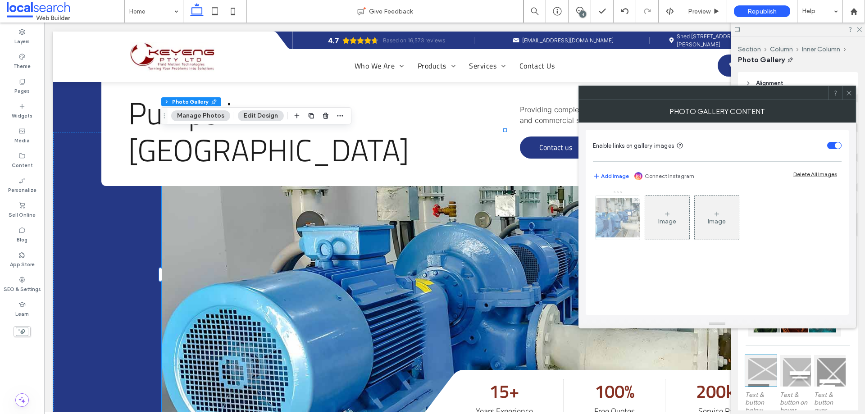
click at [636, 230] on img at bounding box center [618, 218] width 72 height 40
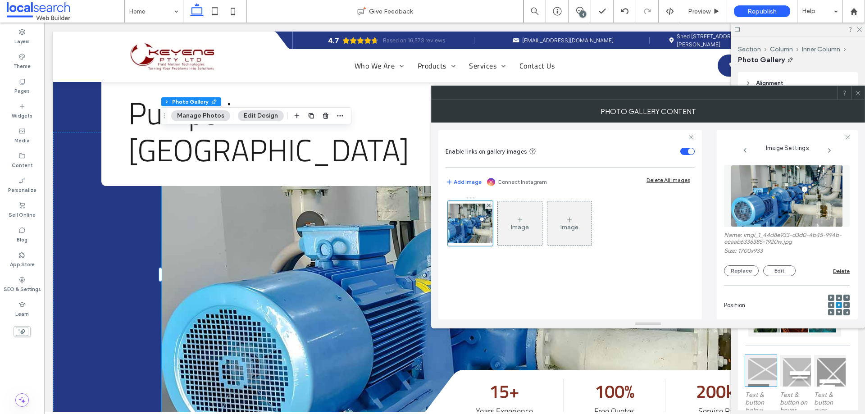
click at [764, 181] on img at bounding box center [787, 196] width 113 height 62
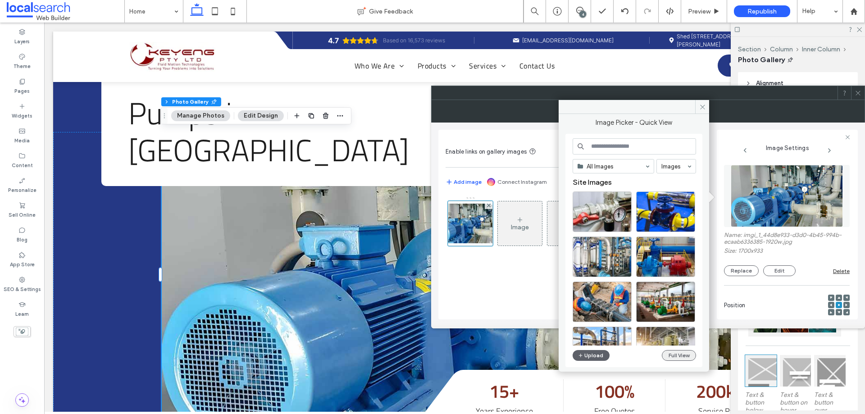
click at [677, 356] on button "Full View" at bounding box center [679, 355] width 34 height 11
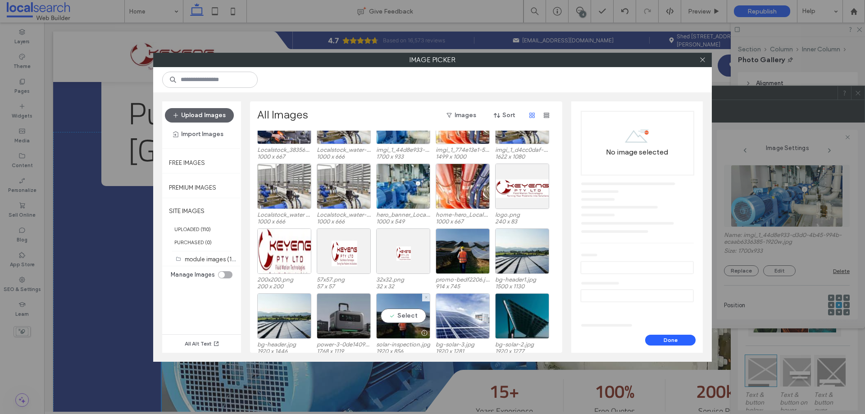
scroll to position [614, 0]
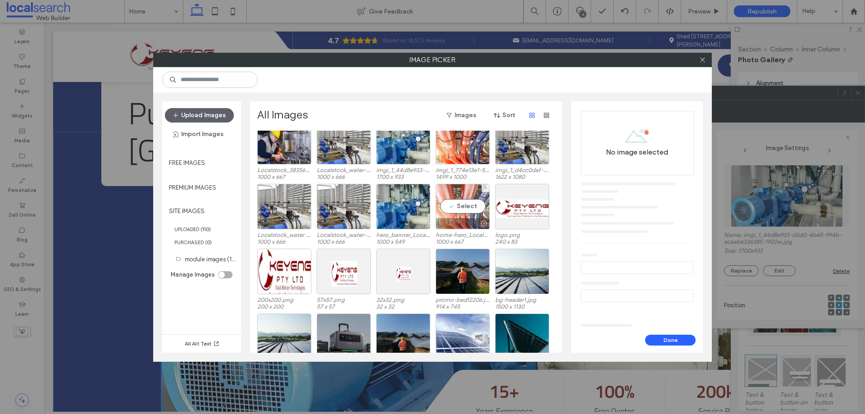
click at [459, 215] on div "Select" at bounding box center [463, 206] width 54 height 45
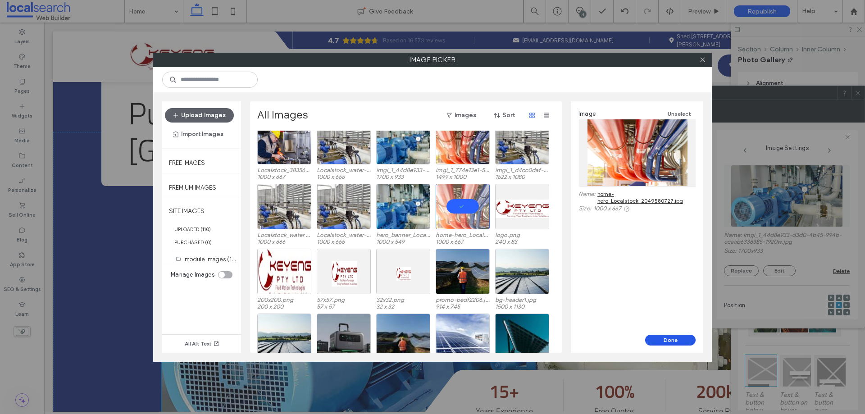
click at [671, 338] on button "Done" at bounding box center [670, 340] width 50 height 11
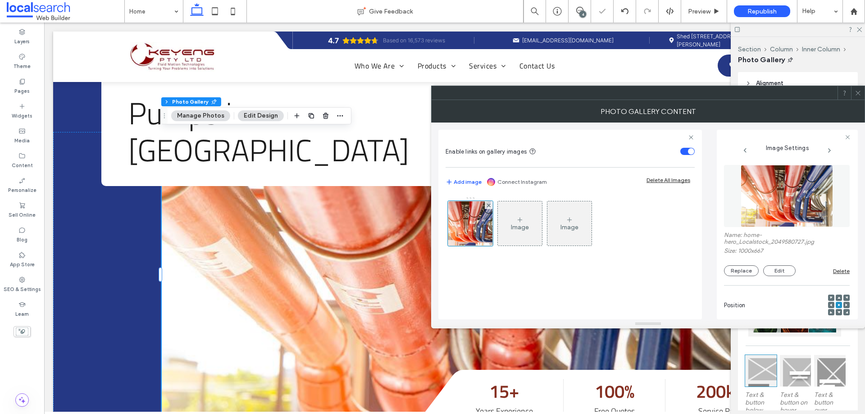
click at [856, 92] on icon at bounding box center [858, 93] width 7 height 7
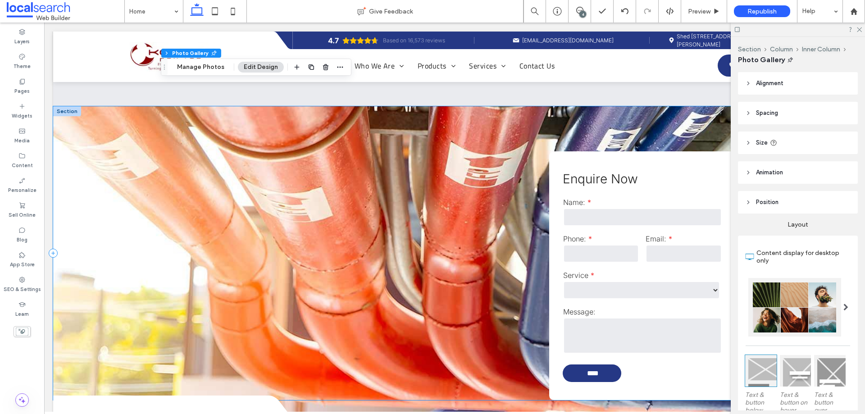
scroll to position [1847, 0]
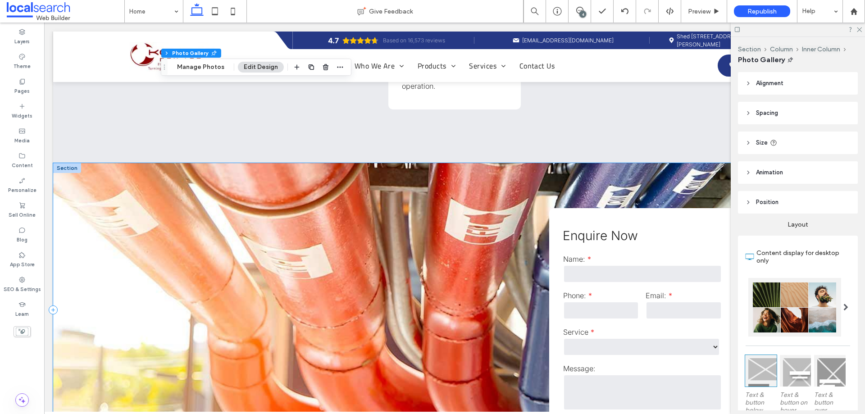
click at [112, 207] on div "**********" at bounding box center [454, 310] width 803 height 294
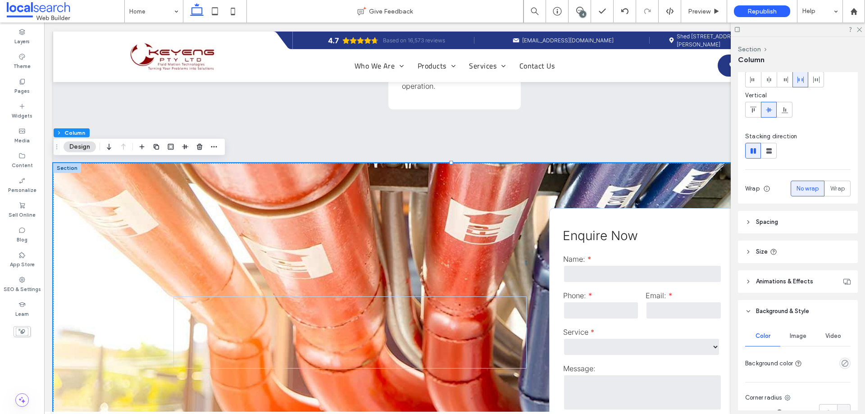
scroll to position [189, 0]
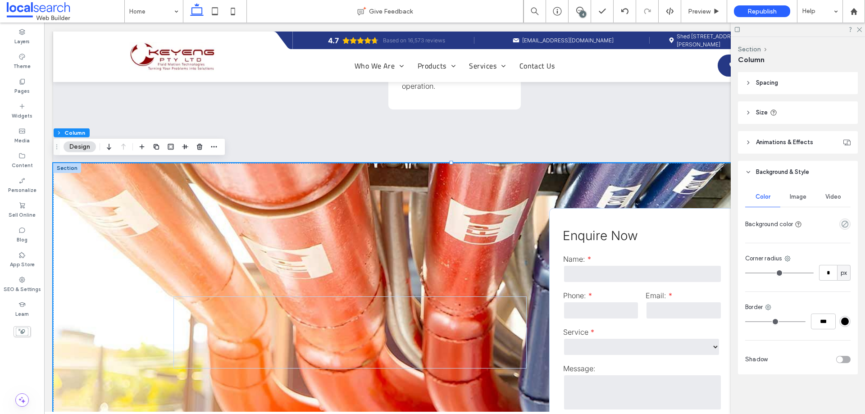
click at [792, 197] on span "Image" at bounding box center [798, 196] width 17 height 7
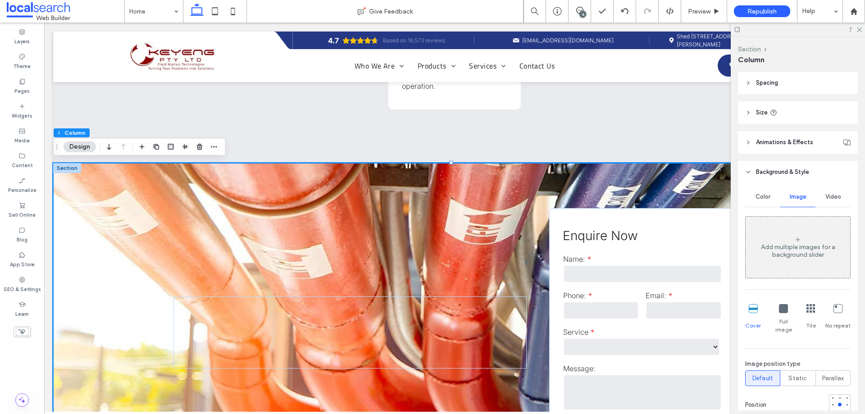
click at [741, 49] on button "Section" at bounding box center [749, 49] width 23 height 8
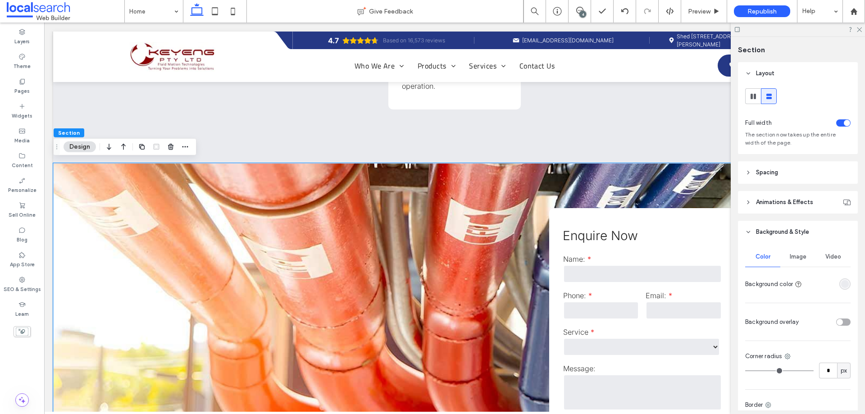
click at [792, 256] on span "Image" at bounding box center [798, 256] width 17 height 7
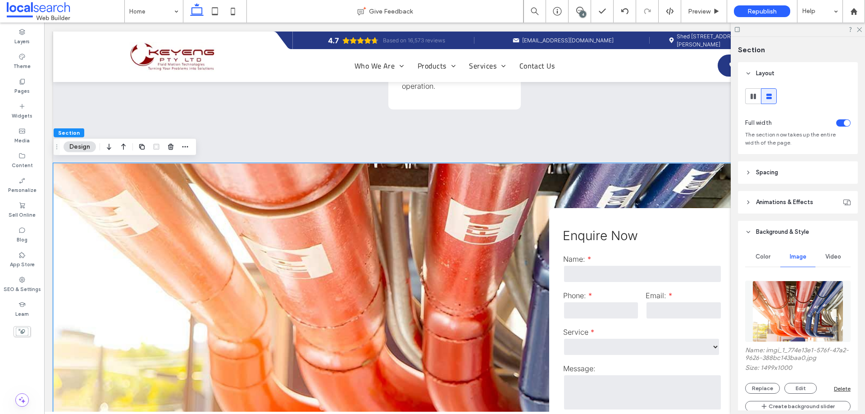
click at [793, 294] on img at bounding box center [797, 311] width 91 height 61
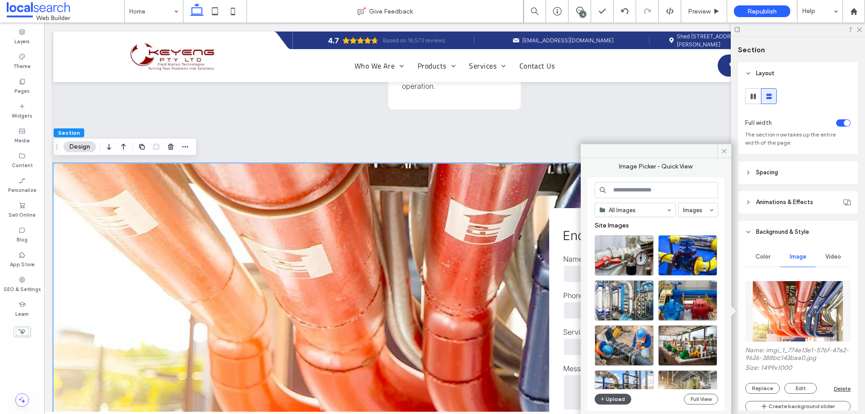
click at [613, 396] on button "Upload" at bounding box center [613, 399] width 37 height 11
click at [700, 398] on button "Full View" at bounding box center [701, 399] width 34 height 11
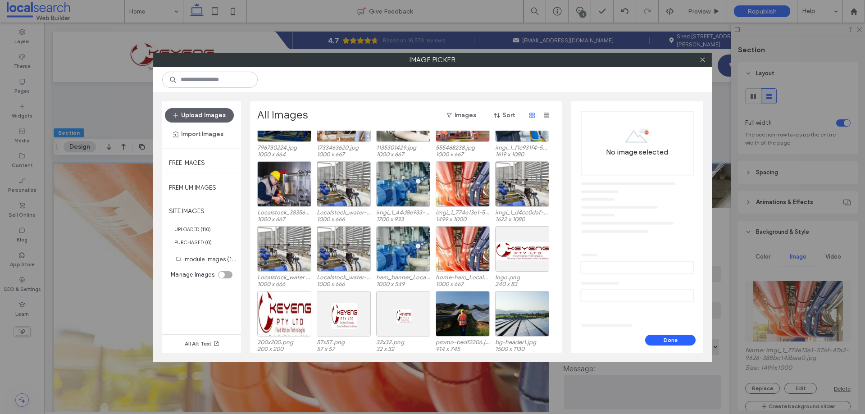
scroll to position [524, 0]
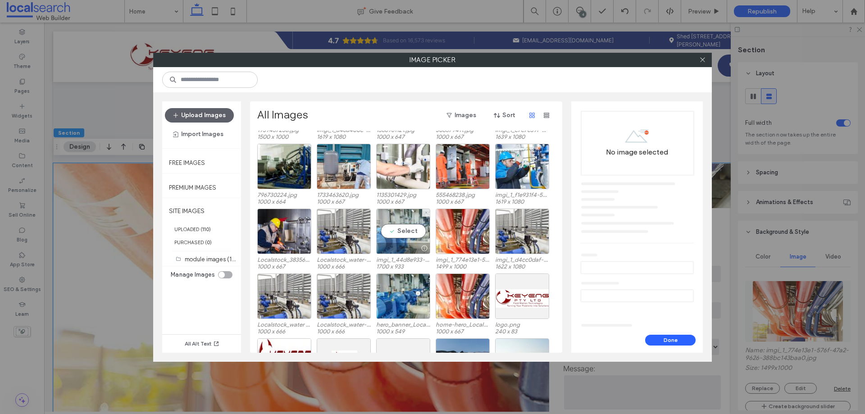
click at [402, 223] on div "Select" at bounding box center [403, 231] width 54 height 45
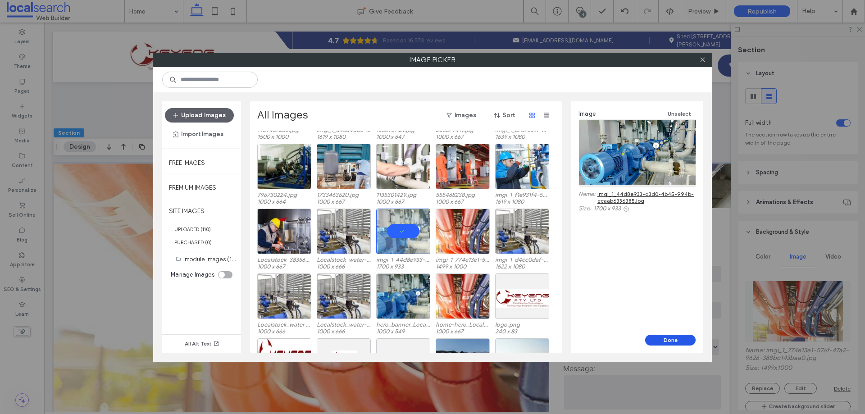
click at [668, 337] on button "Done" at bounding box center [670, 340] width 50 height 11
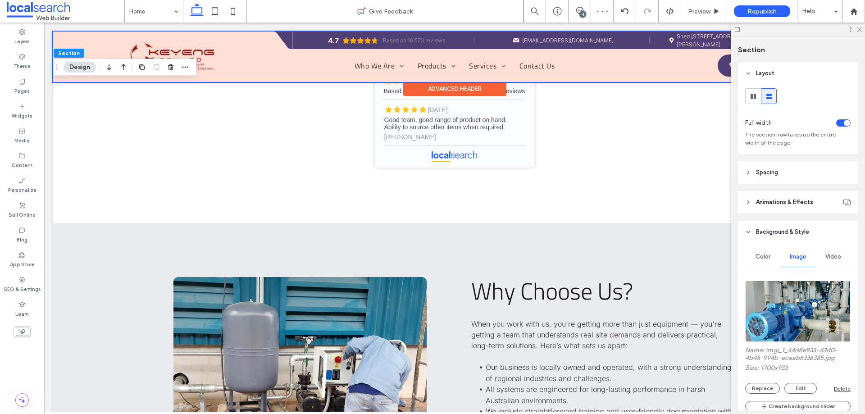
scroll to position [2433, 0]
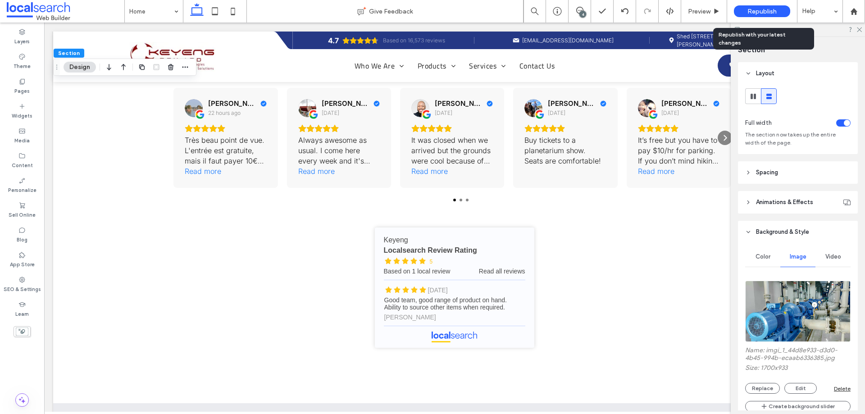
click at [750, 9] on span "Republish" at bounding box center [761, 12] width 29 height 8
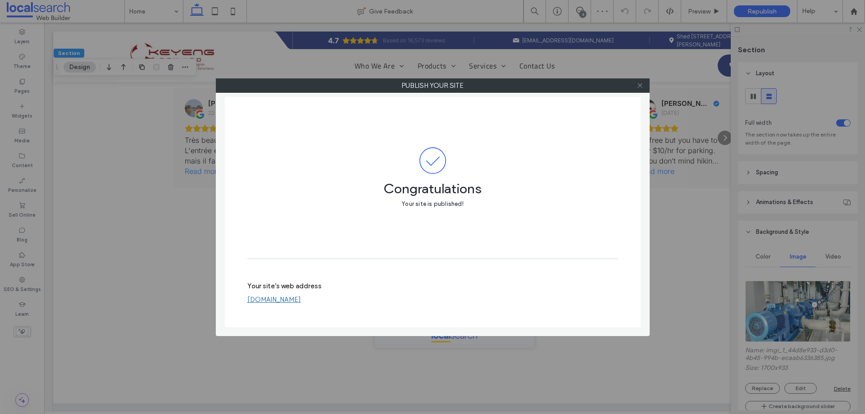
click at [641, 86] on icon at bounding box center [640, 85] width 7 height 7
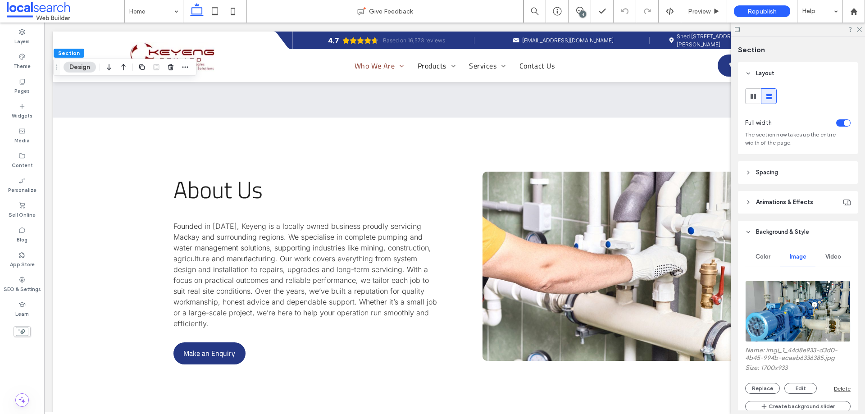
scroll to position [3103, 0]
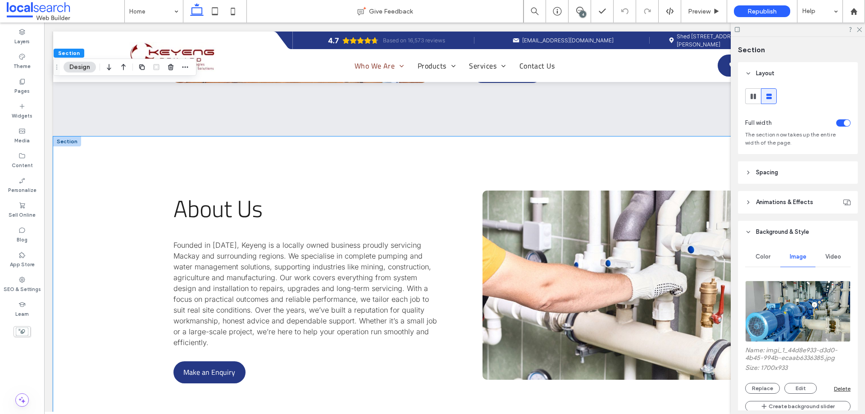
click at [540, 288] on link at bounding box center [608, 285] width 253 height 189
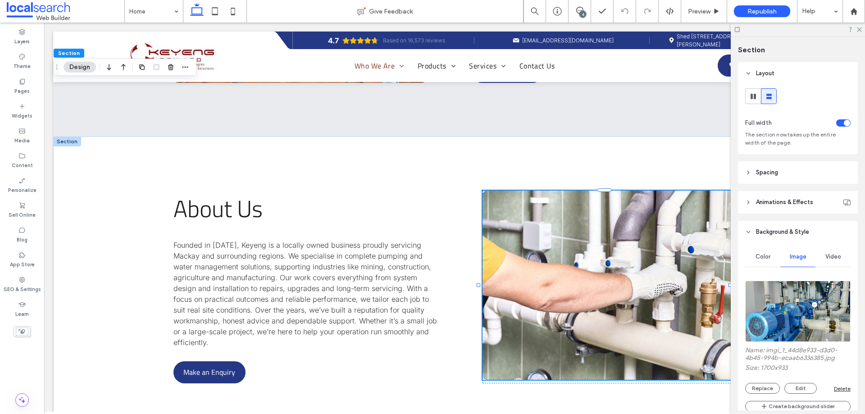
click at [540, 288] on link at bounding box center [608, 285] width 253 height 189
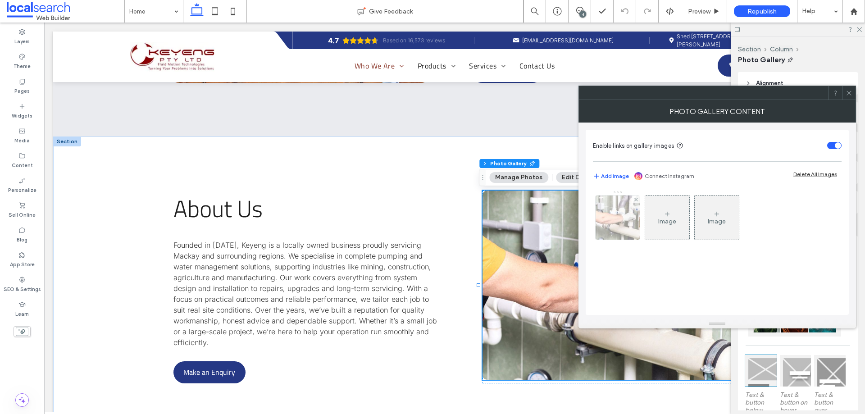
click at [617, 223] on img at bounding box center [617, 218] width 67 height 44
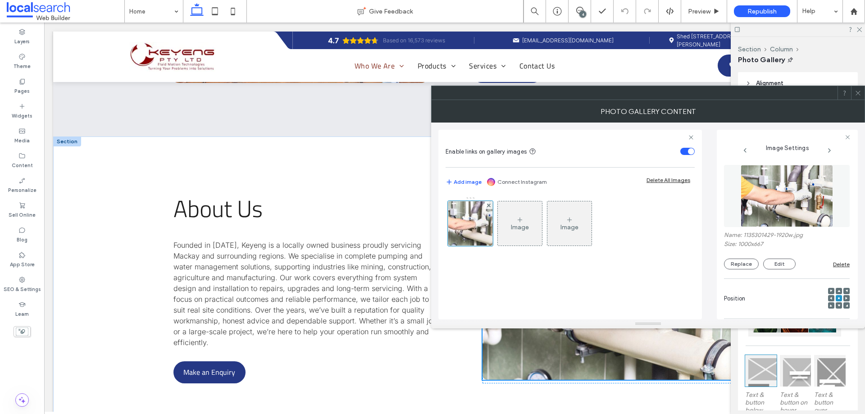
click at [798, 210] on figure at bounding box center [787, 196] width 126 height 62
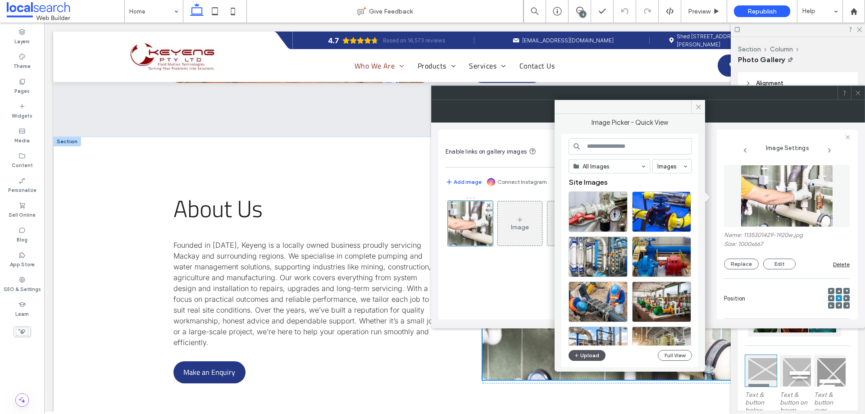
click at [582, 352] on button "Upload" at bounding box center [586, 355] width 37 height 11
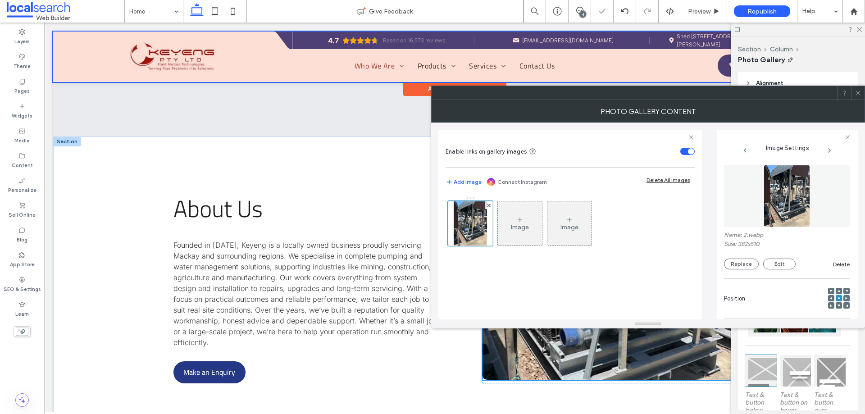
drag, startPoint x: 775, startPoint y: 127, endPoint x: 353, endPoint y: 53, distance: 428.5
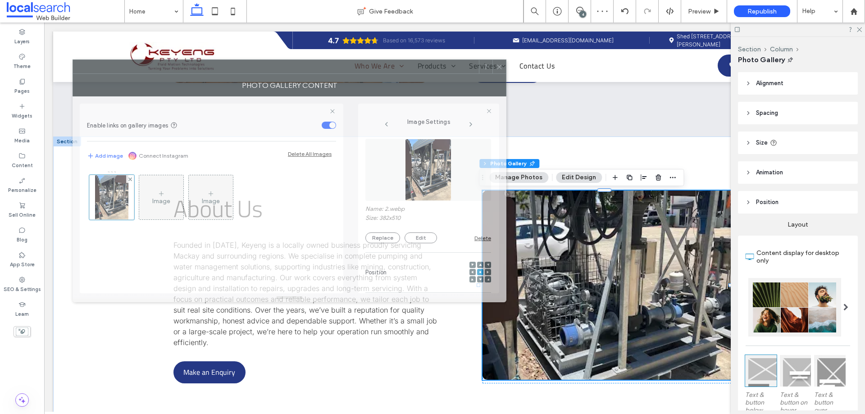
drag, startPoint x: 528, startPoint y: 93, endPoint x: 169, endPoint y: 67, distance: 359.5
click at [169, 67] on div at bounding box center [276, 67] width 406 height 14
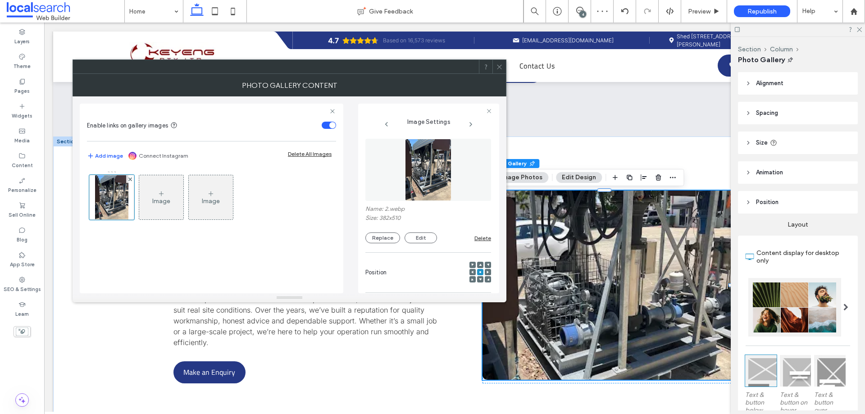
click at [498, 70] on span at bounding box center [499, 67] width 7 height 14
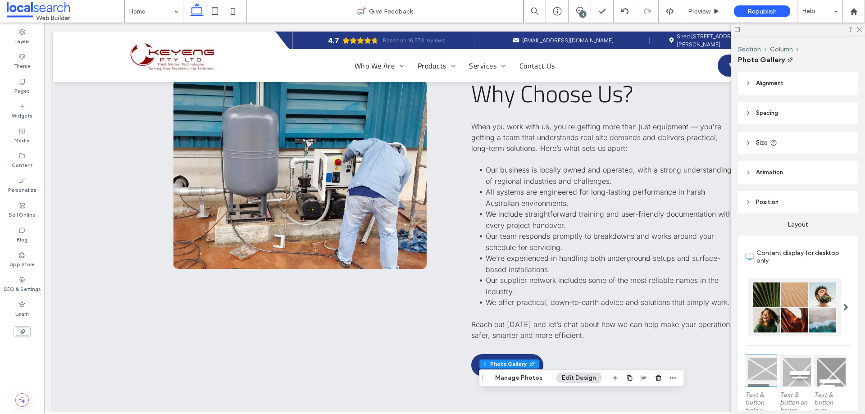
scroll to position [2743, 0]
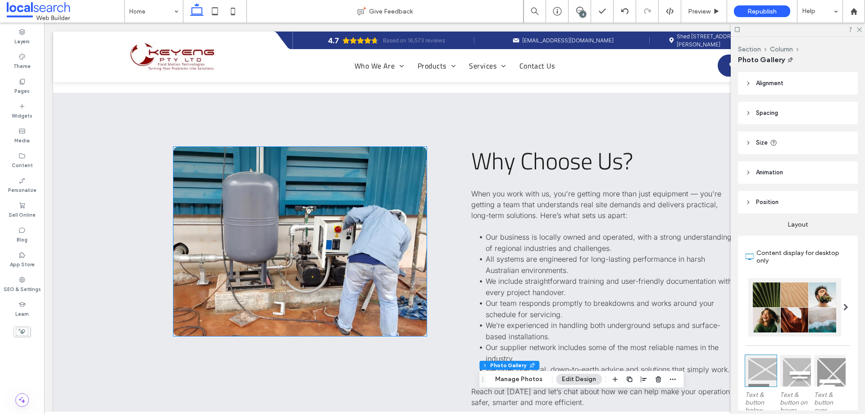
click at [269, 257] on link at bounding box center [299, 241] width 253 height 189
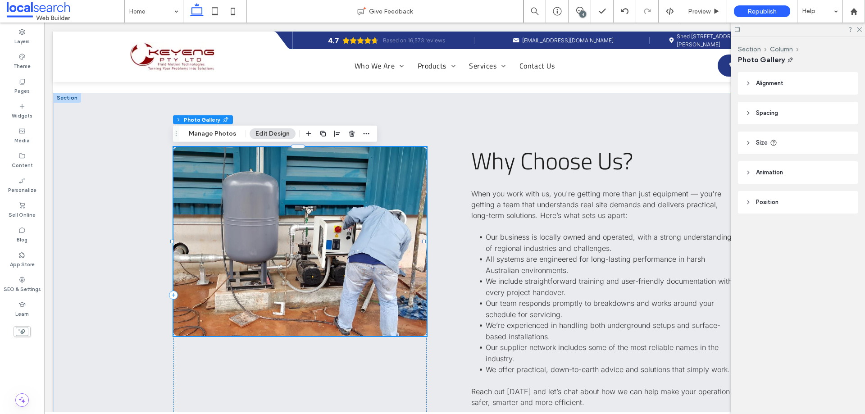
click at [269, 257] on link at bounding box center [299, 241] width 253 height 189
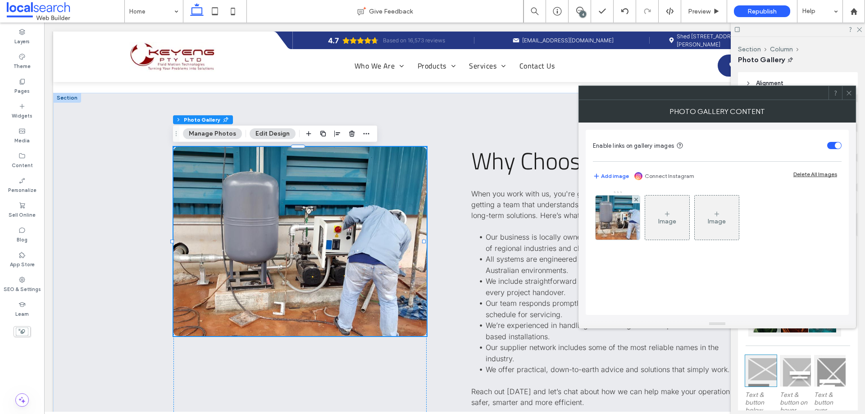
click at [591, 223] on div "Enable links on gallery images Add image Connect Instagram Delete All Images Im…" at bounding box center [717, 222] width 263 height 185
click at [598, 222] on img at bounding box center [617, 218] width 67 height 44
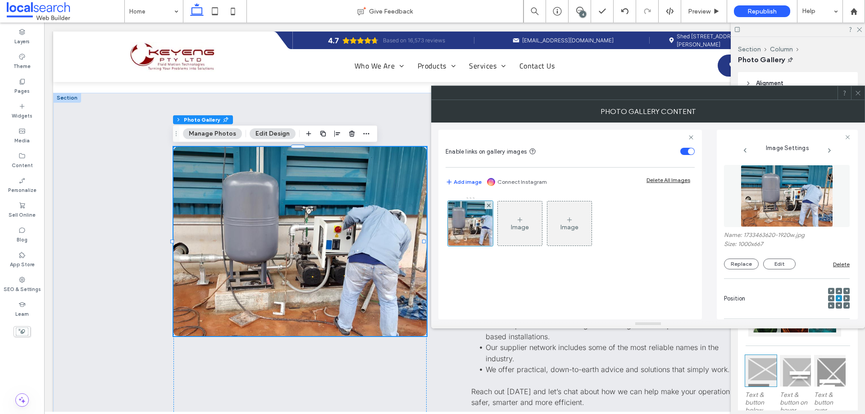
click at [798, 221] on figure at bounding box center [787, 196] width 126 height 62
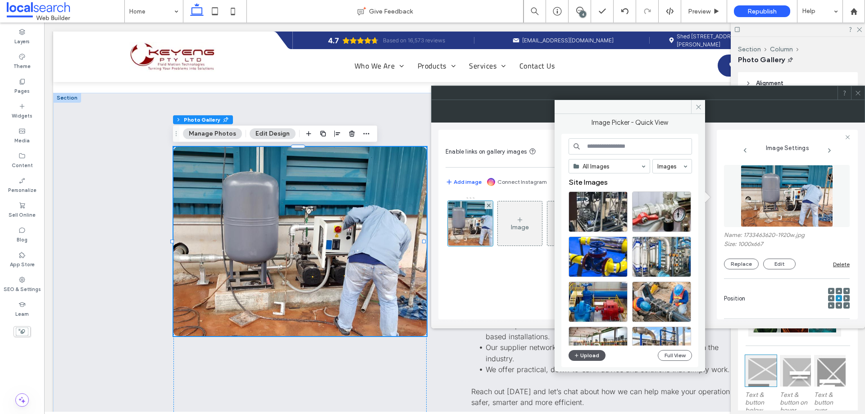
click at [591, 355] on button "Upload" at bounding box center [586, 355] width 37 height 11
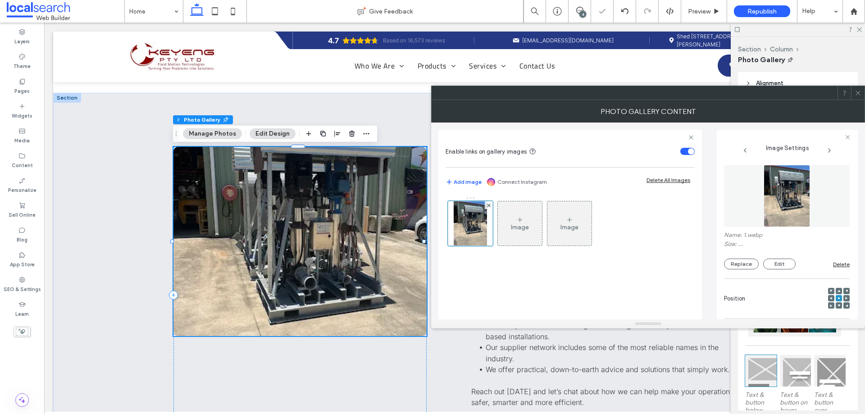
click at [856, 91] on use at bounding box center [857, 93] width 5 height 5
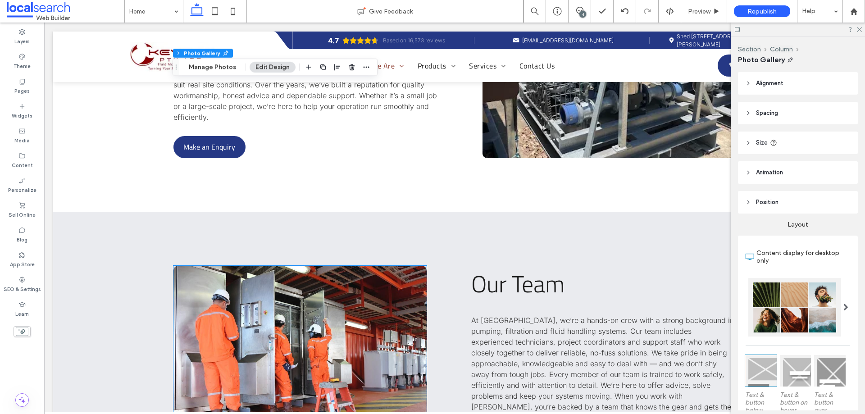
scroll to position [3374, 0]
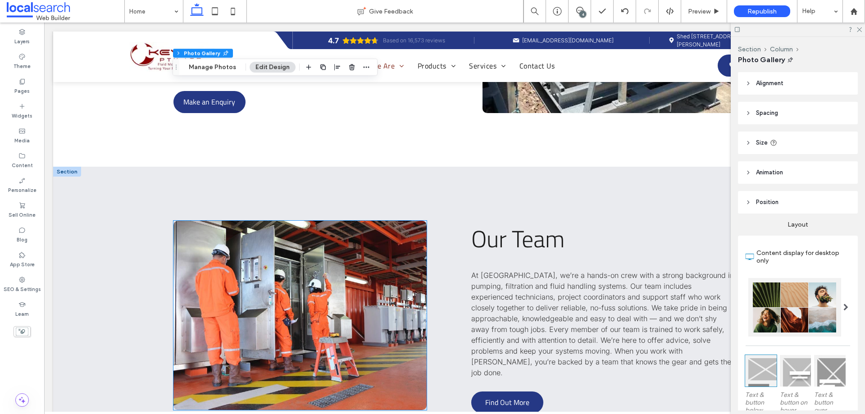
click at [269, 308] on link at bounding box center [299, 315] width 253 height 189
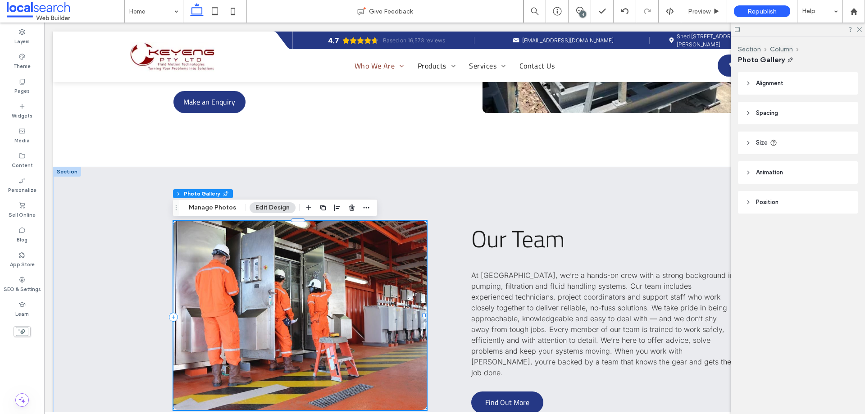
click at [269, 308] on link at bounding box center [299, 315] width 253 height 189
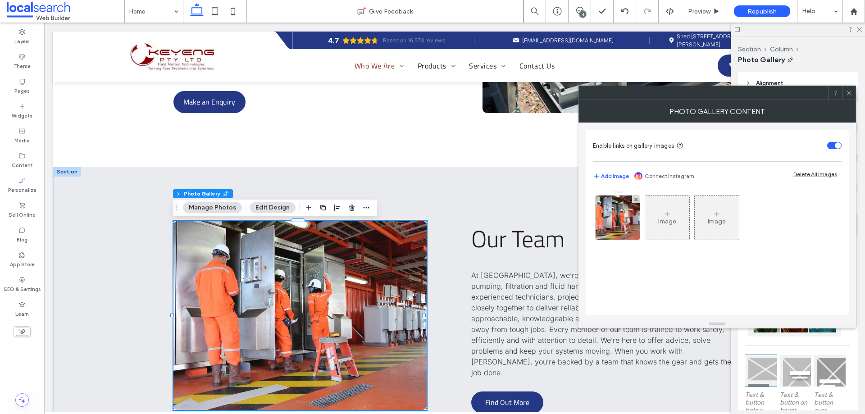
click at [594, 232] on div "Image Image" at bounding box center [717, 220] width 248 height 59
click at [595, 231] on div "Image Image" at bounding box center [717, 220] width 248 height 59
click at [597, 230] on img at bounding box center [617, 218] width 67 height 44
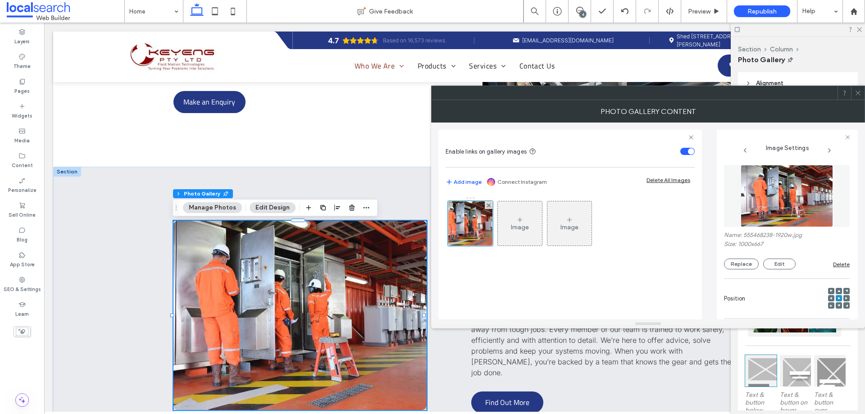
click at [773, 206] on figure at bounding box center [787, 196] width 126 height 62
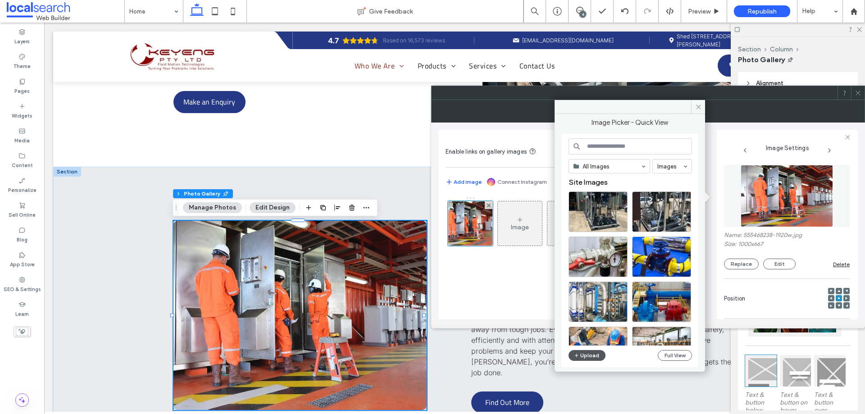
click at [581, 356] on button "Upload" at bounding box center [586, 355] width 37 height 11
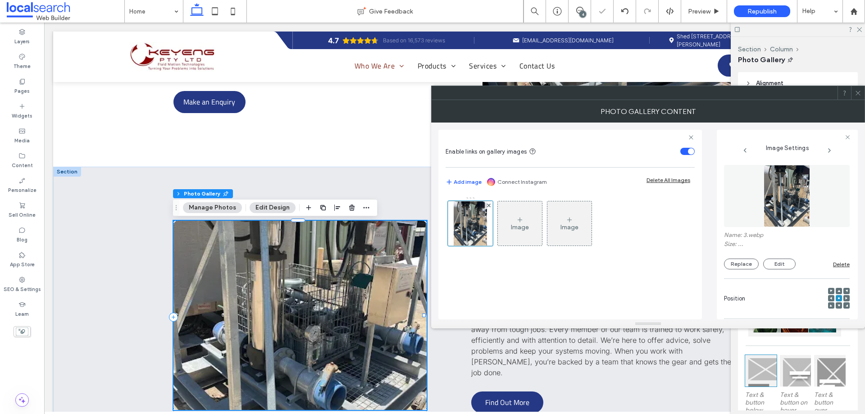
click at [854, 92] on div at bounding box center [858, 93] width 14 height 14
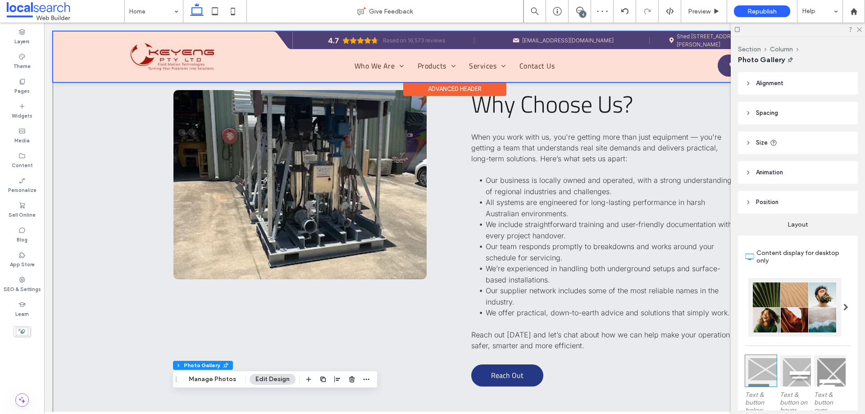
scroll to position [2653, 0]
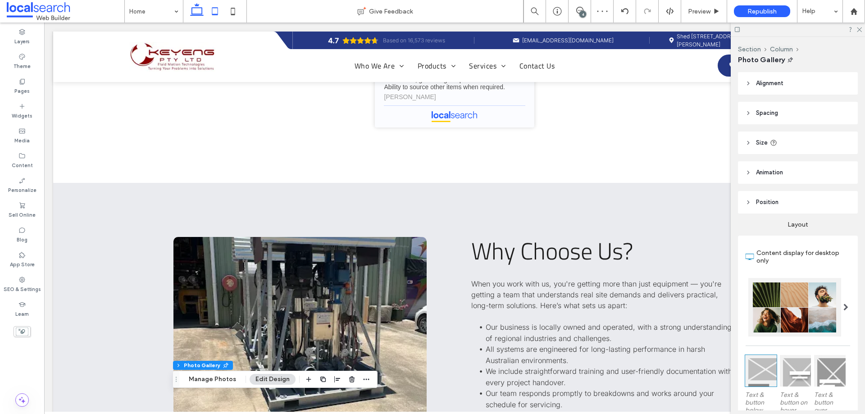
click at [218, 13] on icon at bounding box center [215, 11] width 18 height 18
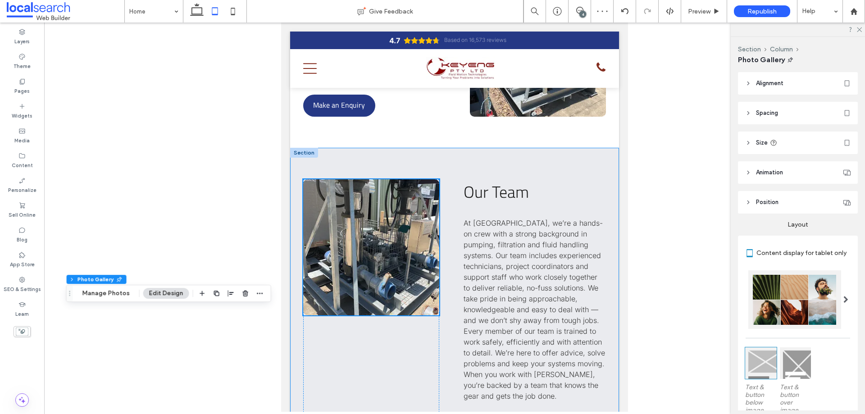
scroll to position [4474, 0]
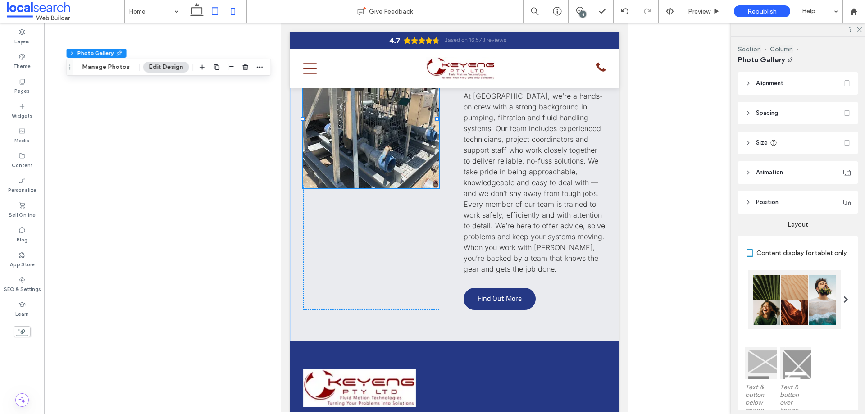
click at [232, 13] on icon at bounding box center [233, 11] width 18 height 18
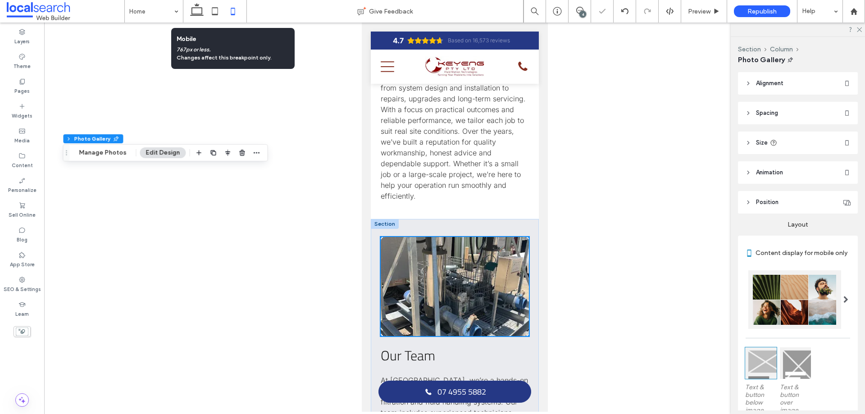
scroll to position [4587, 0]
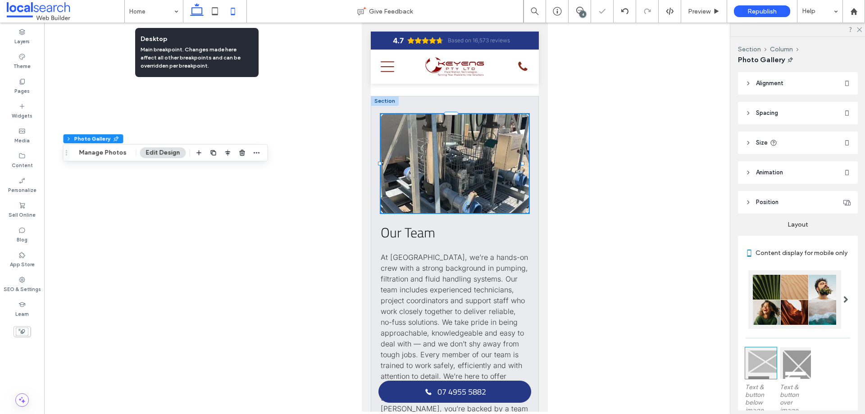
click at [193, 12] on icon at bounding box center [197, 11] width 18 height 18
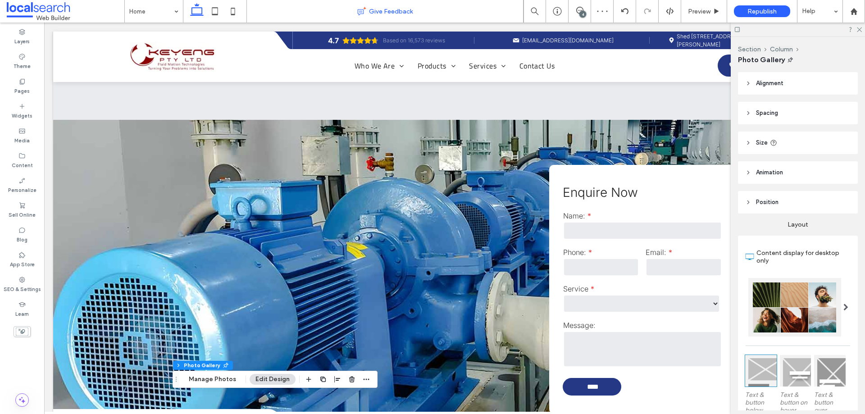
scroll to position [1720, 0]
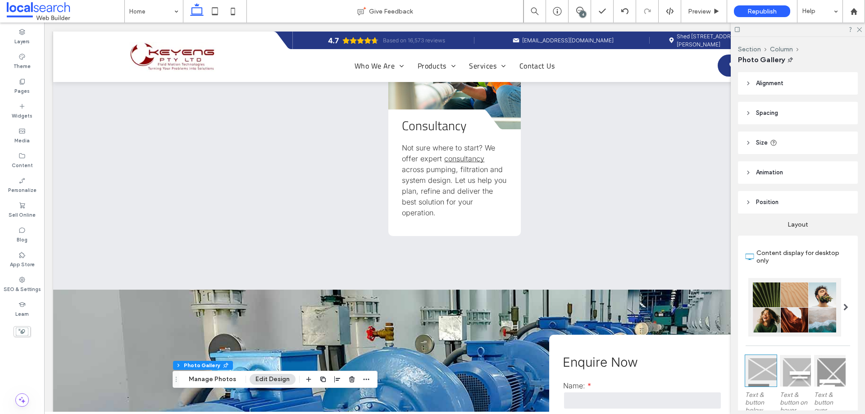
click at [577, 14] on div "4" at bounding box center [579, 11] width 22 height 9
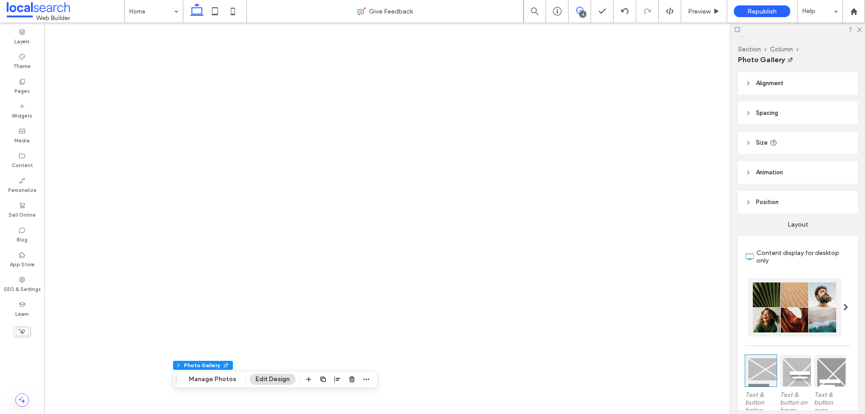
click at [581, 8] on icon at bounding box center [579, 10] width 7 height 7
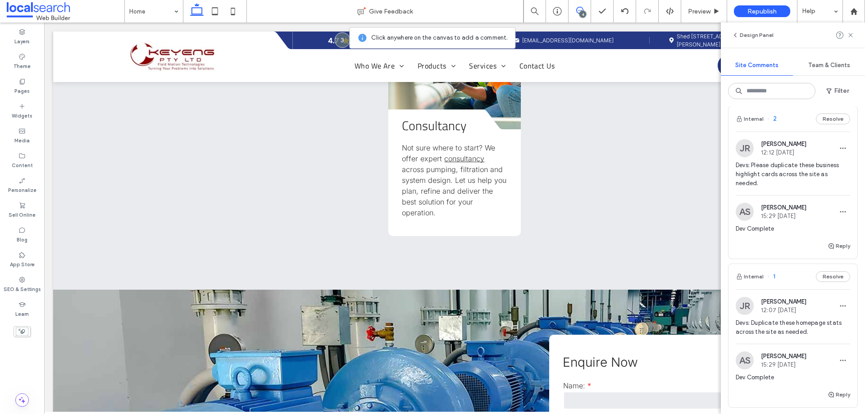
scroll to position [188, 0]
